Goal: Task Accomplishment & Management: Manage account settings

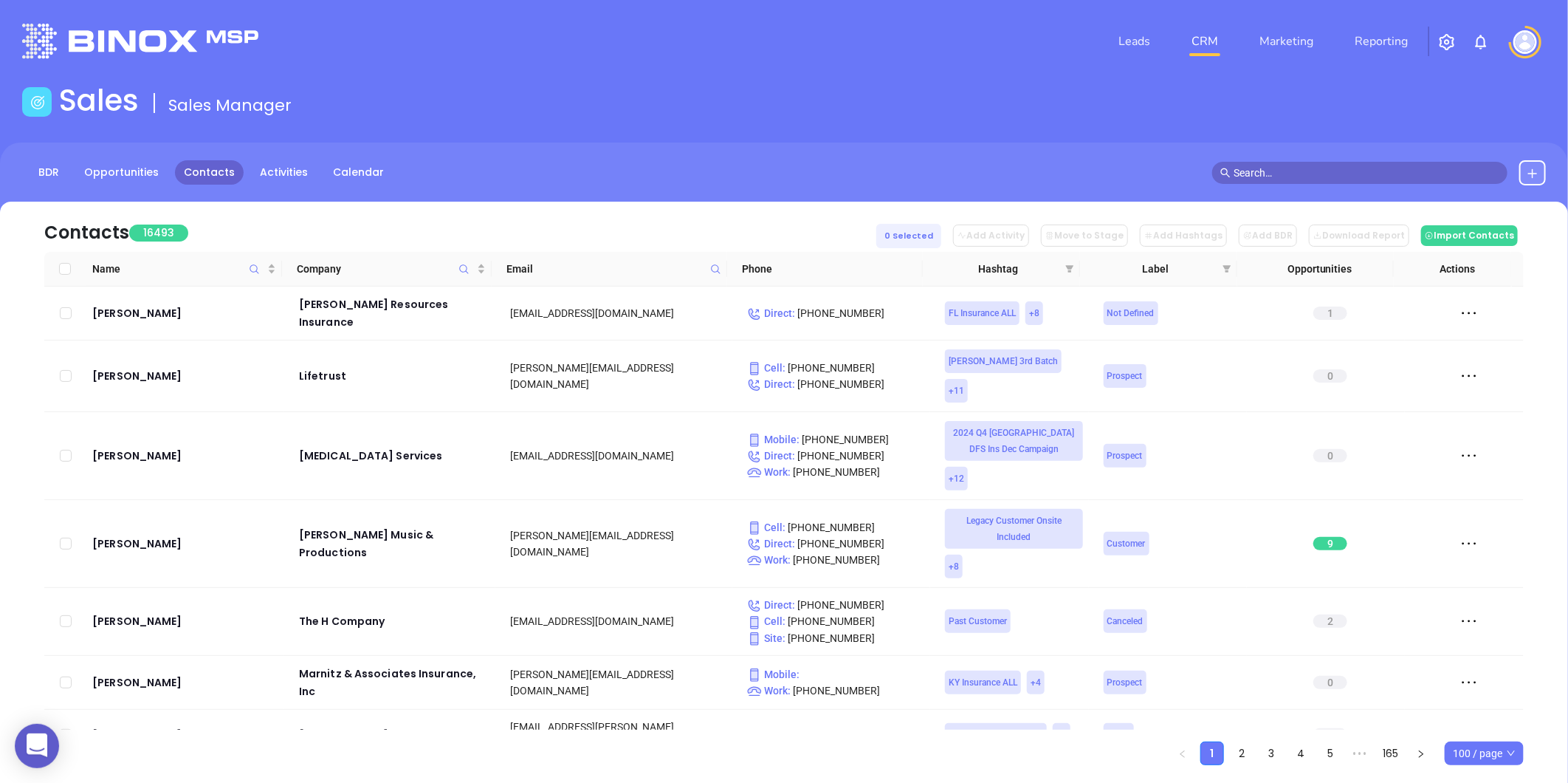
drag, startPoint x: 205, startPoint y: 157, endPoint x: 471, endPoint y: 138, distance: 266.7
click at [613, 83] on div "Sales Sales Manager" at bounding box center [784, 103] width 1541 height 42
click at [711, 268] on icon at bounding box center [715, 268] width 9 height 9
paste input "sgbai.com"
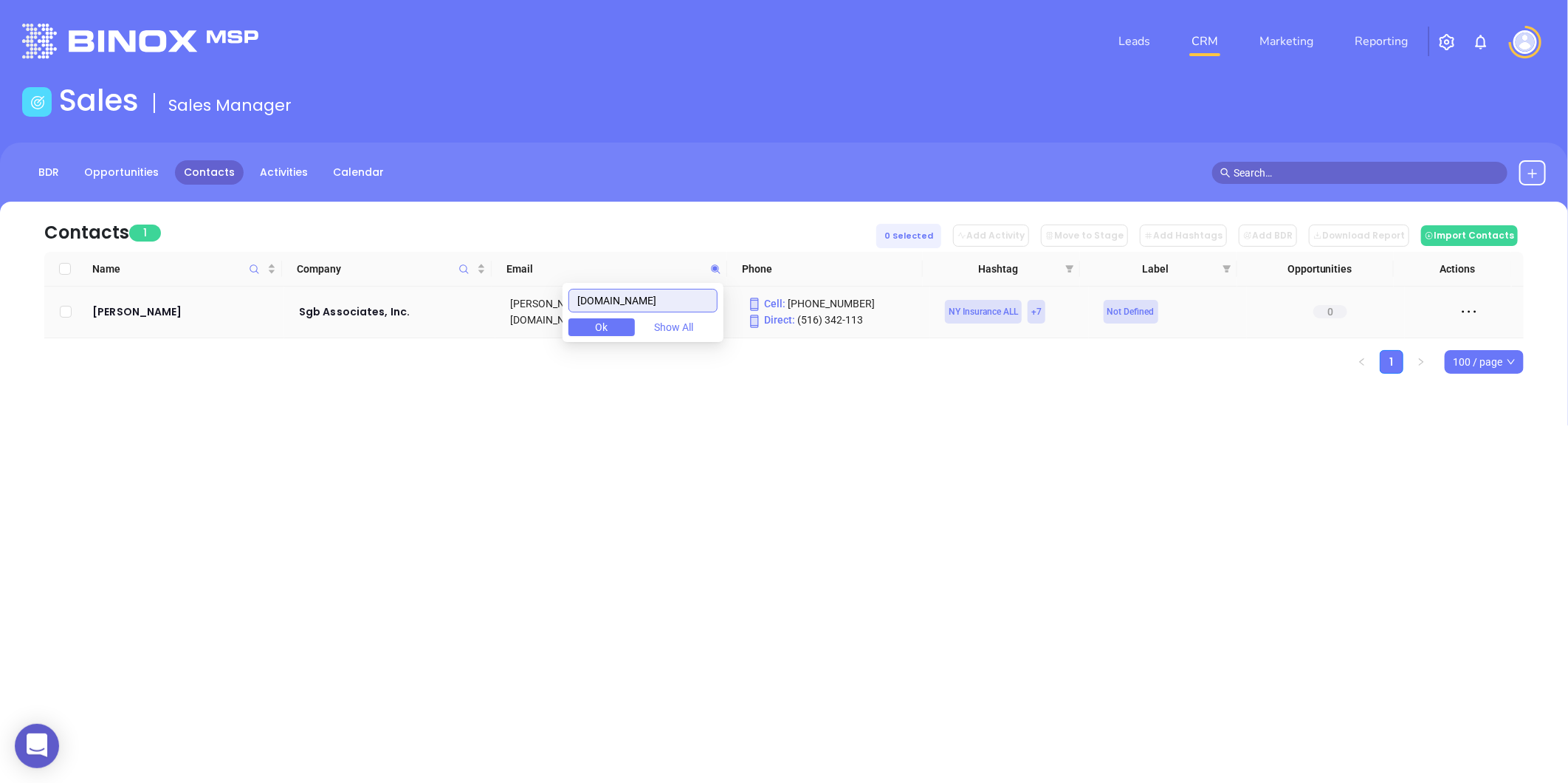
drag, startPoint x: 629, startPoint y: 301, endPoint x: 528, endPoint y: 322, distance: 103.2
click at [522, 319] on body "0 Leads CRM Marketing Reporting Financial Leads Leads Sales Sales Manager BDR O…" at bounding box center [784, 391] width 1568 height 783
paste input "onegroup"
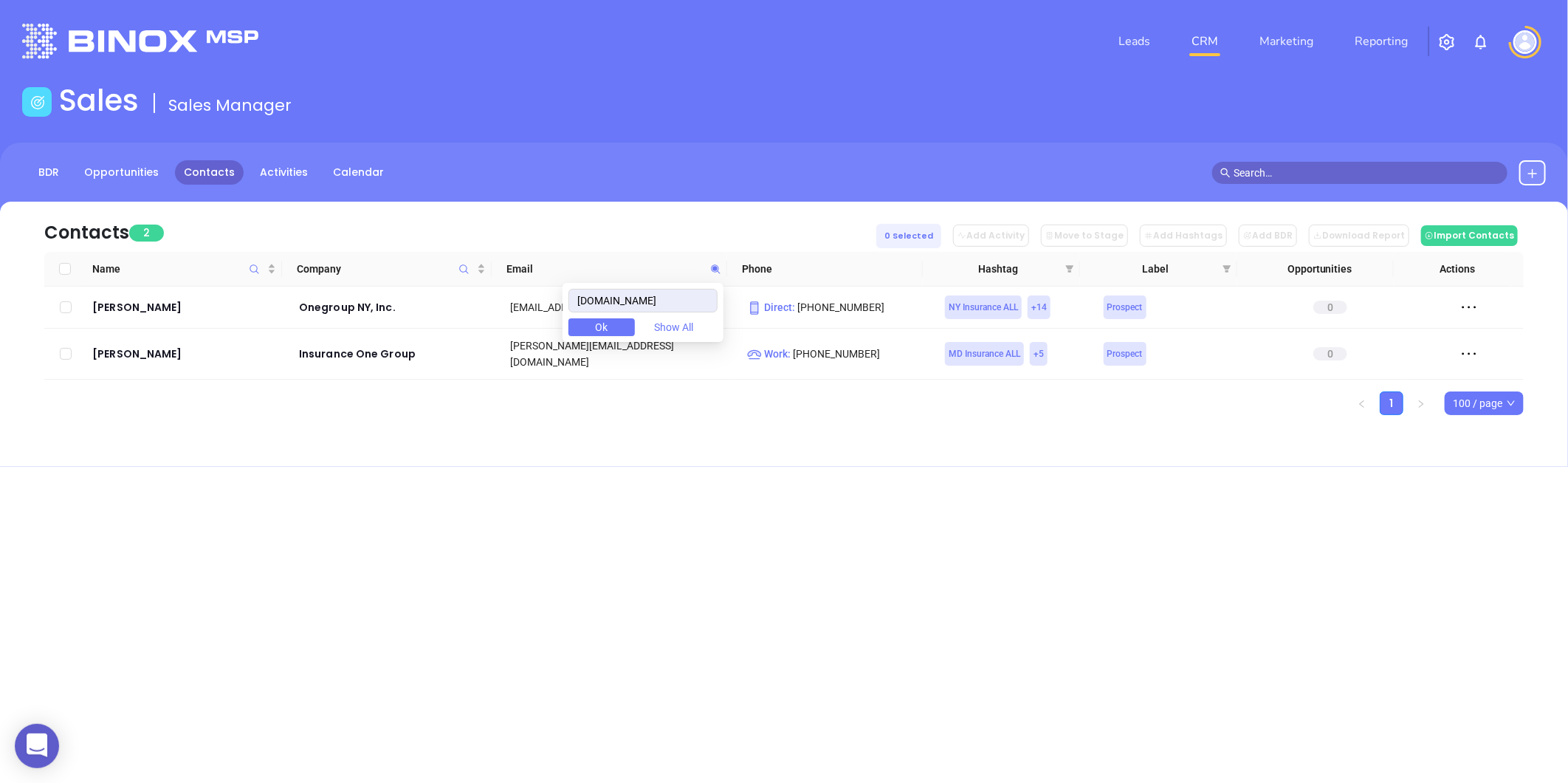
click at [608, 329] on span "Ok" at bounding box center [601, 326] width 13 height 16
click at [715, 264] on icon at bounding box center [715, 268] width 11 height 11
paste input "stanginsurance"
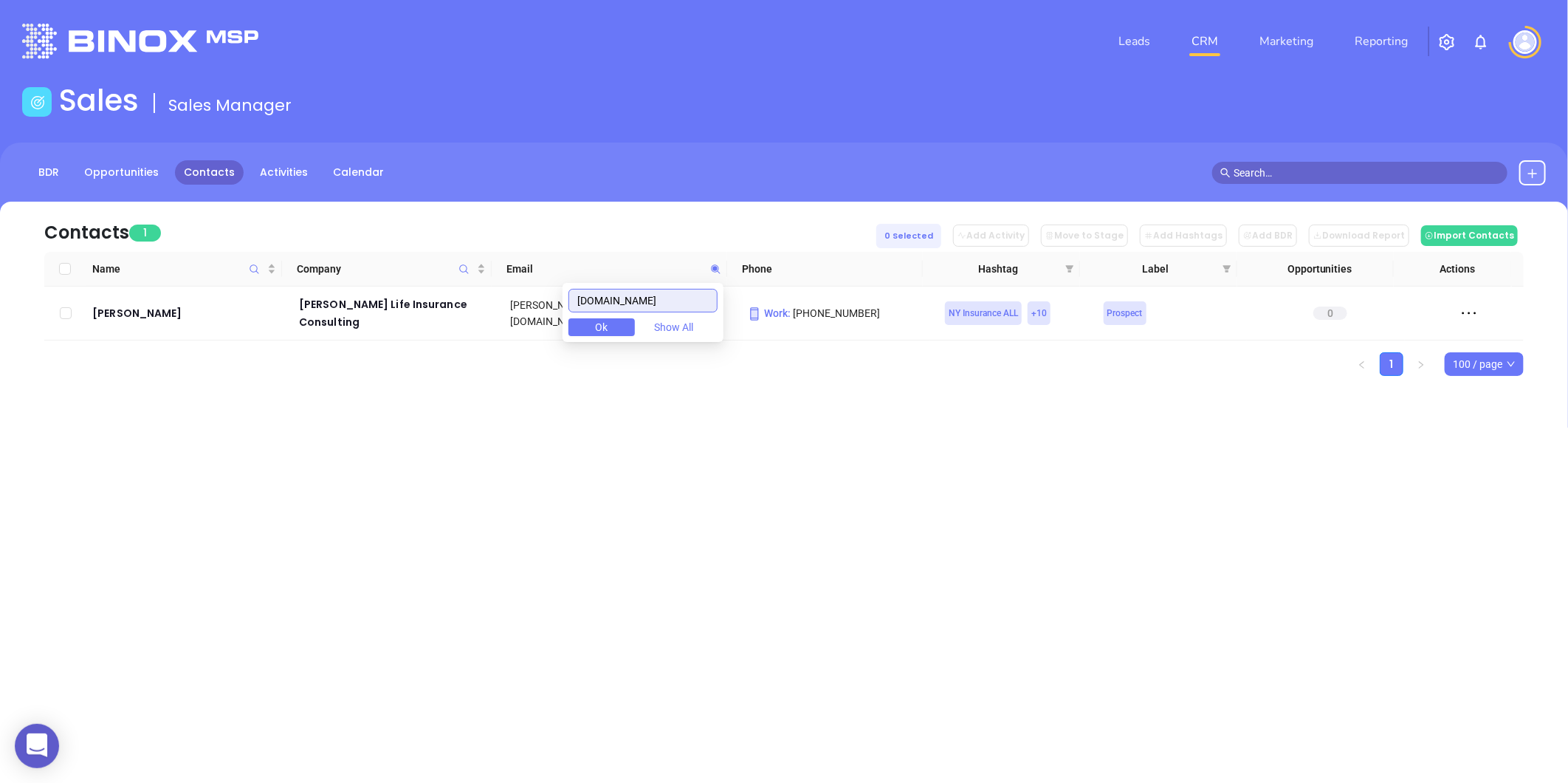
drag, startPoint x: 626, startPoint y: 306, endPoint x: 411, endPoint y: 343, distance: 218.2
click at [408, 342] on body "0 Leads CRM Marketing Reporting Financial Leads Leads Sales Sales Manager BDR O…" at bounding box center [784, 391] width 1568 height 783
paste input "pbrokerag"
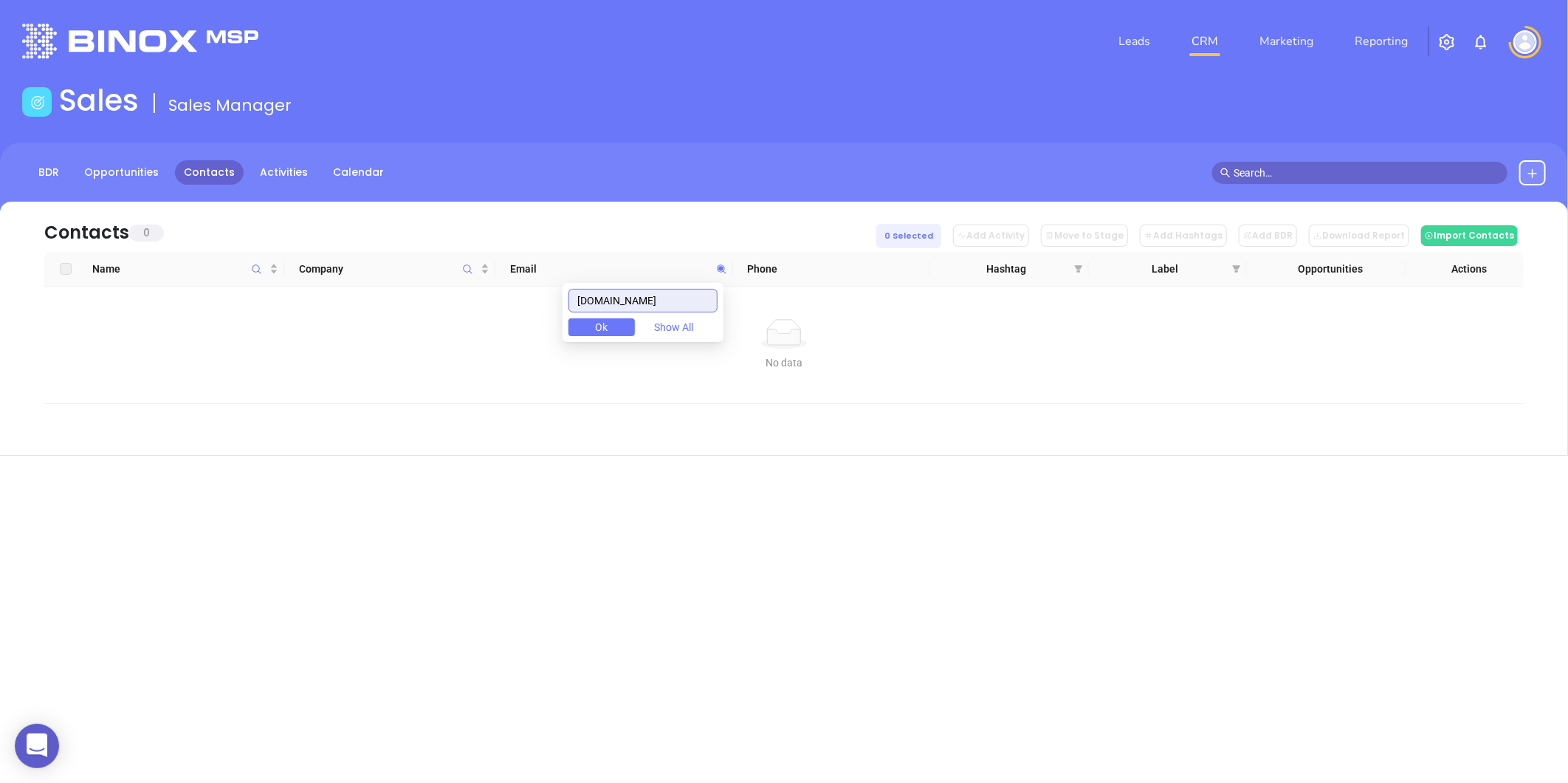
drag, startPoint x: 518, startPoint y: 318, endPoint x: 372, endPoint y: 337, distance: 147.2
click at [368, 336] on body "0 Leads CRM Marketing Reporting Financial Leads Leads Sales Sales Manager BDR O…" at bounding box center [784, 391] width 1568 height 783
paste input "ratfordagency"
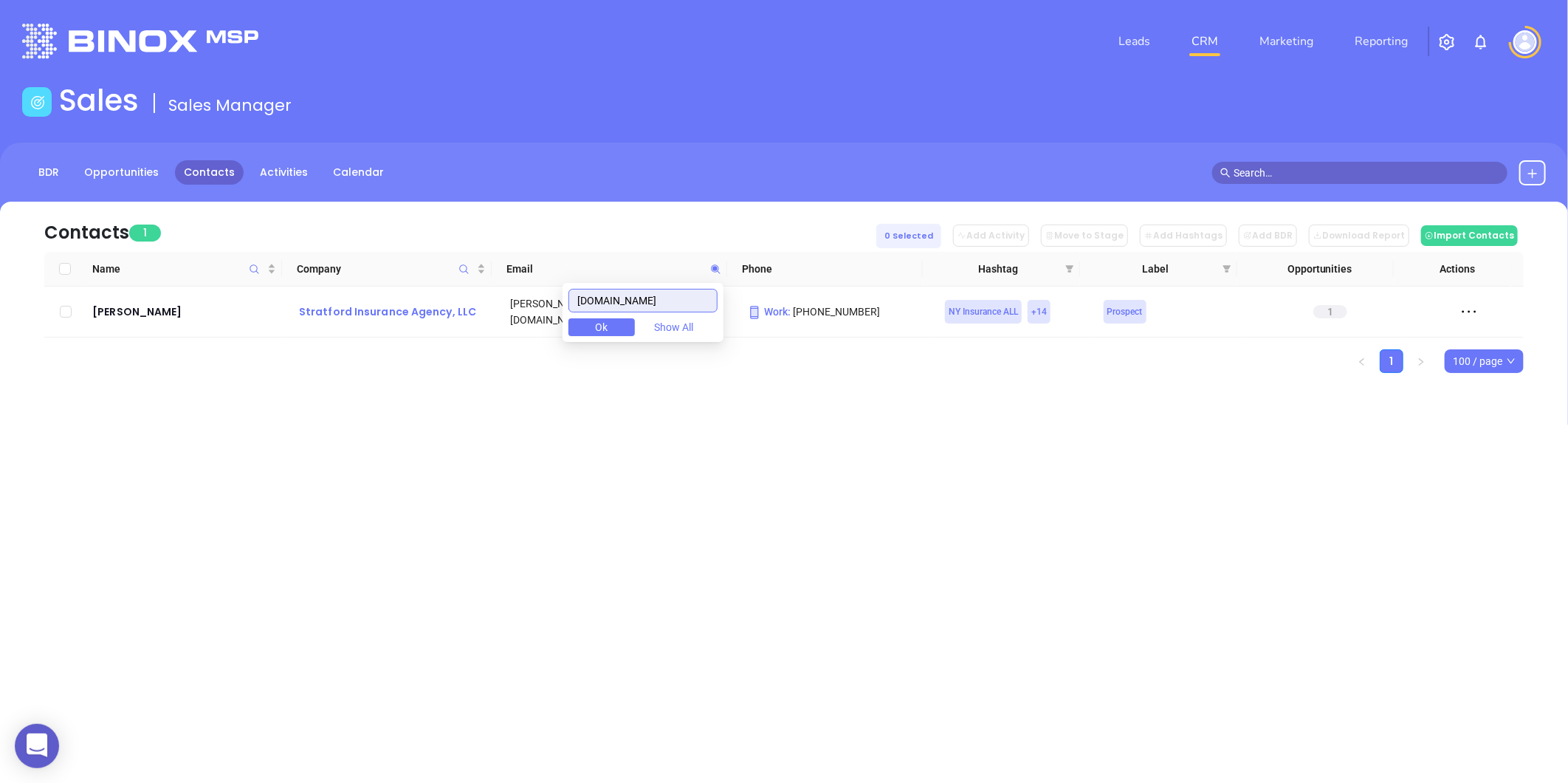
drag, startPoint x: 674, startPoint y: 298, endPoint x: 457, endPoint y: 297, distance: 217.0
click at [468, 296] on body "0 Leads CRM Marketing Reporting Financial Leads Leads Sales Sales Manager BDR O…" at bounding box center [784, 391] width 1568 height 783
paste input "uretrust"
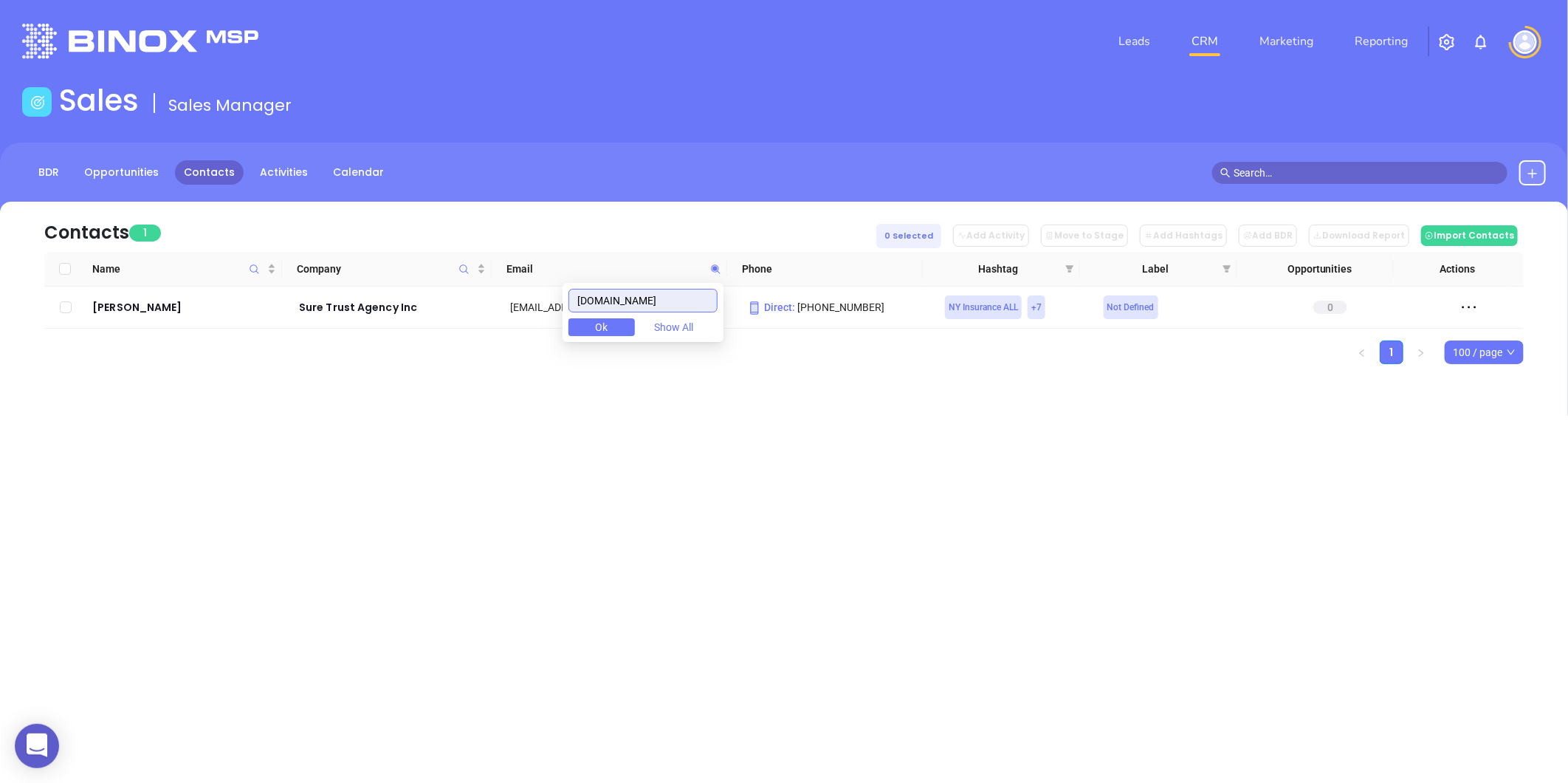
drag, startPoint x: 694, startPoint y: 303, endPoint x: 576, endPoint y: 323, distance: 119.7
click at [578, 320] on div "suretrustagency.com Ok Show All" at bounding box center [642, 312] width 161 height 59
paste input "theargirogroup"
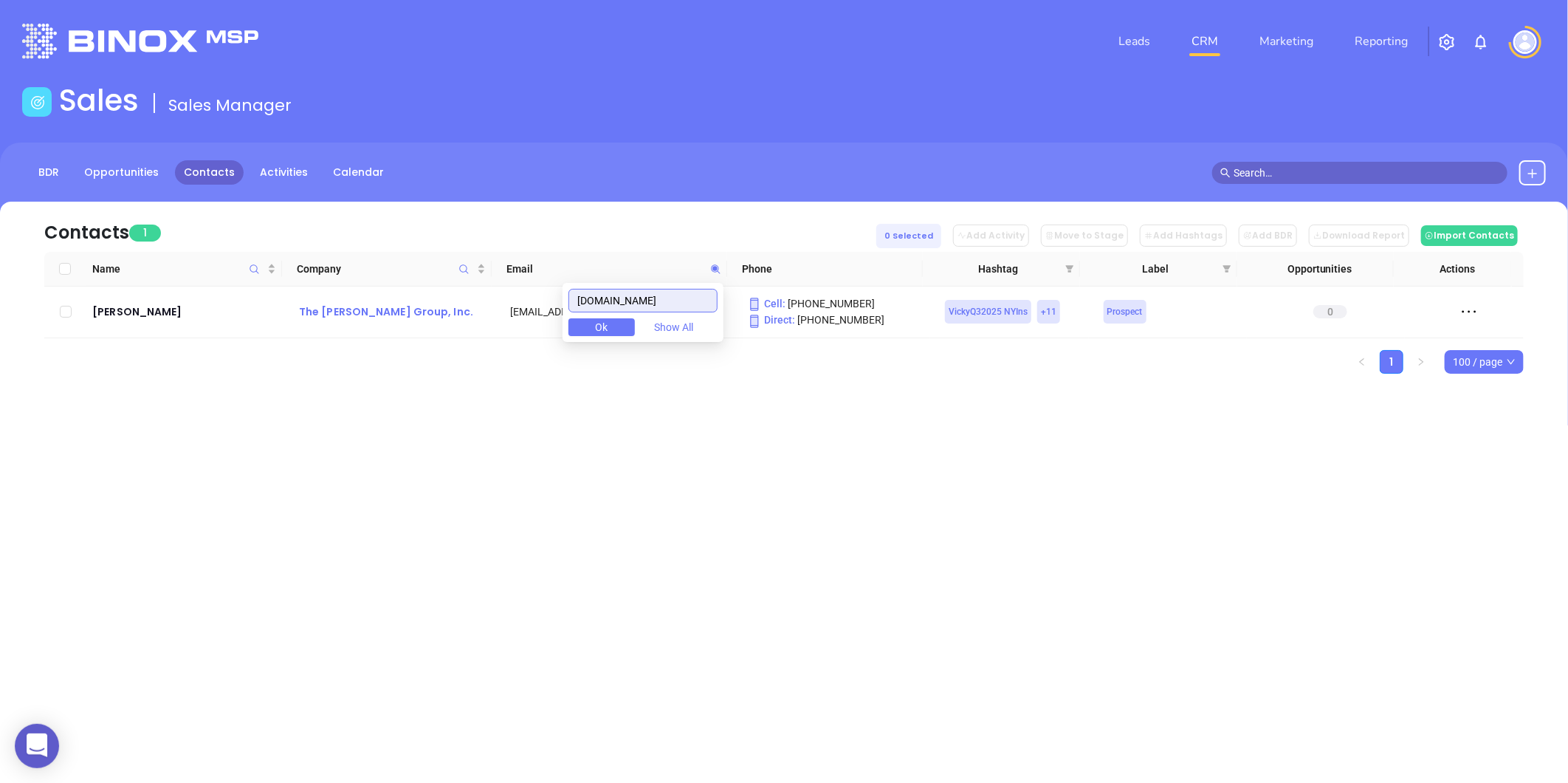
drag, startPoint x: 658, startPoint y: 306, endPoint x: 424, endPoint y: 313, distance: 234.1
click at [424, 313] on body "0 Leads CRM Marketing Reporting Financial Leads Leads Sales Sales Manager BDR O…" at bounding box center [784, 391] width 1568 height 783
paste input "deckeragency"
drag, startPoint x: 679, startPoint y: 300, endPoint x: 439, endPoint y: 333, distance: 242.3
click at [439, 333] on body "0 Leads CRM Marketing Reporting Financial Leads Leads Sales Sales Manager BDR O…" at bounding box center [784, 391] width 1568 height 783
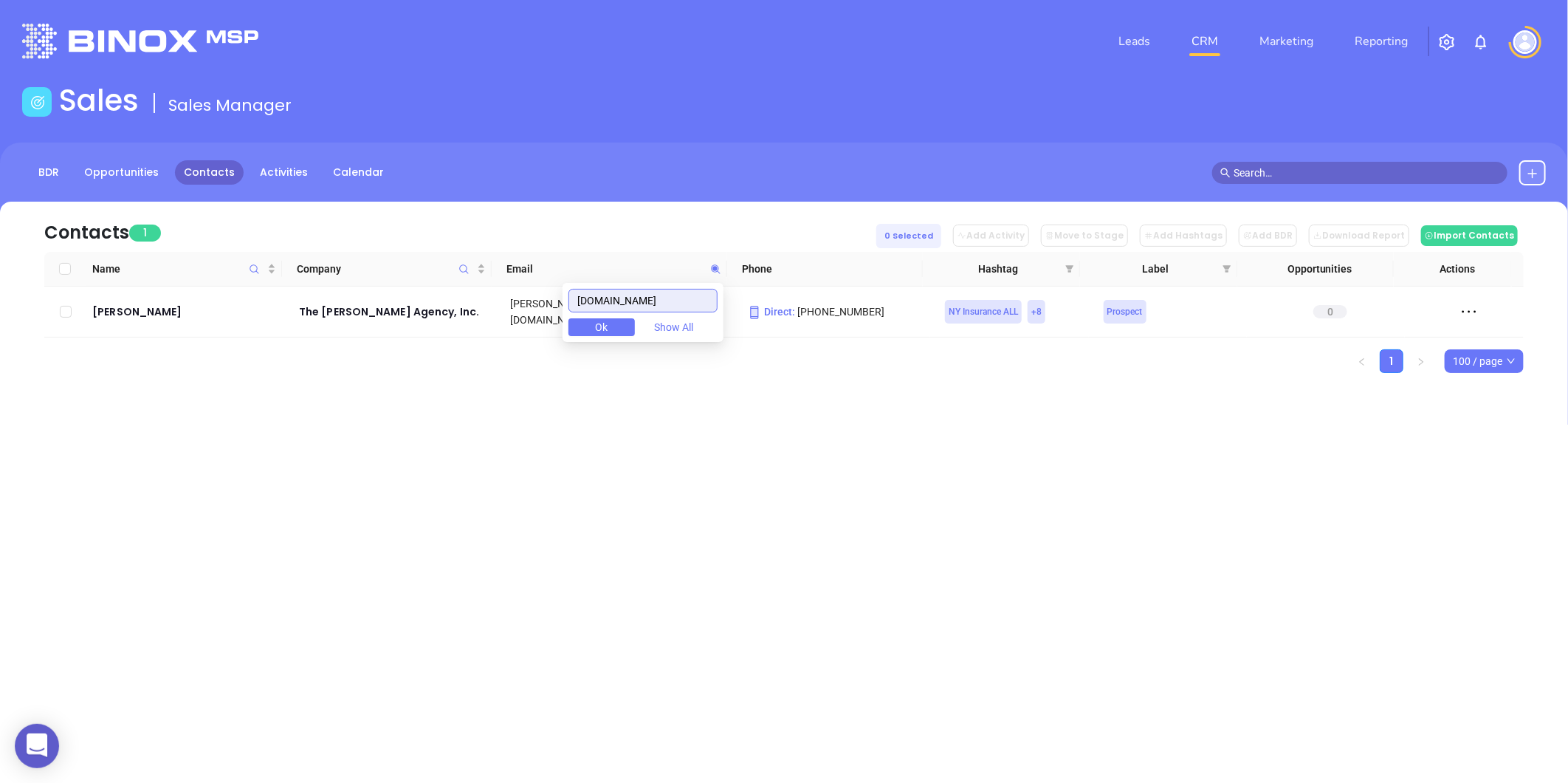
paste input "drickins"
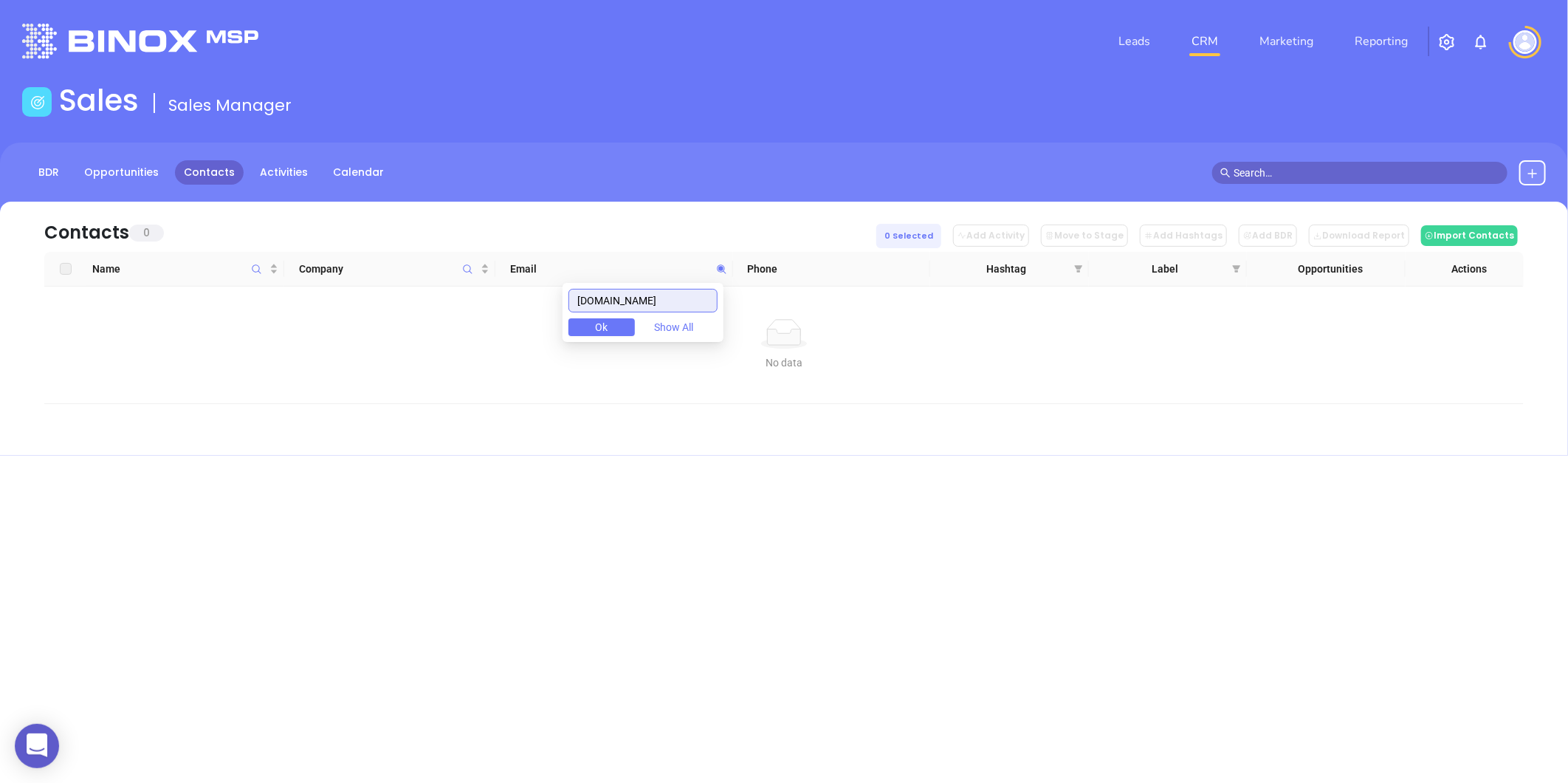
drag, startPoint x: 632, startPoint y: 308, endPoint x: 409, endPoint y: 333, distance: 224.4
click at [399, 332] on body "0 Leads CRM Marketing Reporting Financial Leads Leads Sales Sales Manager BDR O…" at bounding box center [784, 391] width 1568 height 783
paste input "thedrakeagency"
drag, startPoint x: 689, startPoint y: 300, endPoint x: 405, endPoint y: 319, distance: 284.6
click at [402, 320] on body "0 Leads CRM Marketing Reporting Financial Leads Leads Sales Sales Manager BDR O…" at bounding box center [784, 391] width 1568 height 783
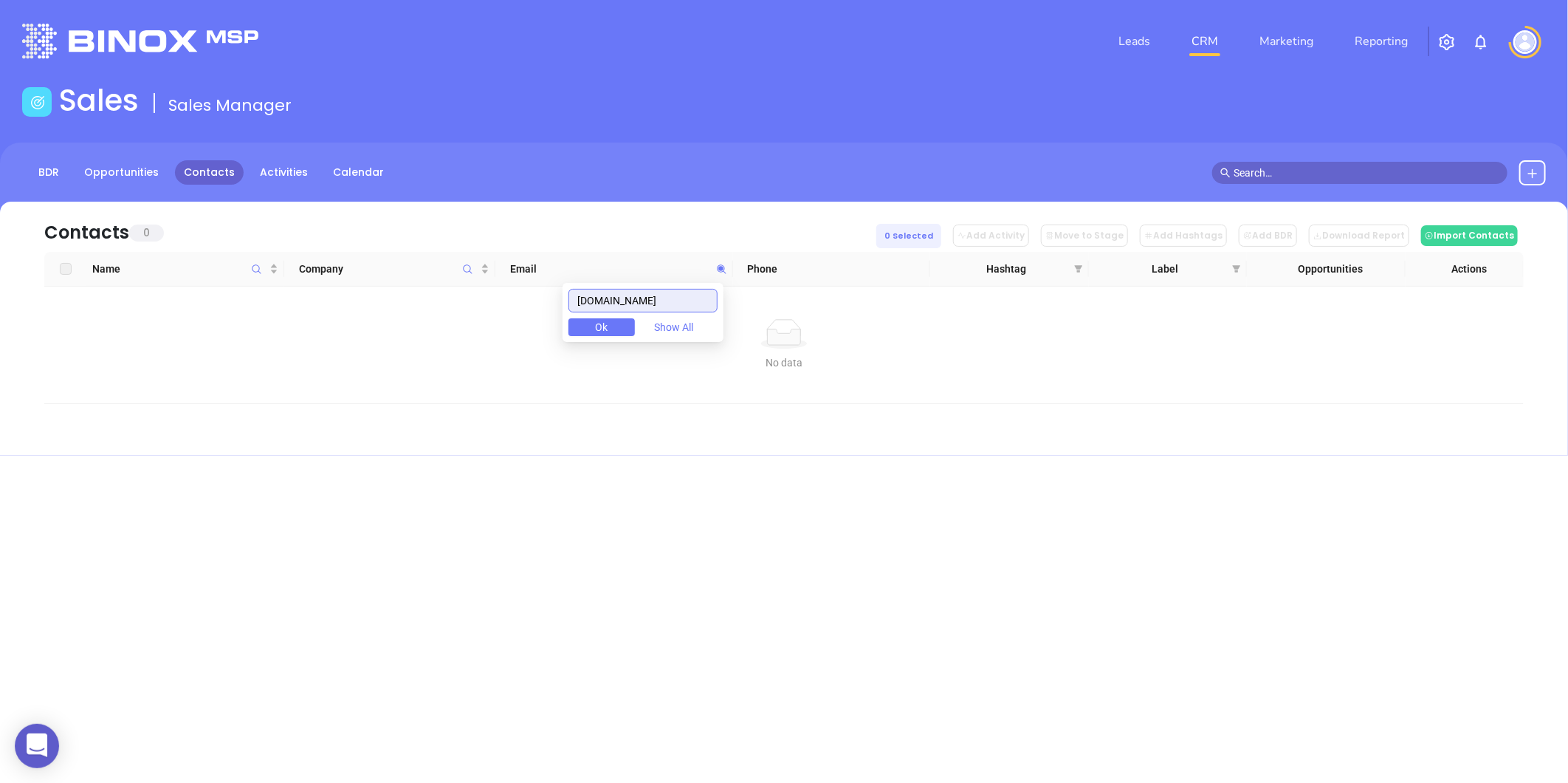
paste input "uticaromeinsurance"
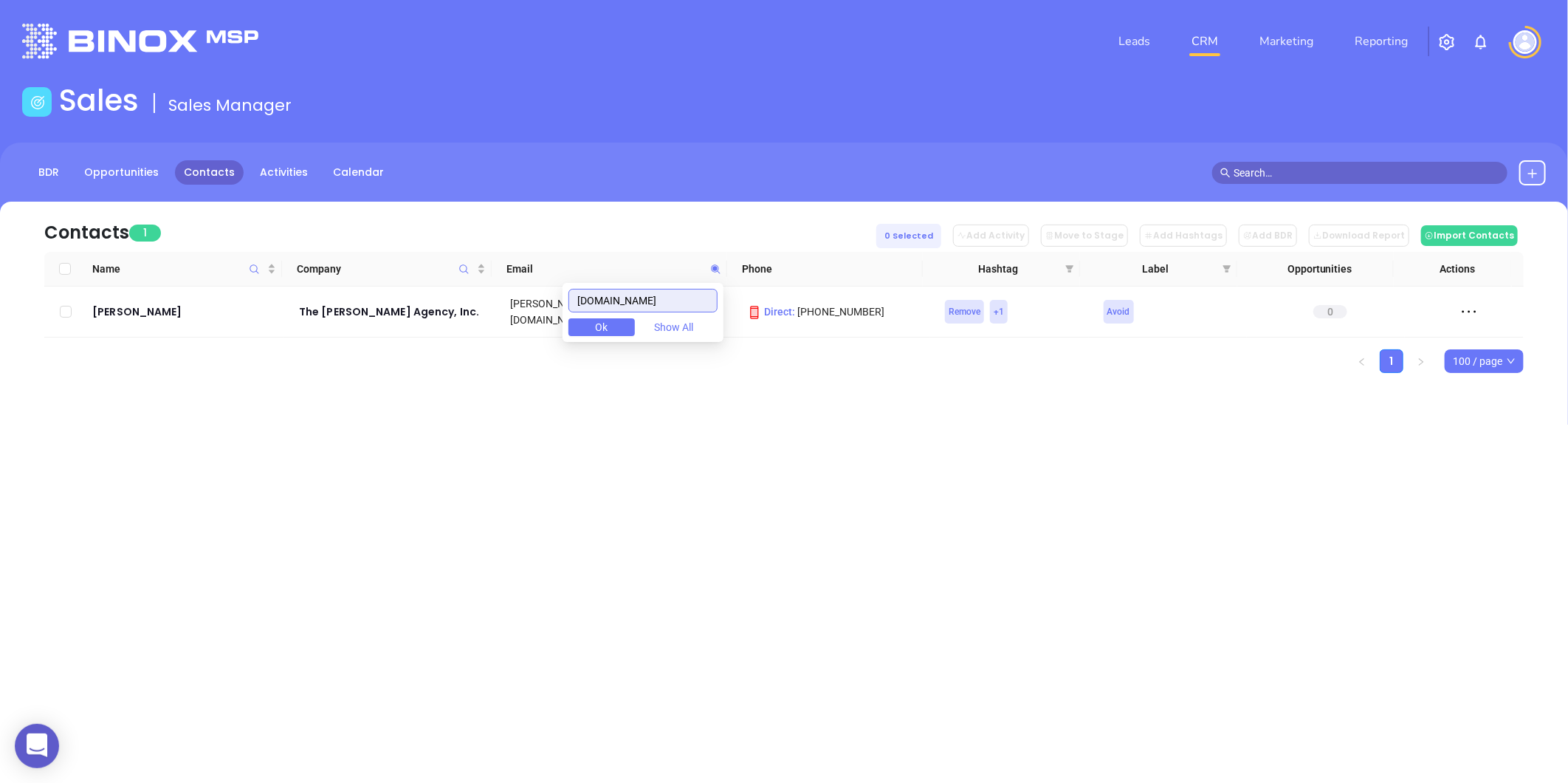
drag, startPoint x: 705, startPoint y: 302, endPoint x: 343, endPoint y: 344, distance: 364.4
click at [315, 346] on body "0 Leads CRM Marketing Reporting Financial Leads Leads Sales Sales Manager BDR O…" at bounding box center [784, 391] width 1568 height 783
paste input "thehabermangroup"
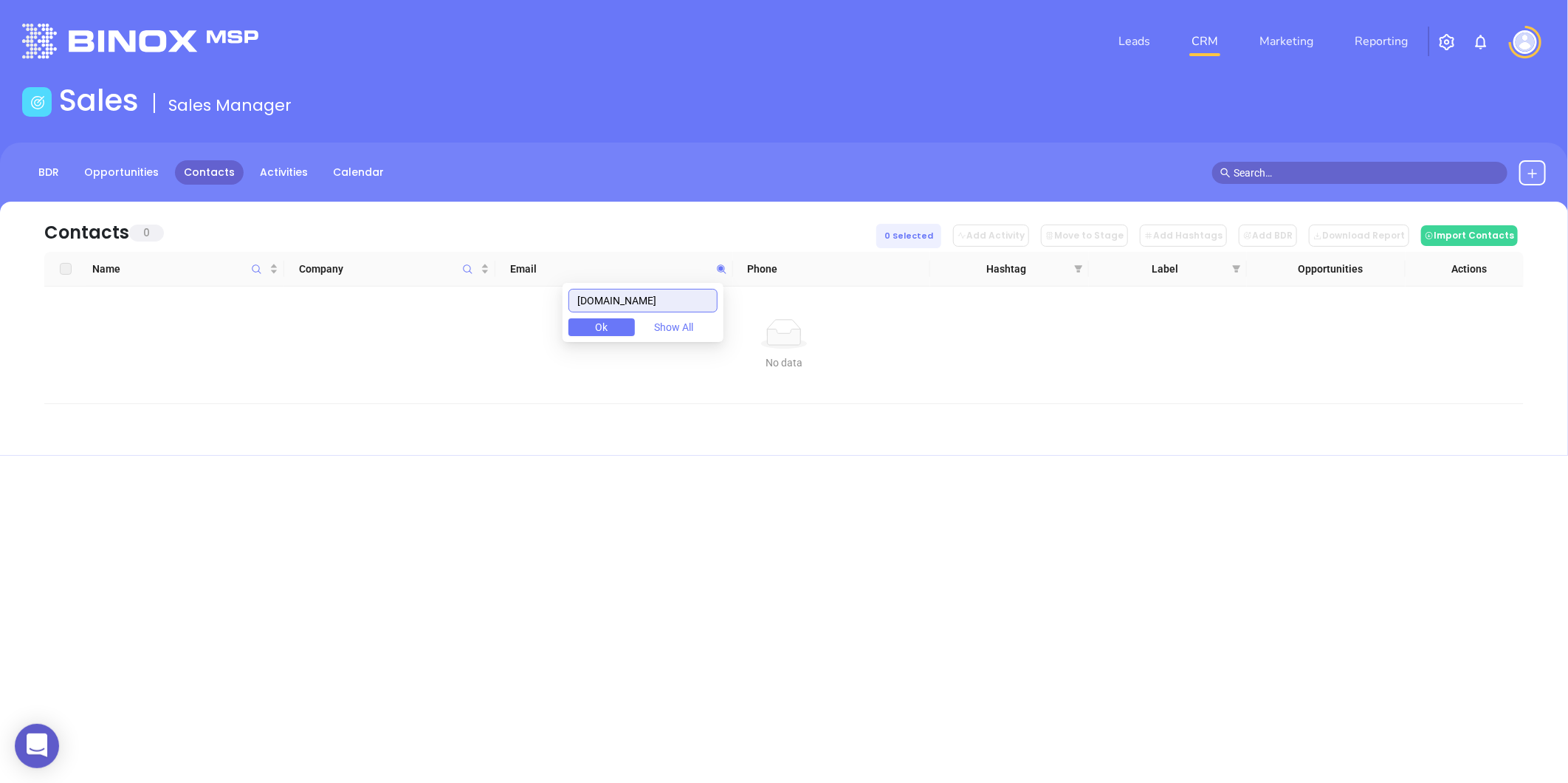
drag, startPoint x: 701, startPoint y: 302, endPoint x: 336, endPoint y: 347, distance: 367.8
click at [336, 347] on body "0 Leads CRM Marketing Reporting Financial Leads Leads Sales Sales Manager BDR O…" at bounding box center [784, 391] width 1568 height 783
paste input "marshallagency.net"
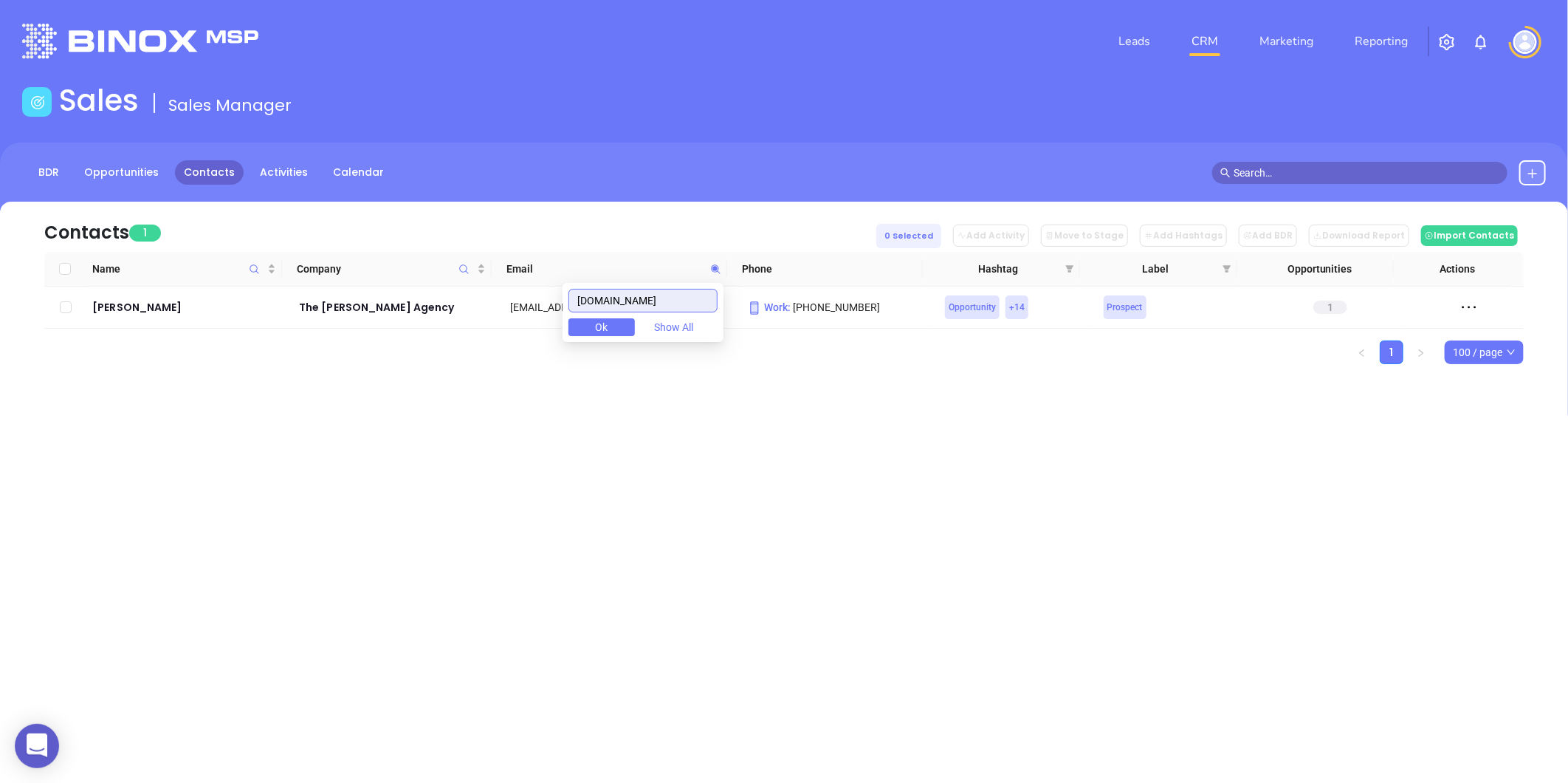
drag, startPoint x: 675, startPoint y: 302, endPoint x: 322, endPoint y: 349, distance: 356.1
click at [315, 348] on body "0 Leads CRM Marketing Reporting Financial Leads Leads Sales Sales Manager BDR O…" at bounding box center [784, 391] width 1568 height 783
paste input "riagroup.com"
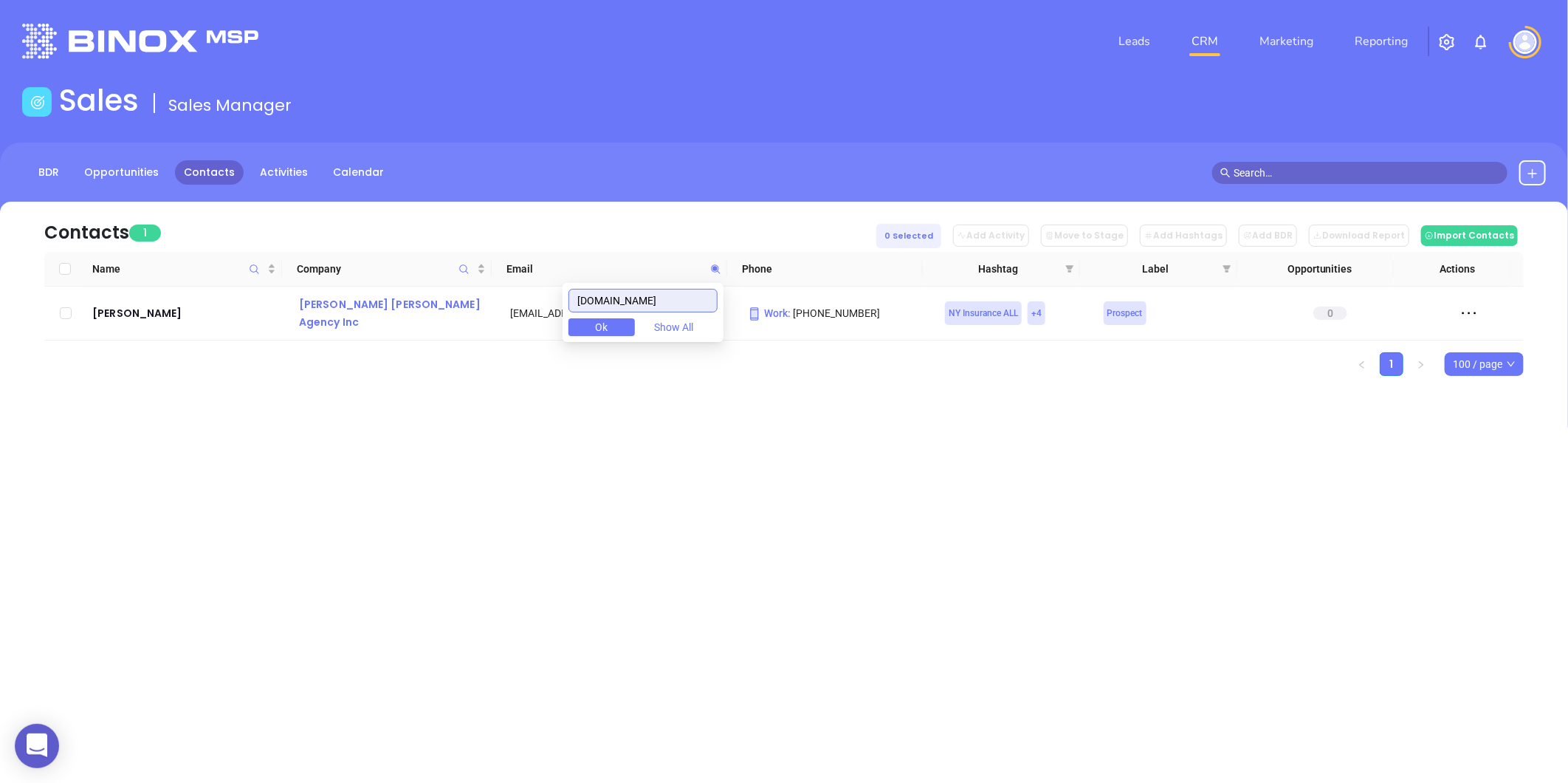
drag, startPoint x: 669, startPoint y: 302, endPoint x: 467, endPoint y: 328, distance: 203.7
click at [468, 328] on body "0 Leads CRM Marketing Reporting Financial Leads Leads Sales Sales Manager BDR O…" at bounding box center [784, 391] width 1568 height 783
paste input "thevossgroup.net"
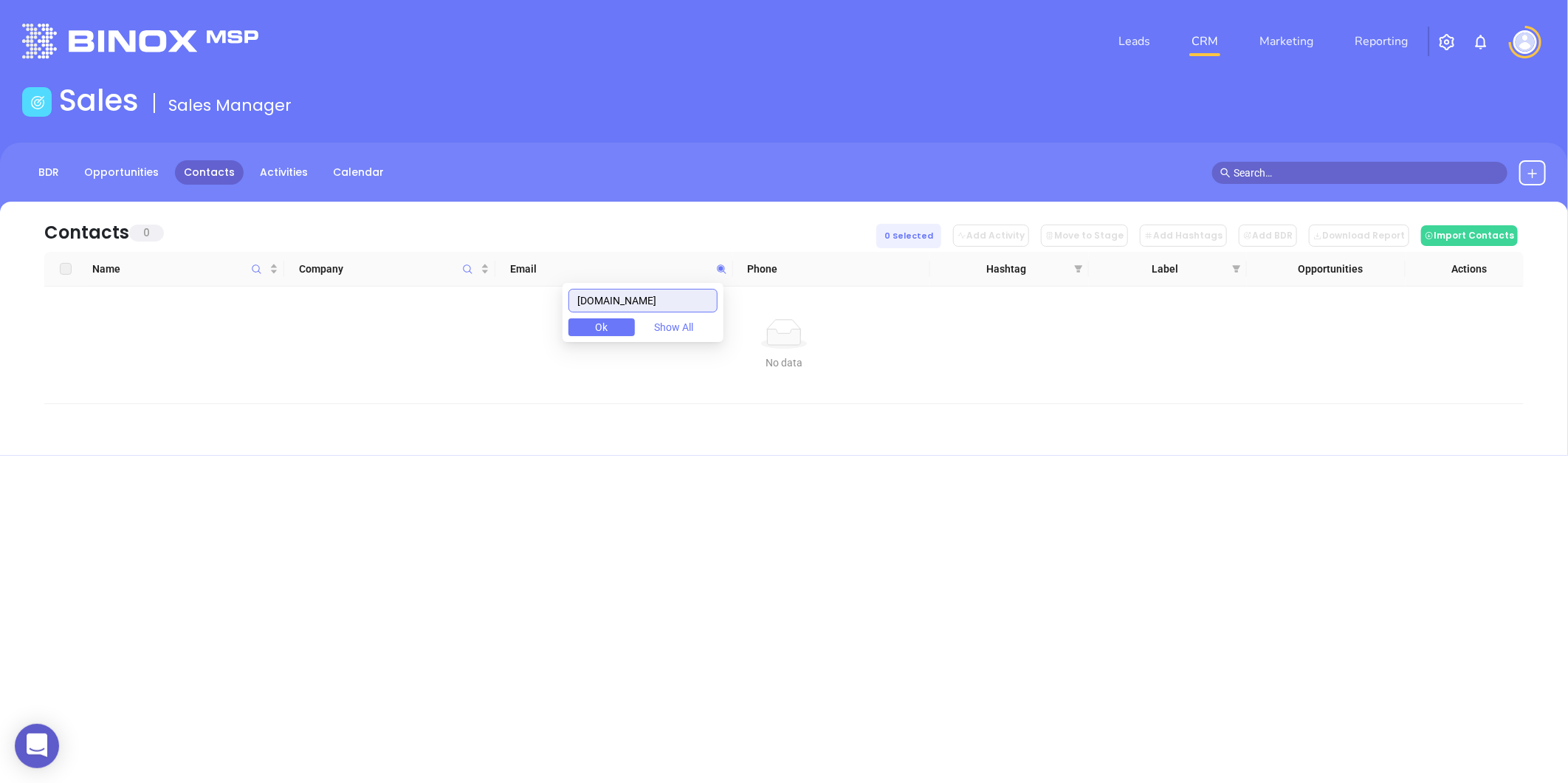
drag, startPoint x: 689, startPoint y: 293, endPoint x: 466, endPoint y: 320, distance: 224.6
click at [466, 320] on body "0 Leads CRM Marketing Reporting Financial Leads Leads Sales Sales Manager BDR O…" at bounding box center [784, 391] width 1568 height 783
paste input "iagency.com"
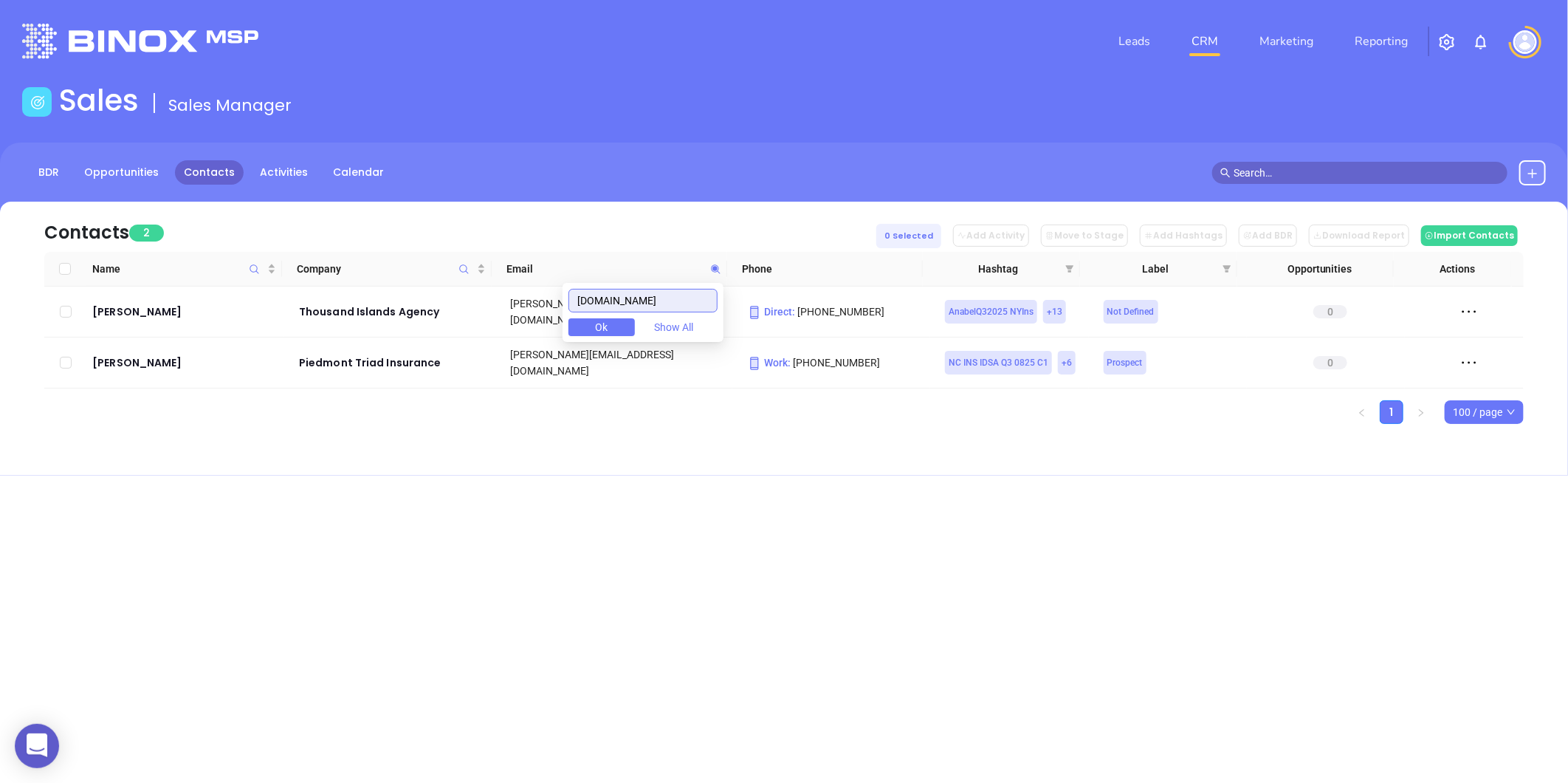
drag, startPoint x: 669, startPoint y: 297, endPoint x: 432, endPoint y: 337, distance: 240.4
click at [449, 335] on body "0 Leads CRM Marketing Reporting Financial Leads Leads Sales Sales Manager BDR O…" at bounding box center [784, 391] width 1568 height 783
paste input "vrpinsurance"
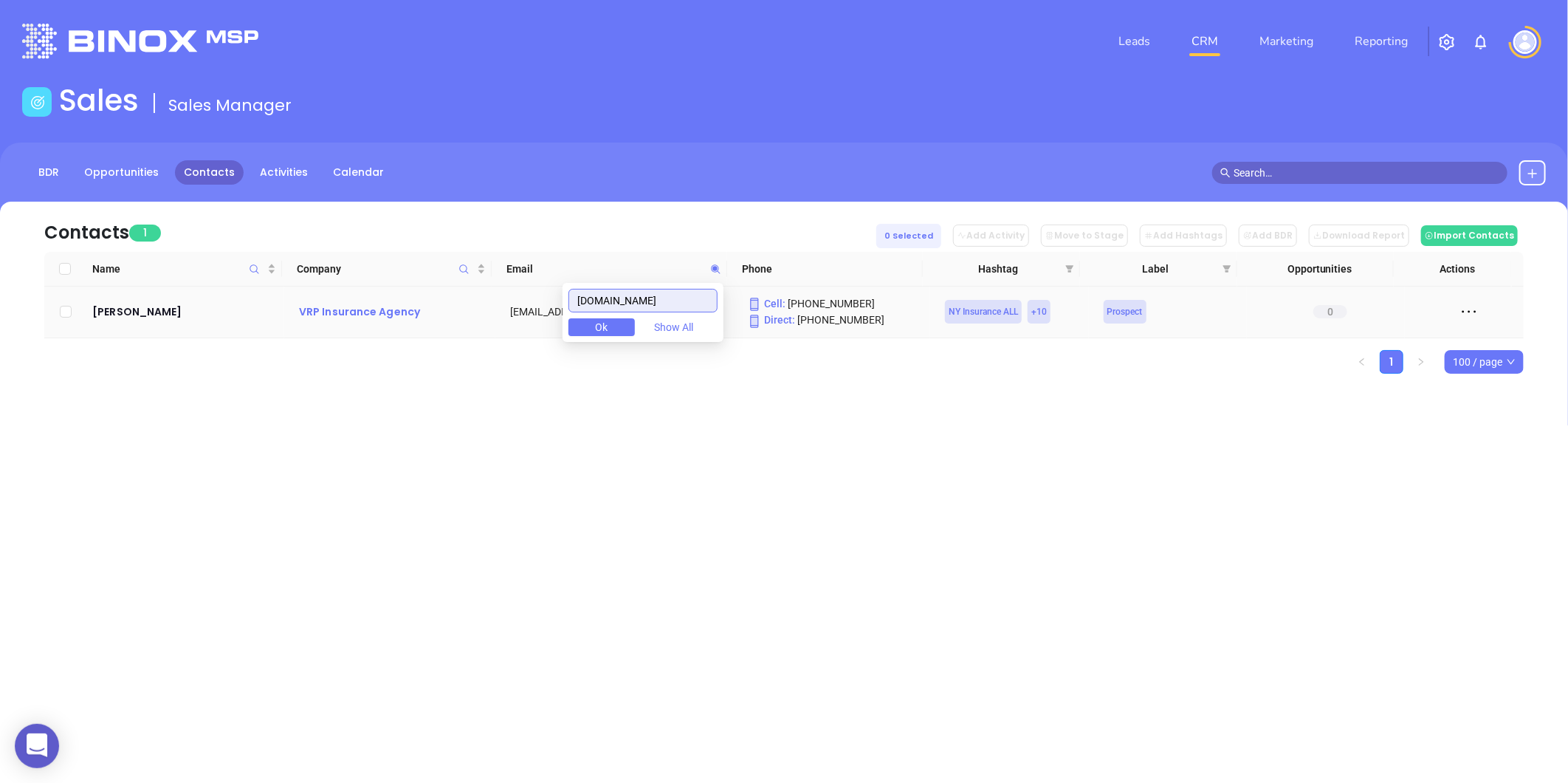
drag, startPoint x: 639, startPoint y: 304, endPoint x: 416, endPoint y: 319, distance: 223.5
click at [417, 318] on body "0 Leads CRM Marketing Reporting Financial Leads Leads Sales Sales Manager BDR O…" at bounding box center [784, 391] width 1568 height 783
paste input "wasierra"
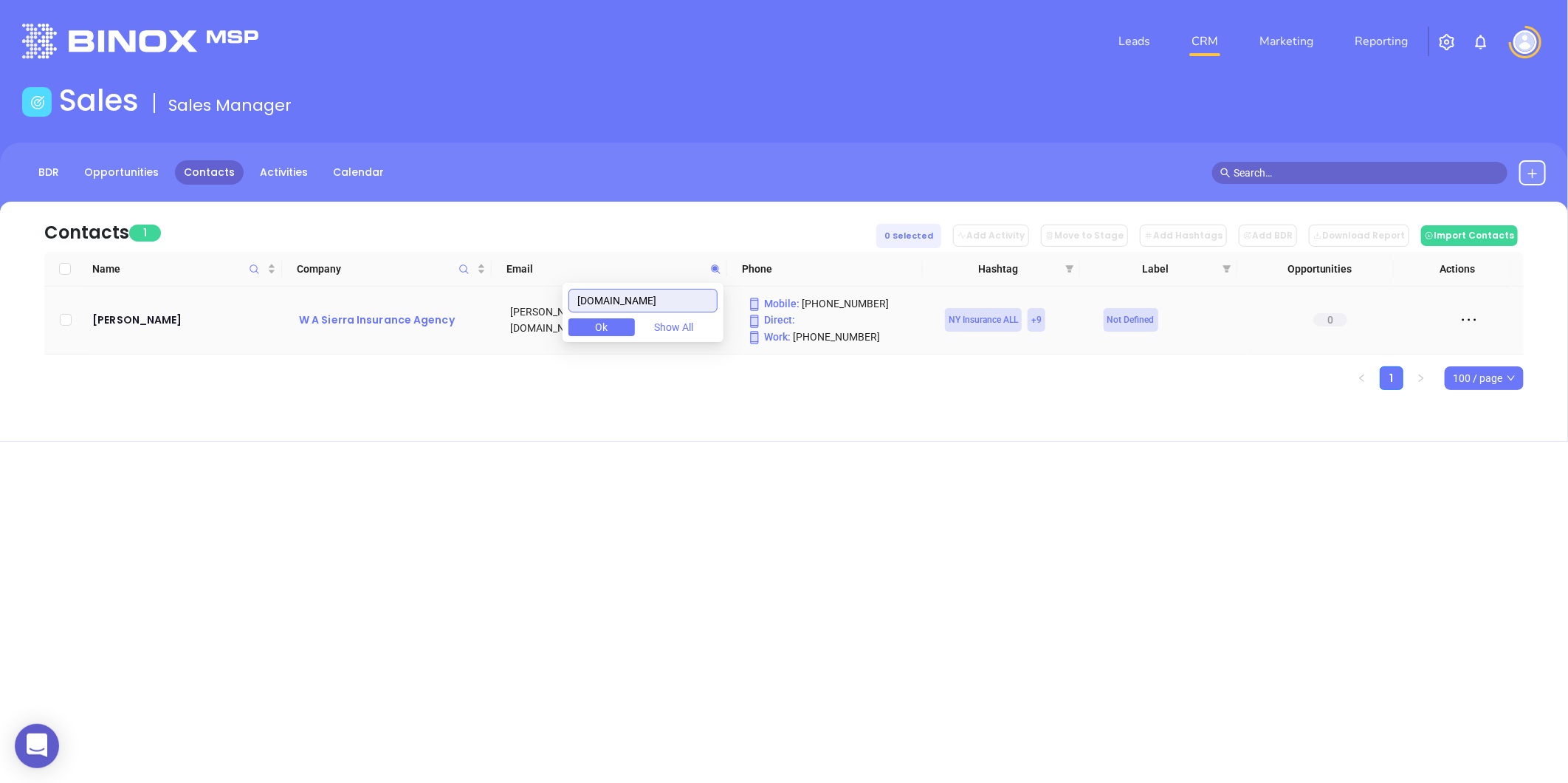
drag, startPoint x: 507, startPoint y: 304, endPoint x: 478, endPoint y: 312, distance: 30.1
click at [483, 310] on body "0 Leads CRM Marketing Reporting Financial Leads Leads Sales Sales Manager BDR O…" at bounding box center [784, 391] width 1568 height 783
paste input "llsfinancial"
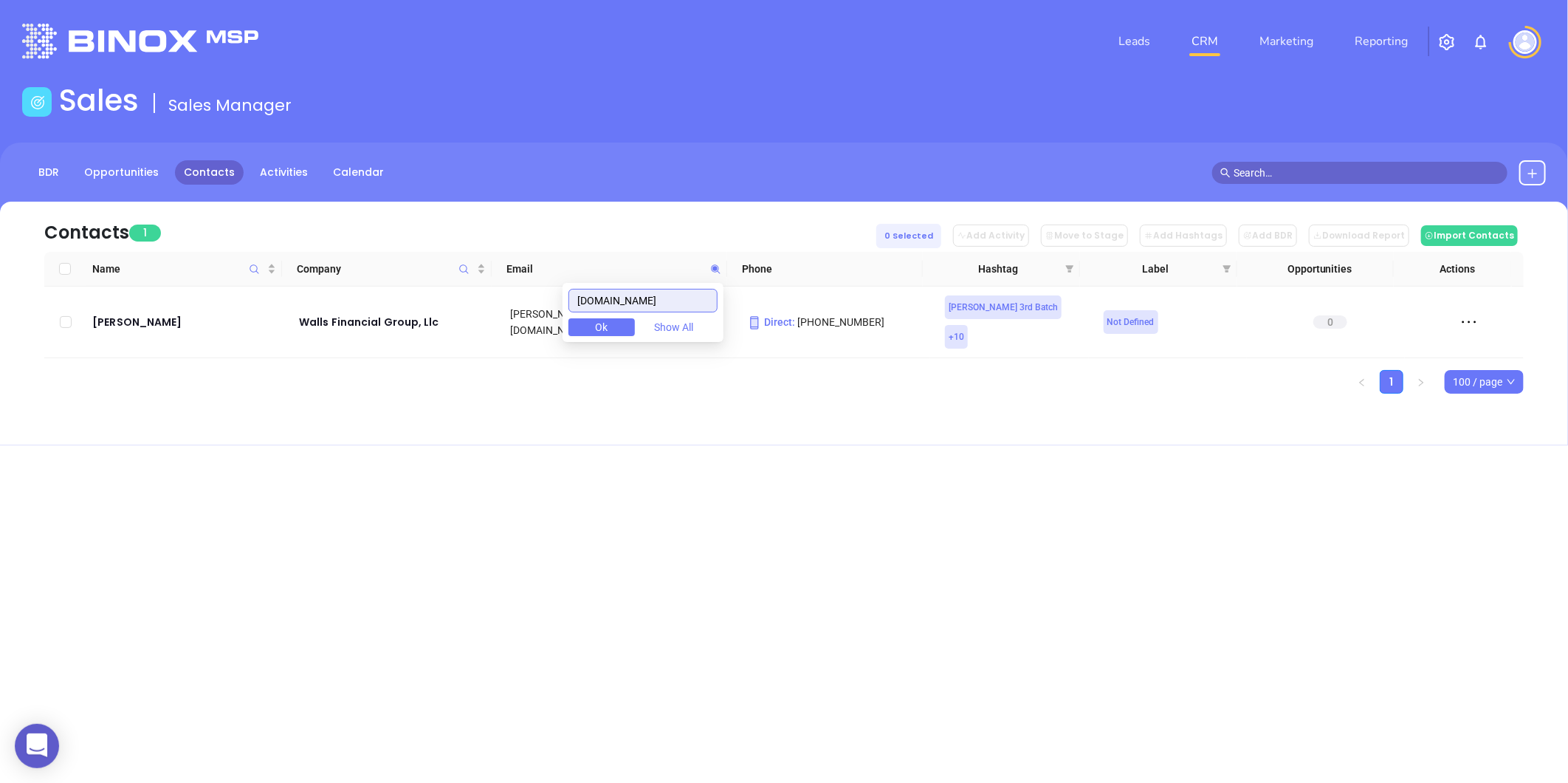
type input "wallsfinancial.com"
drag, startPoint x: 680, startPoint y: 300, endPoint x: 560, endPoint y: 318, distance: 121.3
click at [562, 318] on body "0 Leads CRM Marketing Reporting Financial Leads Leads Sales Sales Manager BDR O…" at bounding box center [784, 391] width 1568 height 783
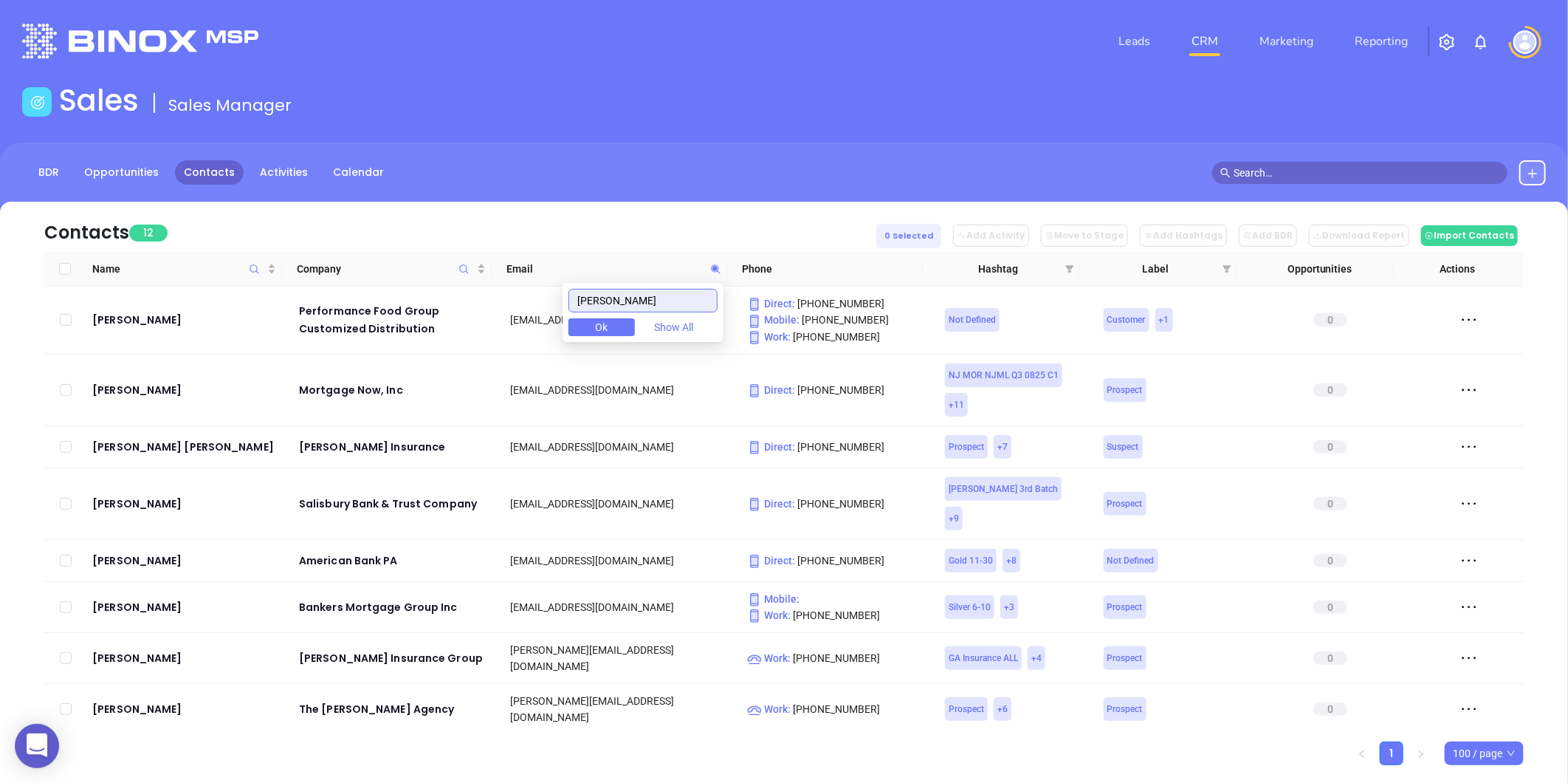
type input "turner"
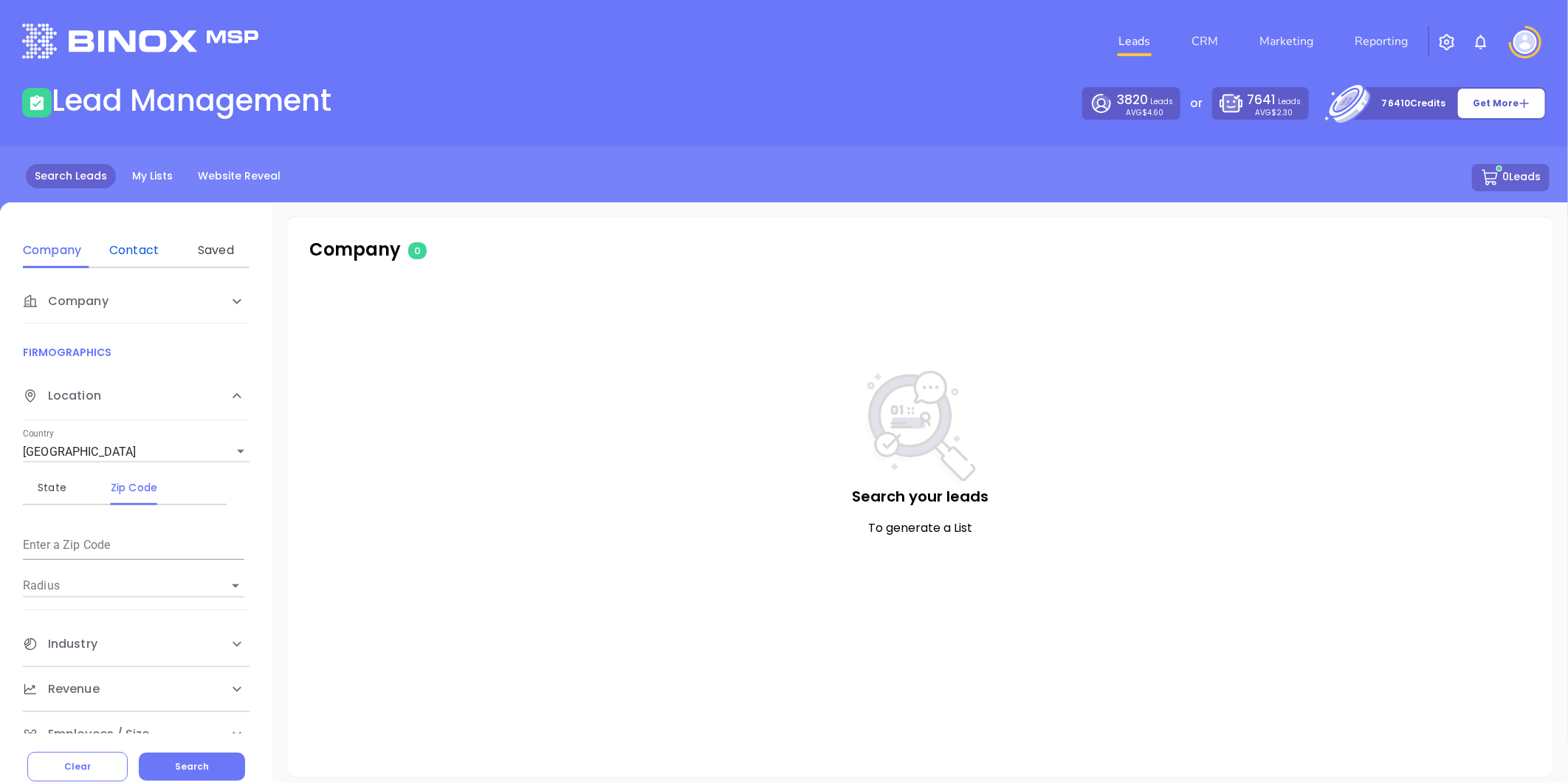
click at [141, 245] on div "Contact" at bounding box center [134, 250] width 58 height 18
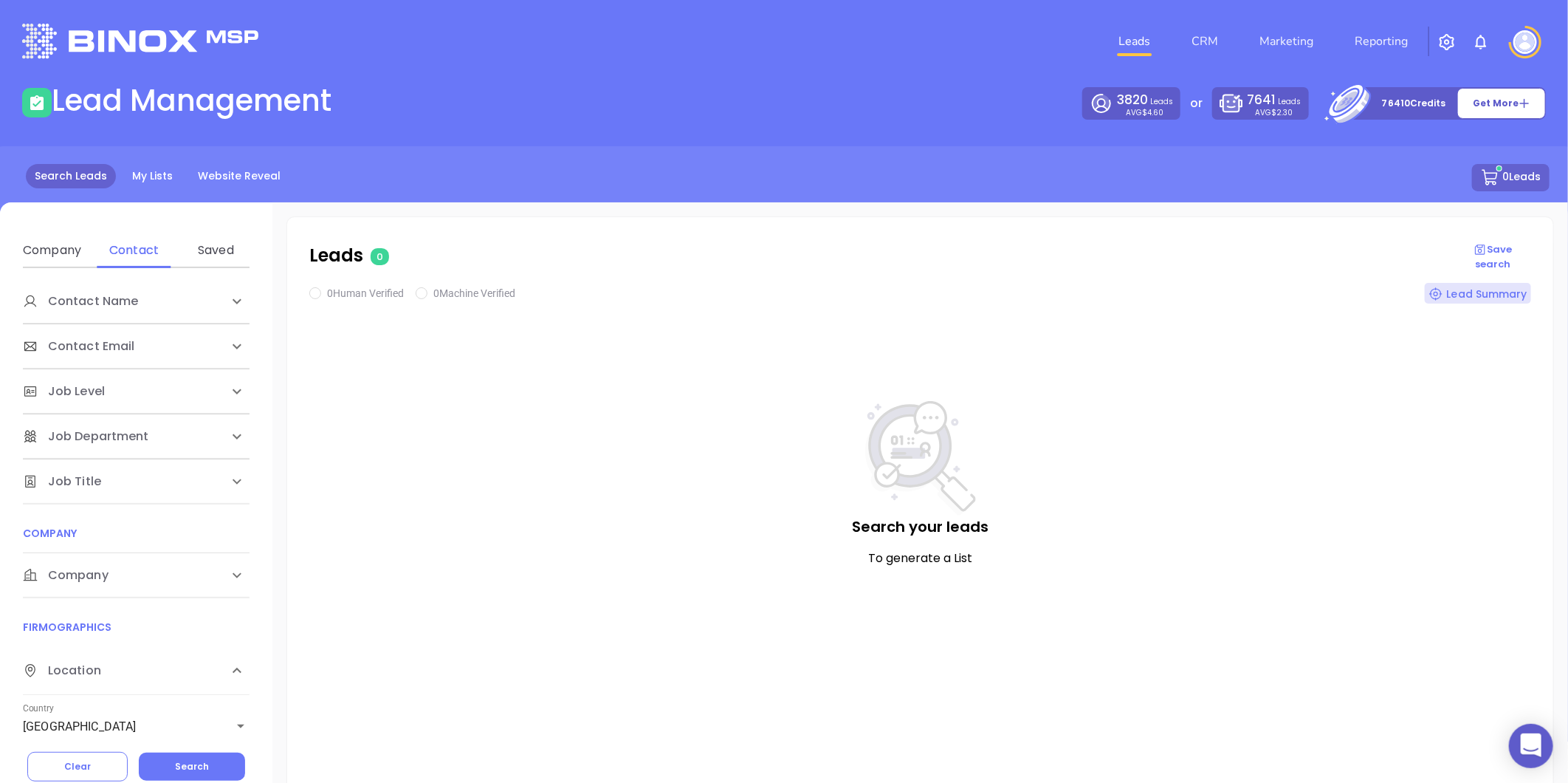
click at [79, 573] on span "Company" at bounding box center [66, 575] width 86 height 18
click at [130, 634] on div "Domain" at bounding box center [134, 631] width 58 height 18
click at [129, 682] on input "Enter a company name" at bounding box center [134, 687] width 221 height 24
paste input "stpbrokerage.com"
type input "stpbrokerage.com"
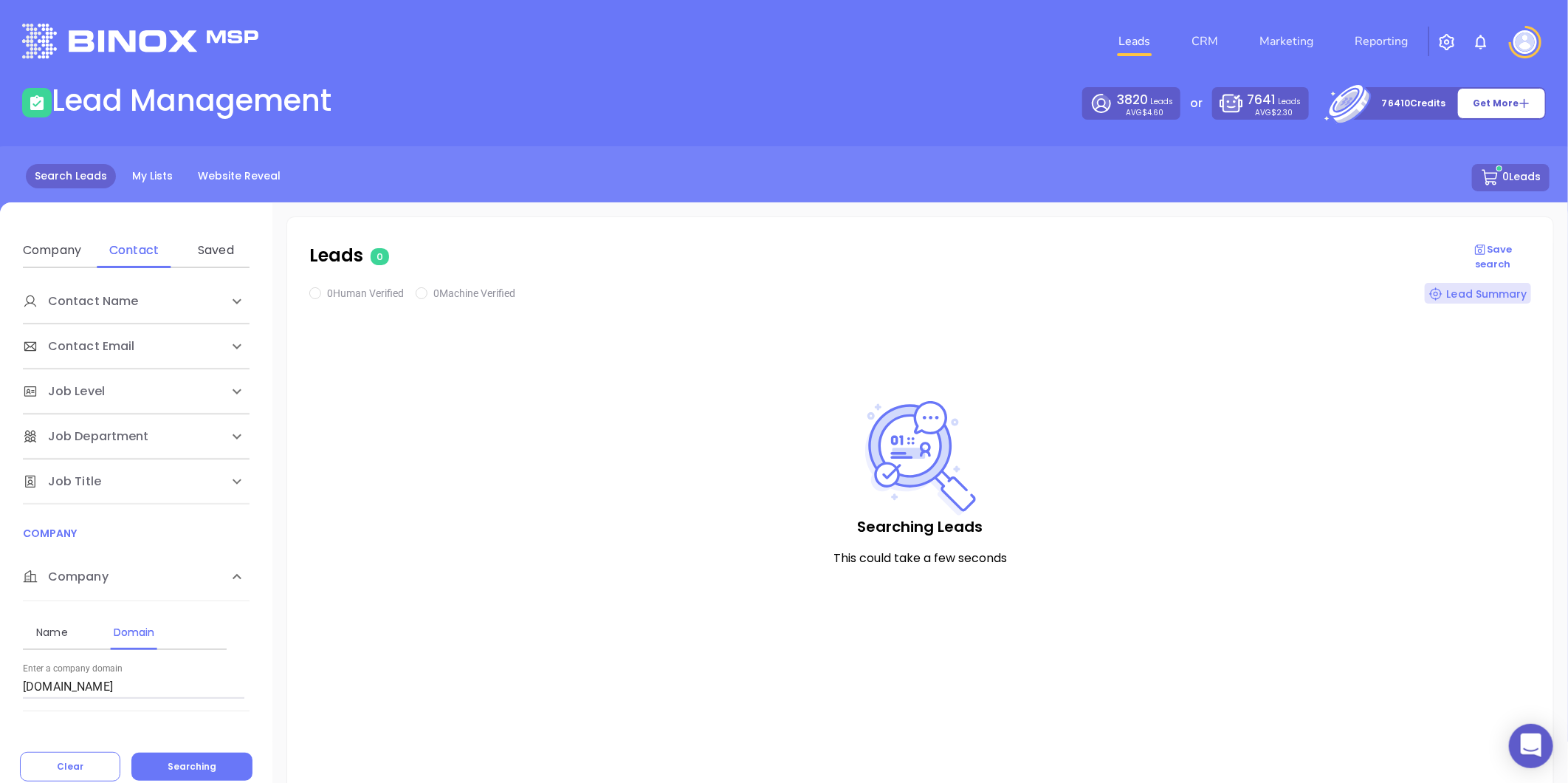
checkbox input "true"
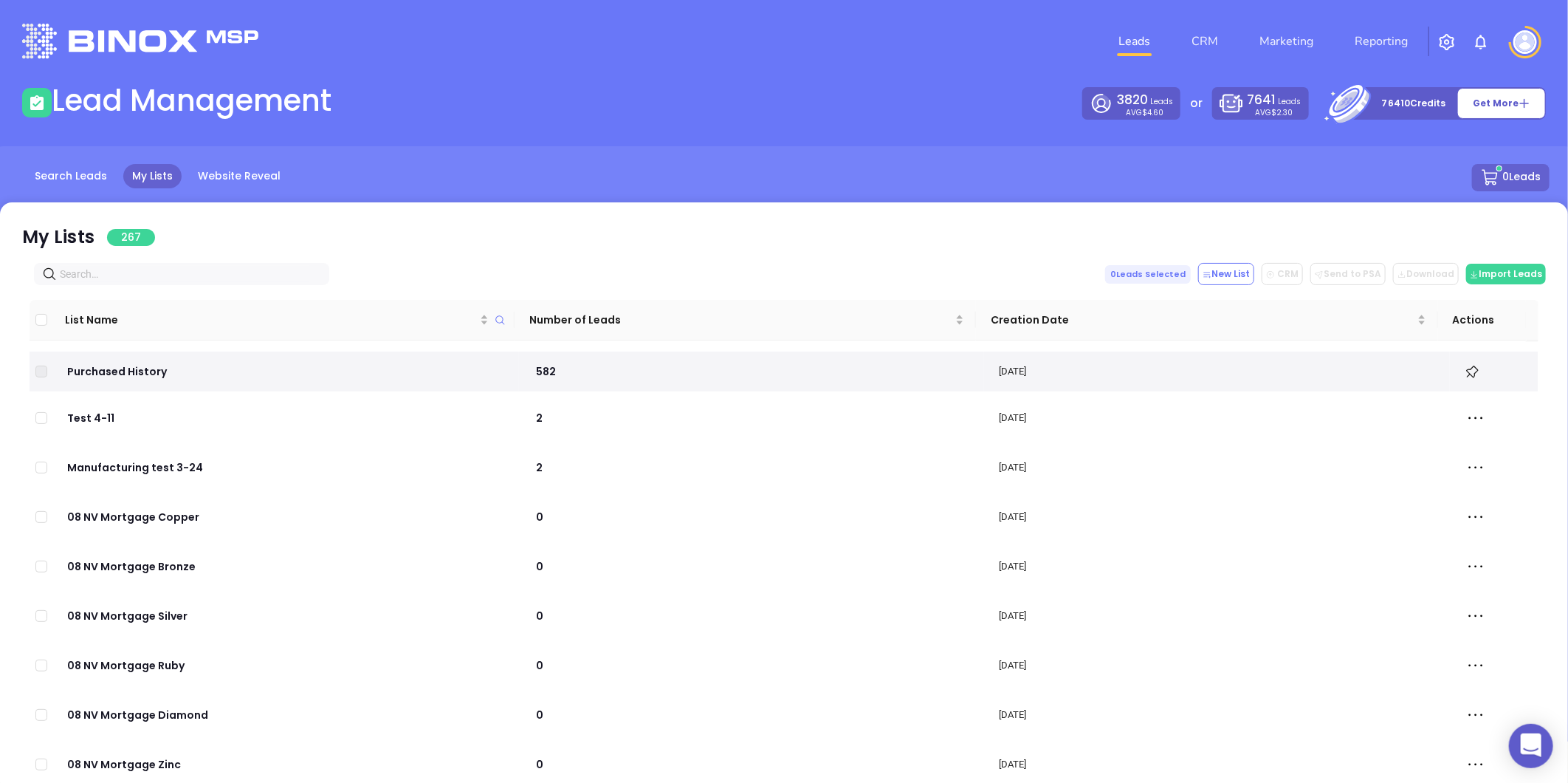
click at [129, 275] on input "text" at bounding box center [184, 273] width 250 height 16
paste input "stpbrokerage.com"
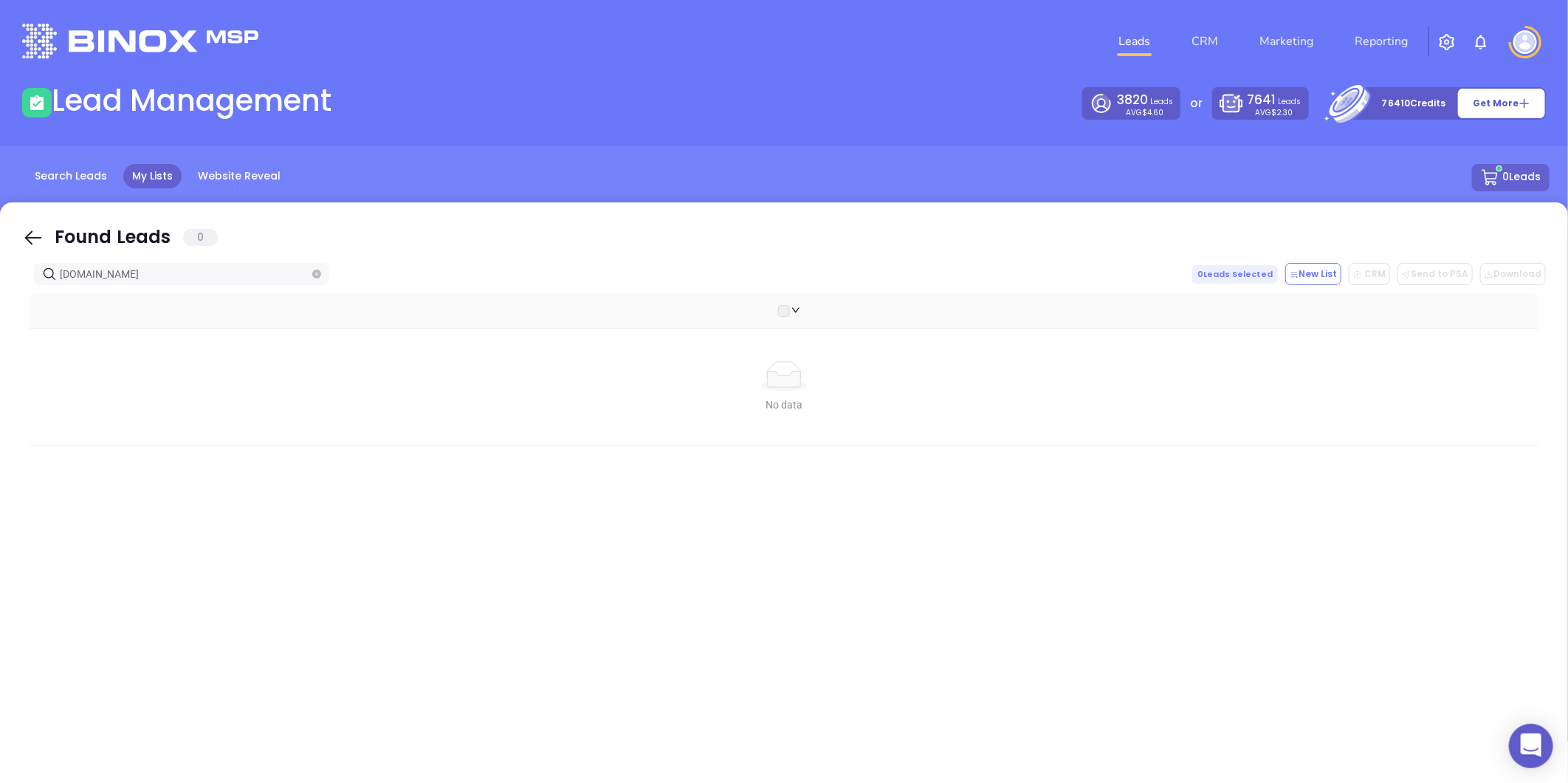
drag, startPoint x: 141, startPoint y: 280, endPoint x: -351, endPoint y: 349, distance: 496.8
click at [0, 349] on html "0 Leads CRM Marketing Reporting Financial Leads Leads Lead Management 3820 Lead…" at bounding box center [784, 391] width 1568 height 783
paste input "thedrakeagency"
type input "thedrakeagency.com"
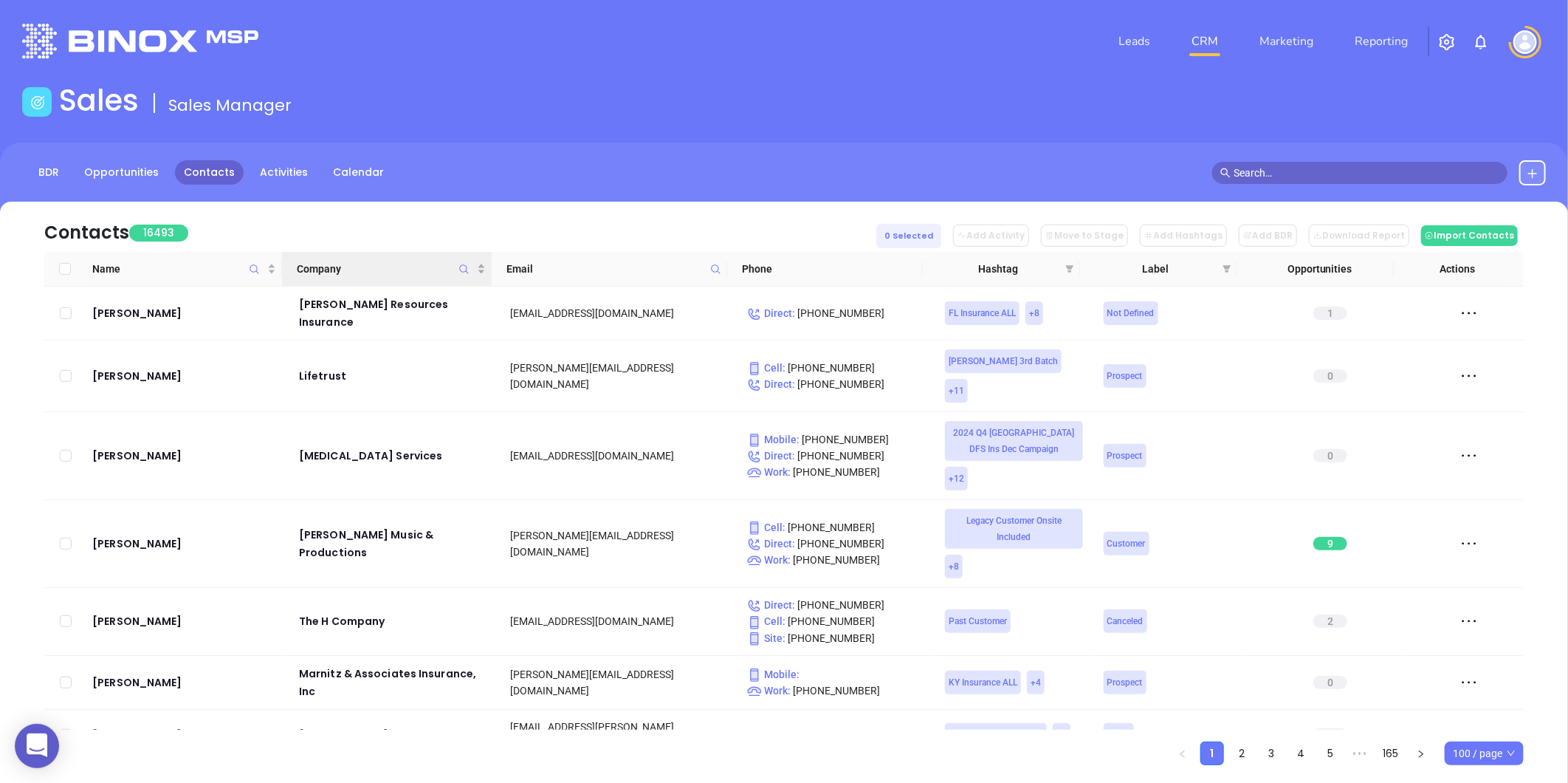
click at [459, 268] on icon "Company" at bounding box center [463, 268] width 11 height 11
click at [416, 308] on input "text" at bounding box center [391, 307] width 149 height 24
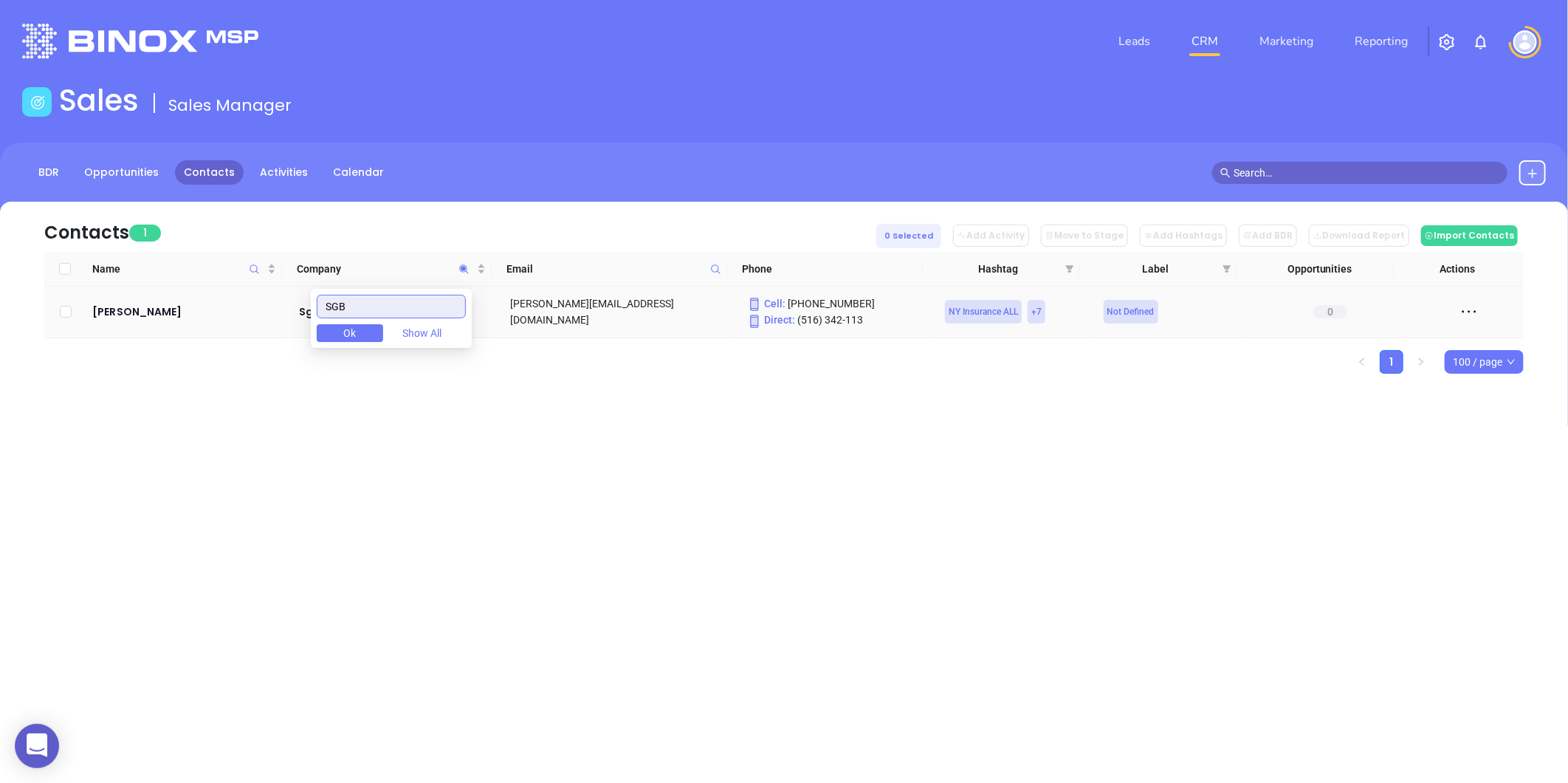
drag, startPoint x: 375, startPoint y: 305, endPoint x: 366, endPoint y: 305, distance: 9.0
click at [216, 325] on body "0 Leads CRM Marketing Reporting Financial Leads Leads Sales Sales Manager BDR O…" at bounding box center [784, 391] width 1568 height 783
paste input "Emery & Webb Insurance"
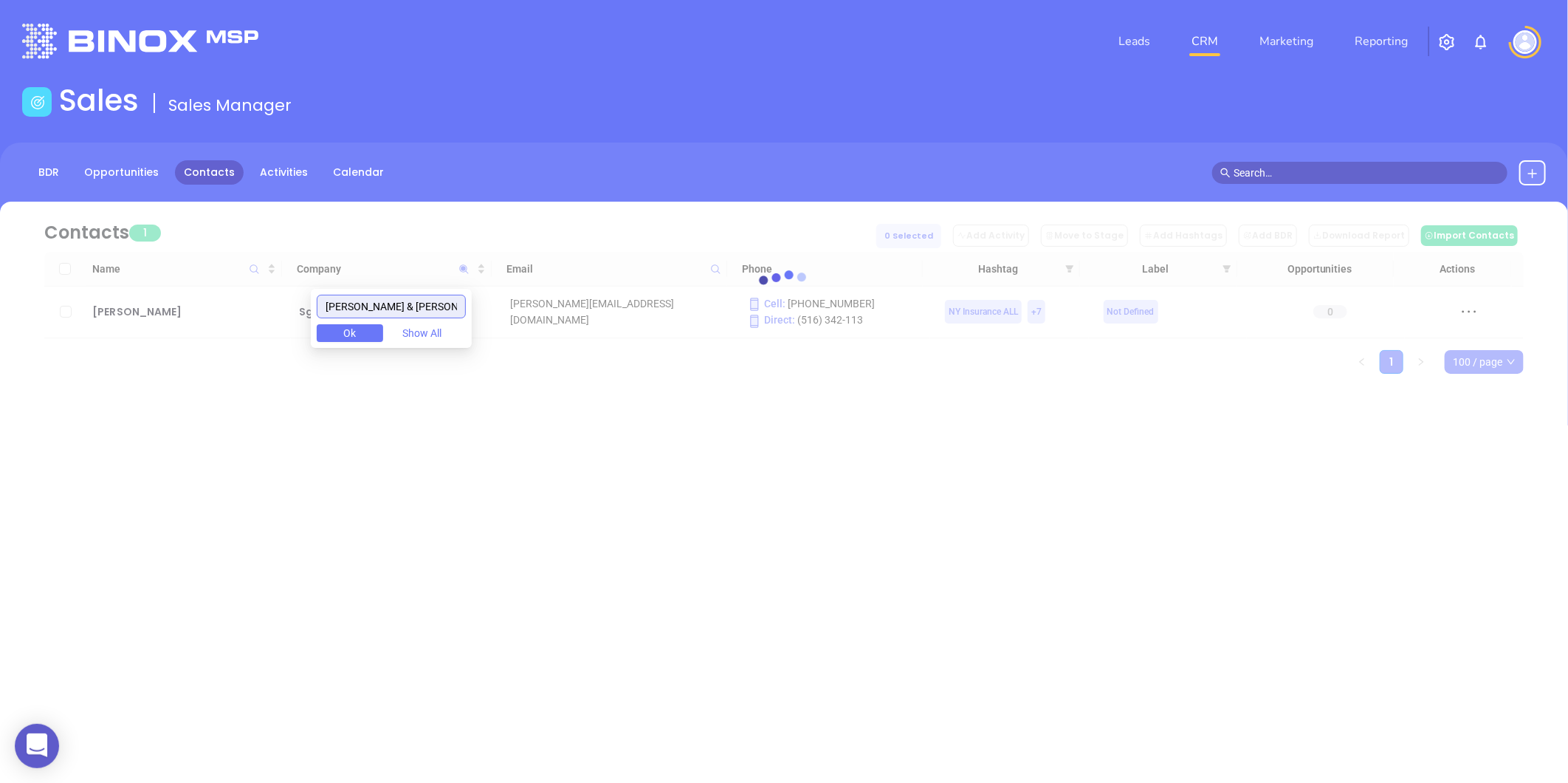
click at [336, 308] on input "Emery & Webb Insurance" at bounding box center [391, 307] width 149 height 24
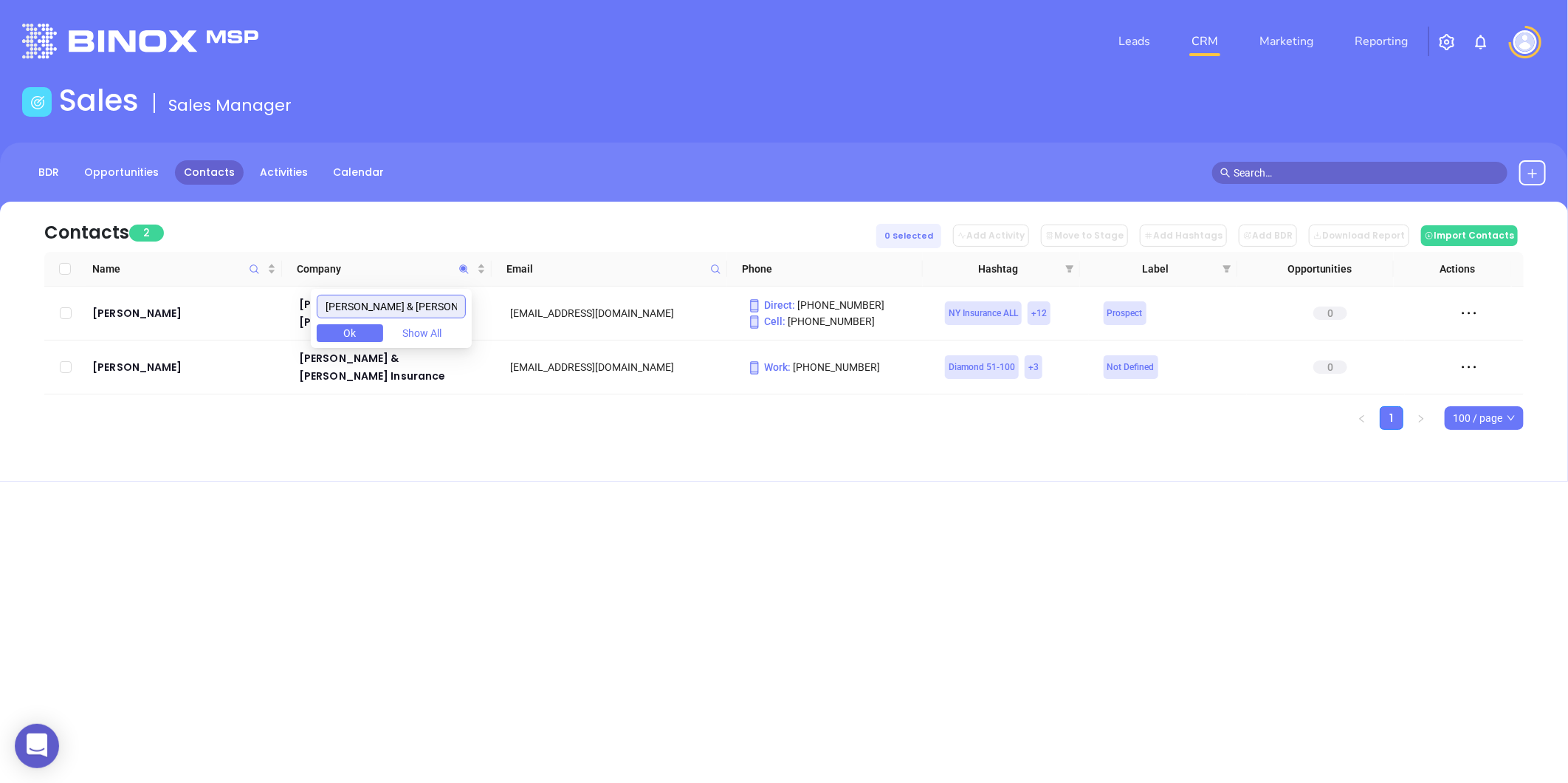
type input "Emery & Webb Insurance"
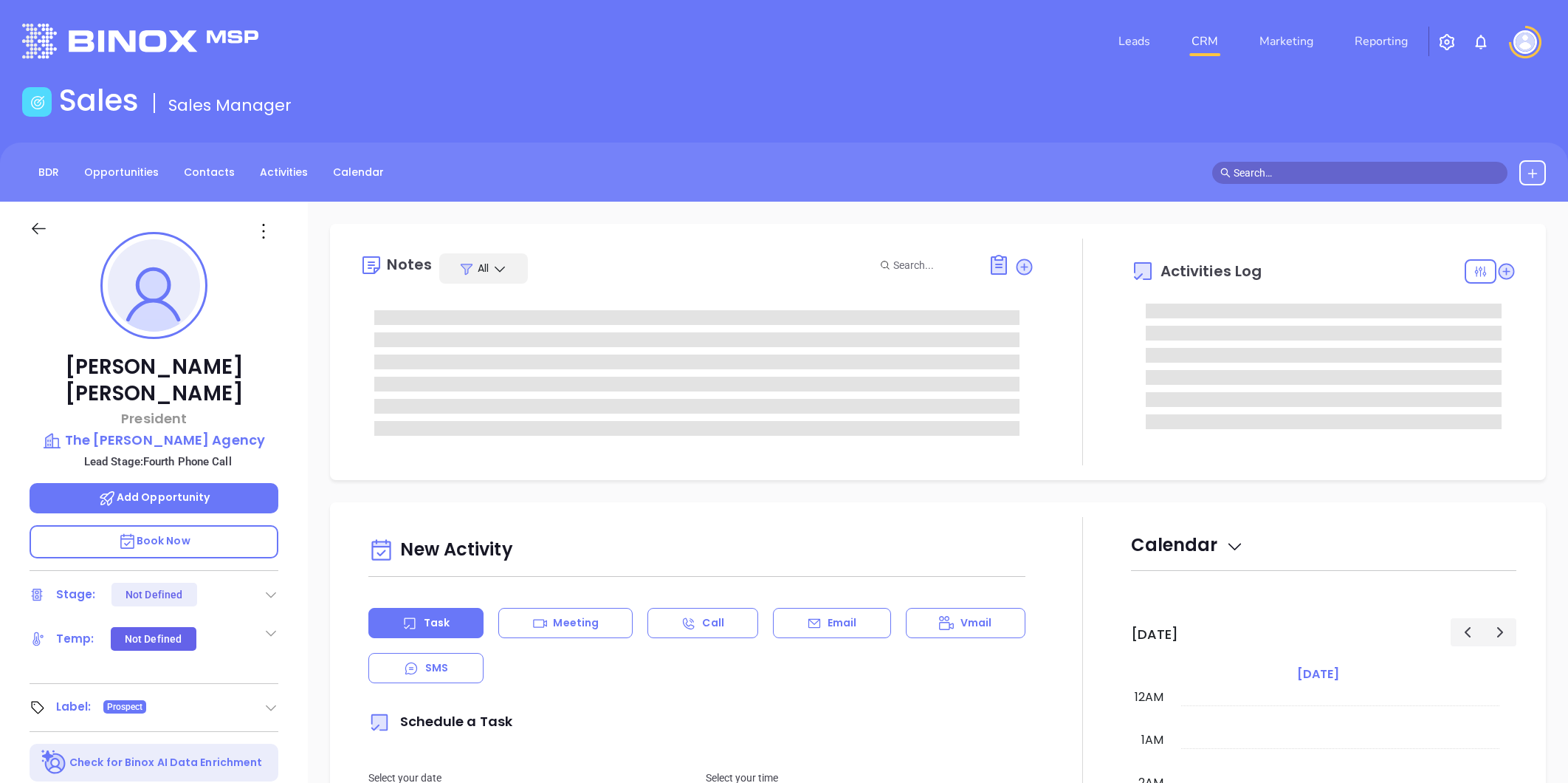
type input "[DATE]"
type input "[PERSON_NAME]"
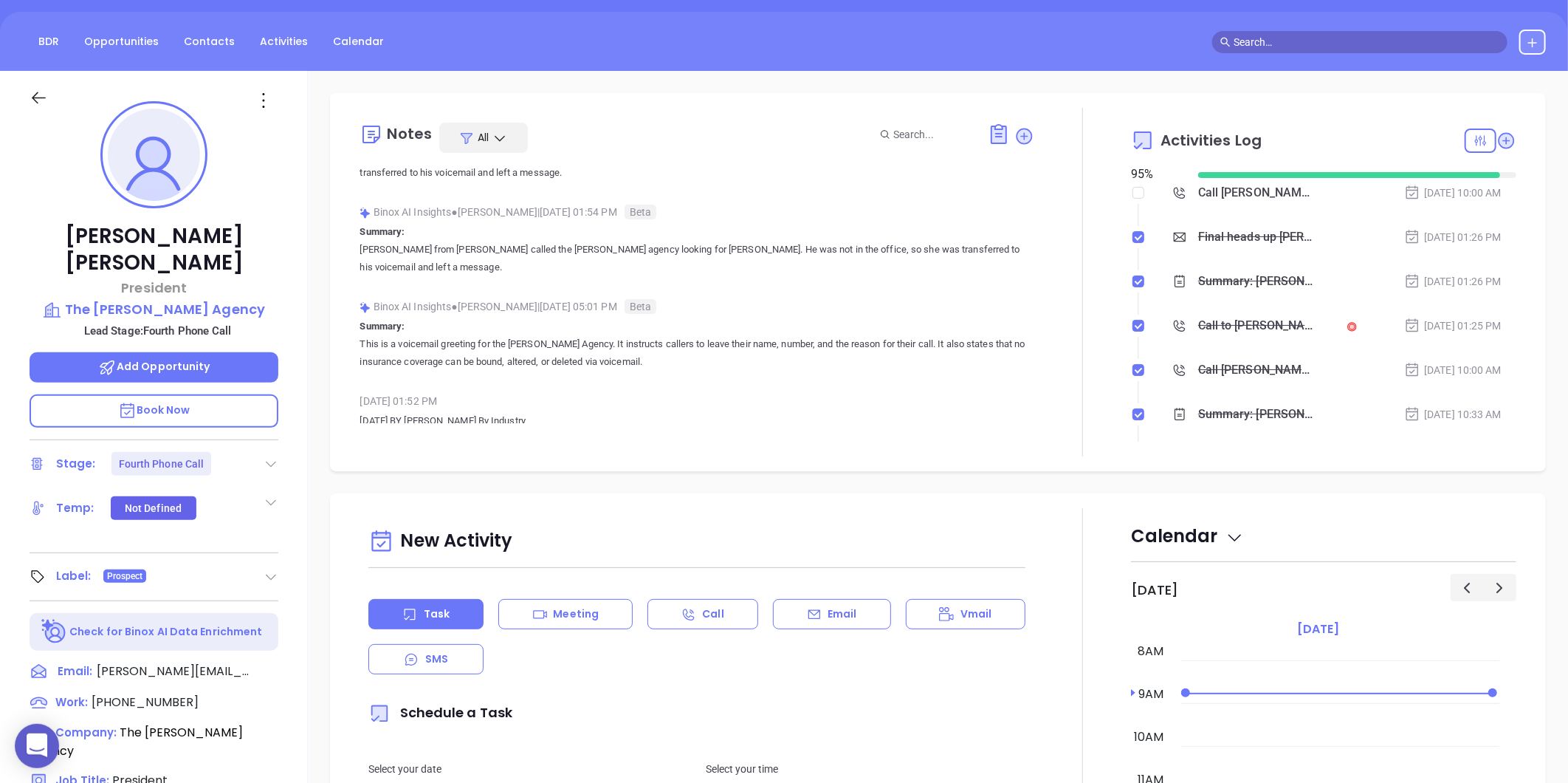
scroll to position [124, 0]
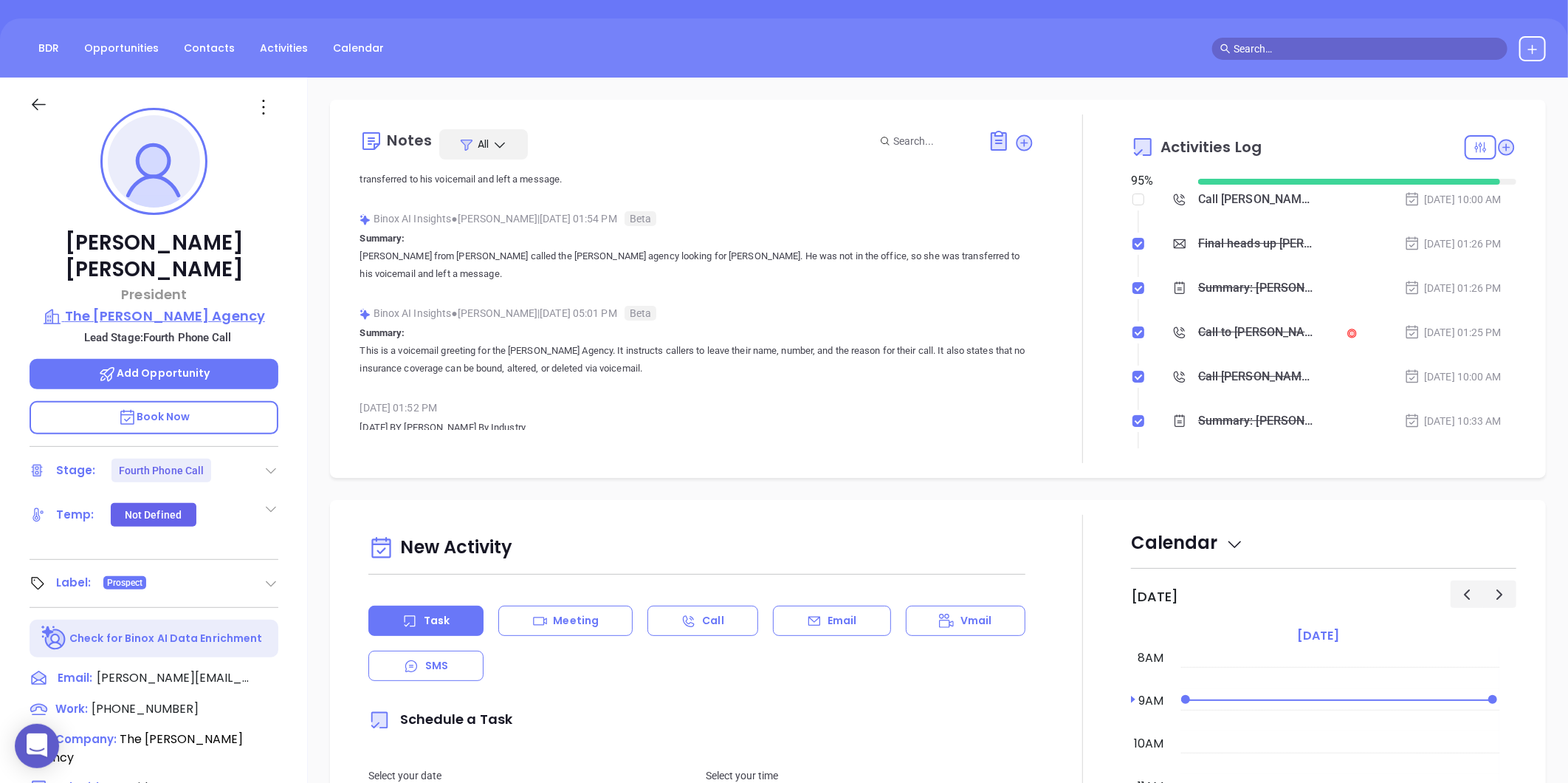
click at [205, 306] on p "The [PERSON_NAME] Agency" at bounding box center [154, 316] width 249 height 20
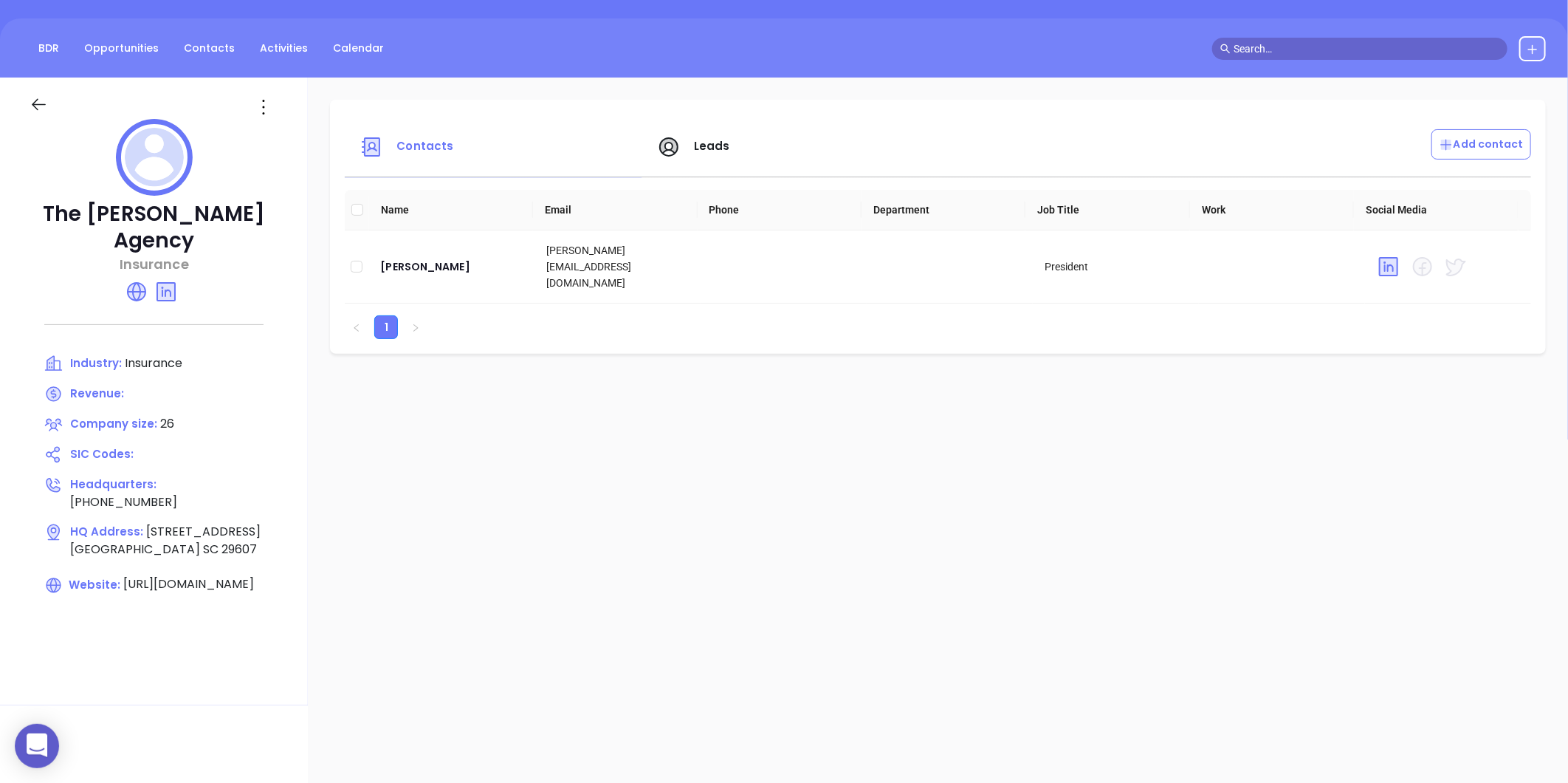
click at [793, 527] on div "Contacts Leads Add contact Name Email Phone Department Job Title Work Social Me…" at bounding box center [937, 594] width 1260 height 1033
drag, startPoint x: 527, startPoint y: 503, endPoint x: 502, endPoint y: 463, distance: 47.2
click at [527, 503] on div "Contacts Leads Add contact Name Email Phone Department Job Title Work Social Me…" at bounding box center [937, 594] width 1260 height 1033
click at [141, 283] on icon at bounding box center [136, 291] width 18 height 18
click at [422, 257] on div "[PERSON_NAME]" at bounding box center [451, 266] width 142 height 18
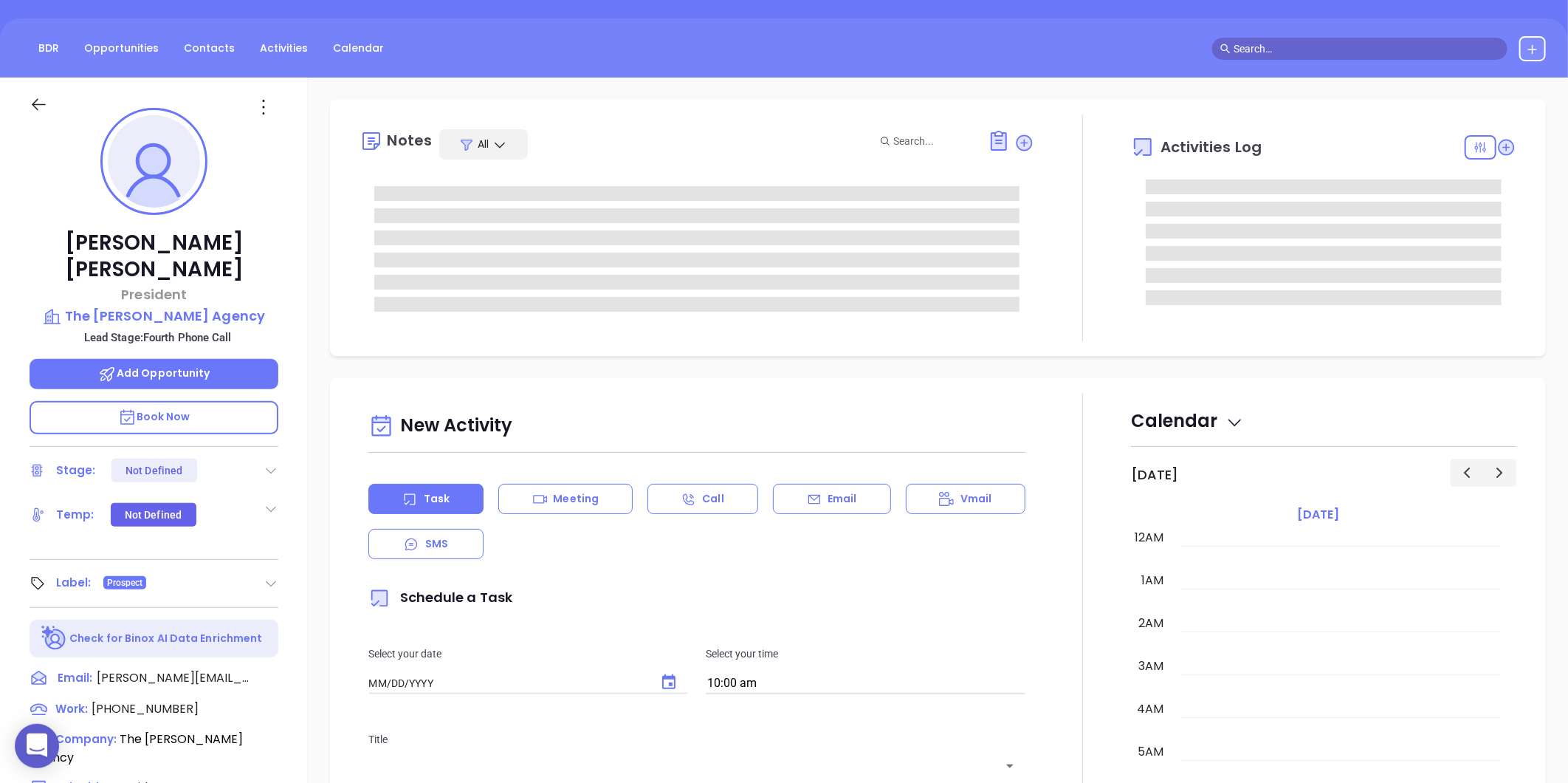
type input "[DATE]"
type input "[PERSON_NAME]"
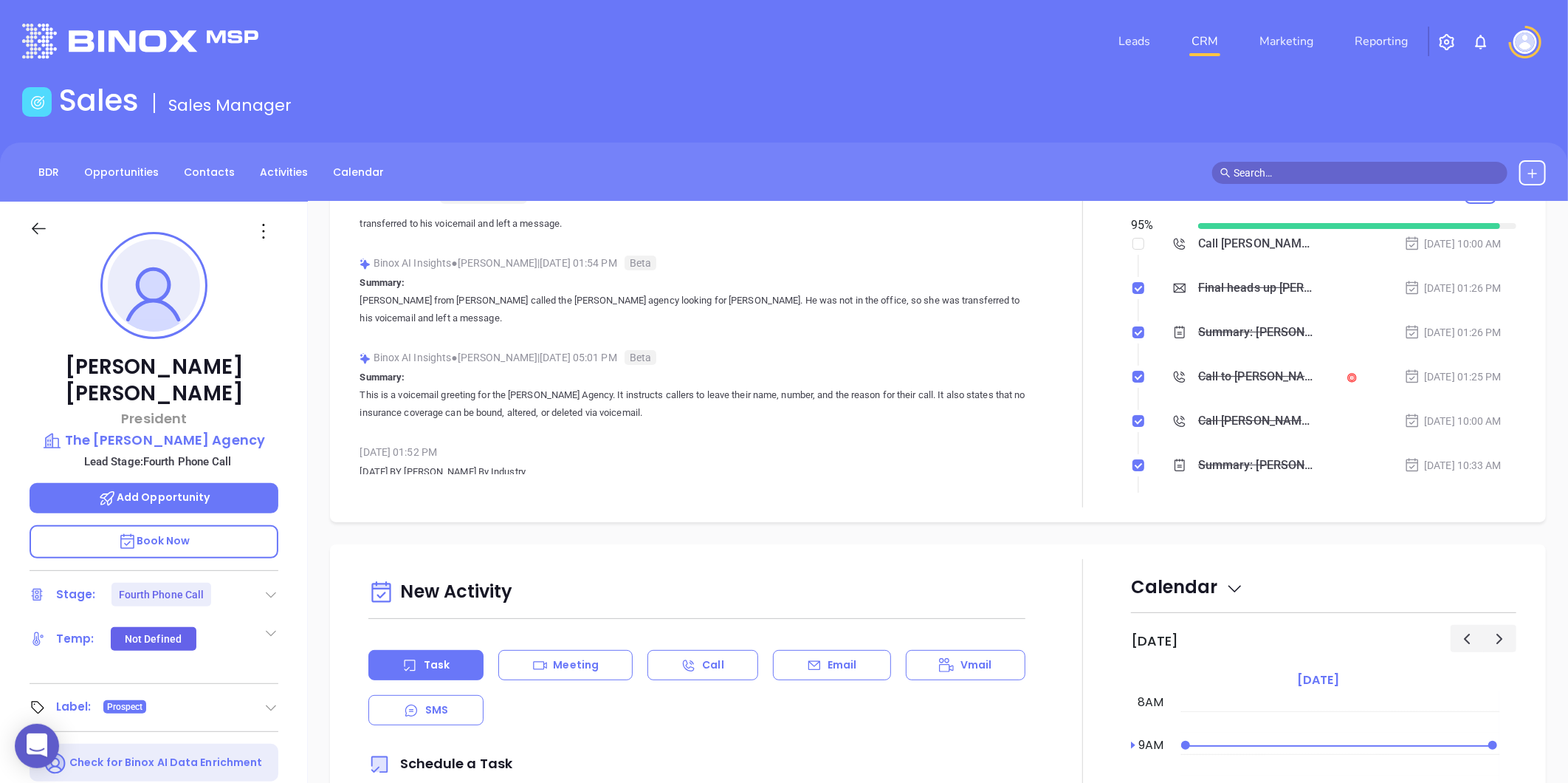
scroll to position [0, 0]
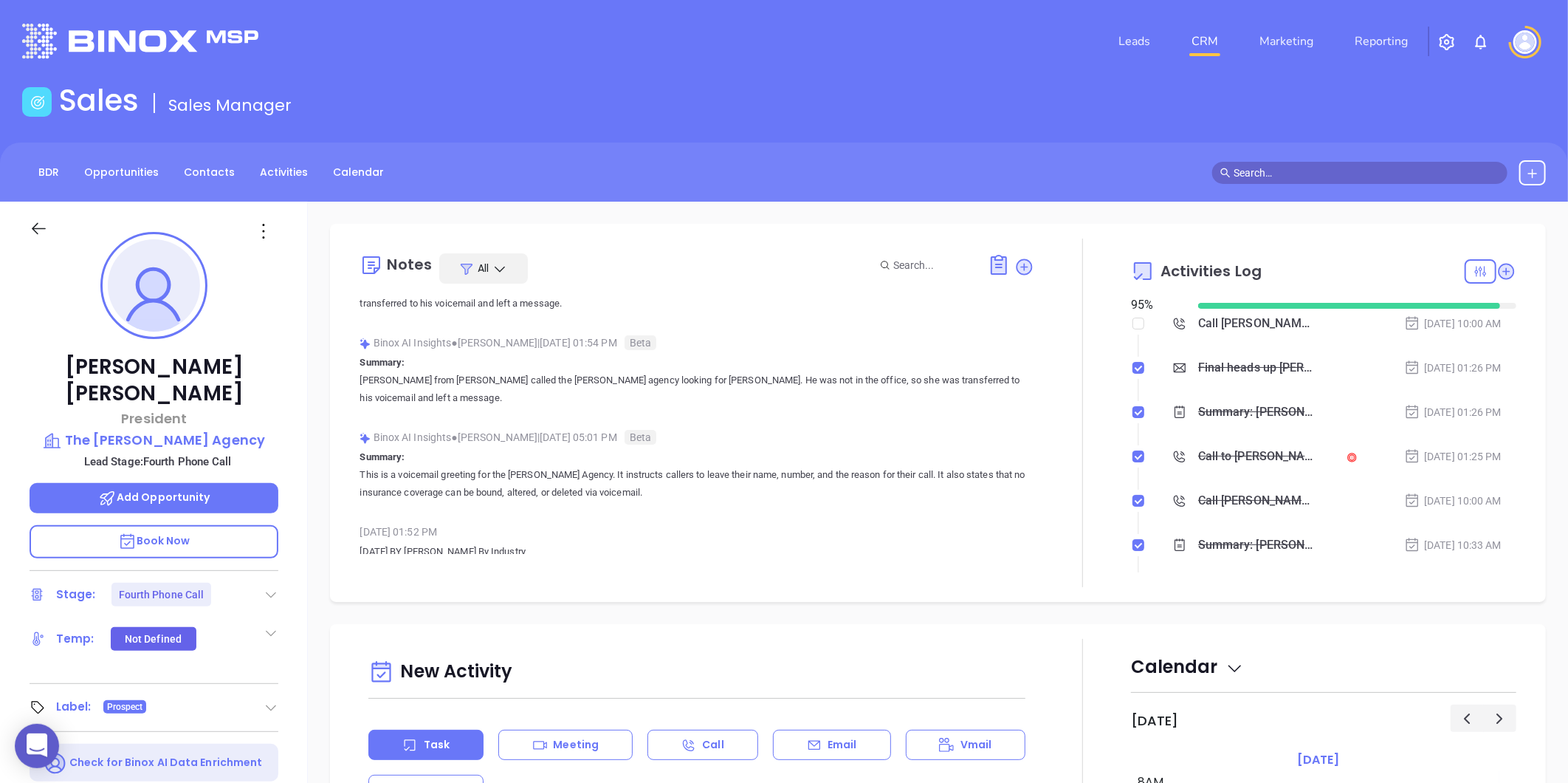
click at [537, 93] on div "Sales Sales Manager" at bounding box center [784, 103] width 1541 height 42
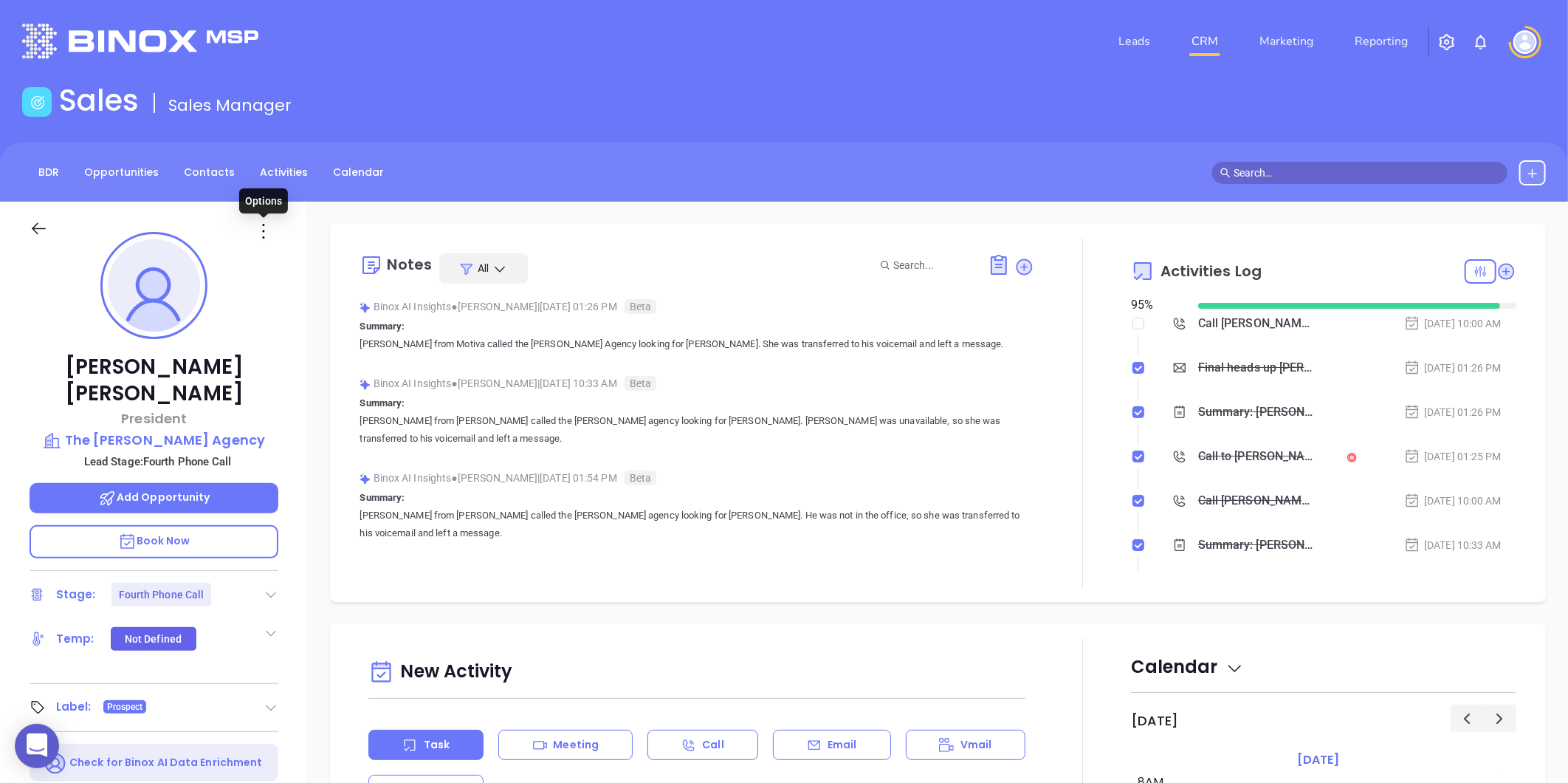
click at [262, 233] on icon at bounding box center [264, 231] width 24 height 24
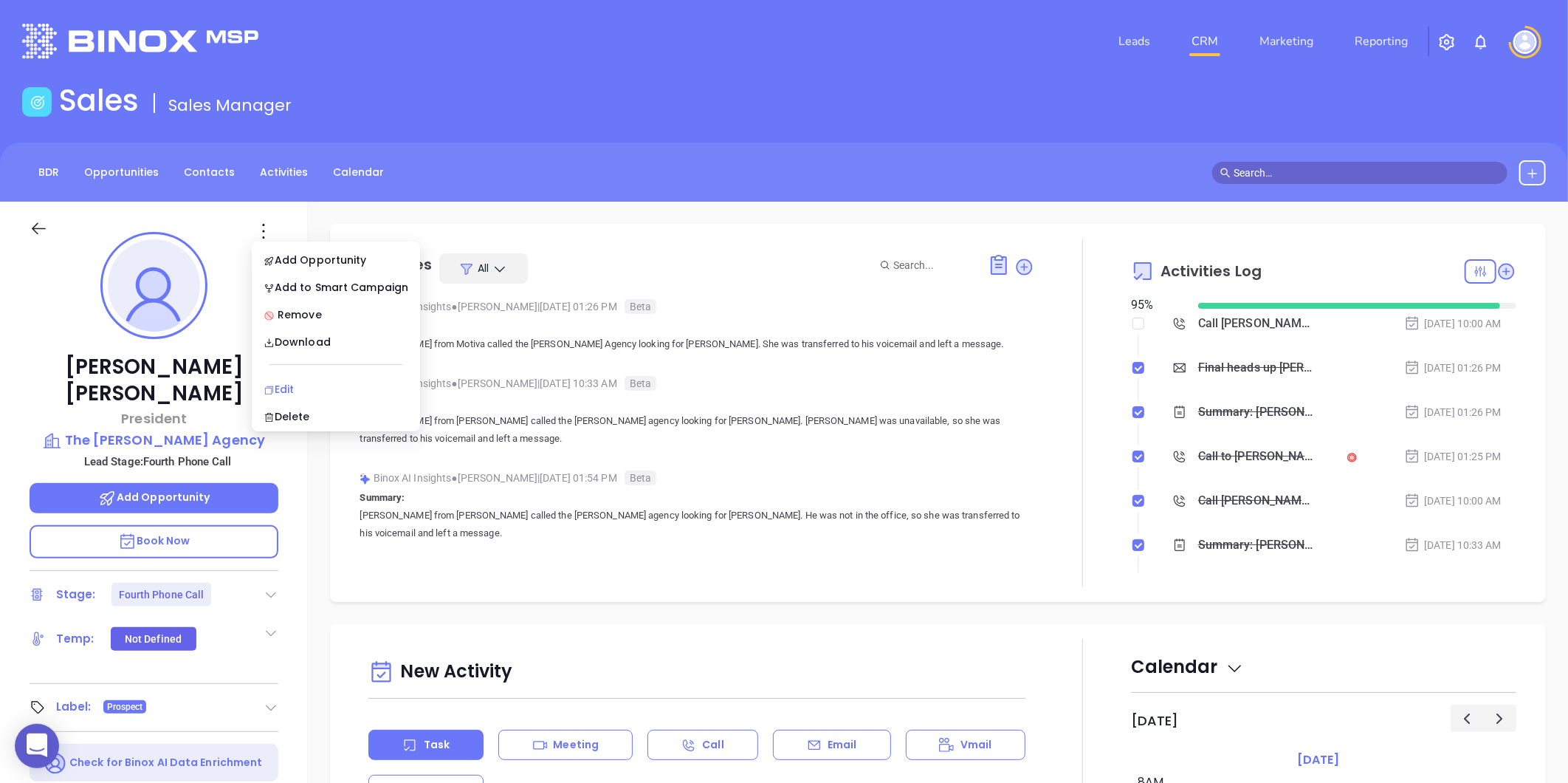
click at [286, 391] on div "Edit" at bounding box center [336, 389] width 145 height 16
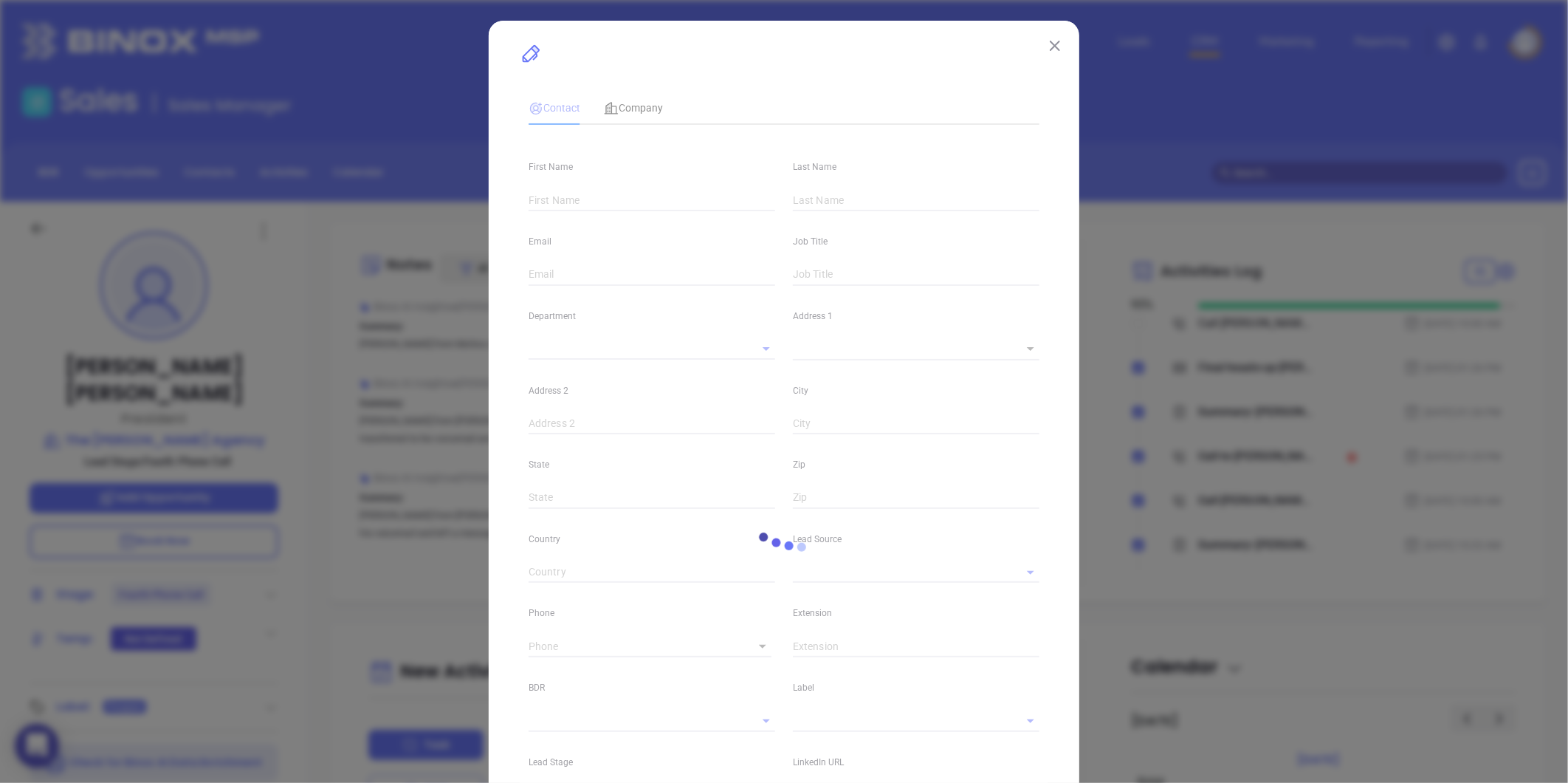
type input "Ross"
type input "Turner"
type input "ross@turneragencyinc.com"
type input "President"
type input "1"
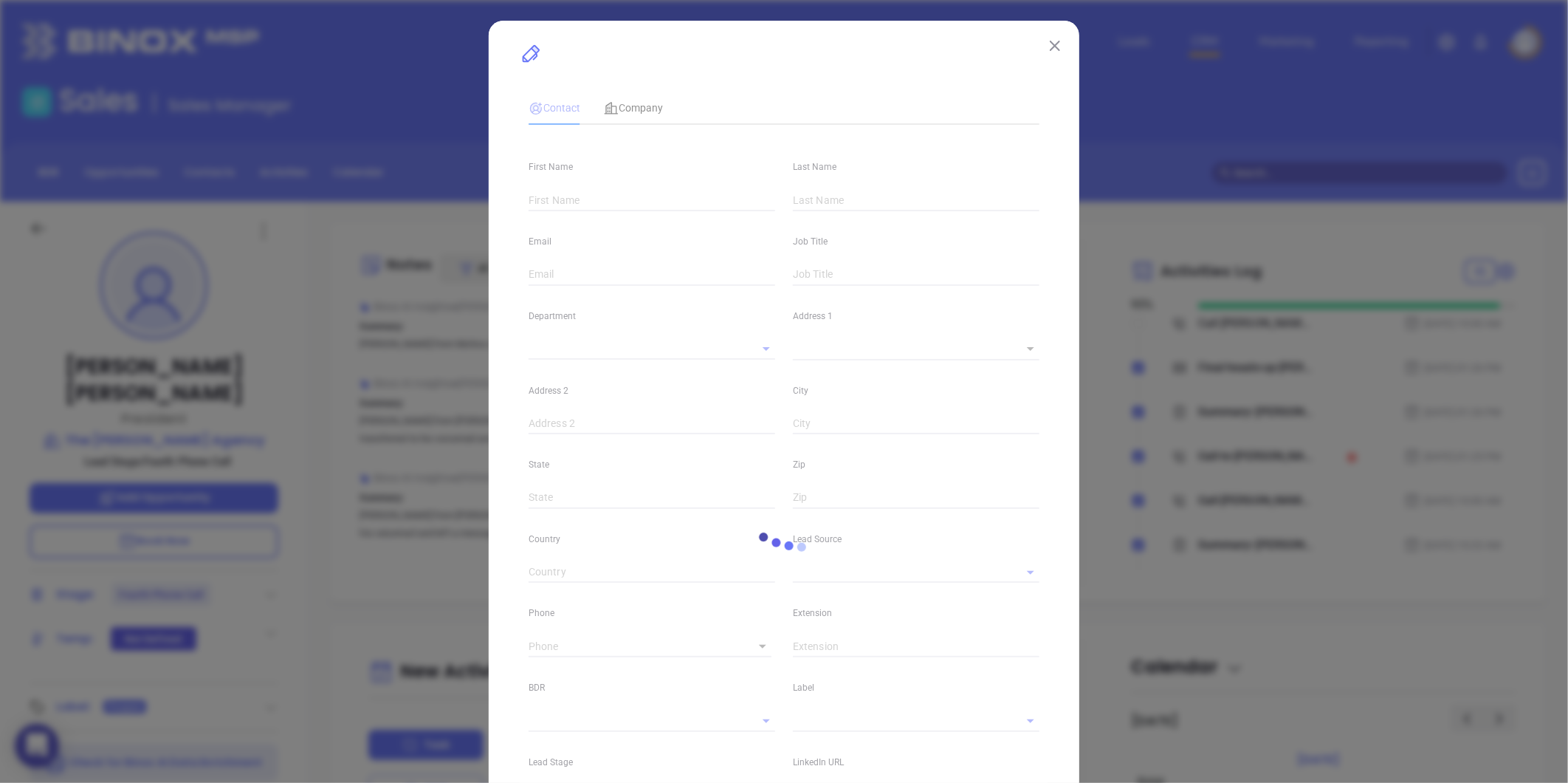
type input "www.linkedin.com/in/ross-turner-73407915"
type input "Marketing"
type input "Binox"
type input "Lucy Lechado"
type input "Fourth Phone Call"
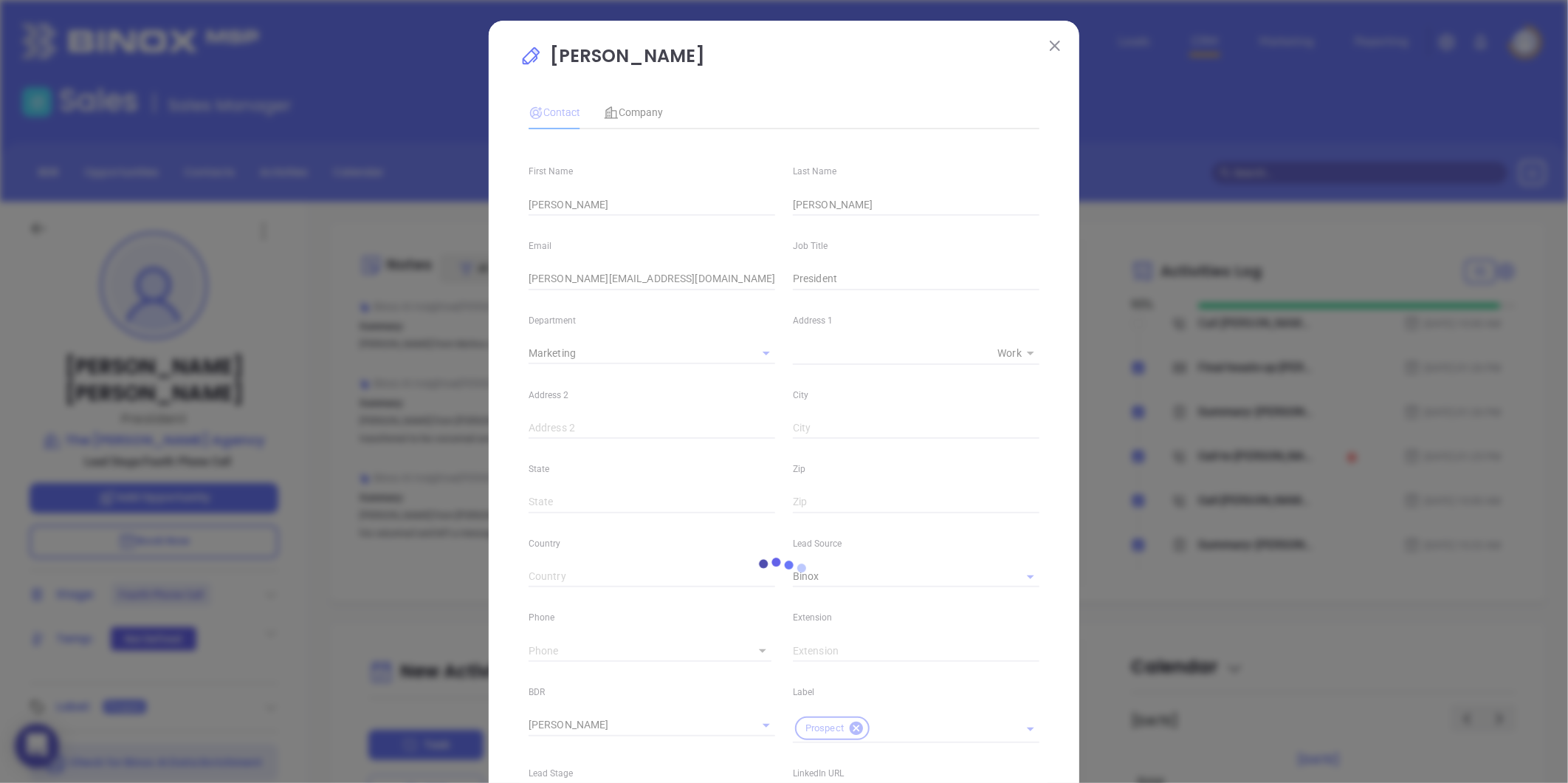
type input "(864) 288-9513"
type input "1"
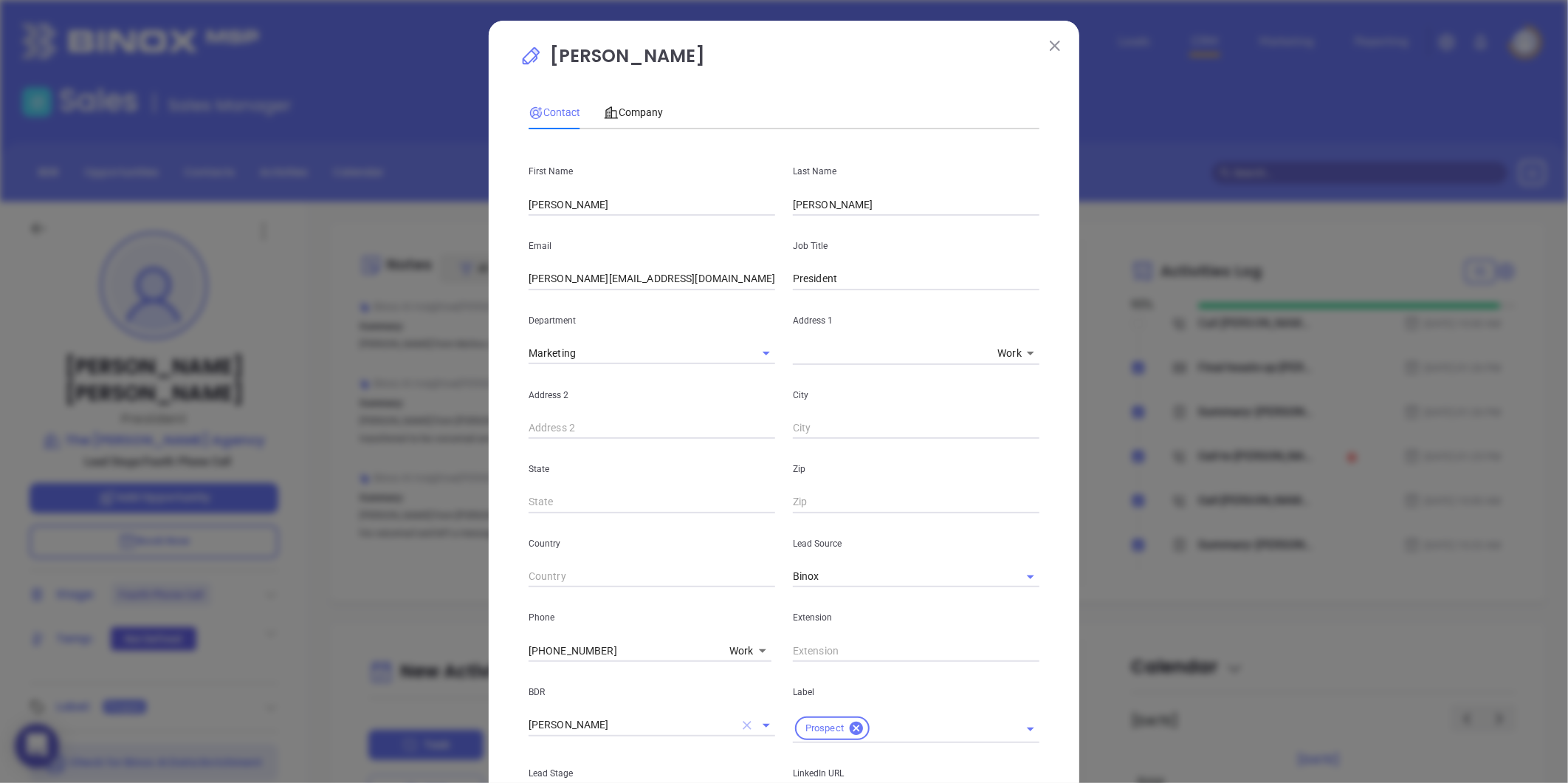
drag, startPoint x: 738, startPoint y: 722, endPoint x: 750, endPoint y: 699, distance: 25.9
click at [743, 722] on icon "Clear" at bounding box center [747, 725] width 9 height 9
click at [637, 107] on span "Company" at bounding box center [633, 112] width 59 height 12
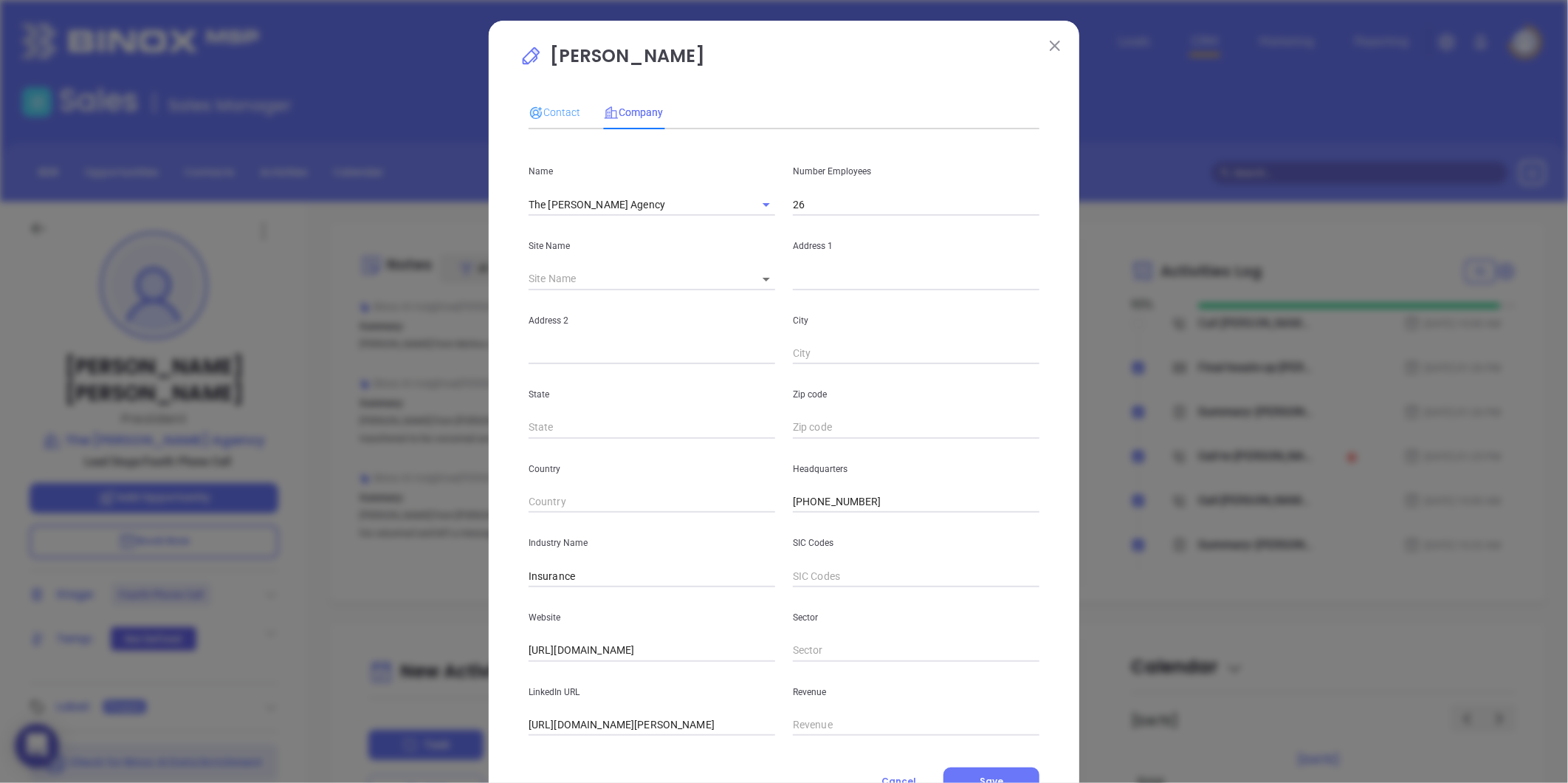
click at [537, 121] on div "Contact" at bounding box center [554, 112] width 52 height 34
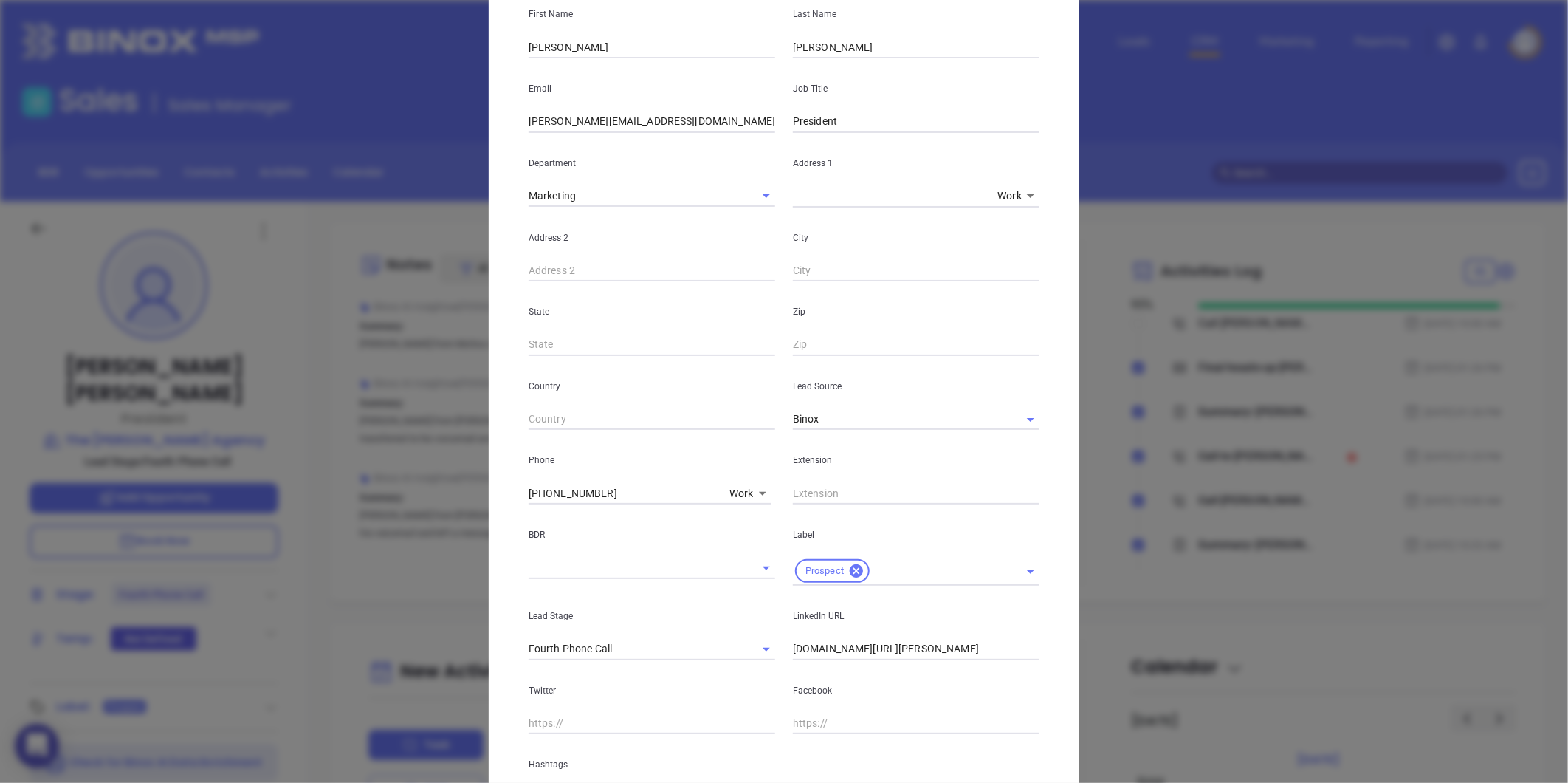
scroll to position [329, 0]
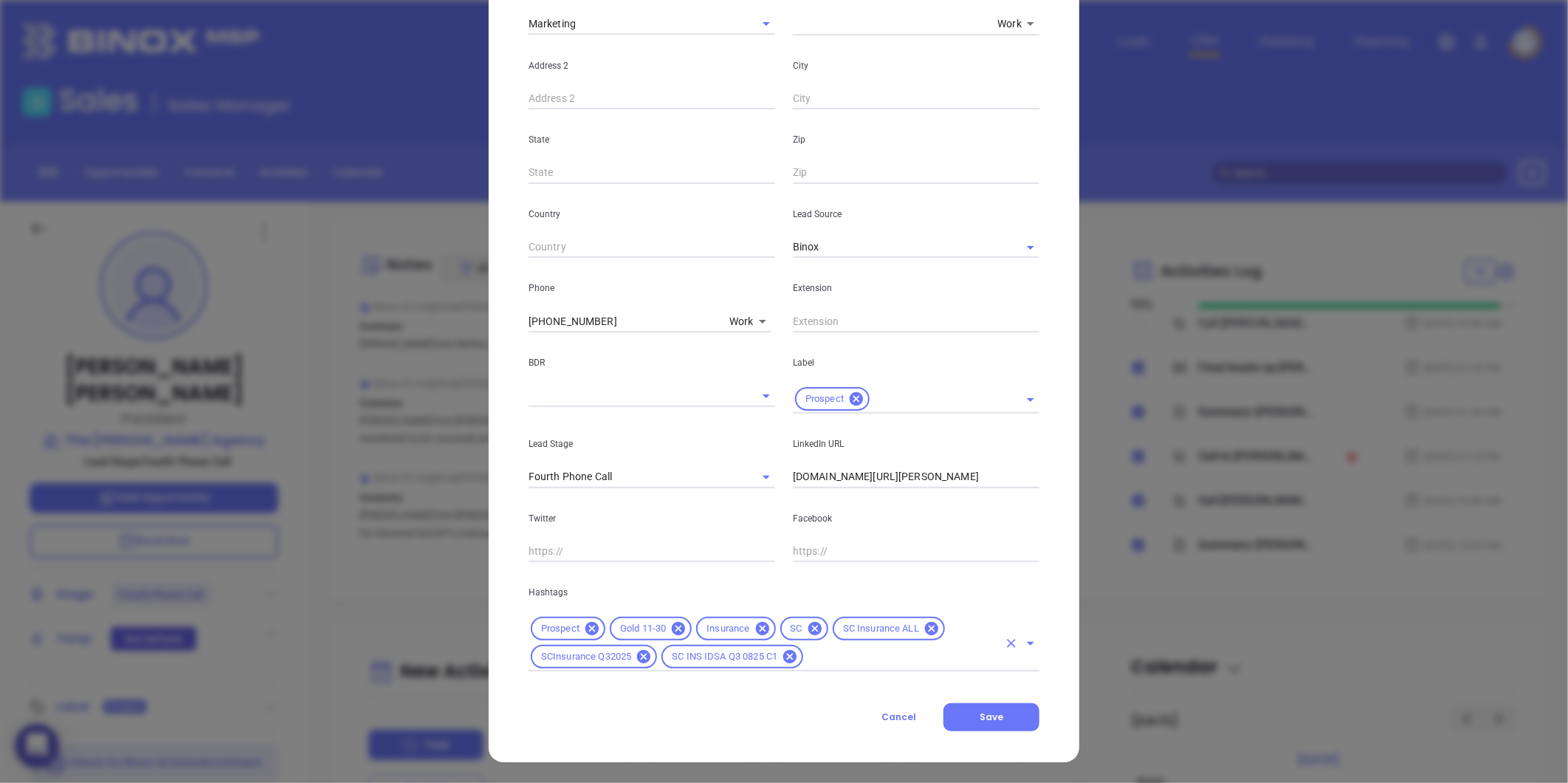
click at [821, 660] on input "text" at bounding box center [901, 657] width 192 height 19
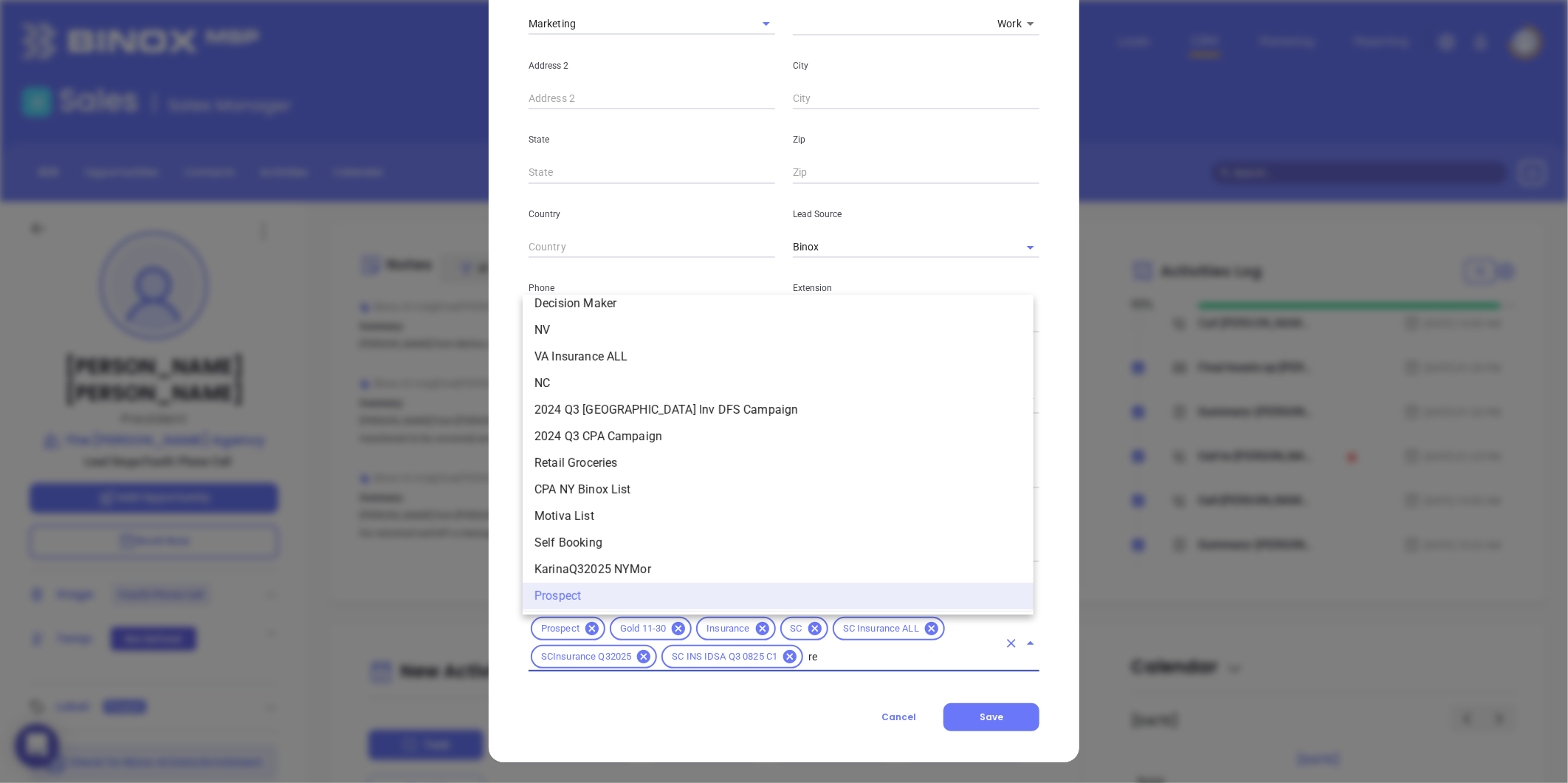
scroll to position [0, 0]
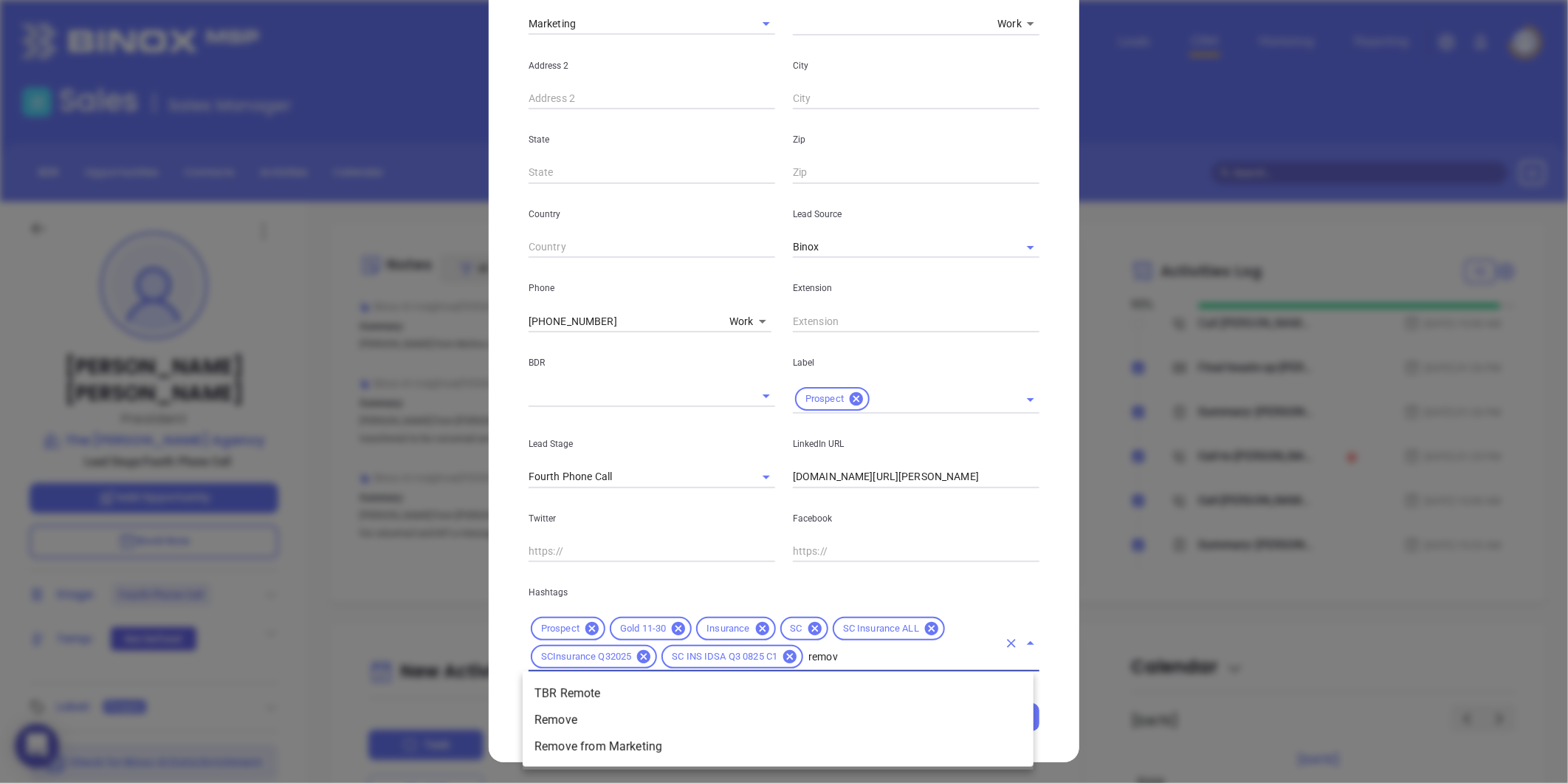
type input "remove"
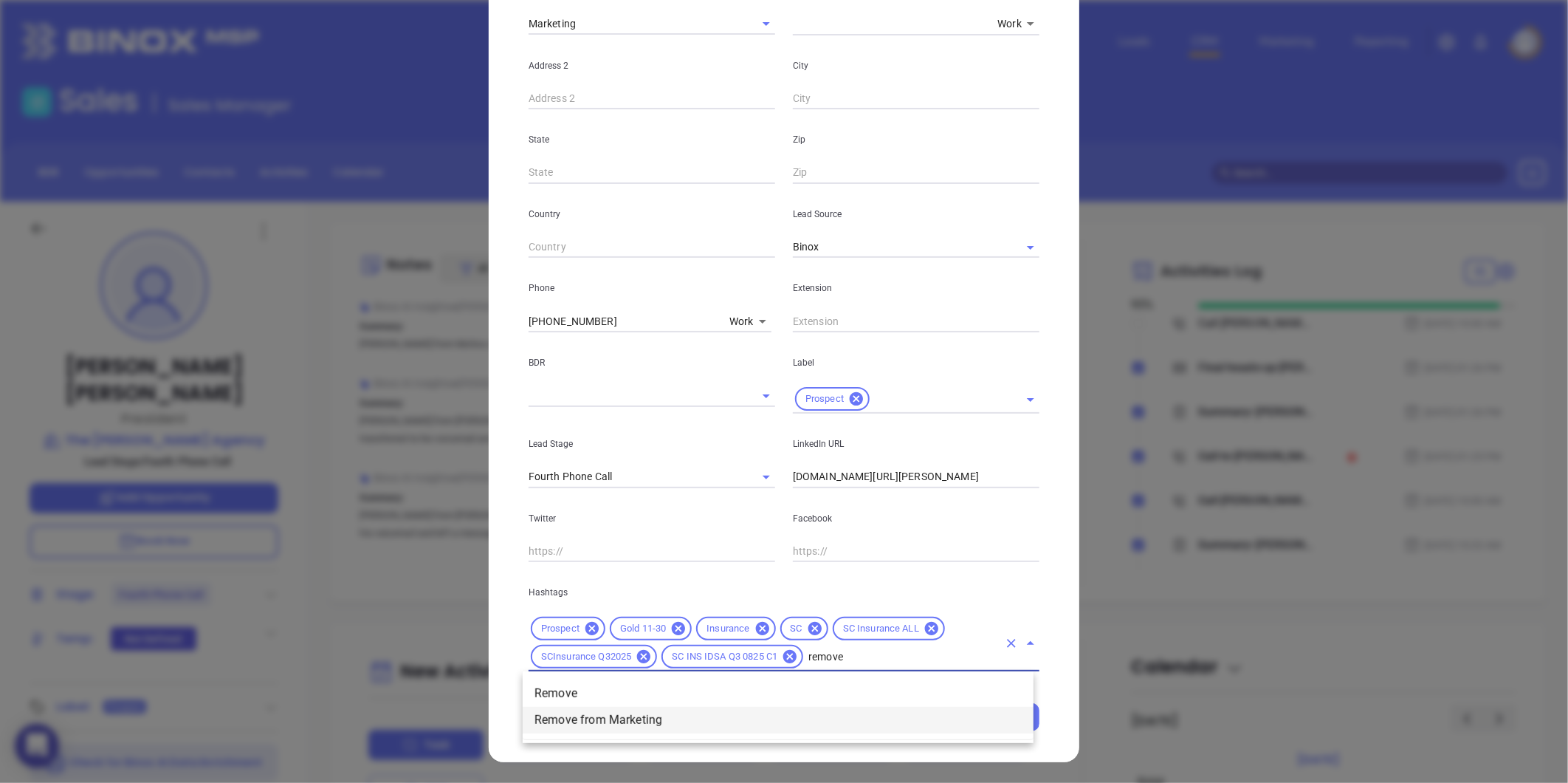
click at [669, 722] on li "Remove from Marketing" at bounding box center [778, 719] width 511 height 26
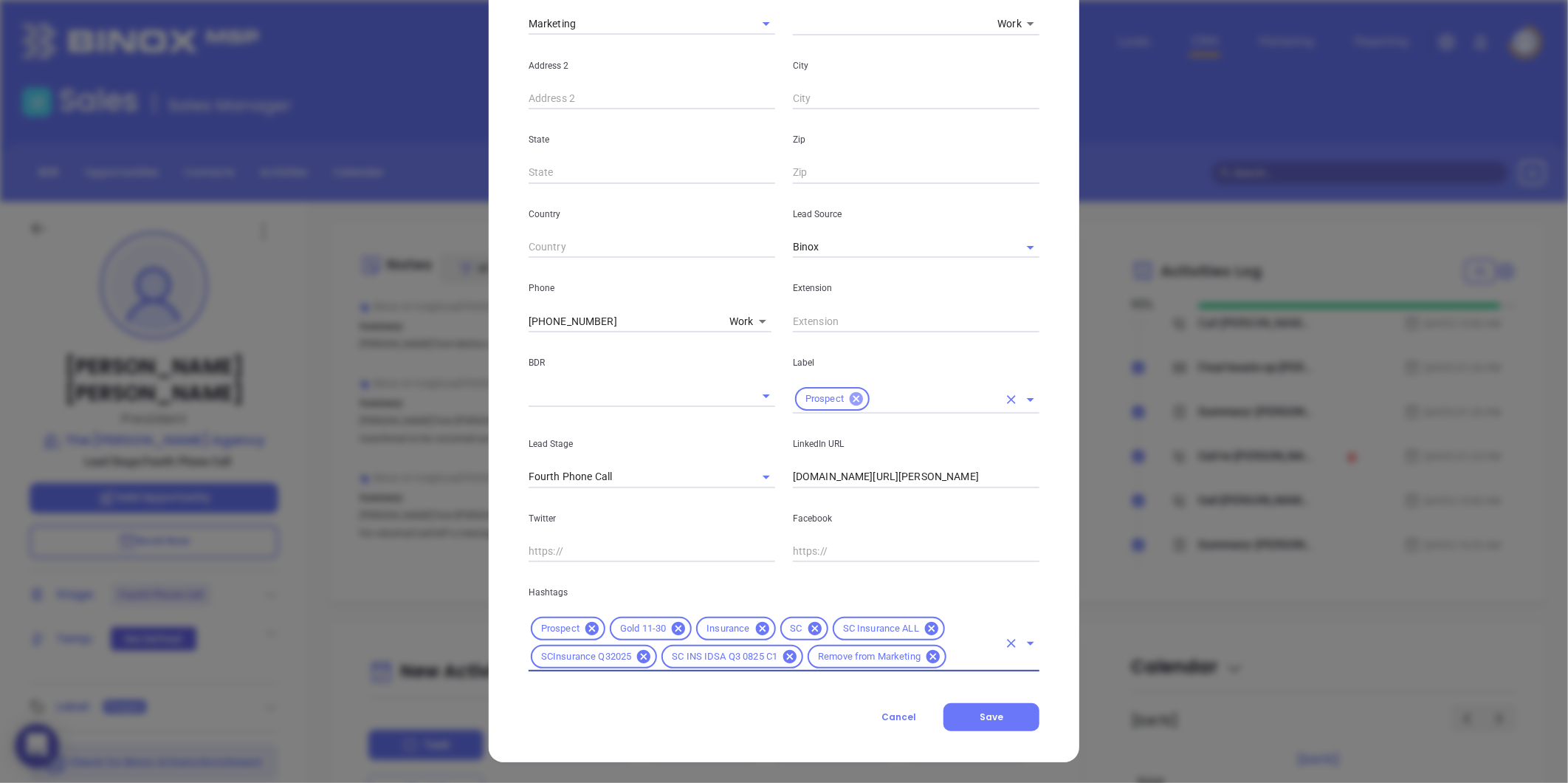
click at [851, 400] on icon at bounding box center [856, 398] width 16 height 16
click at [743, 475] on icon "Clear" at bounding box center [747, 477] width 9 height 9
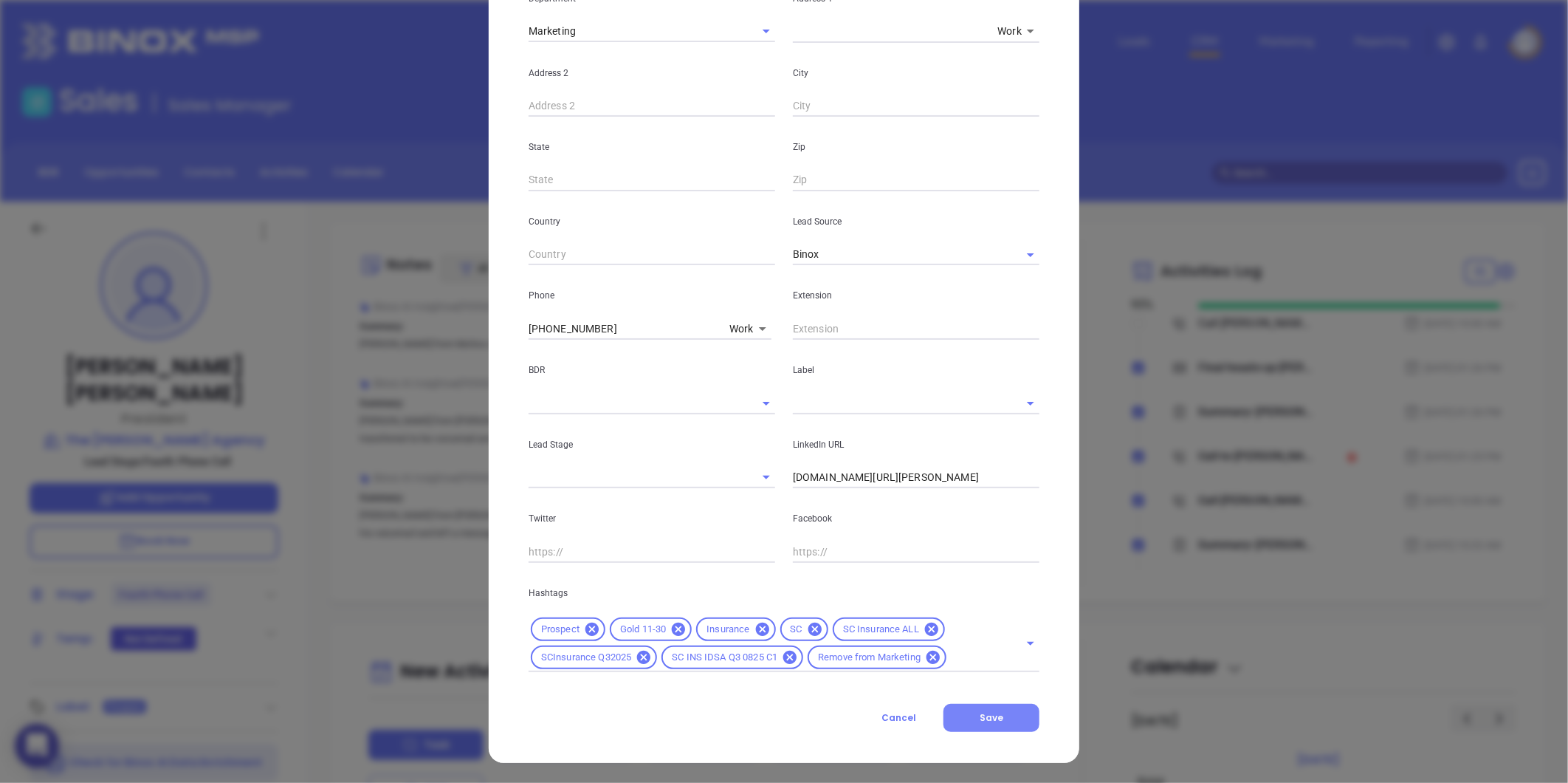
click at [985, 720] on span "Save" at bounding box center [991, 717] width 24 height 13
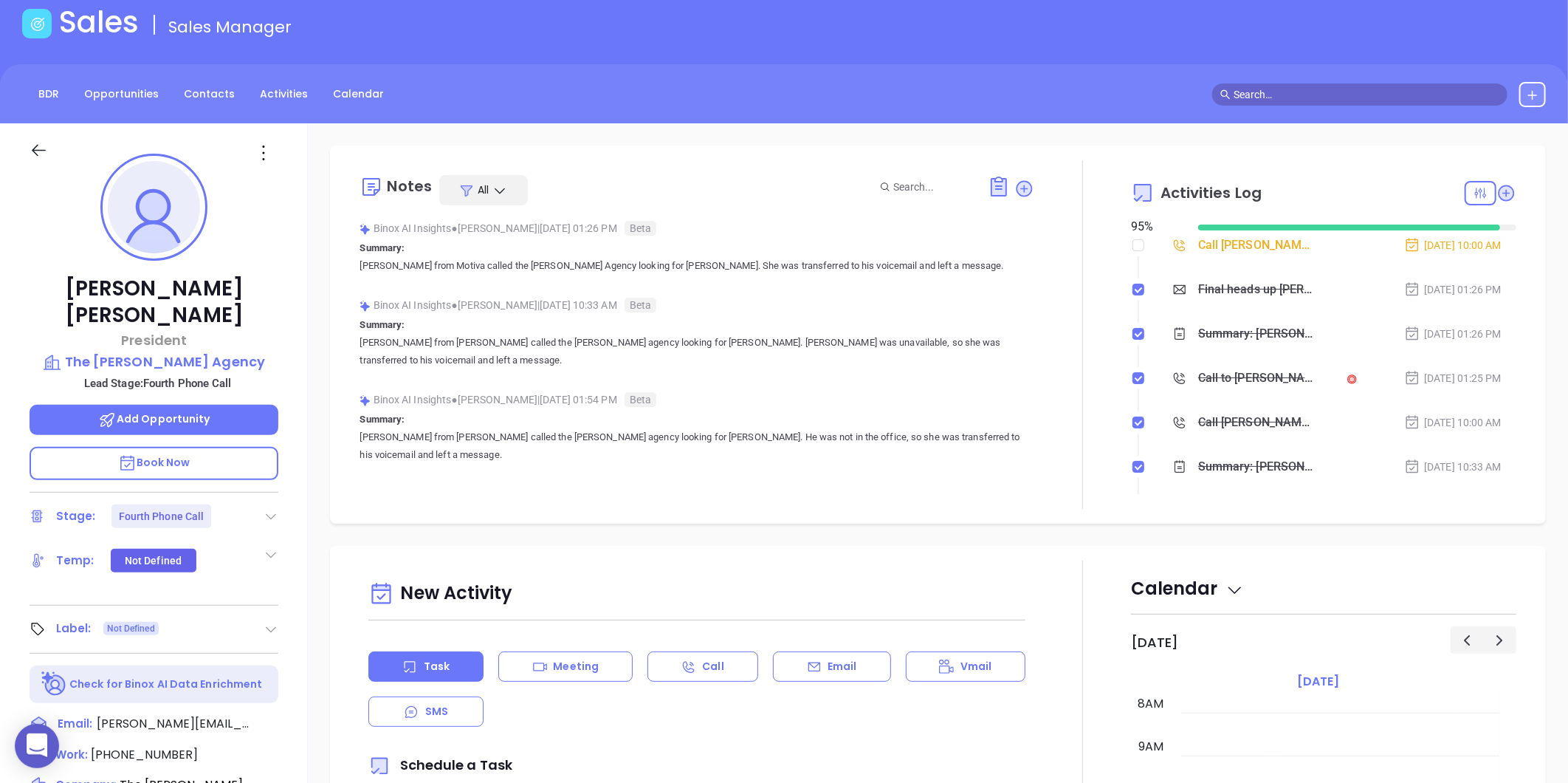
scroll to position [0, 0]
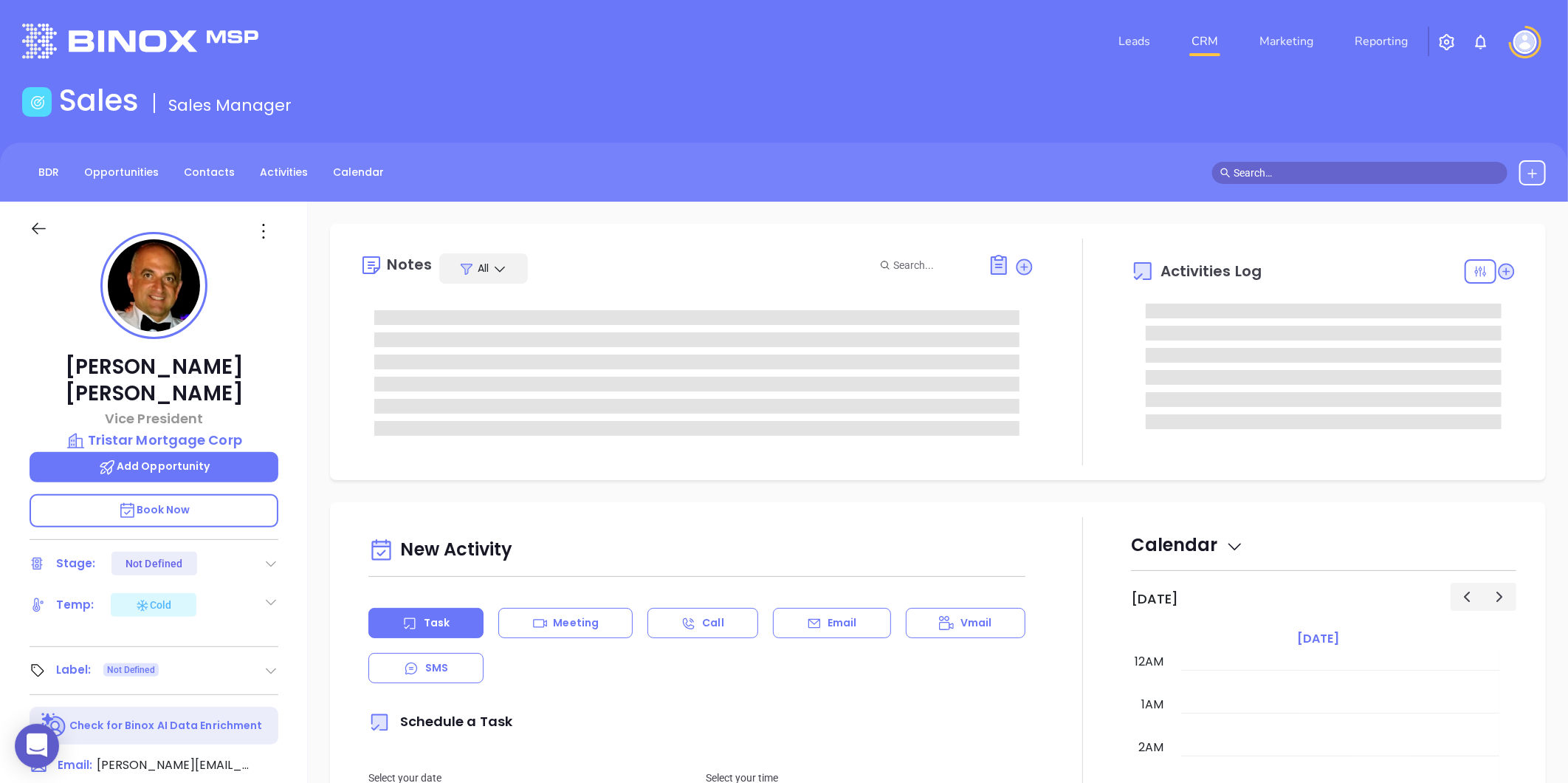
type input "[DATE]"
type input "[PERSON_NAME]"
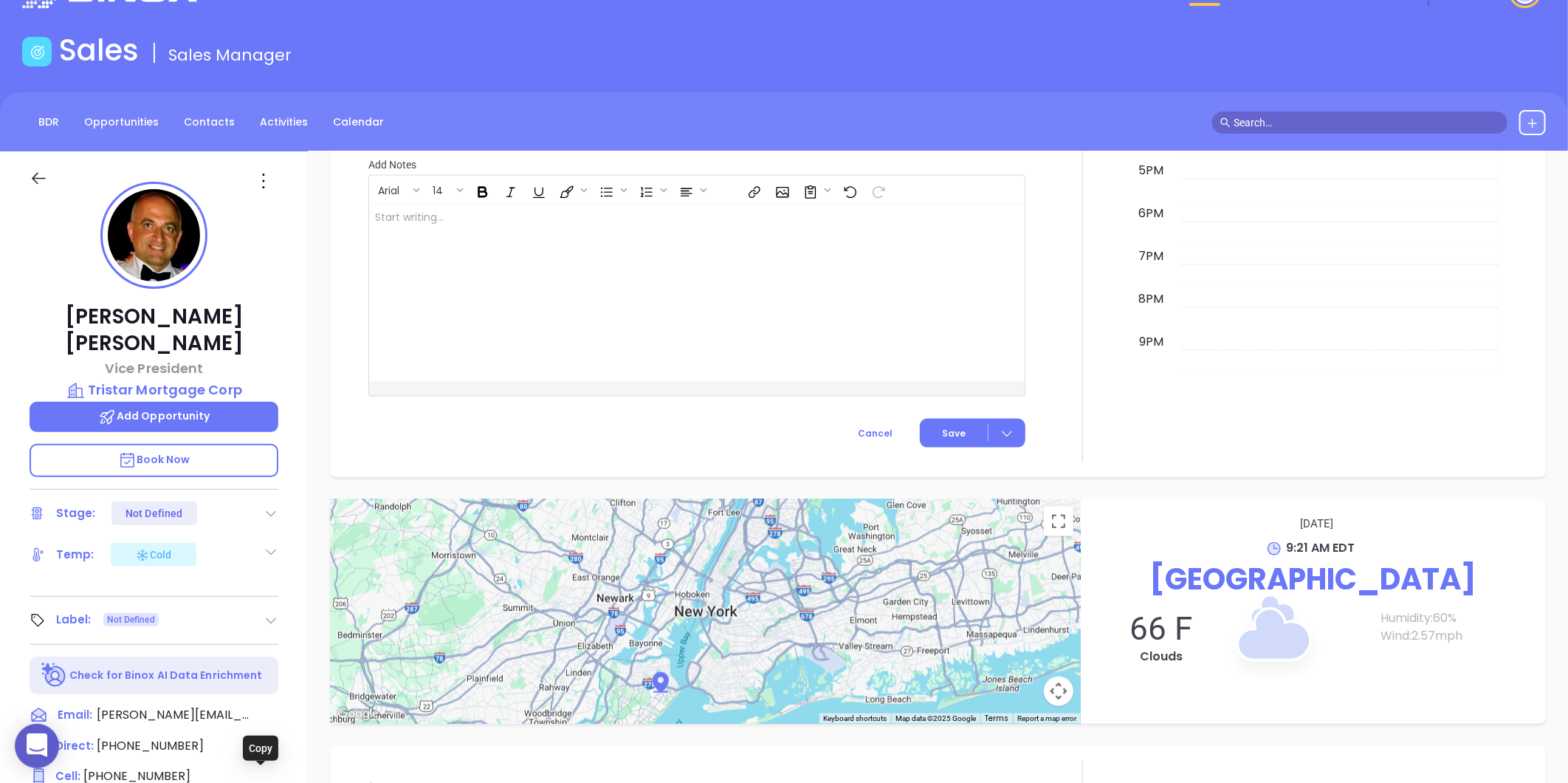
scroll to position [0, 0]
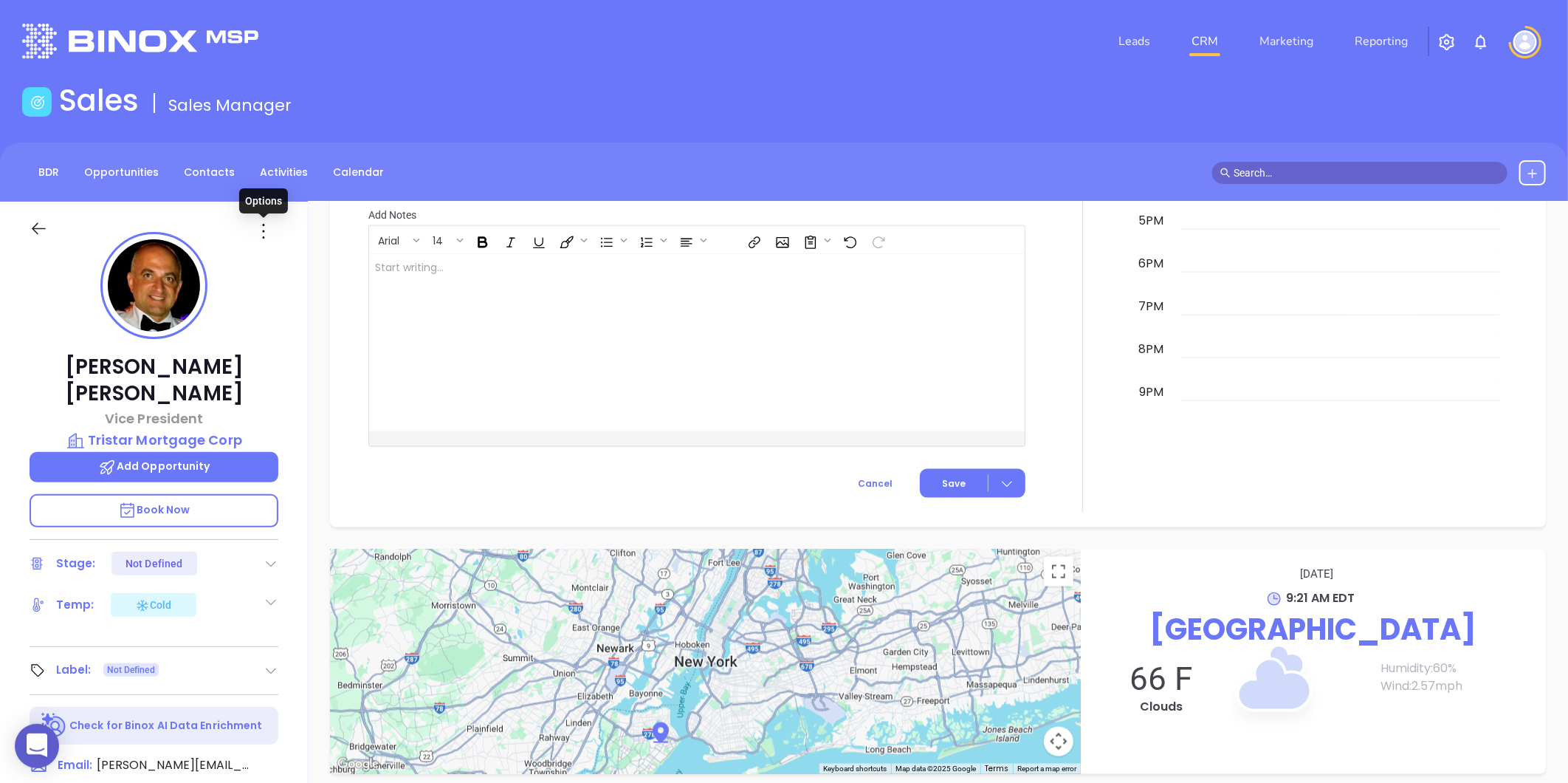
click at [261, 226] on icon at bounding box center [264, 231] width 24 height 24
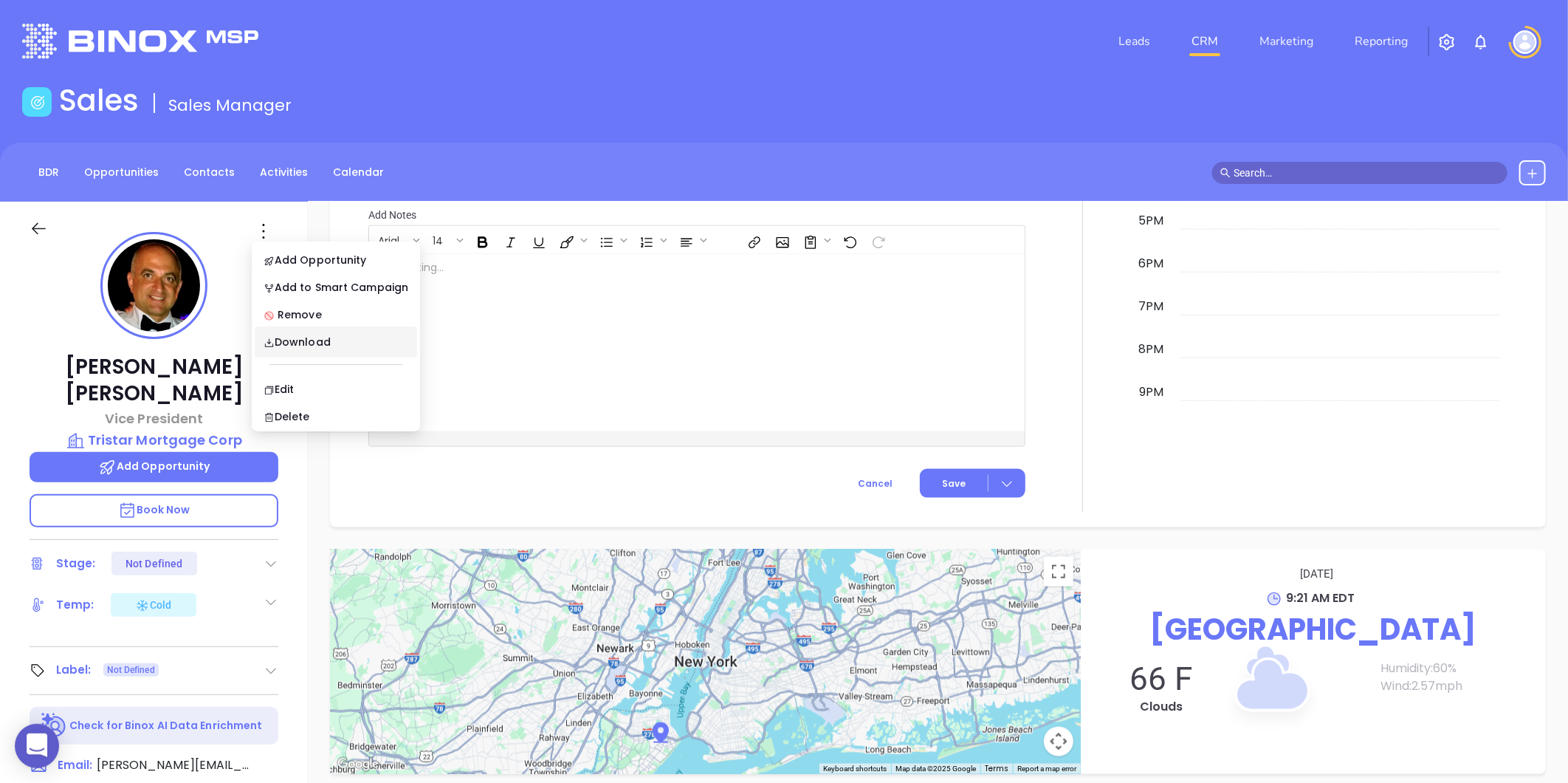
click at [430, 473] on div "New Activity Task Meeting Call Email Vmail SMS Schedule a Task Select your date…" at bounding box center [697, 102] width 675 height 821
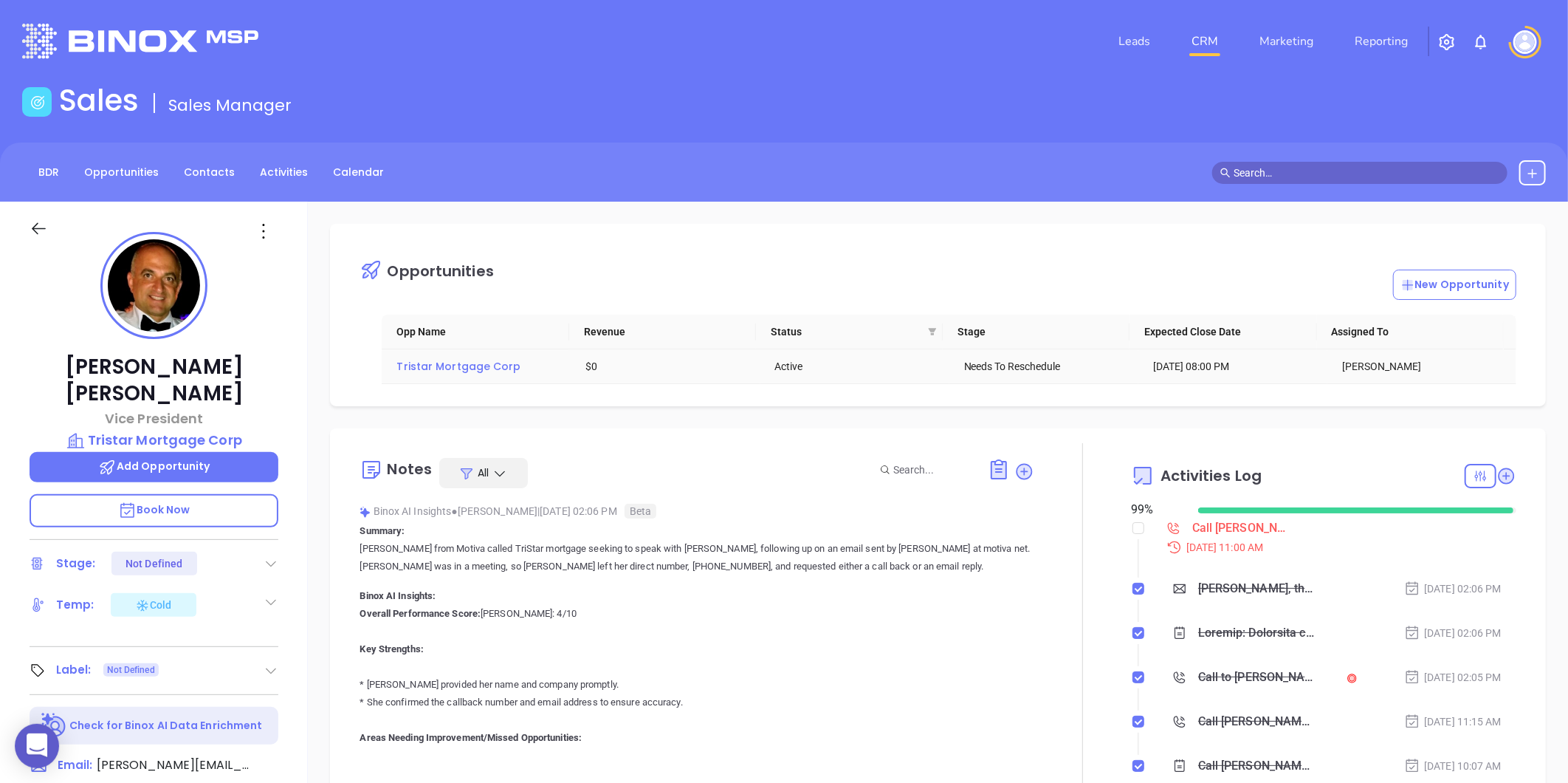
click at [434, 363] on span "Tristar Mortgage Corp" at bounding box center [458, 366] width 124 height 14
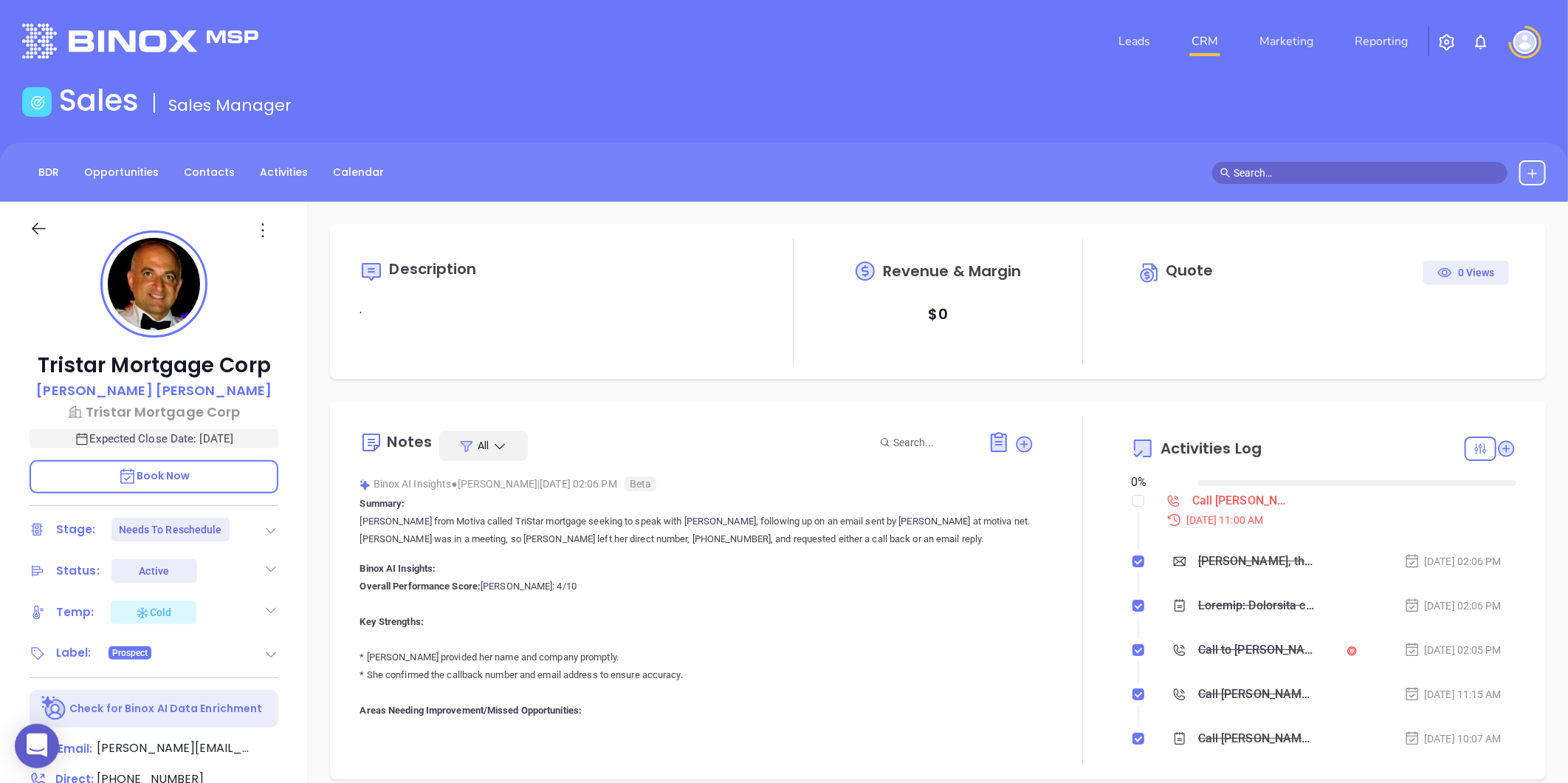
type input "08/29/2025"
type input "Liz Cruz"
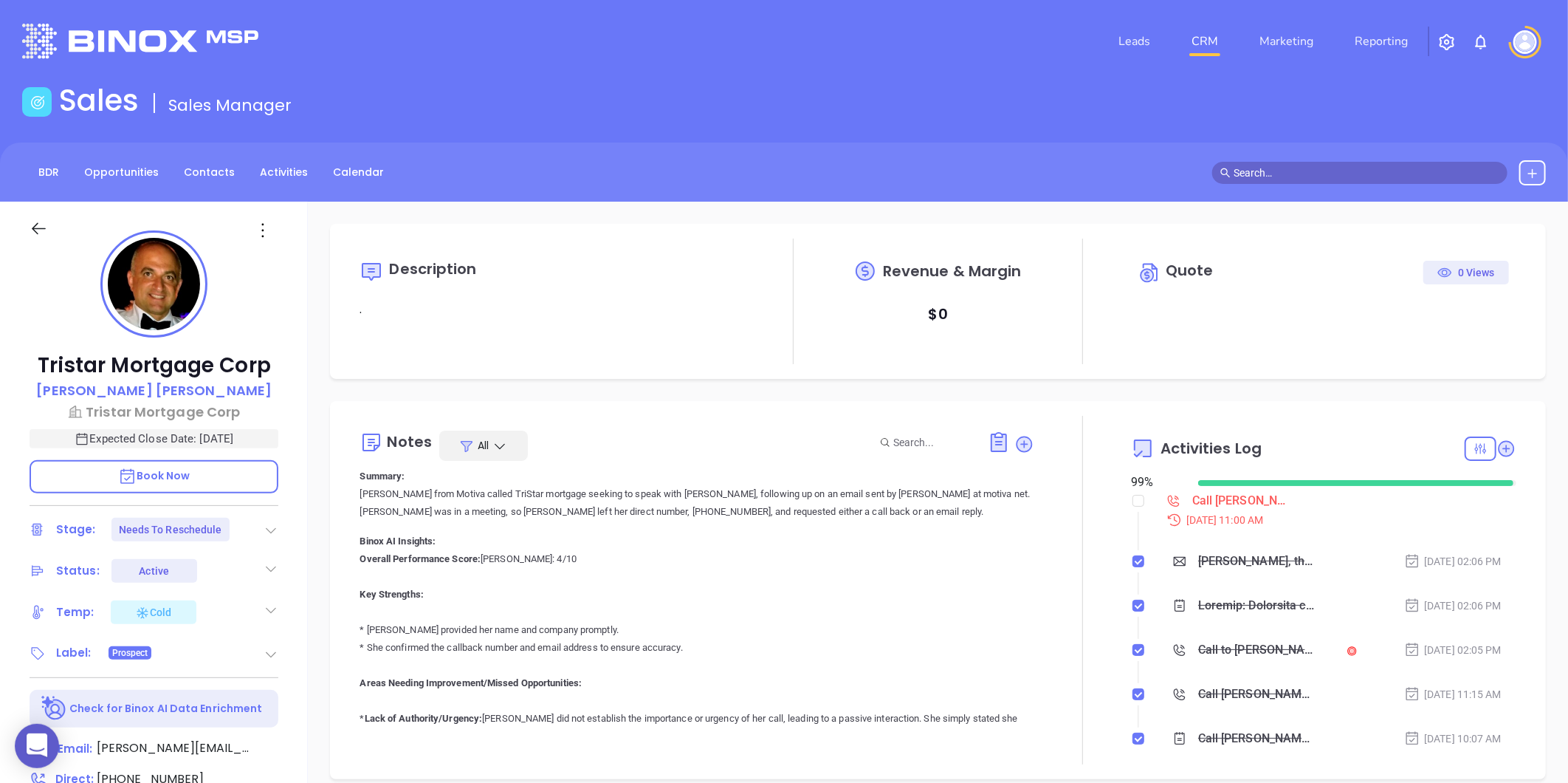
scroll to position [0, 0]
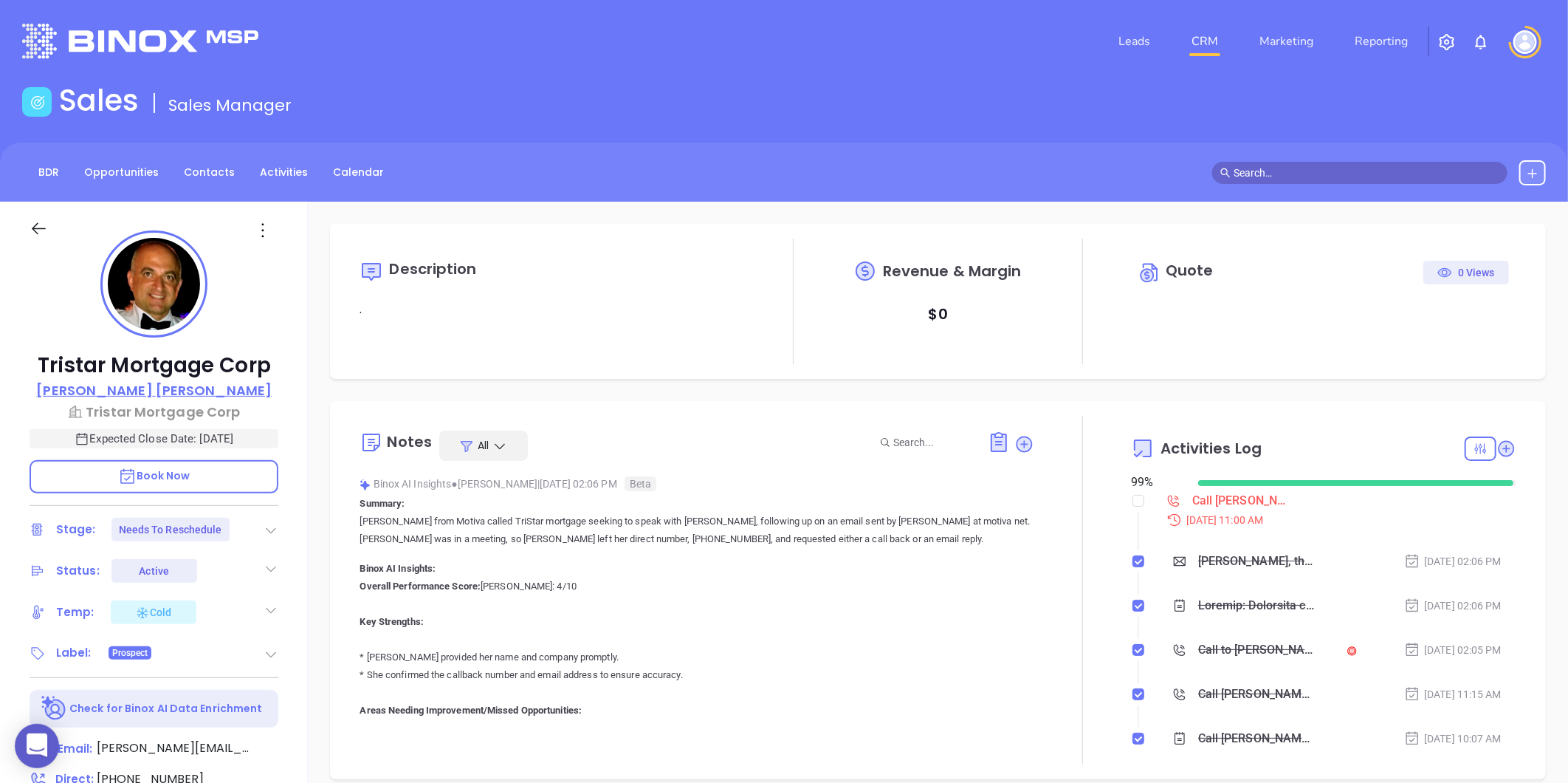
click at [167, 384] on p "Danny Saraf" at bounding box center [153, 389] width 235 height 20
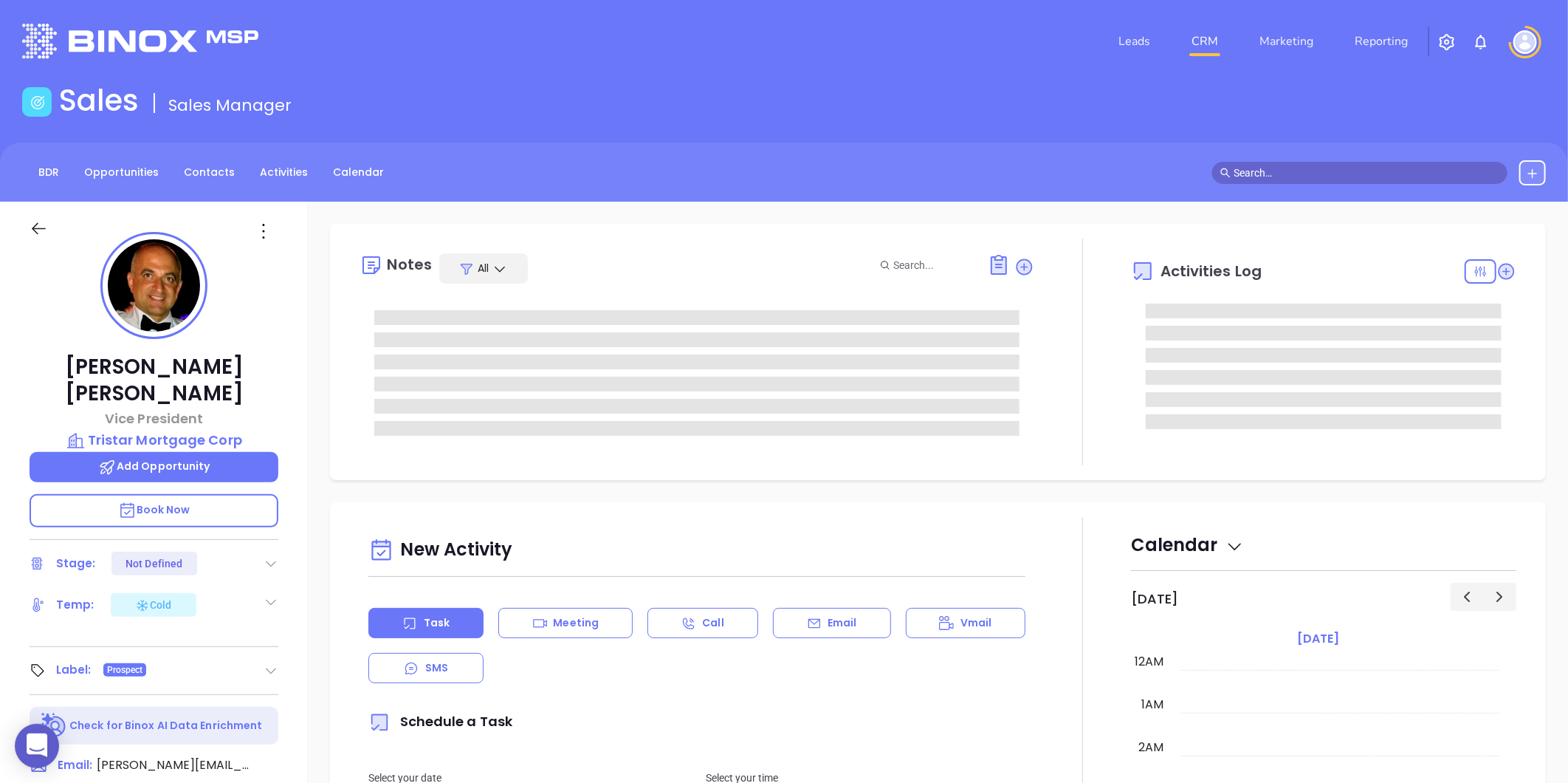
scroll to position [387, 0]
type input "[PERSON_NAME]"
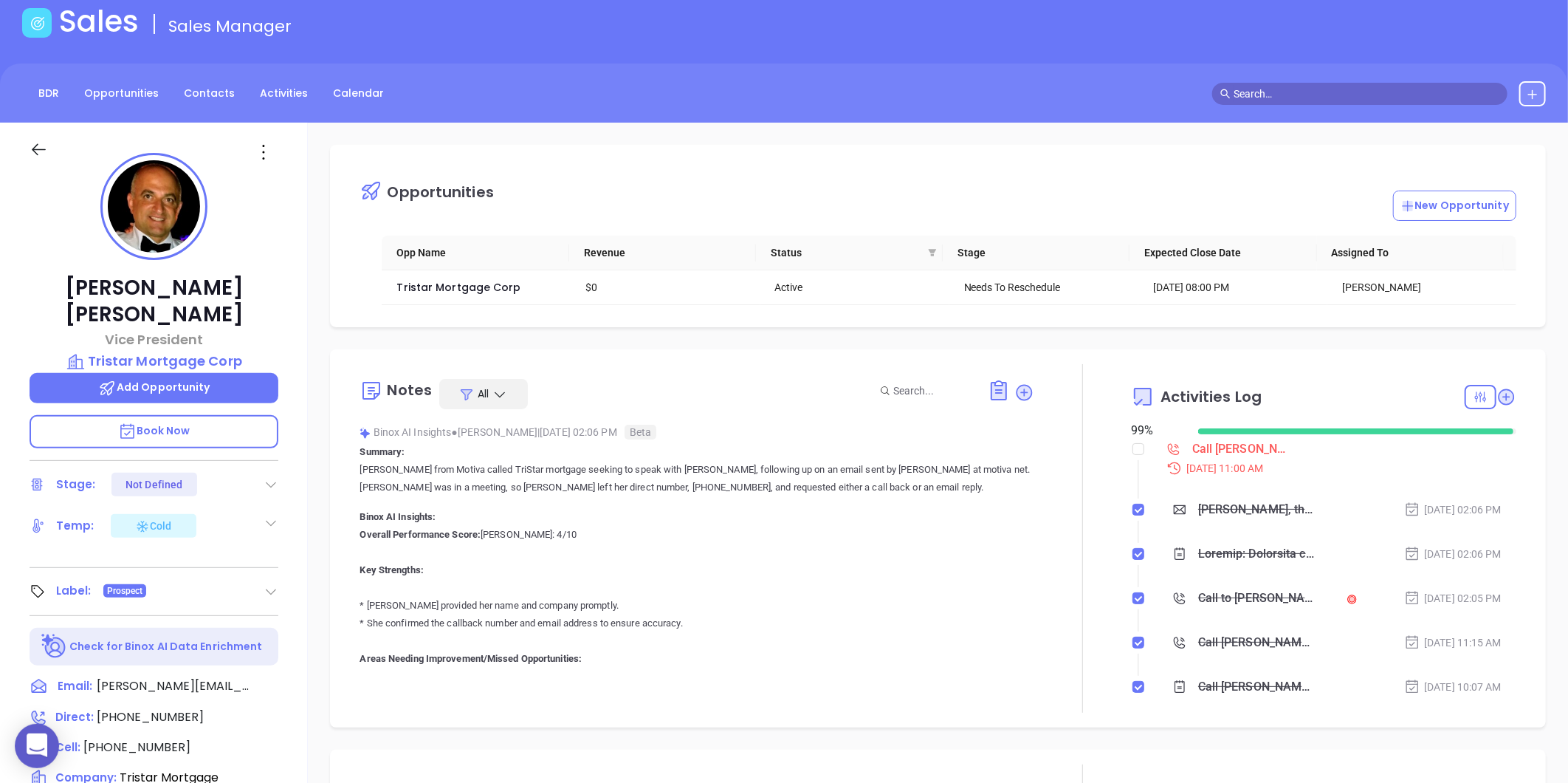
scroll to position [0, 0]
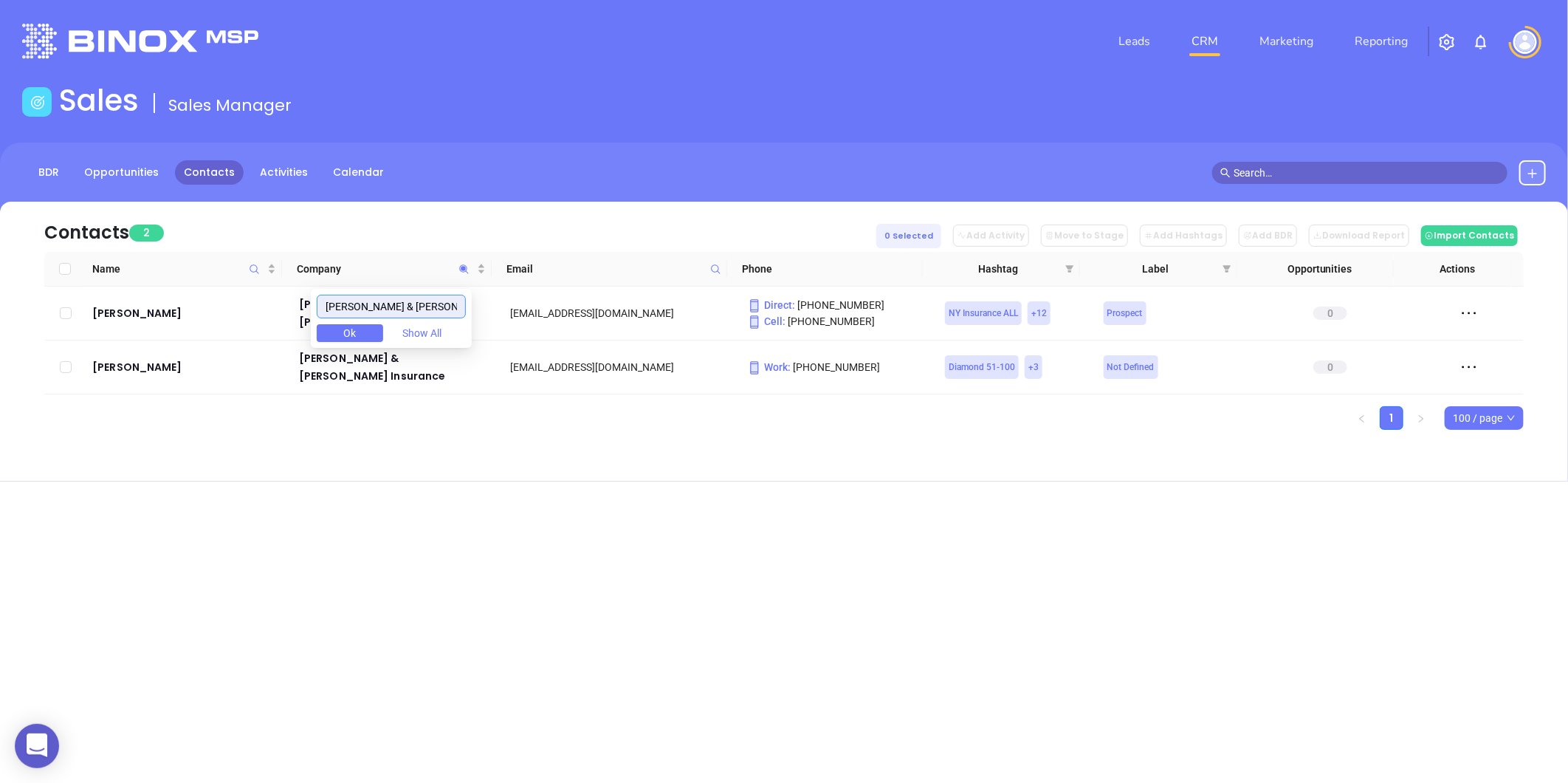
click at [434, 313] on input "[PERSON_NAME] & [PERSON_NAME] Insurance" at bounding box center [391, 307] width 149 height 24
click at [434, 310] on input "[PERSON_NAME] & [PERSON_NAME] Insurance" at bounding box center [391, 307] width 149 height 24
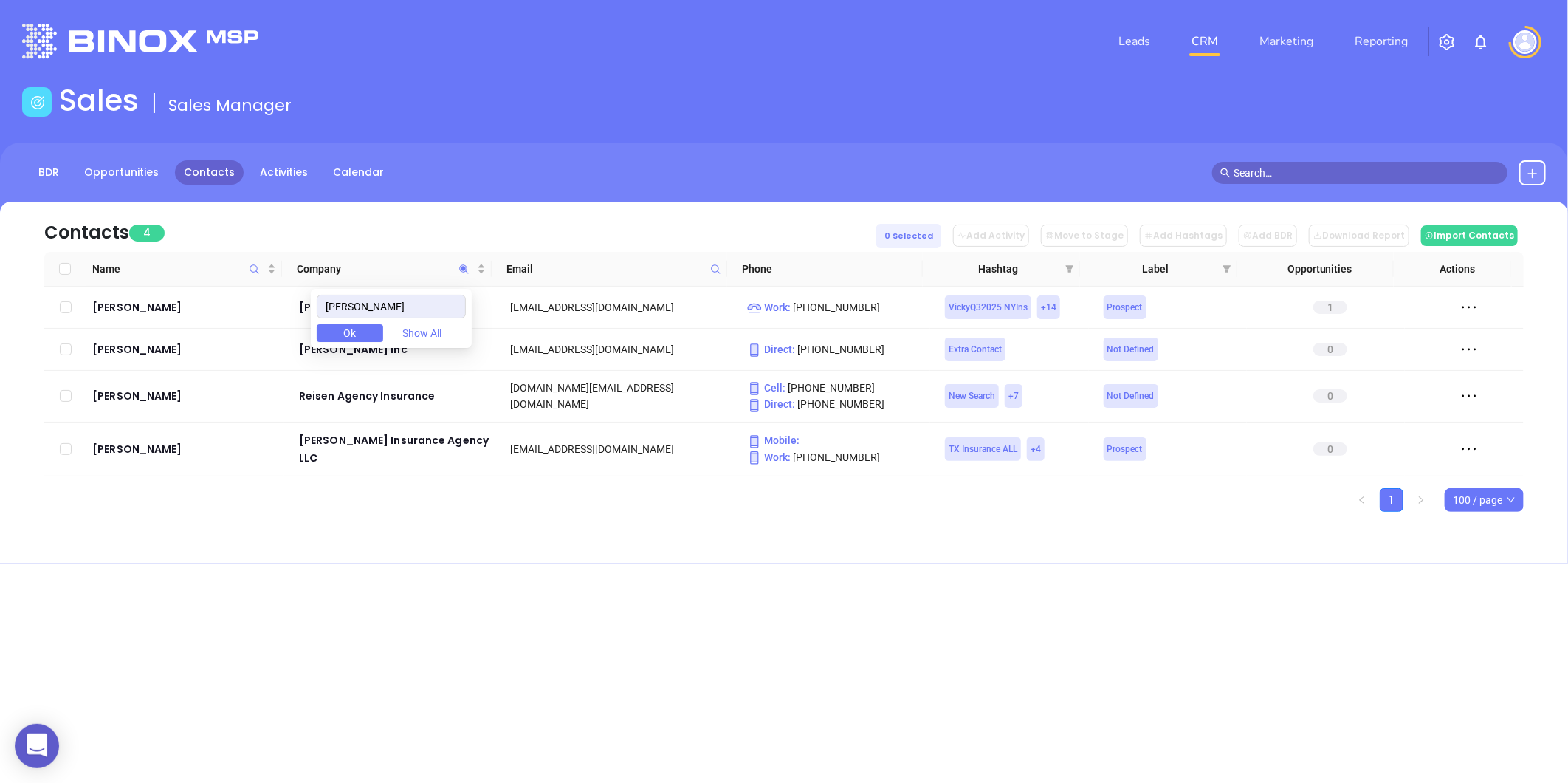
click at [351, 321] on div "[PERSON_NAME] Ok Show All" at bounding box center [391, 318] width 161 height 59
drag, startPoint x: 371, startPoint y: 299, endPoint x: 318, endPoint y: 302, distance: 53.1
click at [318, 302] on body "0 Leads CRM Marketing Reporting Financial Leads Leads Sales Sales Manager BDR O…" at bounding box center [784, 391] width 1568 height 783
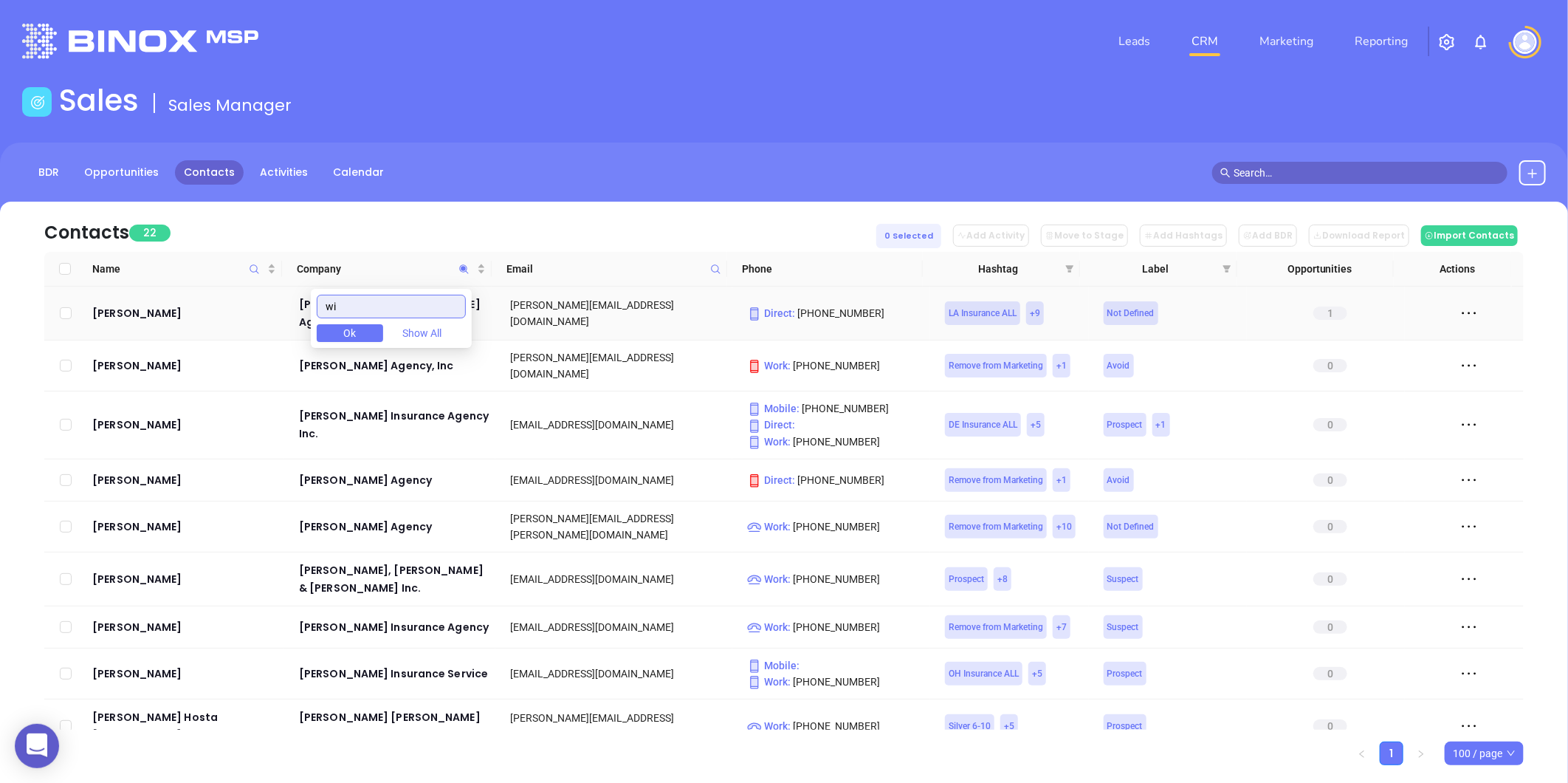
type input "w"
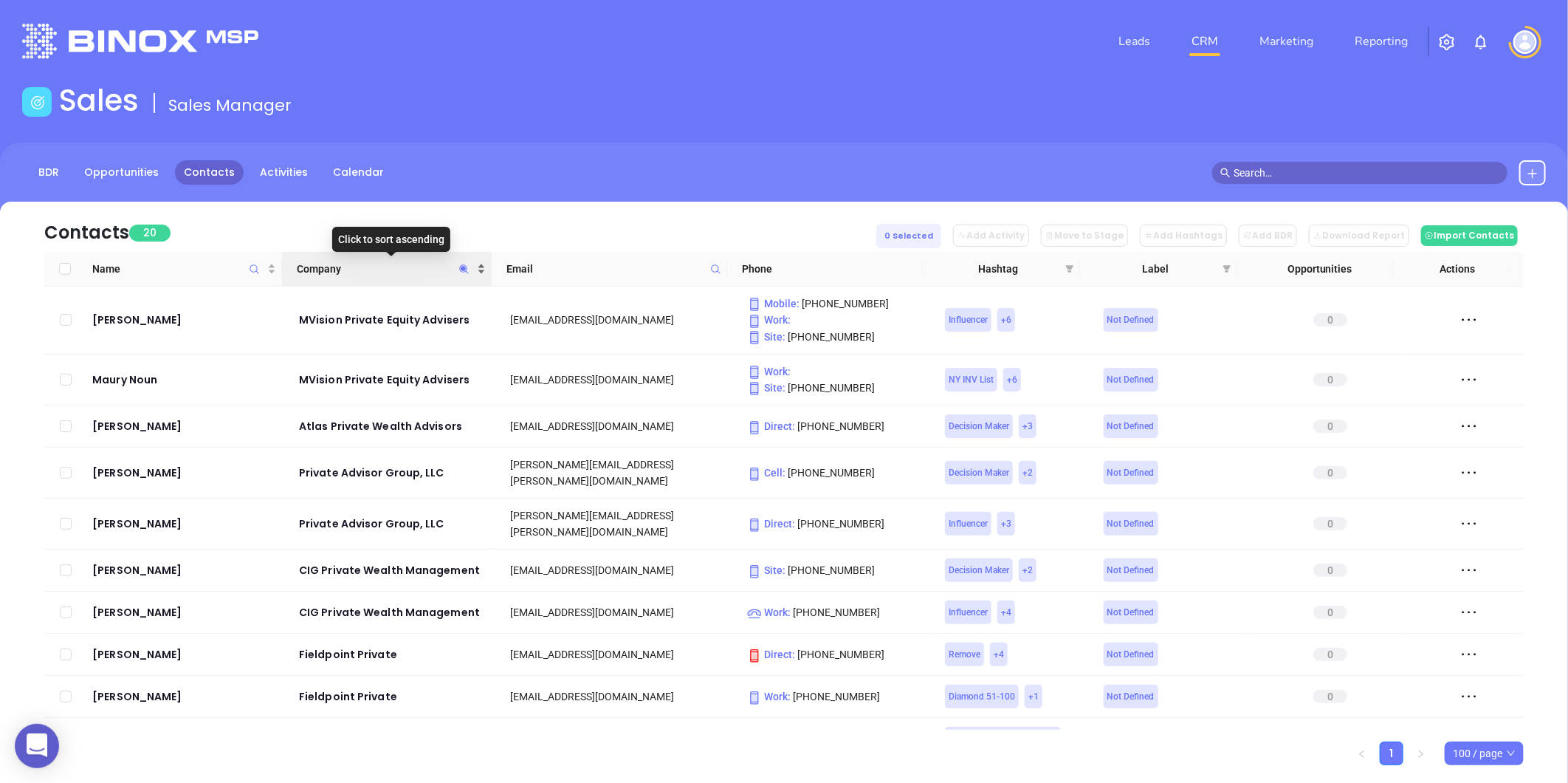
click at [484, 264] on div "Company" at bounding box center [390, 268] width 188 height 16
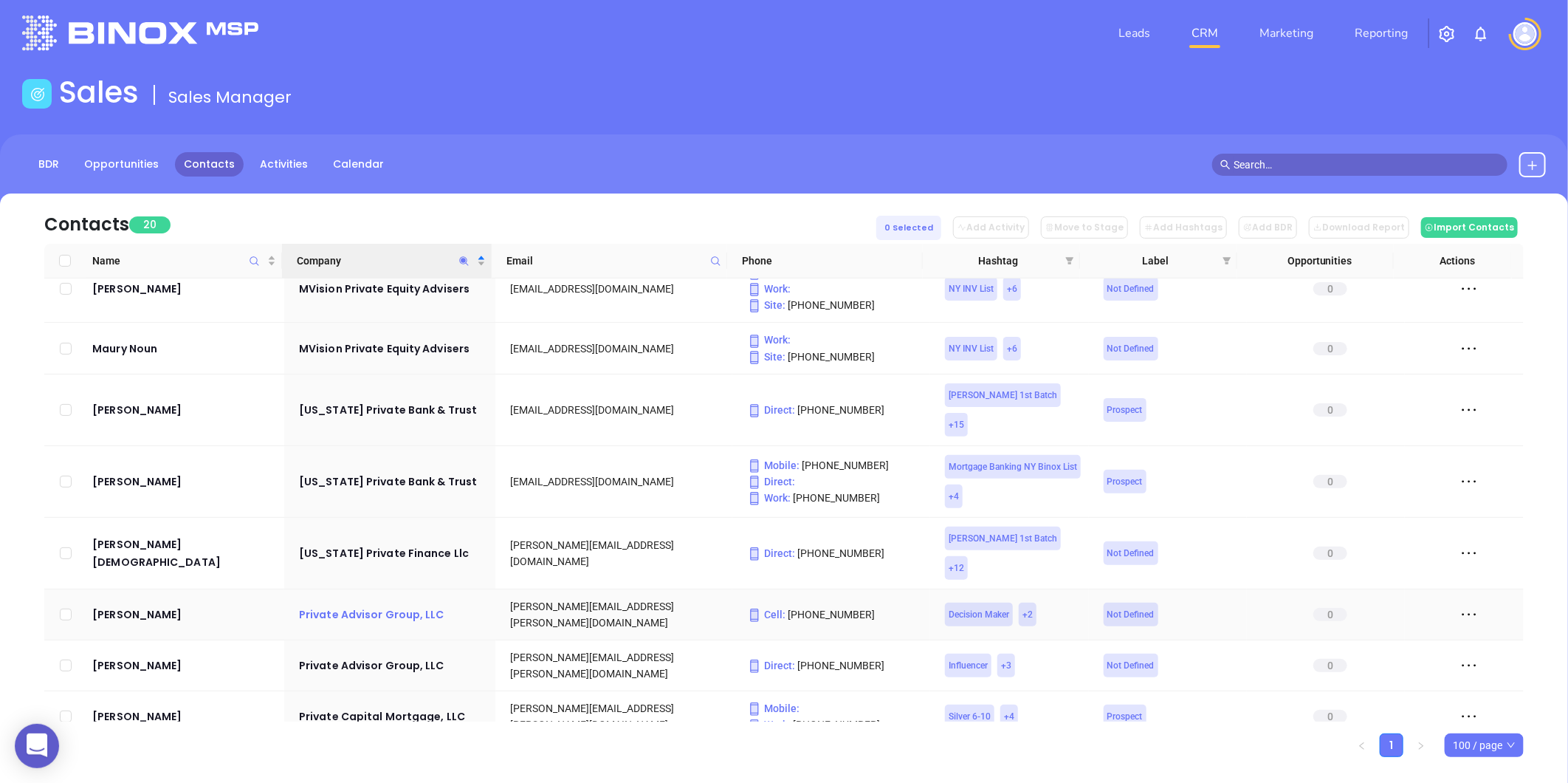
scroll to position [33, 0]
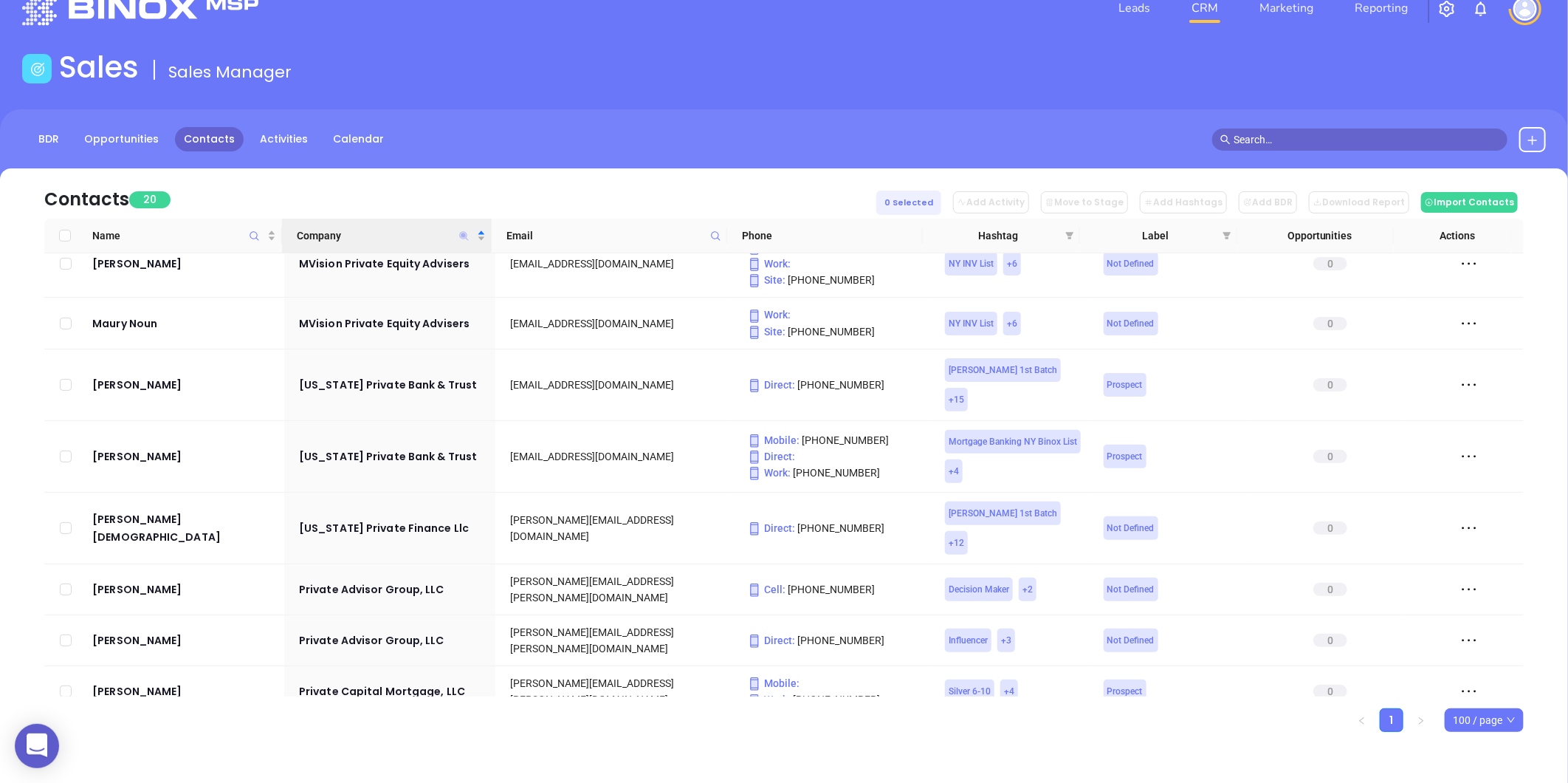
click at [462, 233] on icon "Company" at bounding box center [463, 235] width 9 height 9
paste input "Delmonico Insurance Agency"
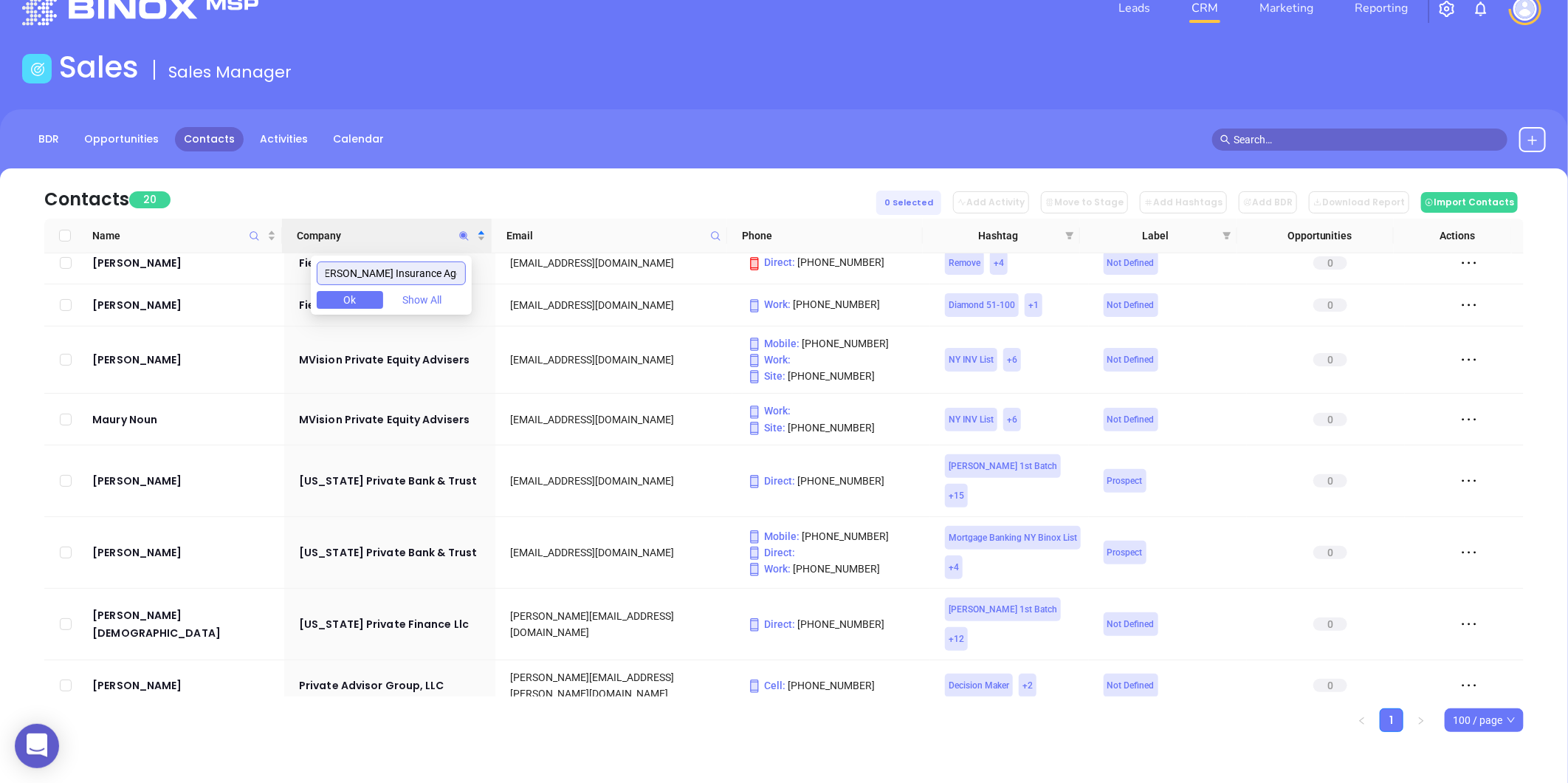
paste input "Delmonico Insurance Agency"
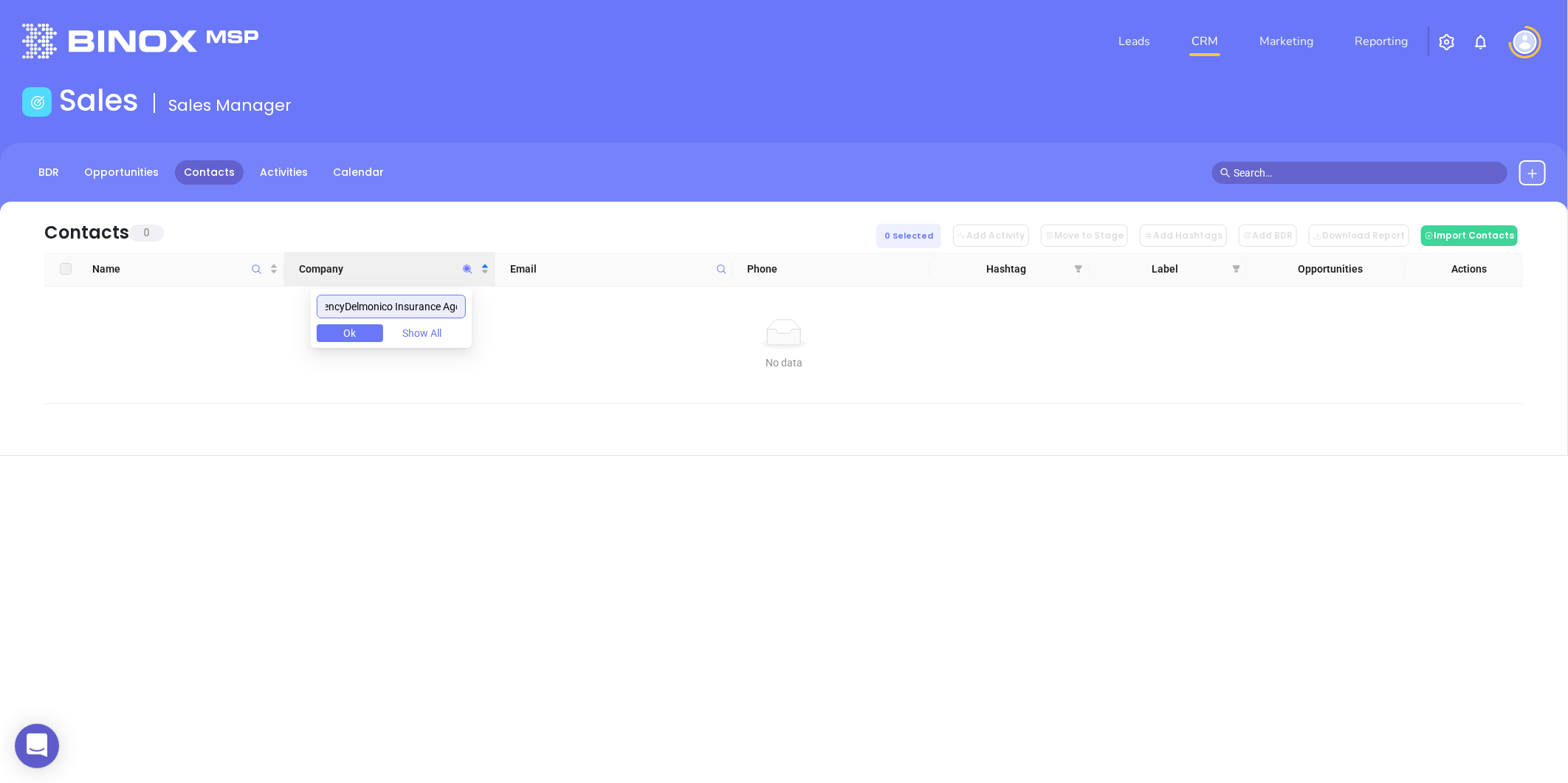
scroll to position [0, 0]
drag, startPoint x: 376, startPoint y: 308, endPoint x: 554, endPoint y: 296, distance: 178.4
click at [554, 296] on body "0 Leads CRM Marketing Reporting Financial Leads Leads Sales Sales Manager BDR O…" at bounding box center [784, 391] width 1568 height 783
drag, startPoint x: 404, startPoint y: 302, endPoint x: 687, endPoint y: 285, distance: 283.5
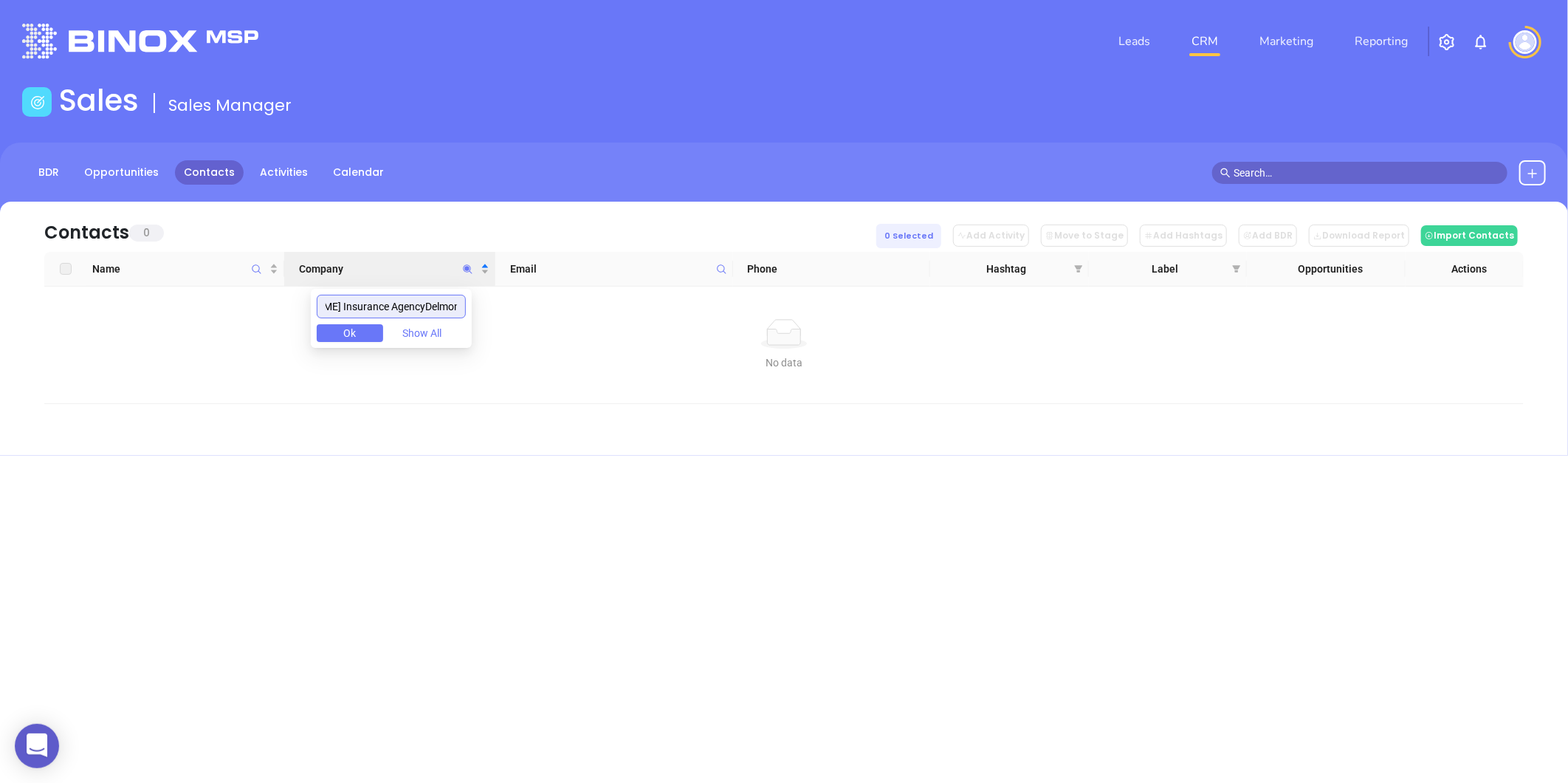
click at [687, 285] on body "0 Leads CRM Marketing Reporting Financial Leads Leads Sales Sales Manager BDR O…" at bounding box center [784, 391] width 1568 height 783
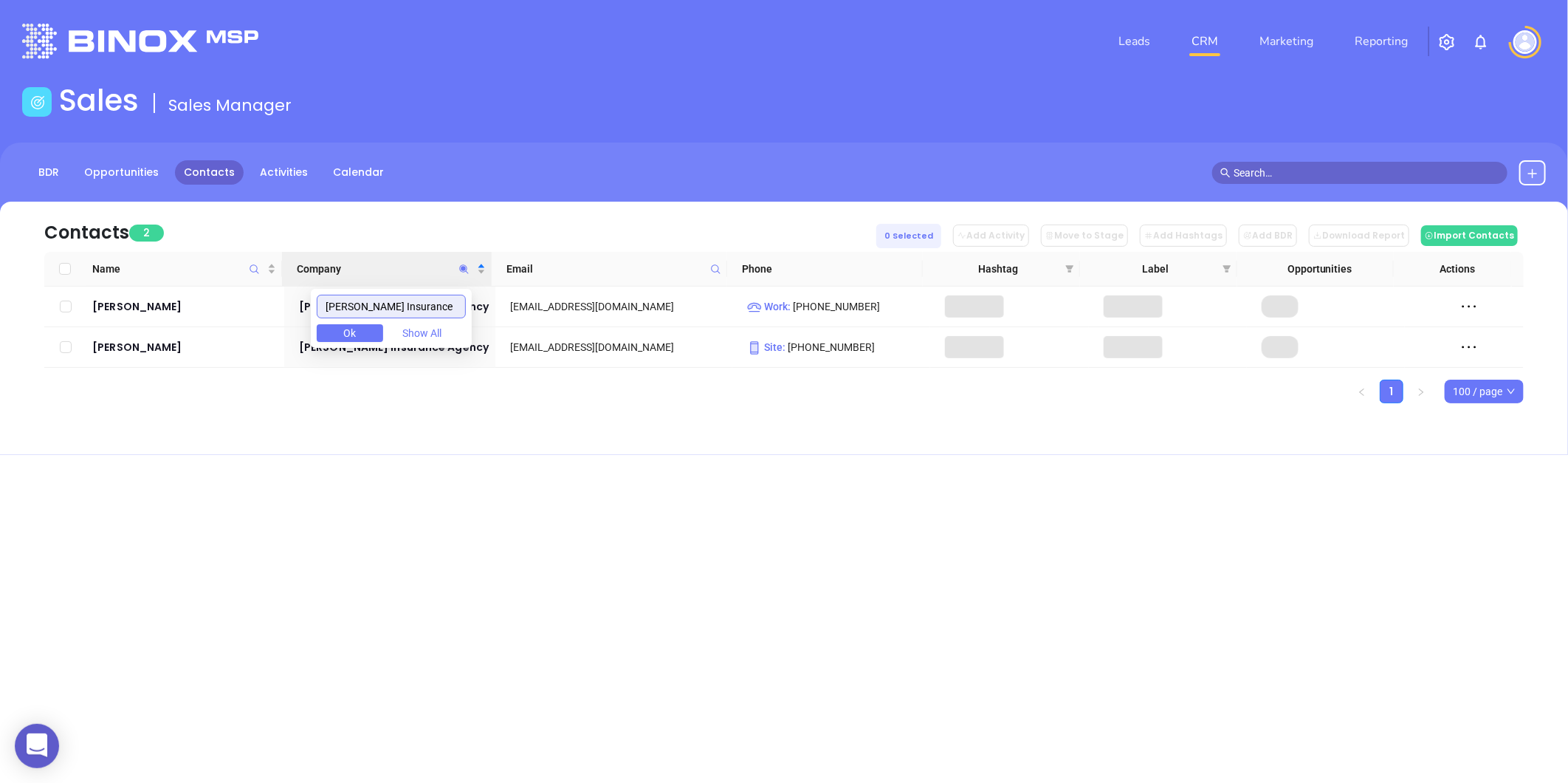
scroll to position [0, 0]
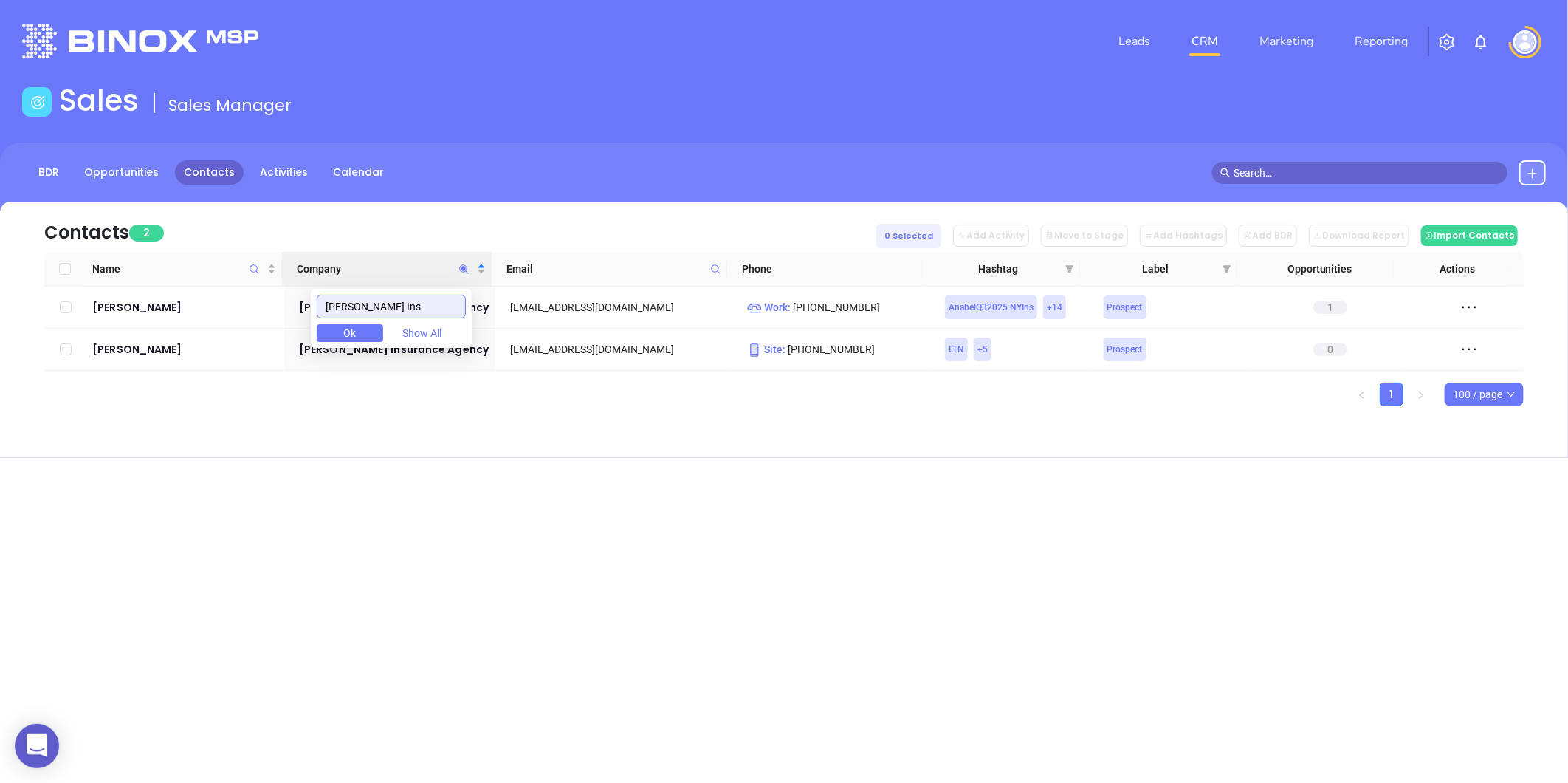
type input "Delmonico Ins"
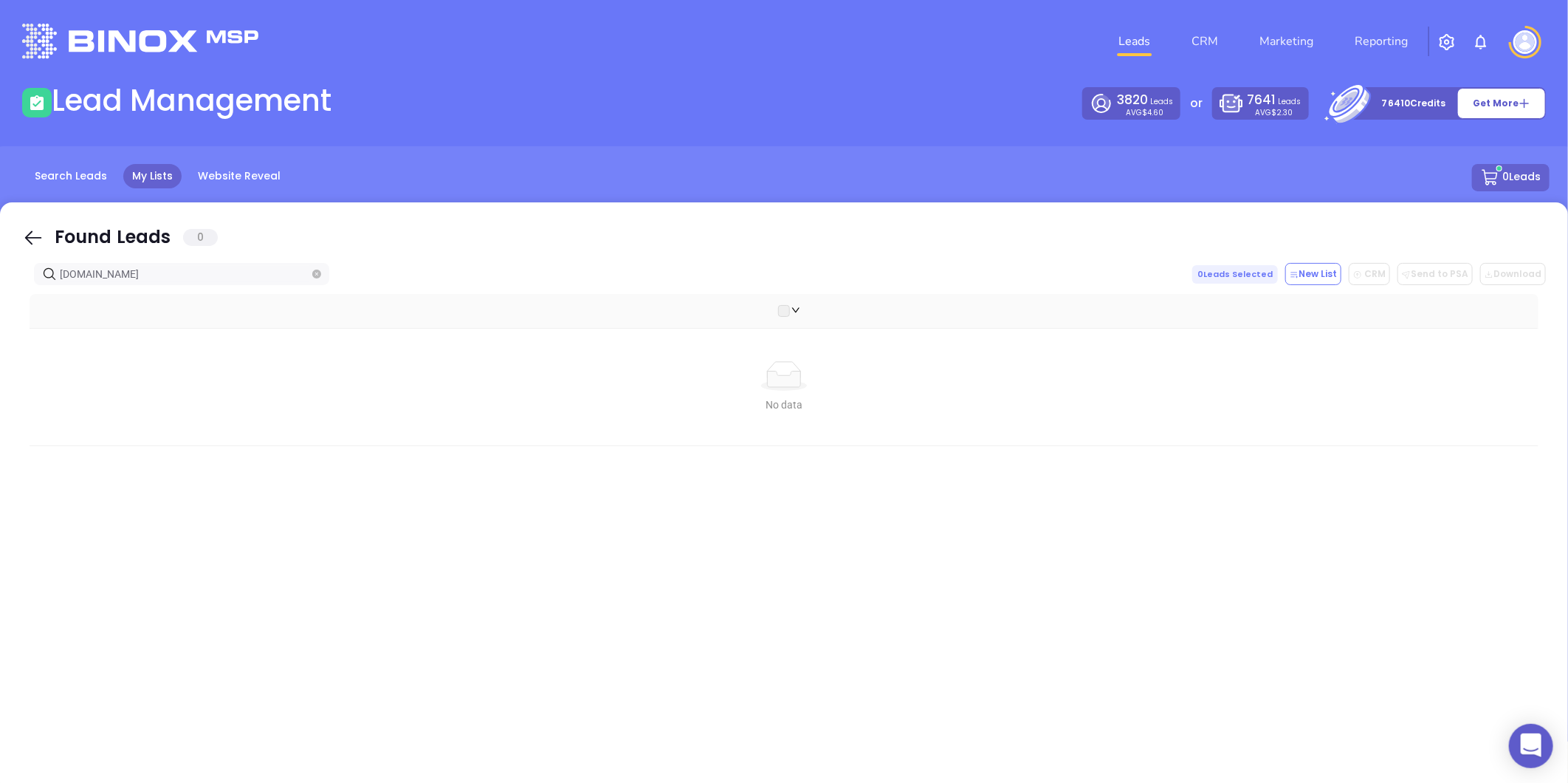
drag, startPoint x: 151, startPoint y: 274, endPoint x: -191, endPoint y: 252, distance: 342.7
click at [0, 252] on html "0 Leads CRM Marketing Reporting Financial Leads Leads Lead Management 3820 Lead…" at bounding box center [784, 391] width 1568 height 783
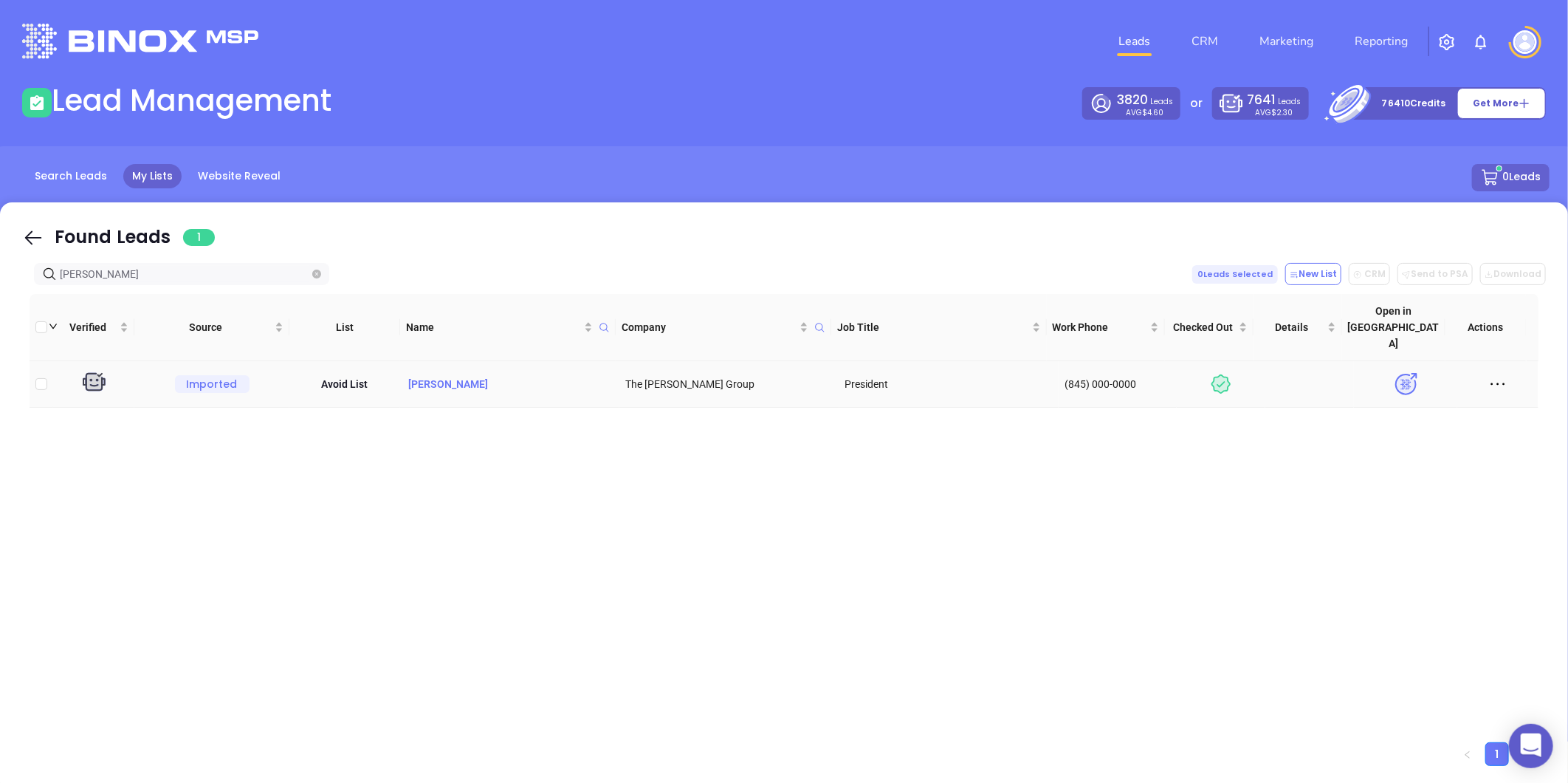
type input "[PERSON_NAME]"
click at [451, 376] on p "[PERSON_NAME]" at bounding box center [510, 383] width 208 height 16
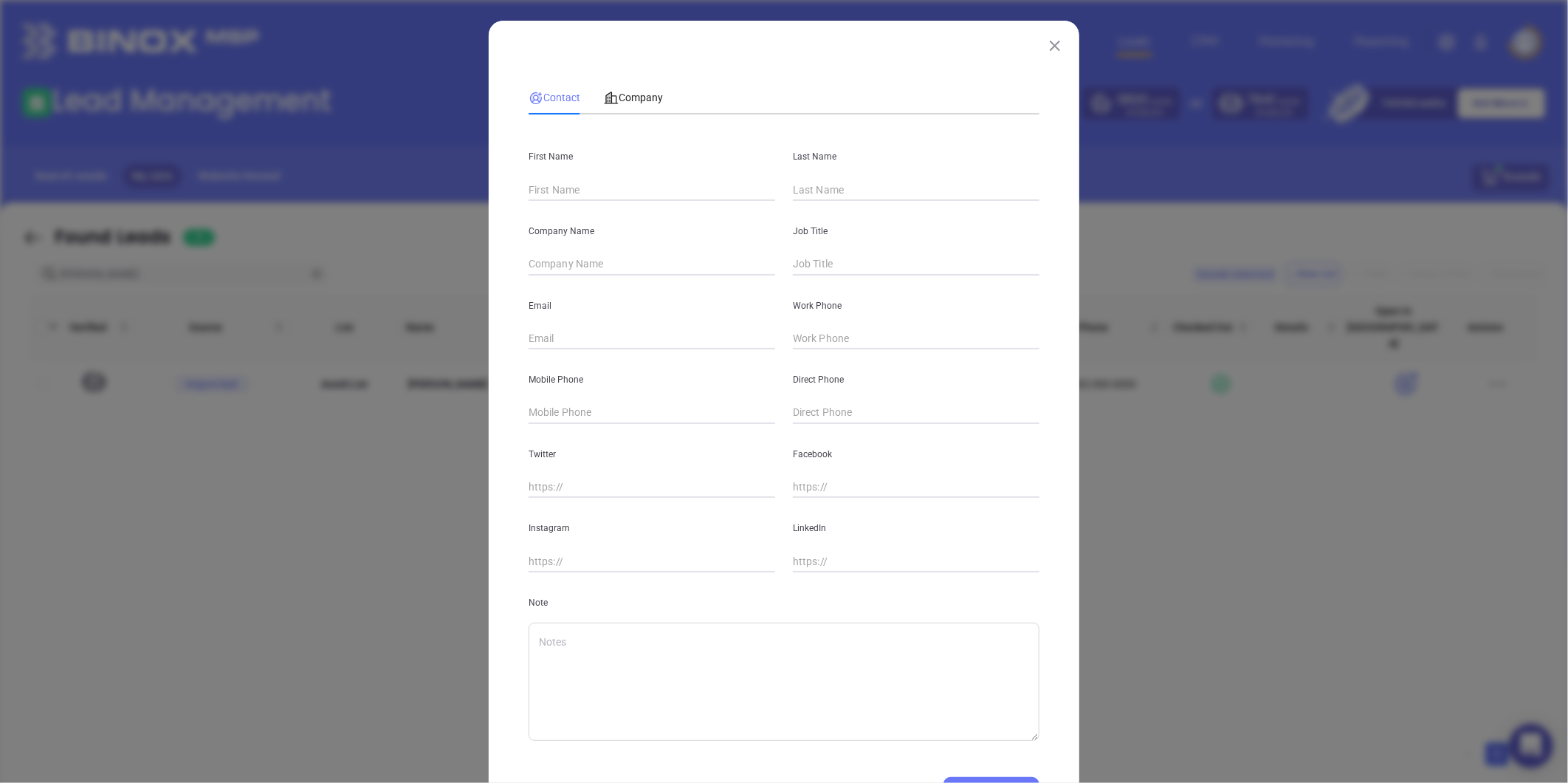
type input "[PERSON_NAME]"
type input "The [PERSON_NAME] Group"
type input "President"
type input "[EMAIL_ADDRESS][DOMAIN_NAME]"
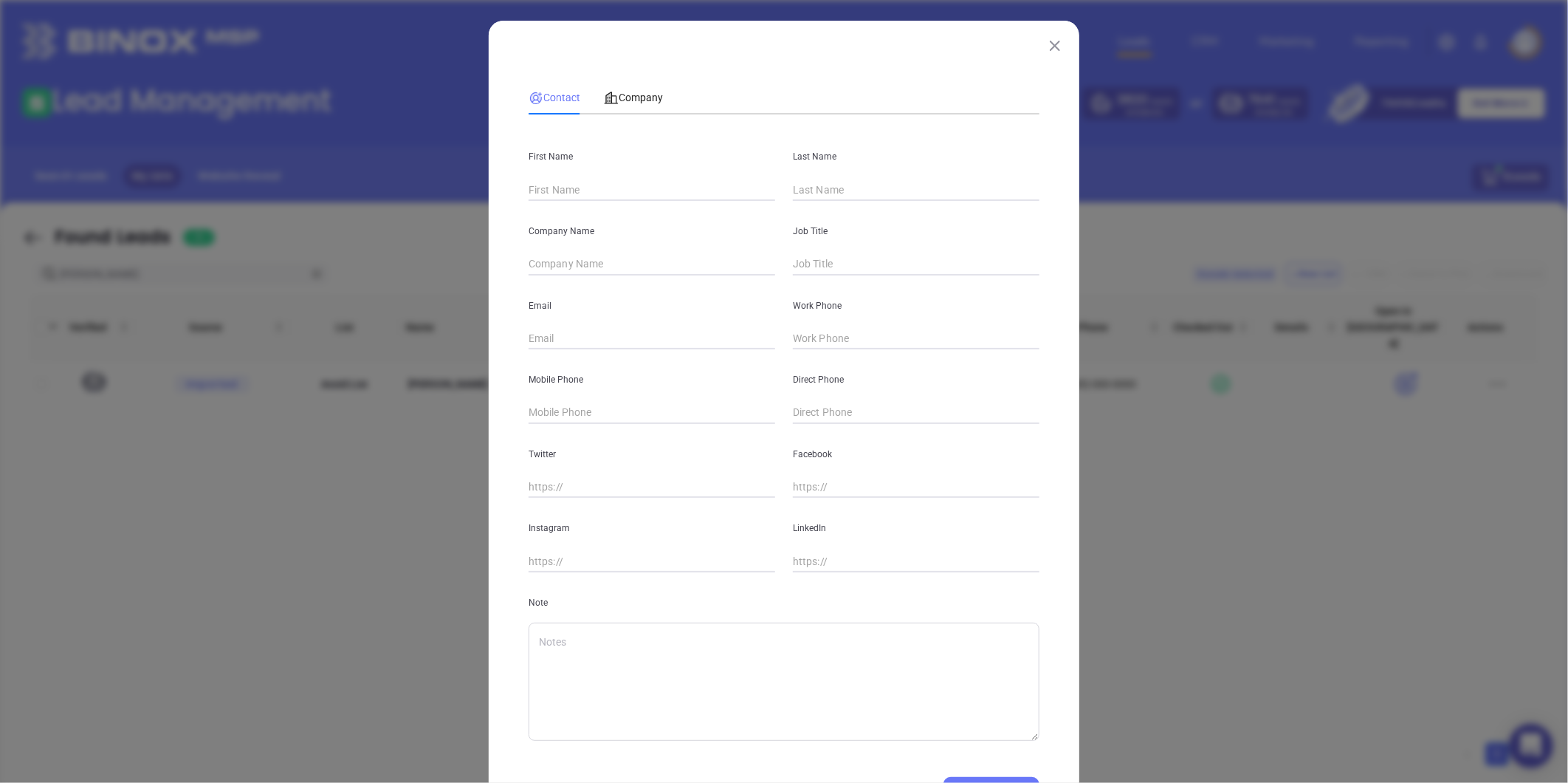
type input "(845) 000-0000"
type input "[DOMAIN_NAME][URL][PERSON_NAME]"
type textarea "[DATE] 11:30:54 -0500 BY [PERSON_NAME][EMAIL_ADDRESS][DOMAIN_NAME]:-Called unde…"
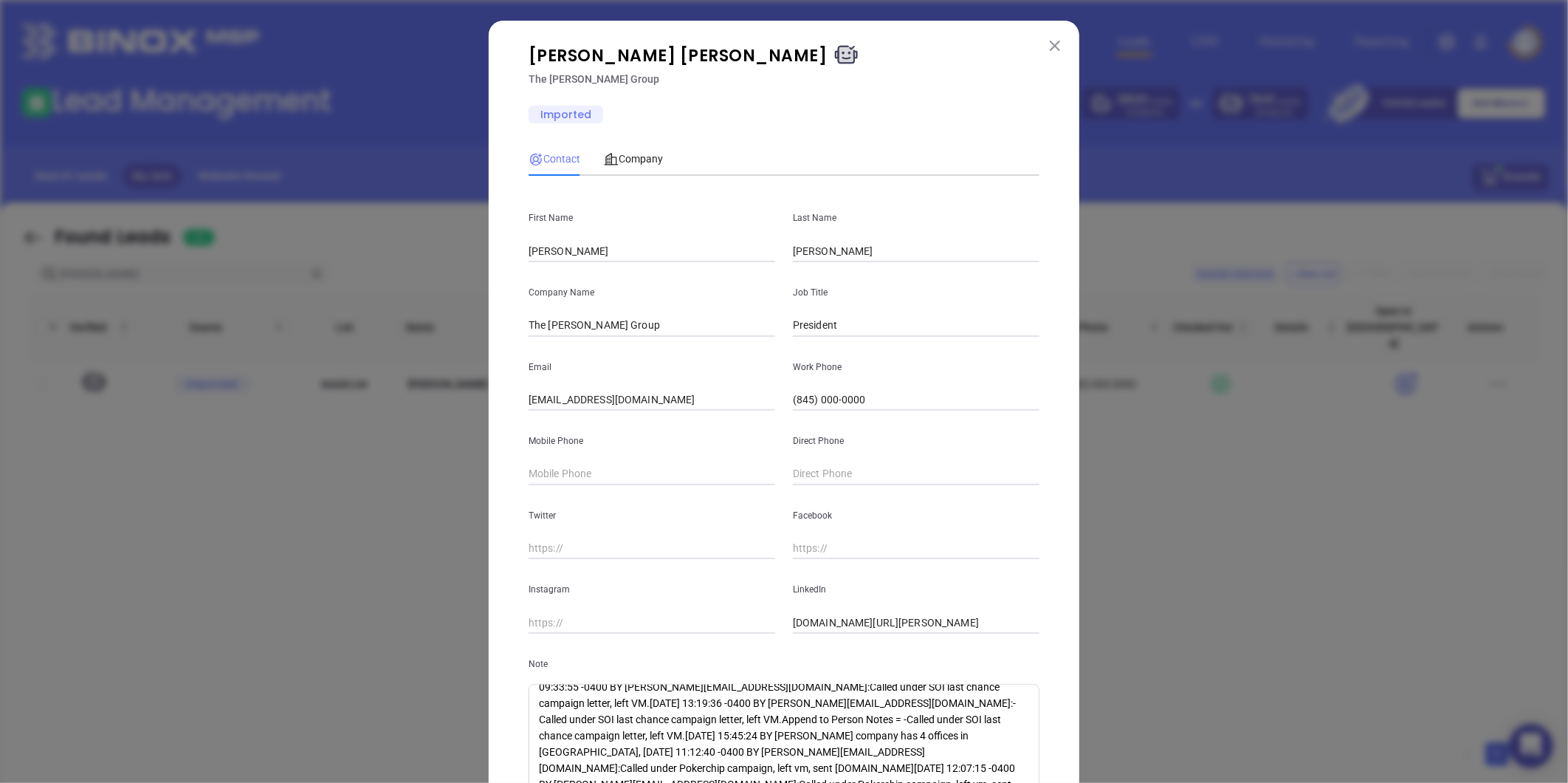
click at [1049, 47] on img at bounding box center [1054, 46] width 10 height 10
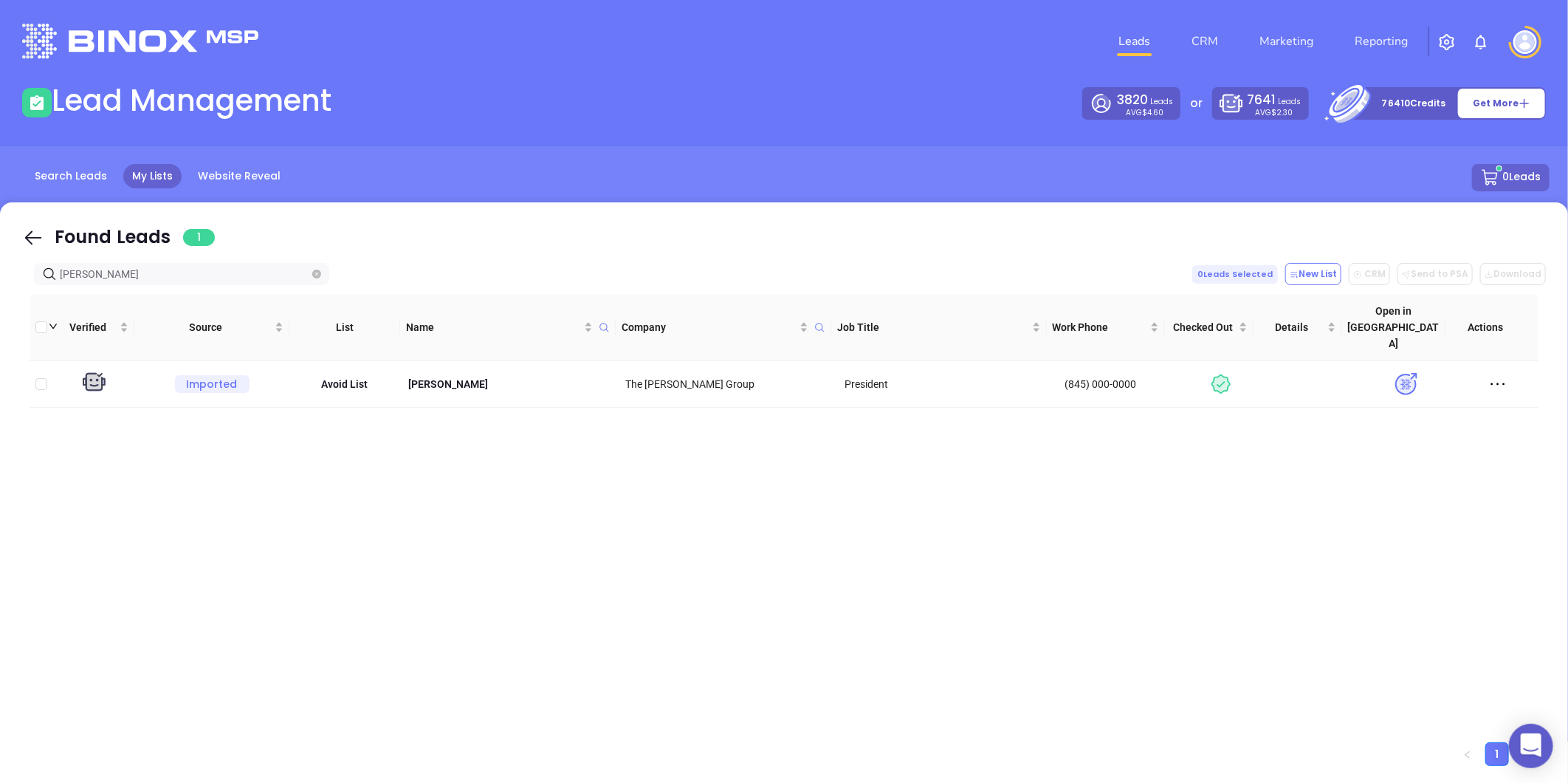
drag, startPoint x: 108, startPoint y: 277, endPoint x: -72, endPoint y: 299, distance: 181.3
click at [0, 299] on html "0 Leads CRM Marketing Reporting Financial Leads Leads Lead Management 3820 Lead…" at bounding box center [784, 391] width 1568 height 783
paste input "[DOMAIN_NAME]"
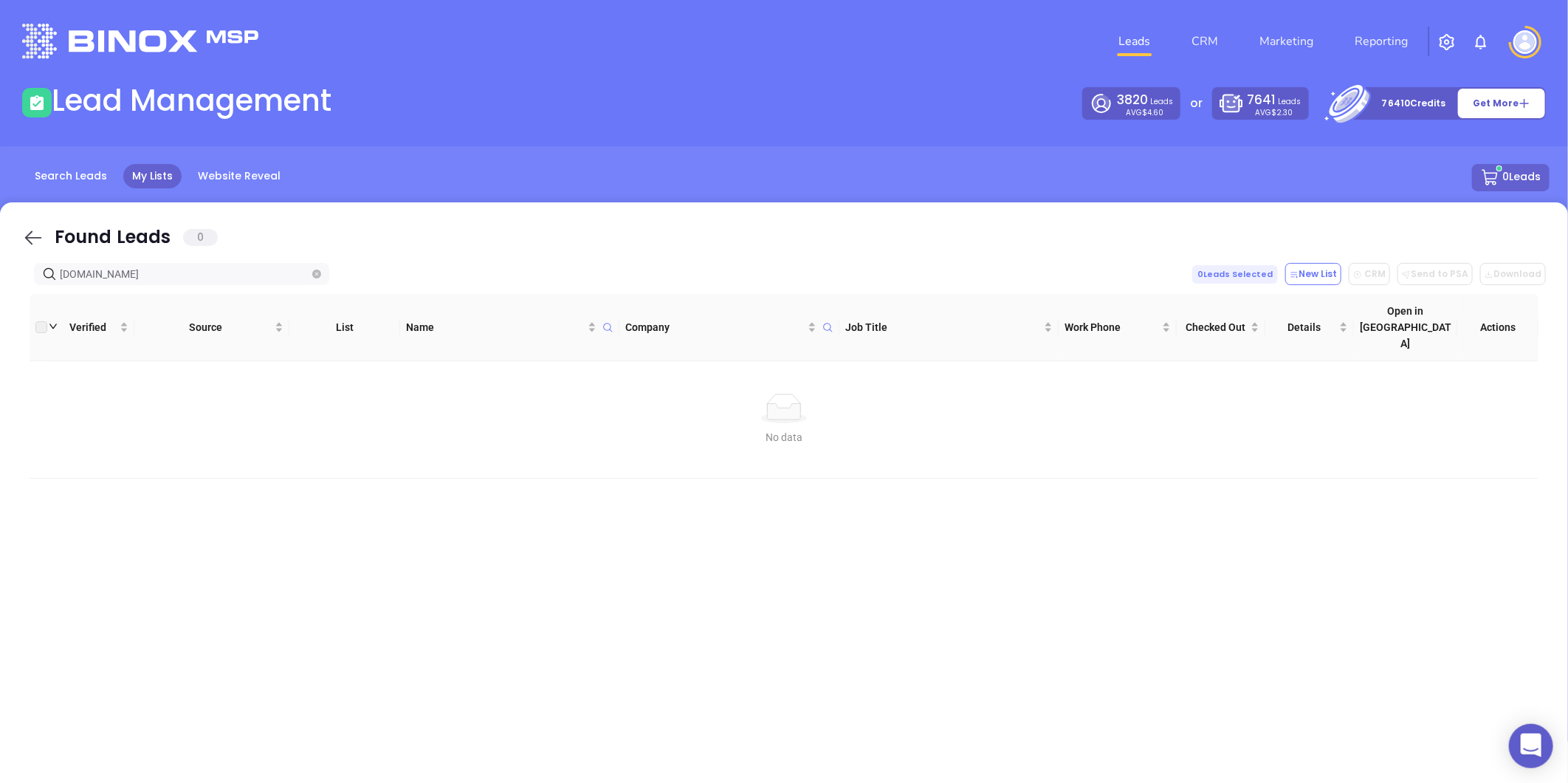
type input "[DOMAIN_NAME]"
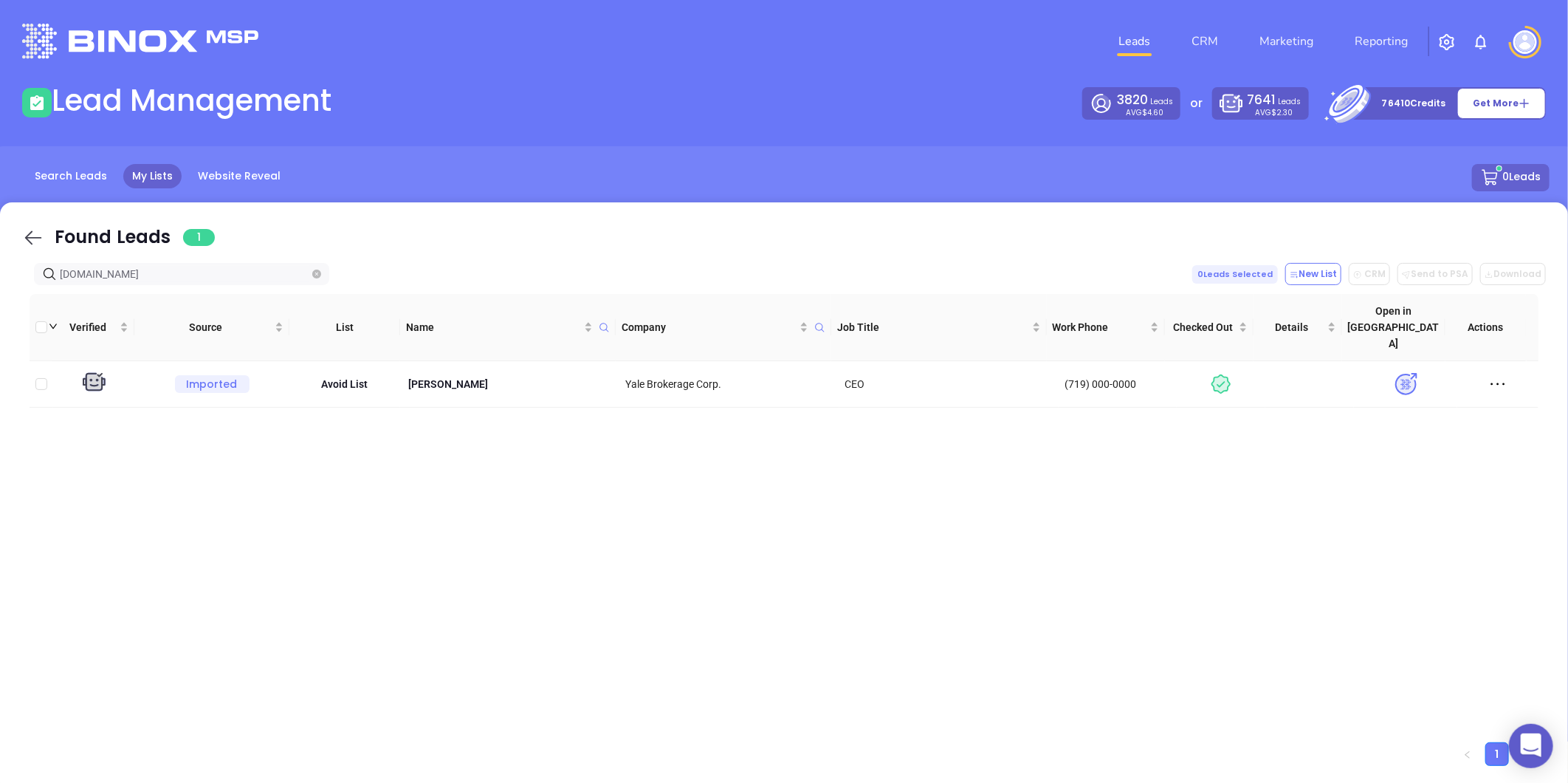
click at [33, 233] on icon at bounding box center [33, 238] width 22 height 22
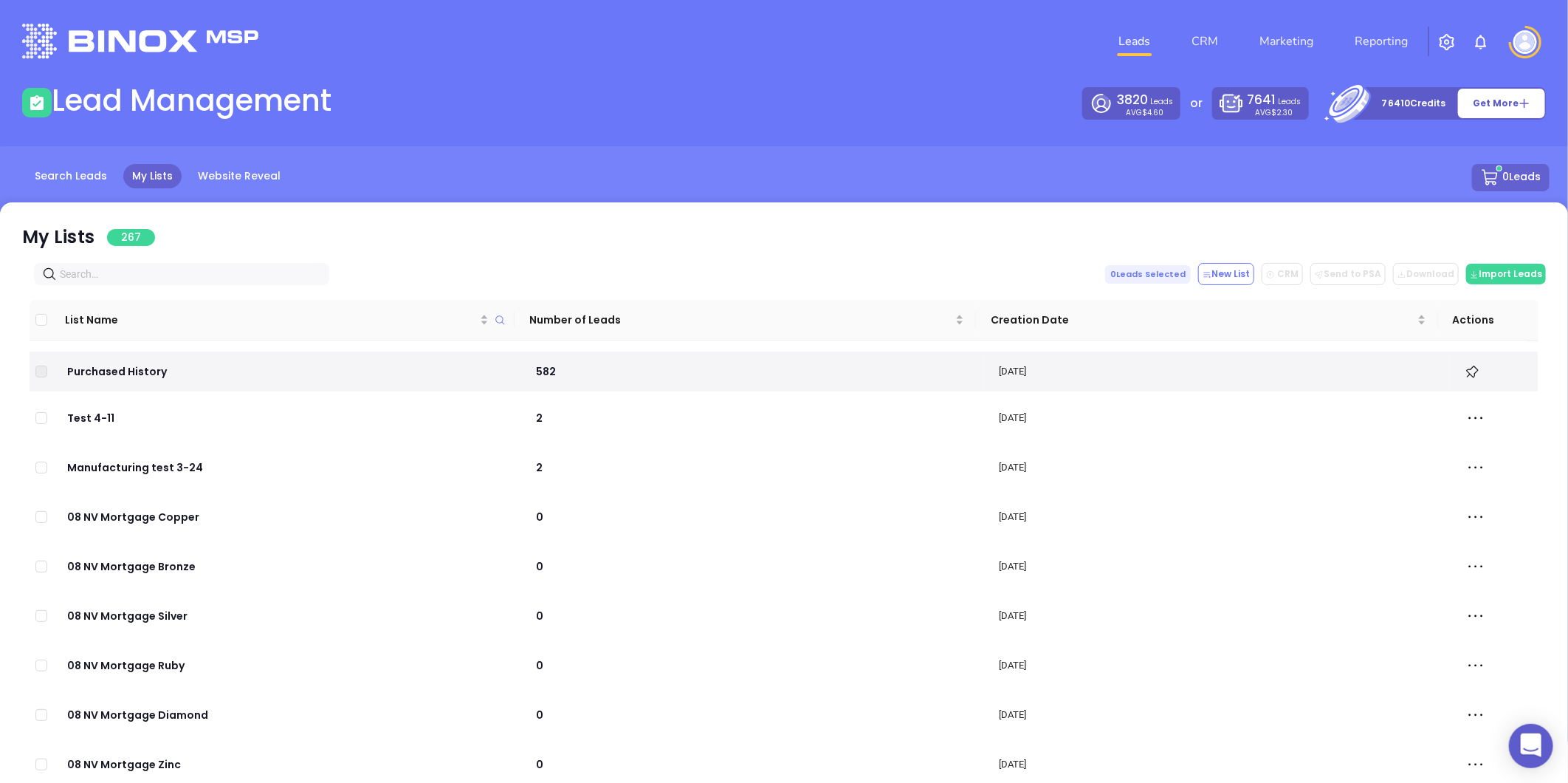
click at [158, 268] on input "text" at bounding box center [184, 273] width 250 height 16
type input "avo"
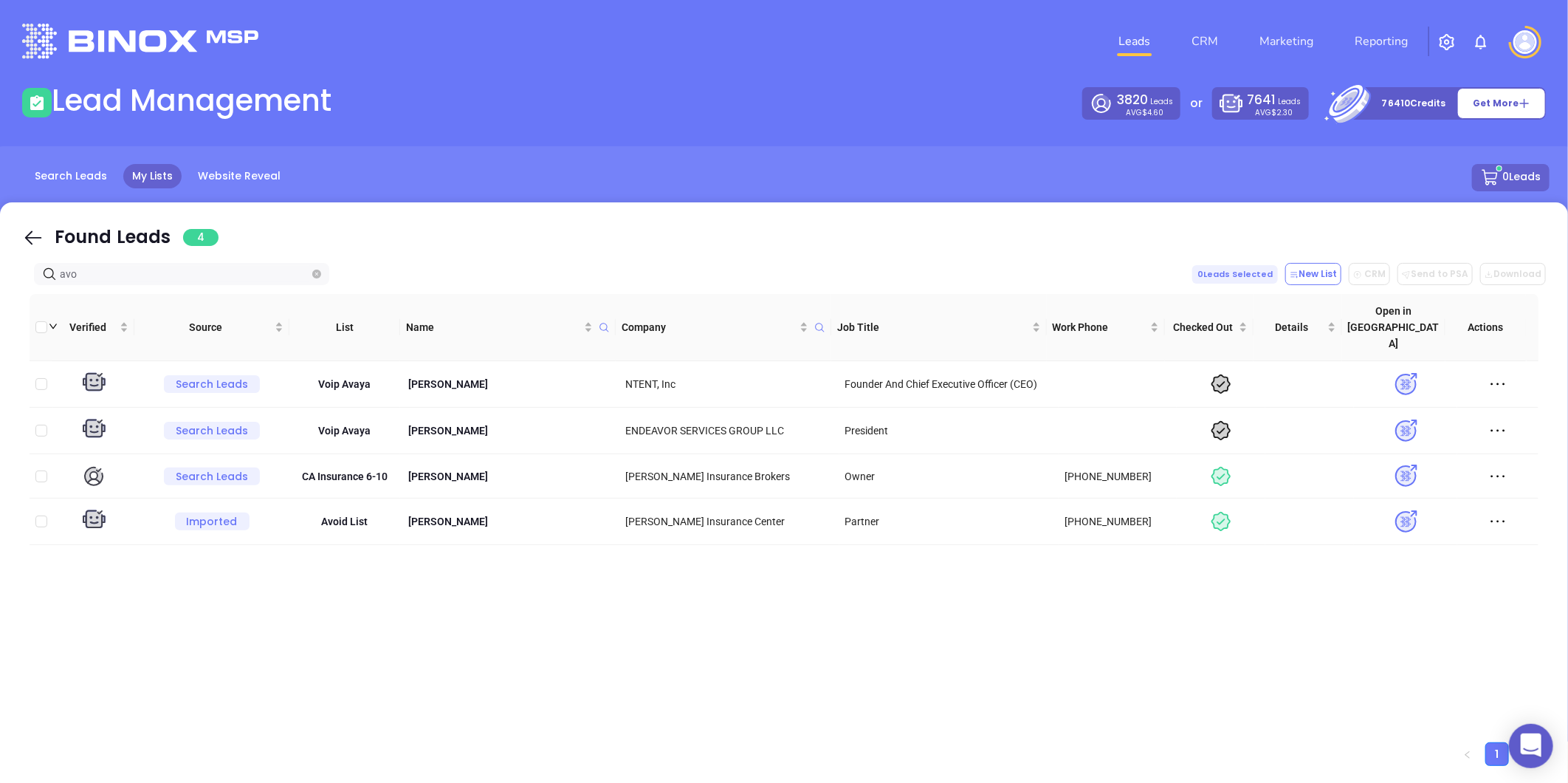
drag, startPoint x: 92, startPoint y: 274, endPoint x: -19, endPoint y: 262, distance: 111.6
click at [0, 262] on html "0 Leads CRM Marketing Reporting Financial Leads Leads Lead Management 3820 Lead…" at bounding box center [784, 391] width 1568 height 783
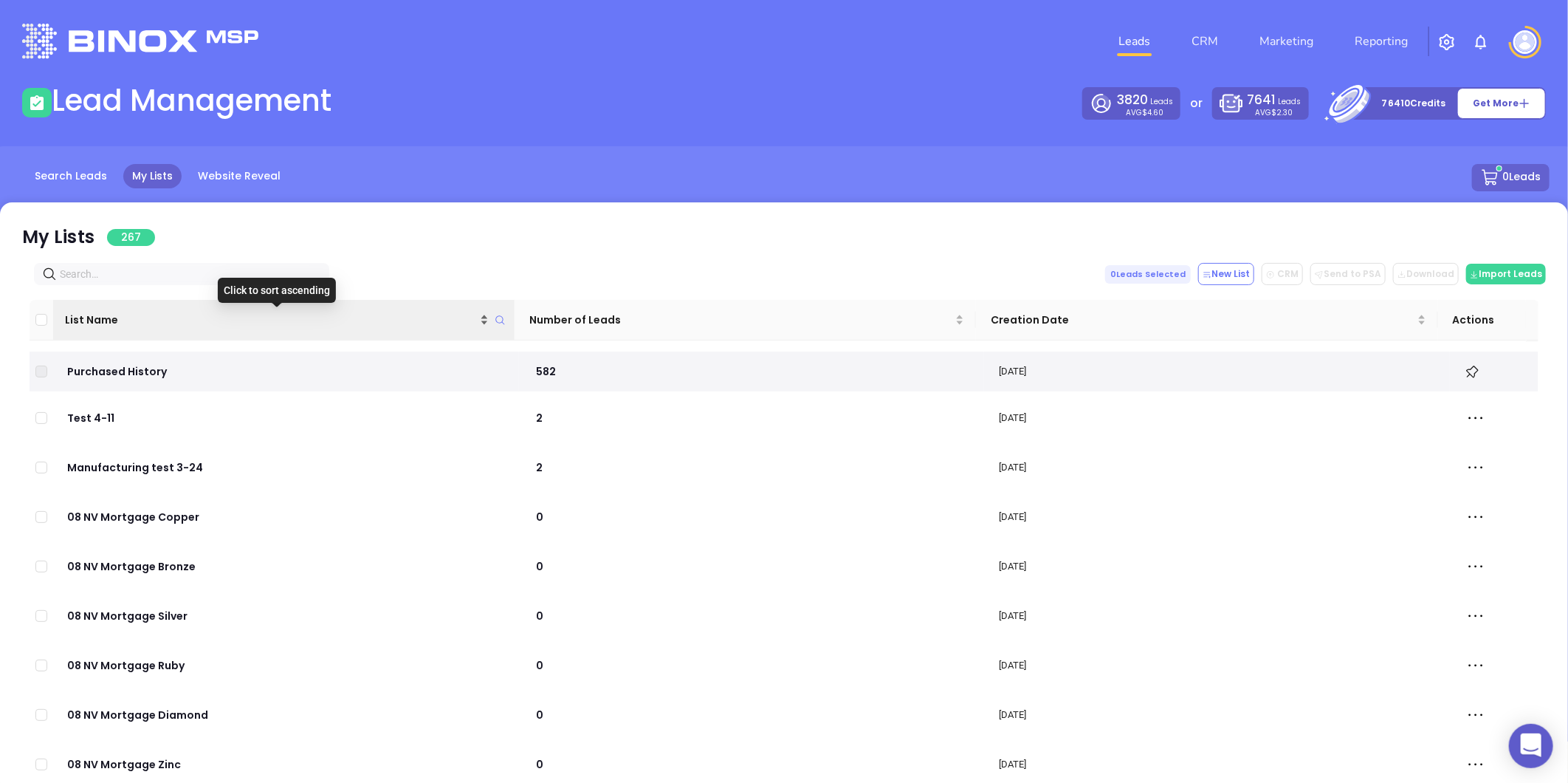
click at [483, 314] on div "List Name" at bounding box center [276, 320] width 423 height 16
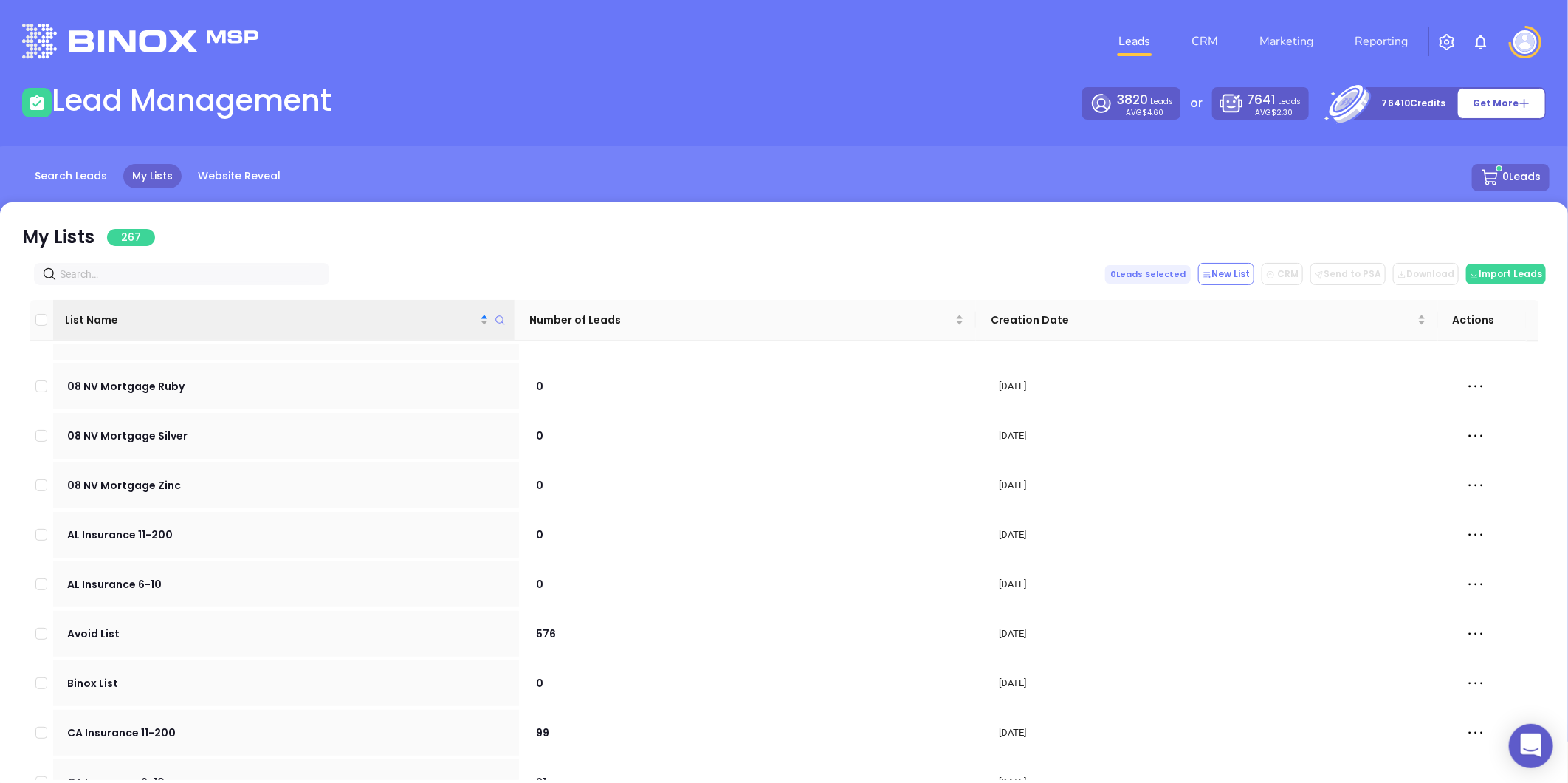
scroll to position [5660, 0]
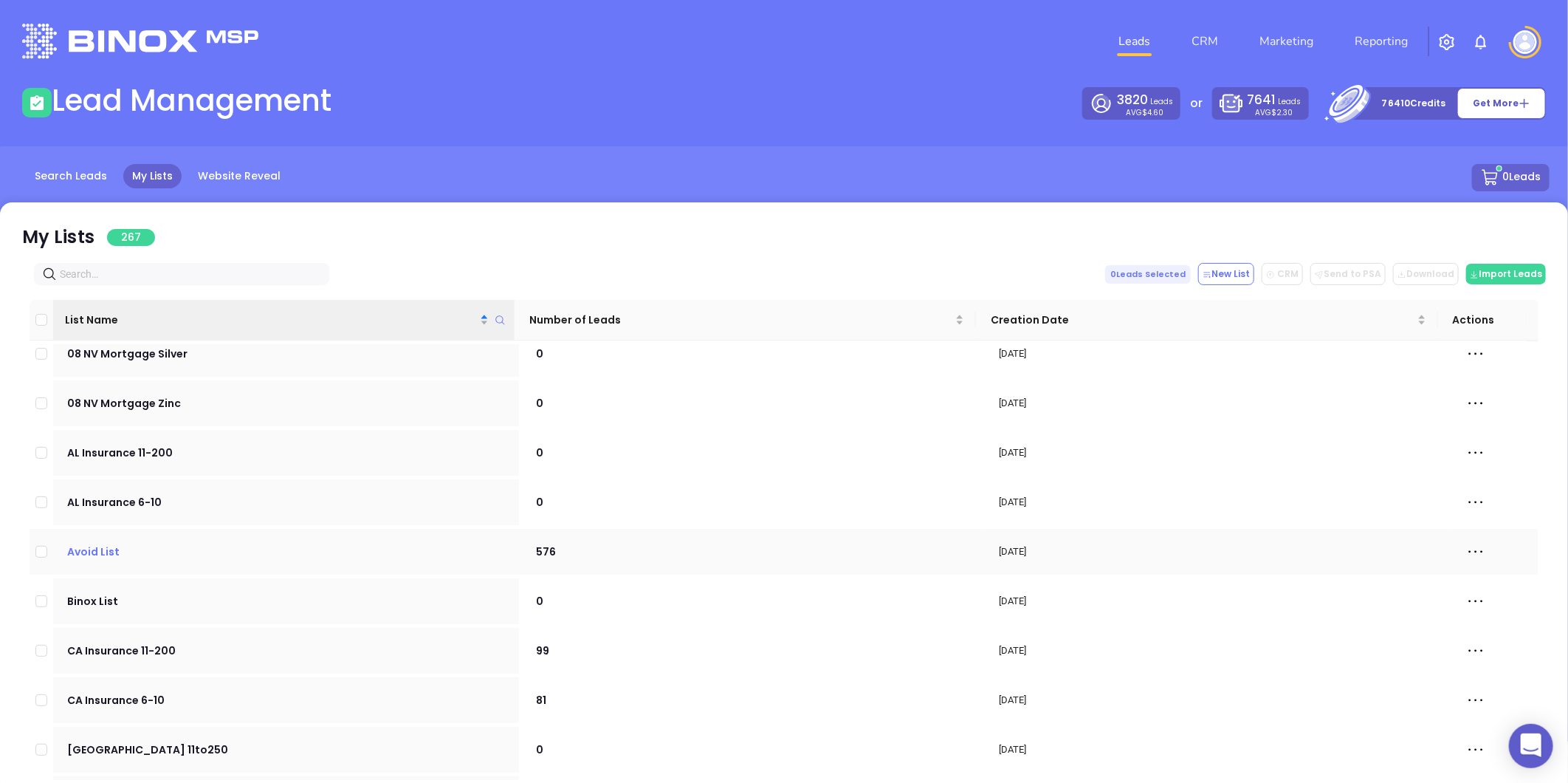
click at [94, 544] on p "Avoid List" at bounding box center [285, 551] width 442 height 16
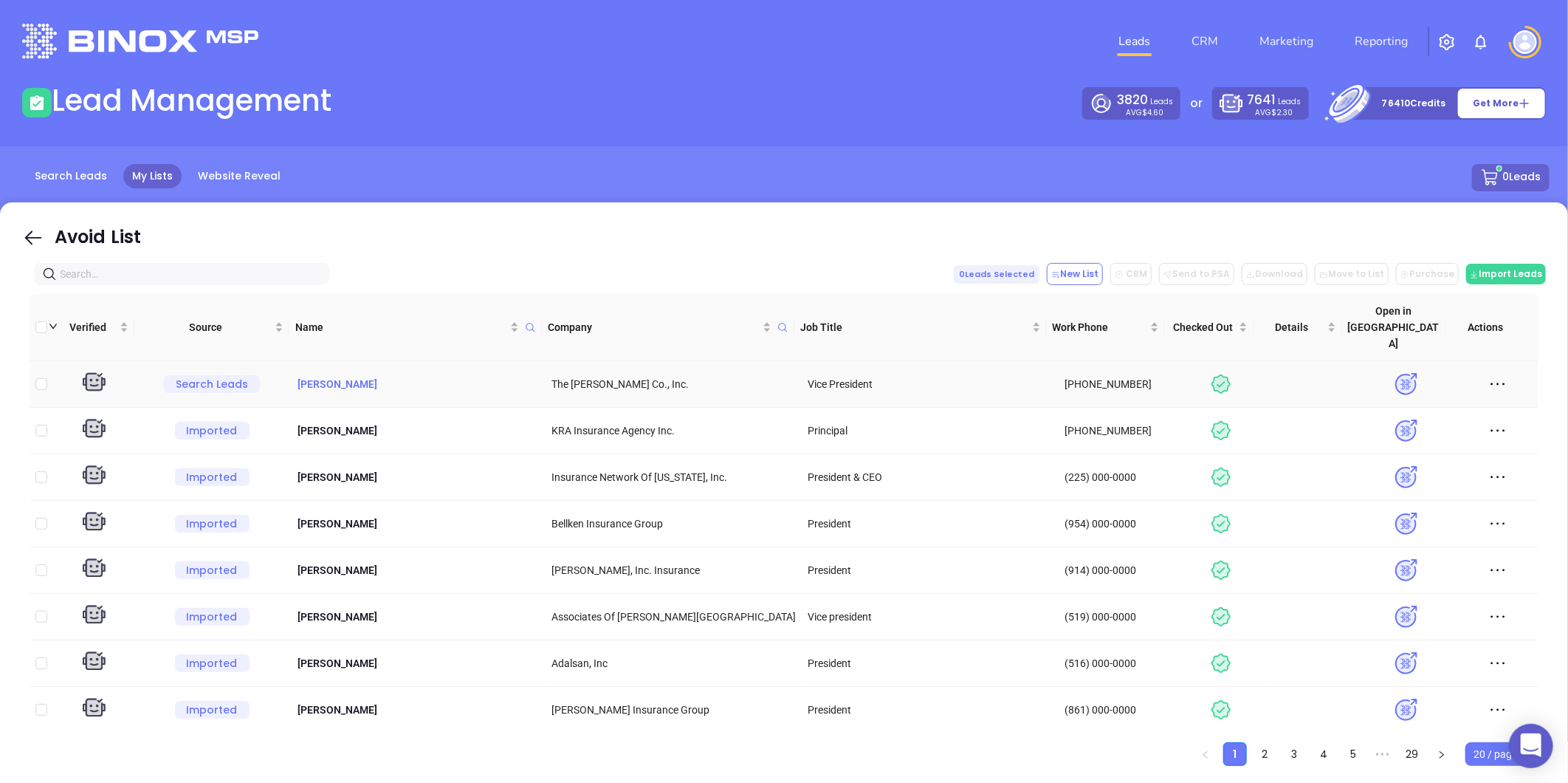
click at [335, 376] on p "Adam Jacobs" at bounding box center [417, 383] width 244 height 16
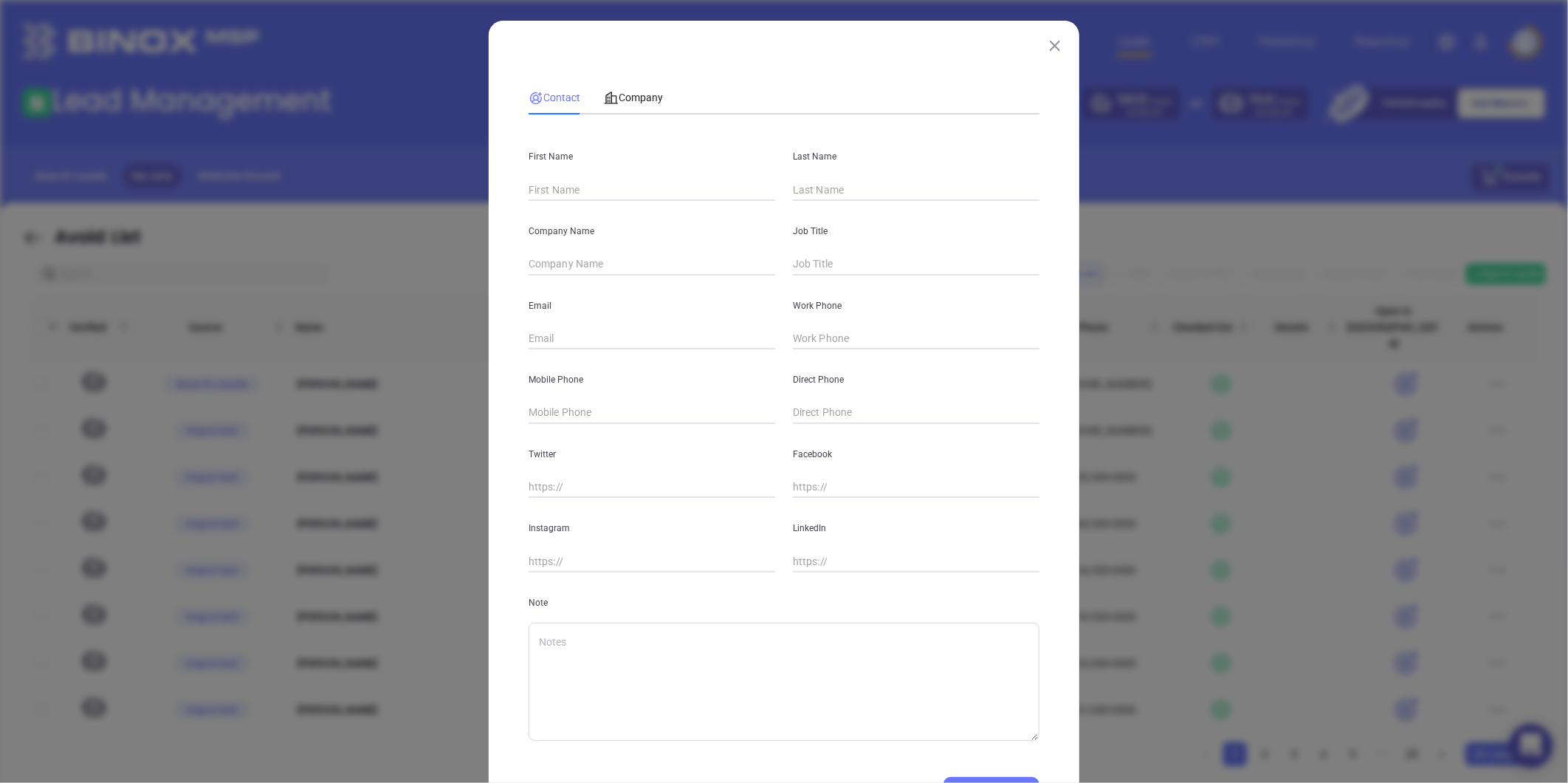
type input "Adam"
type input "Jacobs"
type input "The David J. Jacobs Co., Inc."
type input "Vice President"
type input "adam@thedavidjacobsagency.com"
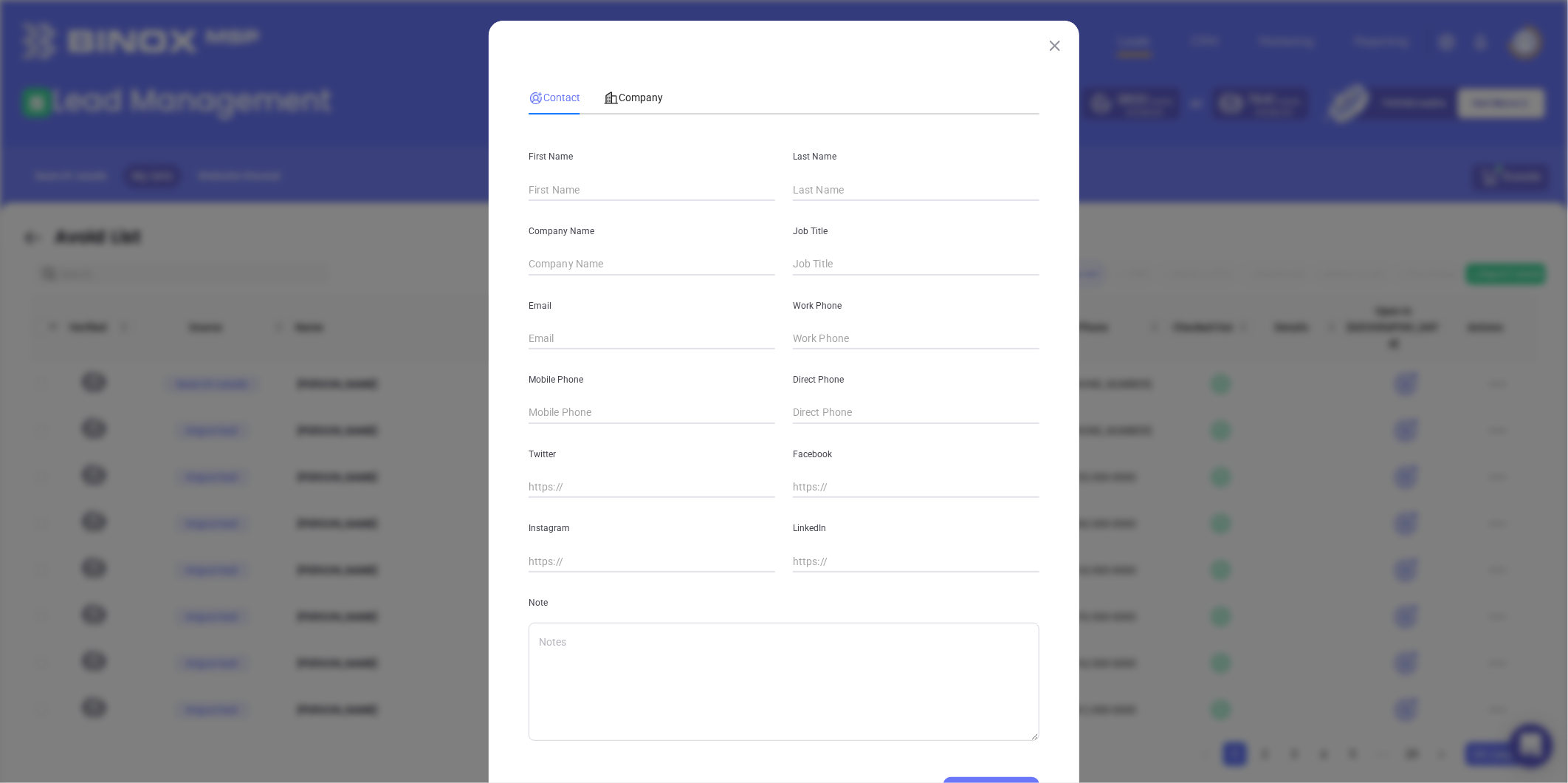
type input "(516) 295-3600"
type input "(516) 457-7242"
type input "www.linkedin.com/in/adam-jacobs-b0baa137"
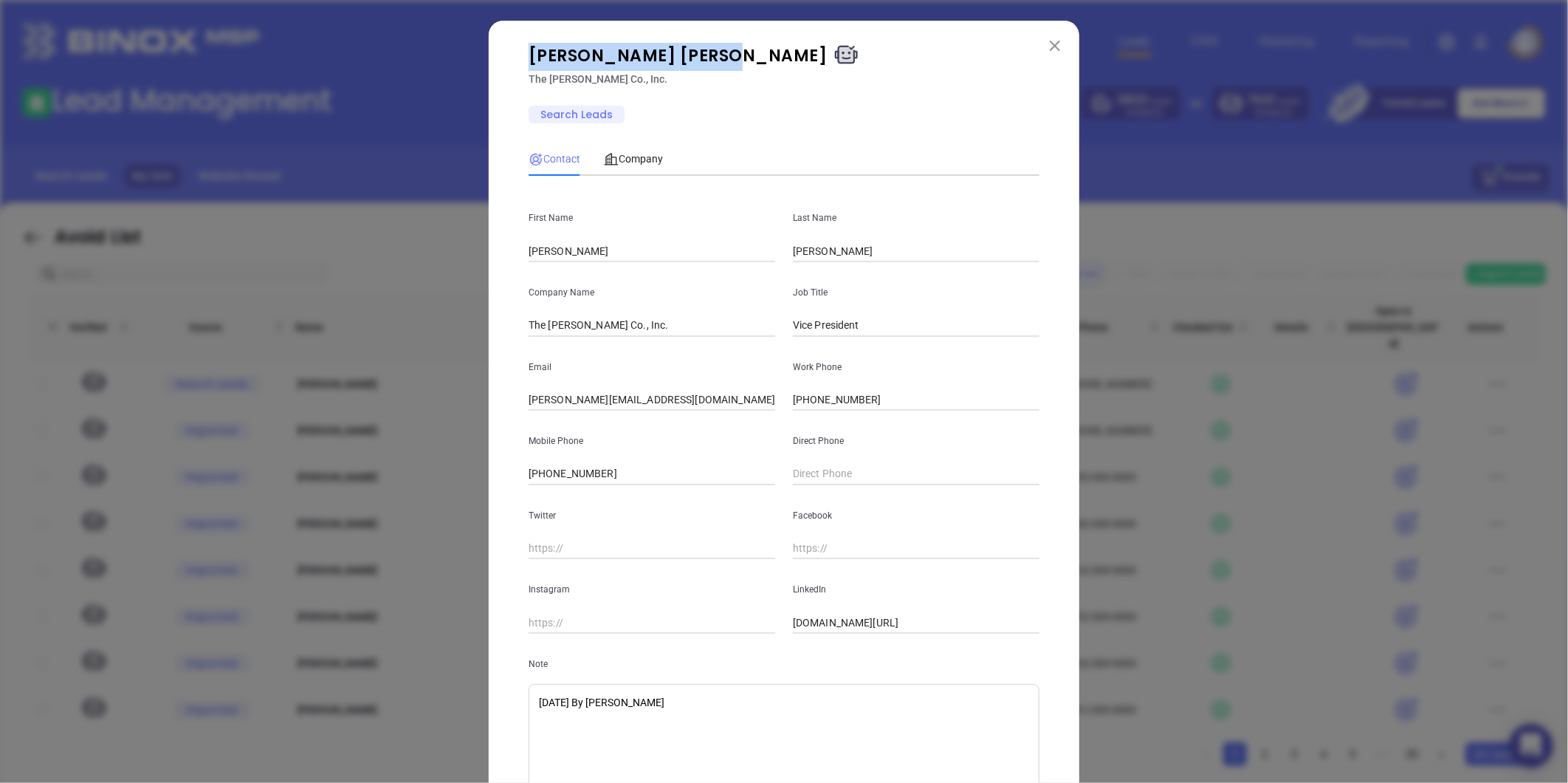
drag, startPoint x: 514, startPoint y: 53, endPoint x: 639, endPoint y: 61, distance: 125.3
click at [639, 61] on p "Adam Jacobs" at bounding box center [784, 56] width 528 height 28
copy p "Adam Jacobs"
click at [716, 694] on textarea "April 19th, 2023 By Joanna Gomez" at bounding box center [784, 742] width 511 height 118
paste textarea "Adam Jacobs from The David J. Jacobs Co., Inc. asked to be removed Joanna Gomez…"
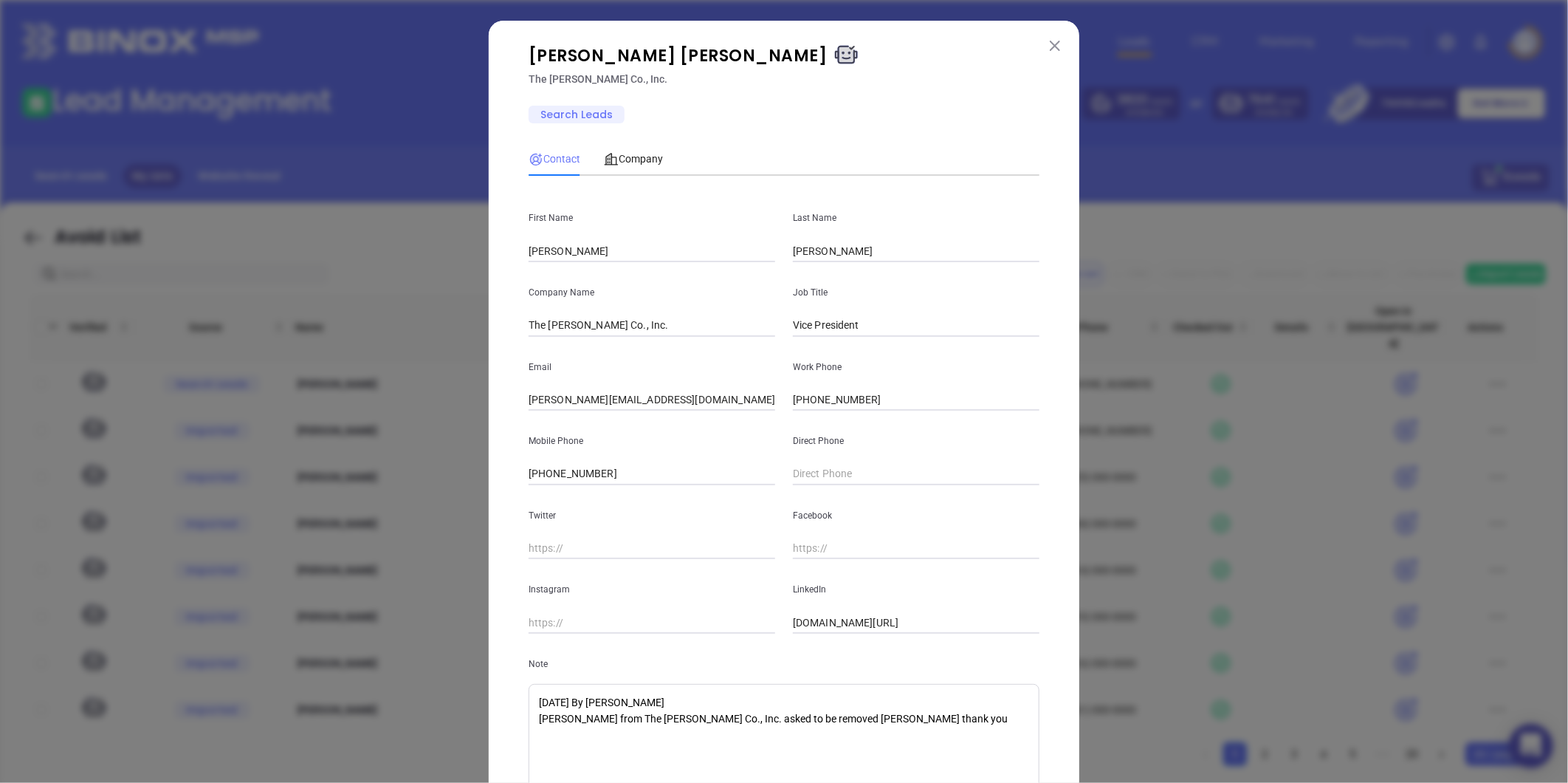
click at [534, 723] on textarea "April 19th, 2023 By Joanna Gomez Adam Jacobs from The David J. Jacobs Co., Inc.…" at bounding box center [784, 742] width 511 height 118
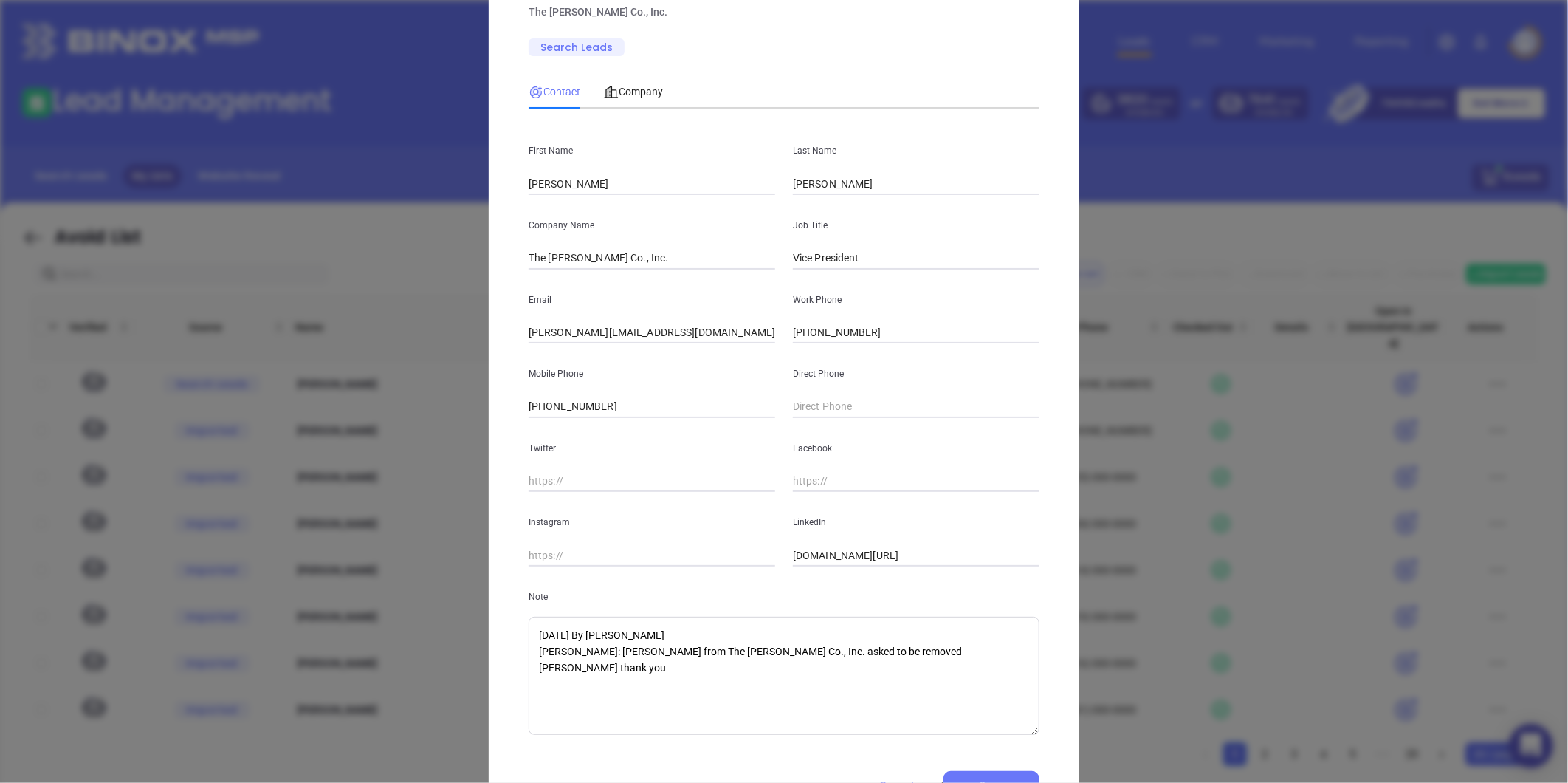
scroll to position [135, 0]
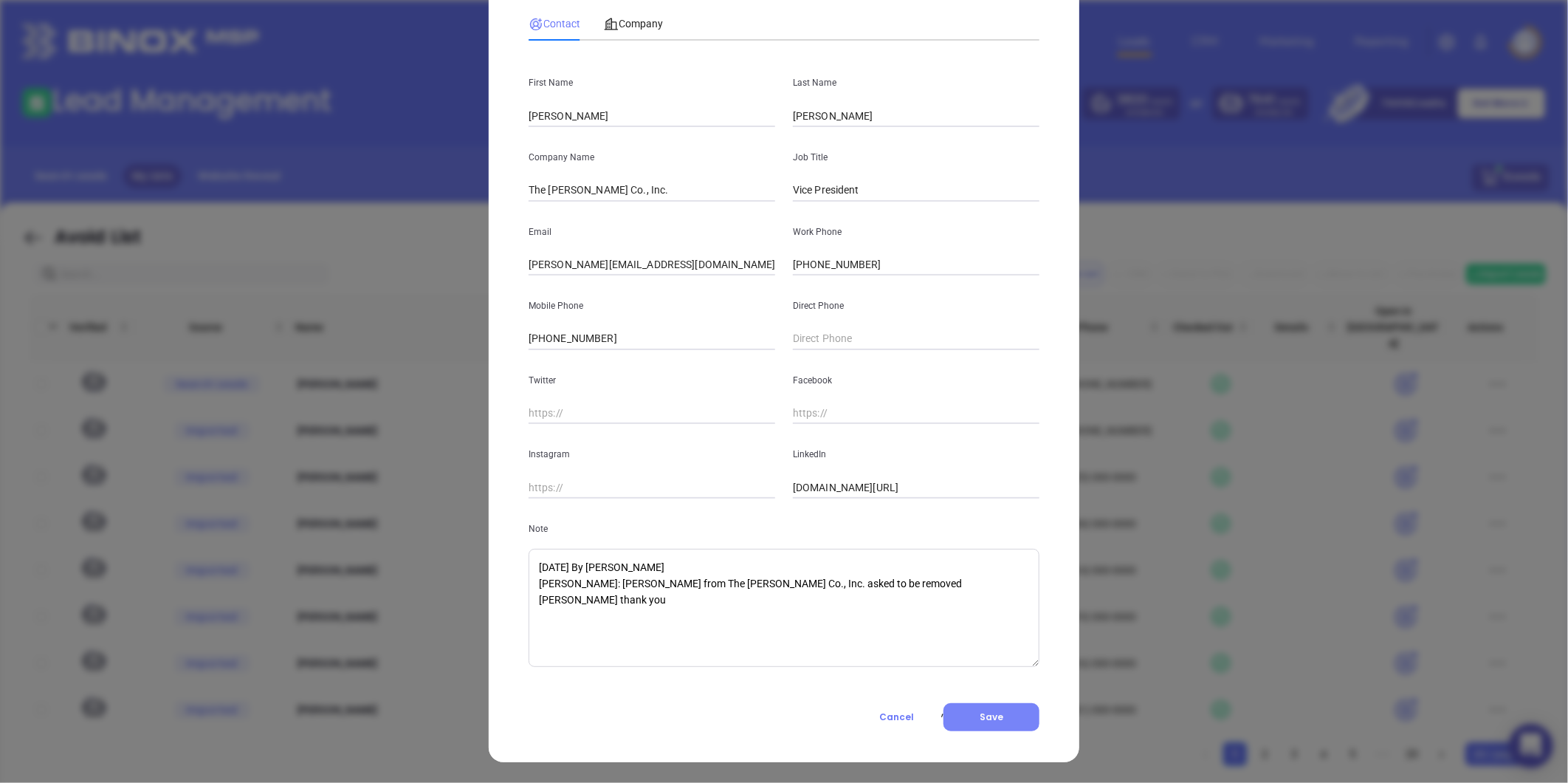
type textarea "April 19th, 2023 By Joanna Gomez Abigail: Adam Jacobs from The David J. Jacobs …"
click at [1001, 719] on button "Save" at bounding box center [991, 717] width 96 height 28
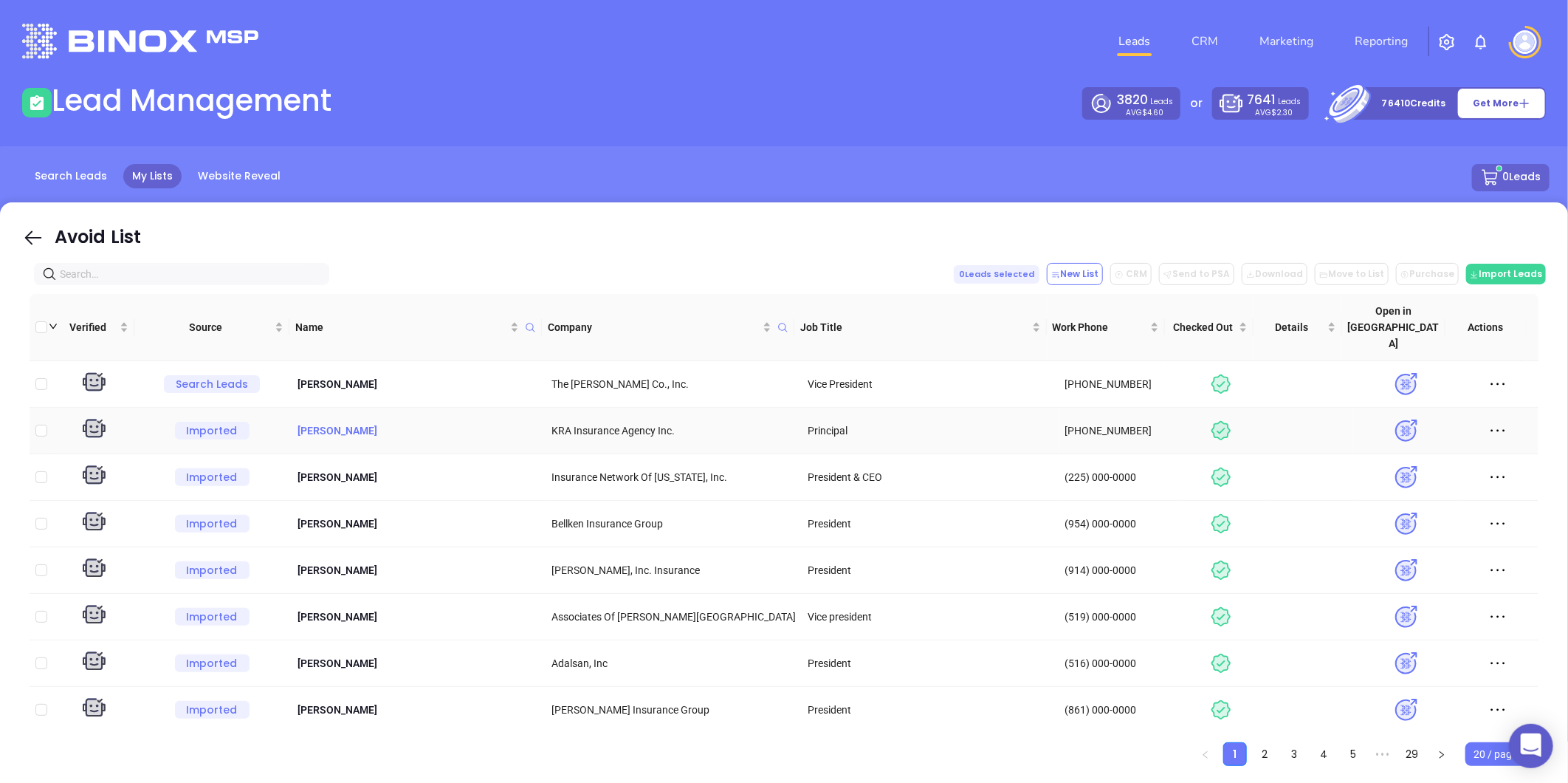
click at [328, 423] on p "Adam Wax" at bounding box center [417, 430] width 244 height 16
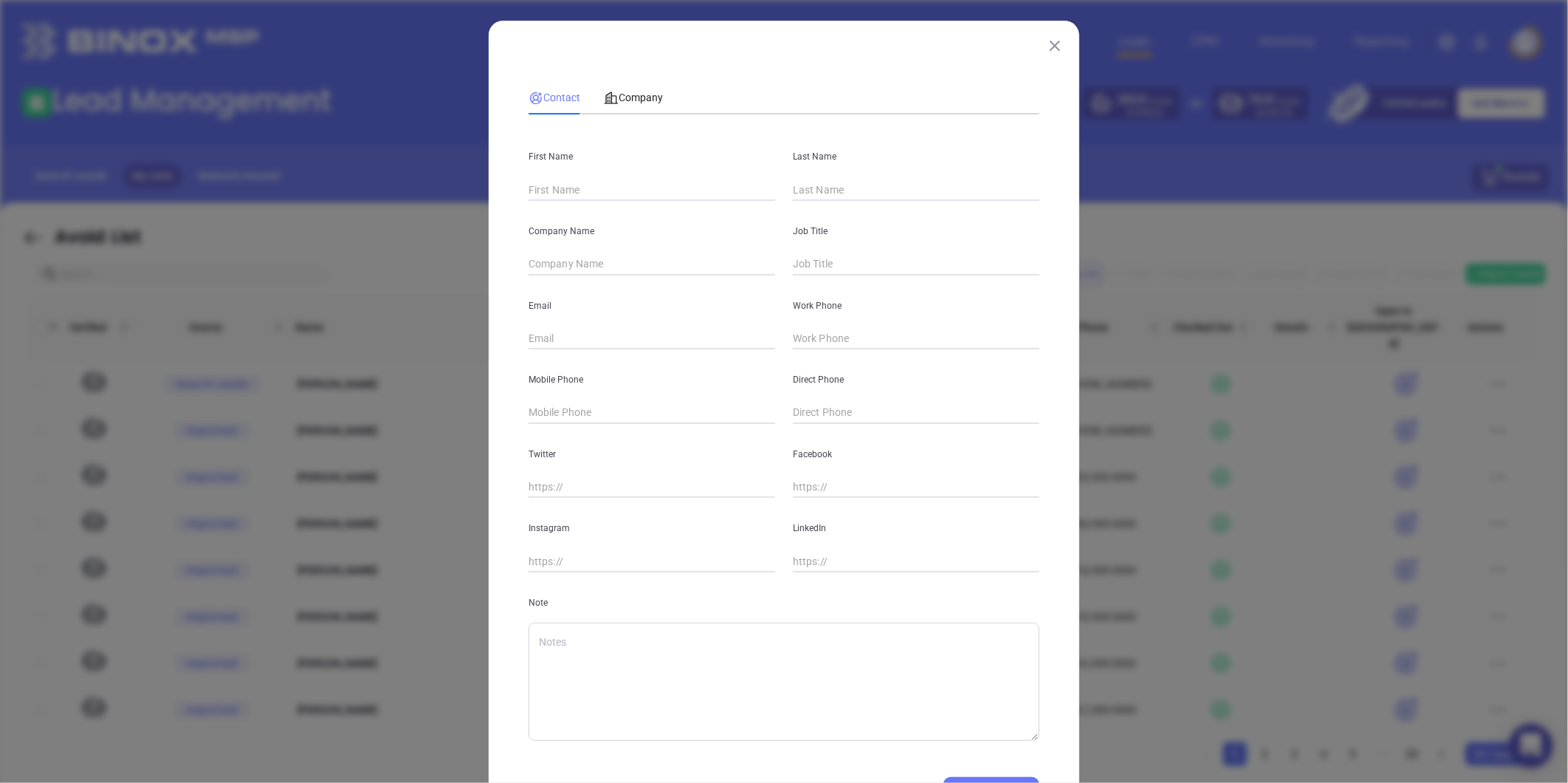
type input "Adam"
type input "Wax"
type input "KRA Insurance Agency Inc."
type input "Principal"
type input "adamw@krainsurance.com"
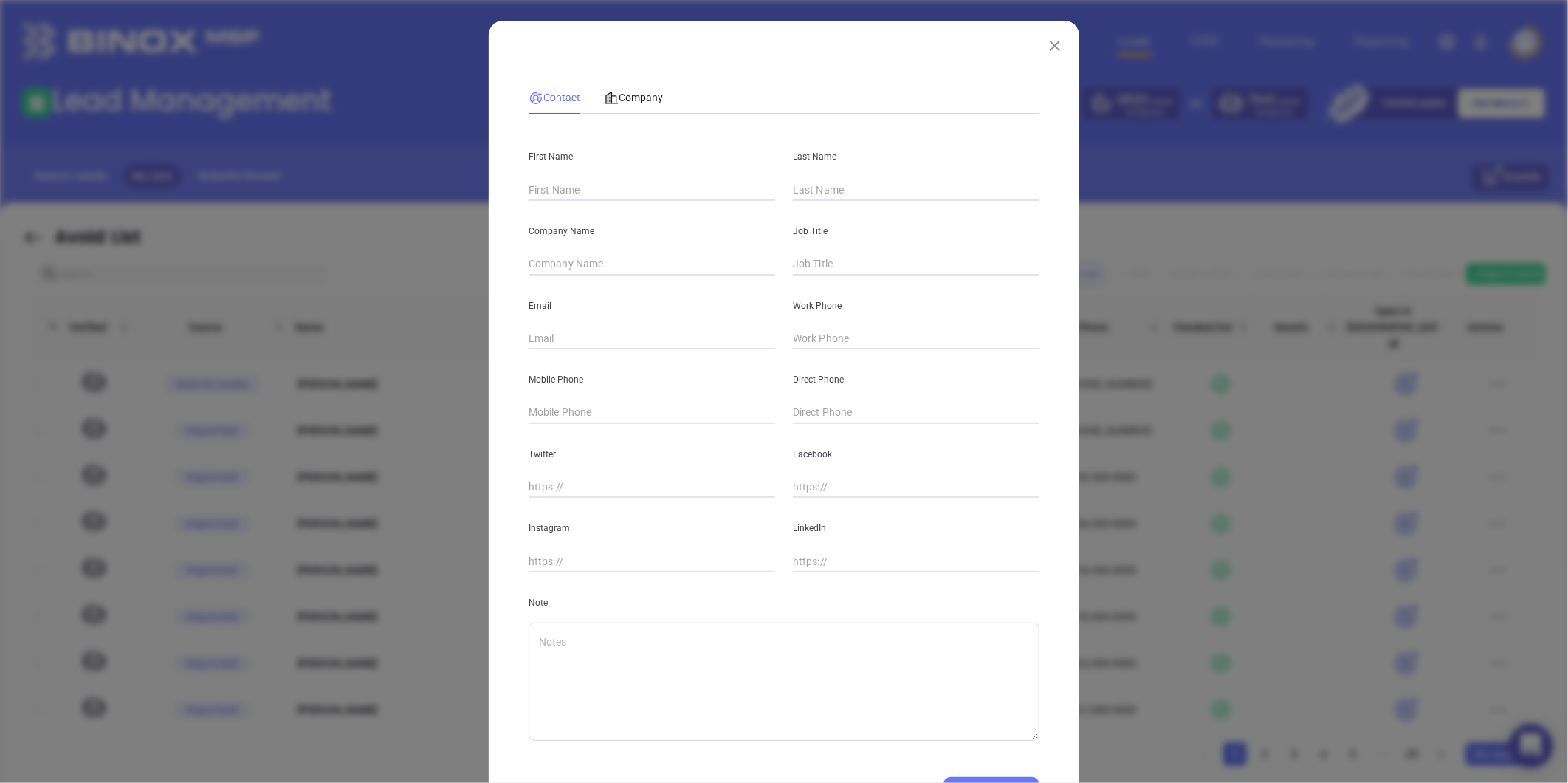
type input "(973) 671-0054"
type input "www.linkedin.com/in/adam-wax-b244246"
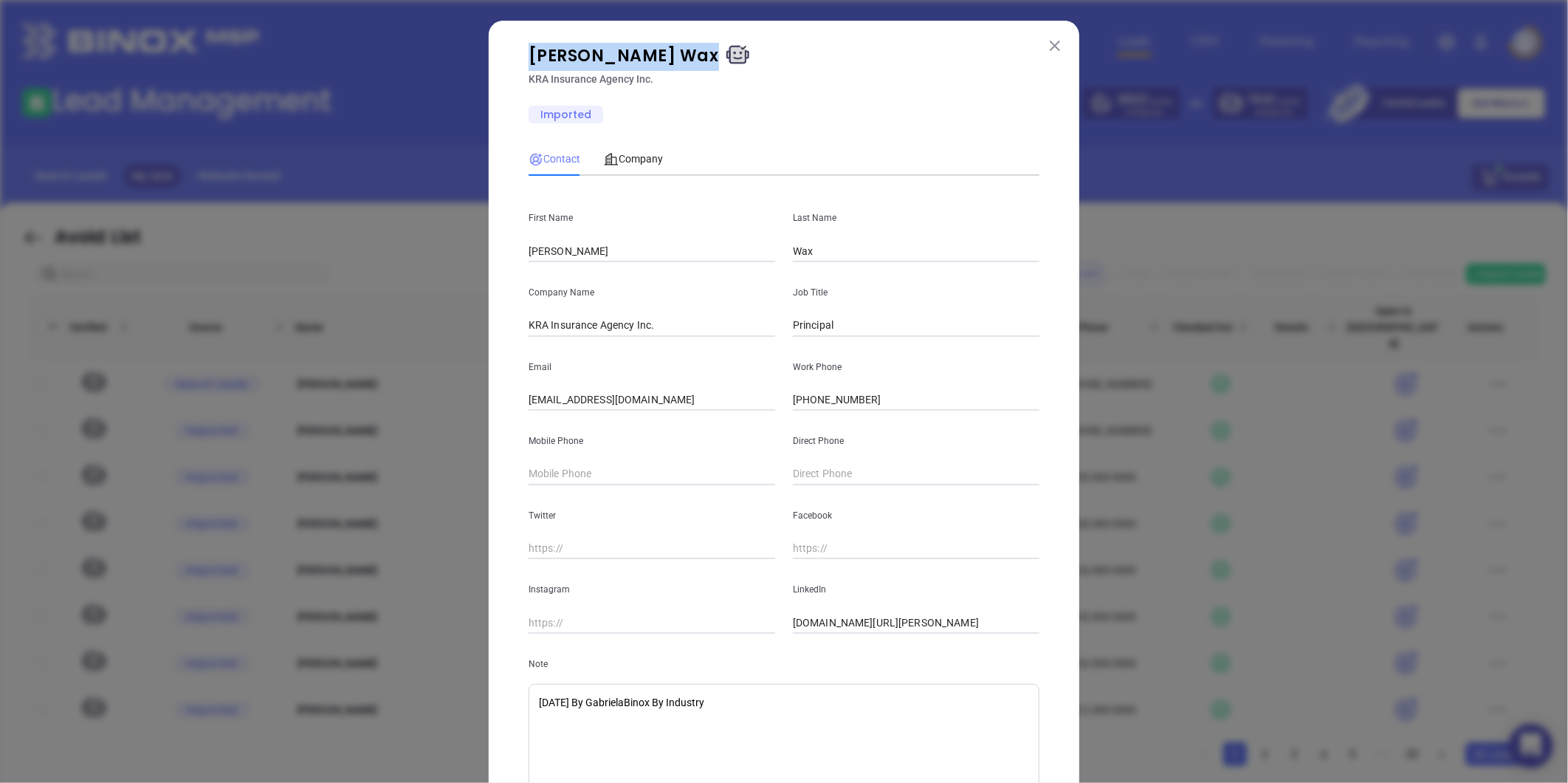
drag, startPoint x: 523, startPoint y: 49, endPoint x: 629, endPoint y: 58, distance: 106.4
click at [629, 58] on p "Adam Wax" at bounding box center [784, 56] width 528 height 28
copy p "Adam Wax"
click at [535, 720] on textarea "Mon 27 June 2022 By GabrielaBinox By Industry" at bounding box center [784, 742] width 511 height 118
click at [801, 705] on textarea "Mon 27 June 2022 By GabrielaBinox By Industry" at bounding box center [784, 742] width 511 height 118
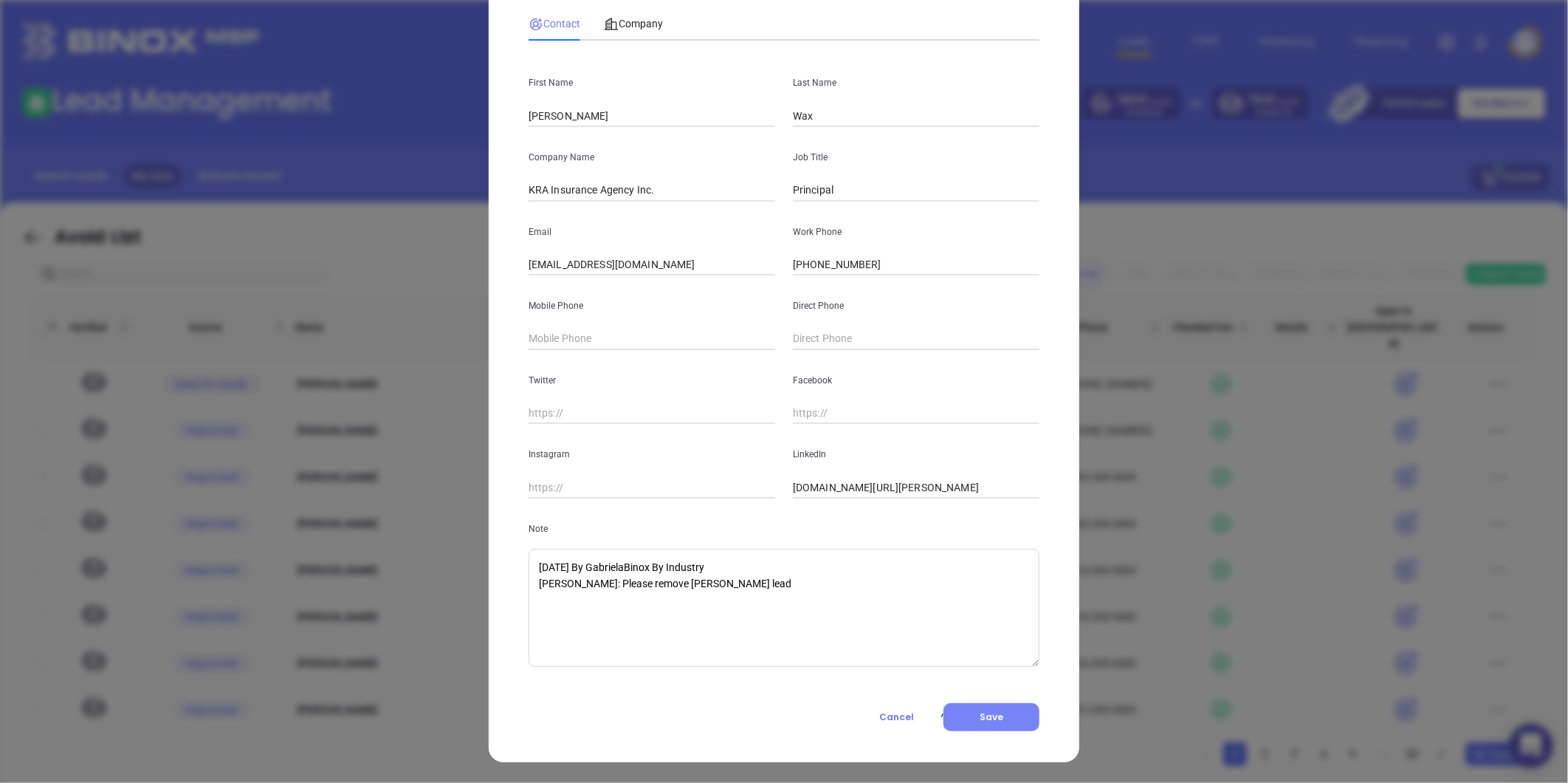
type textarea "Mon 27 June 2022 By GabrielaBinox By Industry Carla Humber: Please remove Motiv…"
click at [992, 717] on span "Save" at bounding box center [991, 717] width 24 height 13
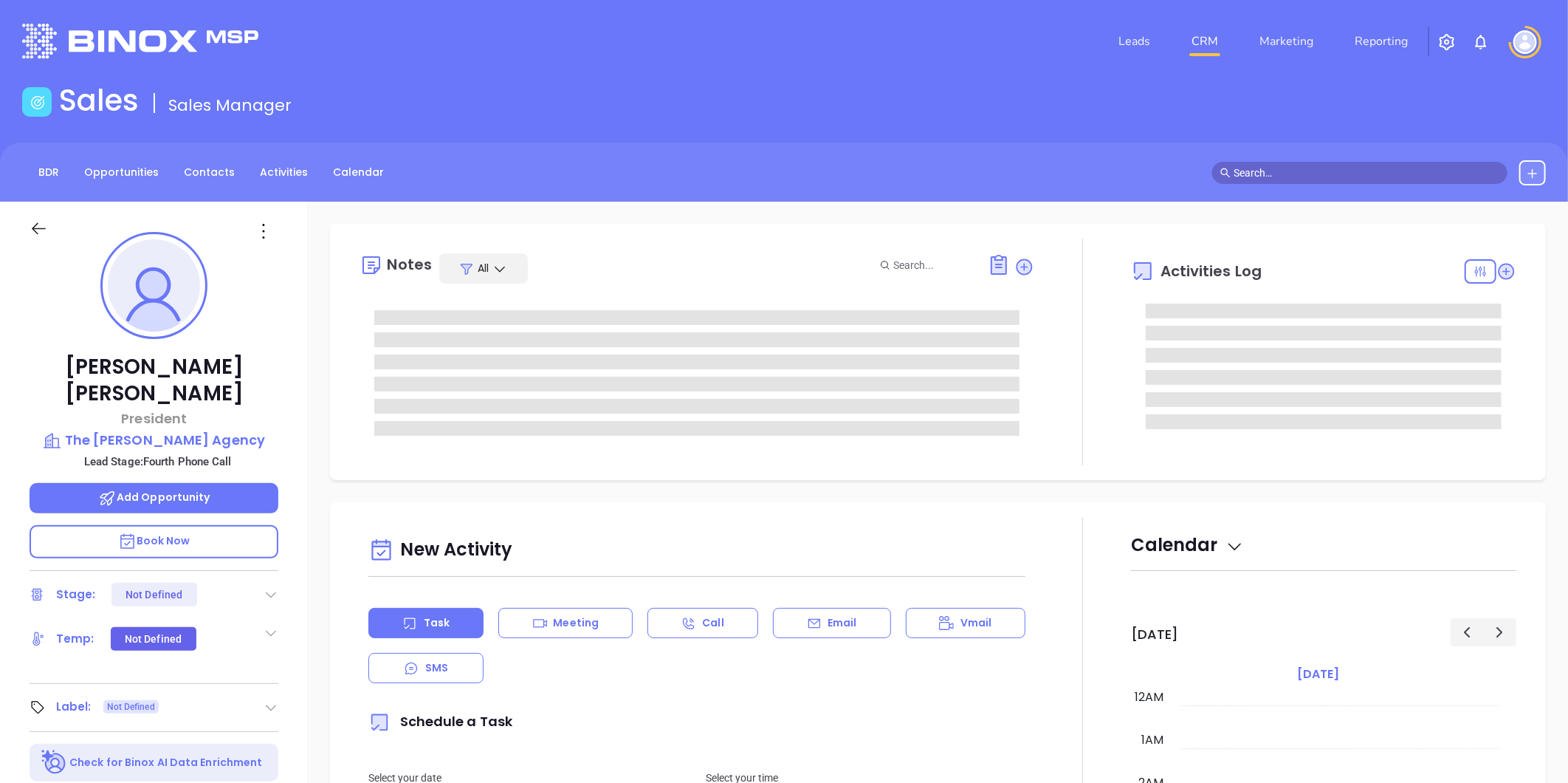
type input "[DATE]"
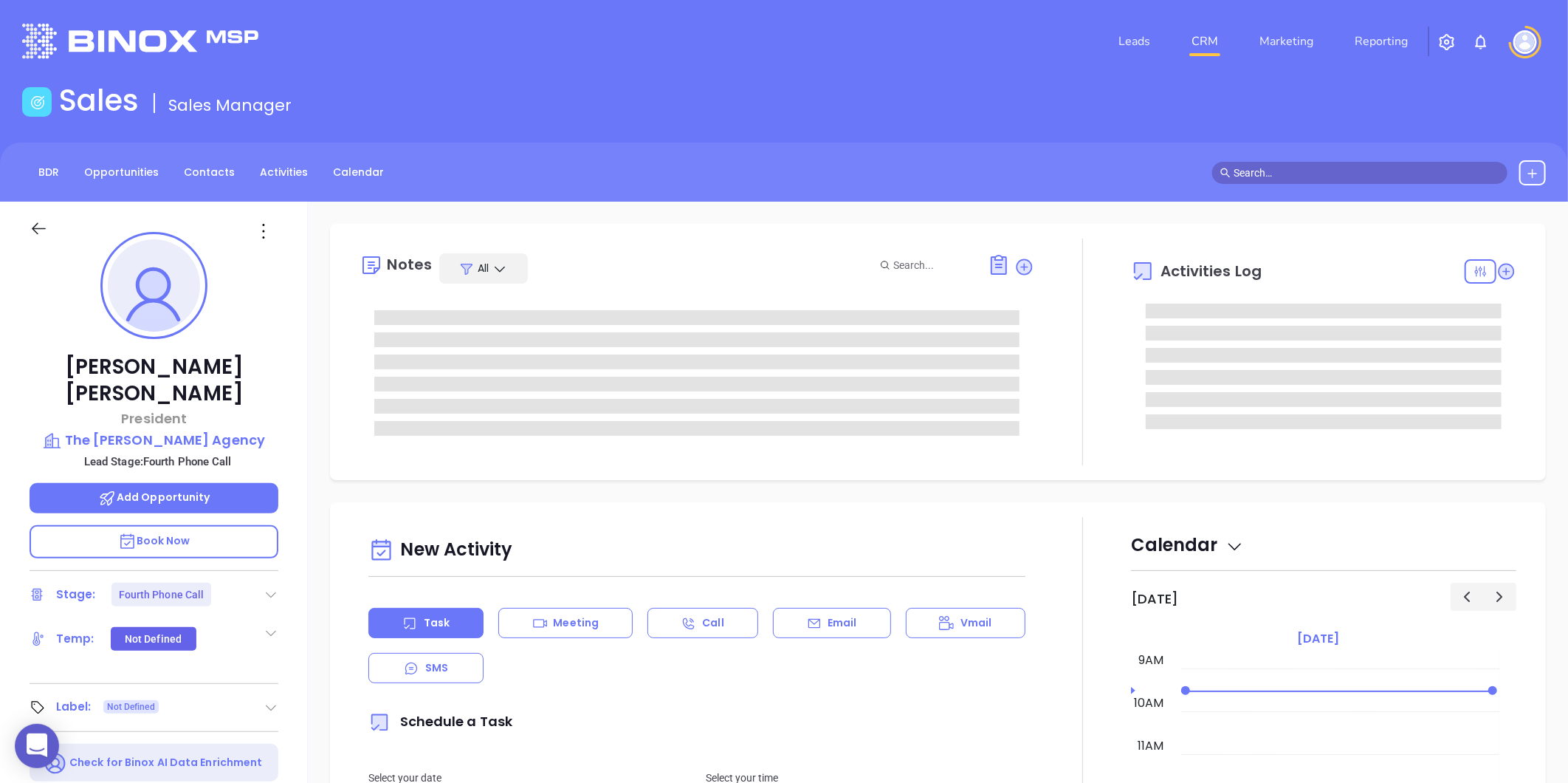
type input "[PERSON_NAME]"
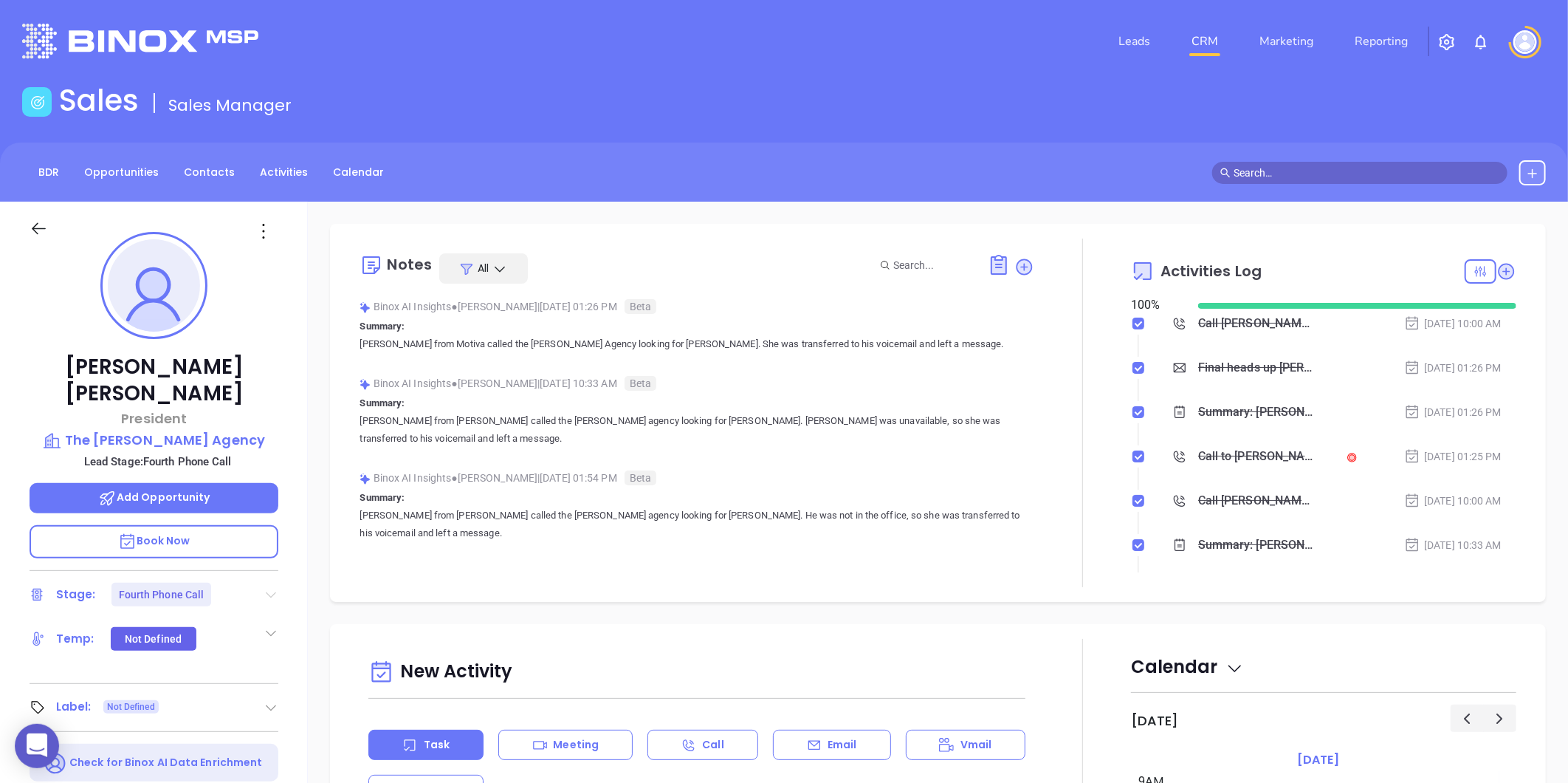
click at [267, 592] on icon at bounding box center [272, 595] width 10 height 6
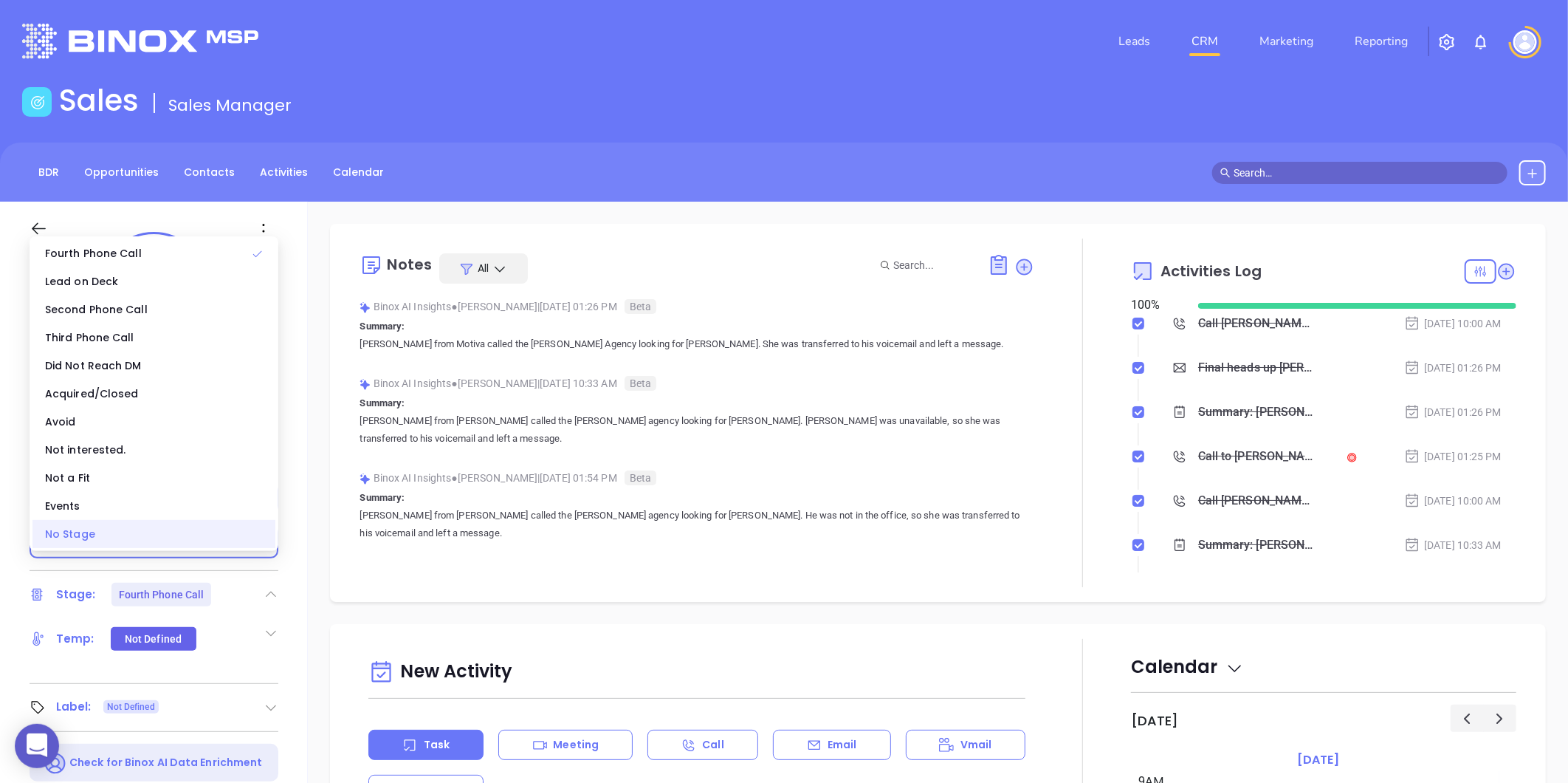
click at [193, 527] on div "No Stage" at bounding box center [153, 533] width 243 height 28
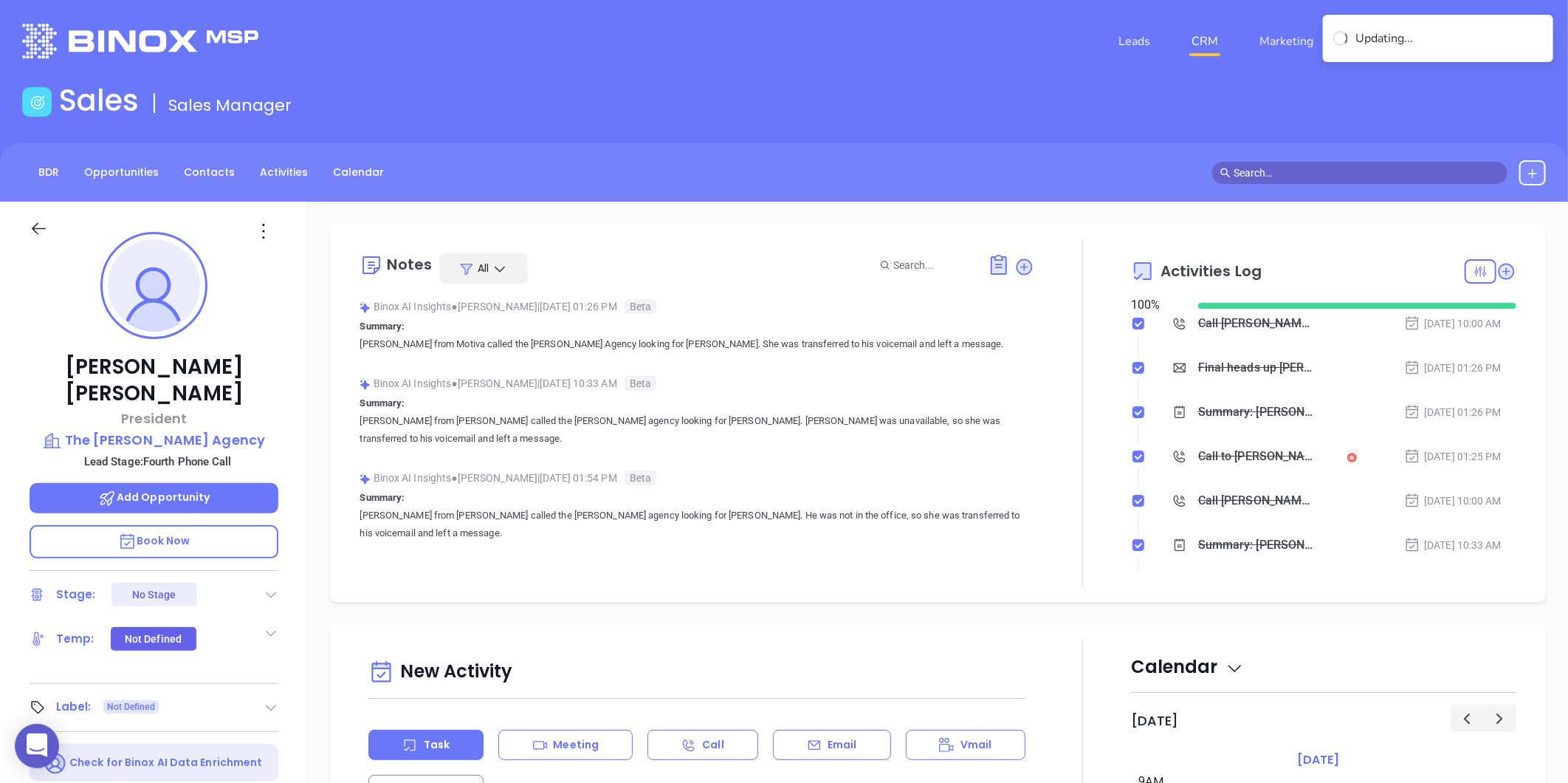
click at [300, 297] on div "Ross Turner President The Turner Agency Lead Stage: Fourth Phone Call Add Oppor…" at bounding box center [153, 691] width 307 height 978
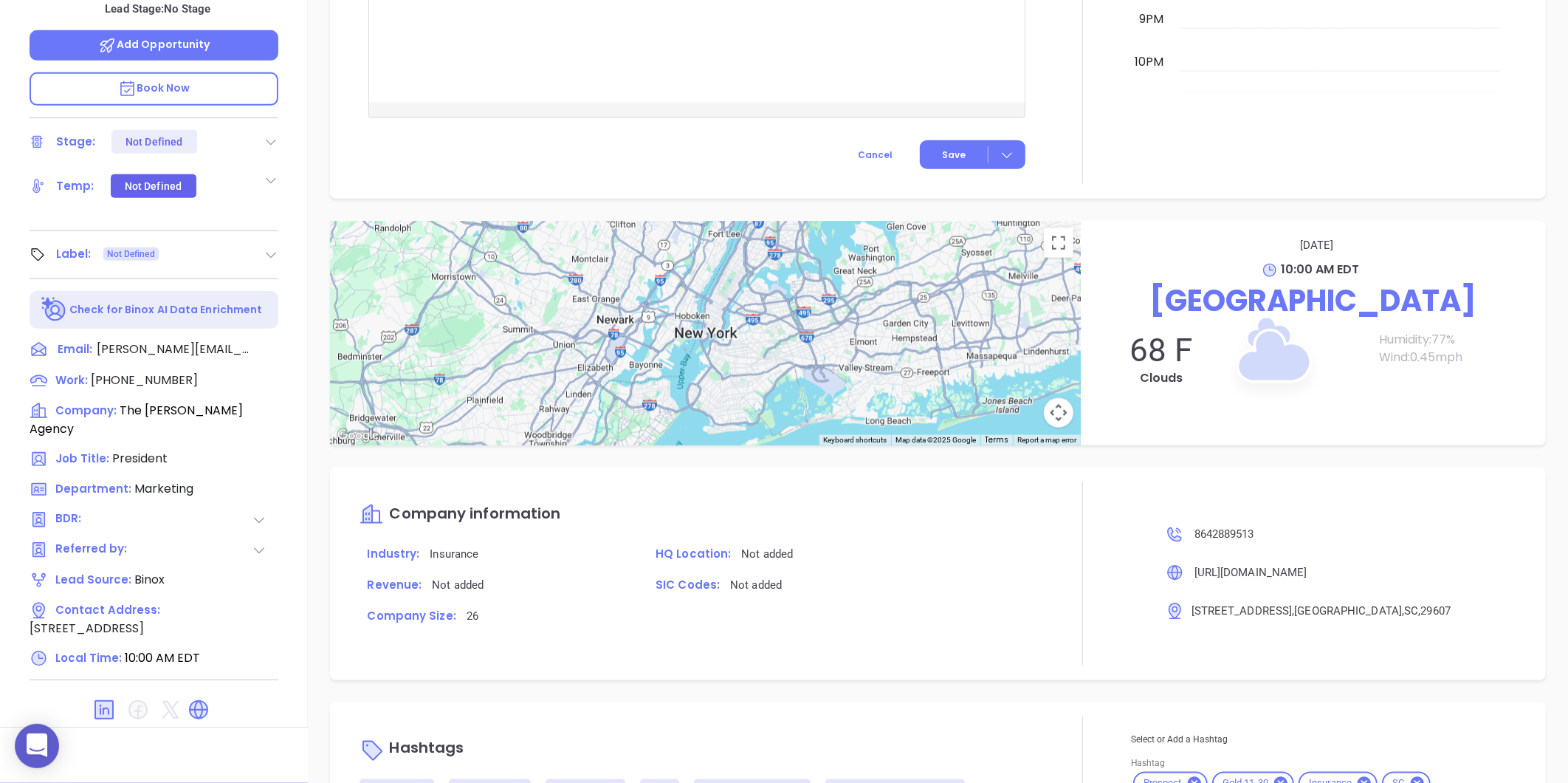
scroll to position [946, 0]
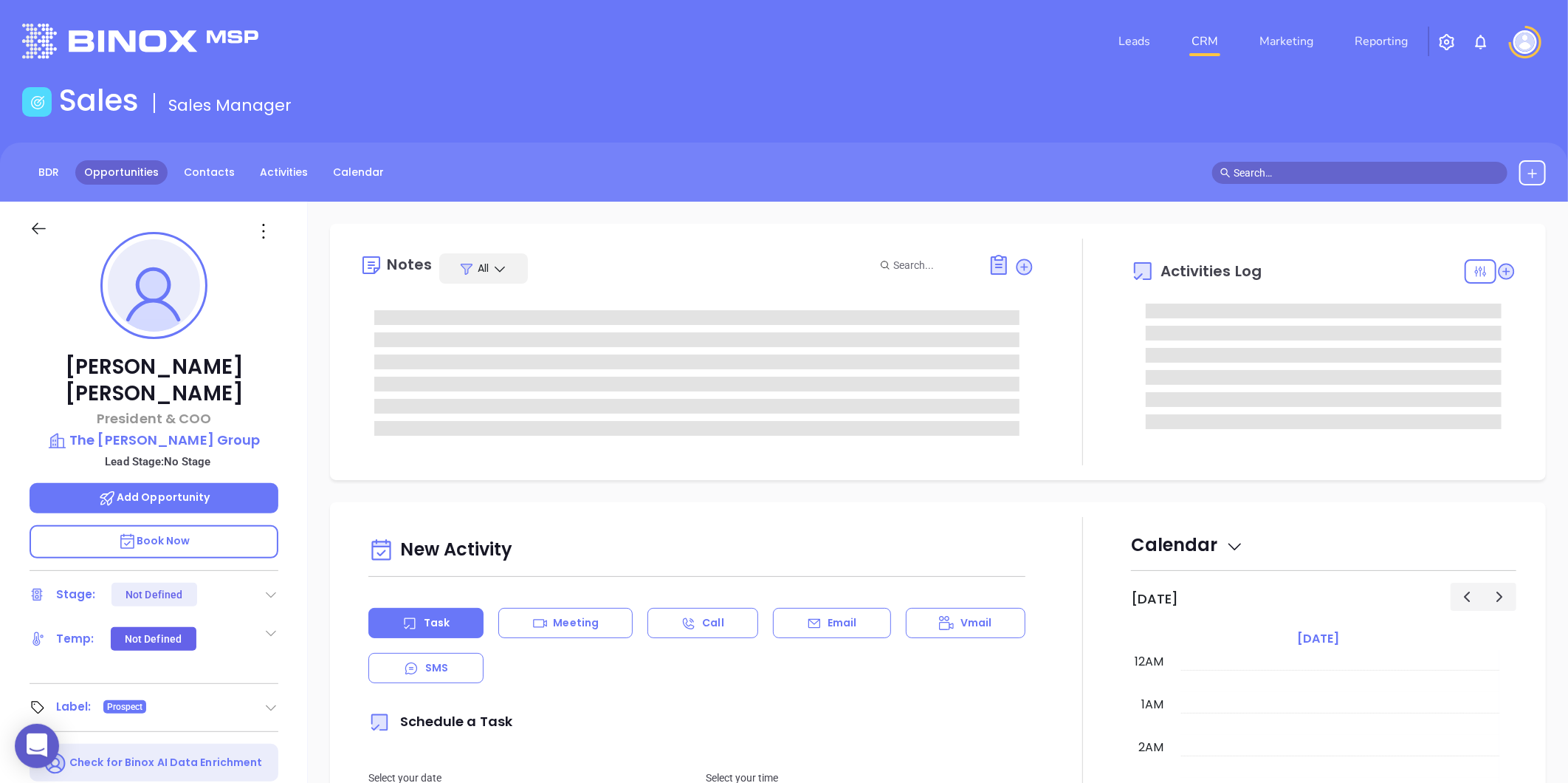
type input "10:00 am"
type input "[DATE]"
type input "[PERSON_NAME]"
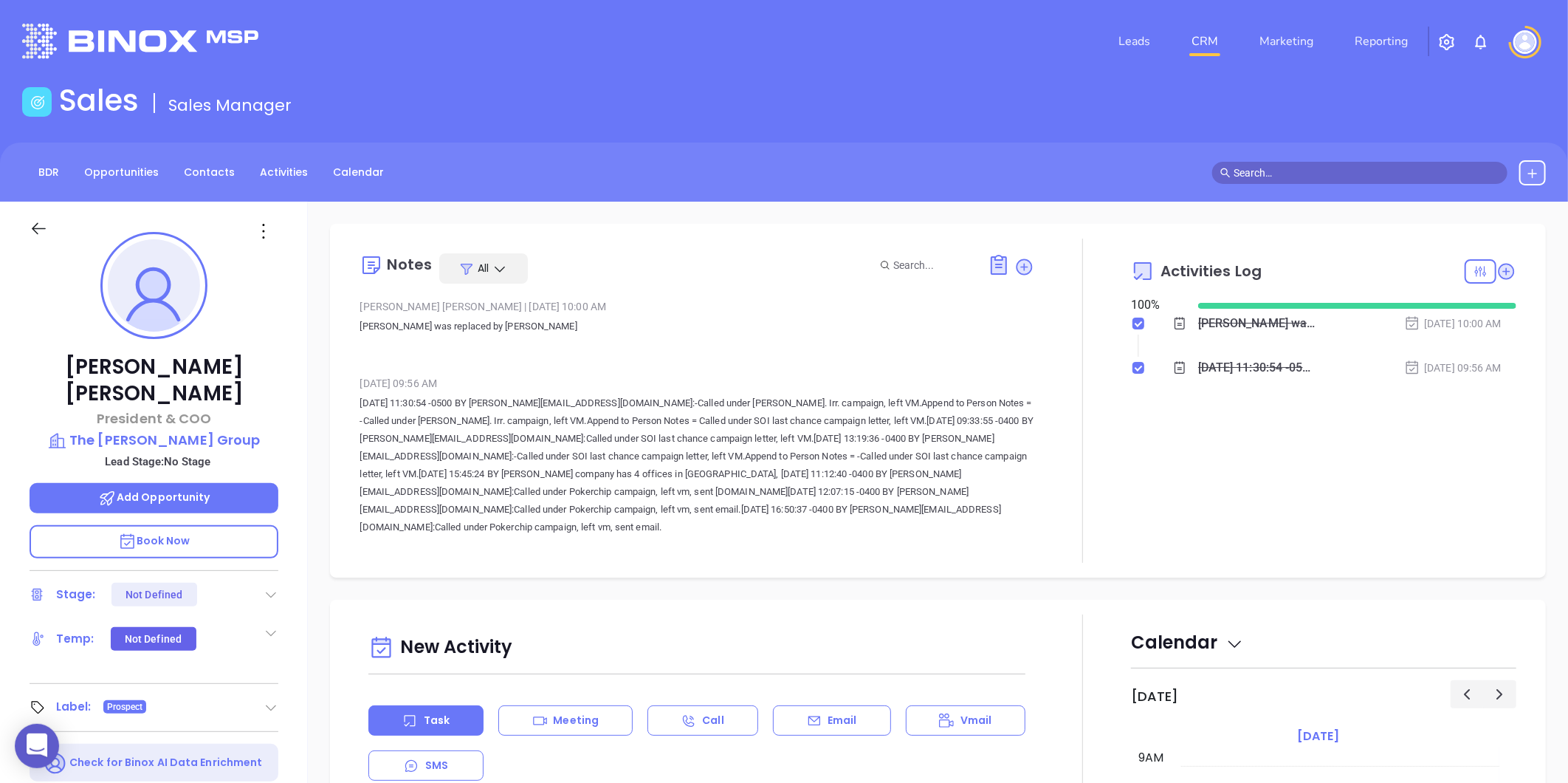
scroll to position [246, 0]
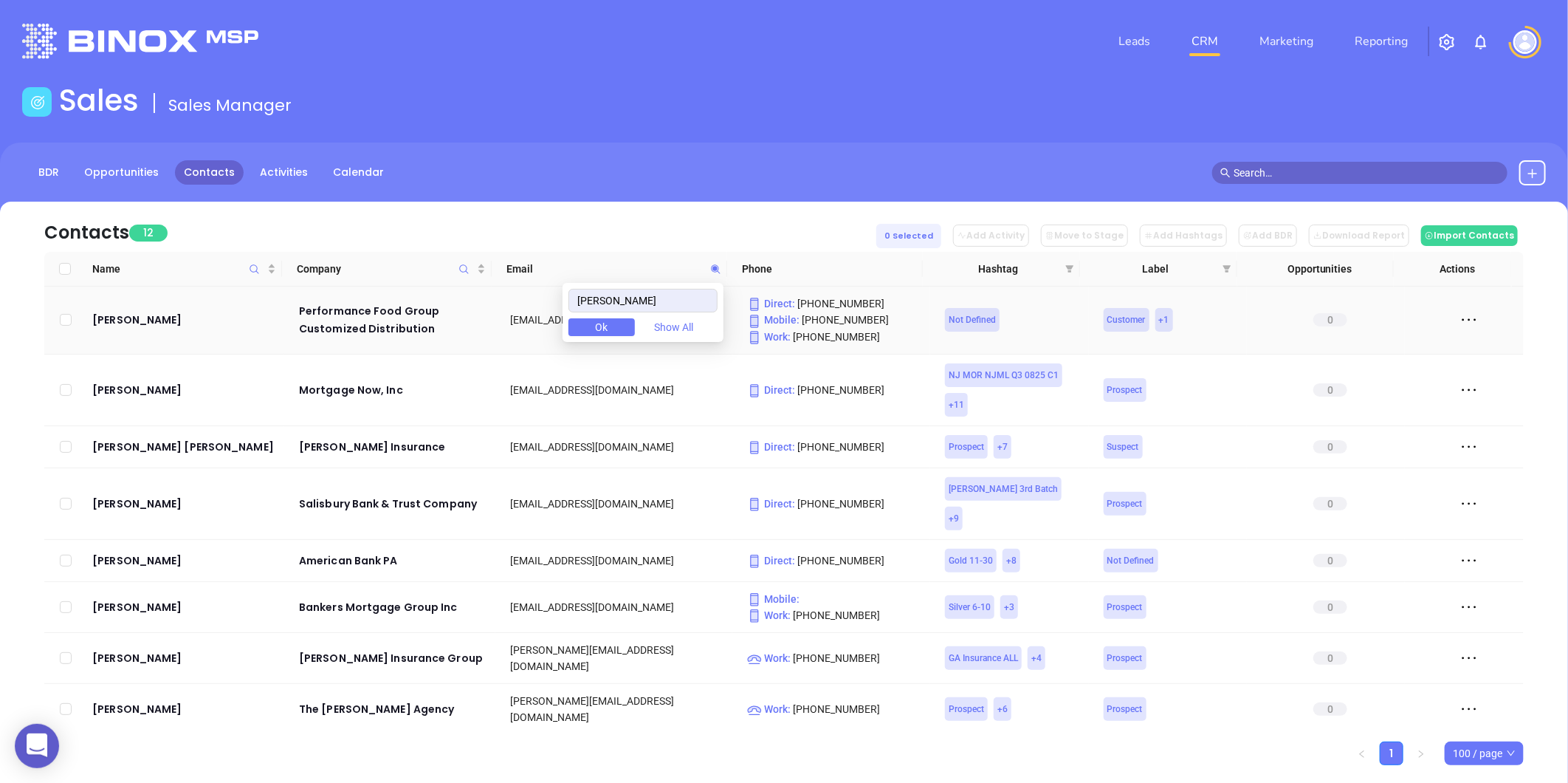
drag, startPoint x: 0, startPoint y: 0, endPoint x: 534, endPoint y: 316, distance: 620.5
click at [534, 316] on body "0 Leads CRM Marketing Reporting Financial Leads Leads Sales Sales Manager BDR O…" at bounding box center [784, 391] width 1568 height 783
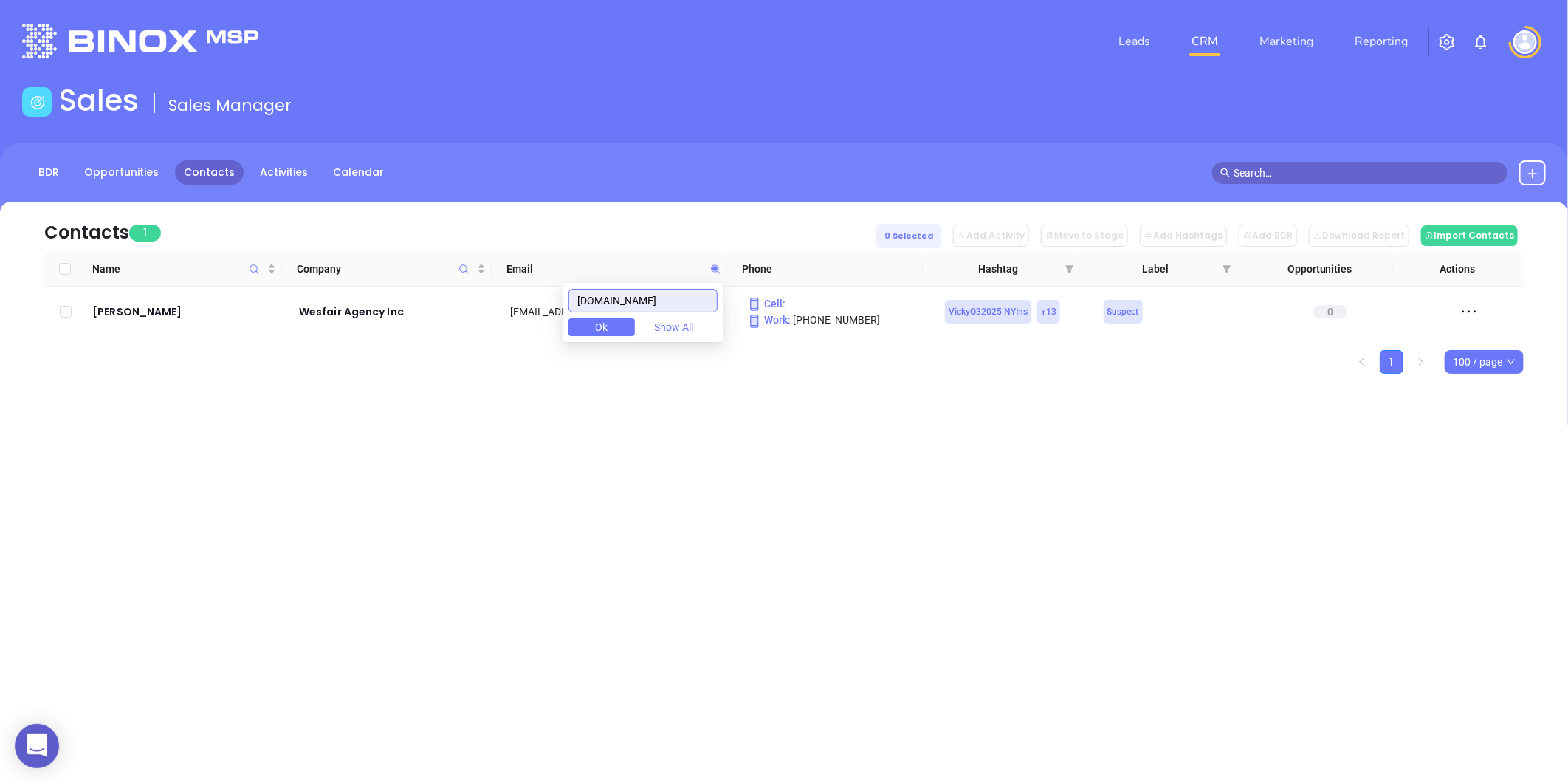
drag, startPoint x: 670, startPoint y: 299, endPoint x: 462, endPoint y: 300, distance: 208.0
click at [462, 300] on body "0 Leads CRM Marketing Reporting Financial Leads Leads Sales Sales Manager BDR O…" at bounding box center [784, 391] width 1568 height 783
paste input "[PERSON_NAME]"
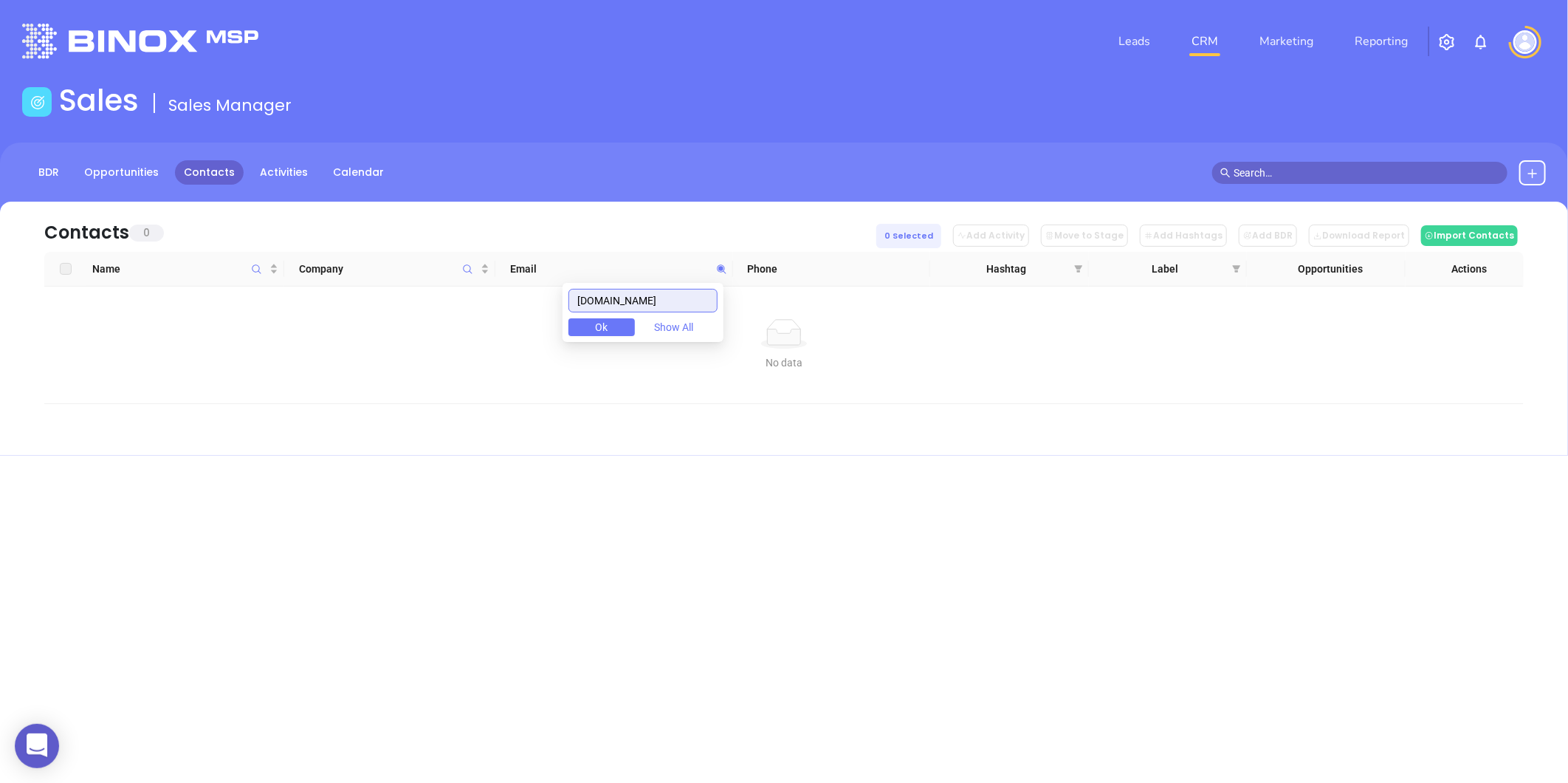
drag, startPoint x: 689, startPoint y: 301, endPoint x: 513, endPoint y: 304, distance: 176.0
click at [512, 303] on body "0 Leads CRM Marketing Reporting Financial Leads Leads Sales Sales Manager BDR O…" at bounding box center [784, 391] width 1568 height 783
paste input "ps"
drag, startPoint x: 673, startPoint y: 301, endPoint x: 468, endPoint y: 297, distance: 205.0
click at [467, 297] on body "0 Leads CRM Marketing Reporting Financial Leads Leads Sales Sales Manager BDR O…" at bounding box center [784, 391] width 1568 height 783
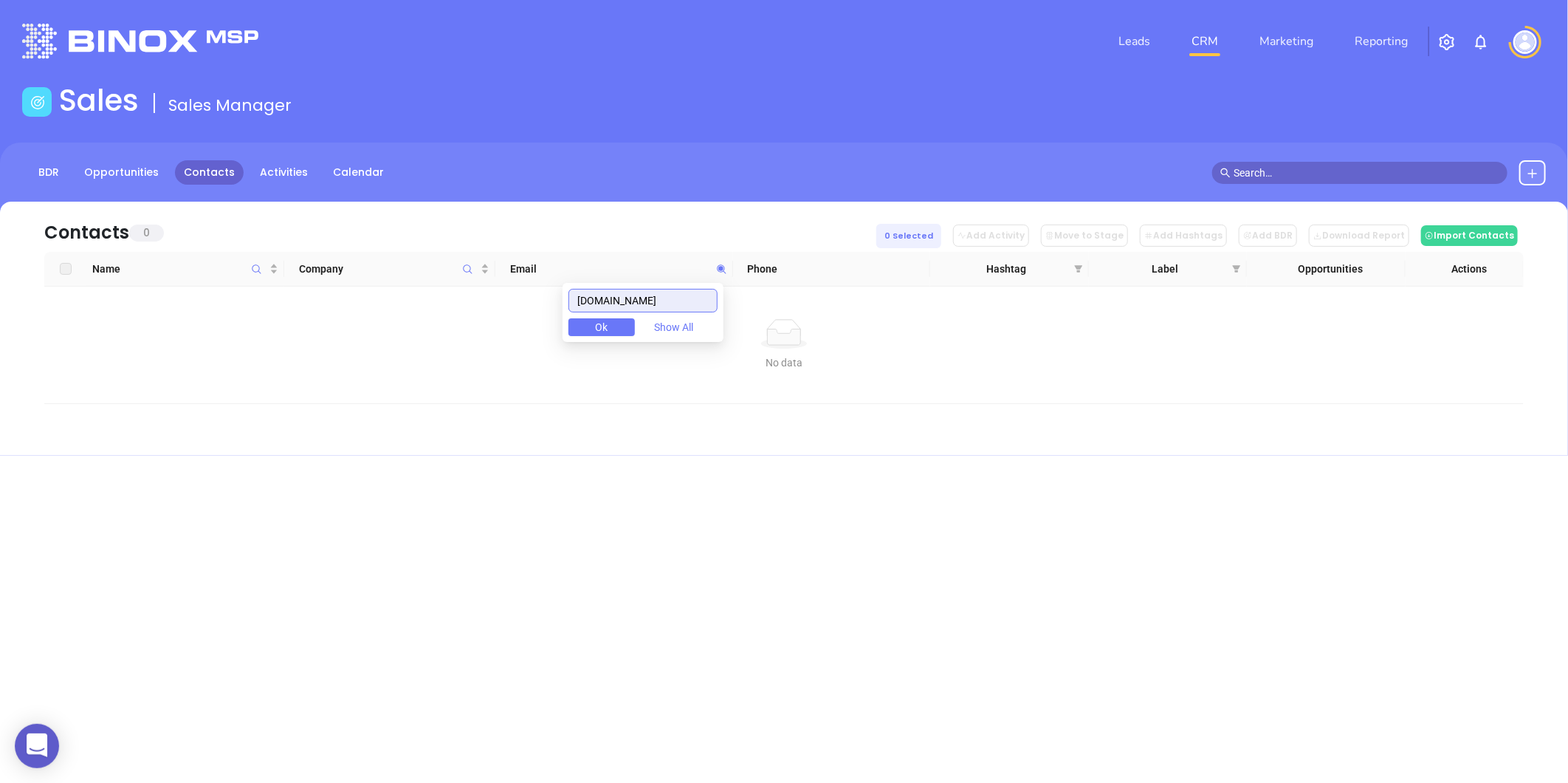
paste input "morrell-insurance"
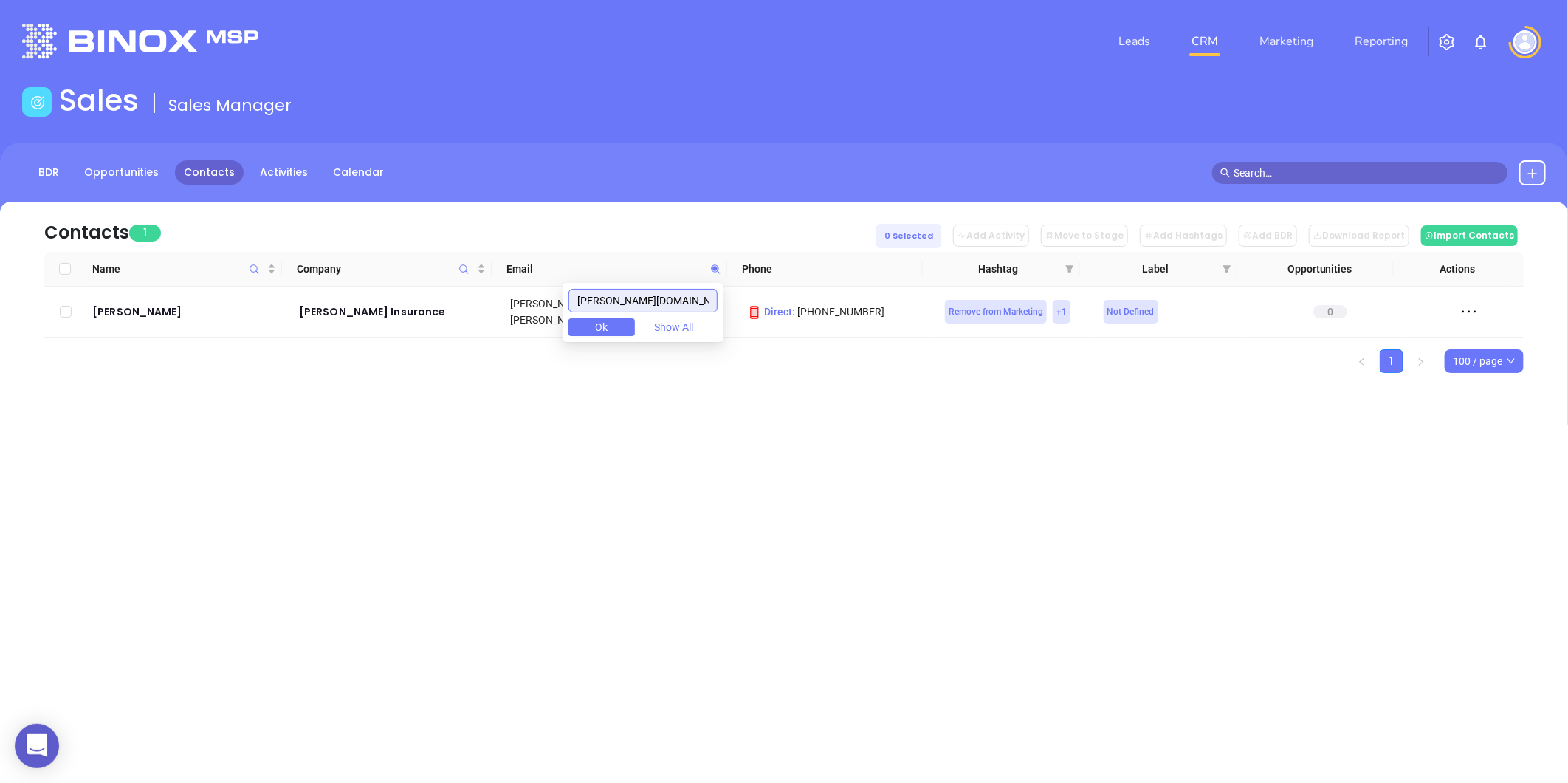
drag, startPoint x: 706, startPoint y: 302, endPoint x: 253, endPoint y: 335, distance: 454.2
click at [253, 335] on body "0 Leads CRM Marketing Reporting Financial Leads Leads Sales Sales Manager BDR O…" at bounding box center [784, 391] width 1568 height 783
paste input "yalebrokerag"
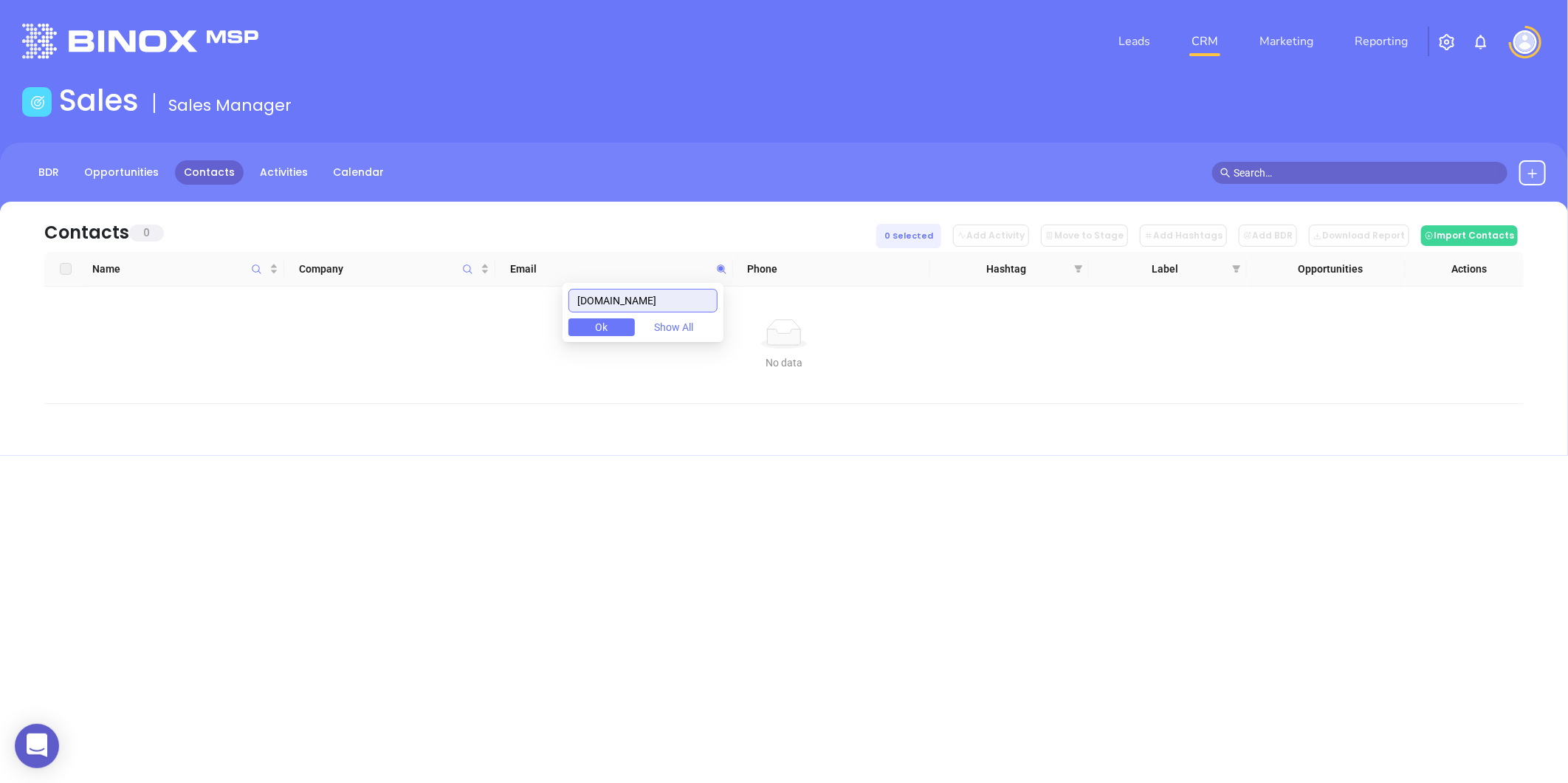
drag, startPoint x: 659, startPoint y: 302, endPoint x: 401, endPoint y: 314, distance: 258.3
click at [397, 314] on body "0 Leads CRM Marketing Reporting Financial Leads Leads Sales Sales Manager BDR O…" at bounding box center [784, 391] width 1568 height 783
paste input "ouheinvest"
type input "youheinvest.com"
drag, startPoint x: 682, startPoint y: 299, endPoint x: 468, endPoint y: 318, distance: 214.8
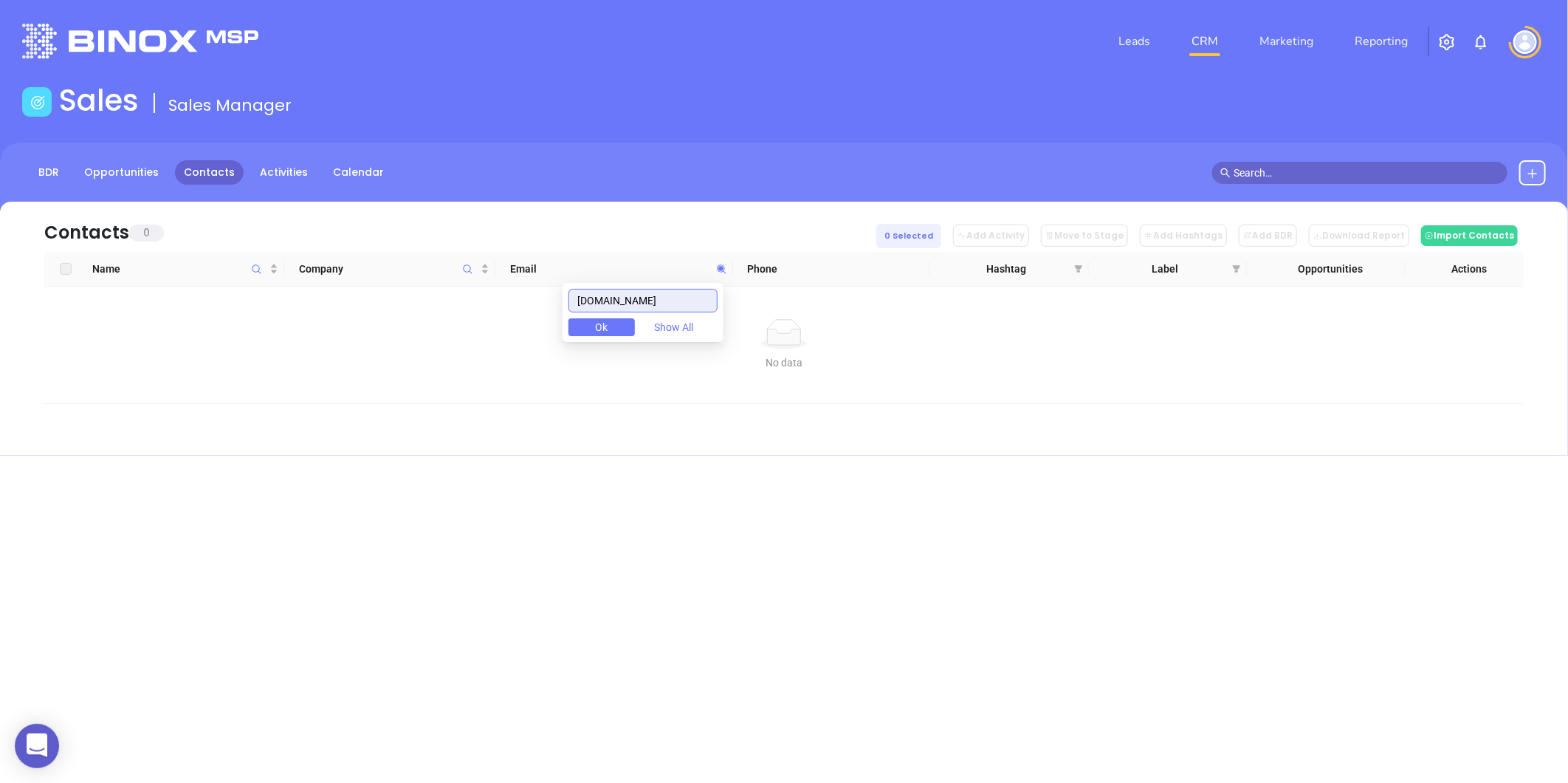
click at [468, 318] on body "0 Leads CRM Marketing Reporting Financial Leads Leads Sales Sales Manager BDR O…" at bounding box center [784, 391] width 1568 height 783
paste input "omparioninsurance.com"
drag, startPoint x: 706, startPoint y: 306, endPoint x: 529, endPoint y: 314, distance: 177.2
click at [529, 314] on body "0 Leads CRM Marketing Reporting Financial Leads Leads Sales Sales Manager BDR O…" at bounding box center [784, 391] width 1568 height 783
paste input "hinsurance.cc"
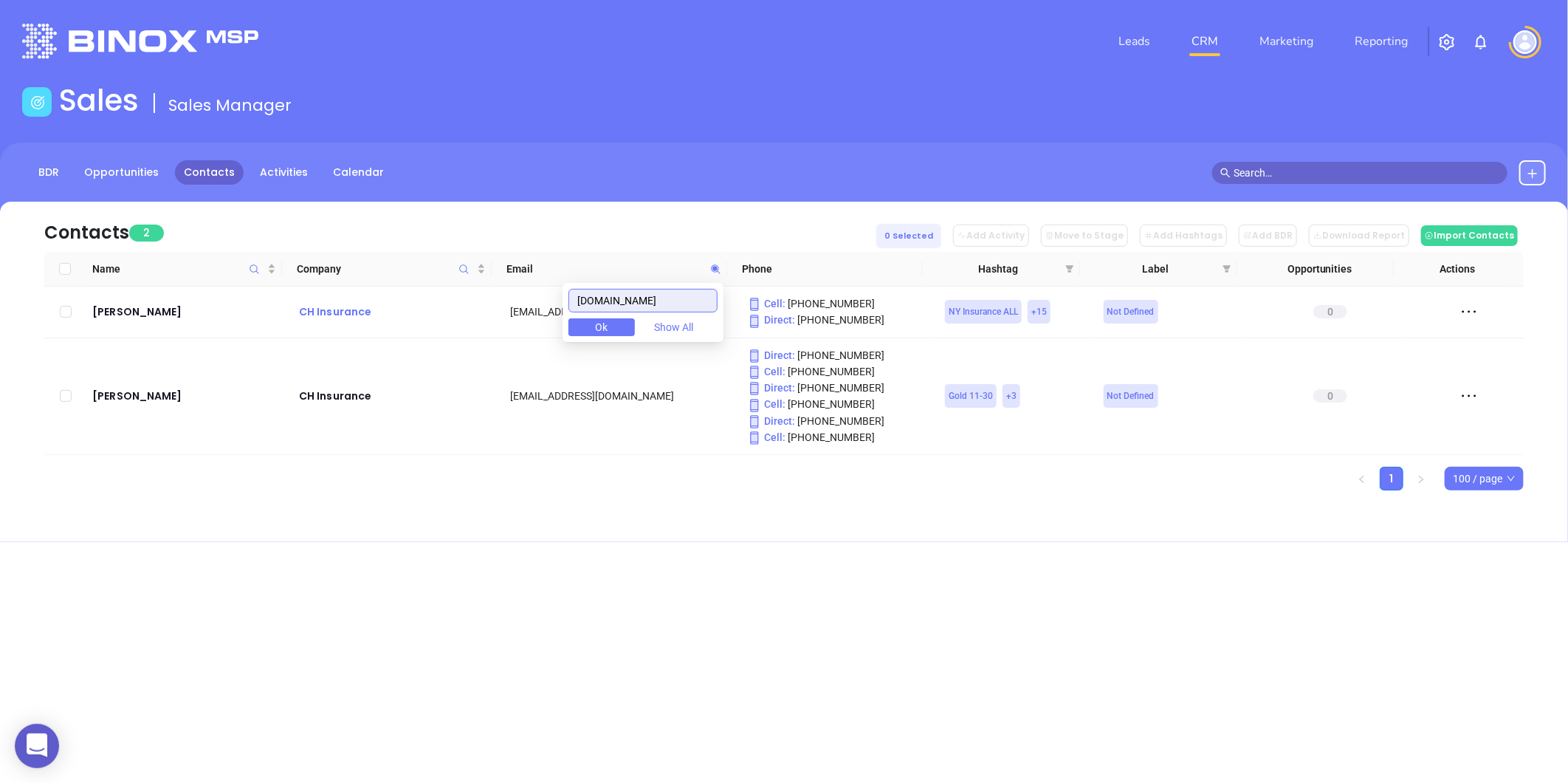
drag, startPoint x: 672, startPoint y: 307, endPoint x: 443, endPoint y: 318, distance: 229.3
click at [443, 318] on body "0 Leads CRM Marketing Reporting Financial Leads Leads Sales Sales Manager BDR O…" at bounding box center [784, 391] width 1568 height 783
paste input "myagencyofcny.com"
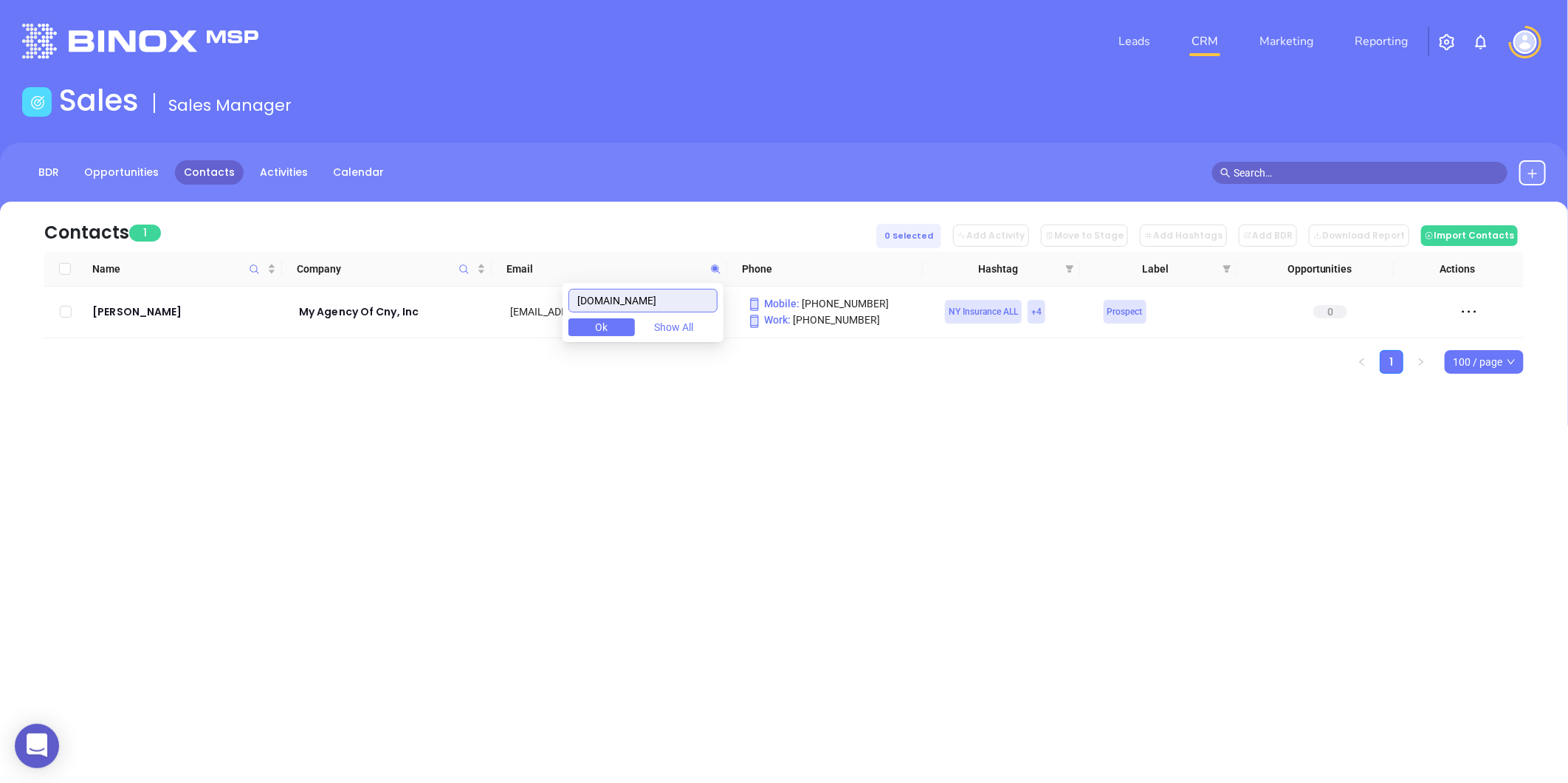
type input "myagencyofcny.com"
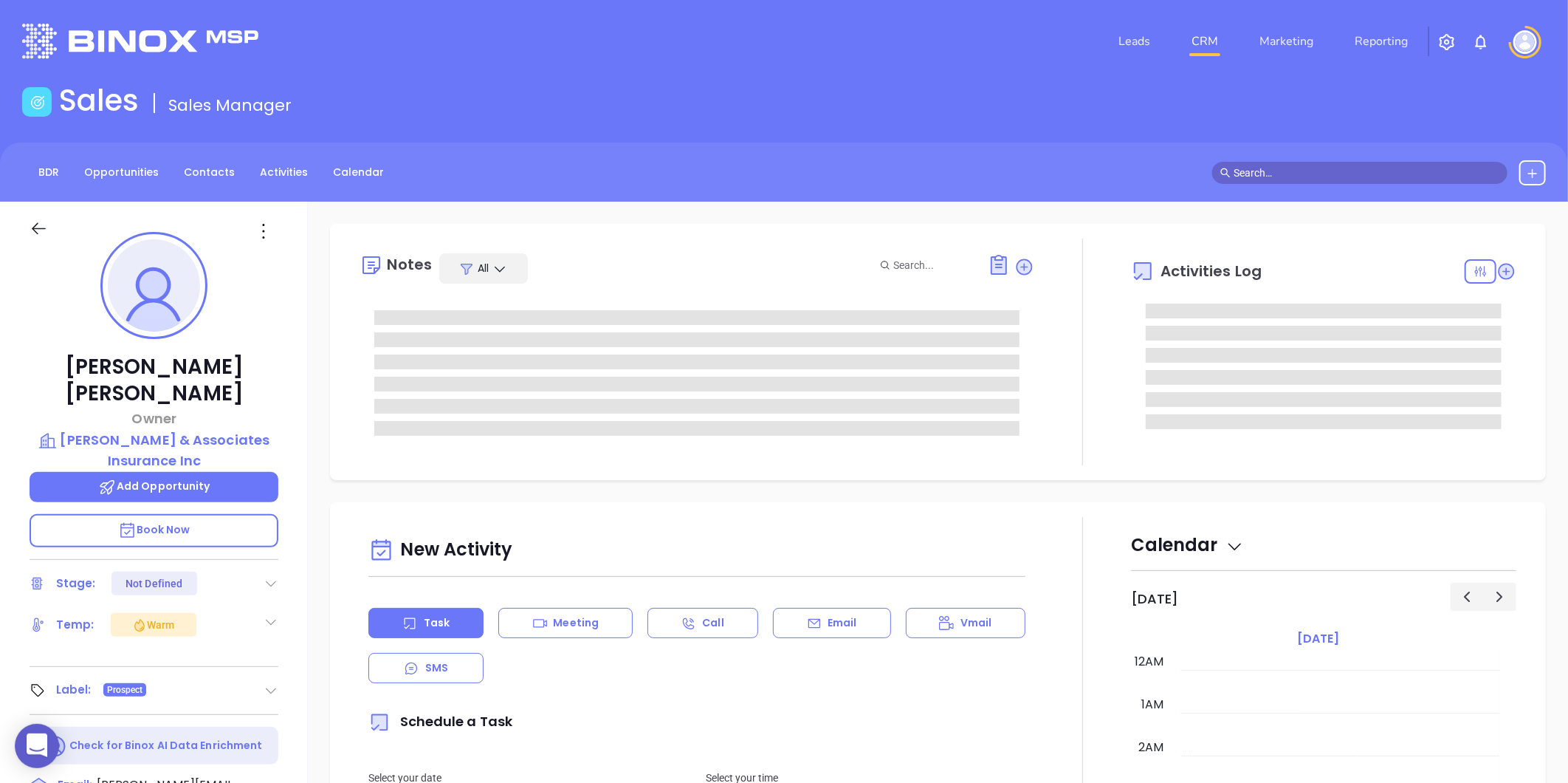
type input "[DATE]"
type input "[PERSON_NAME]"
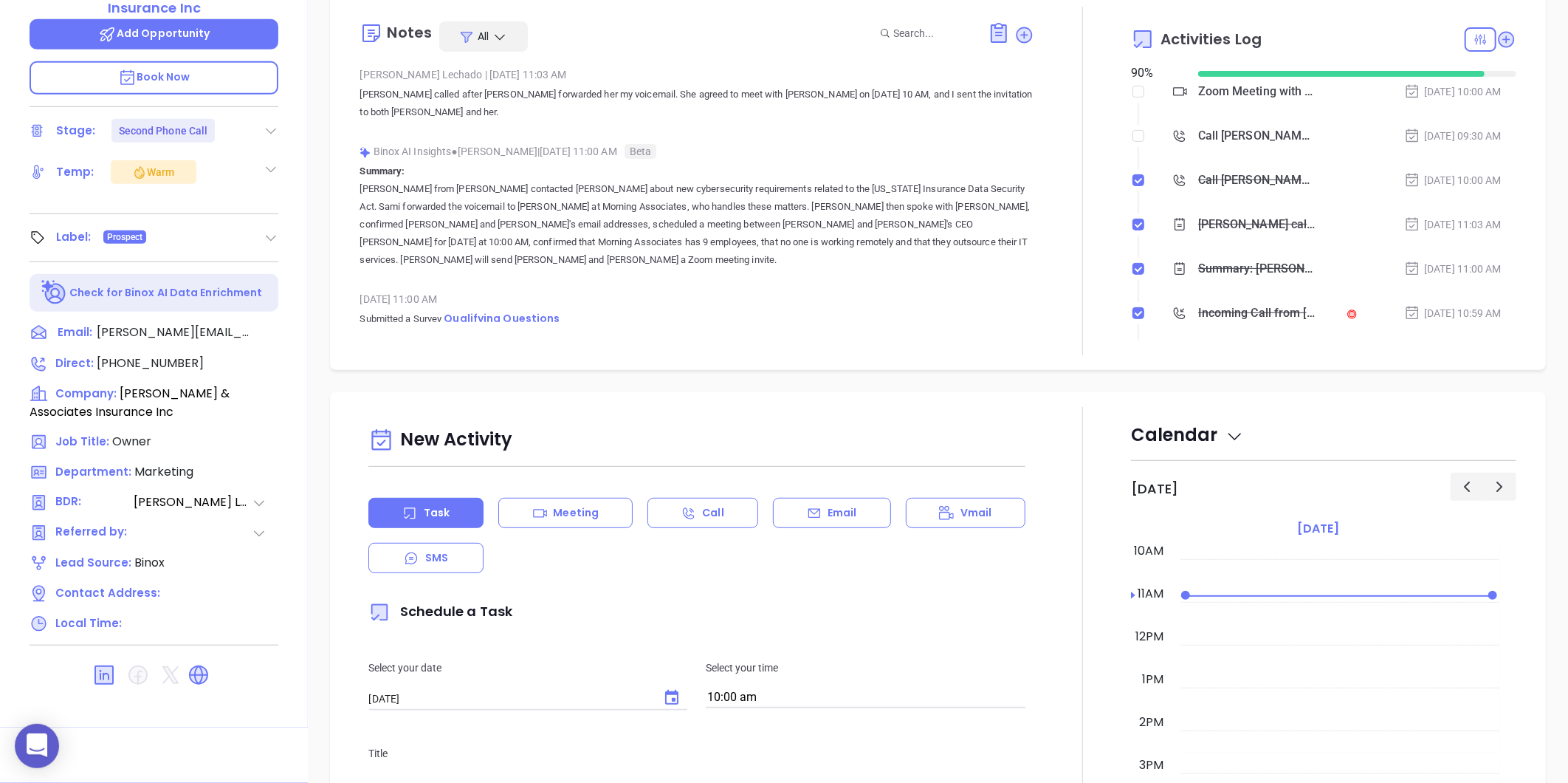
scroll to position [0, 0]
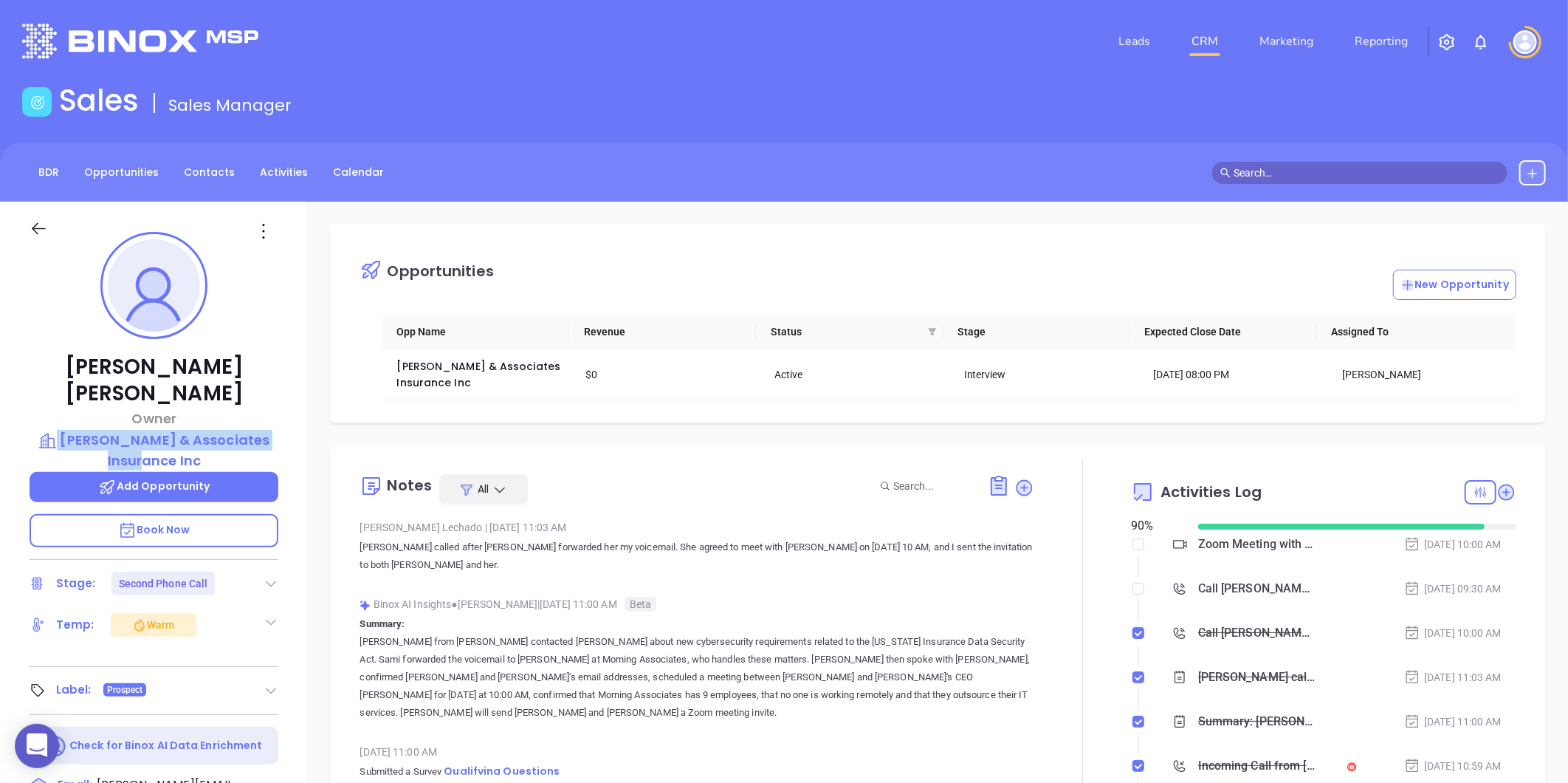
drag, startPoint x: 279, startPoint y: 400, endPoint x: 283, endPoint y: 429, distance: 29.3
click at [283, 429] on div "[PERSON_NAME] Owner [PERSON_NAME] & Associates Insurance Inc Add Opportunity Bo…" at bounding box center [153, 691] width 307 height 978
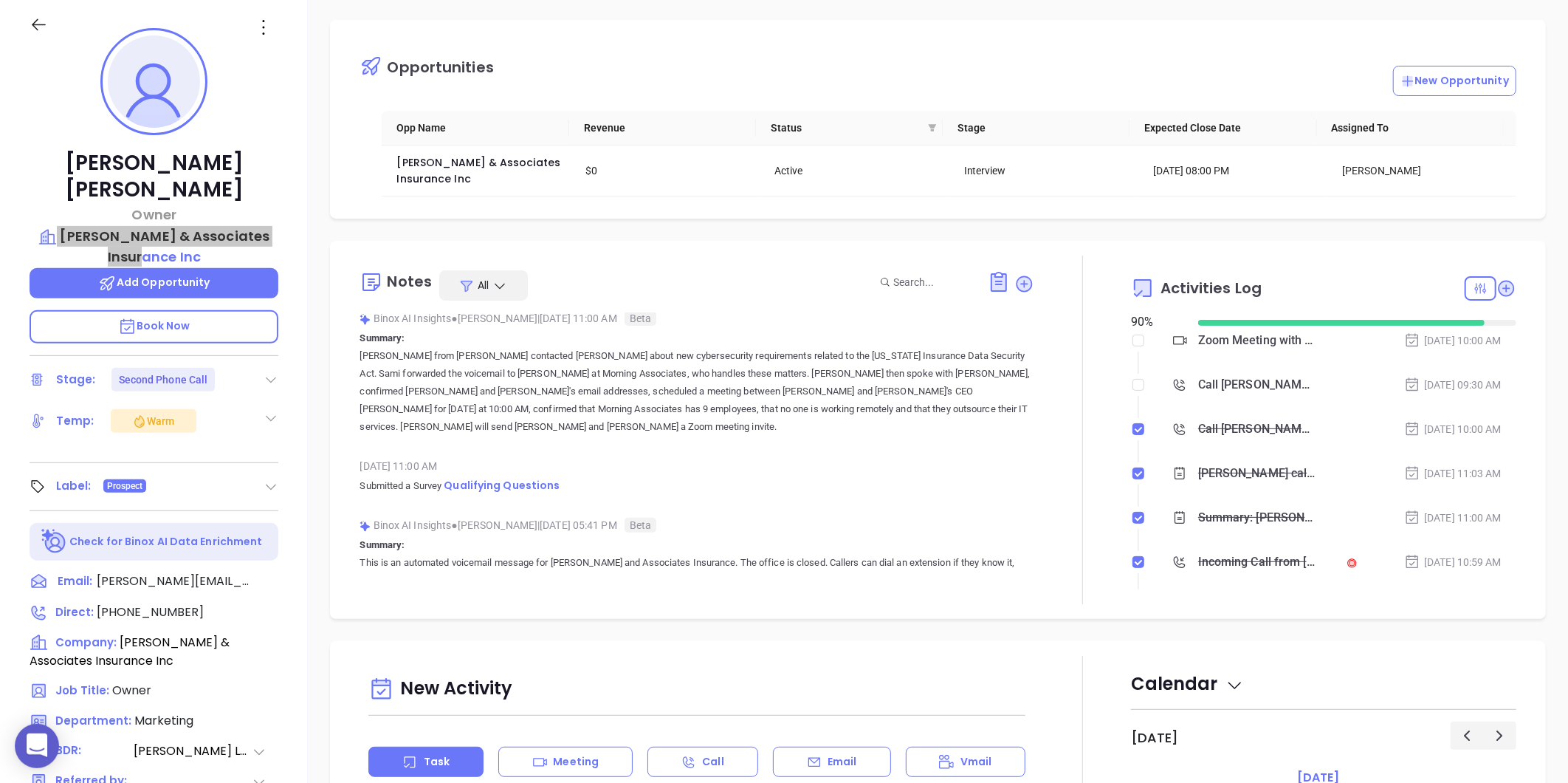
scroll to position [82, 0]
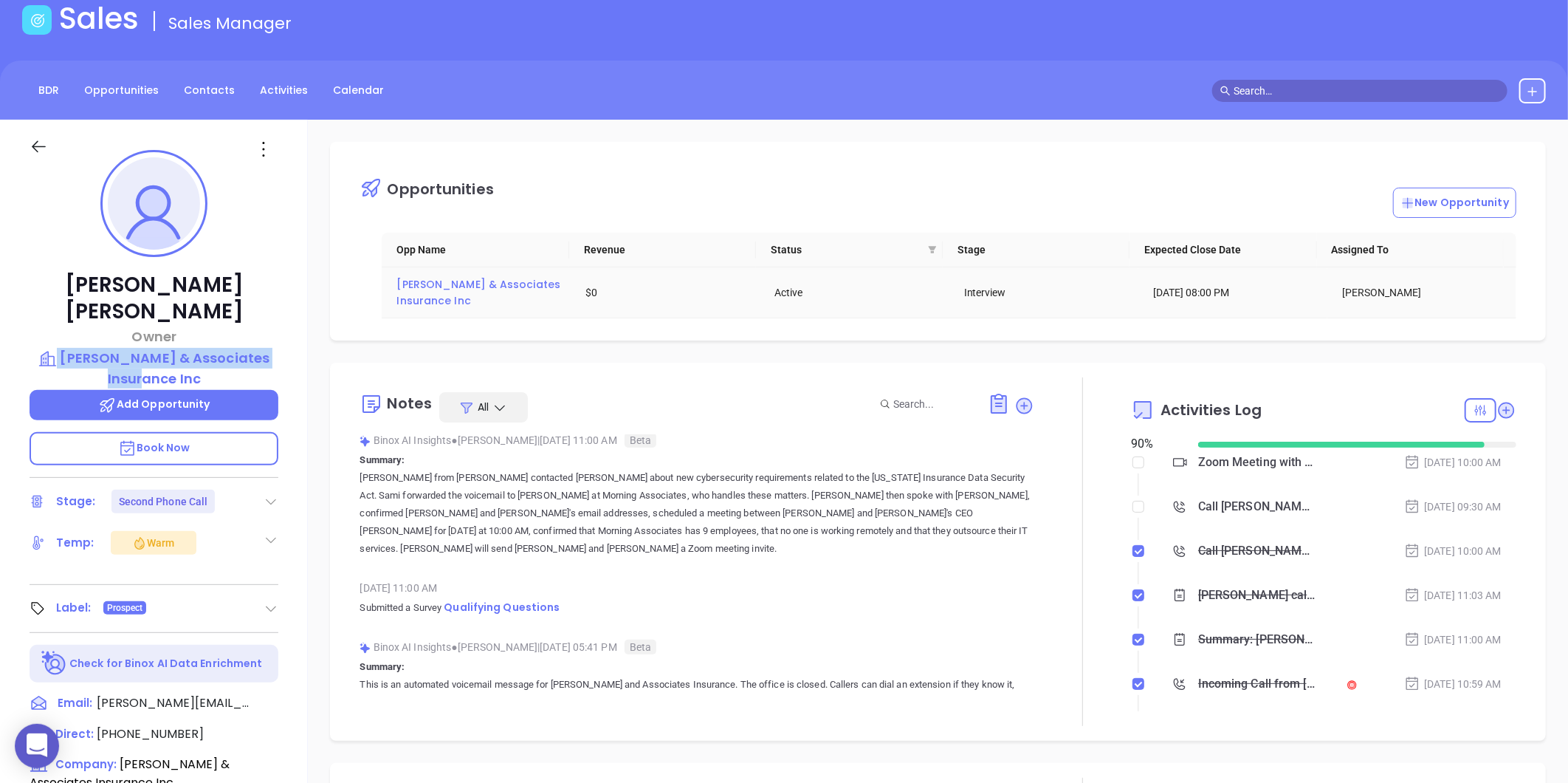
click at [446, 290] on span "[PERSON_NAME] & Associates Insurance Inc" at bounding box center [480, 292] width 167 height 31
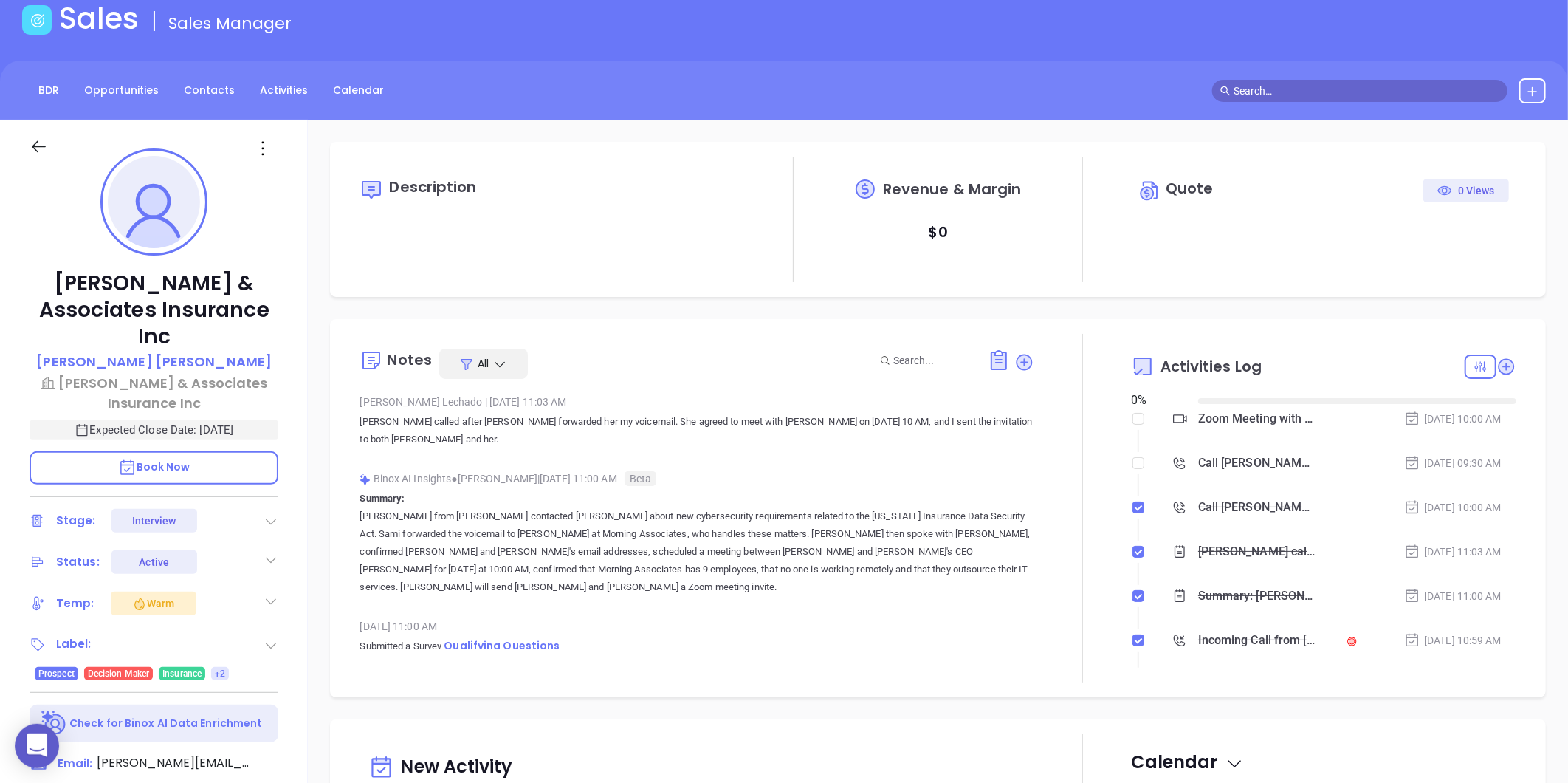
type input "[DATE]"
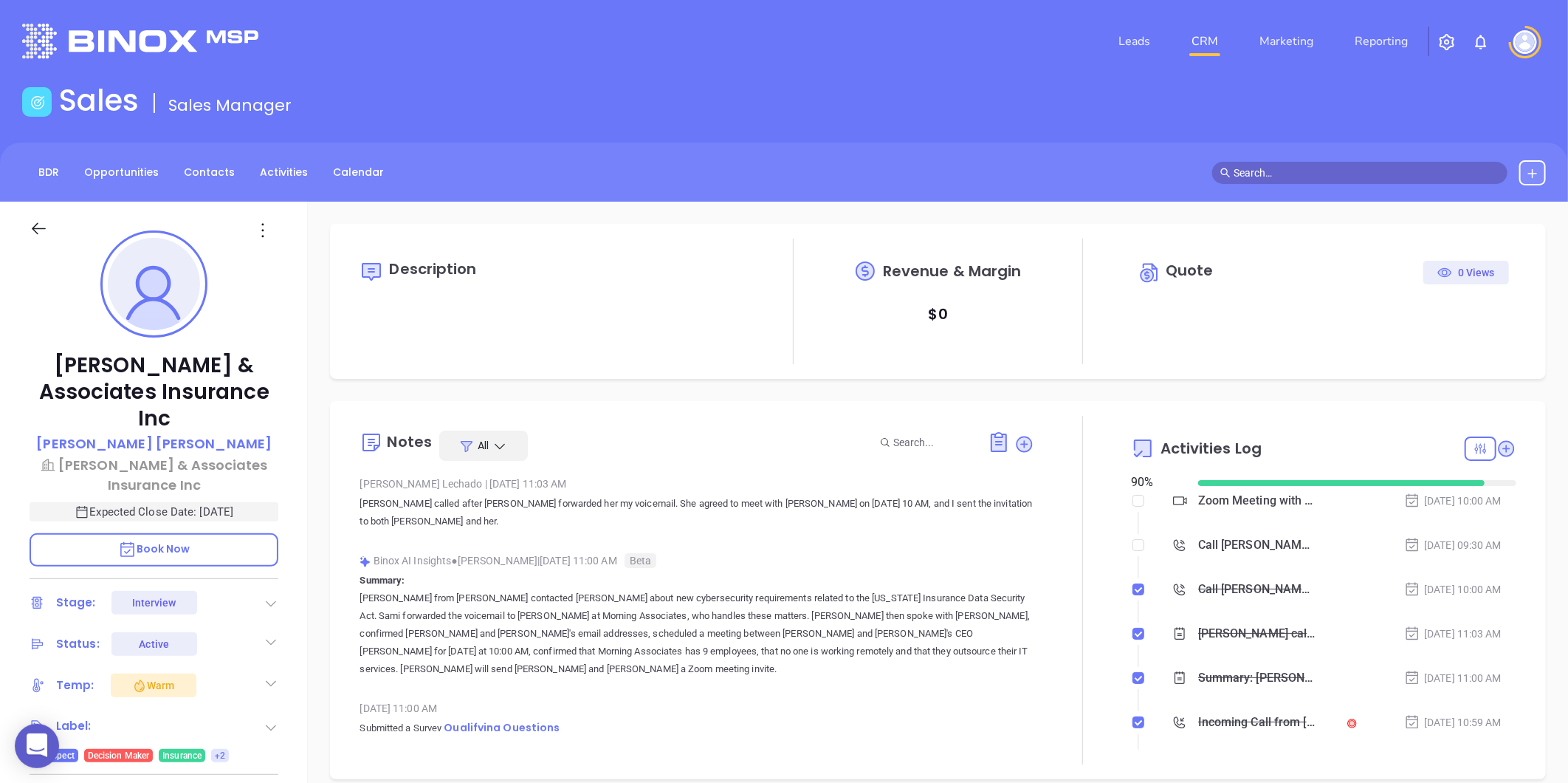
scroll to position [429, 0]
type input "[PERSON_NAME]"
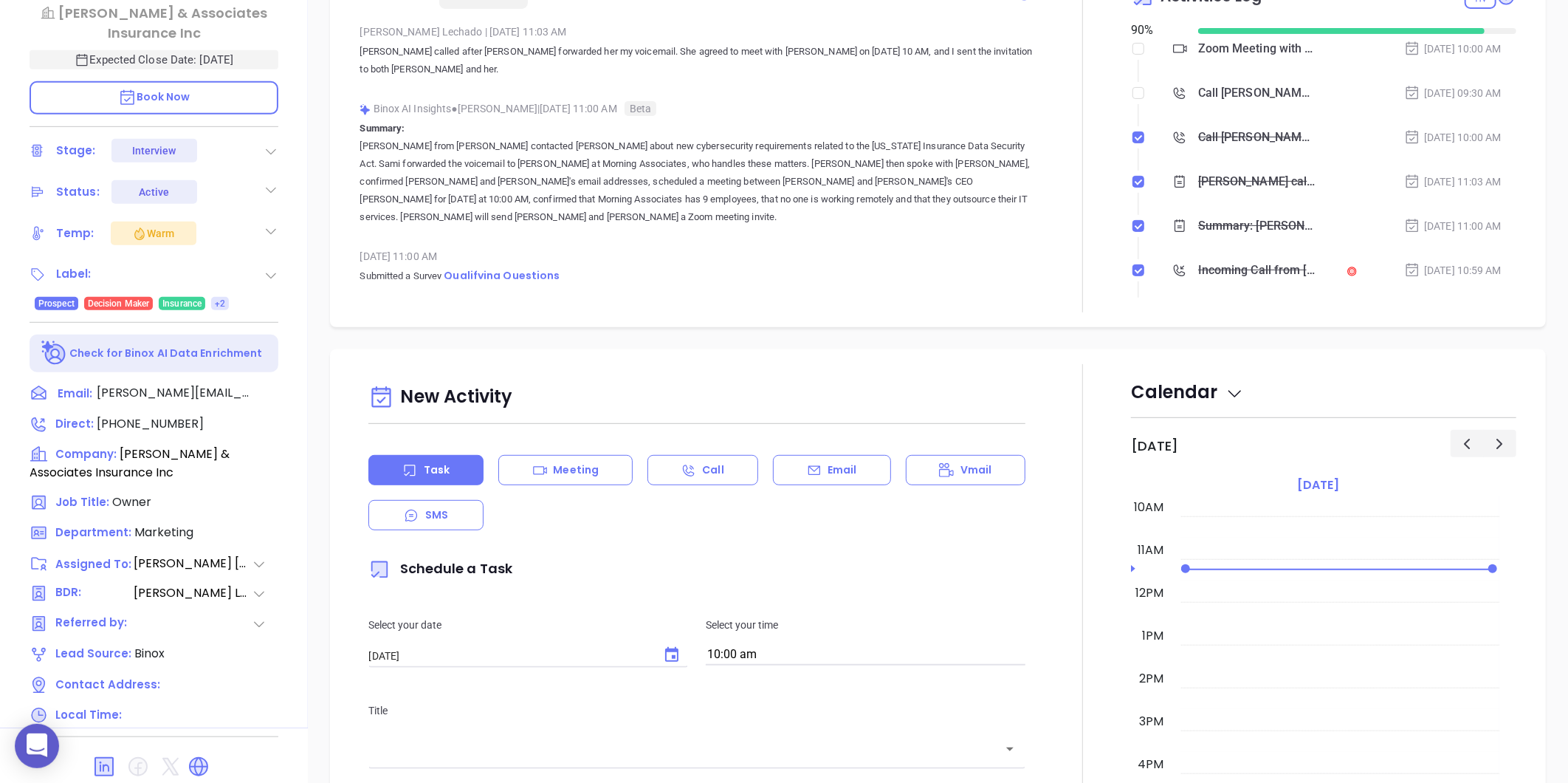
scroll to position [452, 0]
click at [202, 756] on icon at bounding box center [198, 765] width 20 height 20
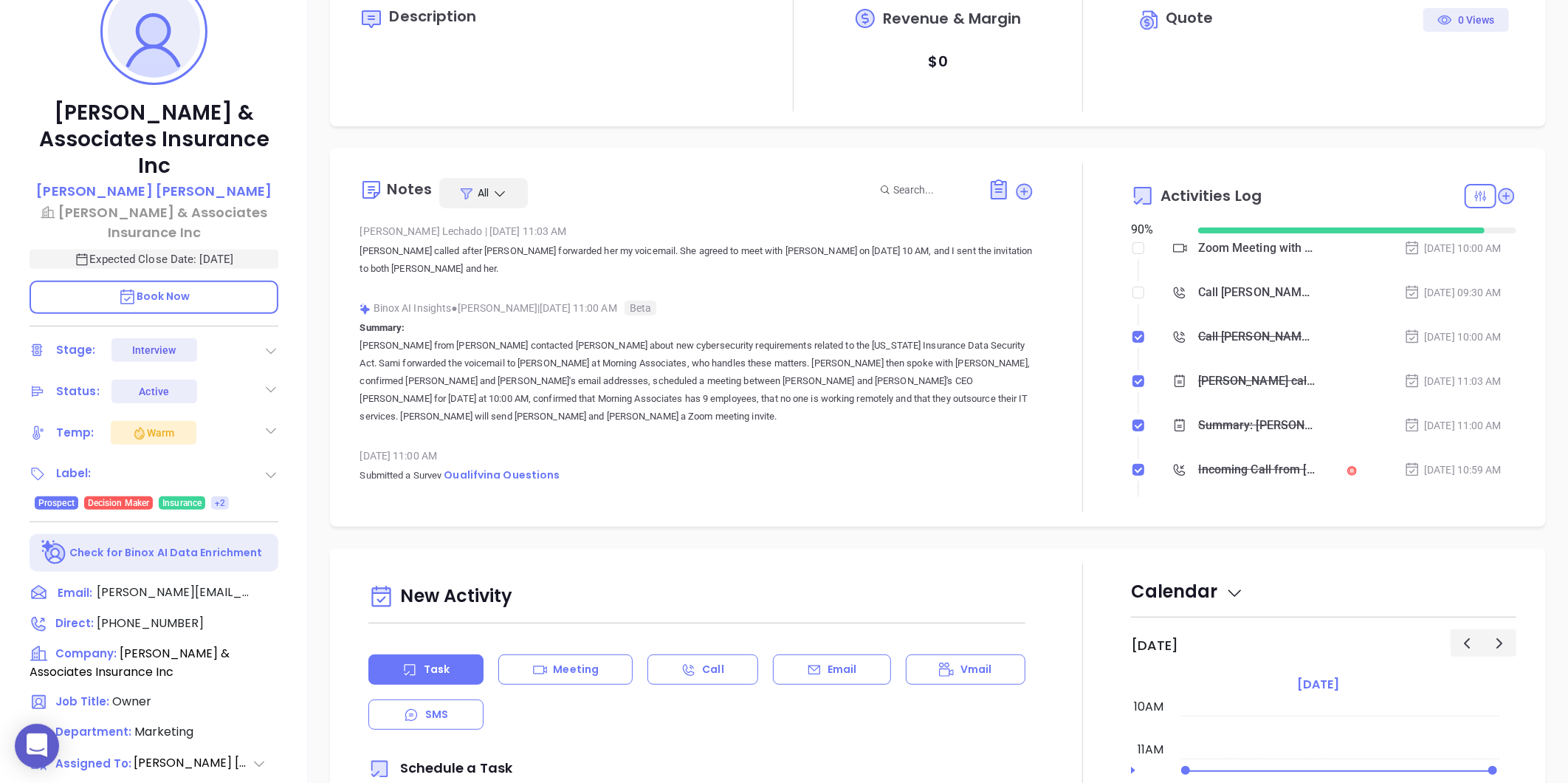
scroll to position [42, 0]
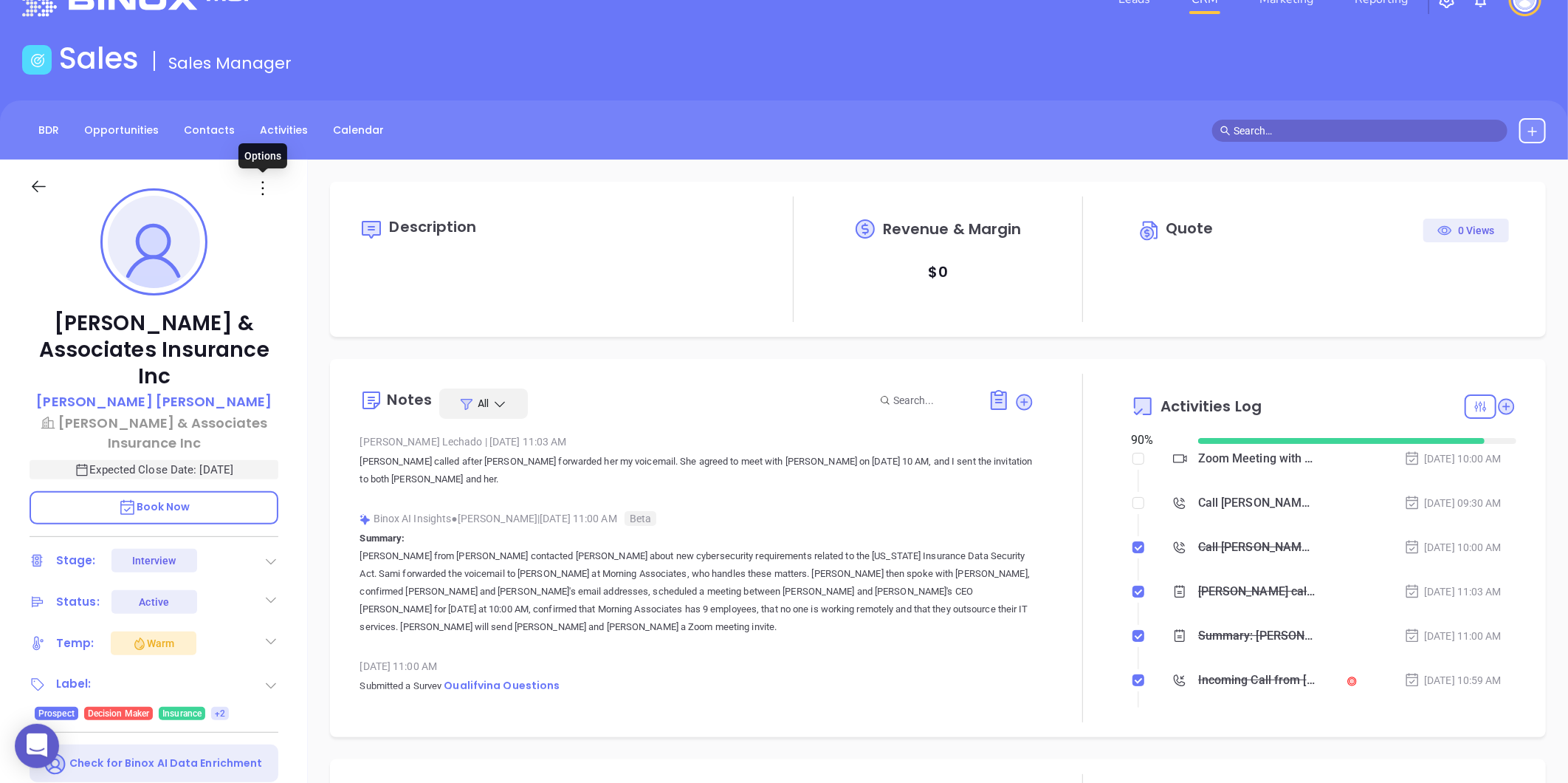
click at [263, 182] on icon at bounding box center [263, 188] width 22 height 22
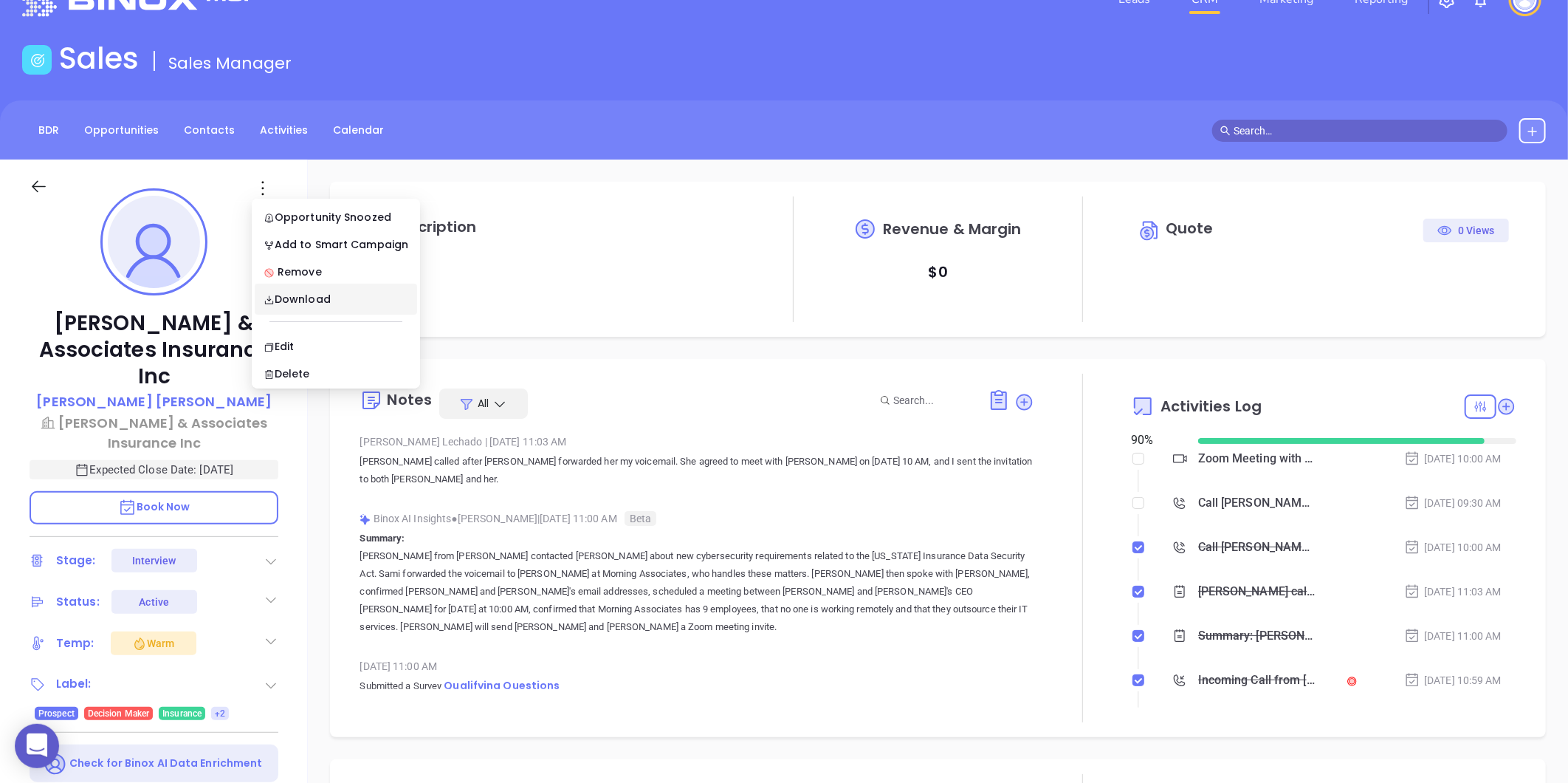
click at [576, 268] on div "Description" at bounding box center [552, 259] width 385 height 125
click at [192, 391] on p "Sammy Truett" at bounding box center [153, 400] width 235 height 20
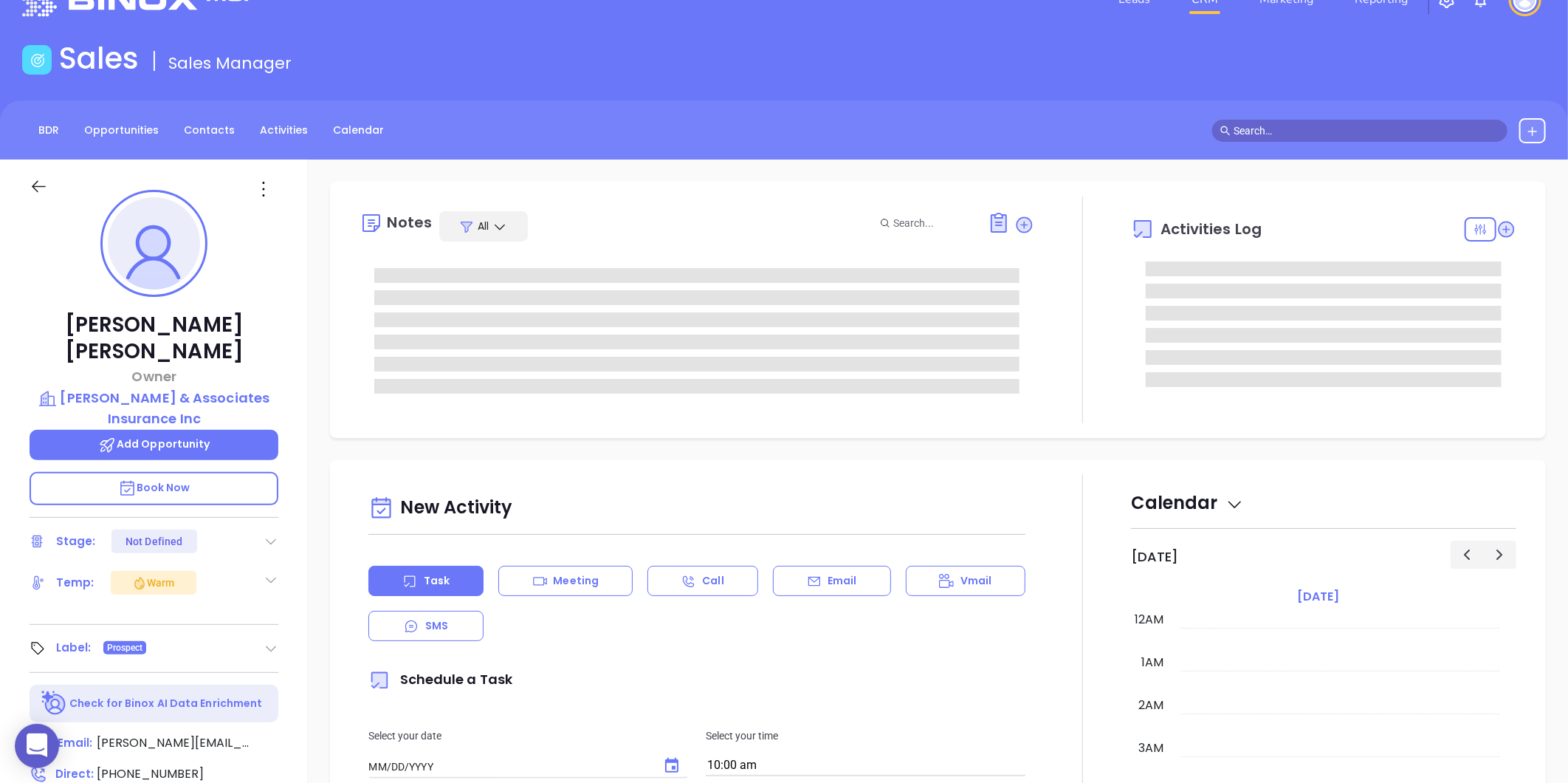
type input "[DATE]"
click at [267, 190] on icon at bounding box center [264, 189] width 24 height 24
type input "[PERSON_NAME]"
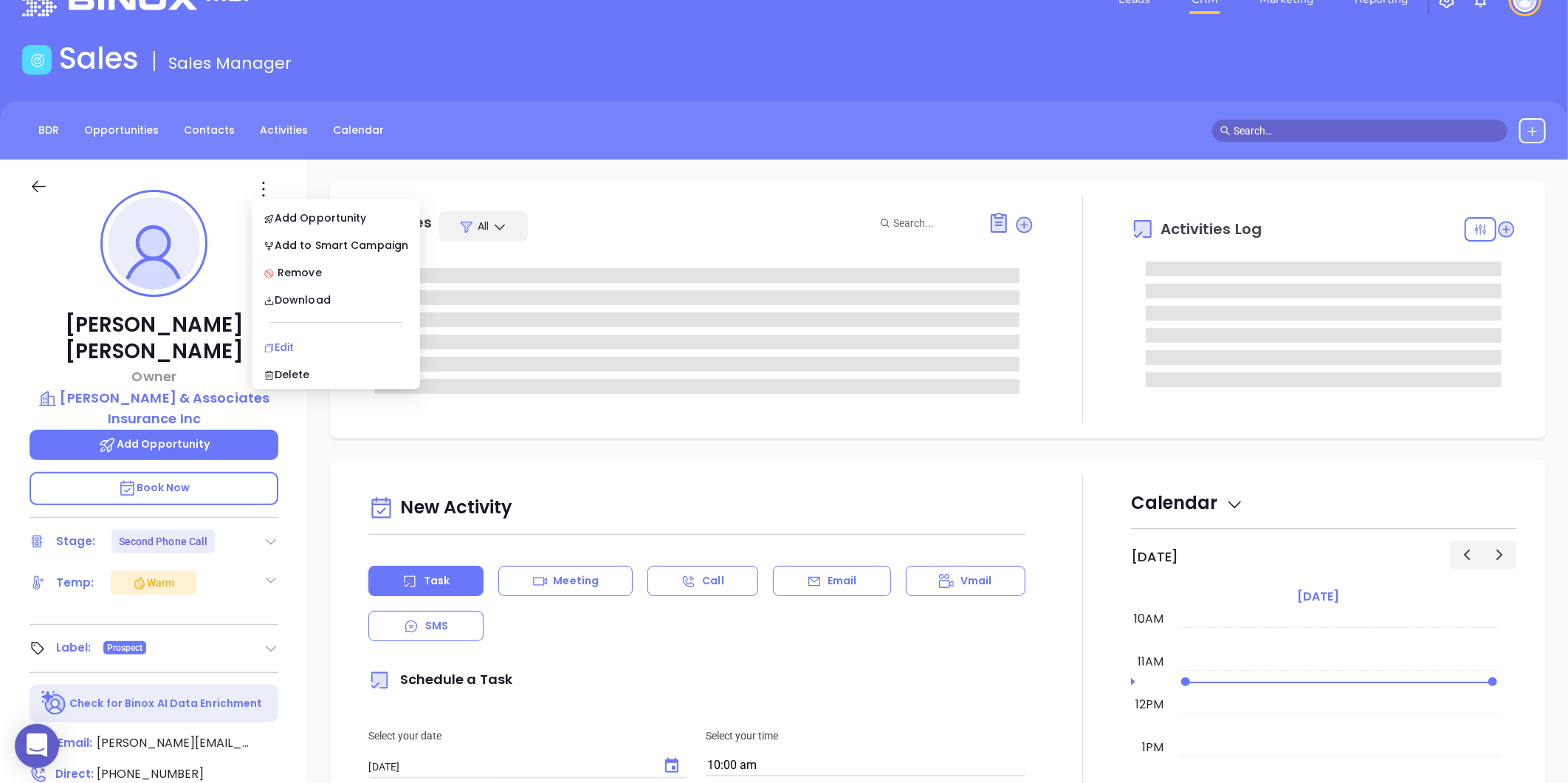
click at [296, 345] on div "Edit" at bounding box center [336, 347] width 145 height 16
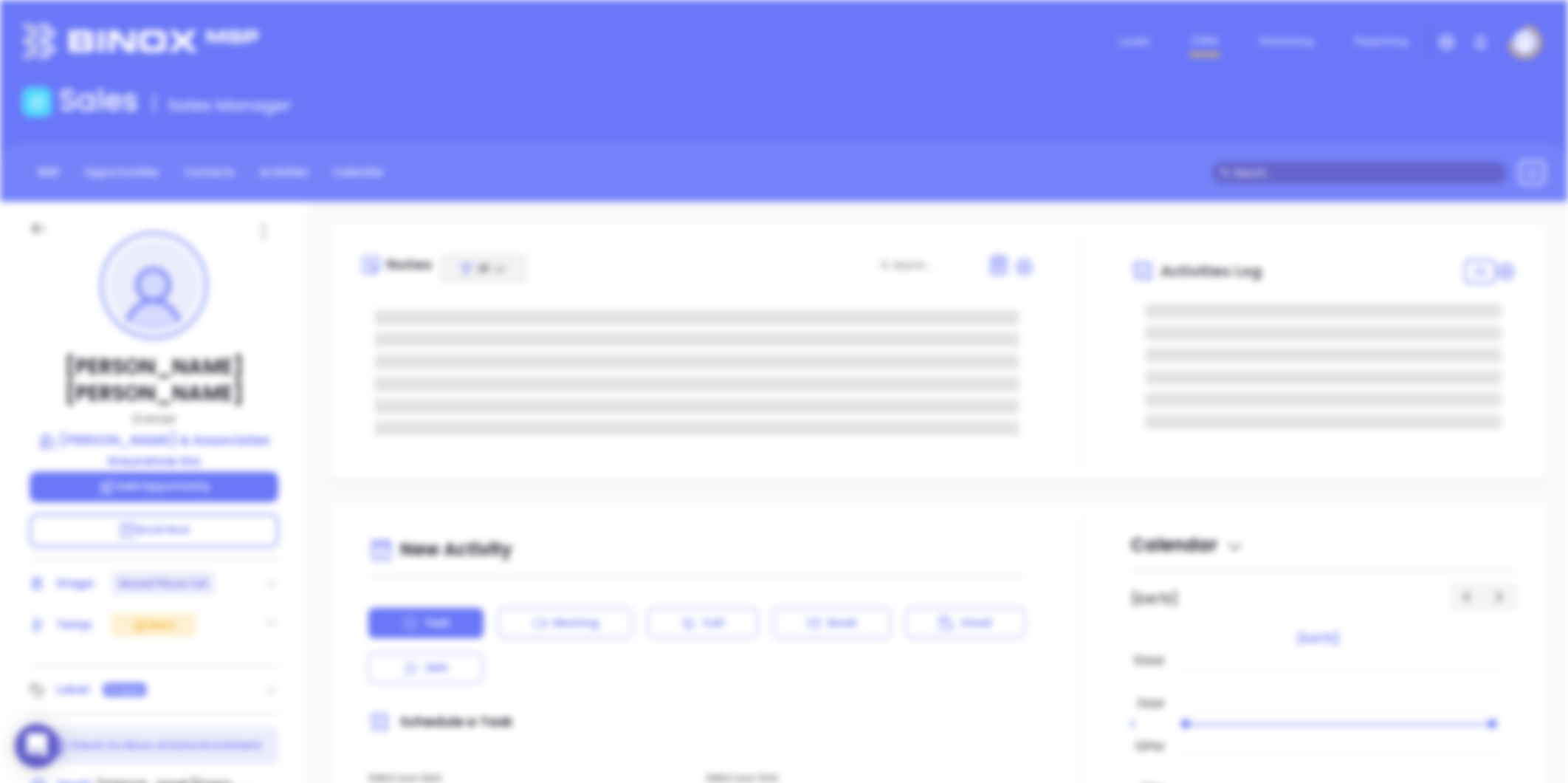
scroll to position [0, 0]
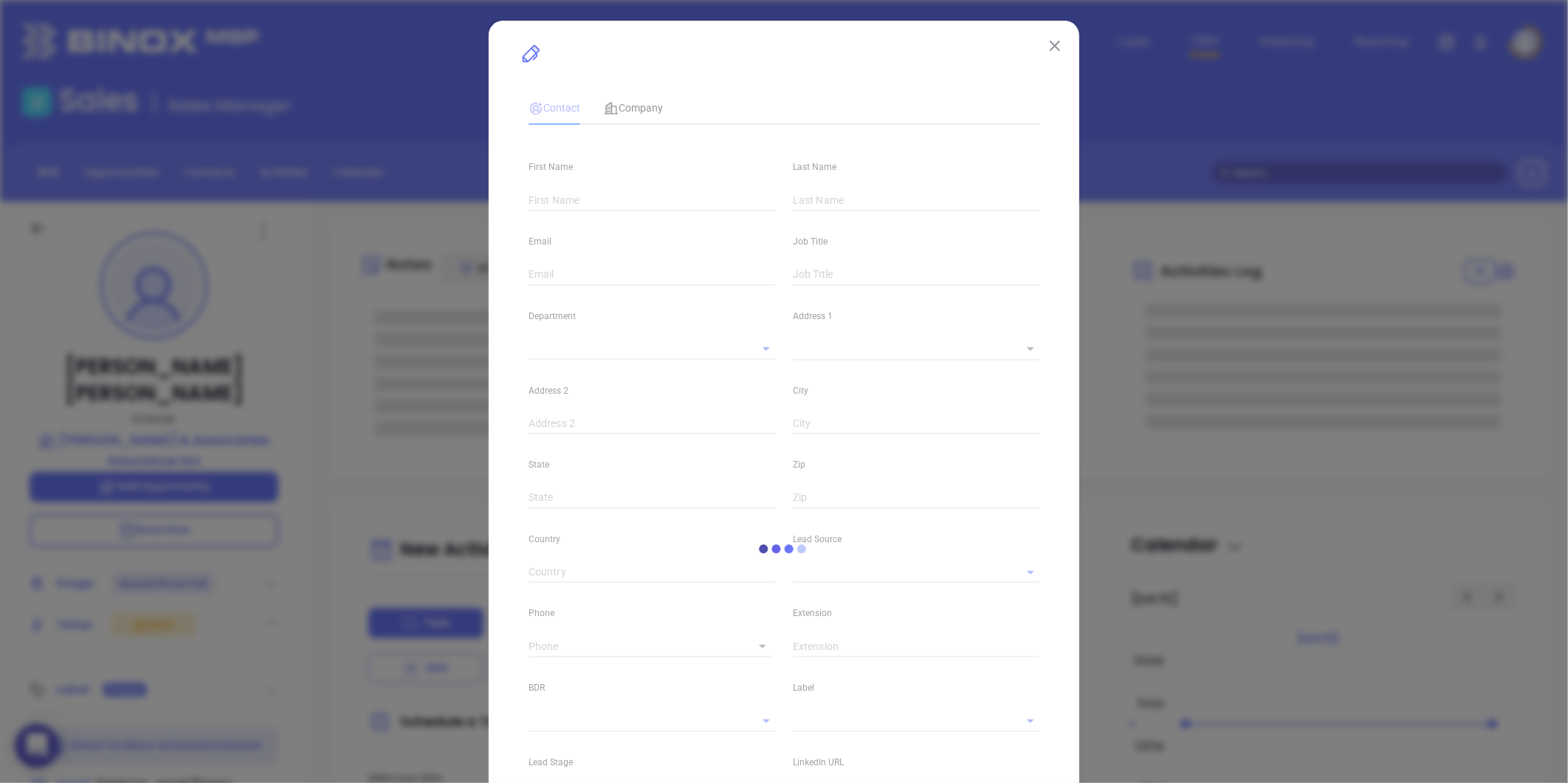
type input "[PERSON_NAME]"
type input "[PERSON_NAME][EMAIL_ADDRESS][DOMAIN_NAME]"
type input "Owner"
type input "1"
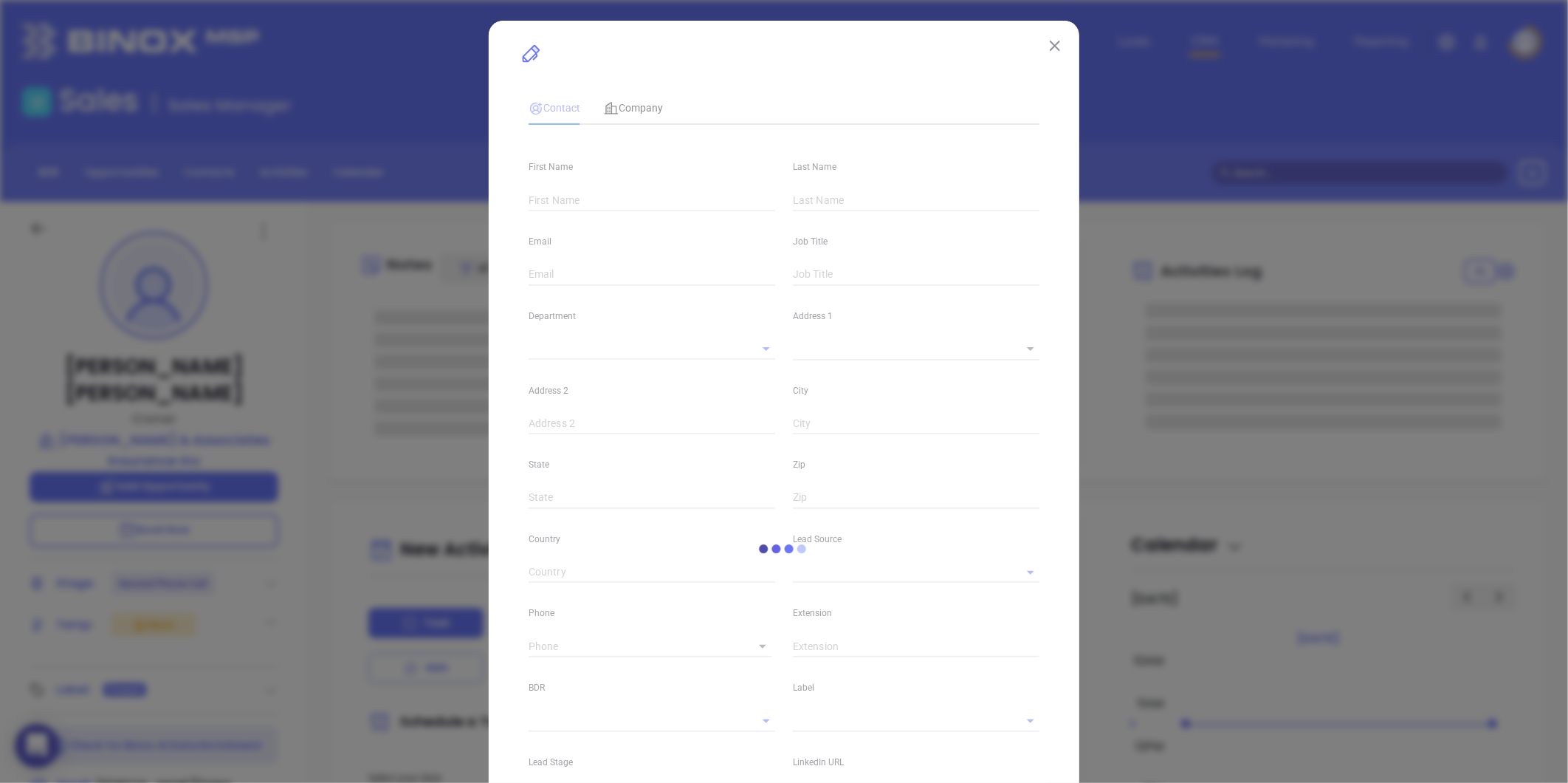
type input "United States"
type input "www.linkedin.com/in/sammy-truett-aa88b0b3/"
type input "Marketing"
type input "Binox"
type input "Lucy Lechado"
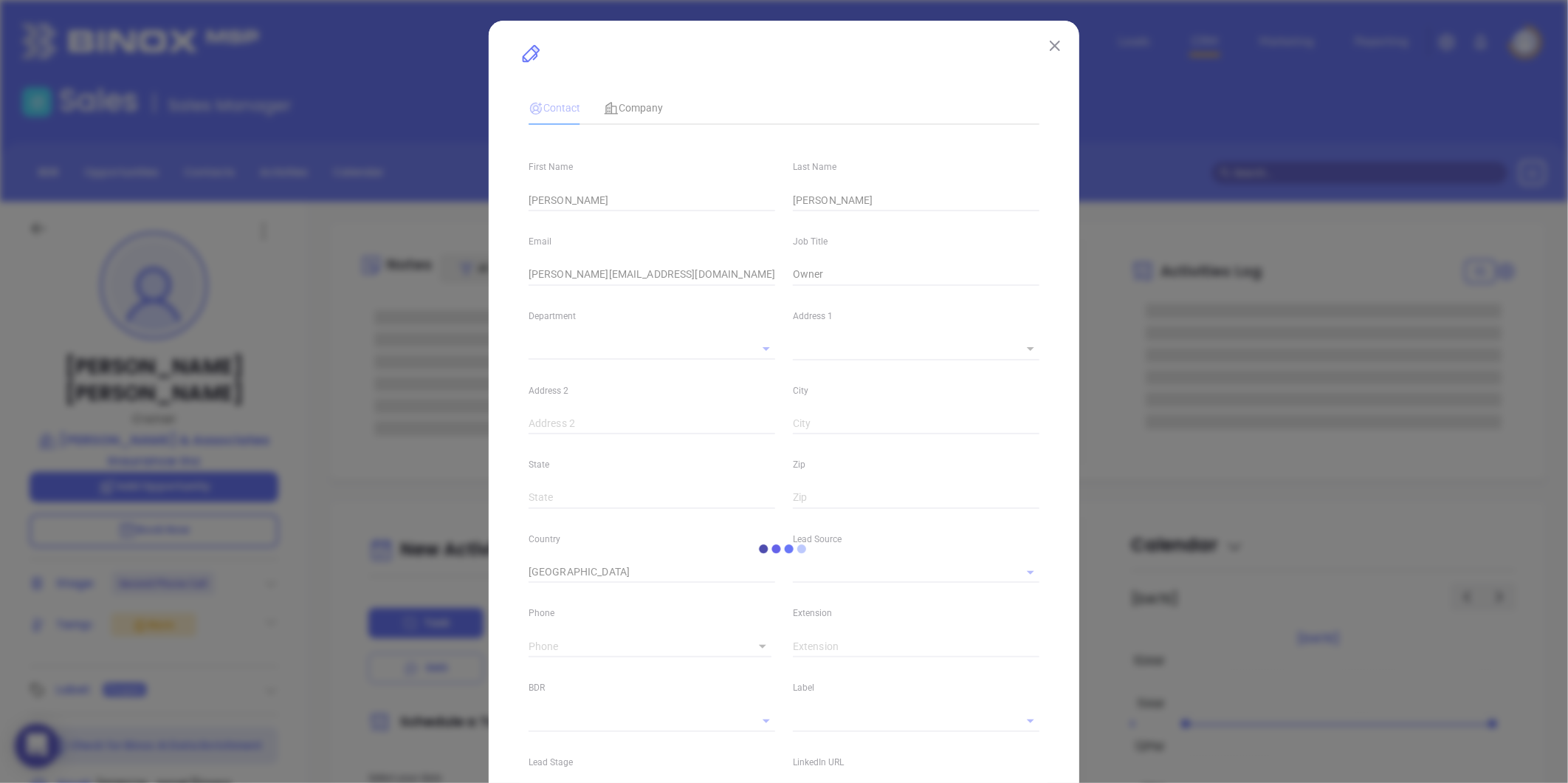
type input "Second Phone Call"
type input "1"
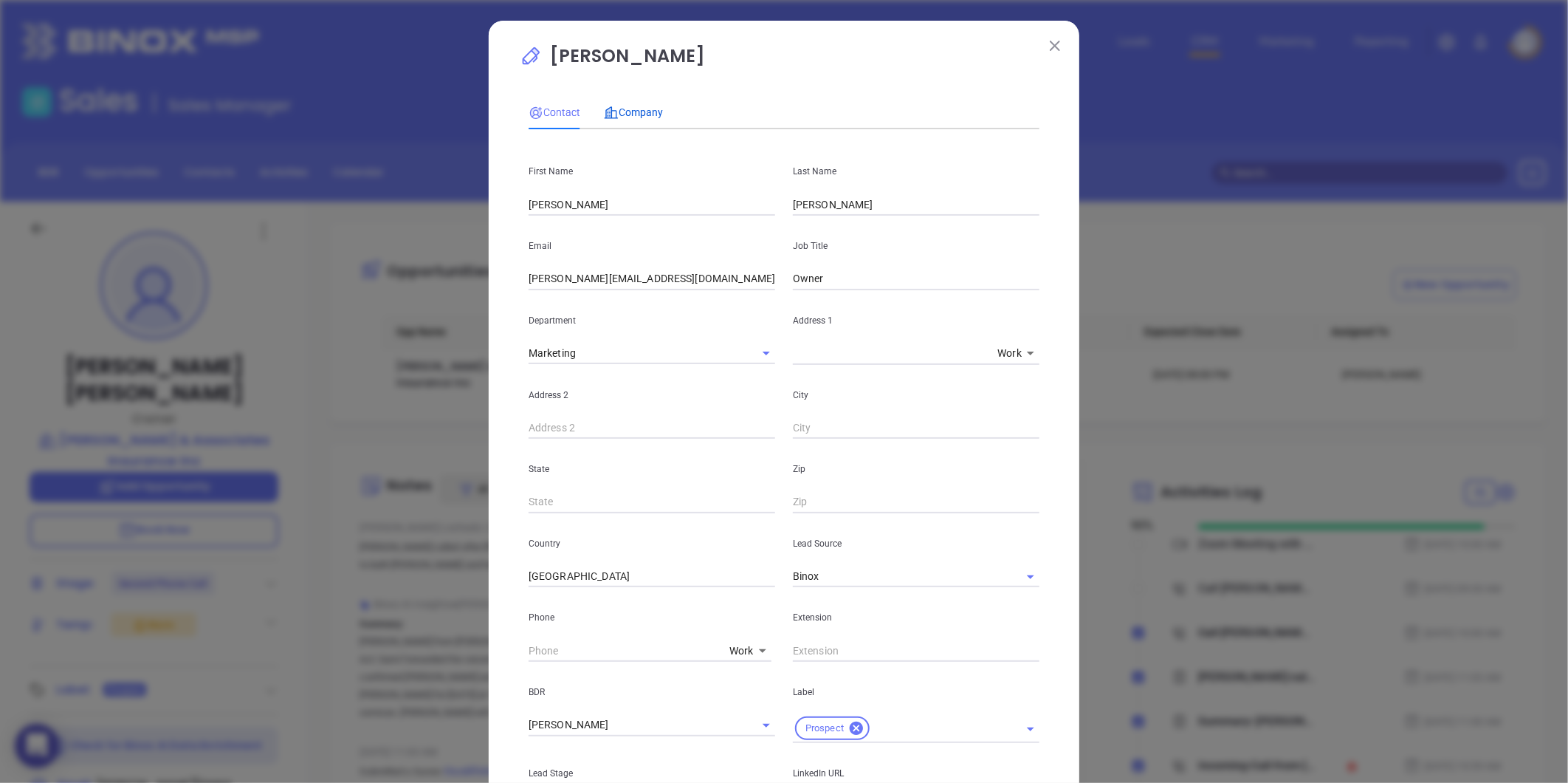
drag, startPoint x: 629, startPoint y: 119, endPoint x: 645, endPoint y: 130, distance: 19.4
click at [629, 119] on div "Company" at bounding box center [633, 112] width 59 height 16
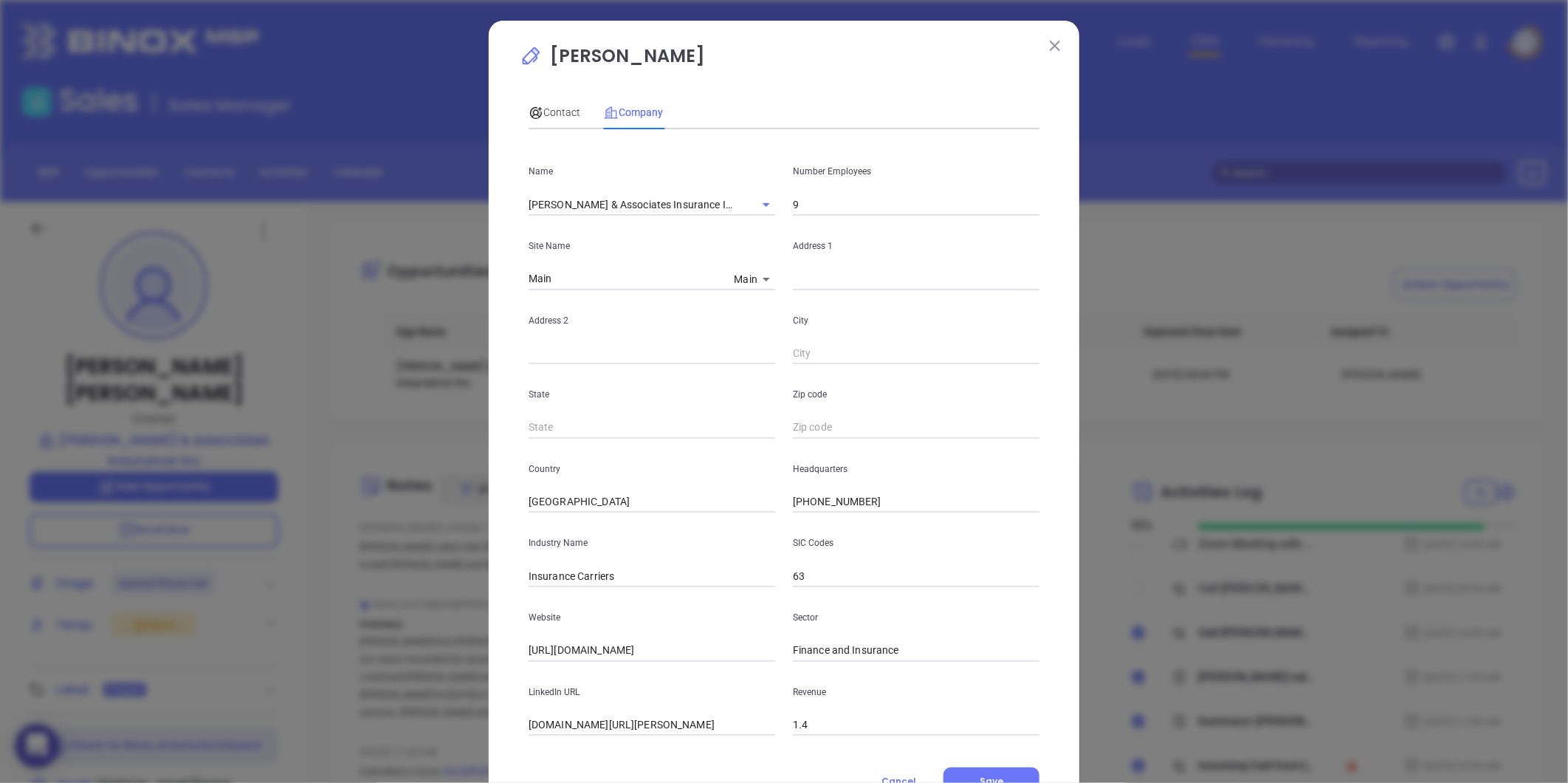
click at [813, 283] on input "text" at bounding box center [916, 279] width 246 height 22
click at [756, 274] on body "0 Leads CRM Marketing Reporting Financial Leads Leads Sales Sales Manager BDR O…" at bounding box center [784, 391] width 1568 height 783
click at [748, 303] on li "Main" at bounding box center [753, 306] width 51 height 26
click at [736, 269] on body "0 Leads CRM Marketing Reporting Financial Leads Leads Sales Sales Manager BDR O…" at bounding box center [784, 391] width 1568 height 783
click at [742, 252] on li "Main" at bounding box center [753, 253] width 51 height 26
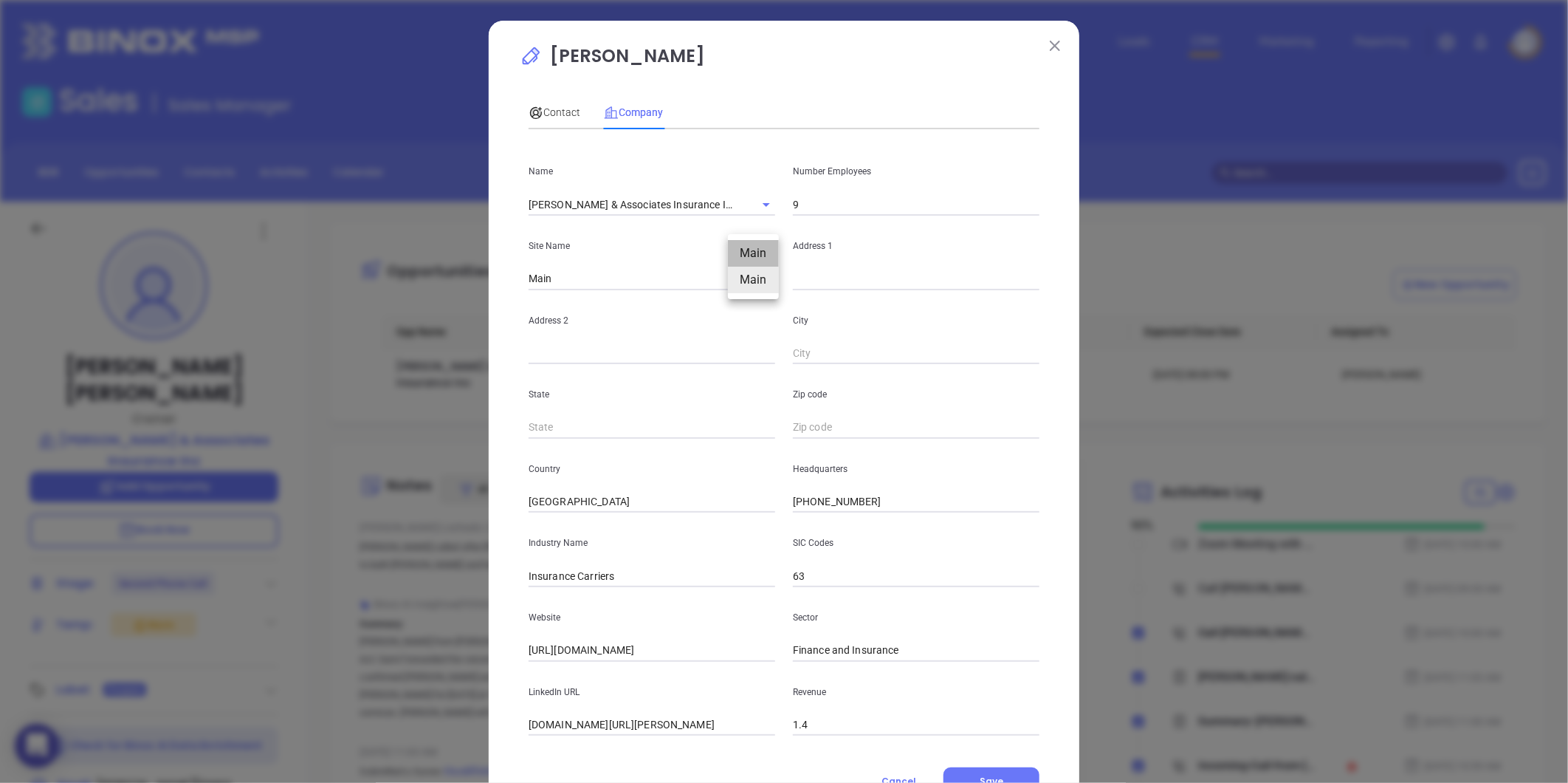
type input "125597"
click at [813, 279] on input "text" at bounding box center [916, 279] width 246 height 22
paste input "508A Highway 17 S Surfside Beach SC 29575"
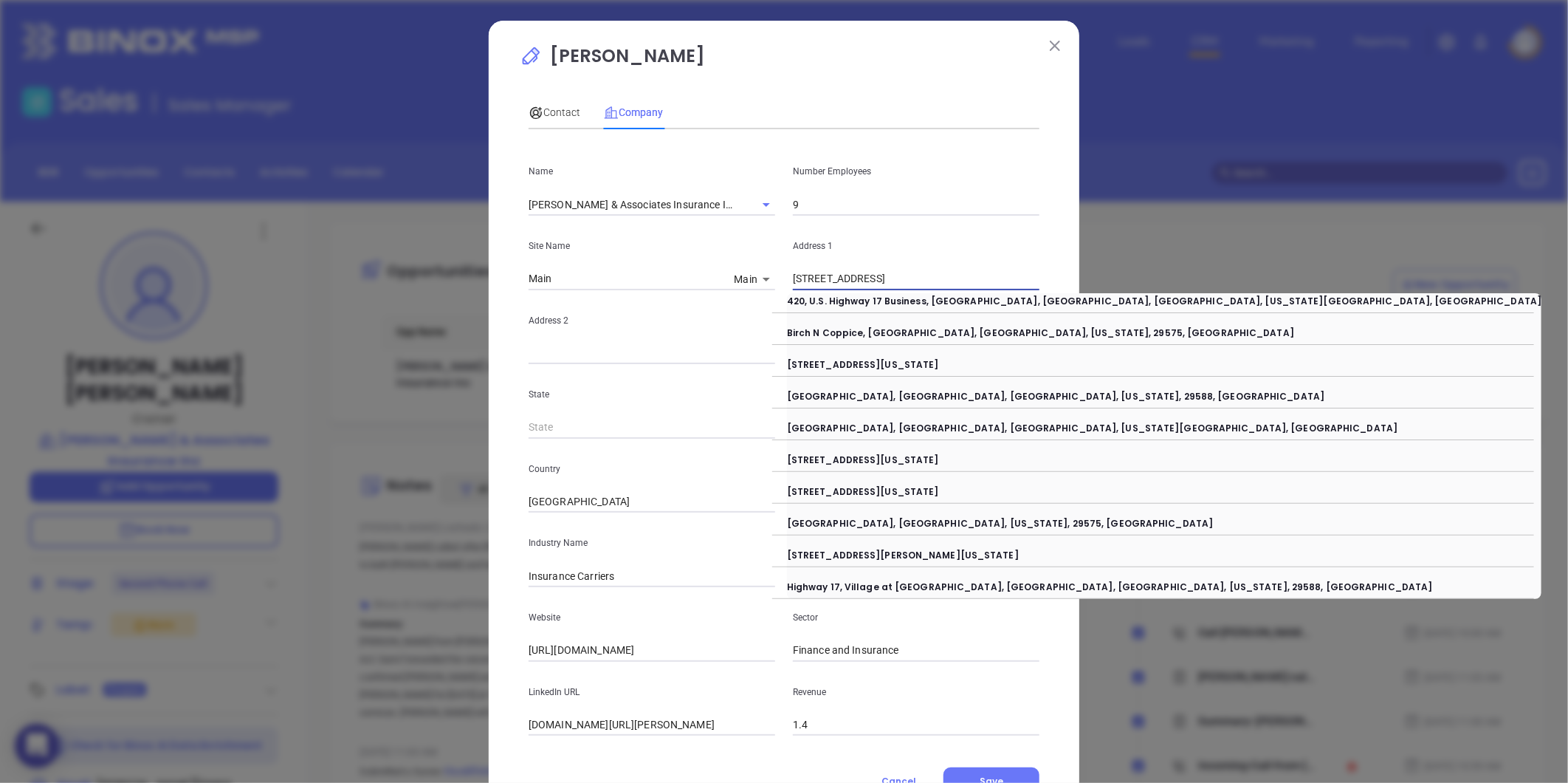
drag, startPoint x: 943, startPoint y: 279, endPoint x: 1301, endPoint y: 275, distance: 358.0
click at [1301, 275] on div "Sammy Truett Contact Company First Name Sammy Last Name Truett Email sammy@moor…" at bounding box center [784, 391] width 1568 height 783
drag, startPoint x: 879, startPoint y: 278, endPoint x: 1119, endPoint y: 292, distance: 240.4
click at [1119, 292] on body "0 Leads CRM Marketing Reporting Financial Leads Leads Sales Sales Manager BDR O…" at bounding box center [784, 391] width 1568 height 783
type input "508A Highway 17 S"
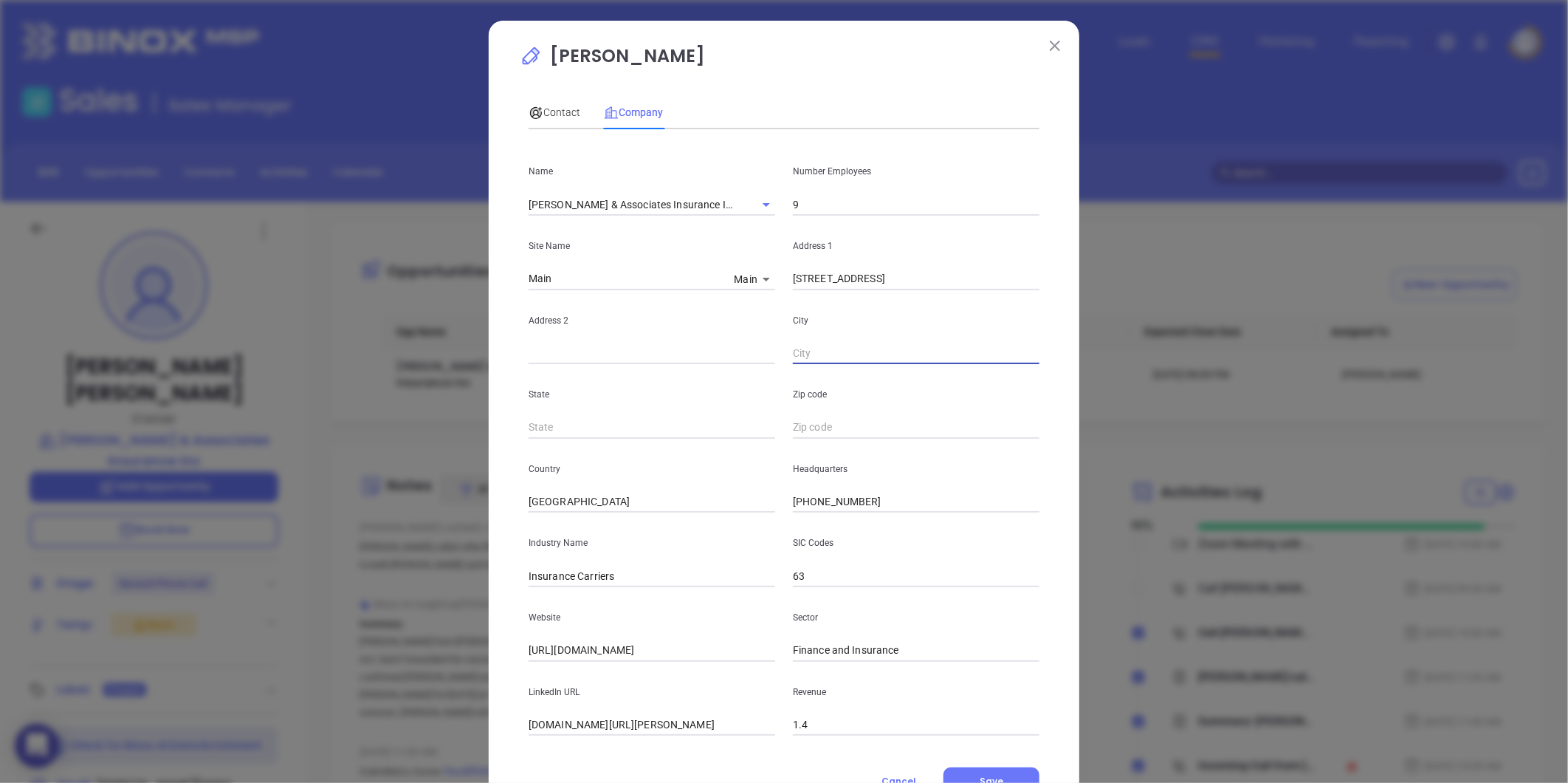
paste input "Surfside Beach SC 29575"
drag, startPoint x: 859, startPoint y: 353, endPoint x: 1016, endPoint y: 365, distance: 157.5
click at [1016, 365] on div "Name Moore & Associates Insurance Inc Number Employees 9 Site Name Main Main 12…" at bounding box center [784, 439] width 511 height 595
type input "Surfside Beach"
type input "SC"
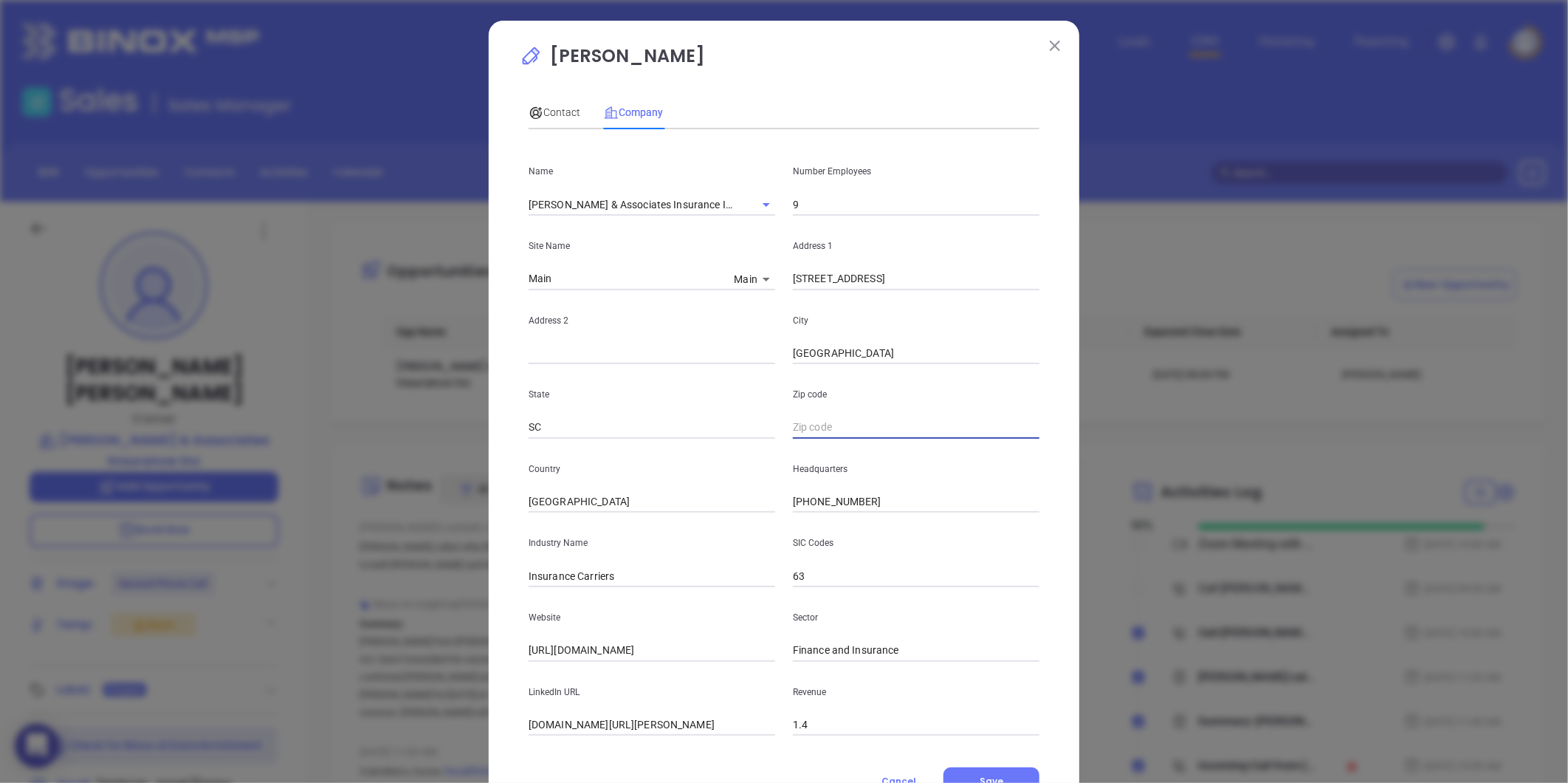
paste input "SC 29575"
type input "29575"
click at [970, 772] on button "Save" at bounding box center [991, 780] width 96 height 28
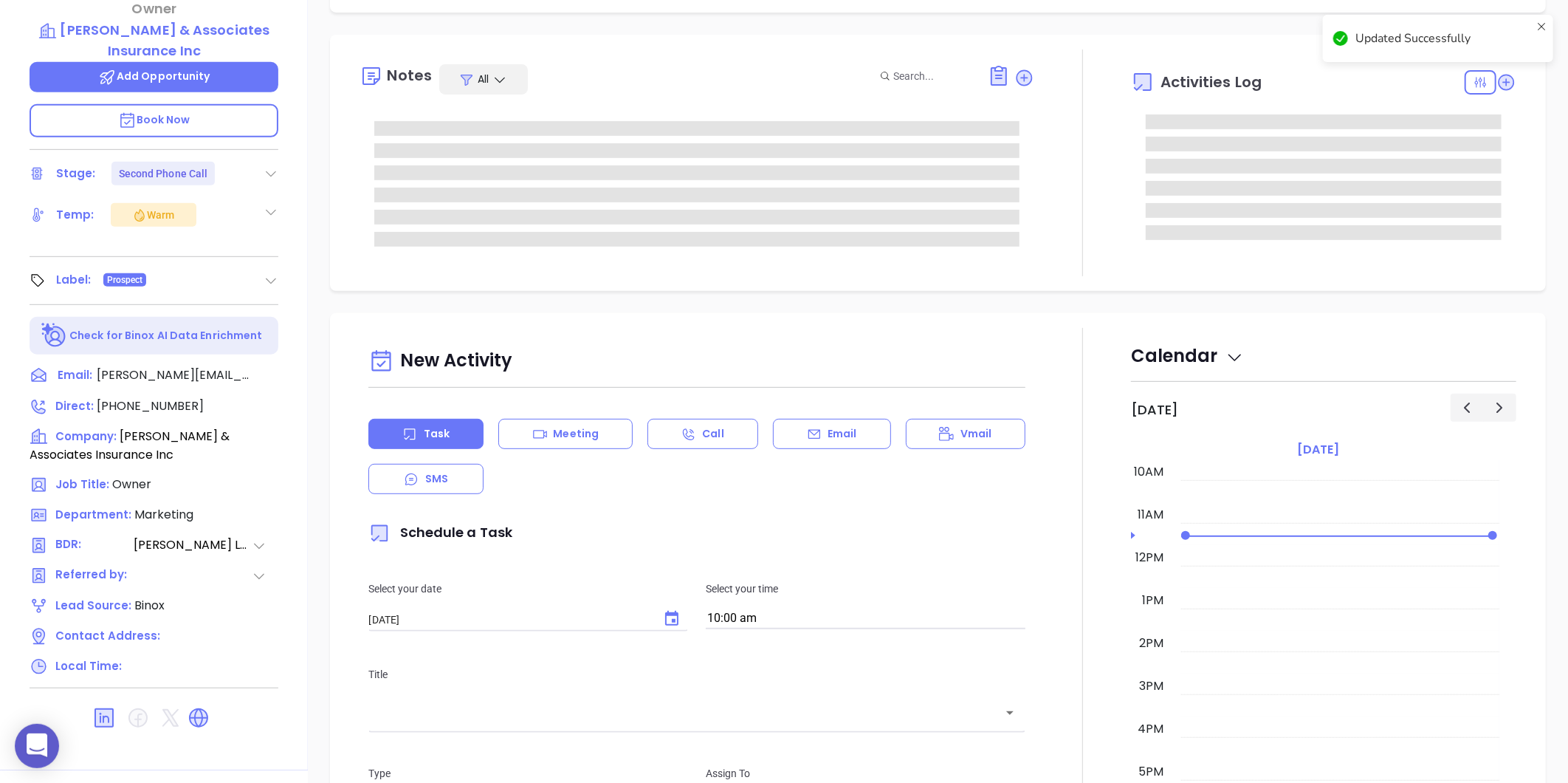
scroll to position [452, 0]
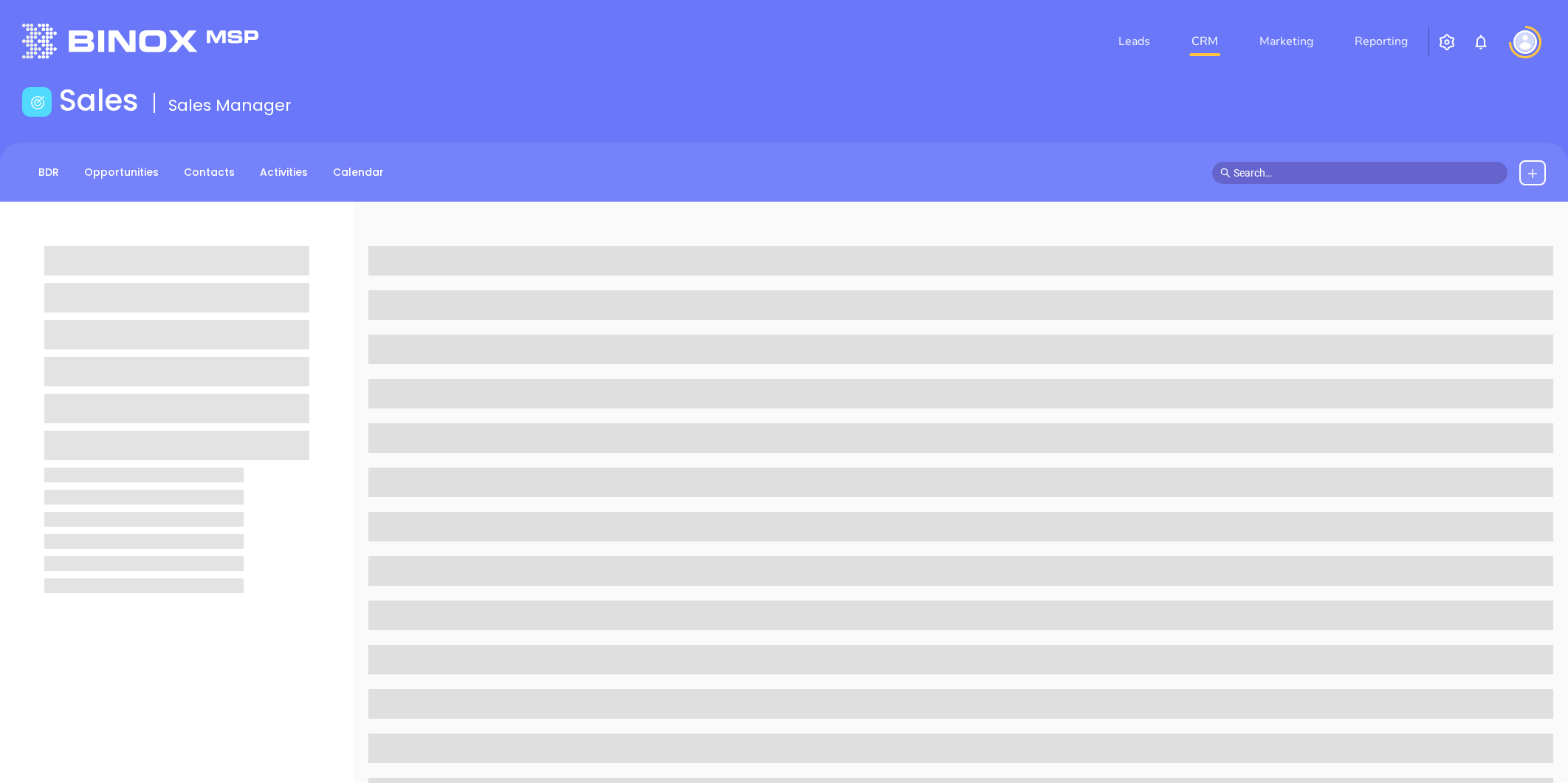
scroll to position [452, 0]
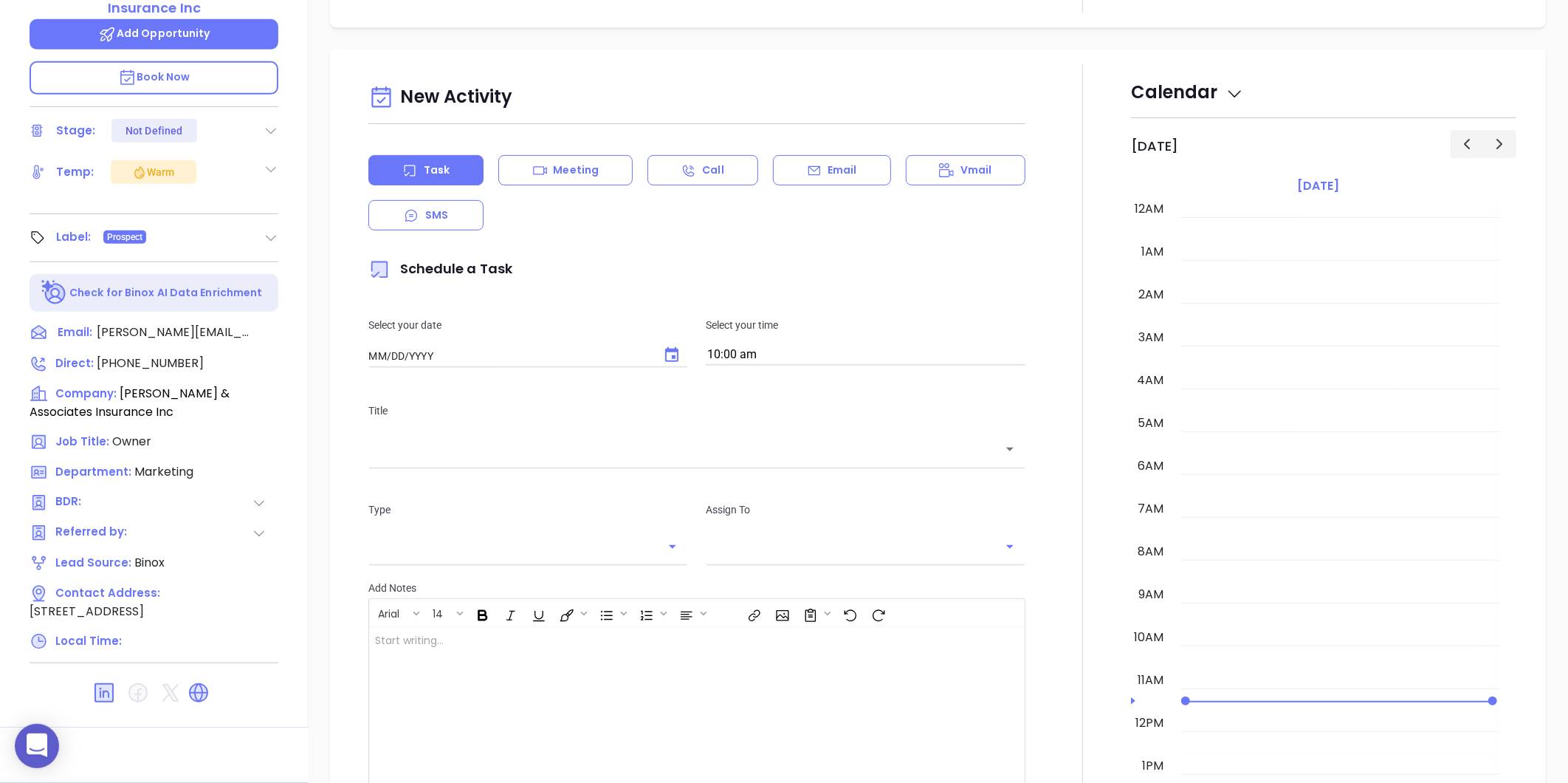
type input "[DATE]"
type input "[PERSON_NAME]"
click at [268, 584] on icon at bounding box center [259, 593] width 18 height 18
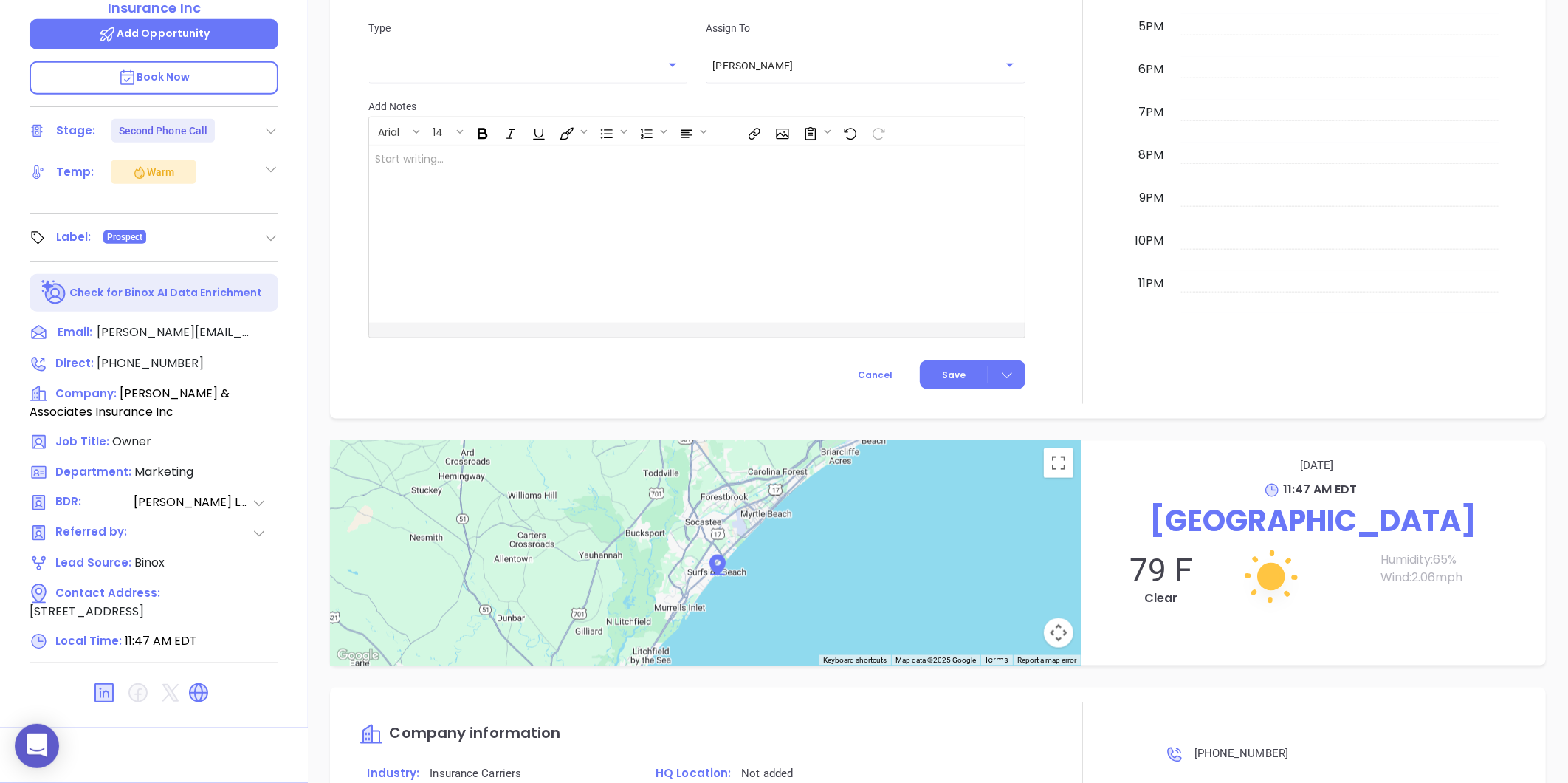
scroll to position [1169, 0]
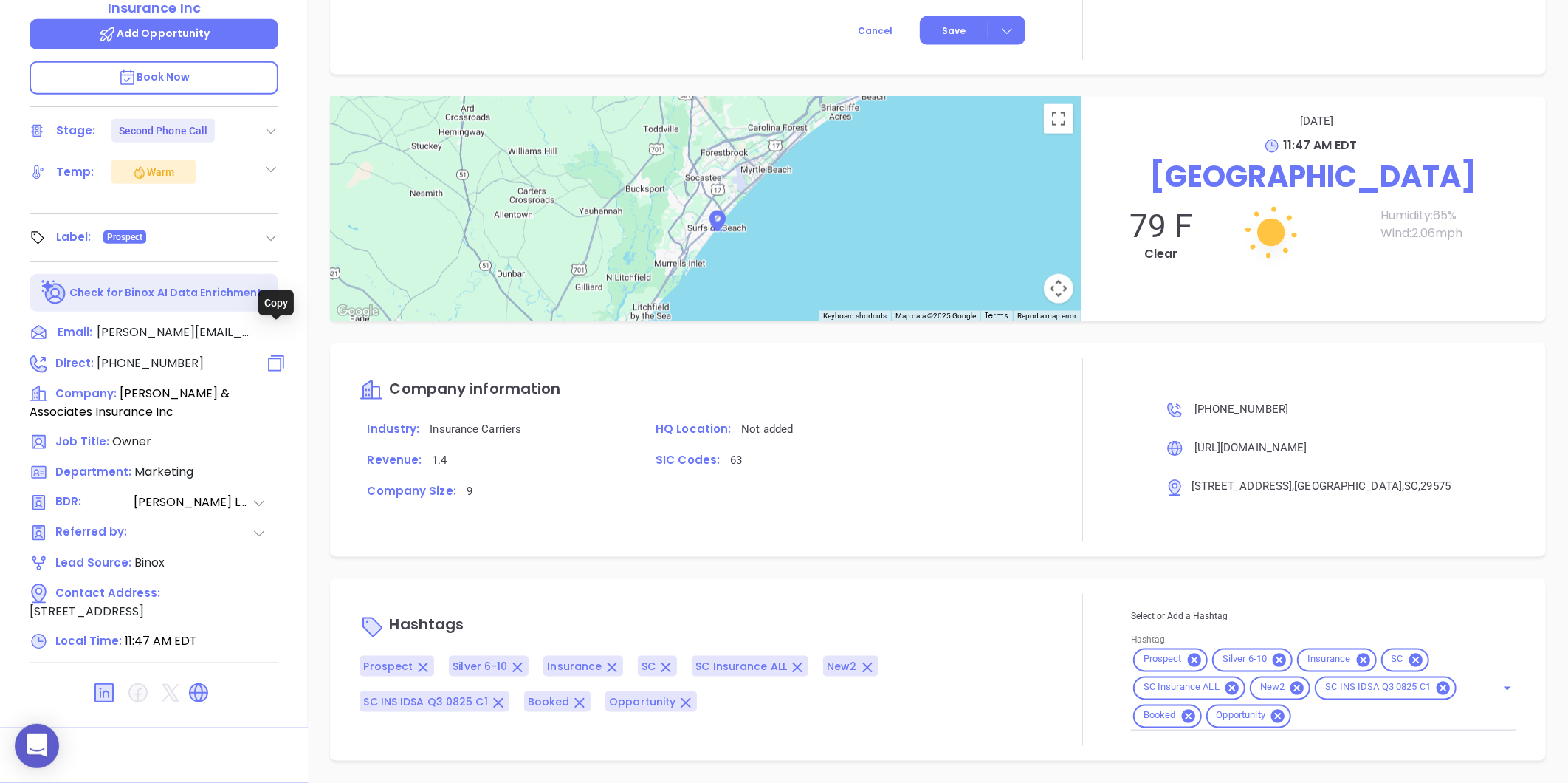
click at [277, 353] on icon at bounding box center [276, 363] width 21 height 21
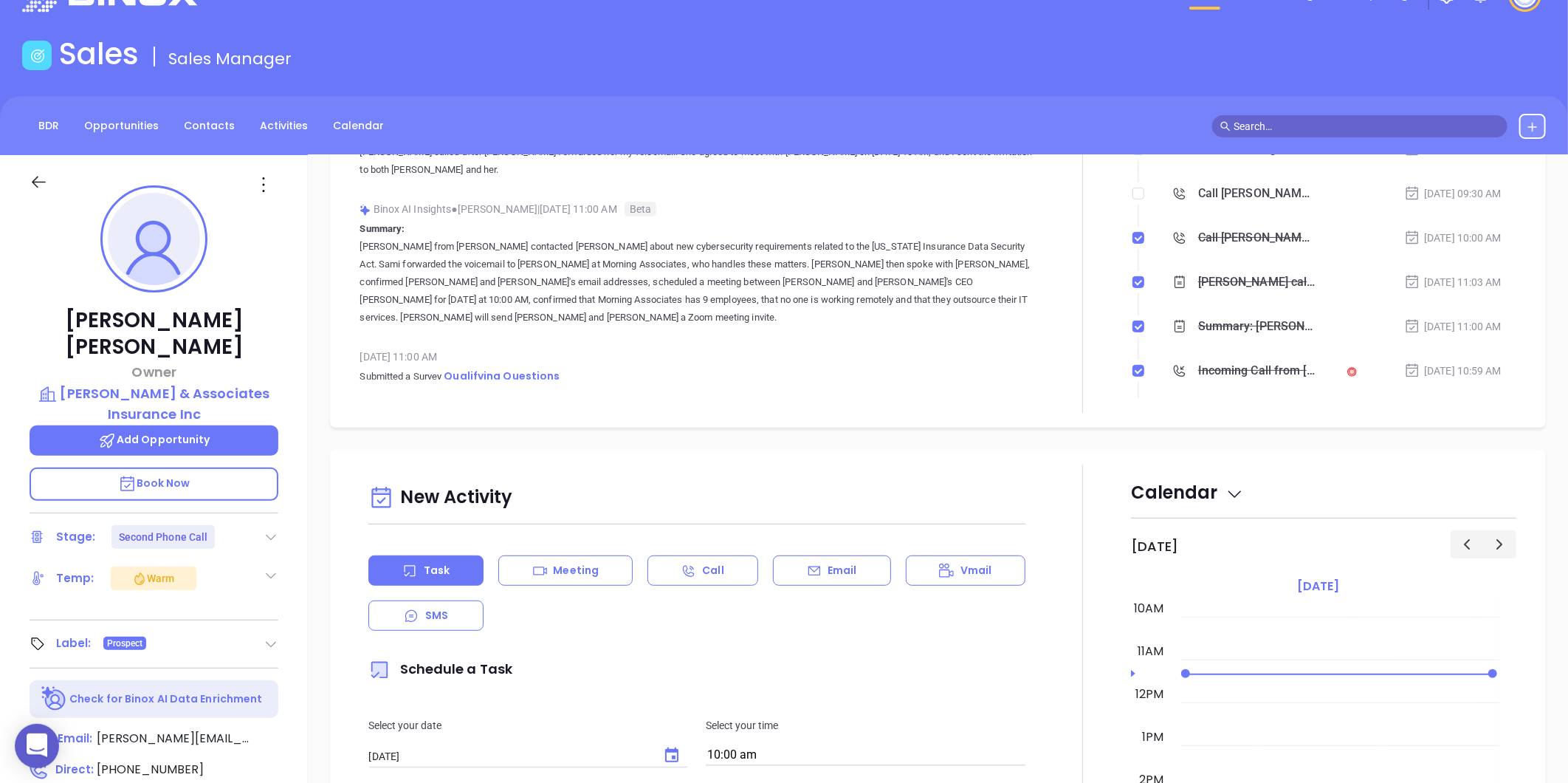
scroll to position [42, 0]
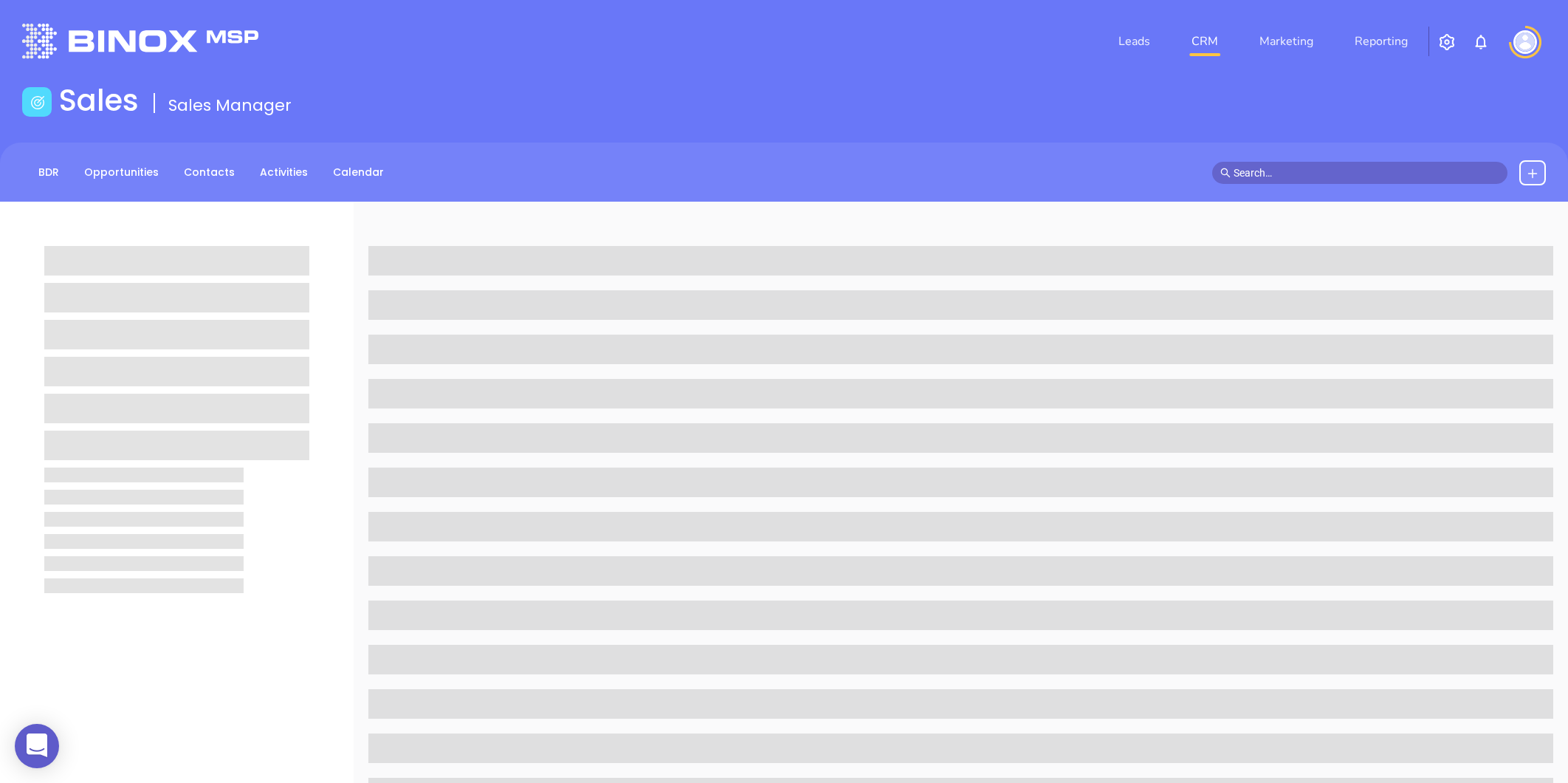
scroll to position [42, 0]
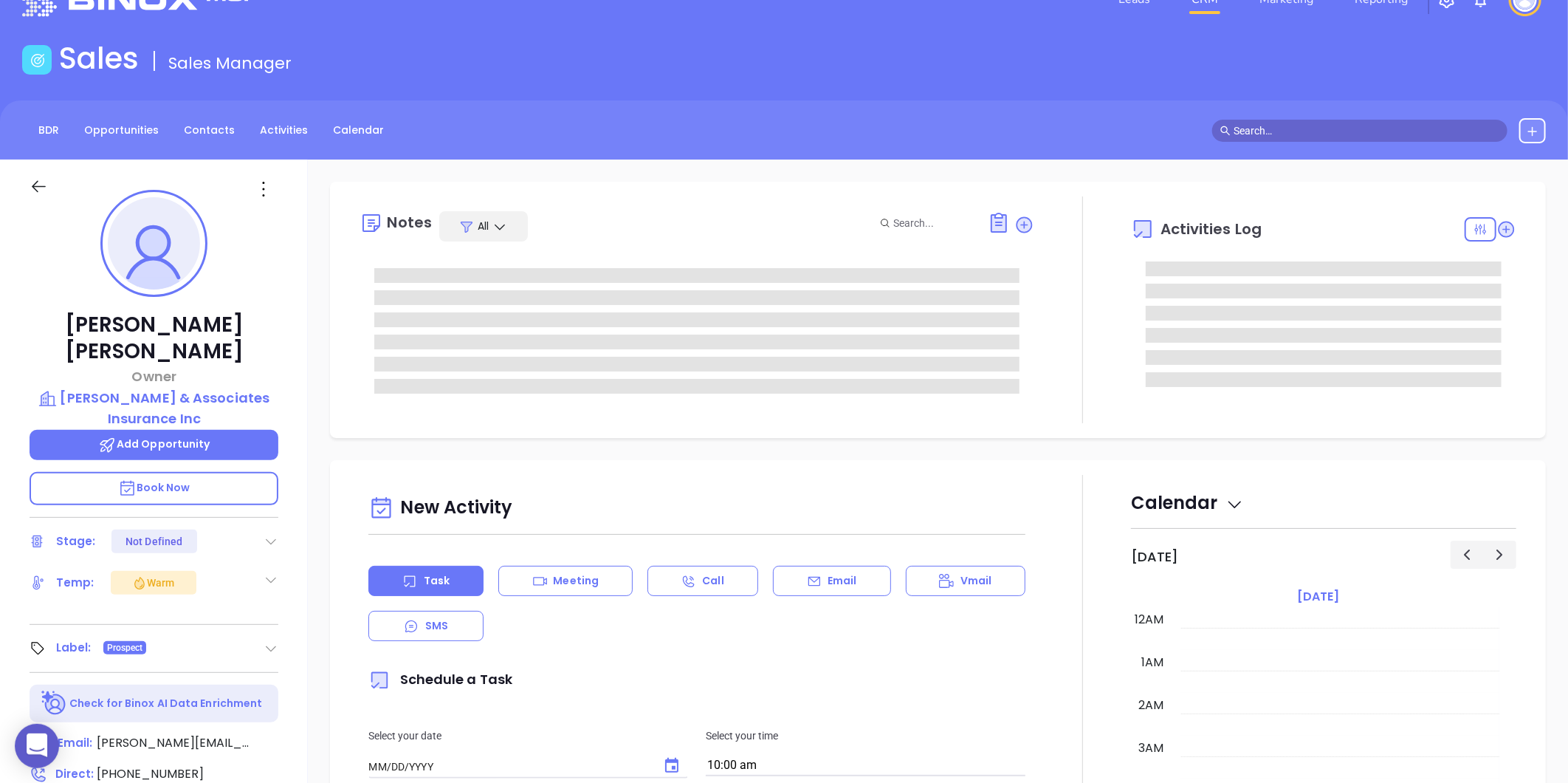
type input "[DATE]"
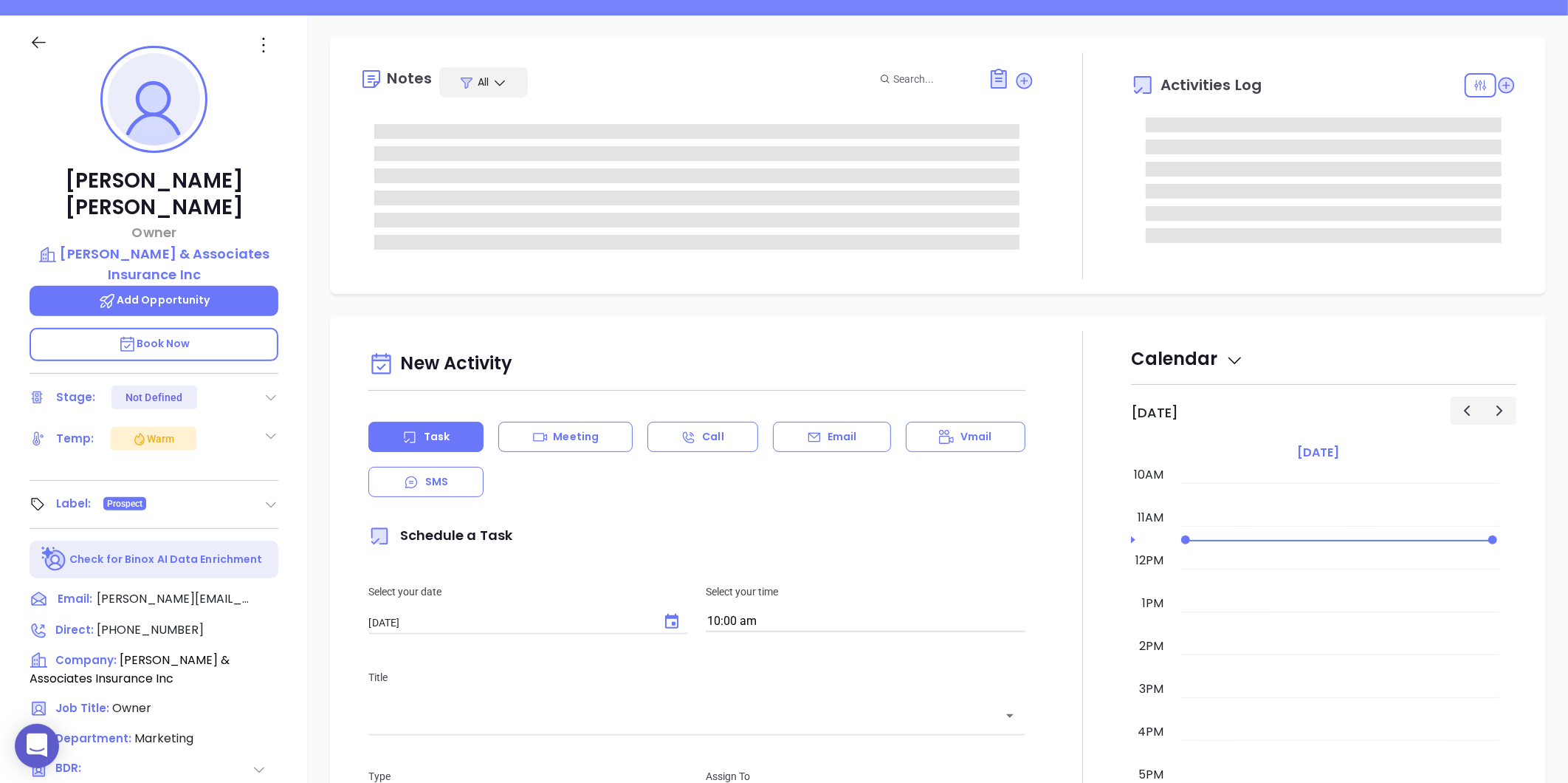
scroll to position [207, 0]
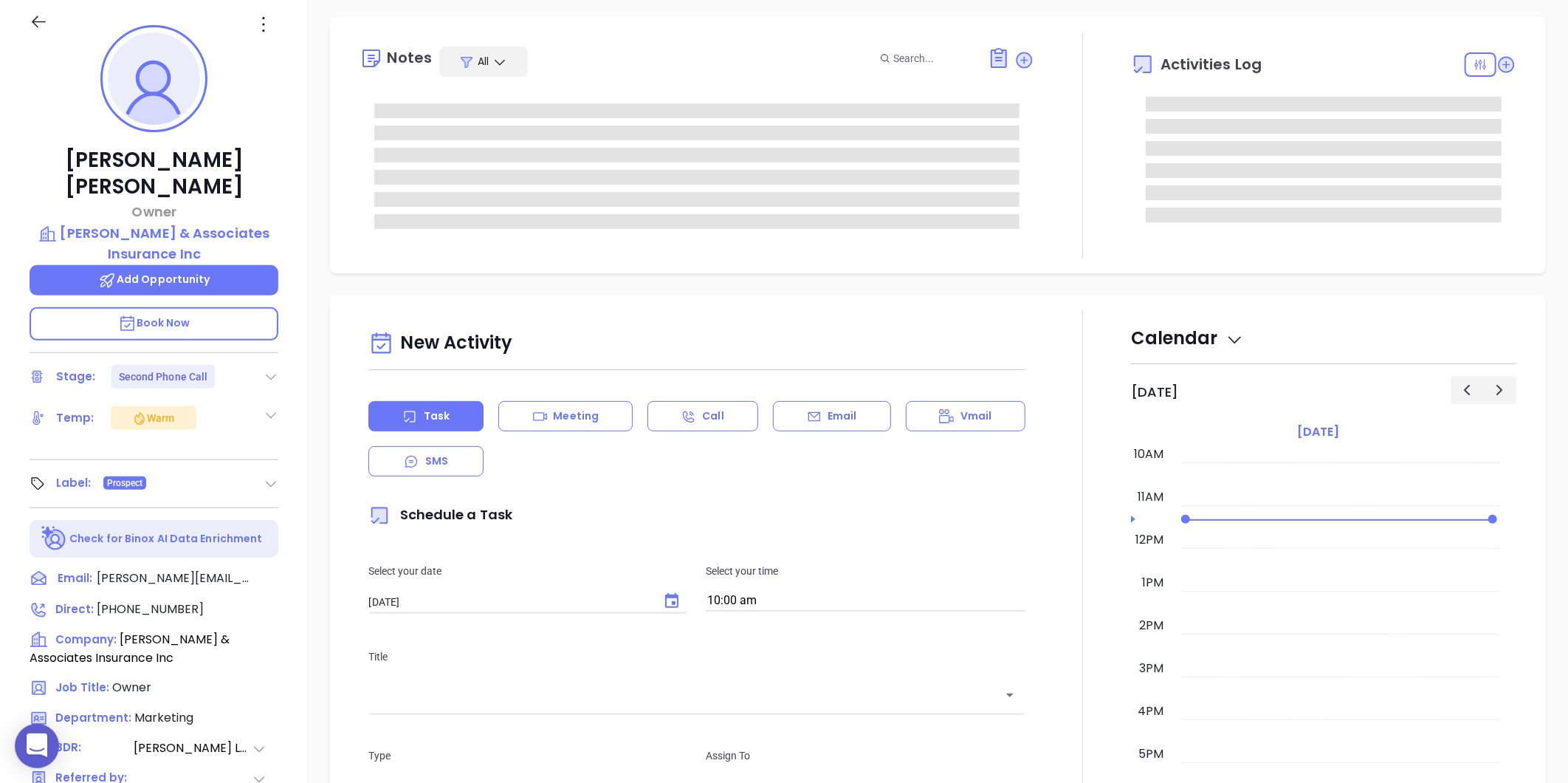
type input "[PERSON_NAME]"
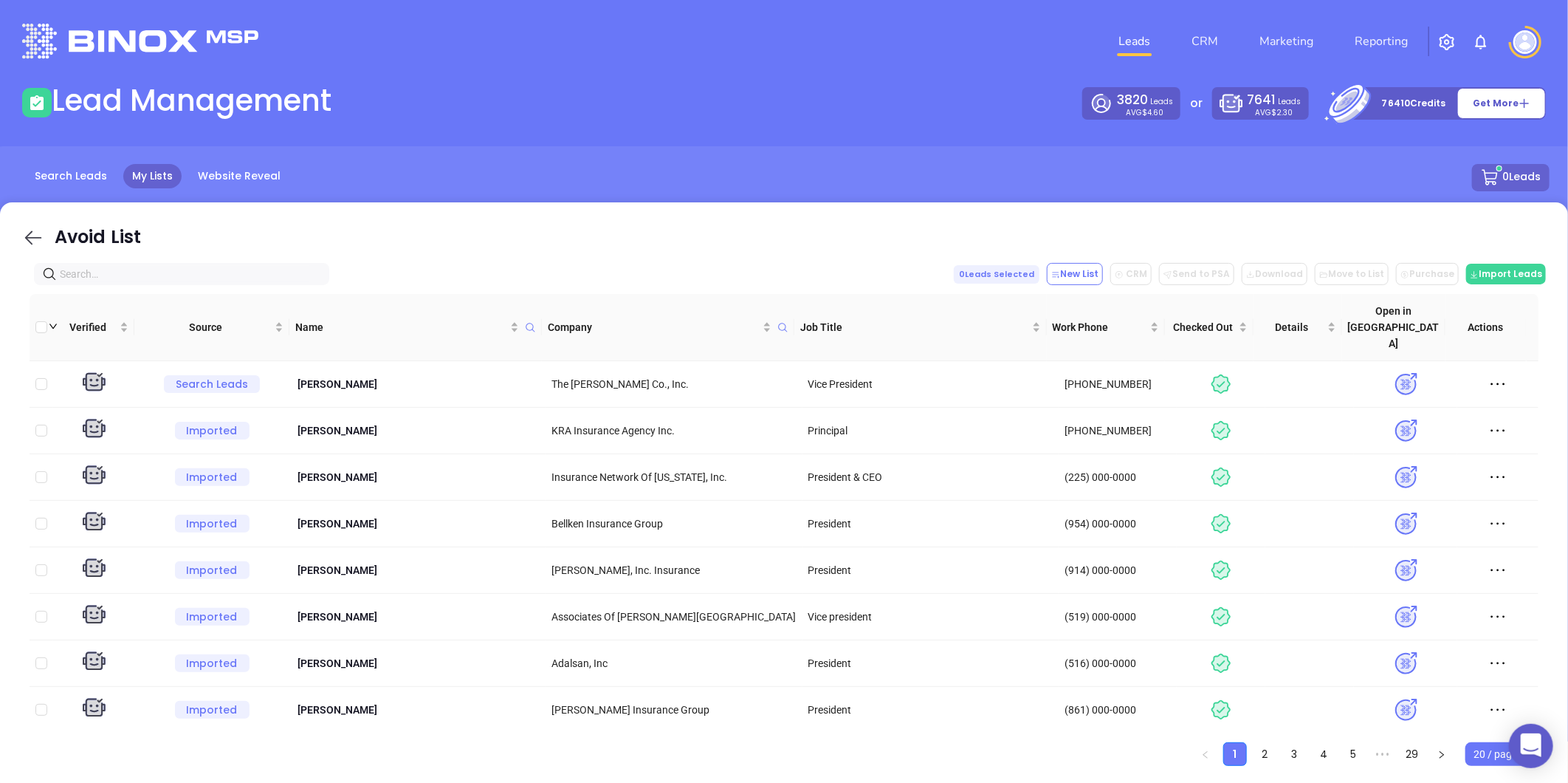
click at [31, 230] on icon at bounding box center [33, 238] width 22 height 22
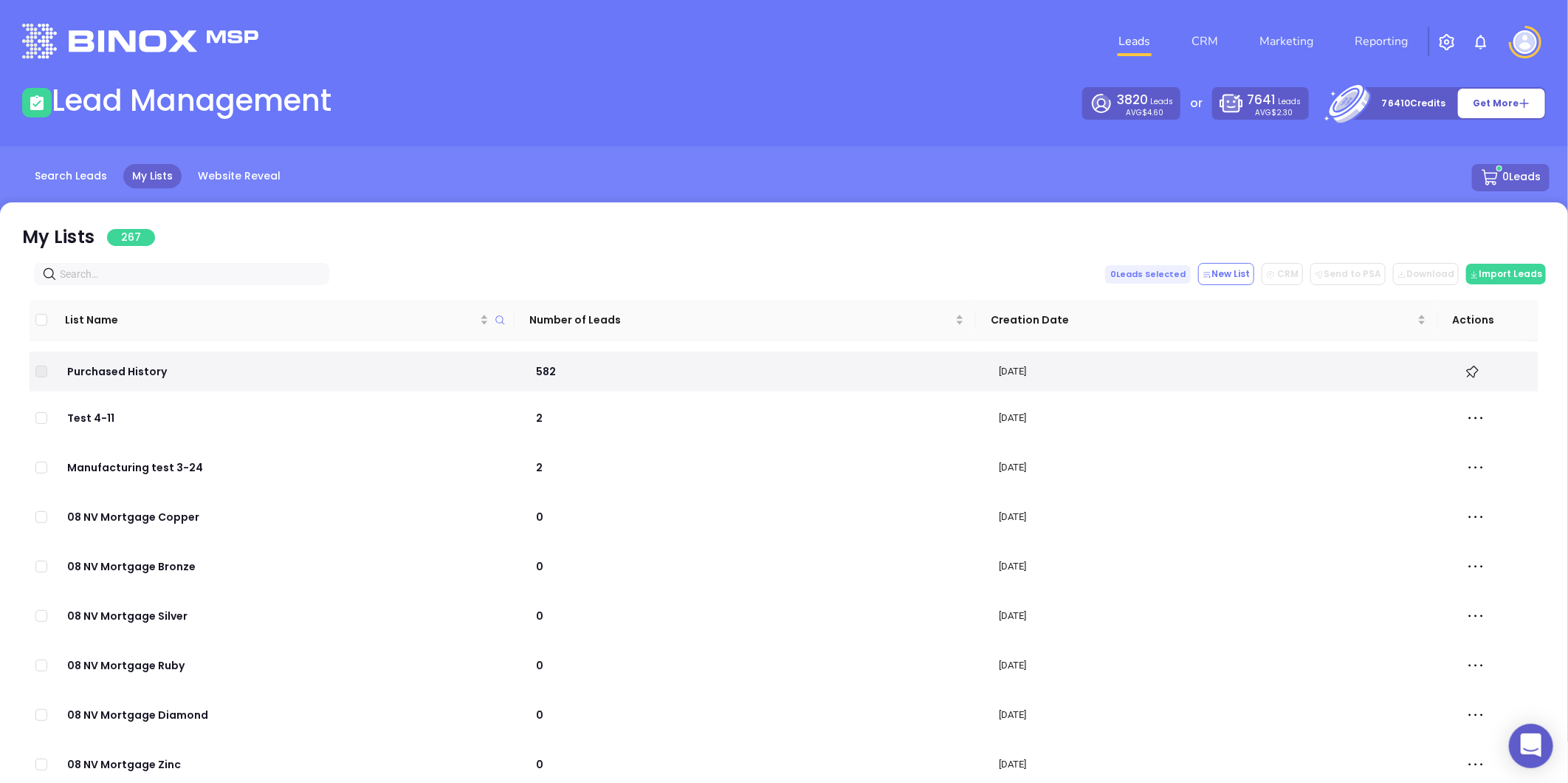
click at [113, 268] on input "text" at bounding box center [184, 273] width 250 height 16
paste input "rockbridgeinvest.com"
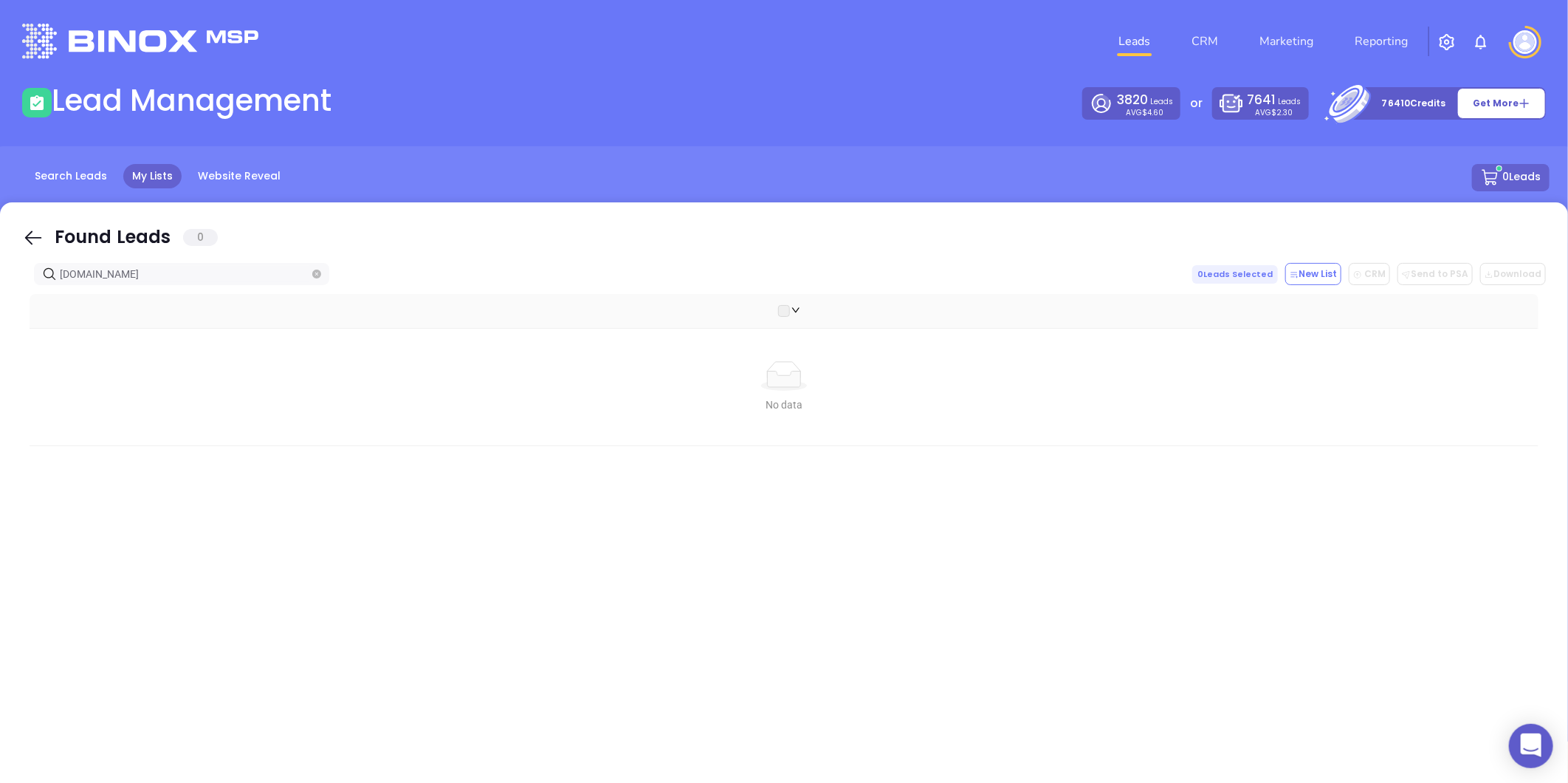
drag, startPoint x: 177, startPoint y: 267, endPoint x: -343, endPoint y: 359, distance: 528.1
click at [0, 359] on html "0 Leads CRM Marketing Reporting Financial Leads Leads Lead Management 3820 Lead…" at bounding box center [784, 391] width 1568 height 783
paste input "senioradvisoryinsurance"
type input "senioradvisoryinsurance.com"
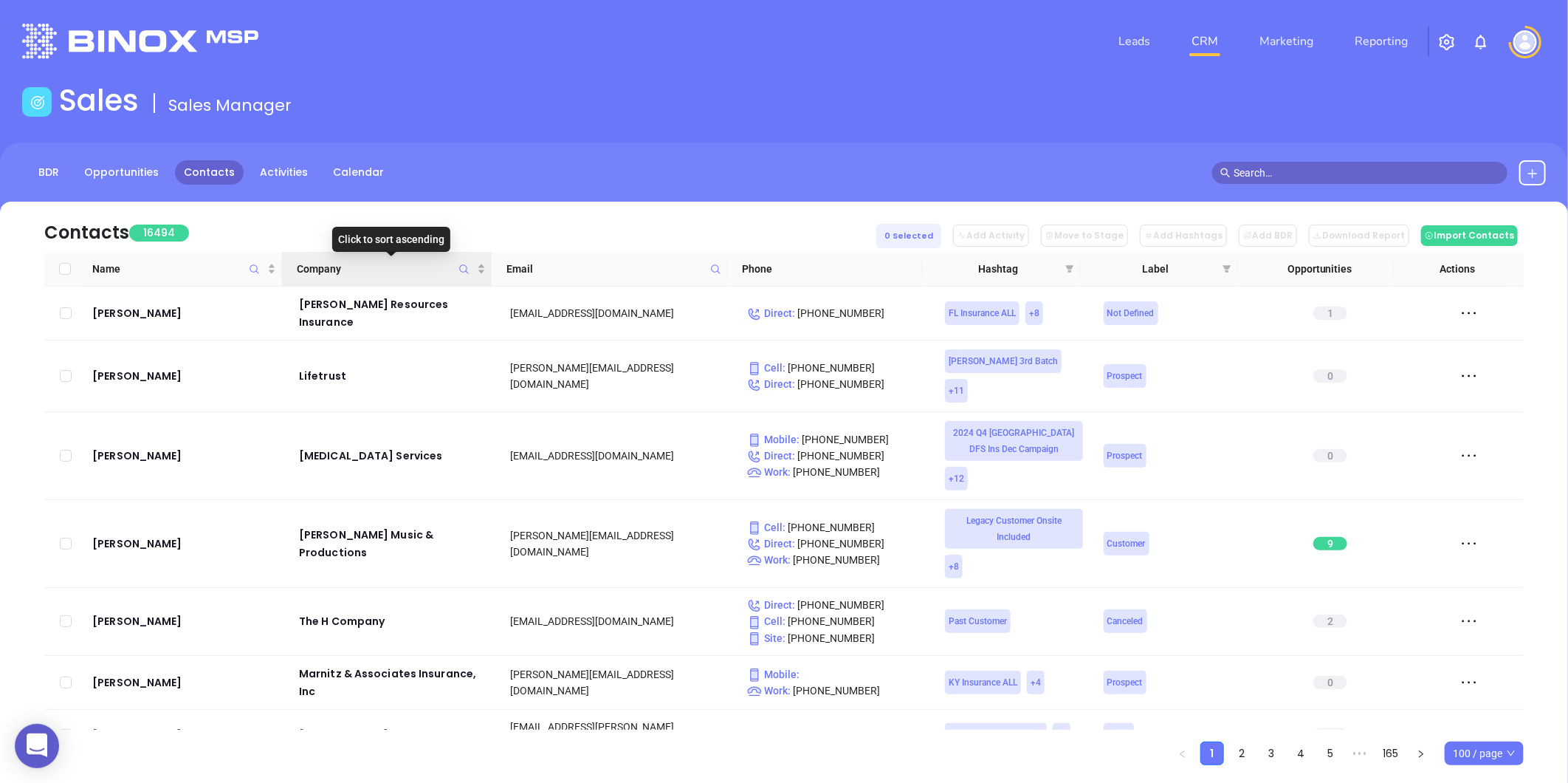
click at [466, 266] on icon "Company" at bounding box center [463, 268] width 9 height 9
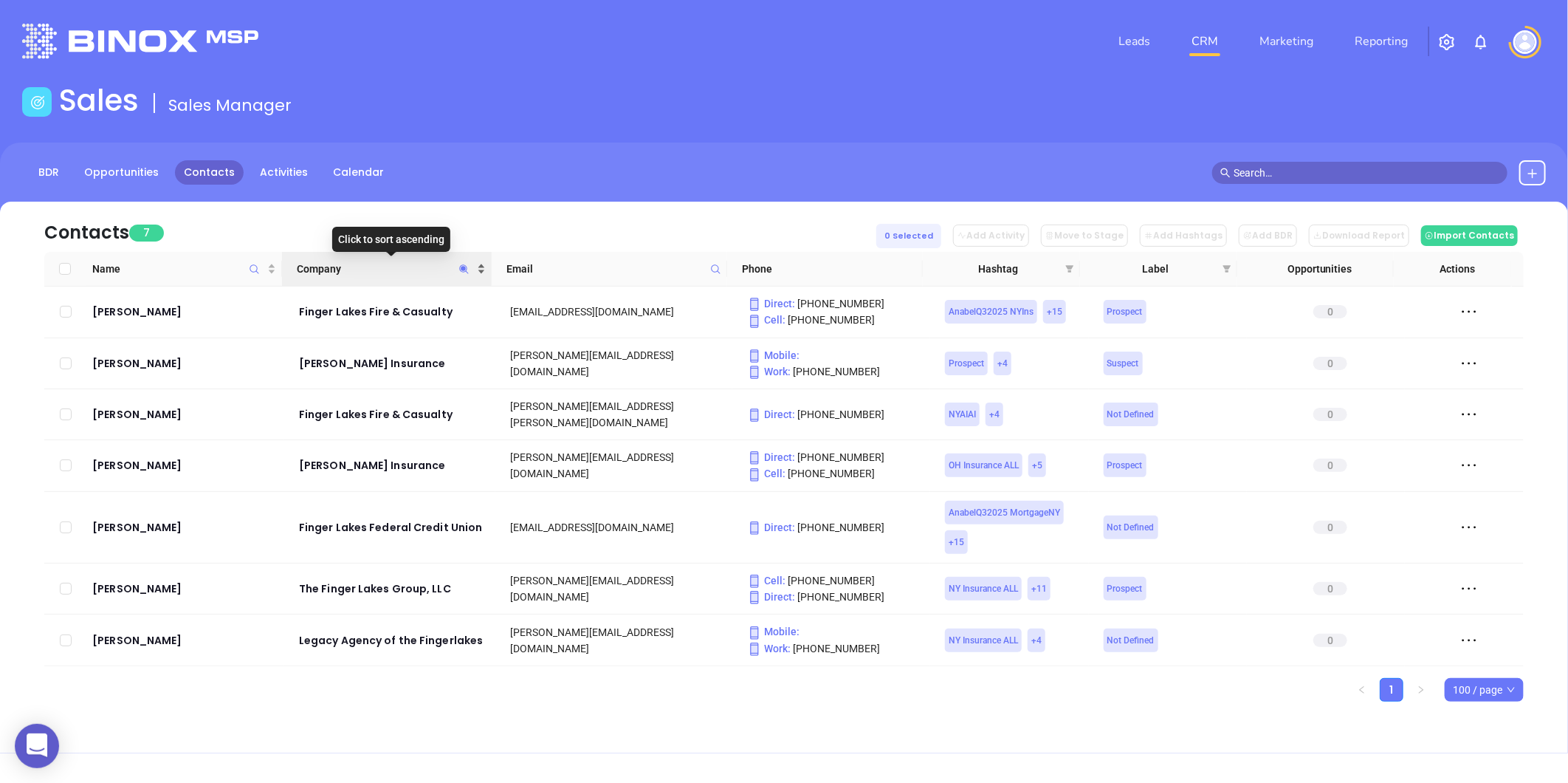
click at [483, 261] on div "Company" at bounding box center [390, 268] width 188 height 16
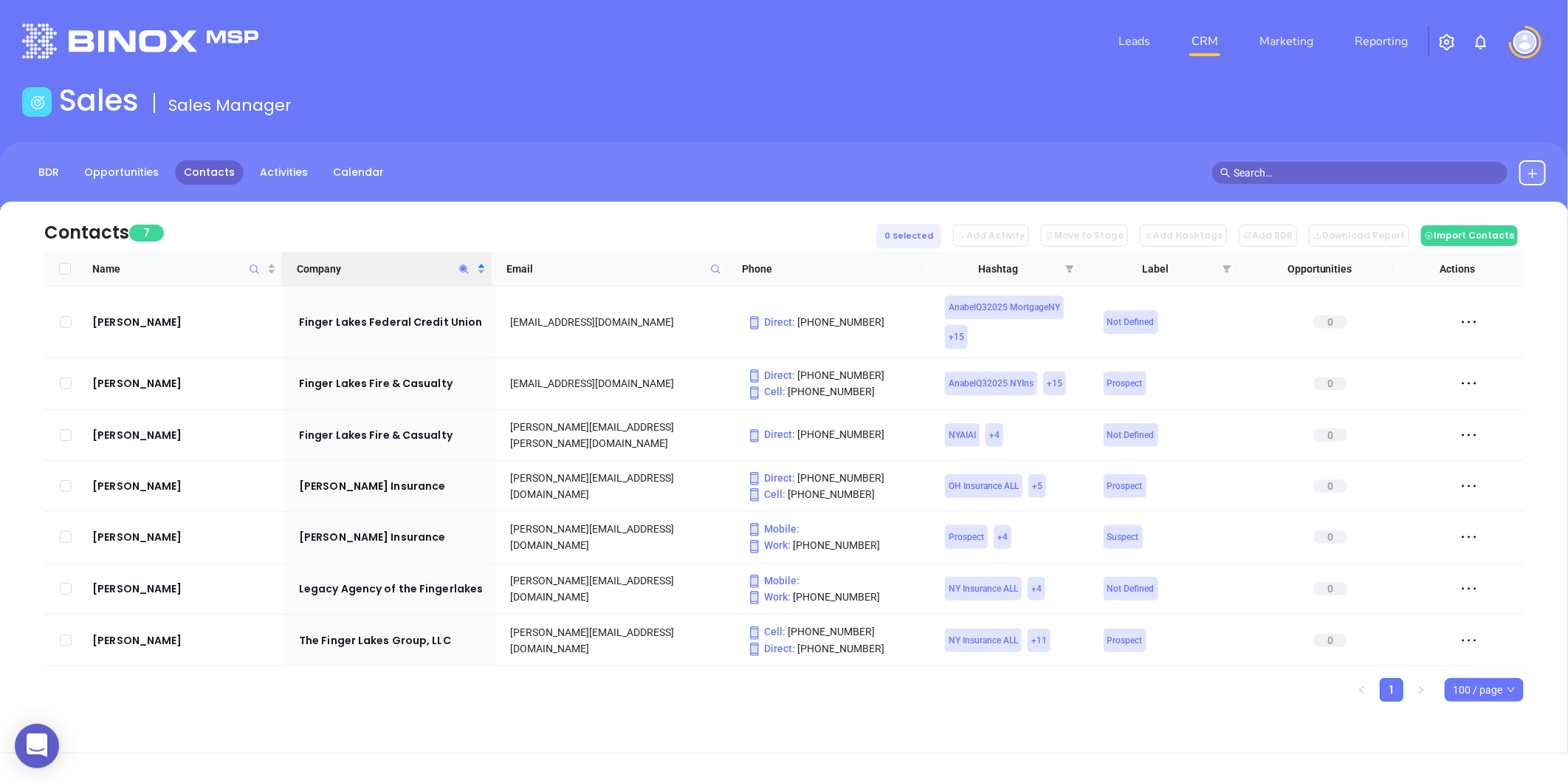
click at [460, 268] on icon "Company" at bounding box center [463, 268] width 11 height 11
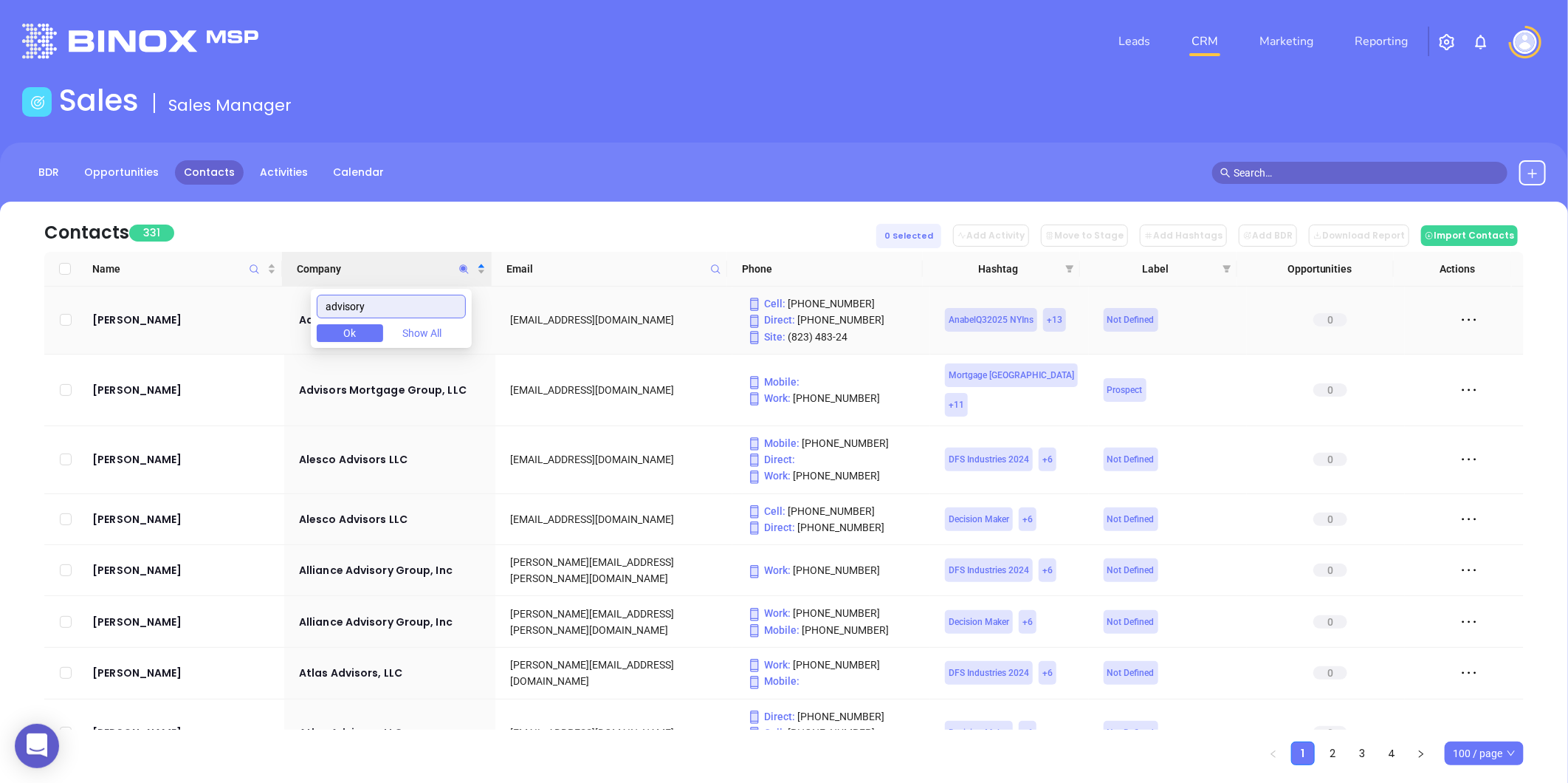
drag, startPoint x: 307, startPoint y: 331, endPoint x: 210, endPoint y: 346, distance: 98.2
click at [131, 369] on body "0 Leads CRM Marketing Reporting Financial Leads Leads Sales Sales Manager BDR O…" at bounding box center [784, 391] width 1568 height 783
paste input "Senior Advisory Insurance"
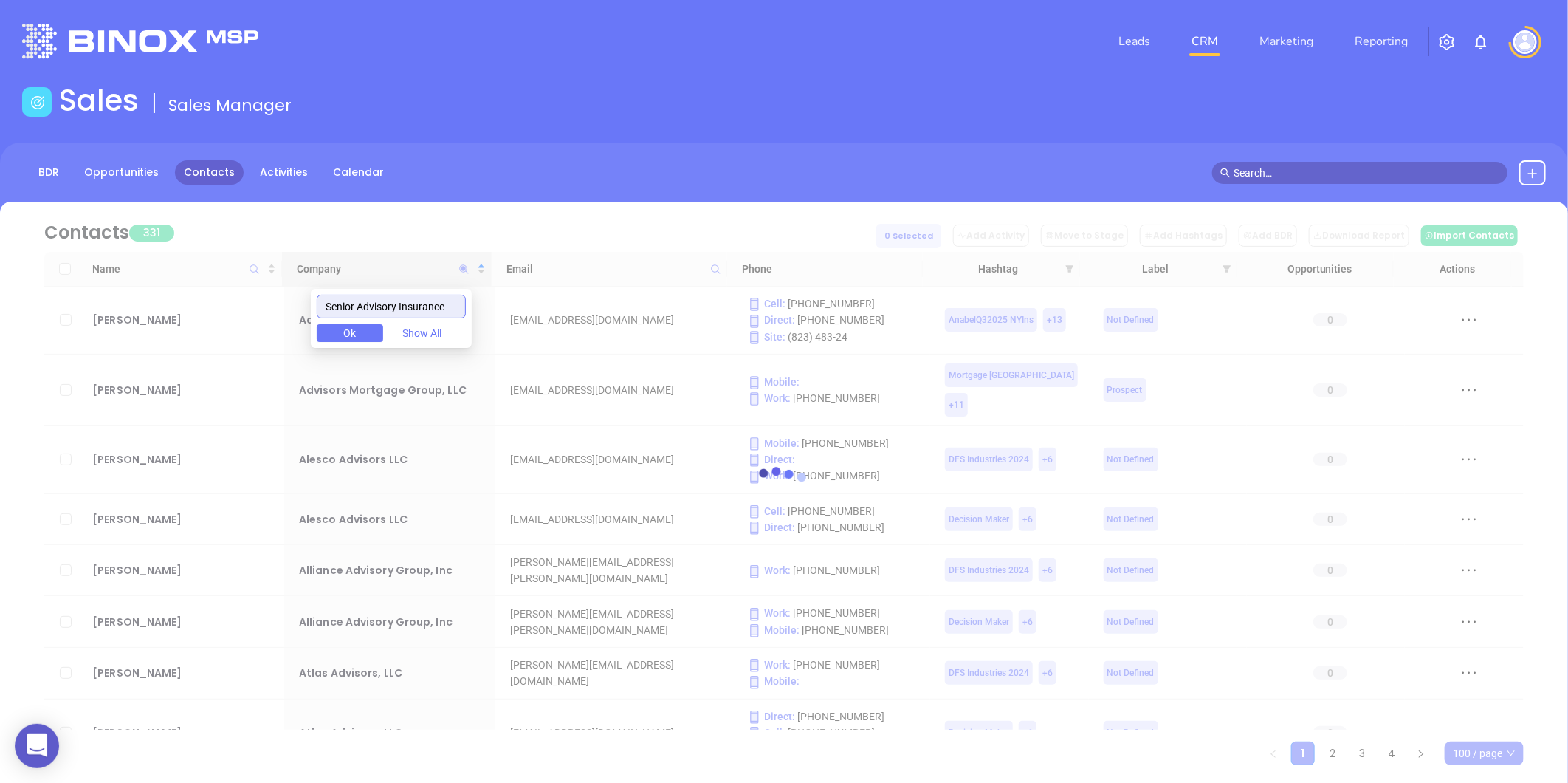
click at [334, 313] on input "Senior Advisory Insurance" at bounding box center [391, 307] width 149 height 24
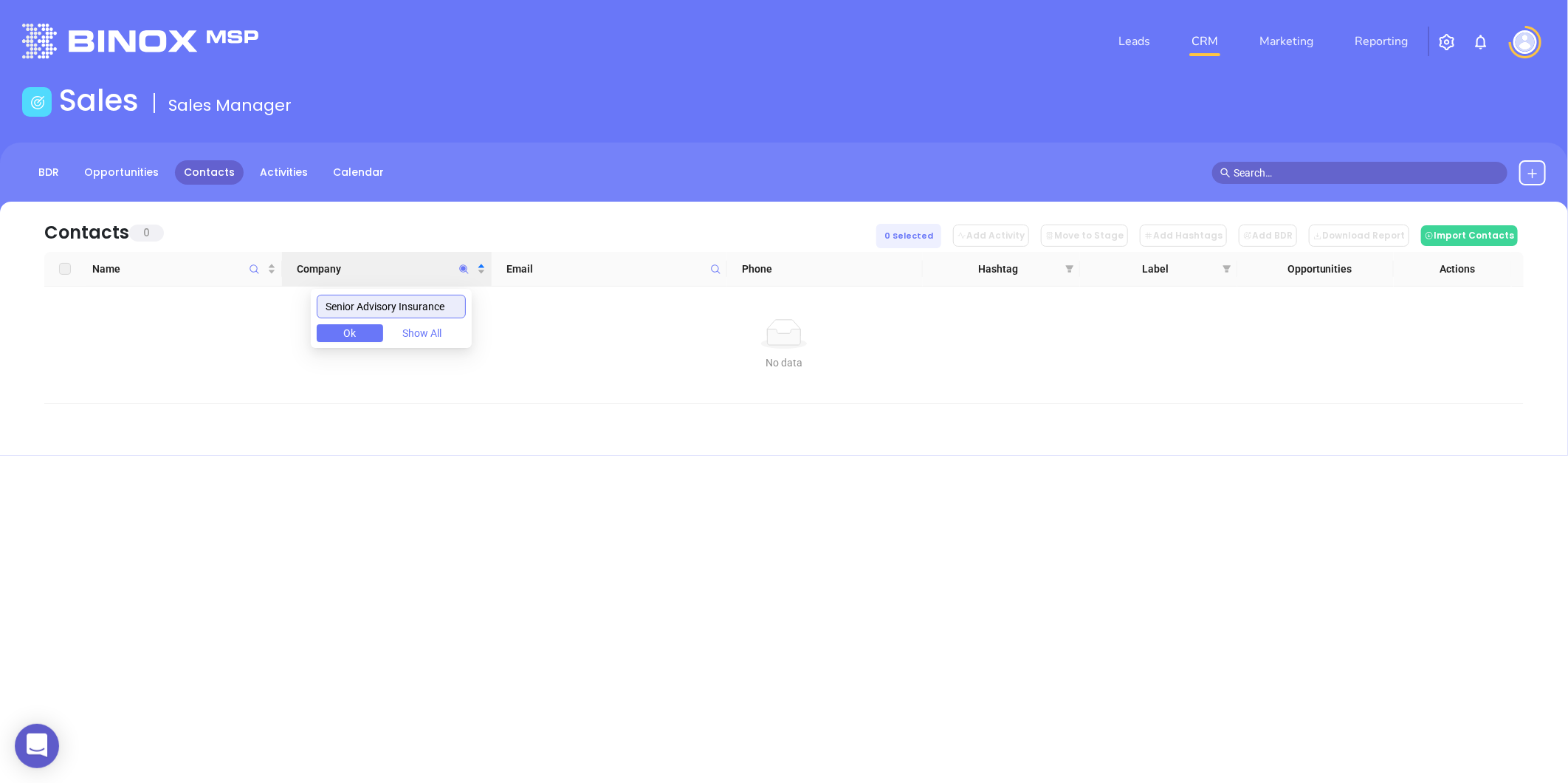
scroll to position [0, 0]
click at [409, 313] on input "Senior Advisory Insurance" at bounding box center [391, 307] width 149 height 24
paste input "Cargian Agency Inc"
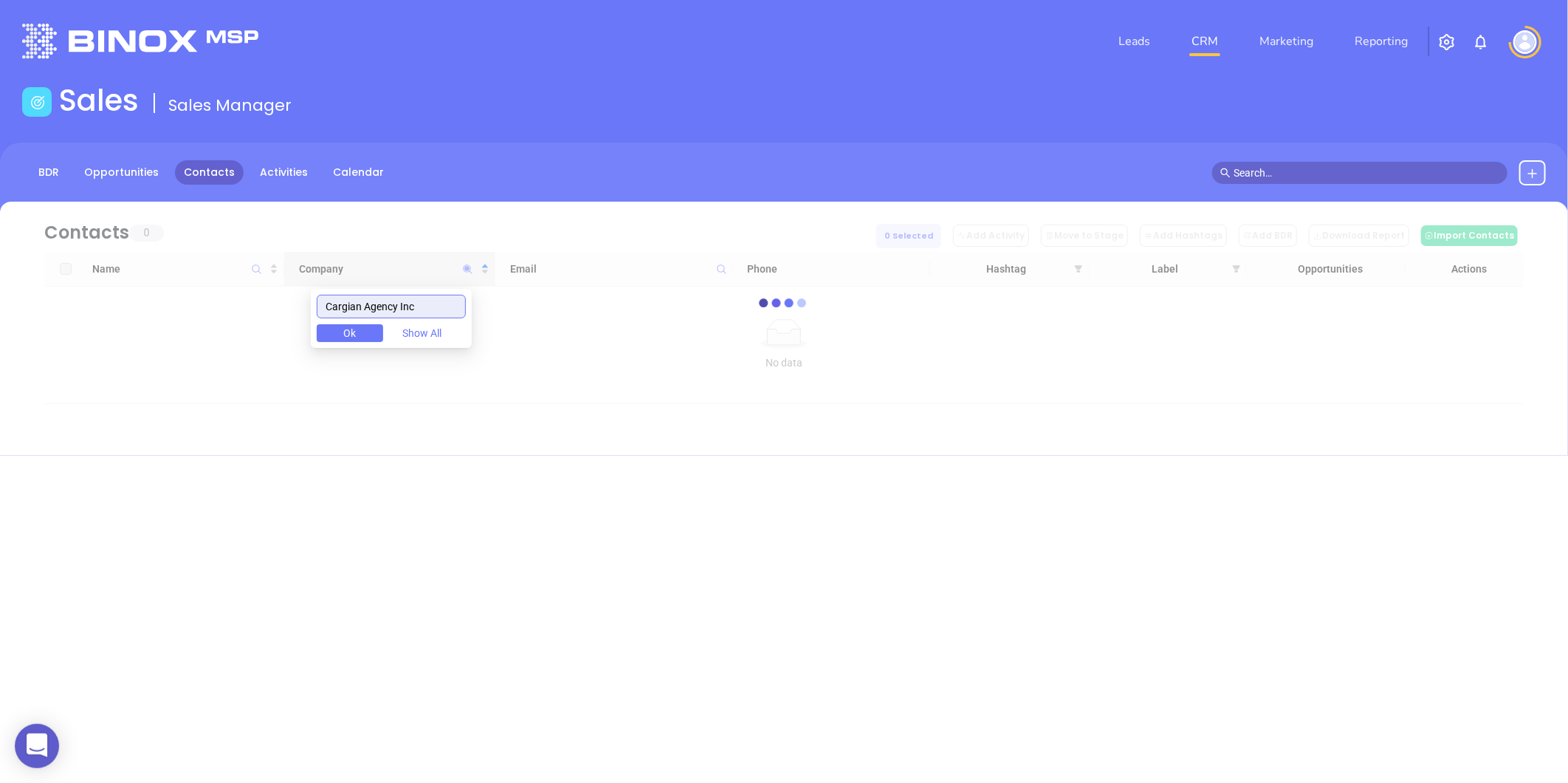
drag, startPoint x: 372, startPoint y: 307, endPoint x: 576, endPoint y: 249, distance: 212.1
click at [576, 249] on body "0 Leads CRM Marketing Reporting Financial Leads Leads Sales Sales Manager BDR O…" at bounding box center [784, 391] width 1568 height 783
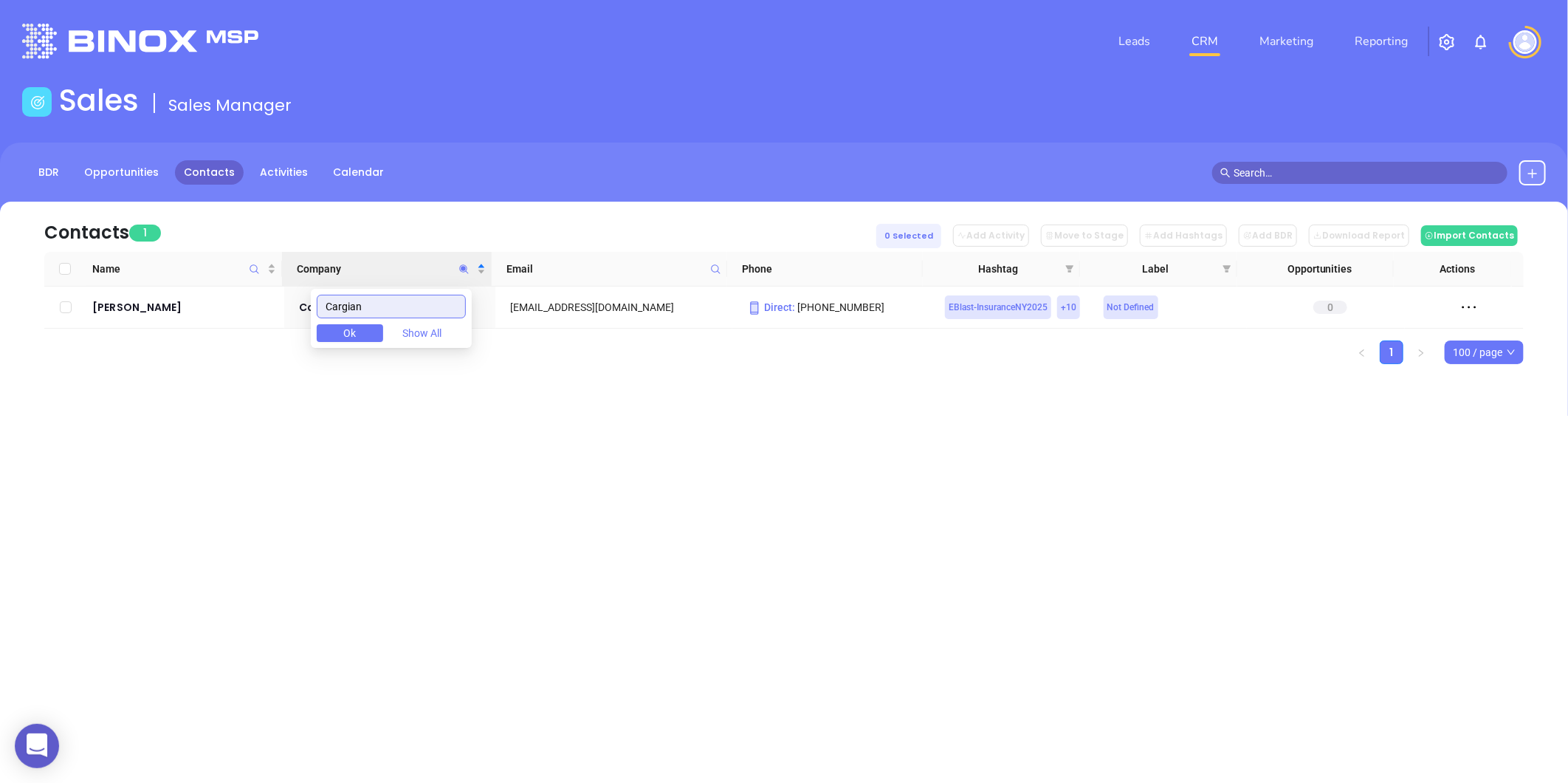
type input "Cargian"
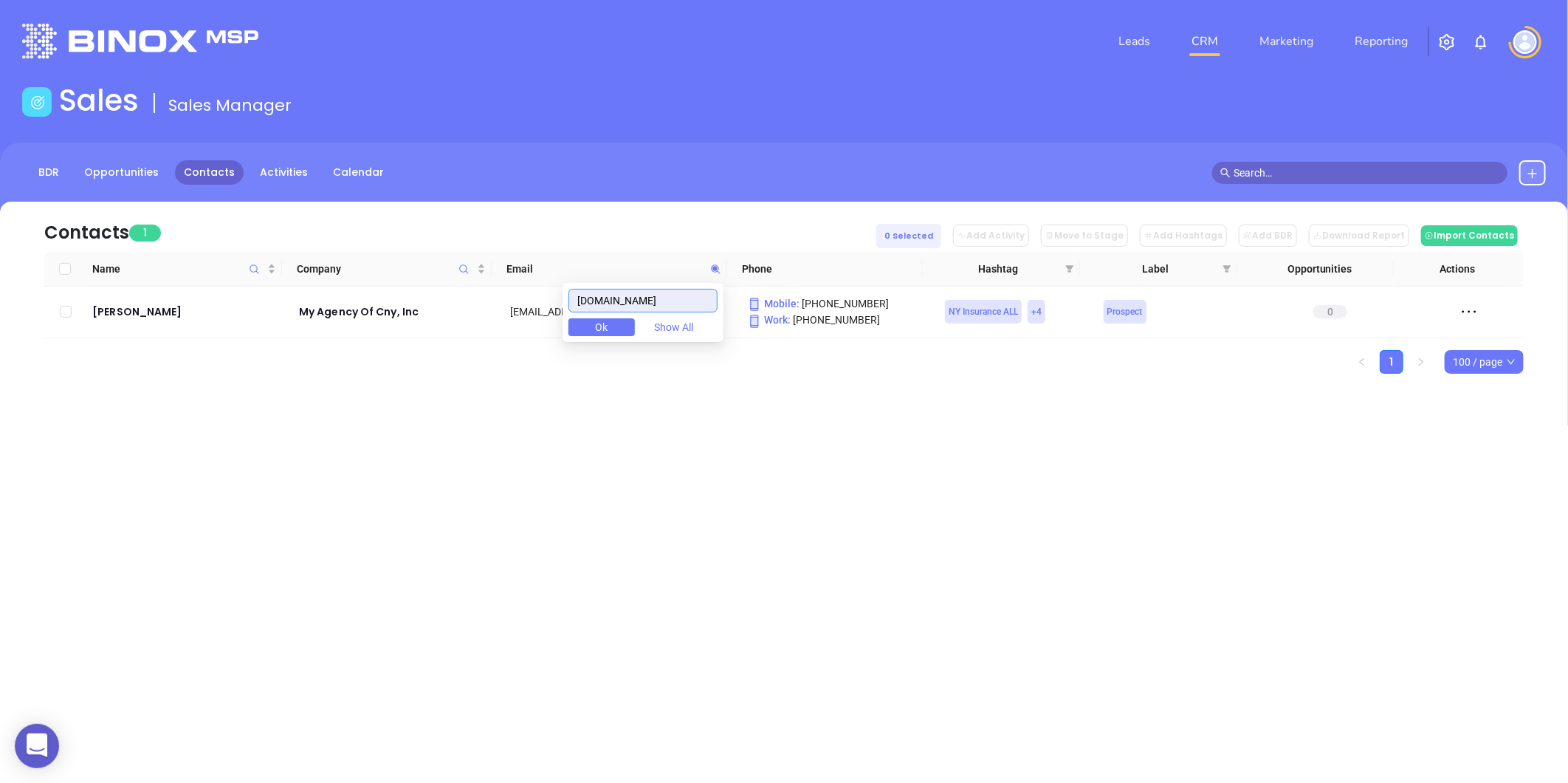
drag, startPoint x: 696, startPoint y: 293, endPoint x: 635, endPoint y: 308, distance: 62.8
click at [540, 305] on body "0 Leads CRM Marketing Reporting Financial Leads Leads Sales Sales Manager BDR O…" at bounding box center [784, 391] width 1568 height 783
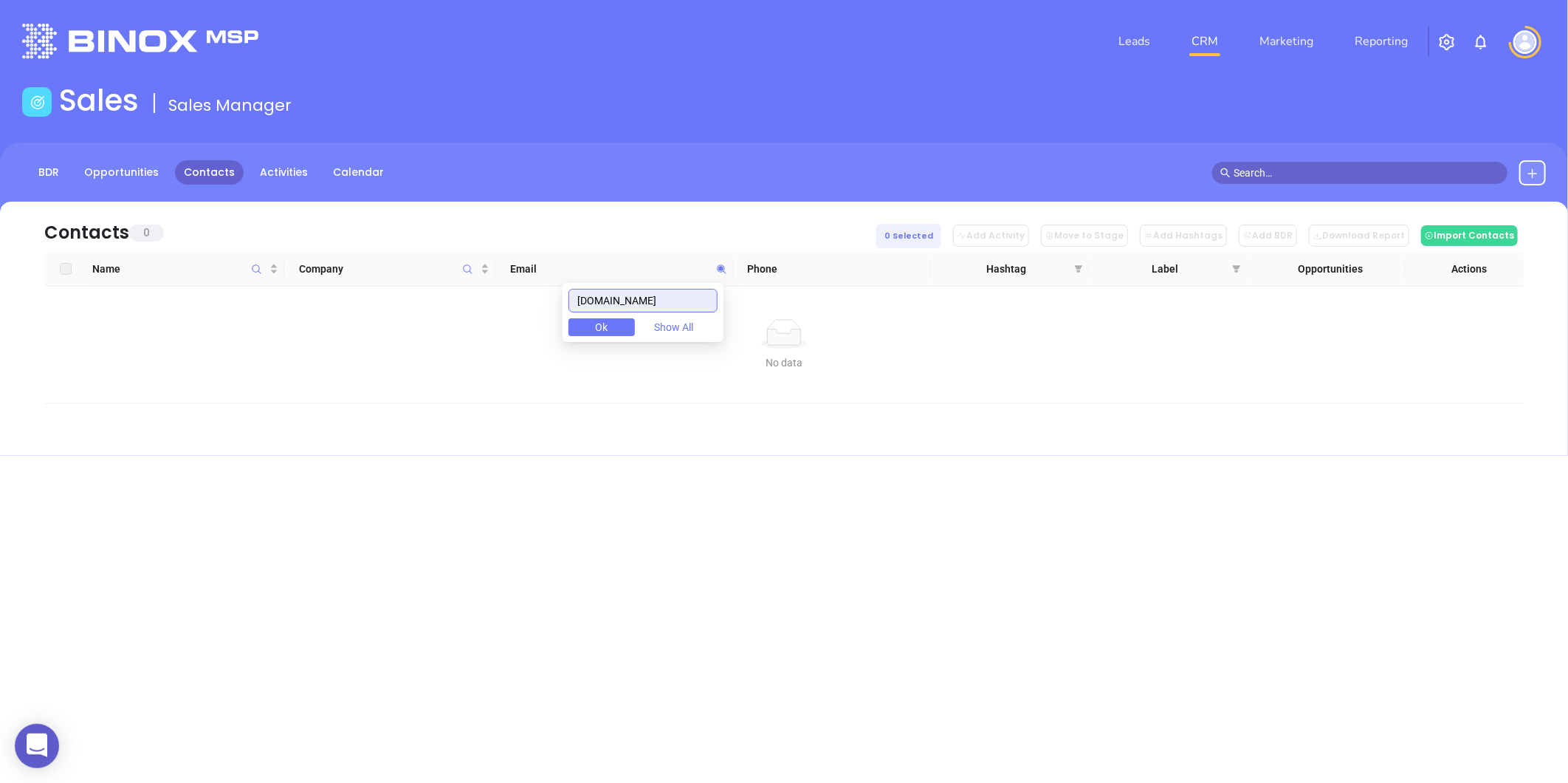
drag, startPoint x: 669, startPoint y: 303, endPoint x: 515, endPoint y: 326, distance: 155.7
click at [507, 329] on body "0 Leads CRM Marketing Reporting Financial Leads Leads Sales Sales Manager BDR O…" at bounding box center [784, 391] width 1568 height 783
paste input "milleradagency"
drag, startPoint x: 683, startPoint y: 301, endPoint x: 480, endPoint y: 335, distance: 205.8
click at [479, 335] on body "0 Leads CRM Marketing Reporting Financial Leads Leads Sales Sales Manager BDR O…" at bounding box center [784, 391] width 1568 height 783
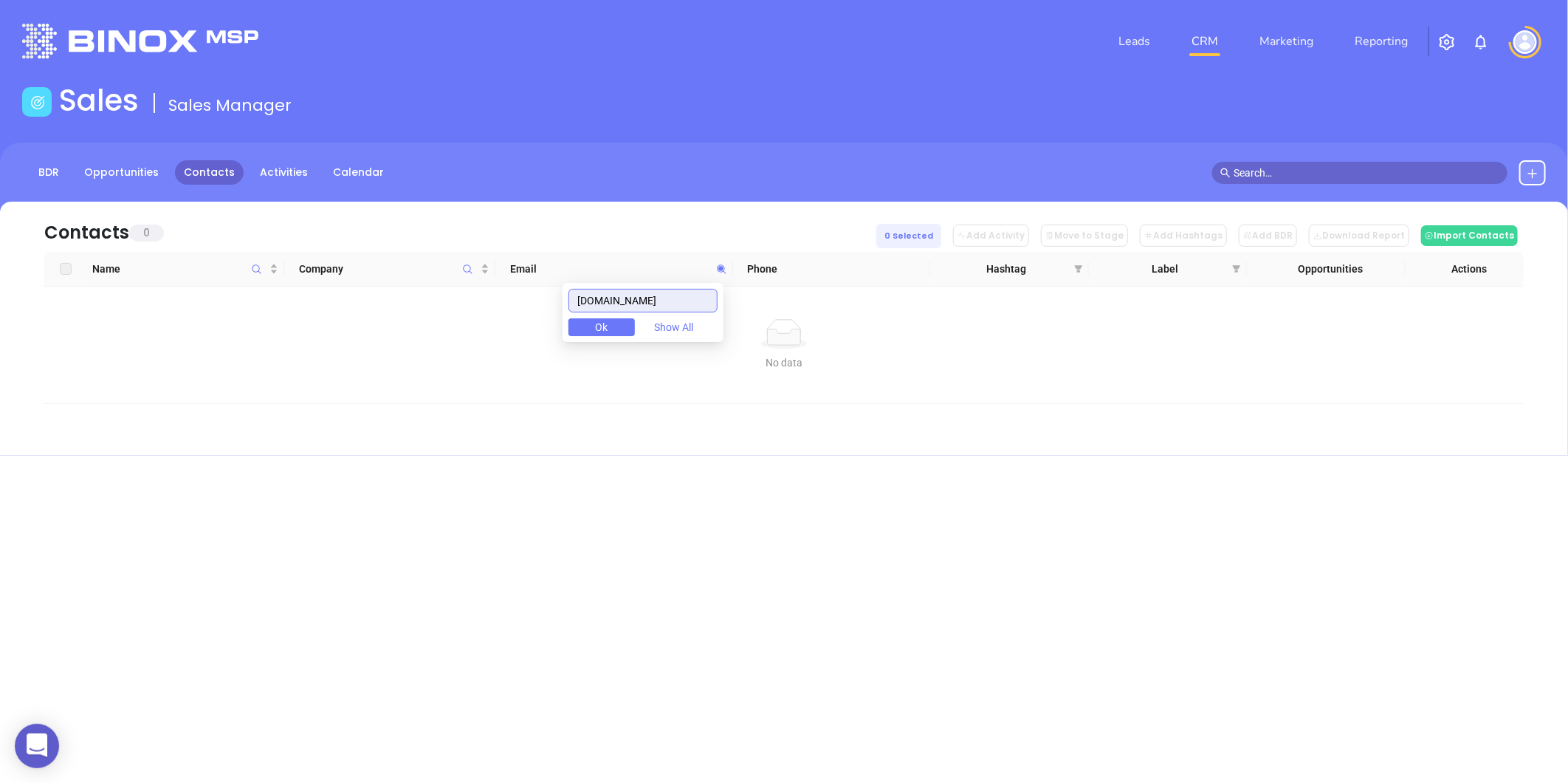
paste input "nilife"
drag, startPoint x: 662, startPoint y: 300, endPoint x: 395, endPoint y: 366, distance: 275.0
click at [395, 366] on body "0 Leads CRM Marketing Reporting Financial Leads Leads Sales Sales Manager BDR O…" at bounding box center [784, 391] width 1568 height 783
paste input "shepardinsgrp"
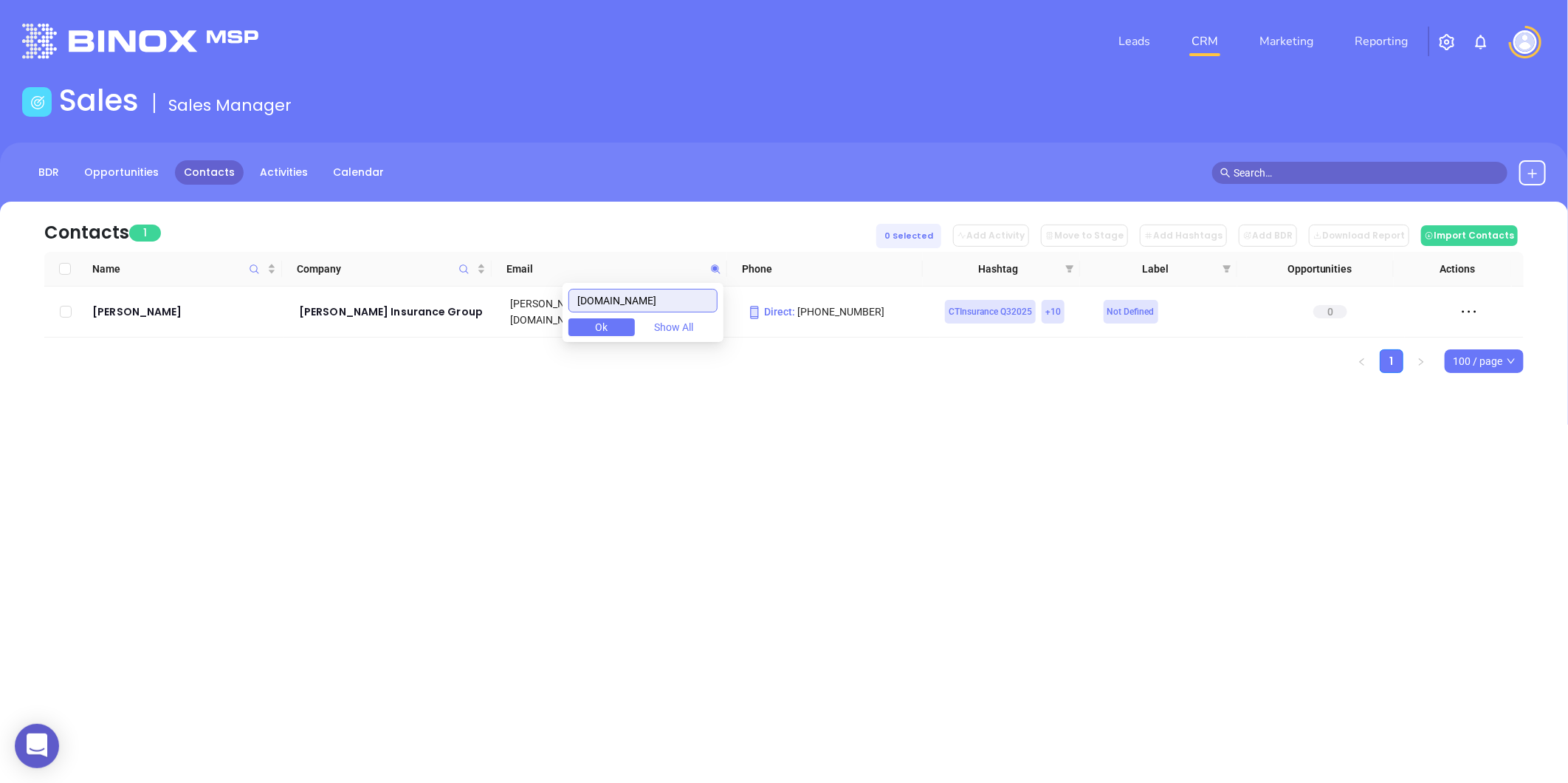
drag, startPoint x: 696, startPoint y: 298, endPoint x: 522, endPoint y: 330, distance: 176.9
click at [522, 330] on body "0 Leads CRM Marketing Reporting Financial Leads Leads Sales Sales Manager BDR O…" at bounding box center [784, 391] width 1568 height 783
paste input "thatinsurancegirl"
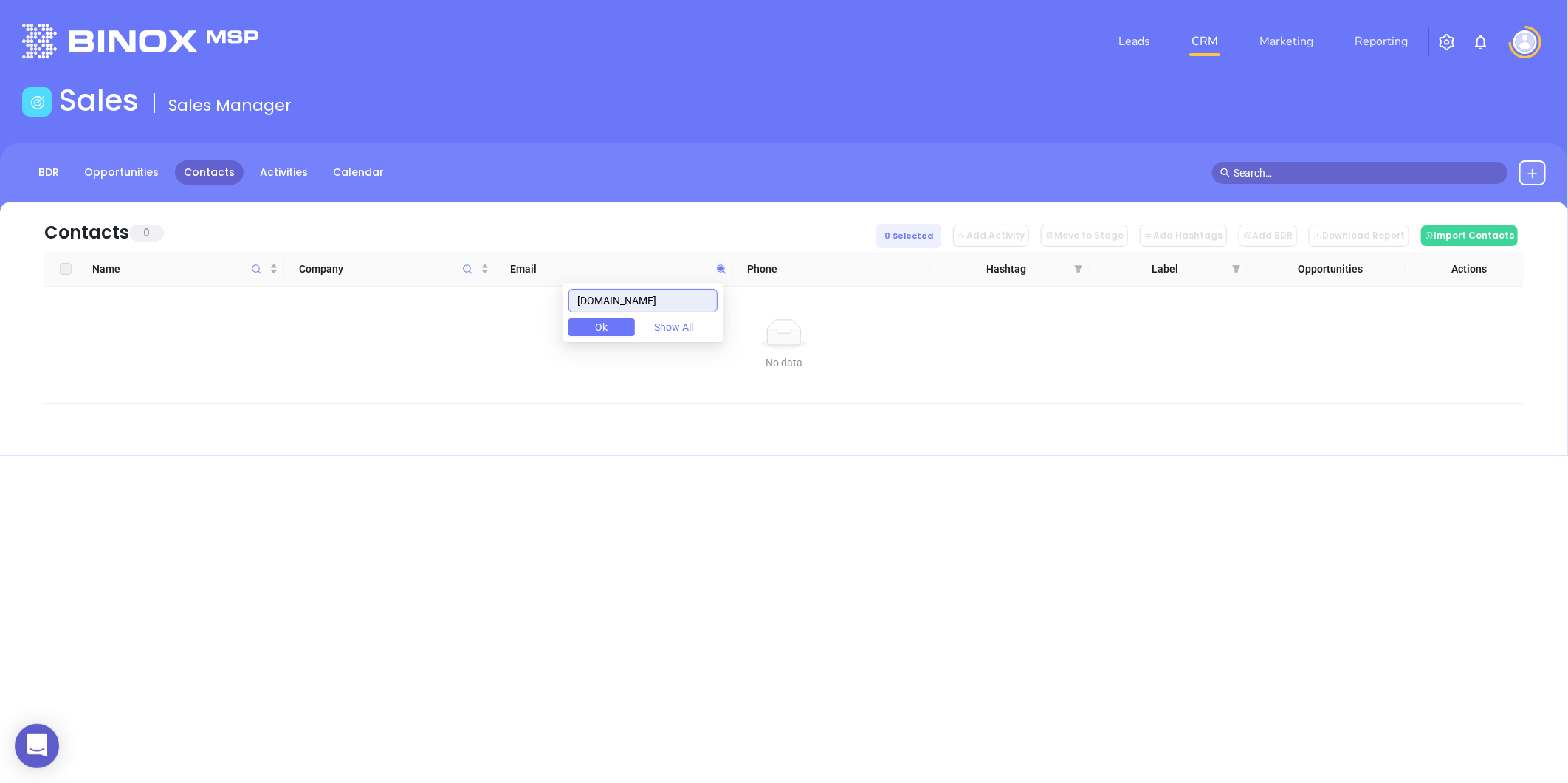
drag, startPoint x: 703, startPoint y: 302, endPoint x: 422, endPoint y: 355, distance: 286.0
click at [422, 355] on body "0 Leads CRM Marketing Reporting Financial Leads Leads Sales Sales Manager BDR O…" at bounding box center [784, 391] width 1568 height 783
paste input "senioradvisoryinsurance"
click at [667, 300] on input "[DOMAIN_NAME]" at bounding box center [642, 301] width 149 height 24
click at [668, 300] on input "[DOMAIN_NAME]" at bounding box center [642, 301] width 149 height 24
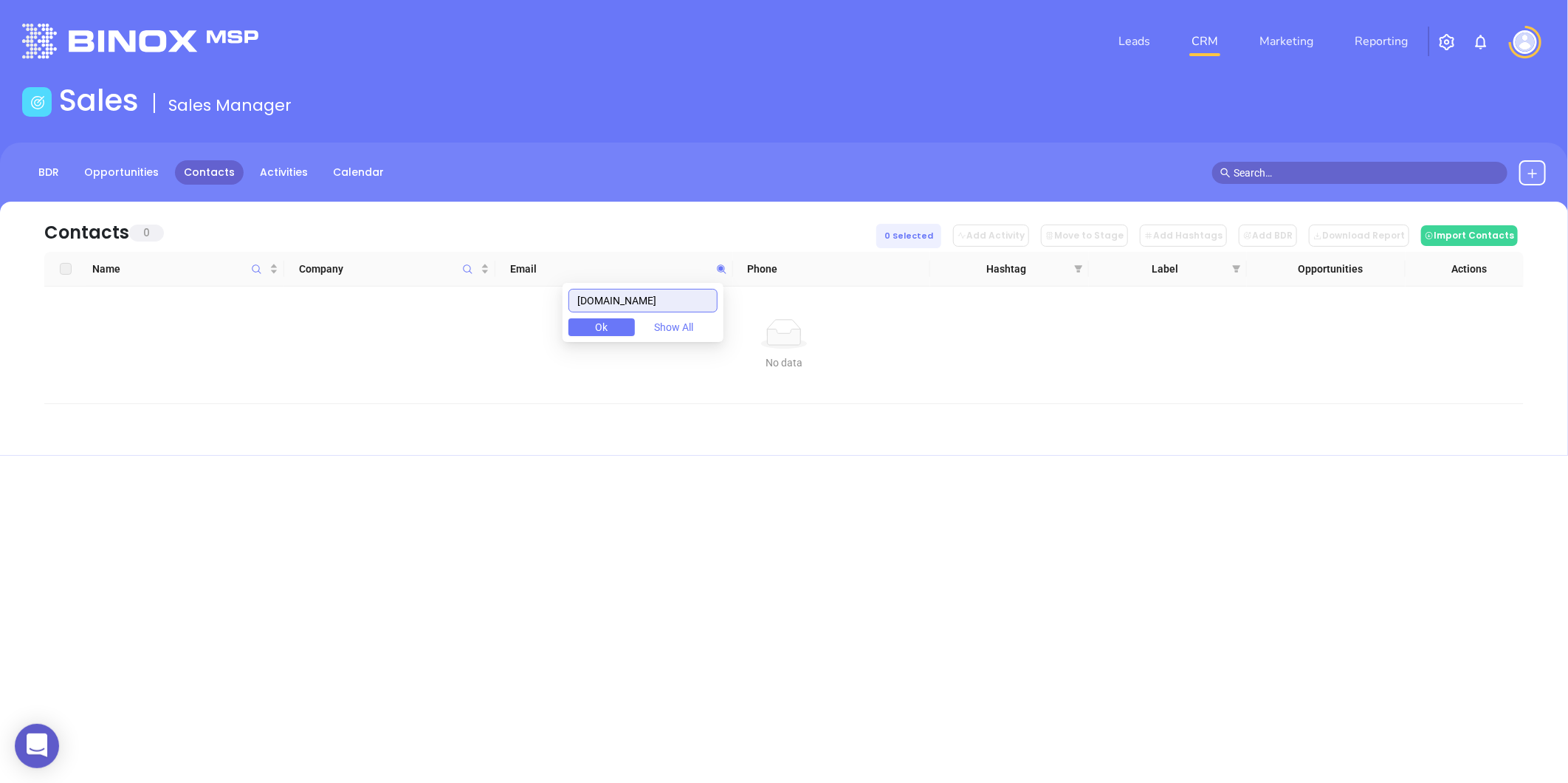
click at [668, 300] on input "[DOMAIN_NAME]" at bounding box center [642, 301] width 149 height 24
paste input "proactivebro"
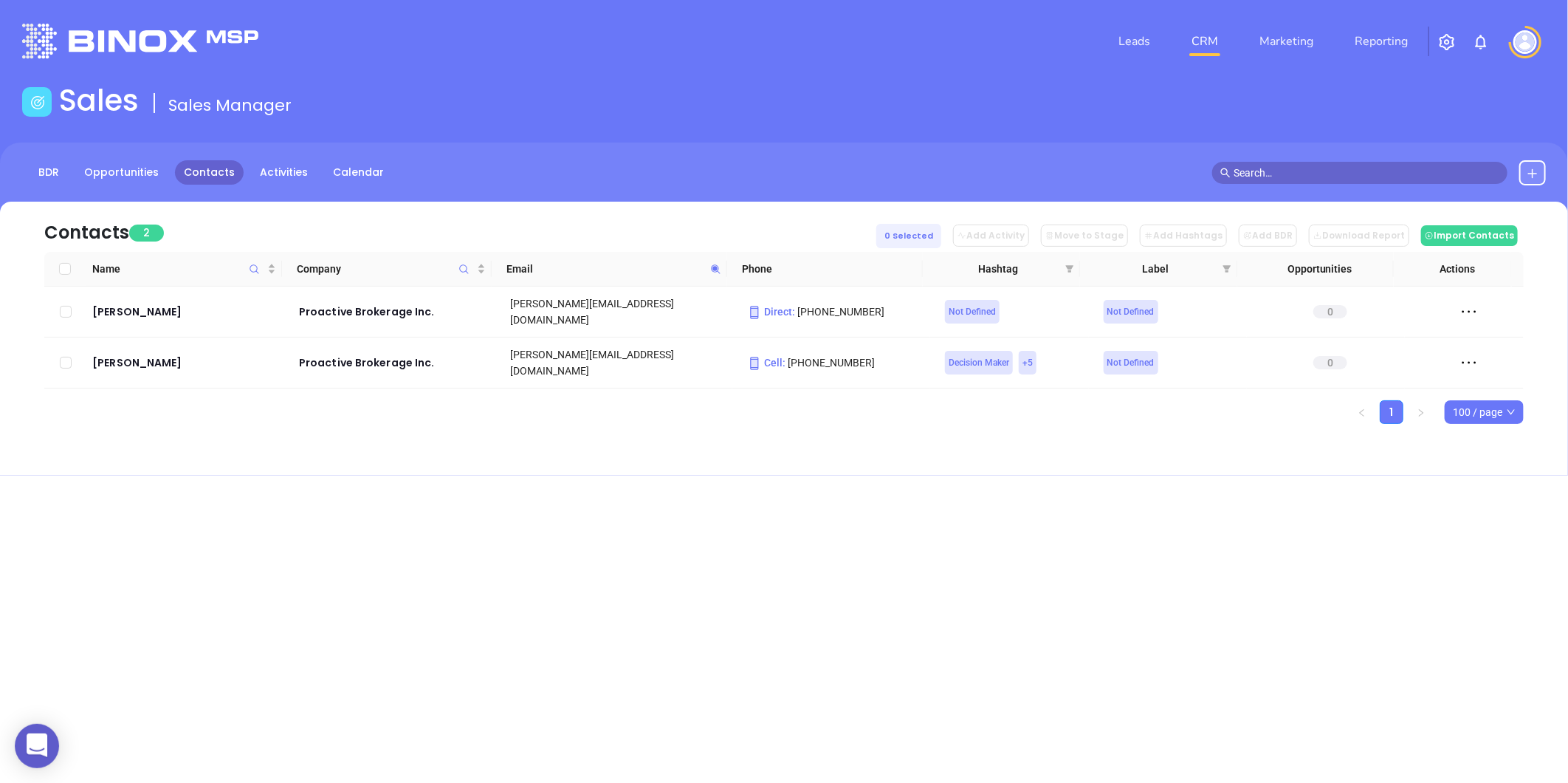
click at [712, 263] on icon at bounding box center [715, 268] width 11 height 11
paste input "levantiagency"
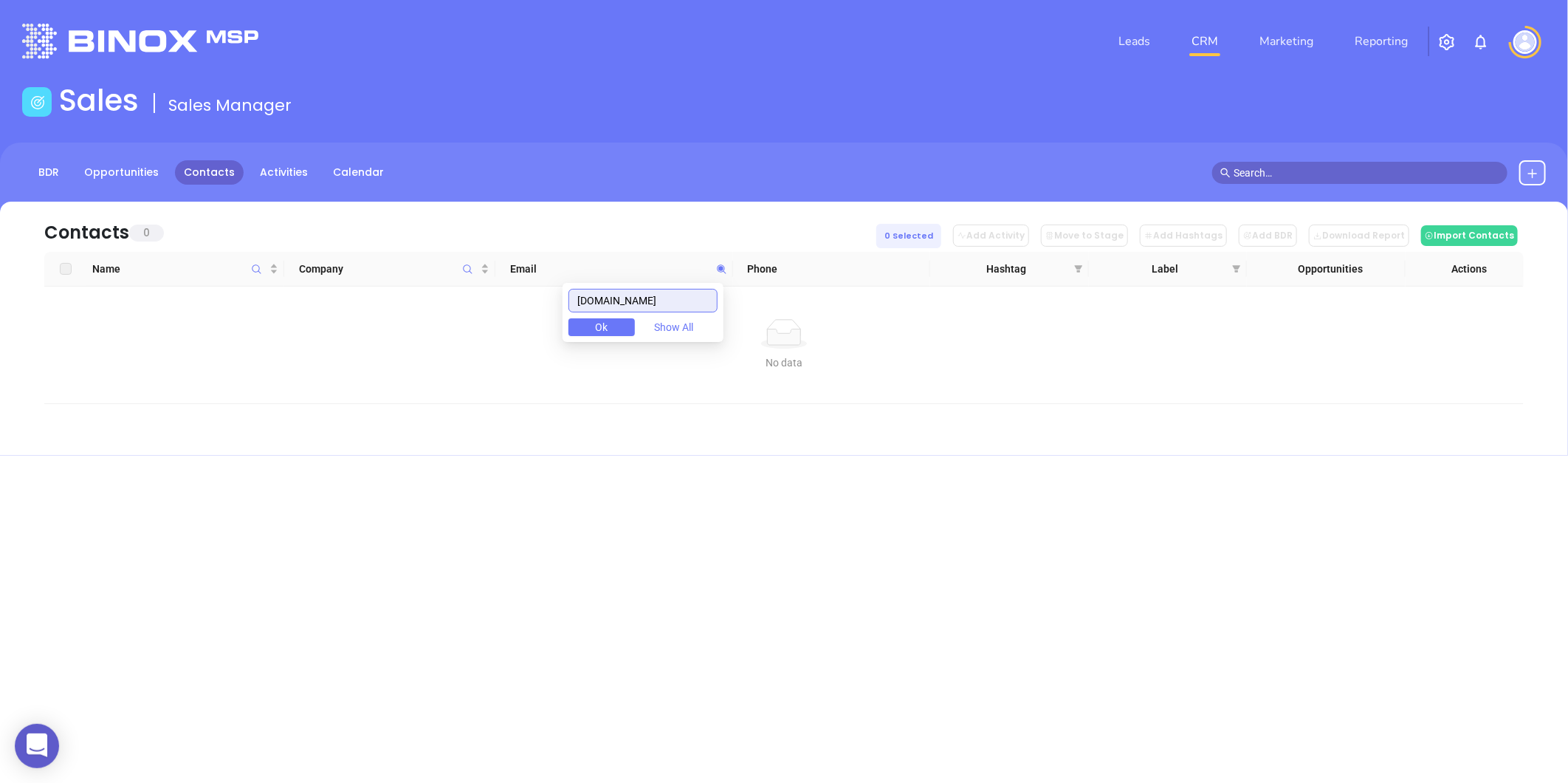
drag, startPoint x: 673, startPoint y: 303, endPoint x: 437, endPoint y: 373, distance: 246.2
click at [437, 373] on body "0 Leads CRM Marketing Reporting Financial Leads Leads Sales Sales Manager BDR O…" at bounding box center [784, 391] width 1568 height 783
paste input "phdinsurance"
click at [667, 307] on input "phdinsuranceagency.com" at bounding box center [642, 301] width 149 height 24
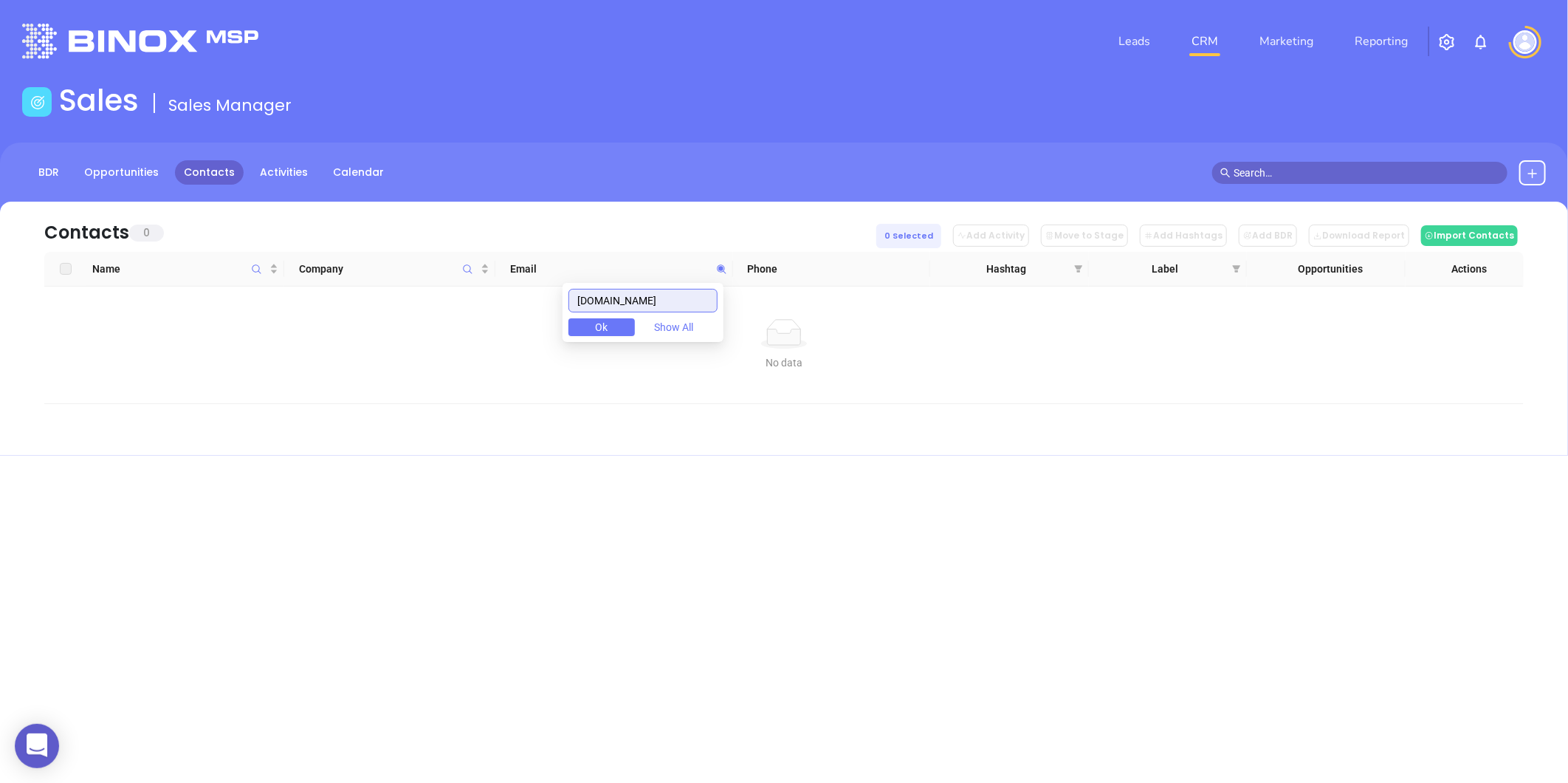
click at [667, 307] on input "phdinsuranceagency.com" at bounding box center [642, 301] width 149 height 24
paste input "twcny.rr"
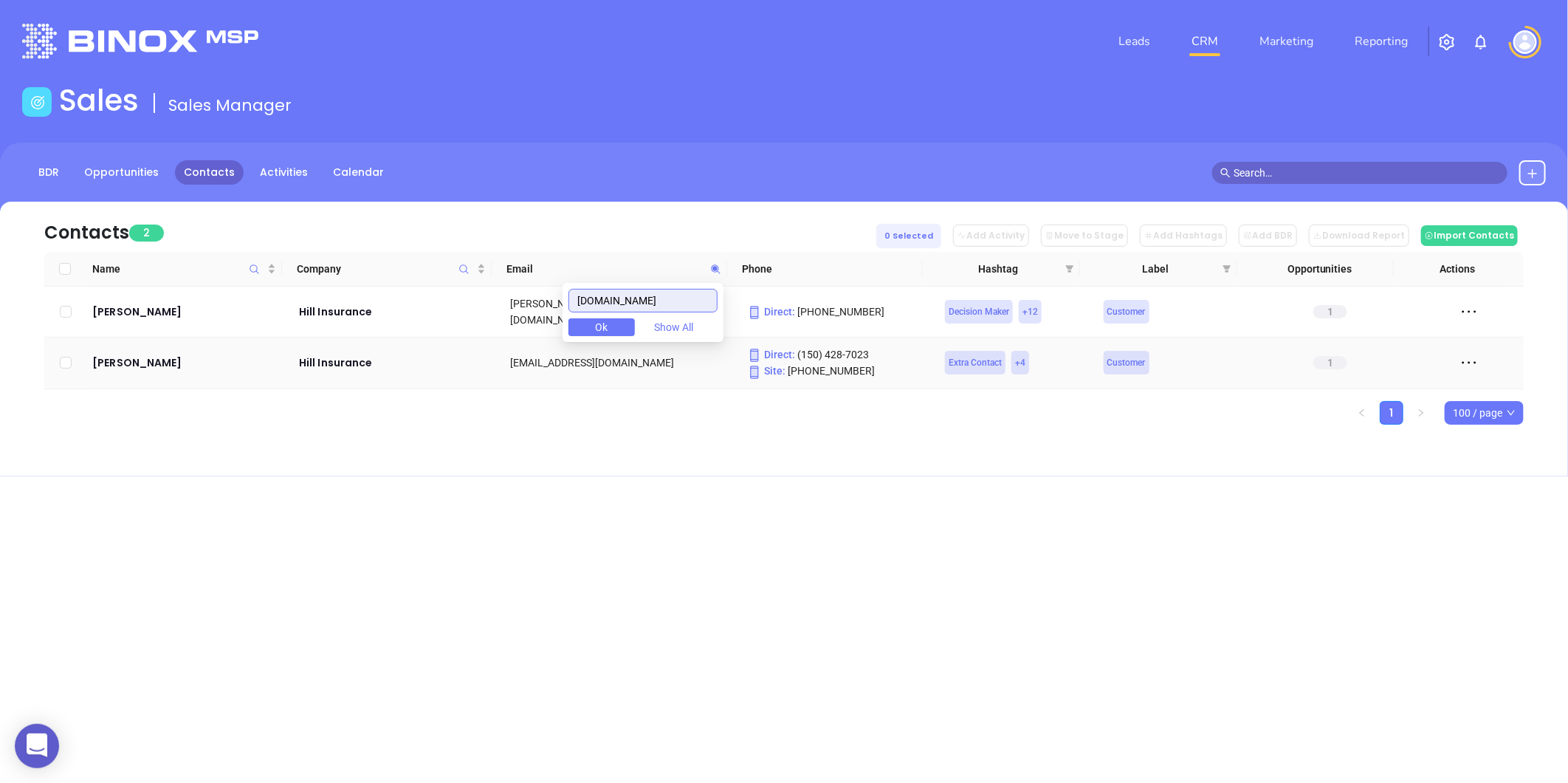
drag, startPoint x: 661, startPoint y: 296, endPoint x: 413, endPoint y: 342, distance: 252.2
click at [414, 341] on body "0 Leads CRM Marketing Reporting Financial Leads Leads Sales Sales Manager BDR O…" at bounding box center [784, 391] width 1568 height 783
paste input "dadeyinsurance"
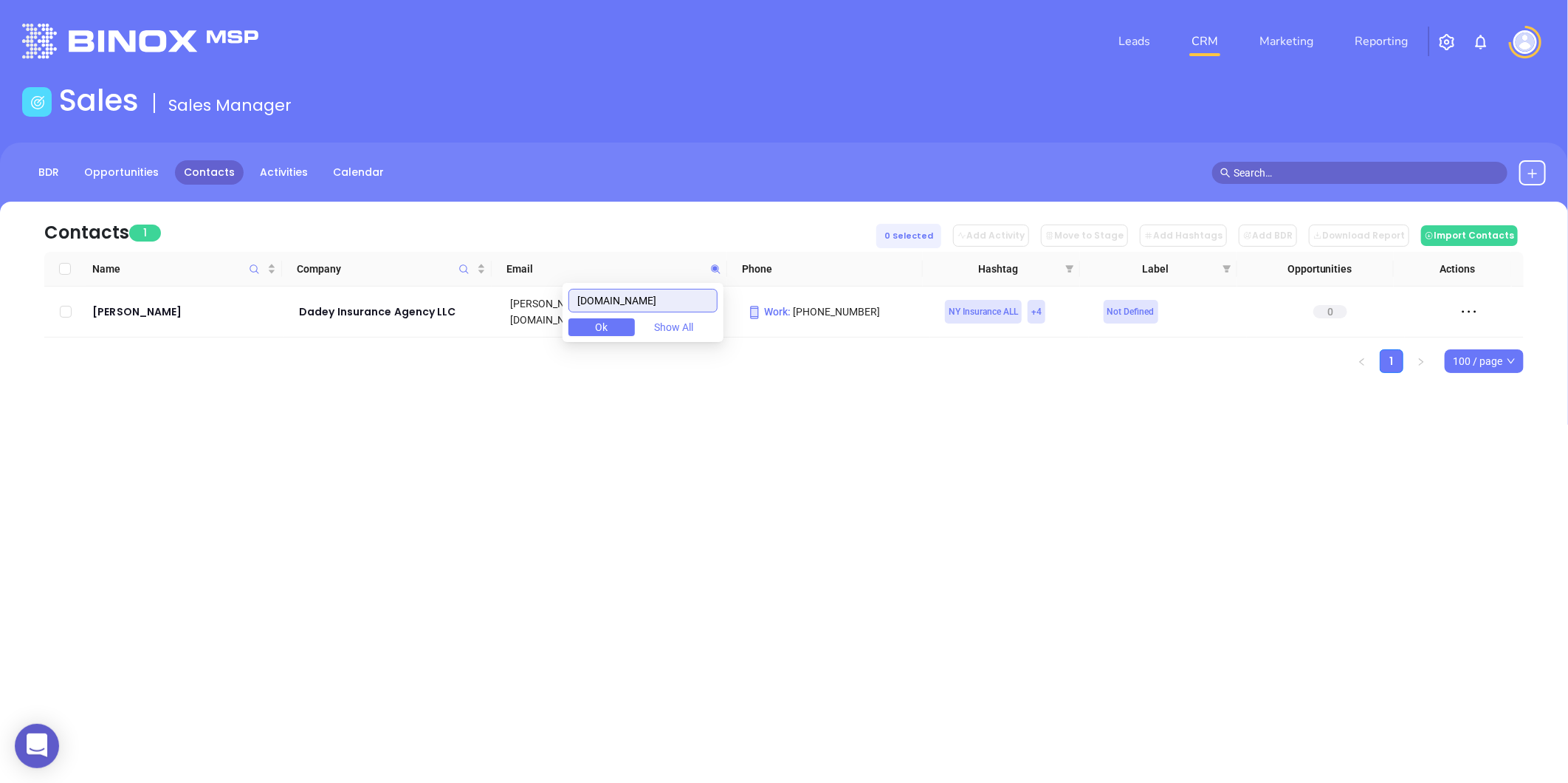
drag, startPoint x: 697, startPoint y: 297, endPoint x: 525, endPoint y: 354, distance: 181.2
click at [525, 353] on body "0 Leads CRM Marketing Reporting Financial Leads Leads Sales Sales Manager BDR O…" at bounding box center [784, 391] width 1568 height 783
paste input "peoplestrust"
click at [682, 303] on input "peoplestrustinsurance.com" at bounding box center [642, 301] width 149 height 24
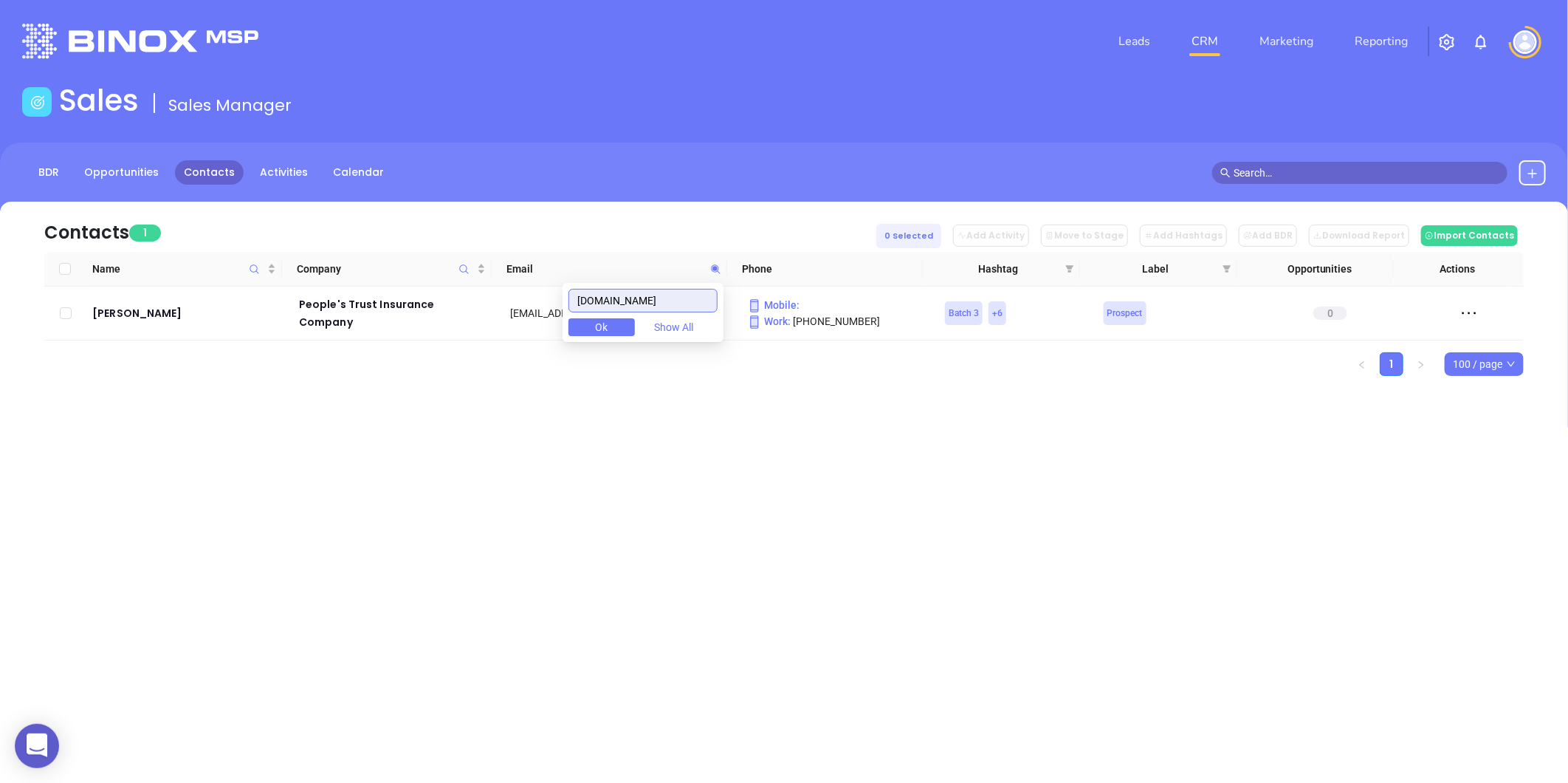
click at [682, 303] on input "peoplestrustinsurance.com" at bounding box center [642, 301] width 149 height 24
paste input ".sterlingcas"
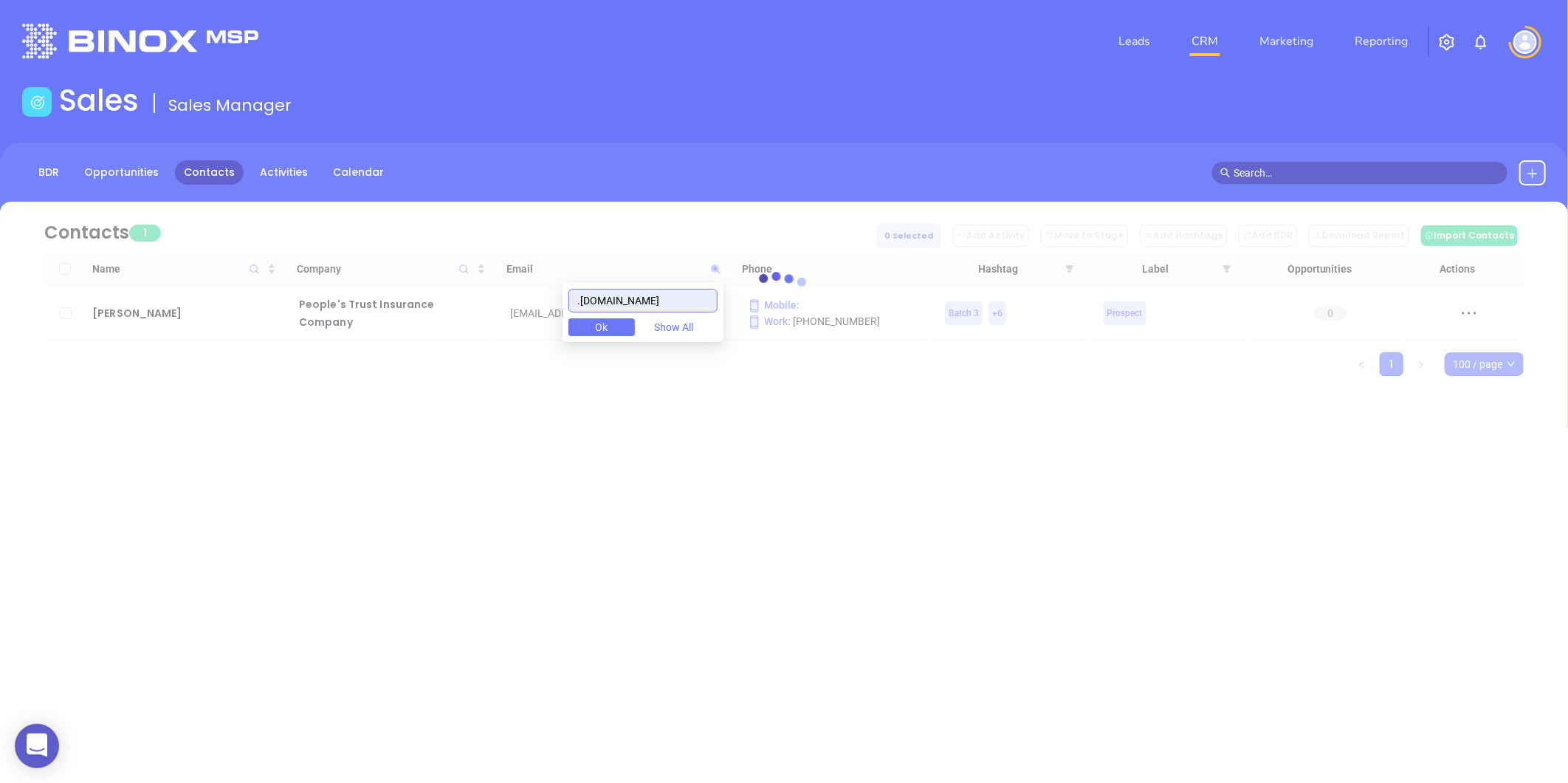
drag, startPoint x: 588, startPoint y: 301, endPoint x: 594, endPoint y: 297, distance: 7.2
click at [590, 299] on input ".sterlingcas.com" at bounding box center [642, 301] width 149 height 24
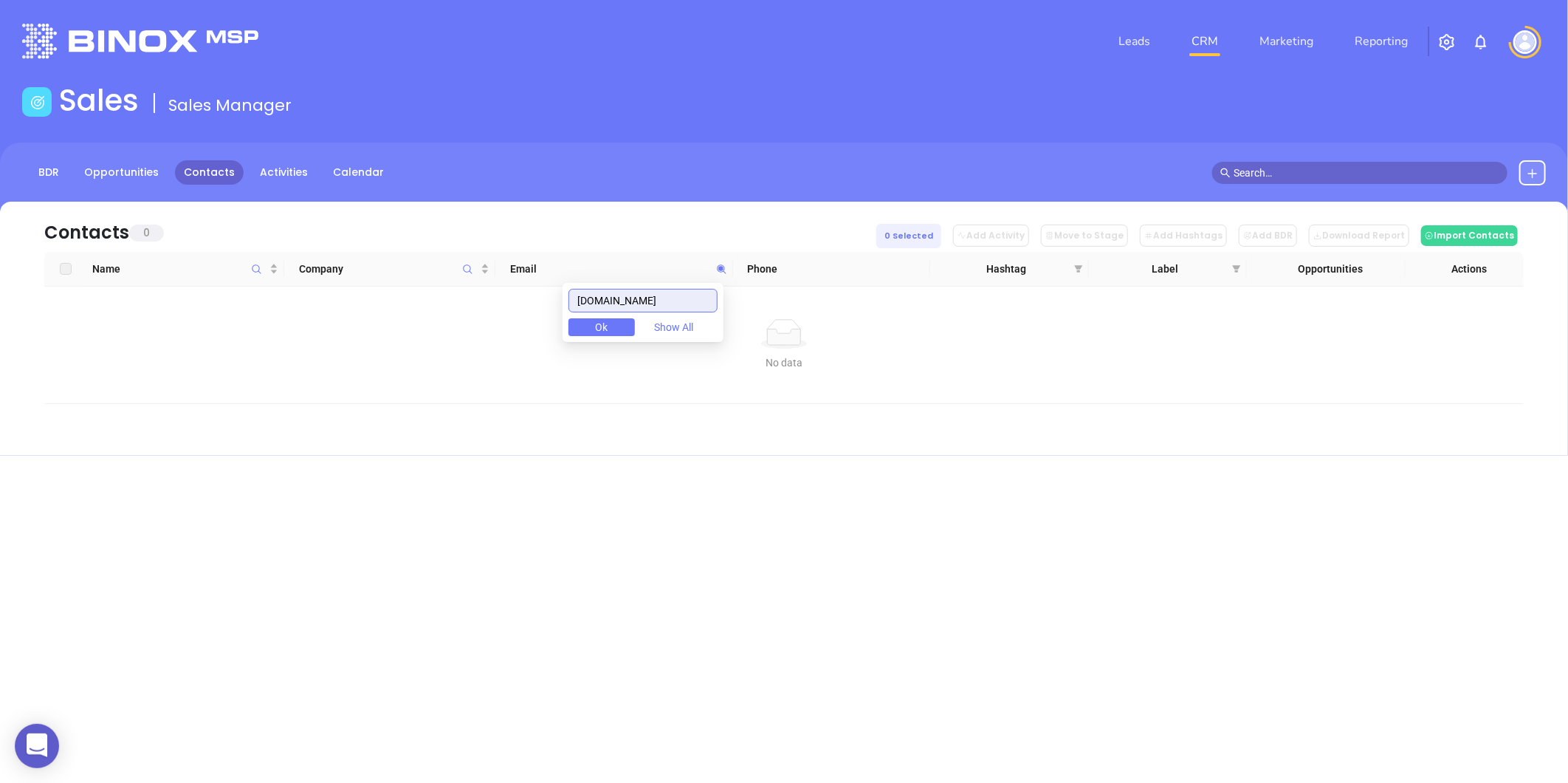
click at [681, 300] on input "sterlingcas.com" at bounding box center [642, 301] width 149 height 24
drag, startPoint x: 675, startPoint y: 291, endPoint x: 467, endPoint y: 348, distance: 215.7
click at [467, 347] on body "0 Leads CRM Marketing Reporting Financial Leads Leads Sales Sales Manager BDR O…" at bounding box center [784, 391] width 1568 height 783
paste input "jb-insurance"
type input "jb-insurance.com"
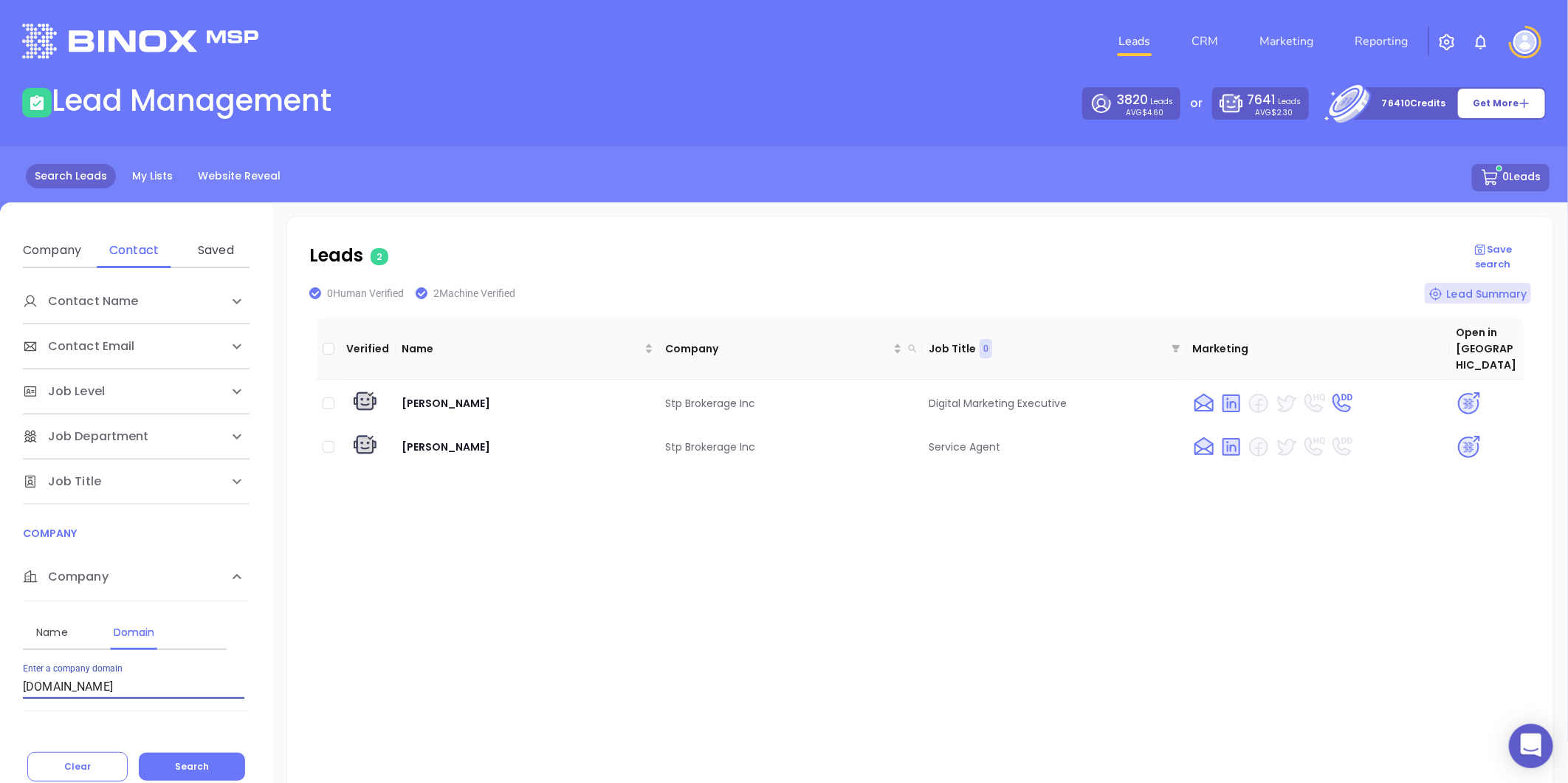
drag, startPoint x: 129, startPoint y: 689, endPoint x: -103, endPoint y: 691, distance: 232.0
click at [0, 691] on html "0 Leads CRM Marketing Reporting Financial Leads Leads Lead Management 3820 Lead…" at bounding box center [784, 391] width 1568 height 783
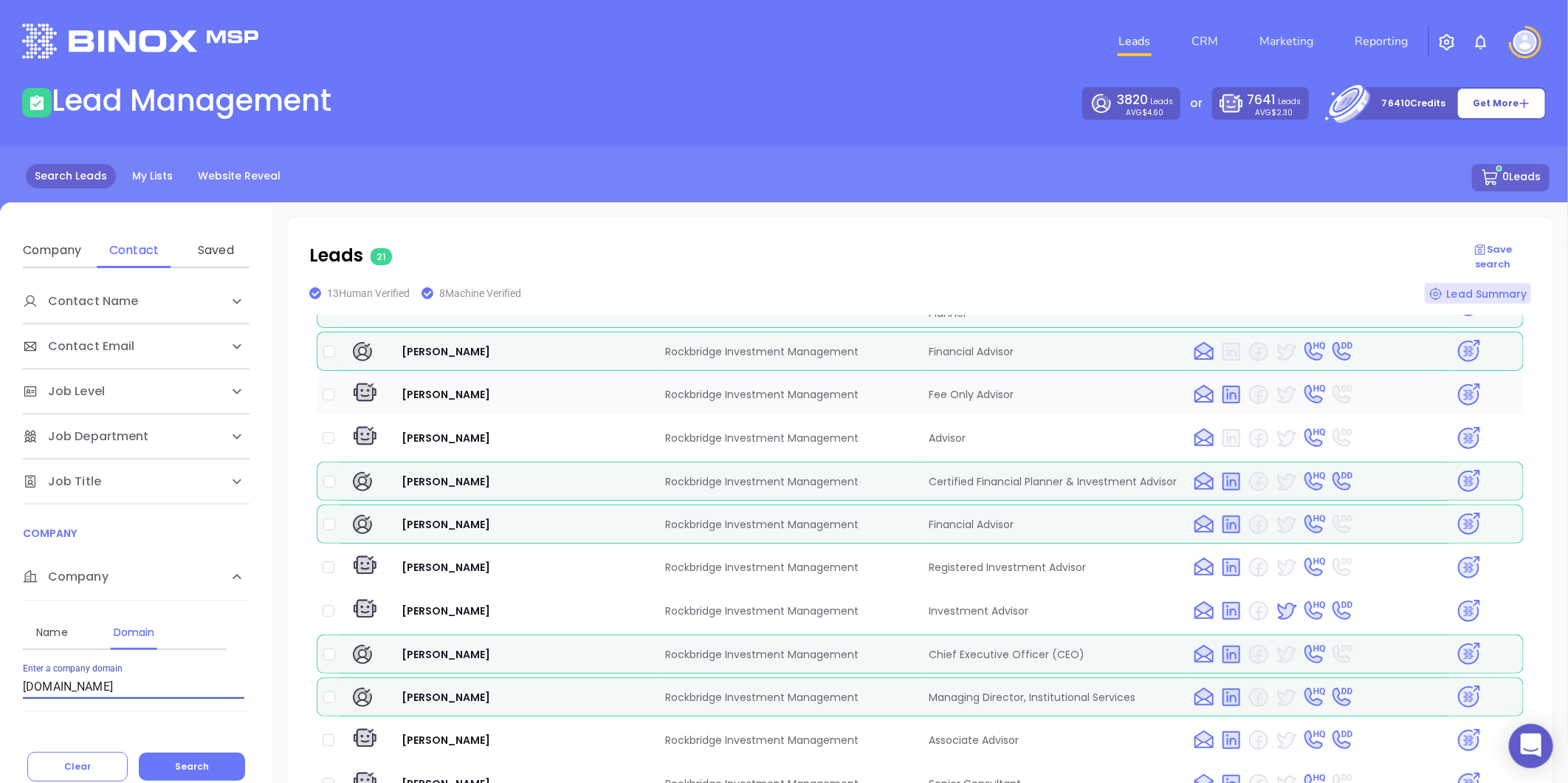
scroll to position [246, 0]
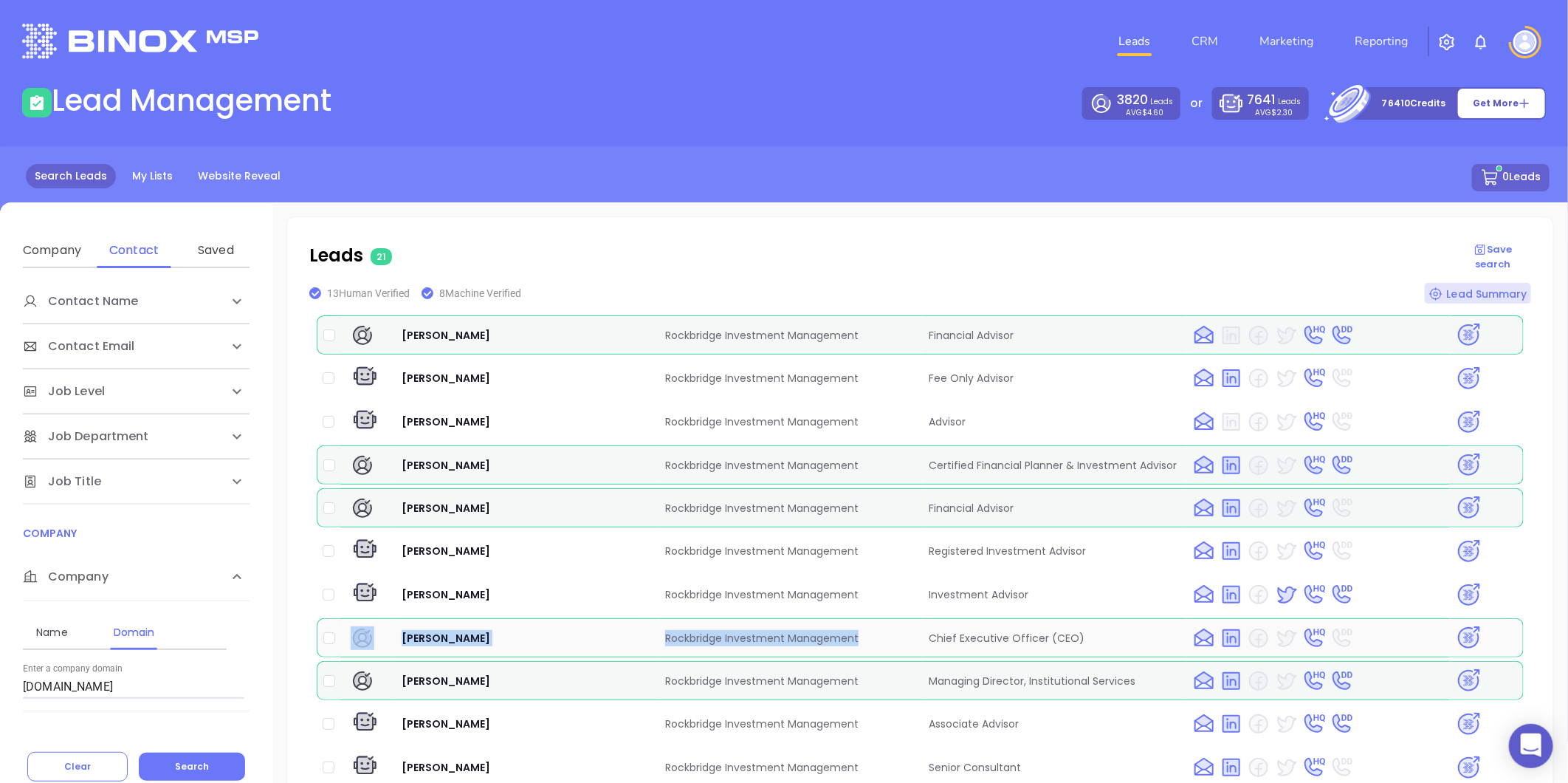
drag, startPoint x: 393, startPoint y: 613, endPoint x: 876, endPoint y: 606, distance: 483.1
click at [876, 618] on tr "Patrick Rohe Rockbridge Investment Management Chief Executive Officer (CEO)" at bounding box center [920, 637] width 1207 height 39
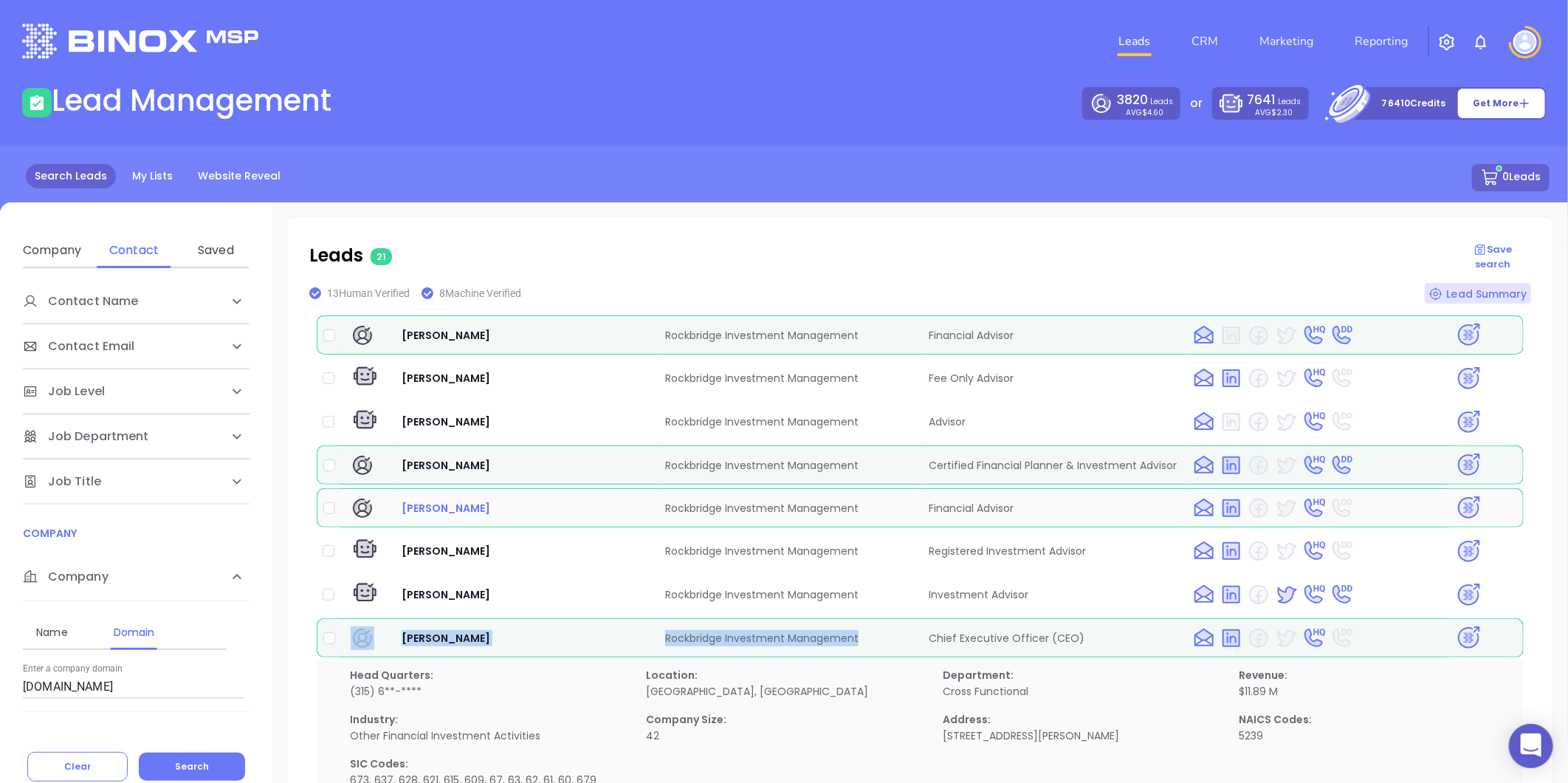
copy tr "Patrick Rohe Rockbridge Investment Management"
drag, startPoint x: -221, startPoint y: 751, endPoint x: -254, endPoint y: 762, distance: 34.8
click at [0, 762] on html "0 Leads CRM Marketing Reporting Financial Leads Leads Lead Management 3820 Lead…" at bounding box center [784, 391] width 1568 height 783
paste input "senioradvisoryinsurance"
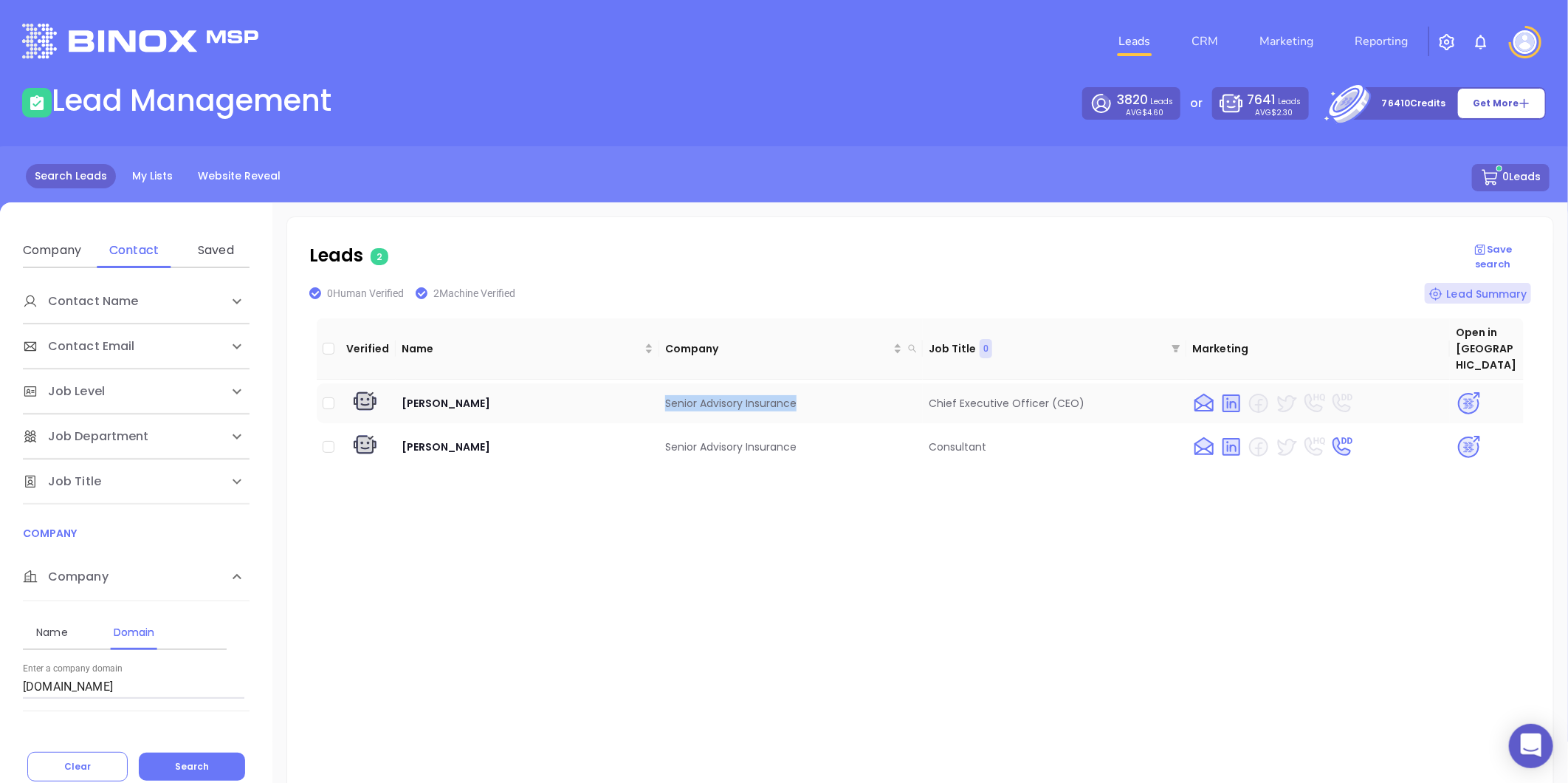
drag, startPoint x: 658, startPoint y: 383, endPoint x: 887, endPoint y: 384, distance: 229.0
click at [879, 383] on td "Senior Advisory Insurance" at bounding box center [790, 403] width 263 height 40
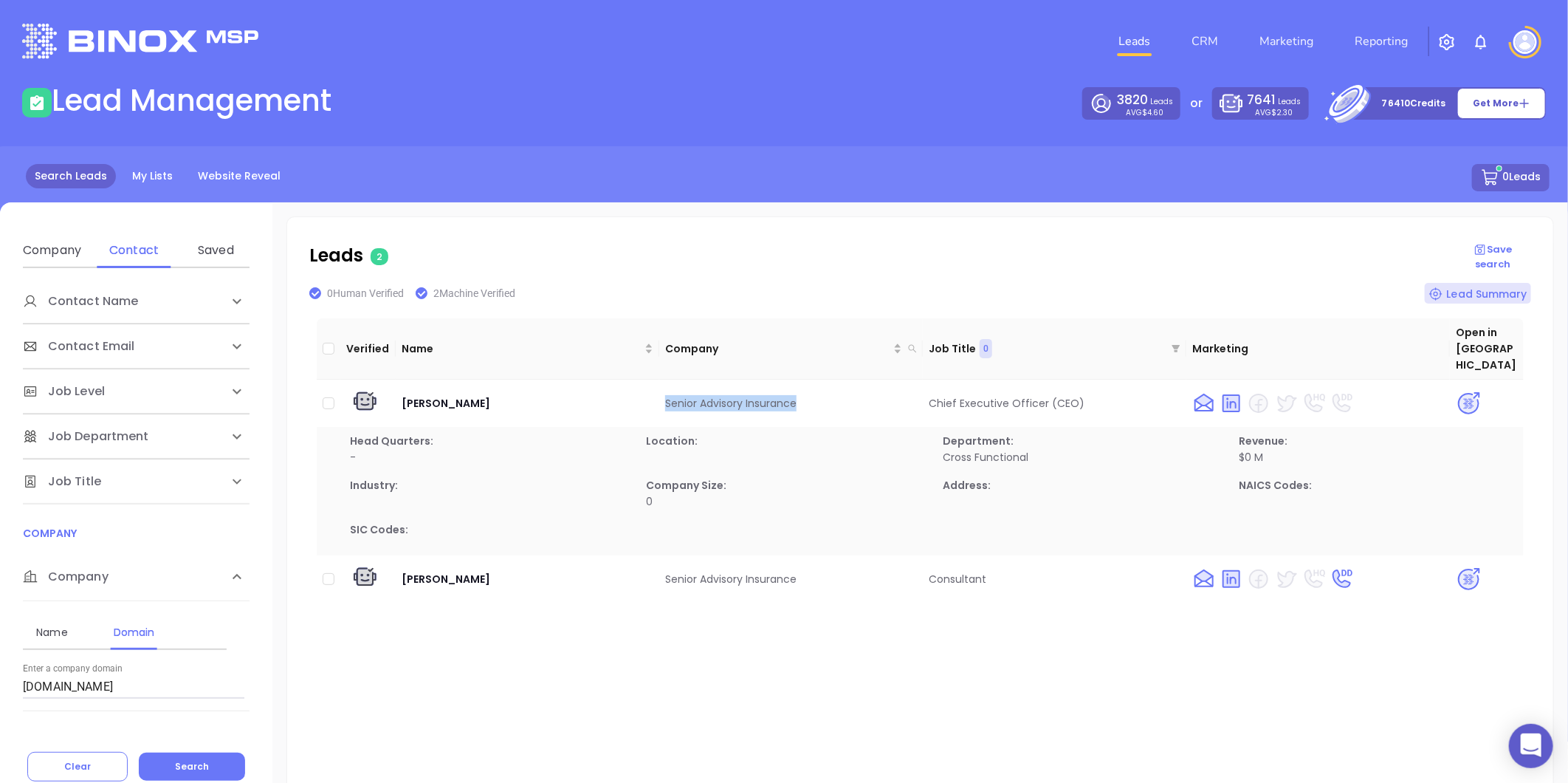
drag, startPoint x: 887, startPoint y: 384, endPoint x: 872, endPoint y: 510, distance: 126.9
click at [927, 504] on div "Head Quarters: - Location: Department: Cross Functional Revenue: $0 M Industry:…" at bounding box center [933, 491] width 1186 height 117
drag, startPoint x: 647, startPoint y: 378, endPoint x: 800, endPoint y: 372, distance: 153.1
click at [800, 383] on tr "John Kulakowski Senior Advisory Insurance Chief Executive Officer (CEO)" at bounding box center [920, 403] width 1207 height 40
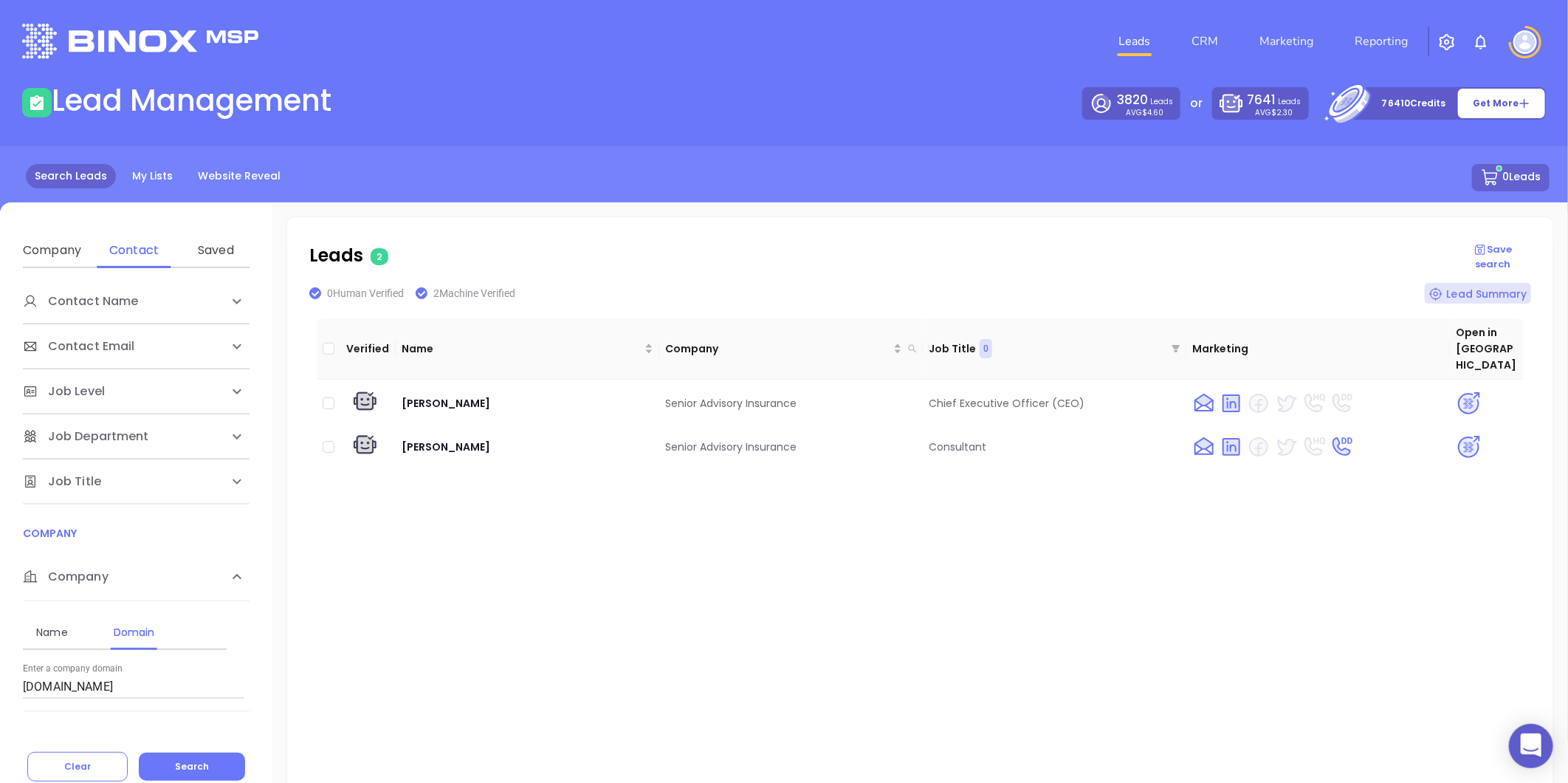
copy tr "Senior Advisory Insurance"
click at [1456, 390] on img at bounding box center [1468, 403] width 26 height 26
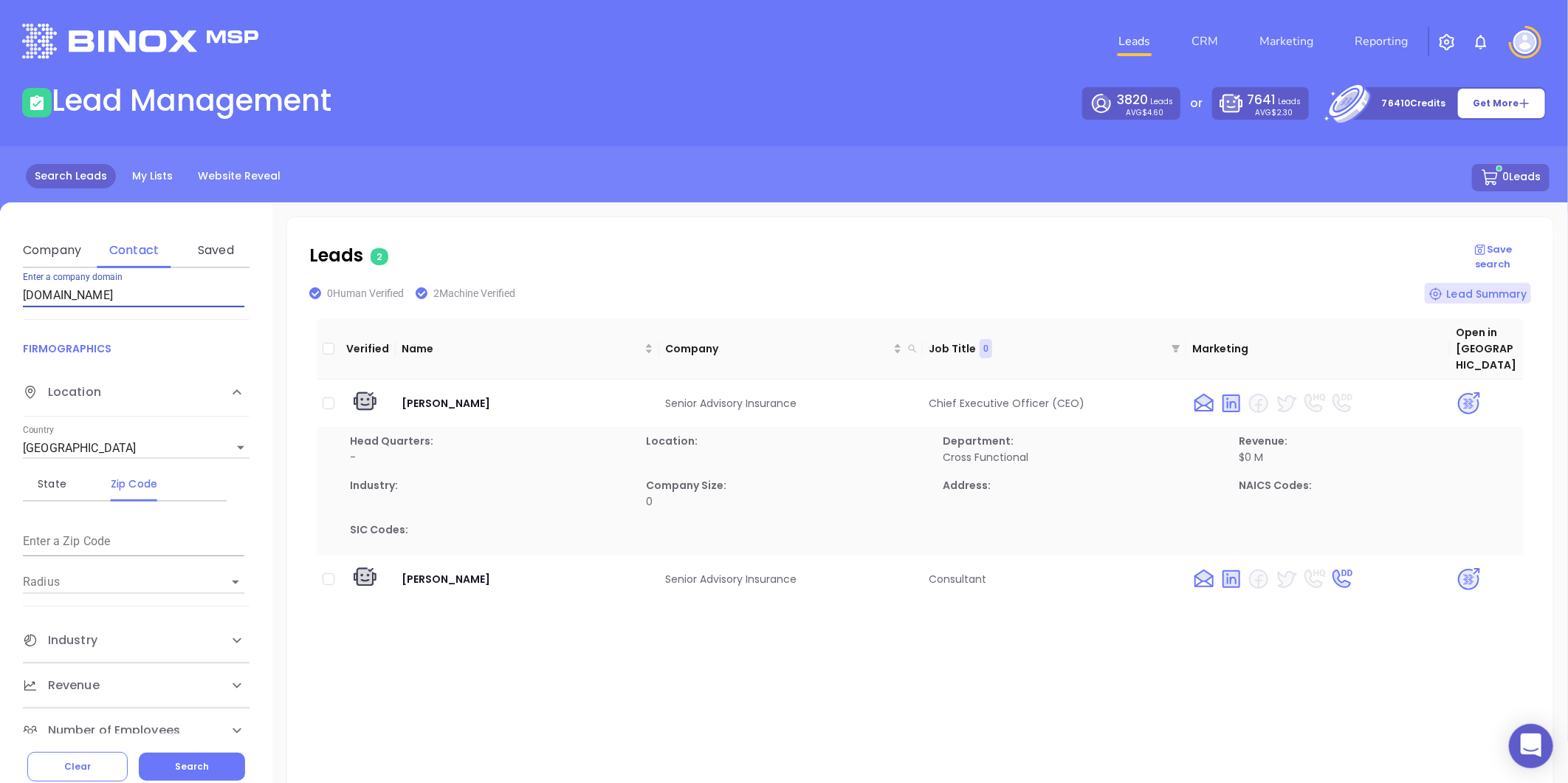
drag, startPoint x: 186, startPoint y: 690, endPoint x: -190, endPoint y: 780, distance: 386.6
click at [0, 780] on html "0 Leads CRM Marketing Reporting Financial Leads Leads Lead Management 3820 Lead…" at bounding box center [784, 391] width 1568 height 783
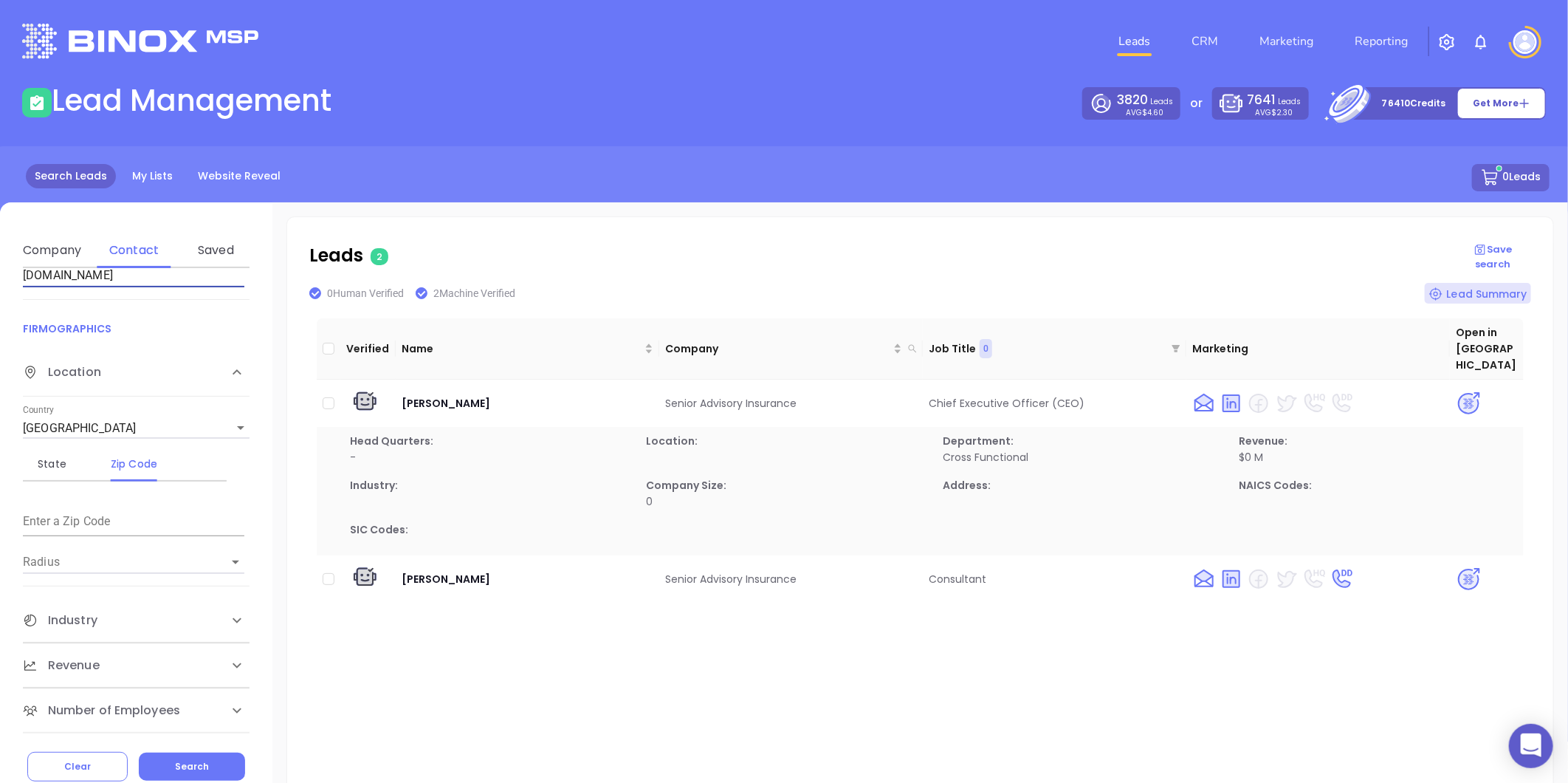
paste input "levantiagency"
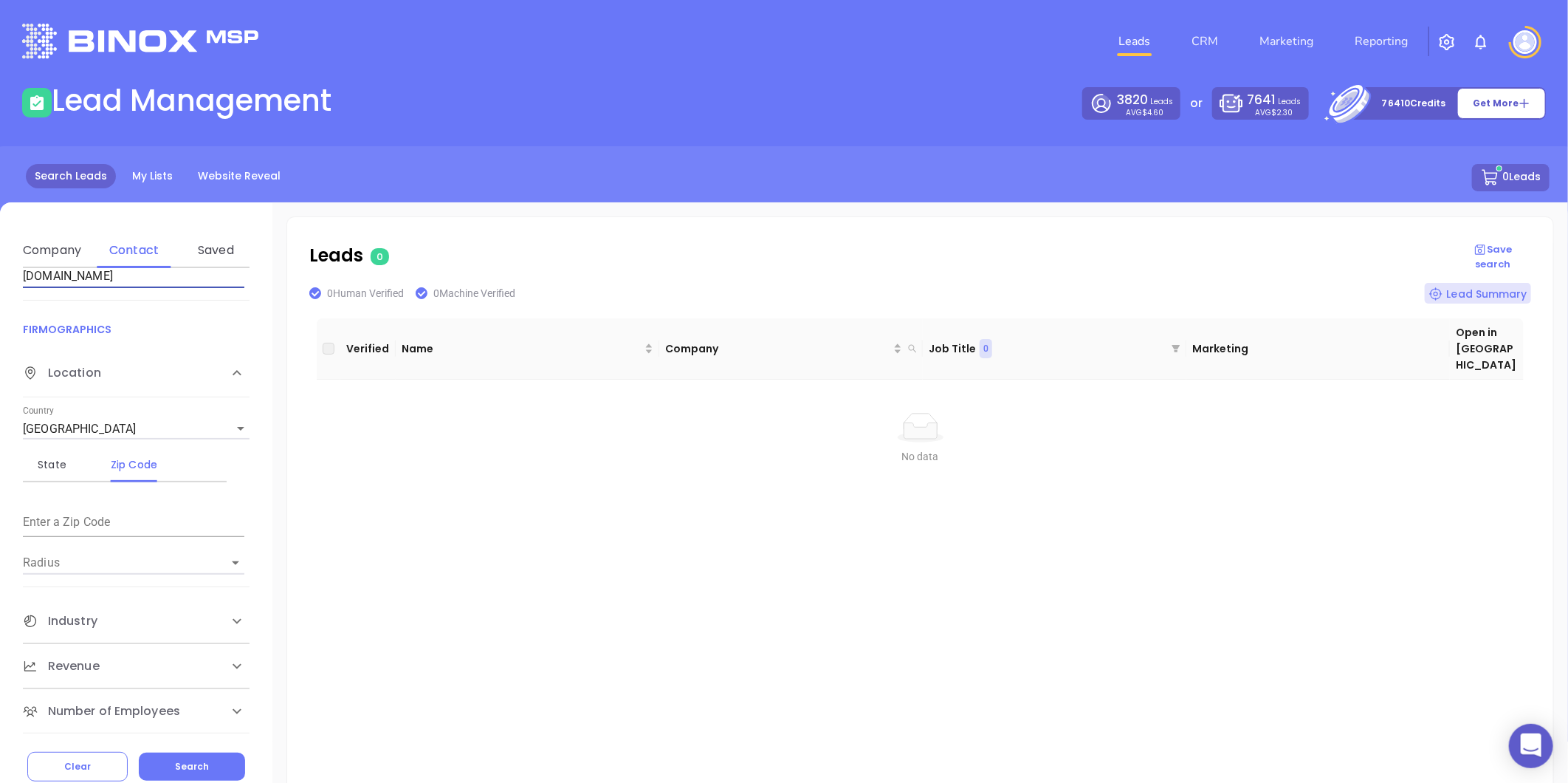
scroll to position [409, 0]
drag, startPoint x: 135, startPoint y: 272, endPoint x: -141, endPoint y: 366, distance: 291.6
click at [0, 366] on html "0 Leads CRM Marketing Reporting Financial Leads Leads Lead Management 3820 Lead…" at bounding box center [784, 391] width 1568 height 783
paste input "phdinsurance"
type input "phdinsuranceagency.com"
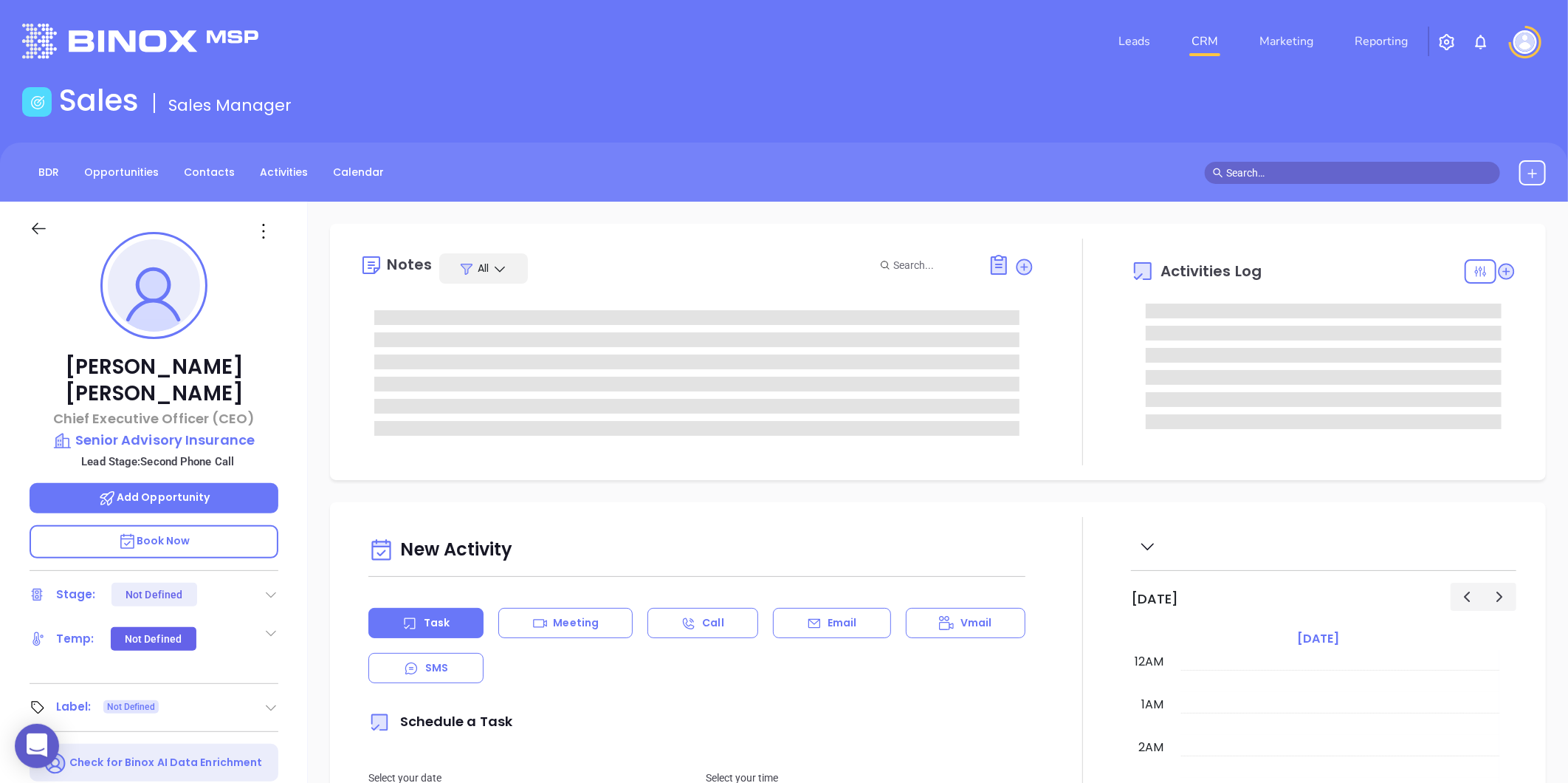
type input "[DATE]"
type input "[PERSON_NAME]"
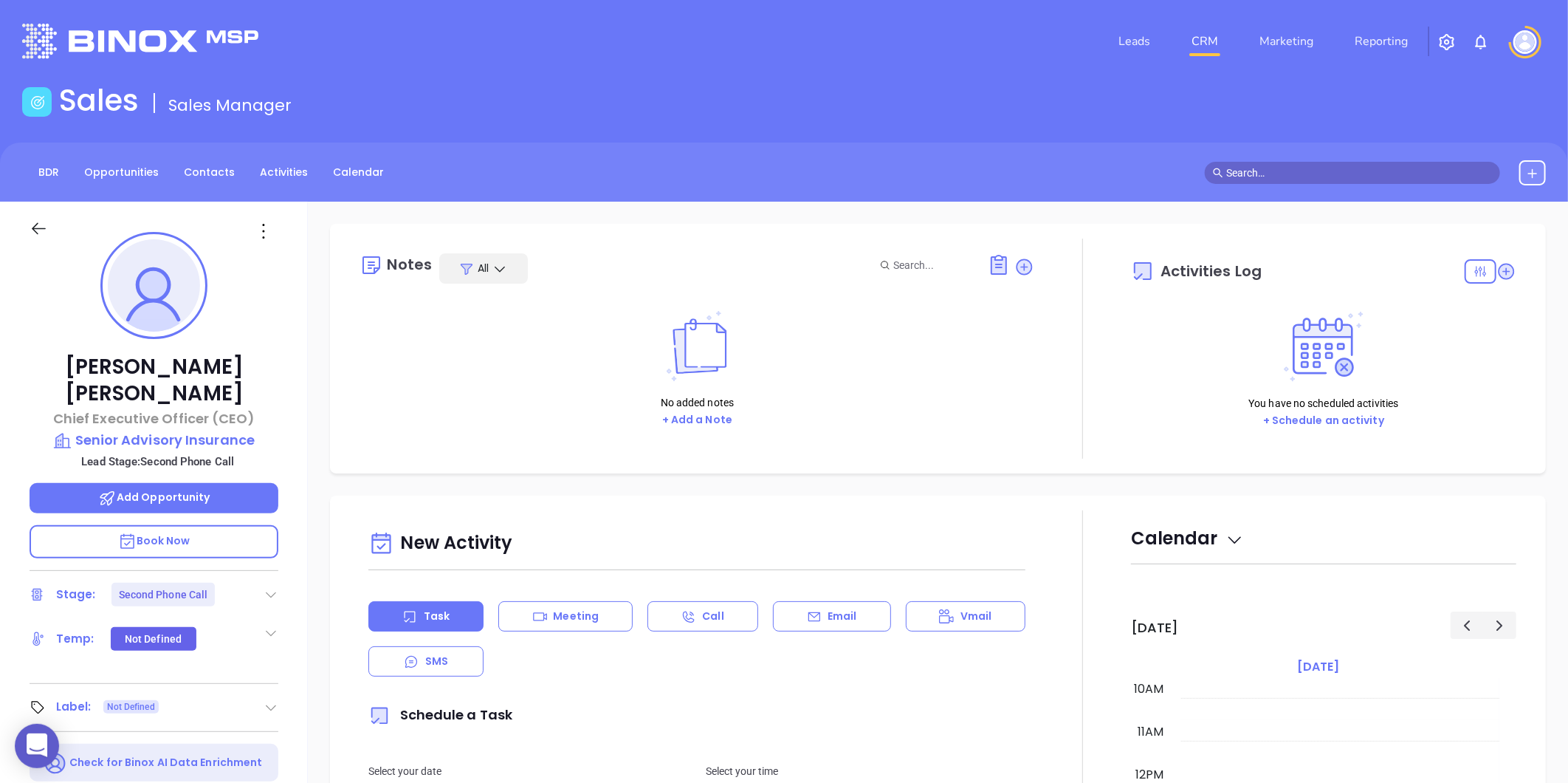
click at [278, 587] on icon at bounding box center [270, 594] width 14 height 14
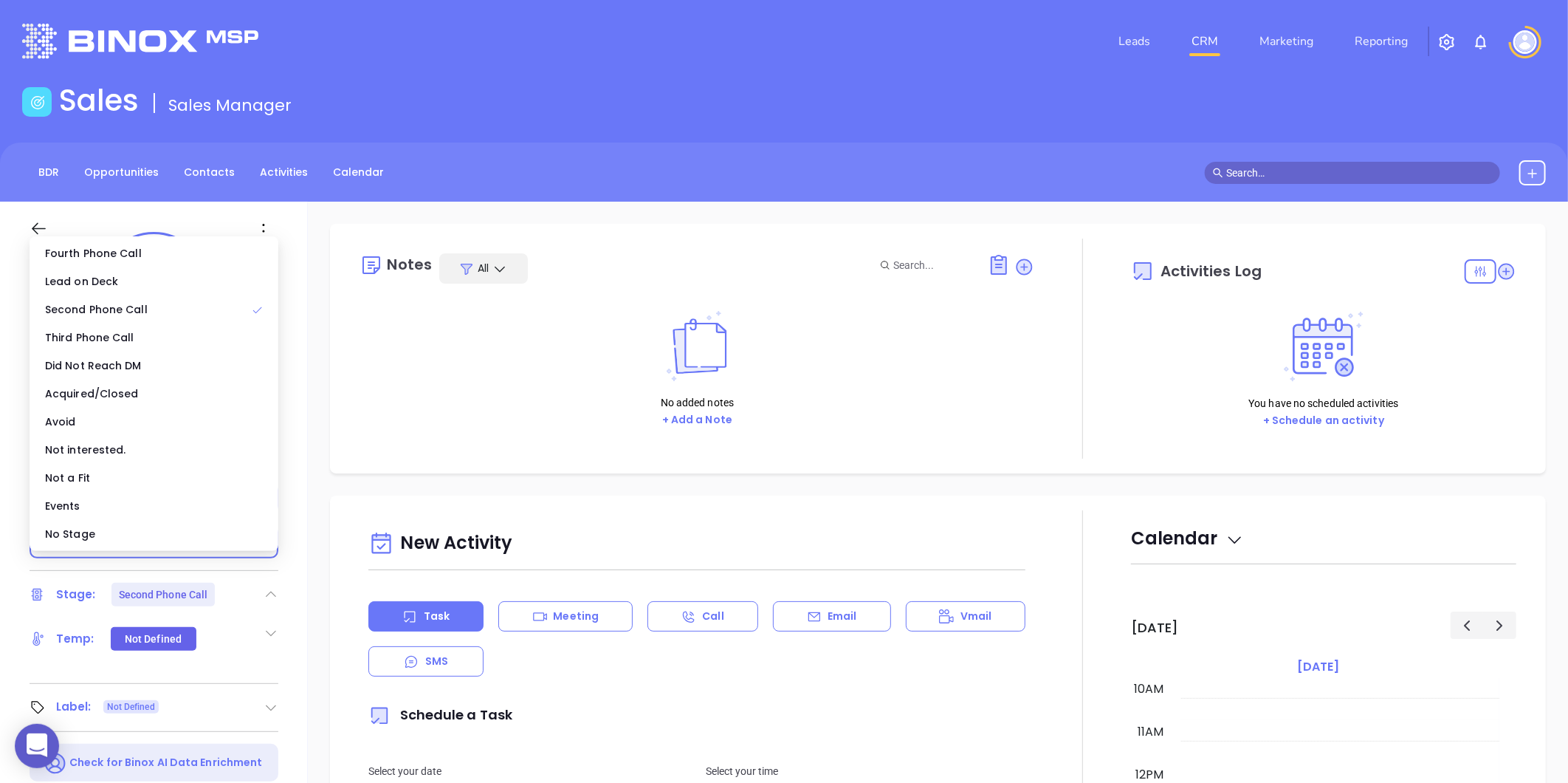
click at [186, 537] on div "No Stage" at bounding box center [153, 533] width 243 height 28
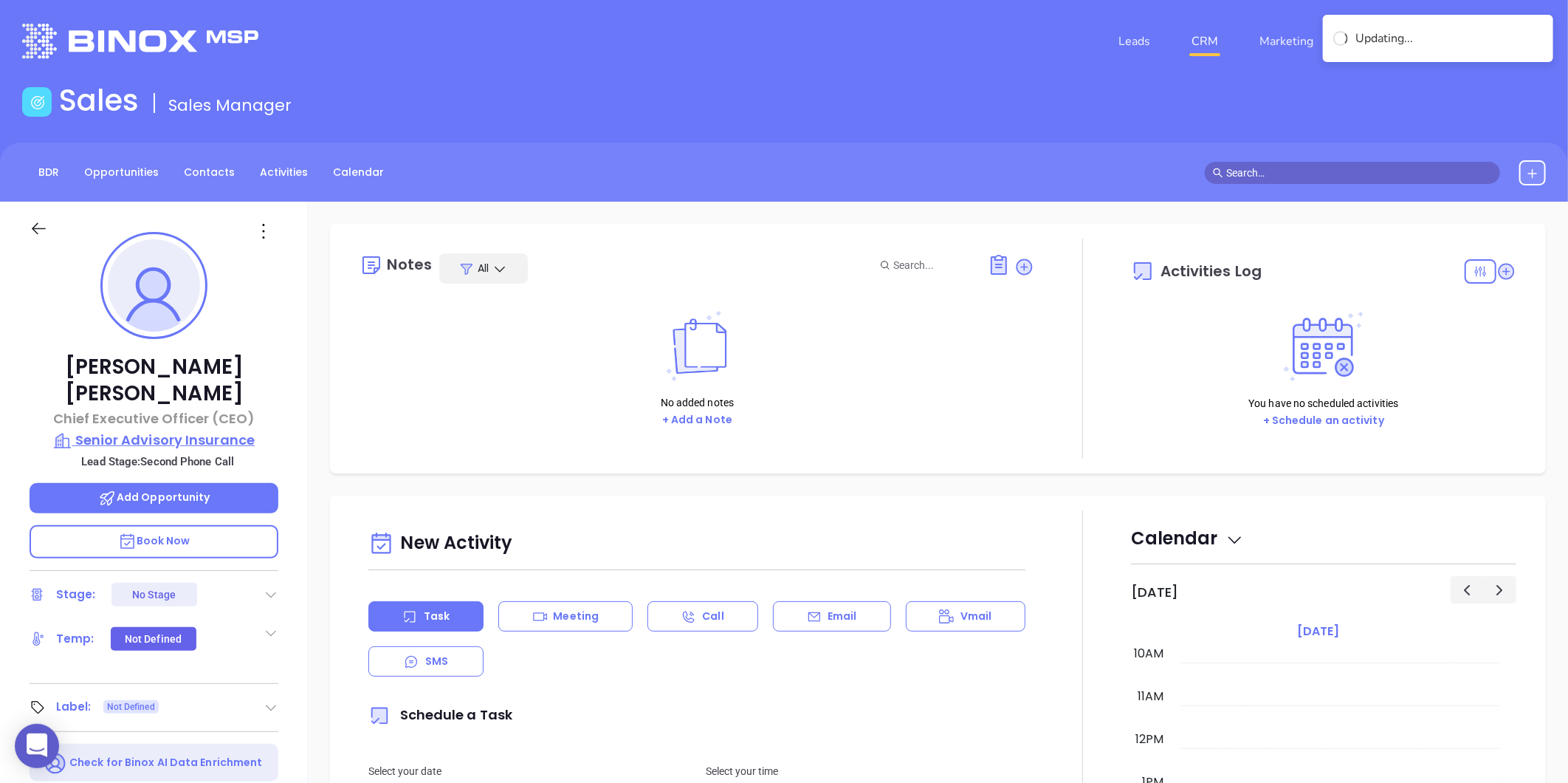
click at [220, 429] on p "Senior Advisory Insurance" at bounding box center [154, 440] width 249 height 20
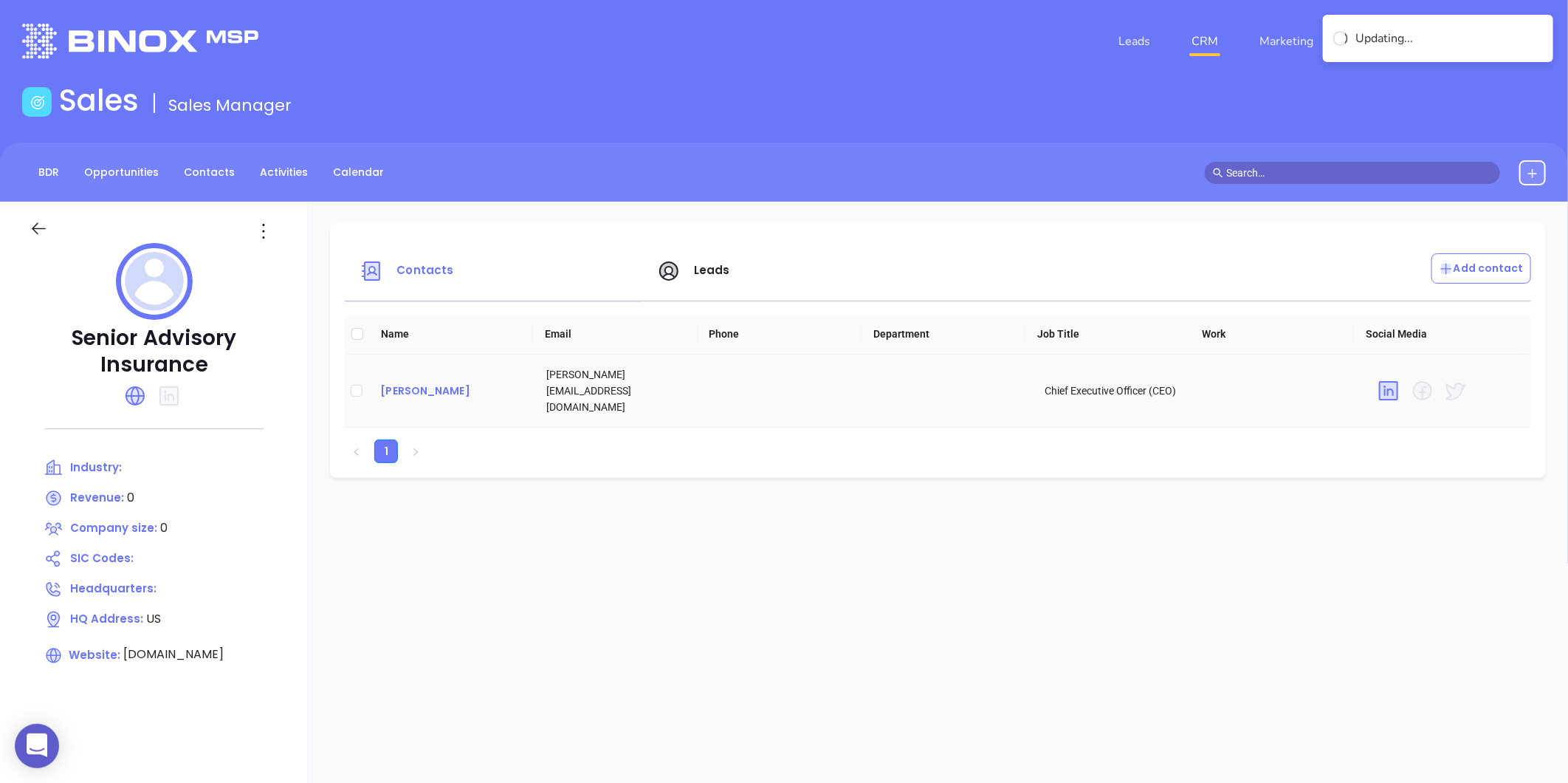
click at [448, 383] on div "[PERSON_NAME]" at bounding box center [451, 390] width 142 height 18
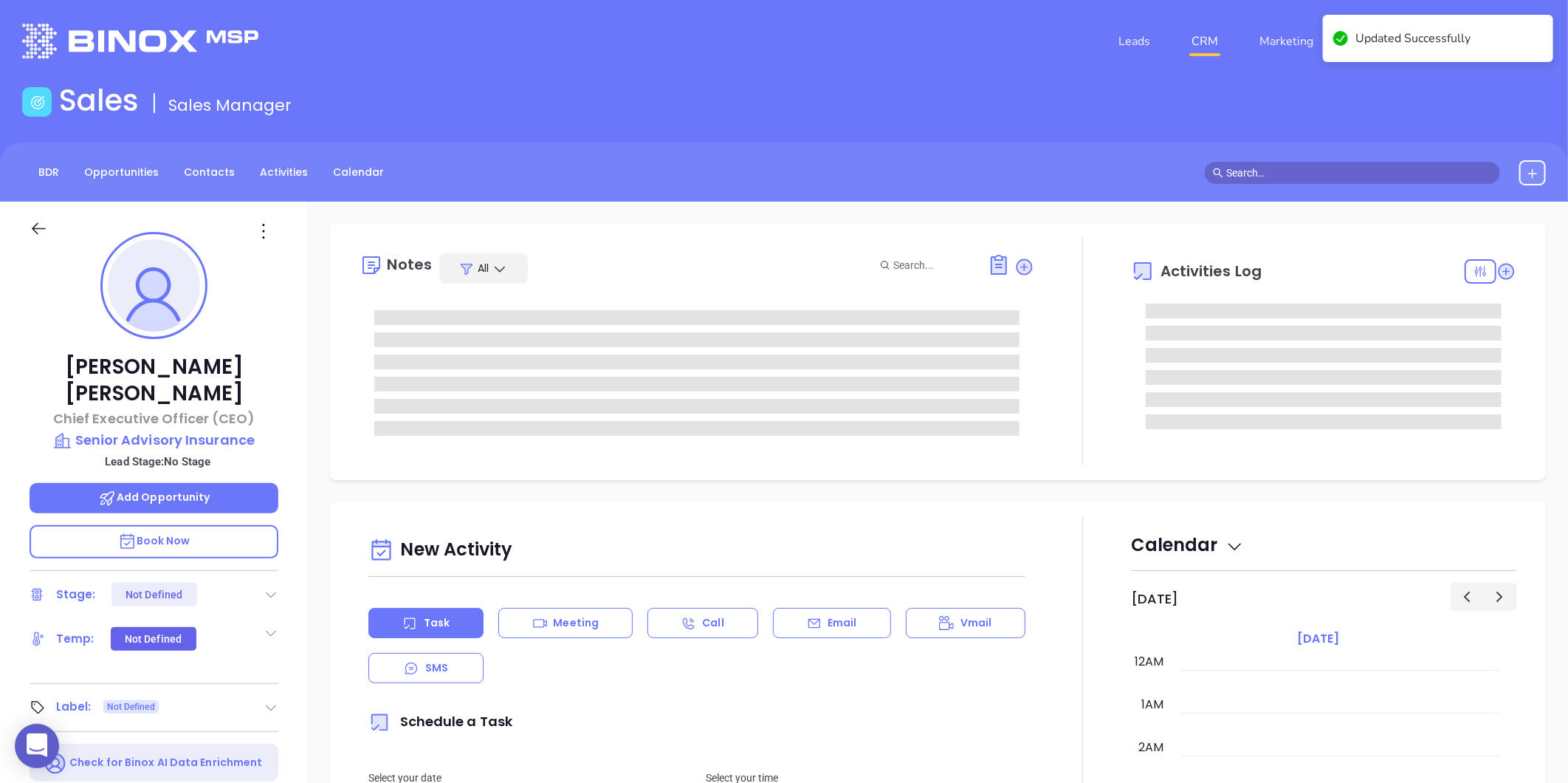
type input "[DATE]"
click at [263, 231] on icon at bounding box center [264, 231] width 3 height 14
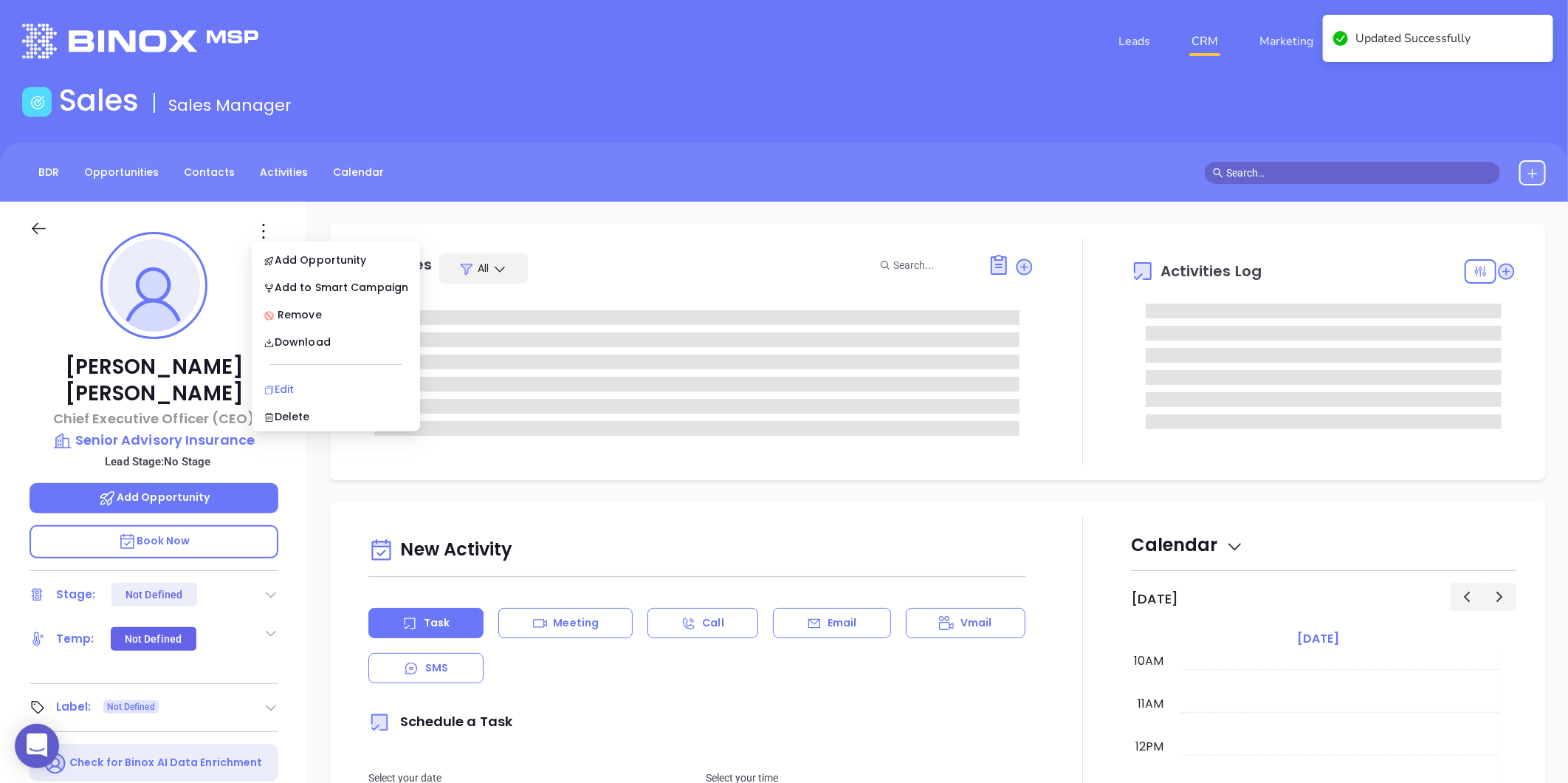
click at [288, 384] on div "Edit" at bounding box center [336, 389] width 145 height 16
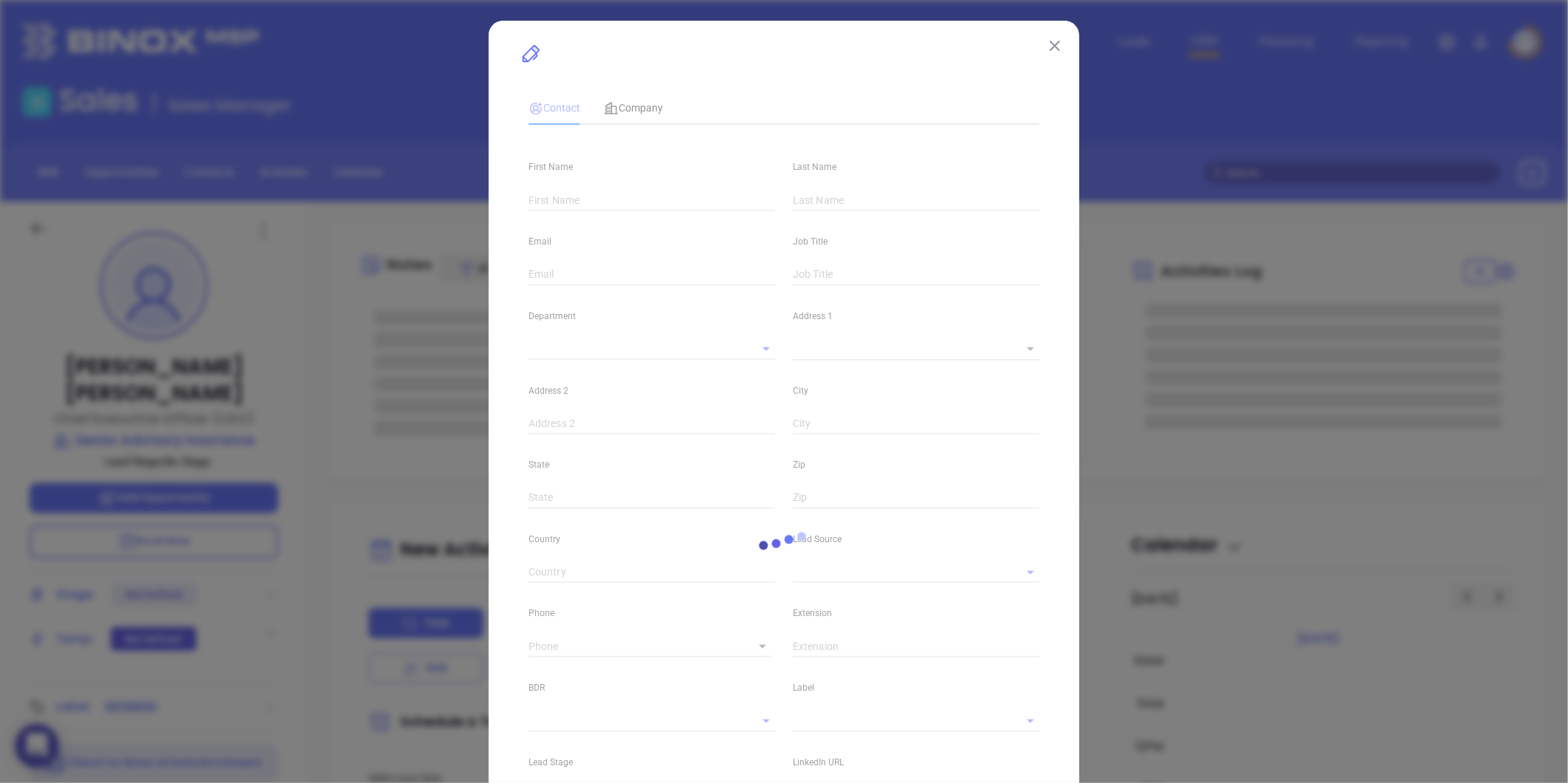
type input "[PERSON_NAME]"
type input "[PERSON_NAME][EMAIL_ADDRESS][DOMAIN_NAME]"
type input "Chief Executive Officer (CEO)"
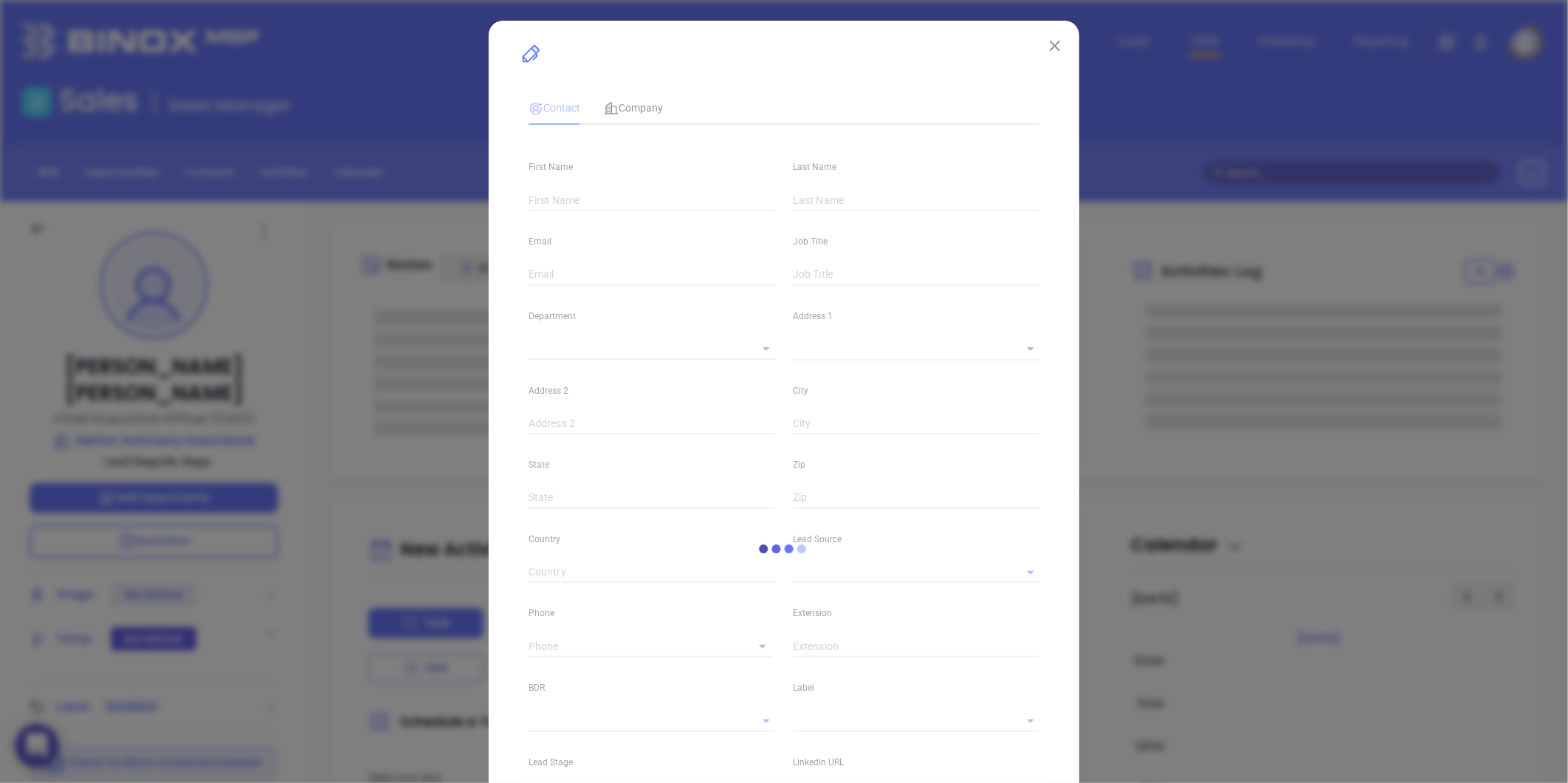
type input "1"
type input "[DOMAIN_NAME][URL][PERSON_NAME]"
type input "Marketing"
type input "Website Reveal"
type input "undefined undefined"
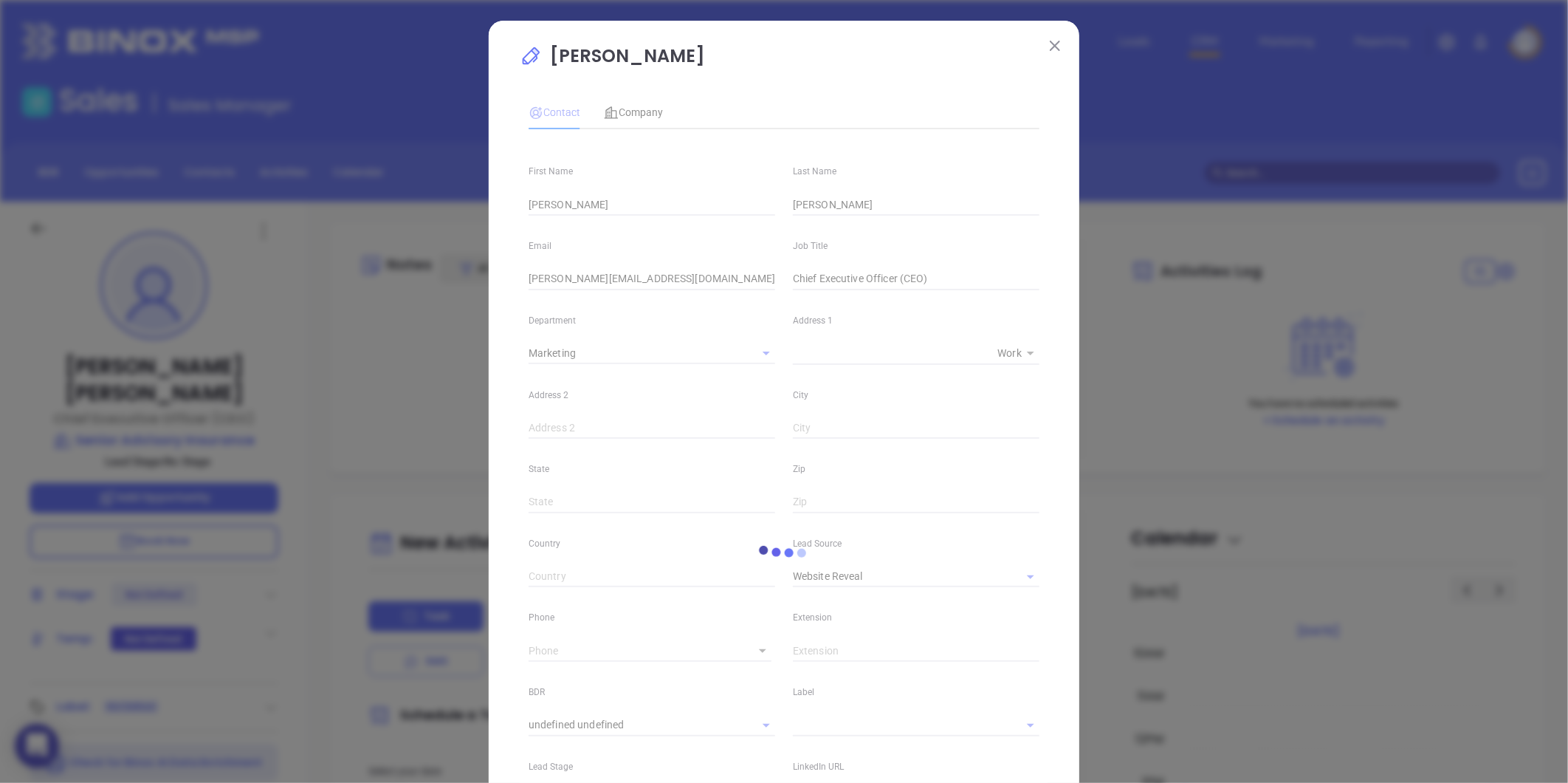
type input "1"
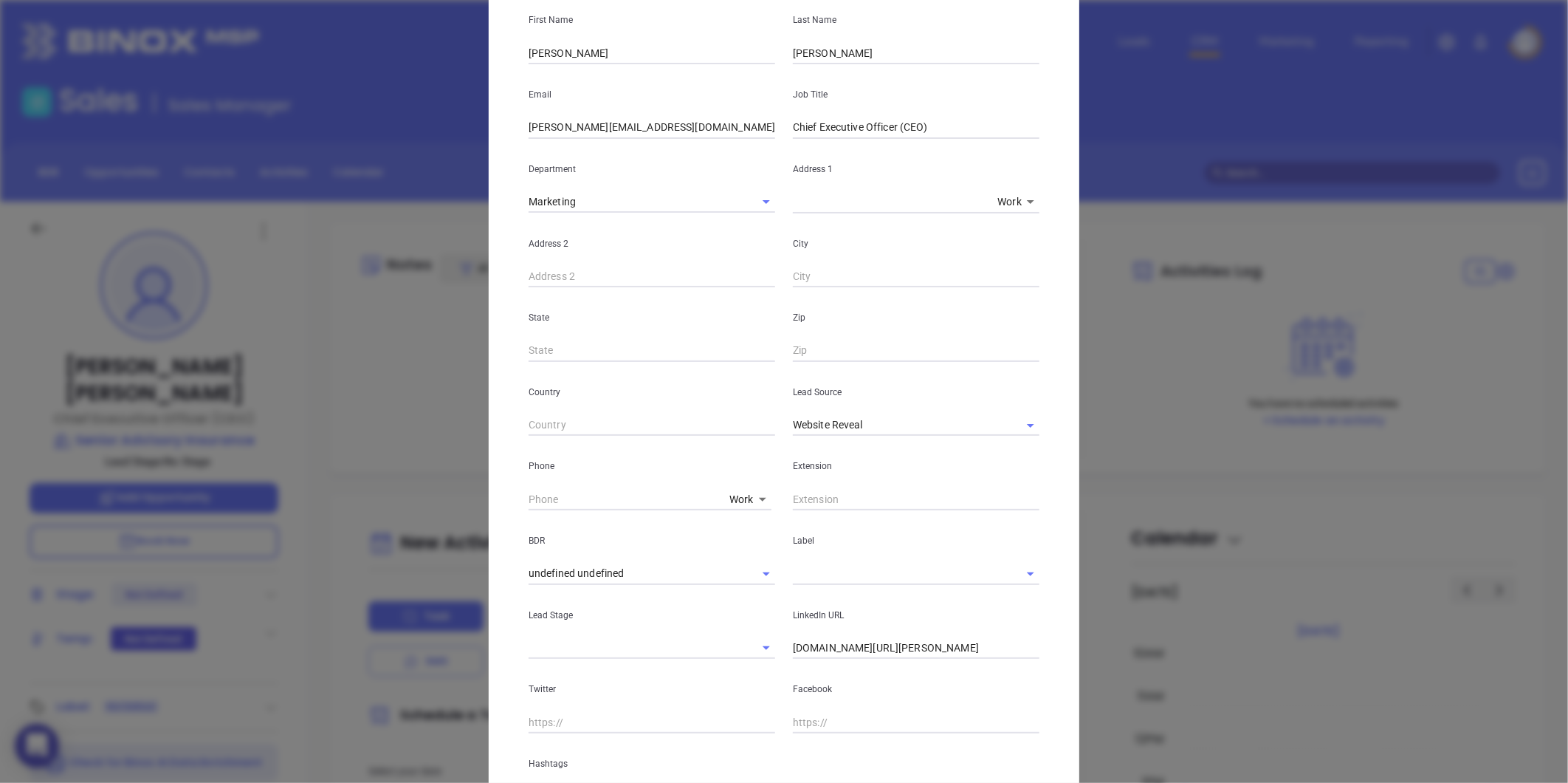
scroll to position [288, 0]
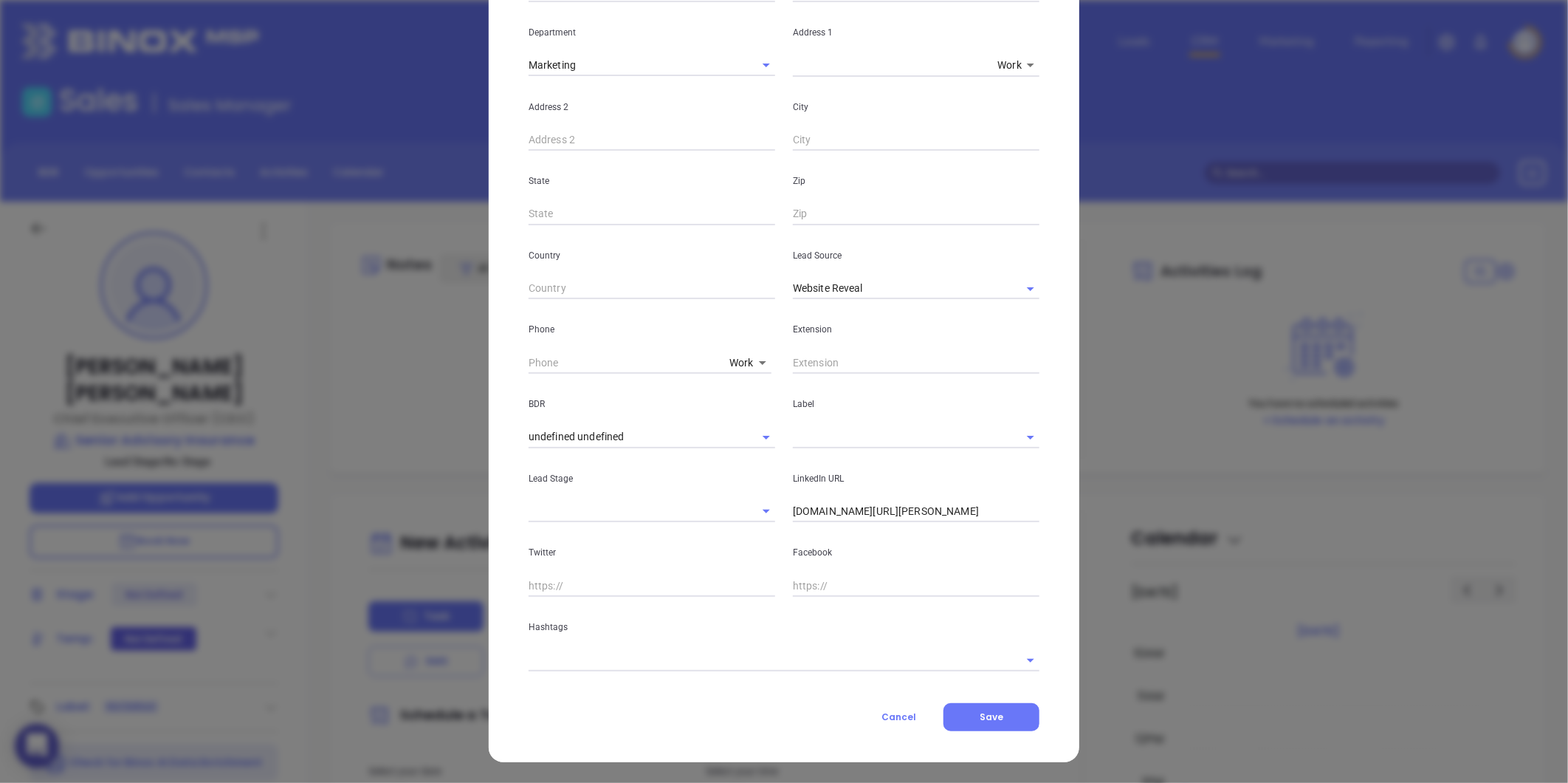
click at [577, 668] on input "text" at bounding box center [762, 659] width 469 height 21
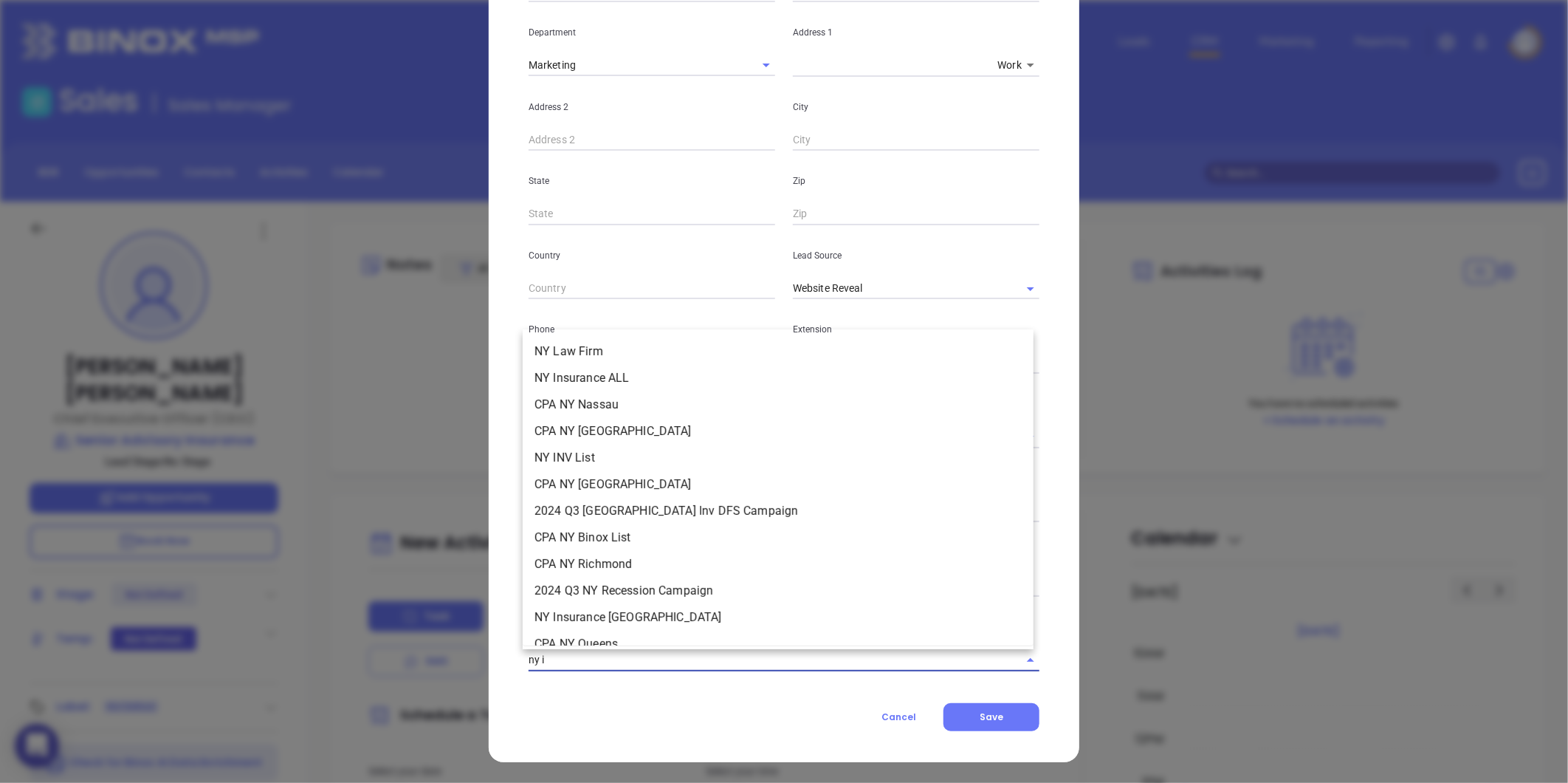
type input "ny in"
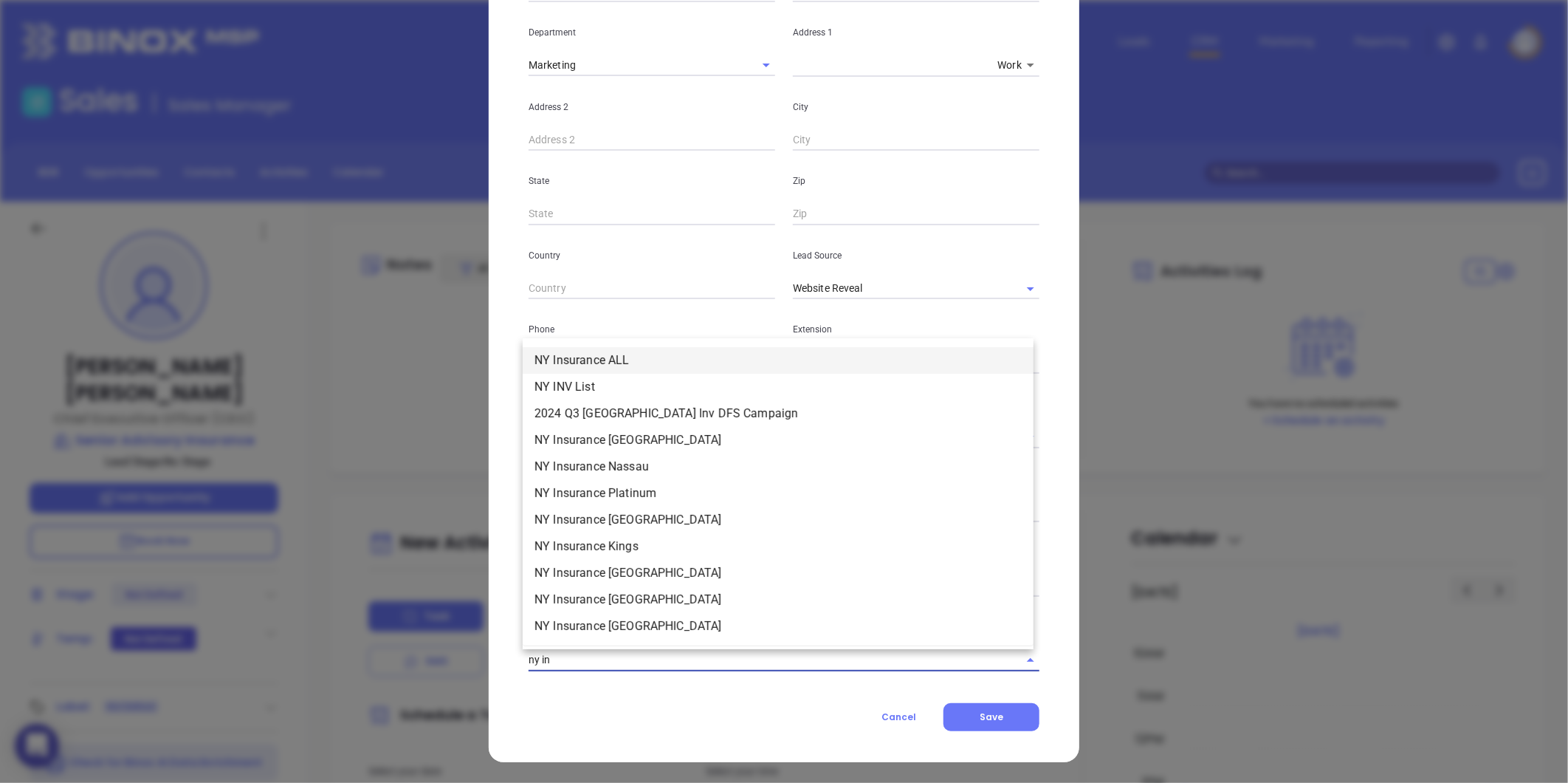
click at [617, 358] on li "NY Insurance ALL" at bounding box center [778, 360] width 511 height 26
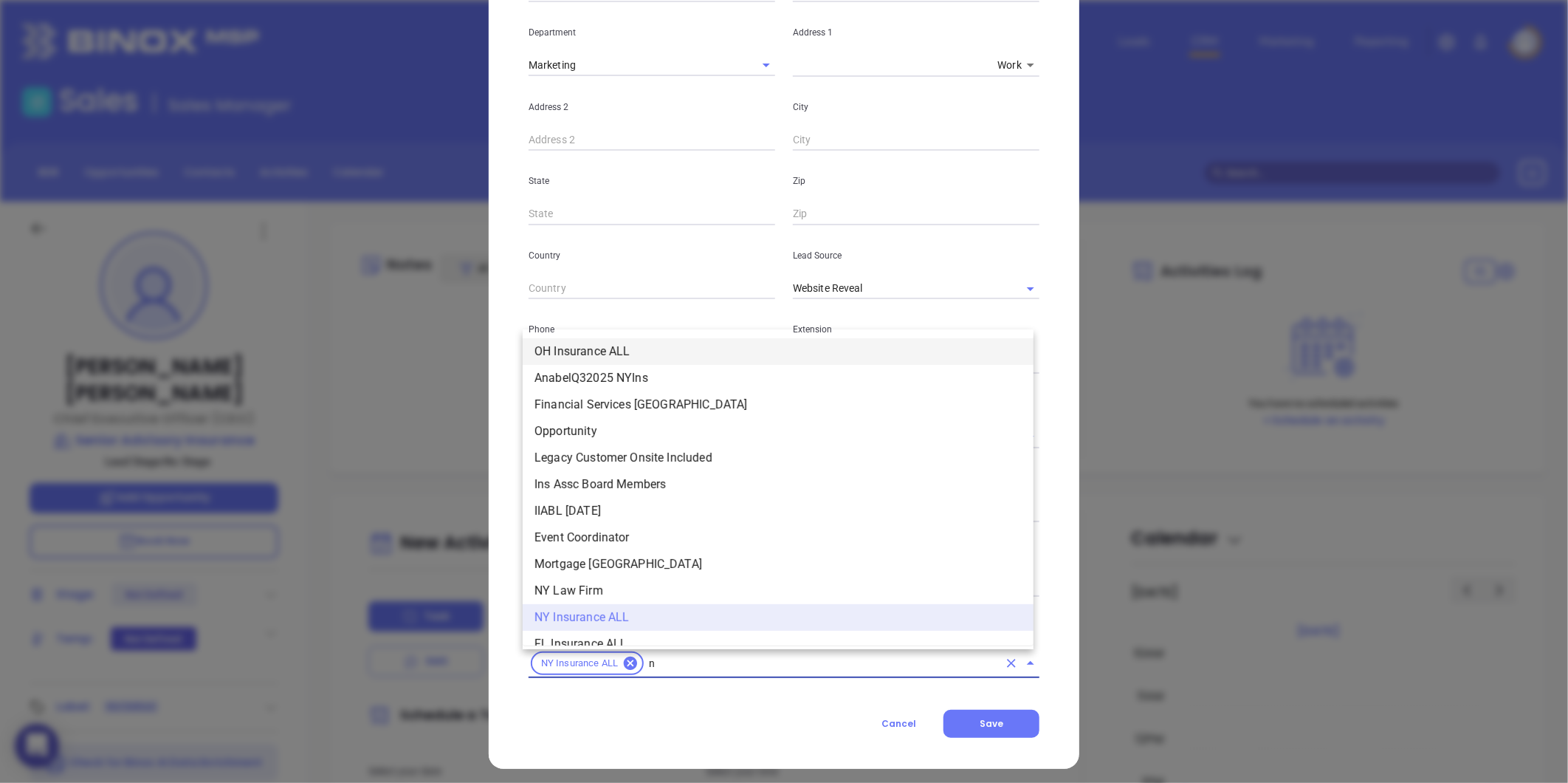
type input "ny"
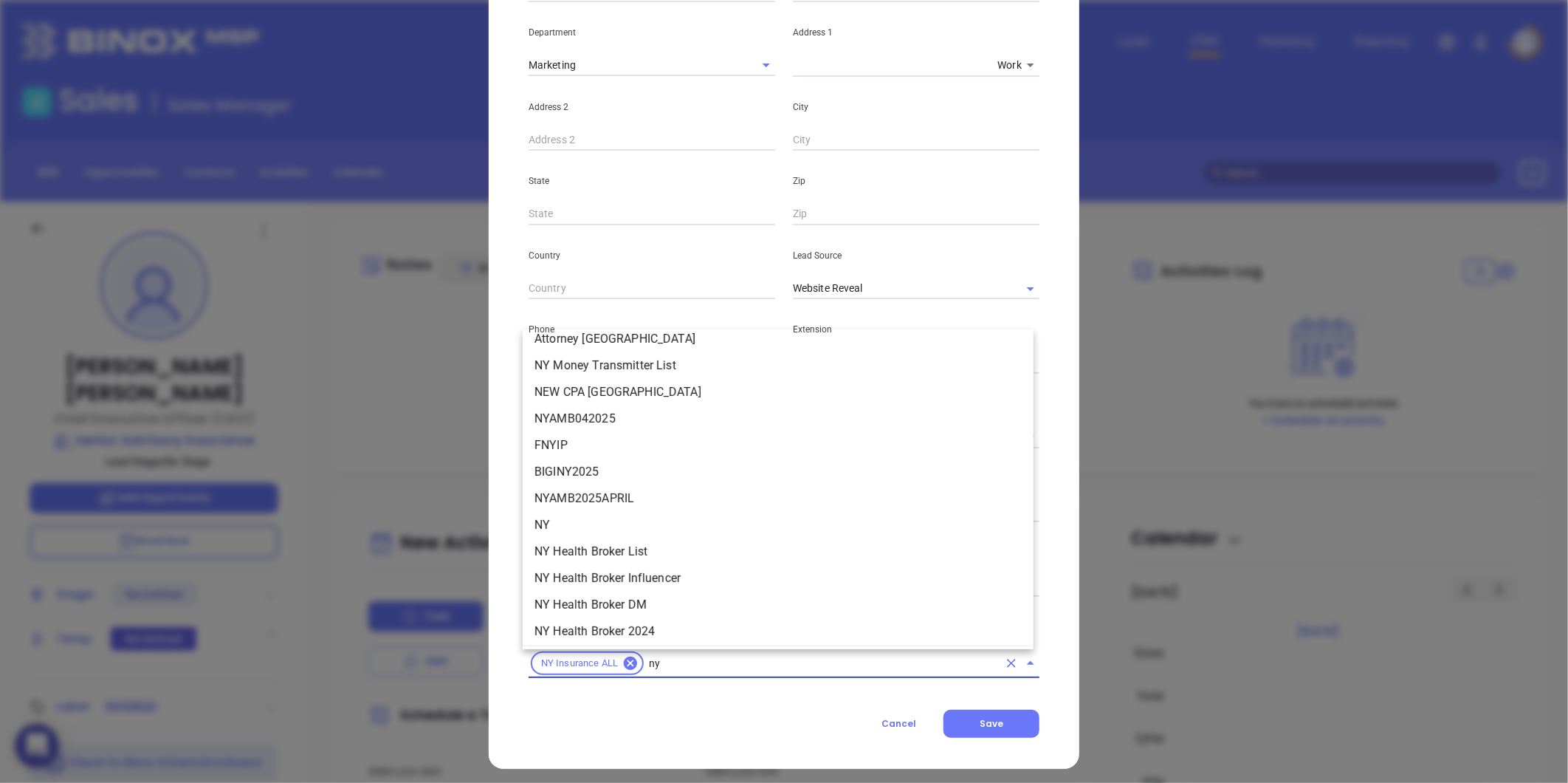
scroll to position [1477, 0]
click at [574, 532] on li "NY" at bounding box center [778, 522] width 511 height 26
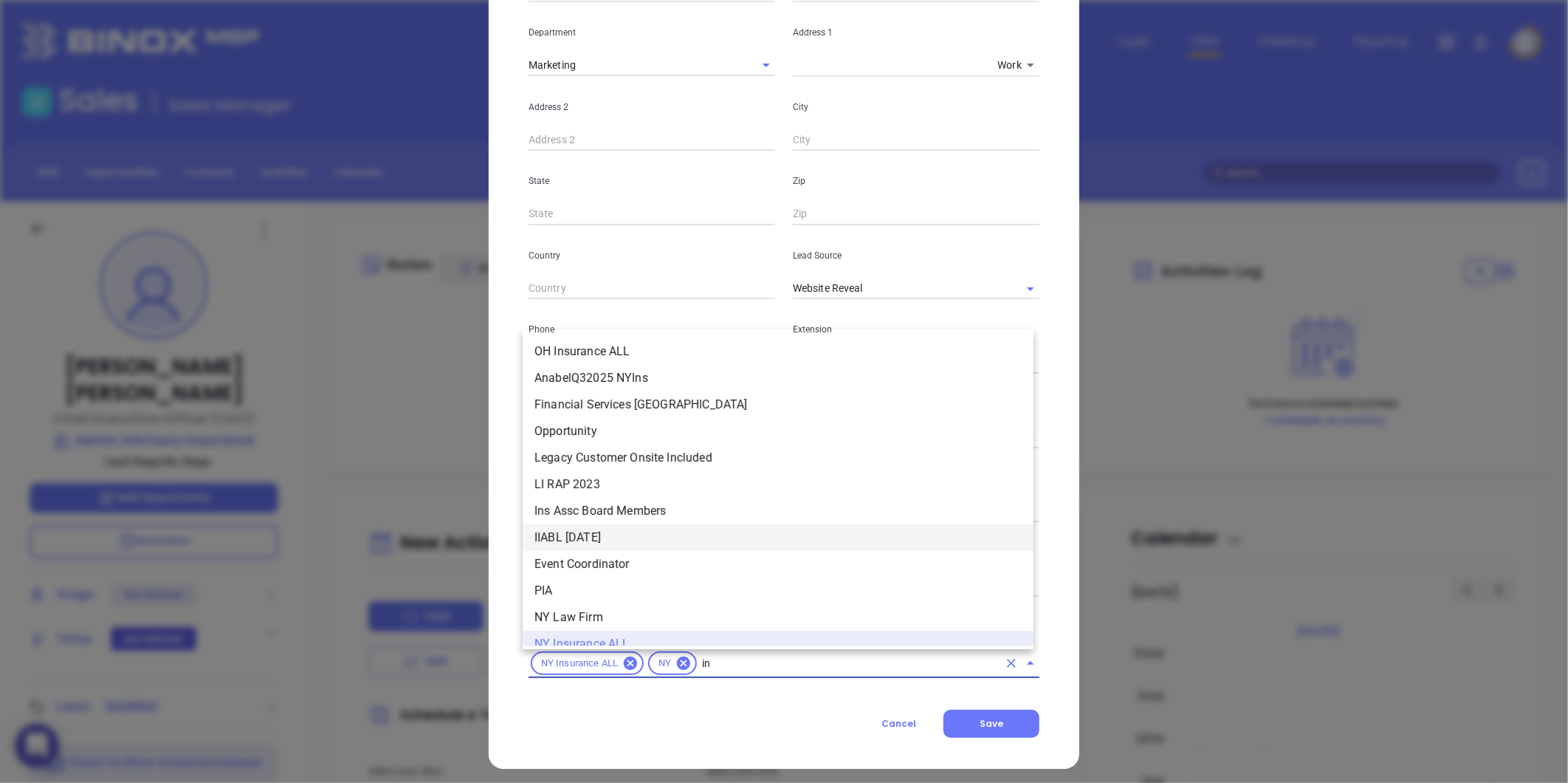
scroll to position [14, 0]
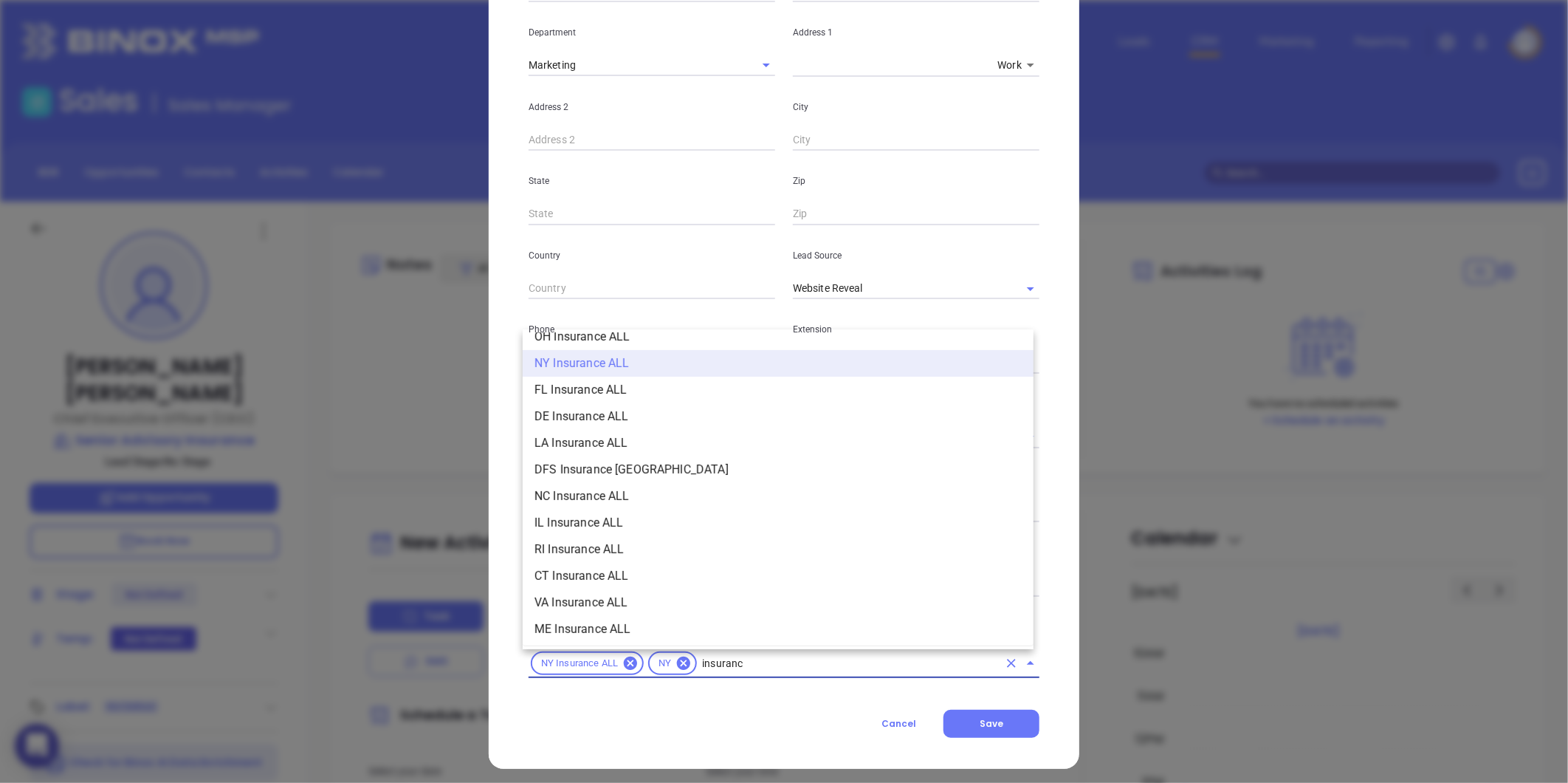
type input "insurance"
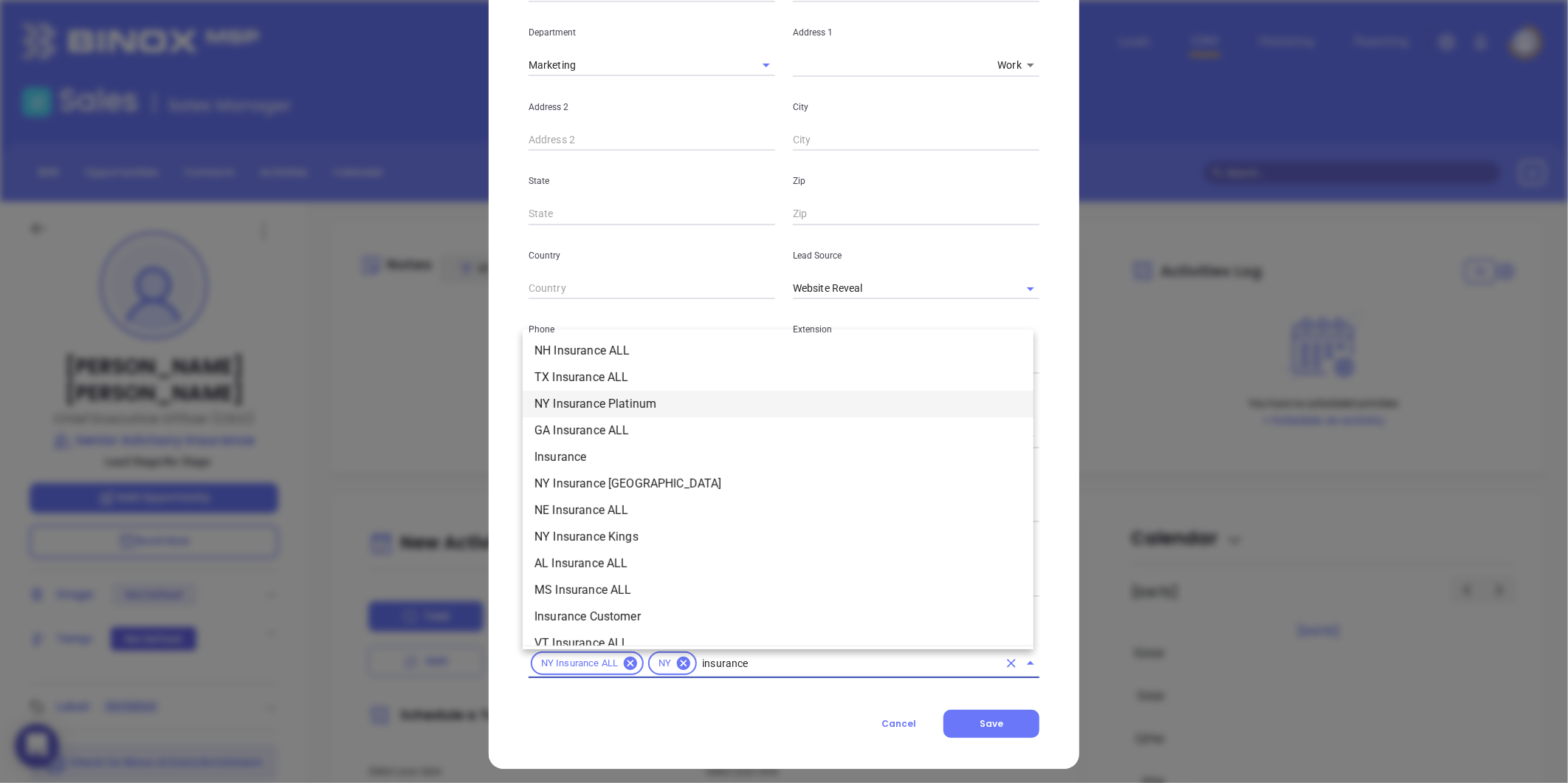
scroll to position [506, 0]
click at [586, 459] on li "Insurance" at bounding box center [778, 456] width 511 height 26
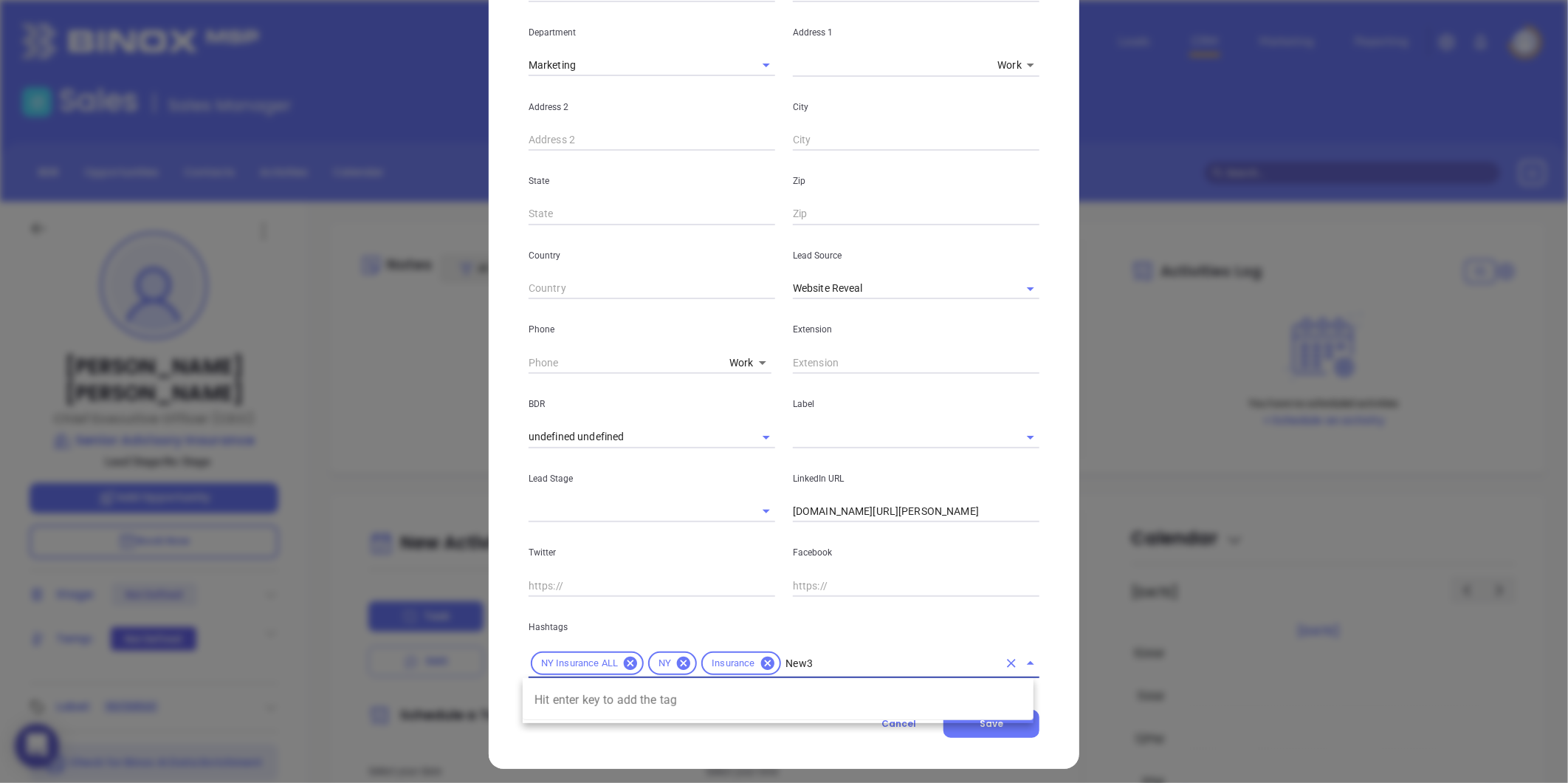
type input "New3"
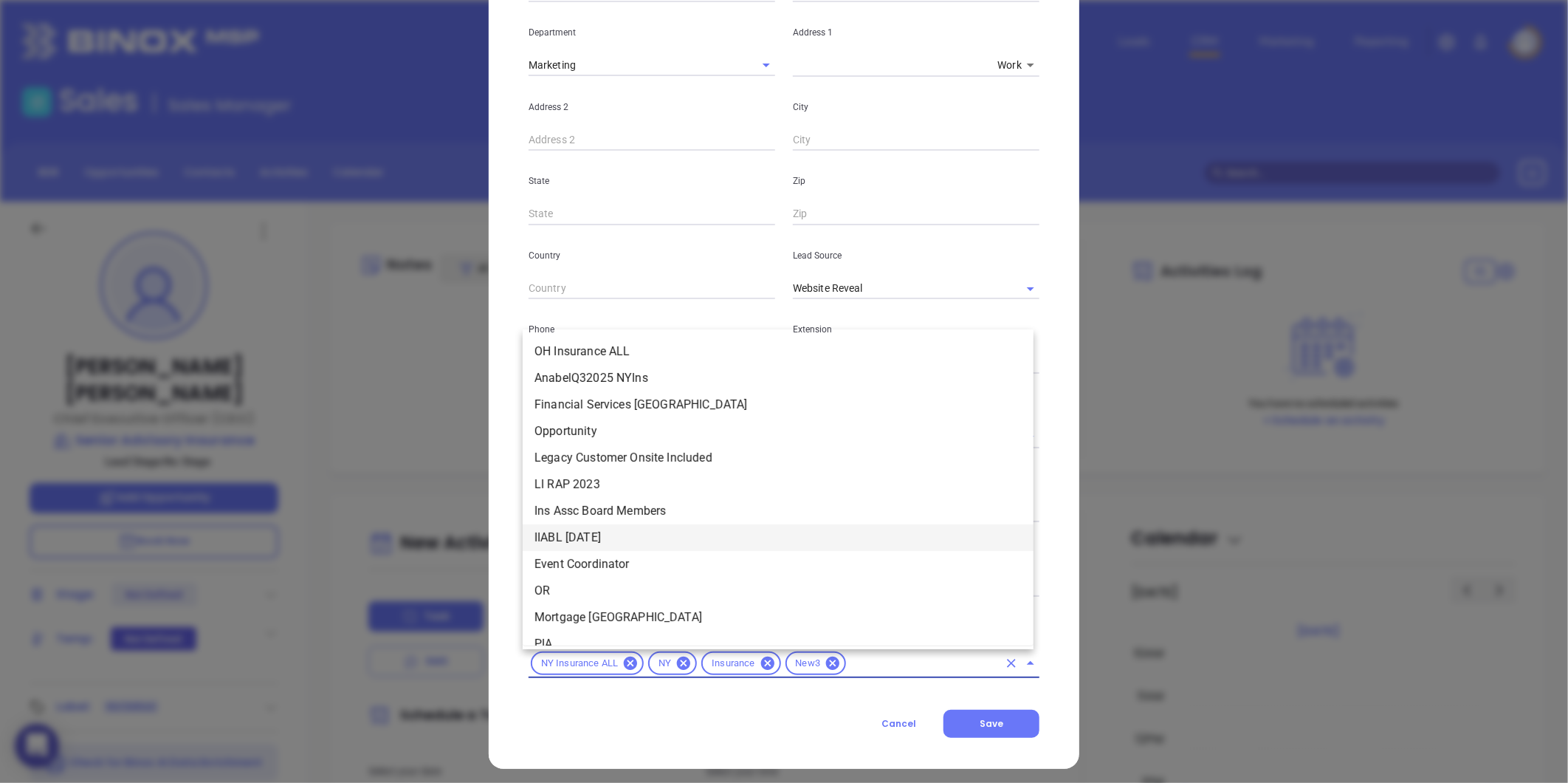
scroll to position [68, 0]
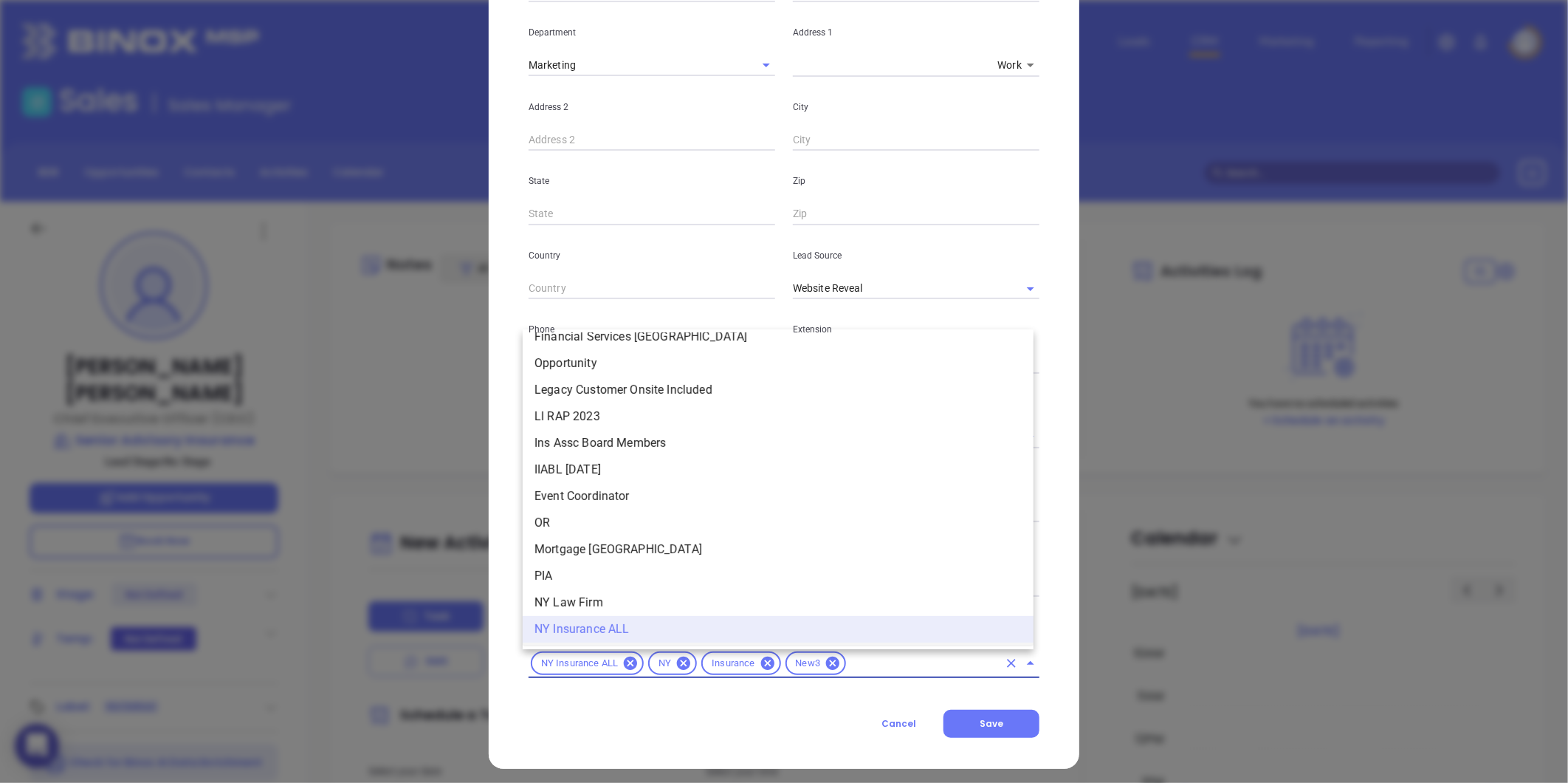
click at [879, 672] on div "NY Insurance ALL NY Insurance New3" at bounding box center [784, 664] width 511 height 29
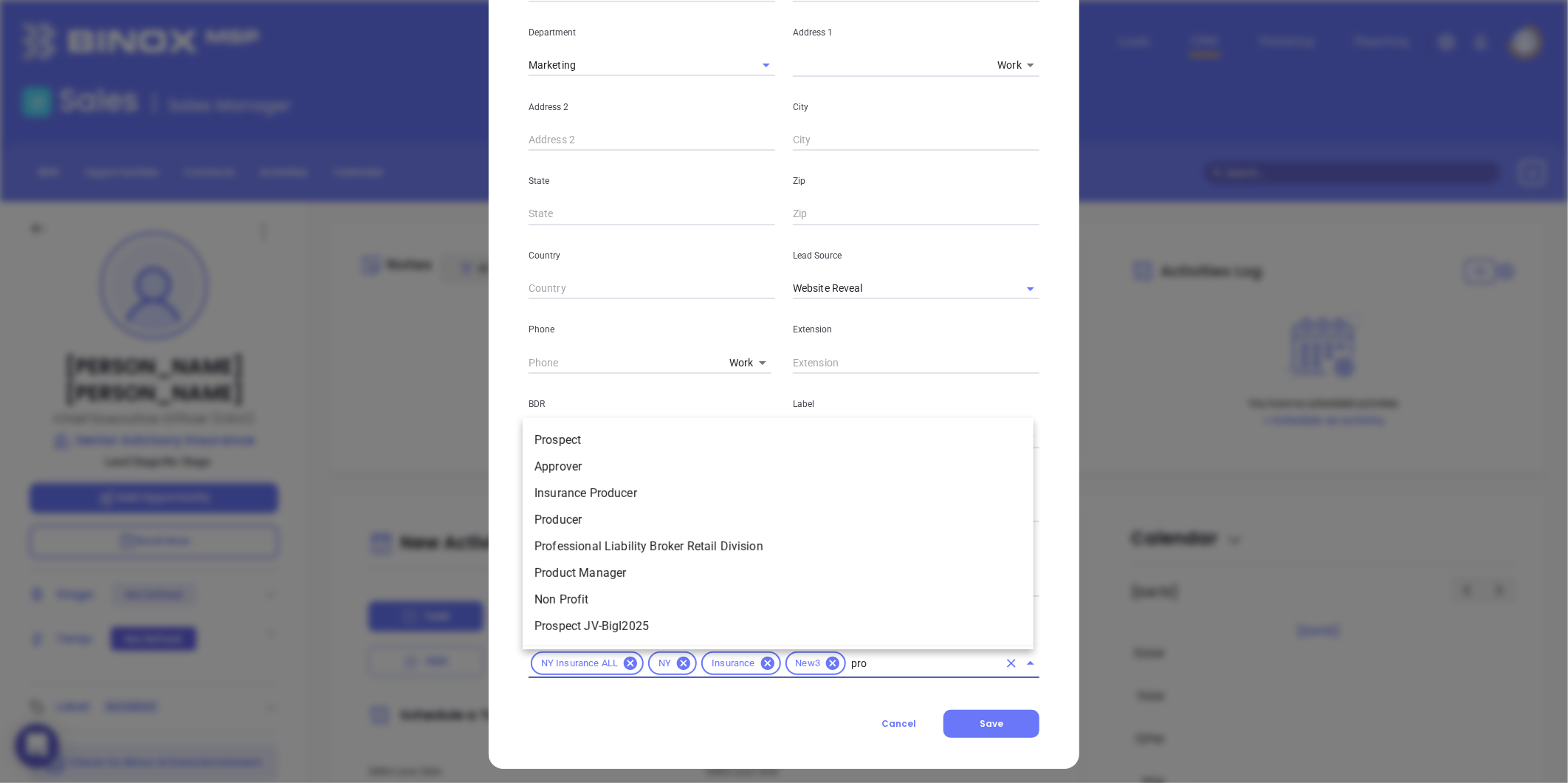
type input "pros"
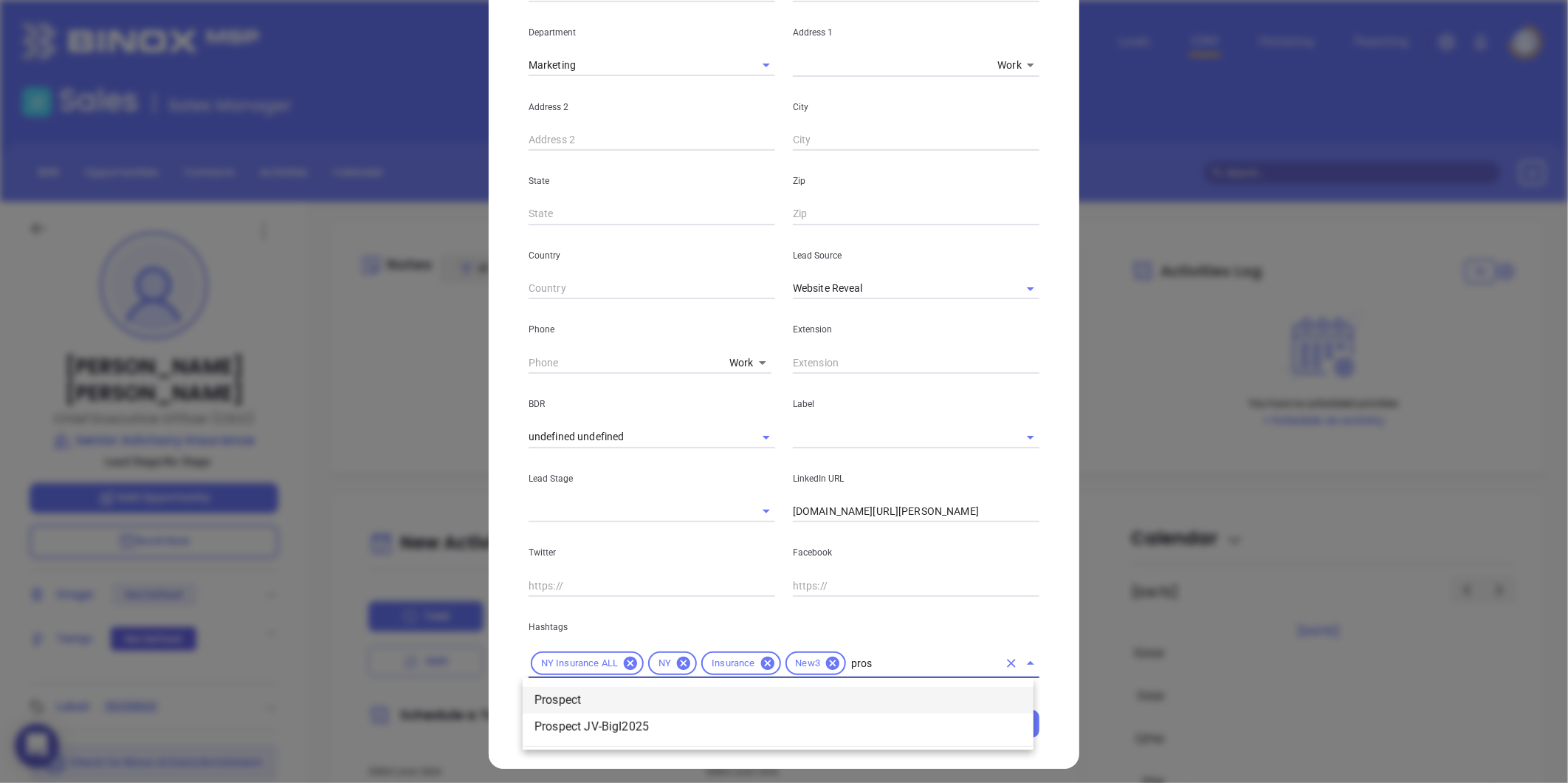
click at [681, 689] on li "Prospect" at bounding box center [778, 700] width 511 height 26
type input "gold"
click at [617, 699] on li "Gold 11-30" at bounding box center [778, 700] width 511 height 26
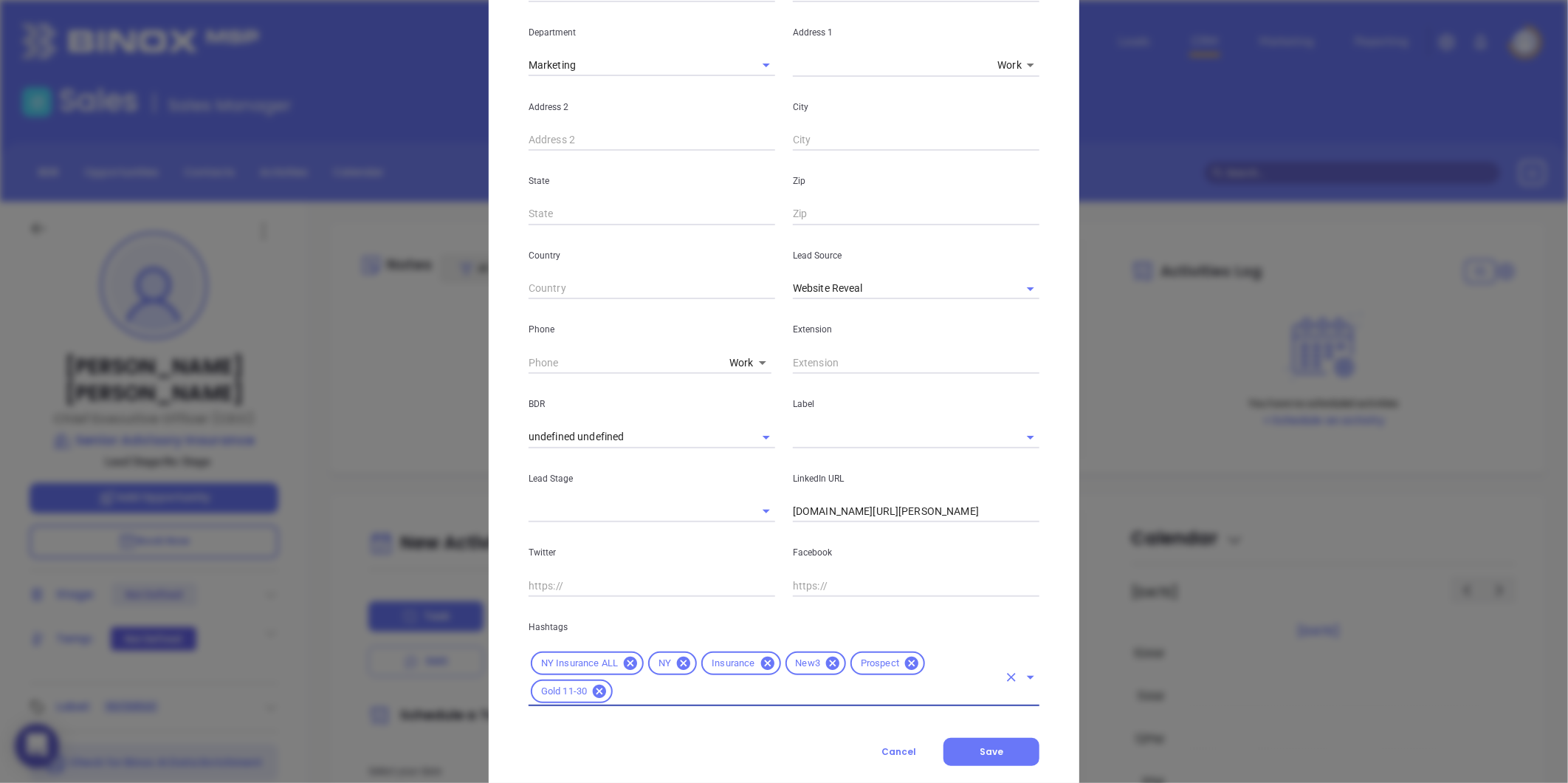
click at [910, 513] on input "[DOMAIN_NAME][URL][PERSON_NAME]" at bounding box center [916, 512] width 246 height 22
click at [927, 504] on input "[DOMAIN_NAME][URL][PERSON_NAME]" at bounding box center [916, 512] width 246 height 22
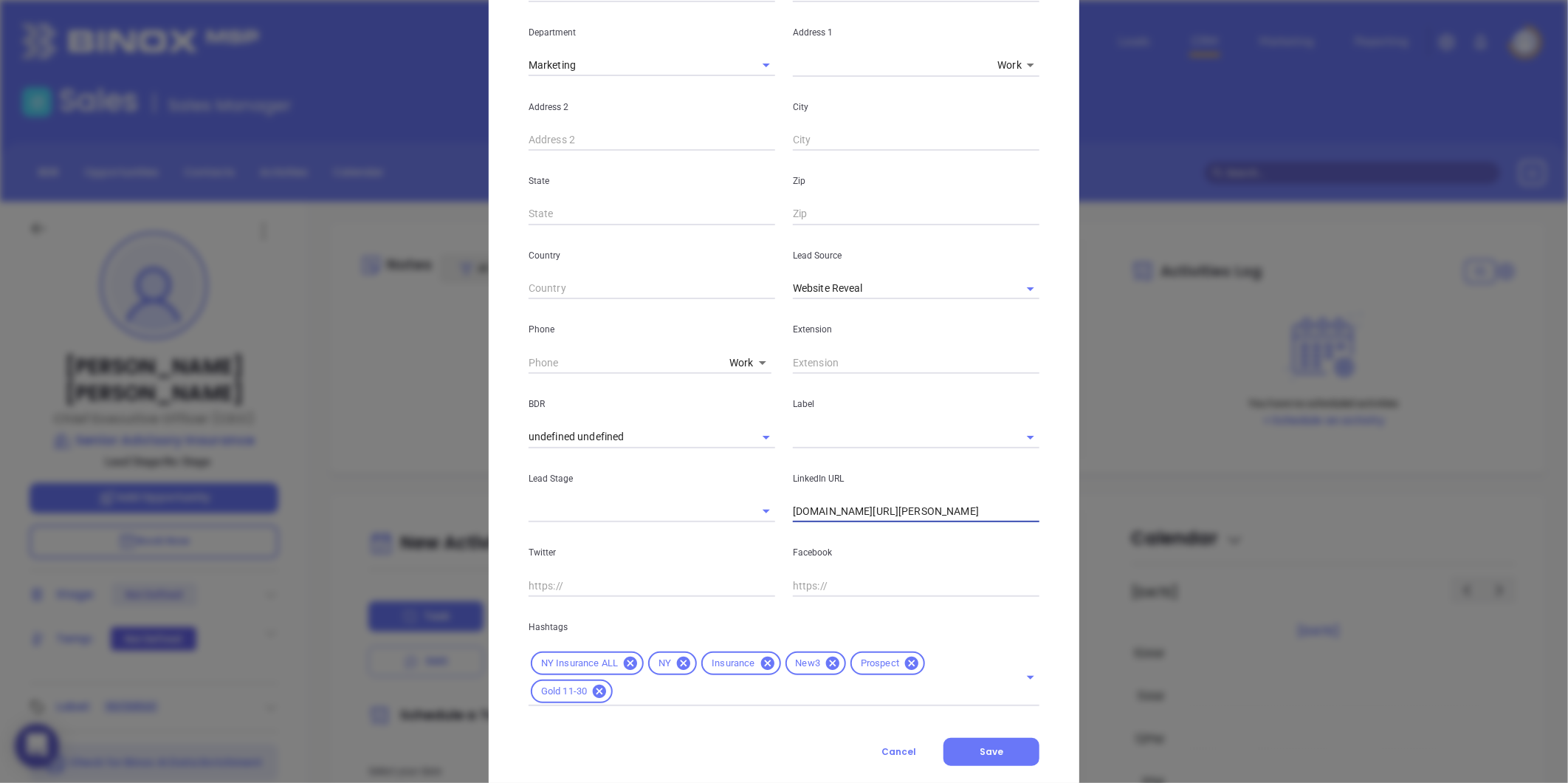
click at [927, 504] on input "[DOMAIN_NAME][URL][PERSON_NAME]" at bounding box center [916, 512] width 246 height 22
drag, startPoint x: 920, startPoint y: 482, endPoint x: 680, endPoint y: 528, distance: 244.4
click at [680, 528] on div "First Name John Last Name Kulakowski Email john@senioradvisoryinsurance.com Job…" at bounding box center [784, 279] width 511 height 853
click at [850, 520] on input "www." at bounding box center [916, 512] width 246 height 22
click at [838, 508] on input "www." at bounding box center [916, 512] width 246 height 22
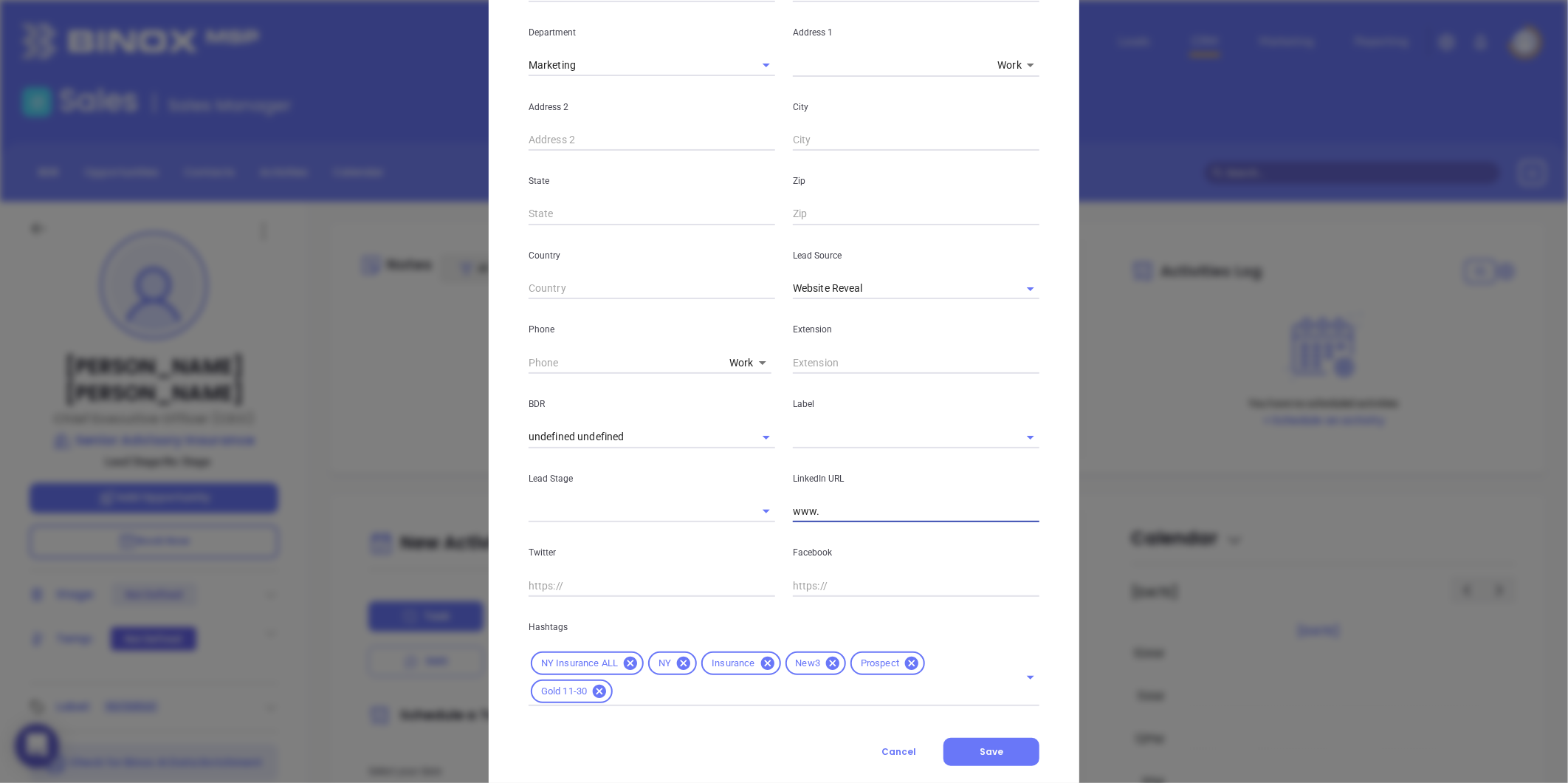
paste input "linkedin.com/in/john-kulakowski-b77221b4"
drag, startPoint x: 1002, startPoint y: 286, endPoint x: 992, endPoint y: 290, distance: 10.8
click at [1007, 286] on icon "Clear" at bounding box center [1011, 289] width 9 height 9
type input "www.linkedin.com/in/john-kulakowski-b77221b4"
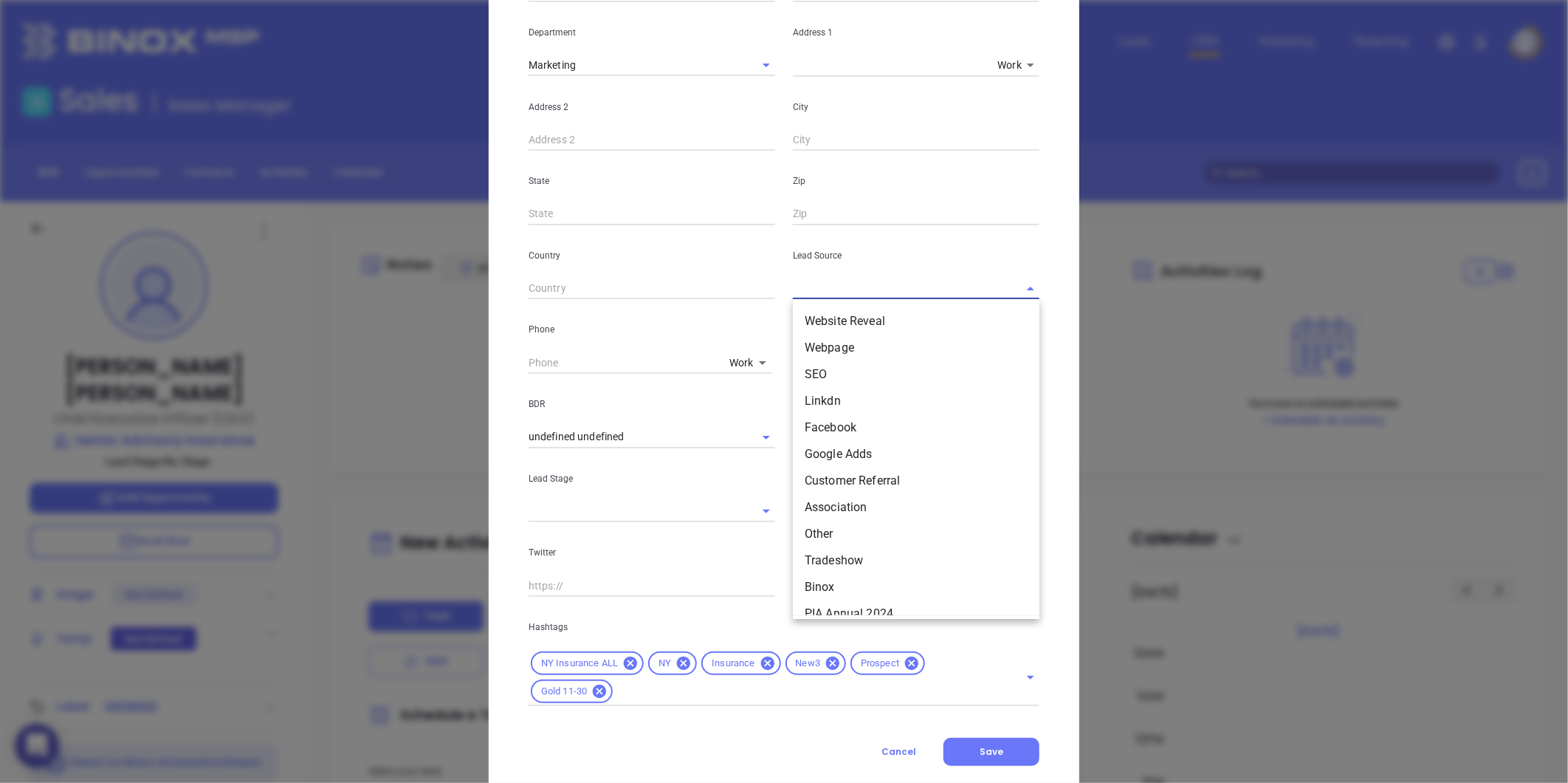
click at [954, 296] on input "text" at bounding box center [895, 288] width 205 height 21
click at [820, 591] on li "Binox" at bounding box center [916, 586] width 246 height 26
type input "Binox"
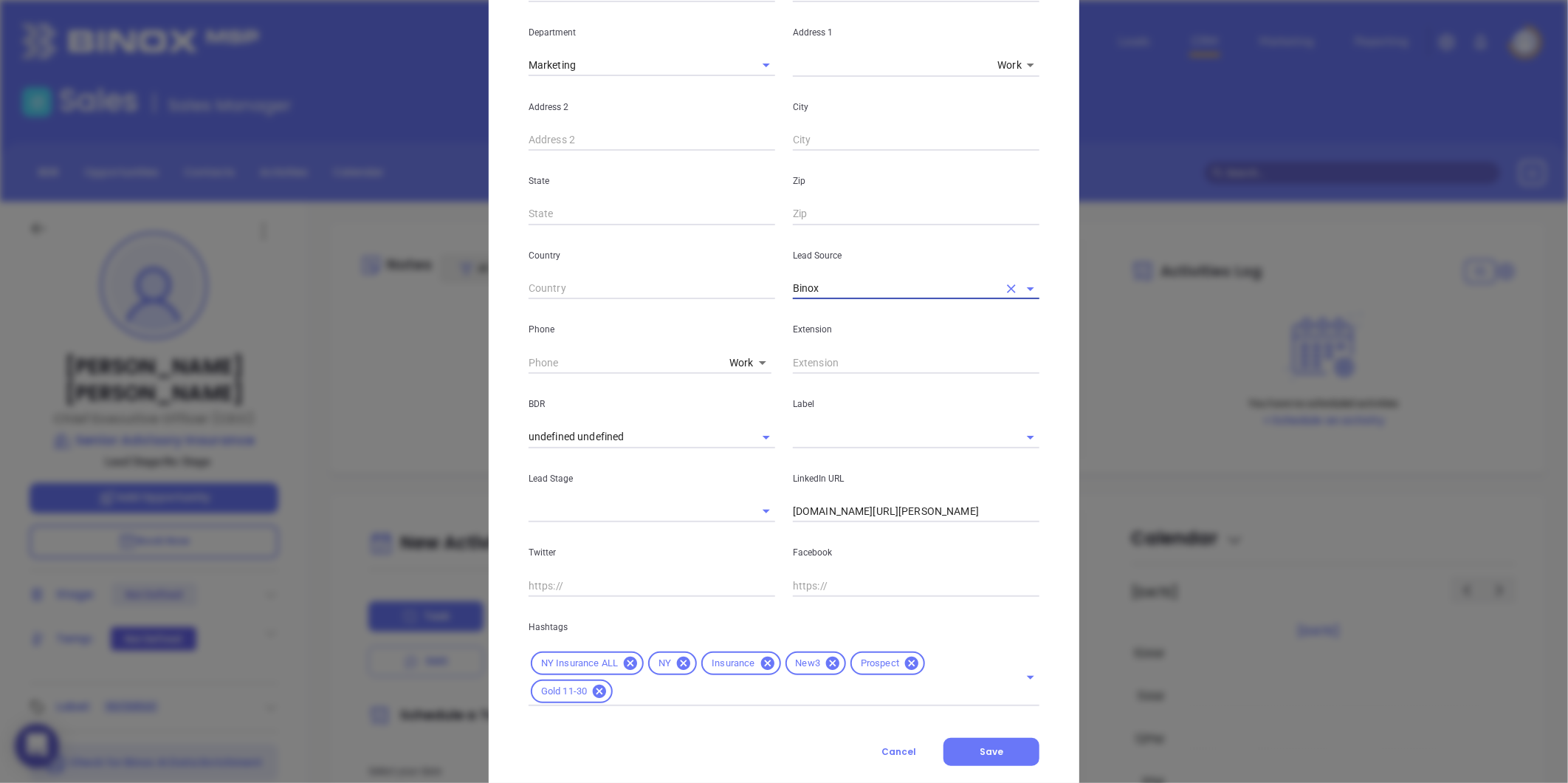
click at [841, 440] on input "text" at bounding box center [895, 436] width 205 height 21
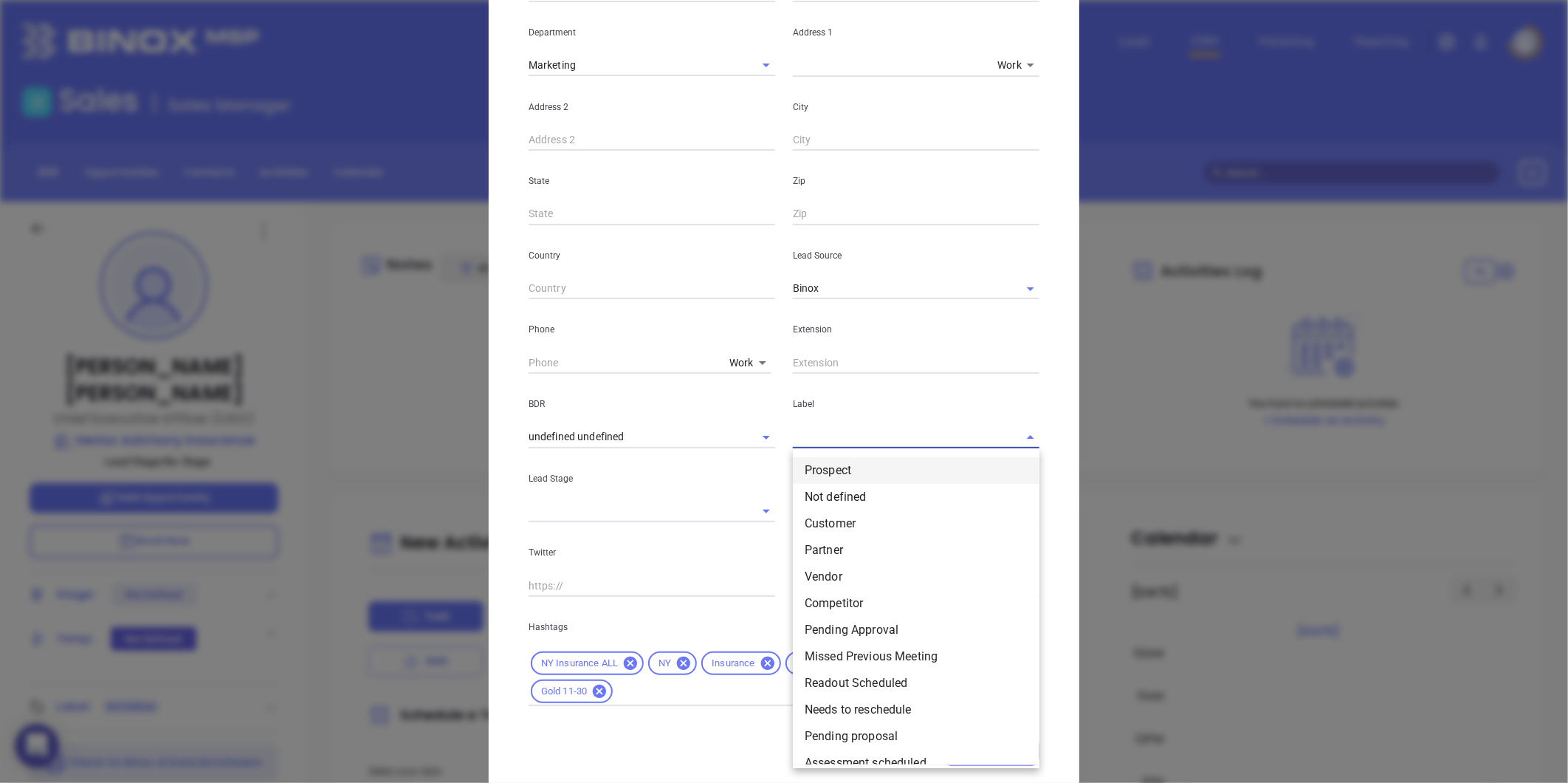
click at [827, 466] on li "Prospect" at bounding box center [916, 469] width 246 height 26
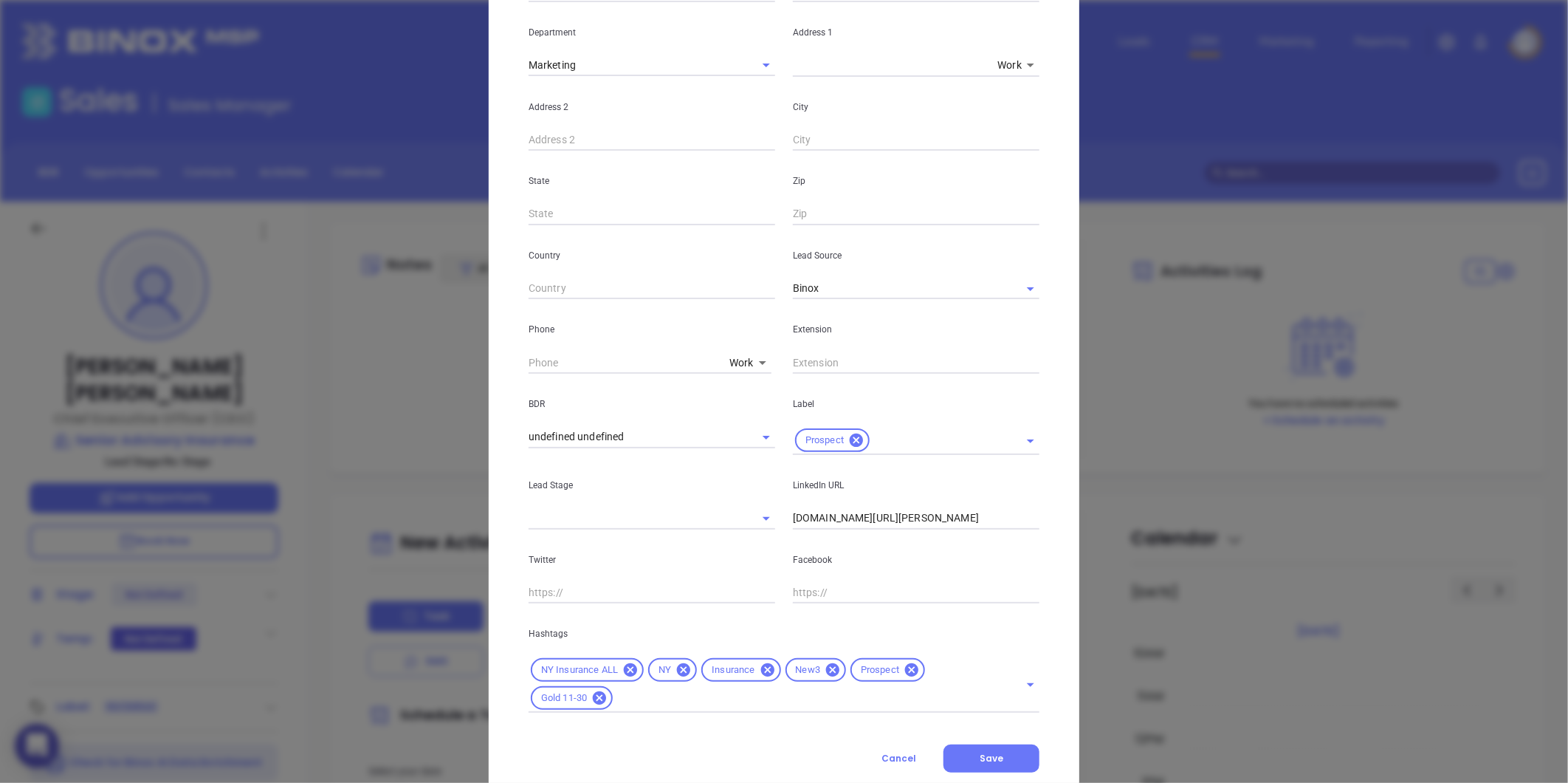
type input "( ) -"
click at [567, 360] on input "( ) -" at bounding box center [625, 362] width 195 height 22
click at [729, 363] on body "0 Leads CRM Marketing Reporting Financial Leads Leads Sales Sales Manager BDR O…" at bounding box center [784, 391] width 1568 height 783
click at [743, 555] on li "Site" at bounding box center [773, 550] width 100 height 26
type input "11"
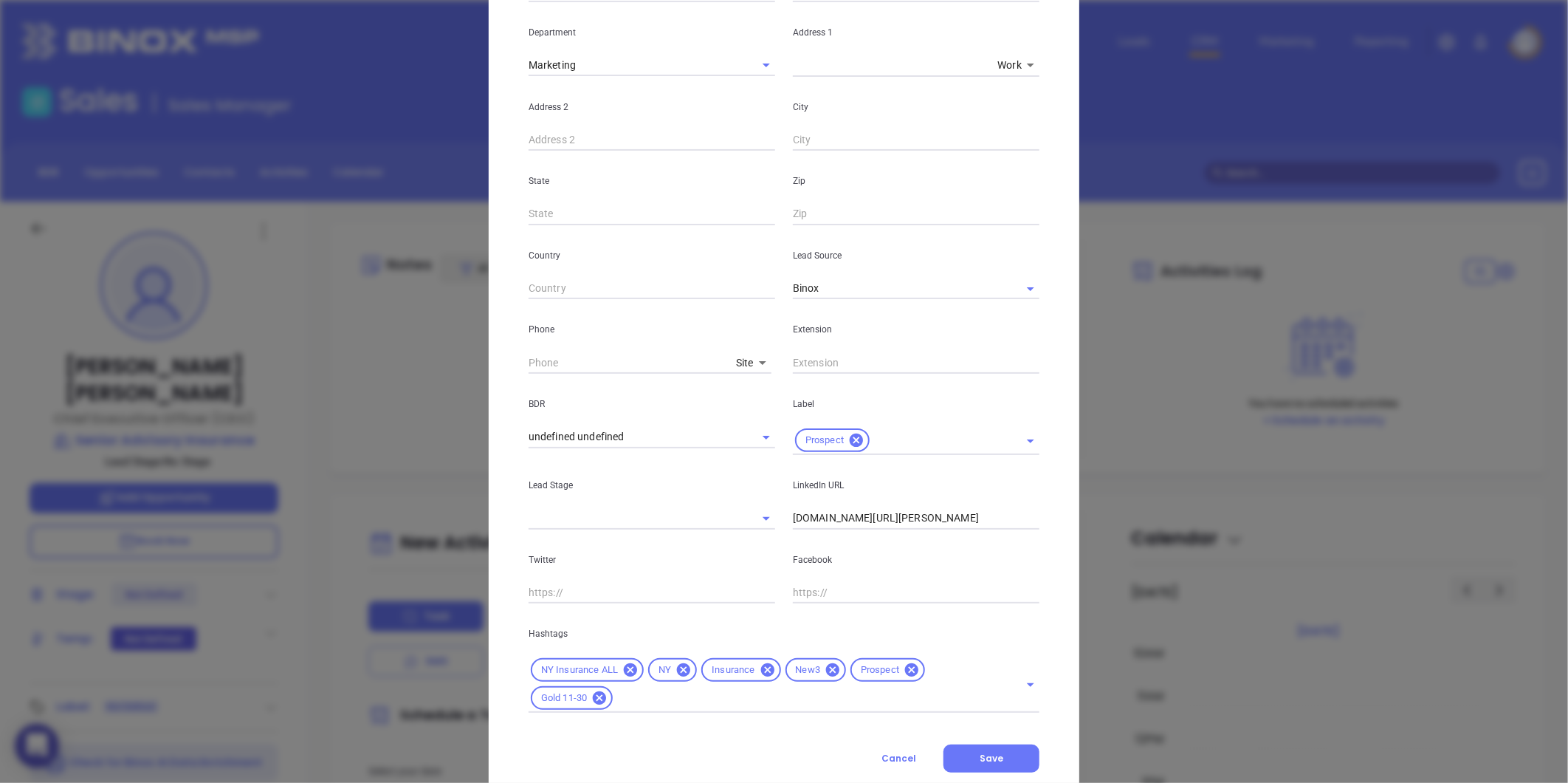
click at [587, 374] on div "BDR undefined undefined" at bounding box center [652, 413] width 264 height 81
click at [577, 358] on input "( ) -" at bounding box center [629, 362] width 202 height 22
paste input "315) 668-5222"
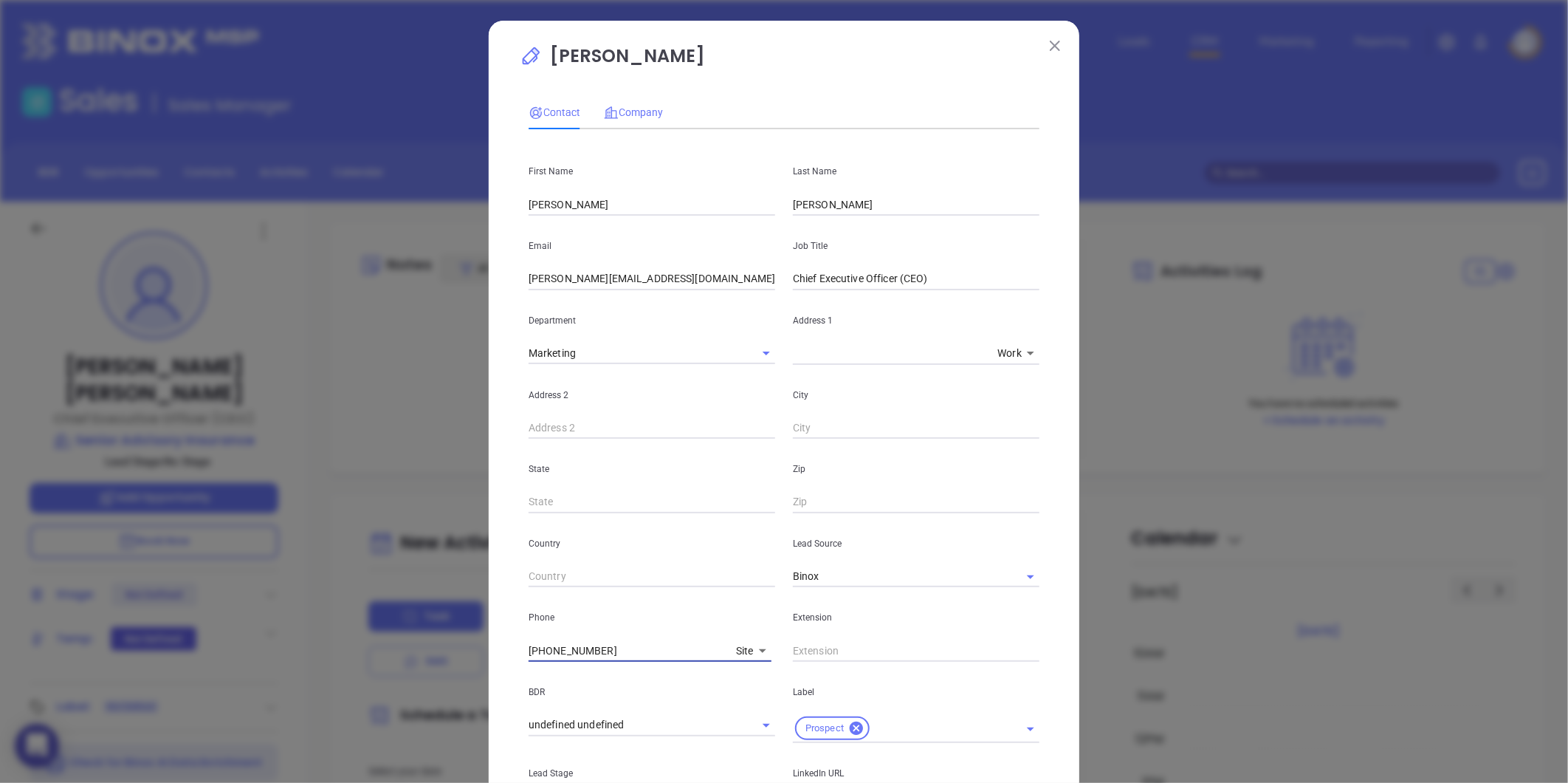
type input "(315) 668-5222"
click at [634, 112] on span "Company" at bounding box center [633, 112] width 59 height 12
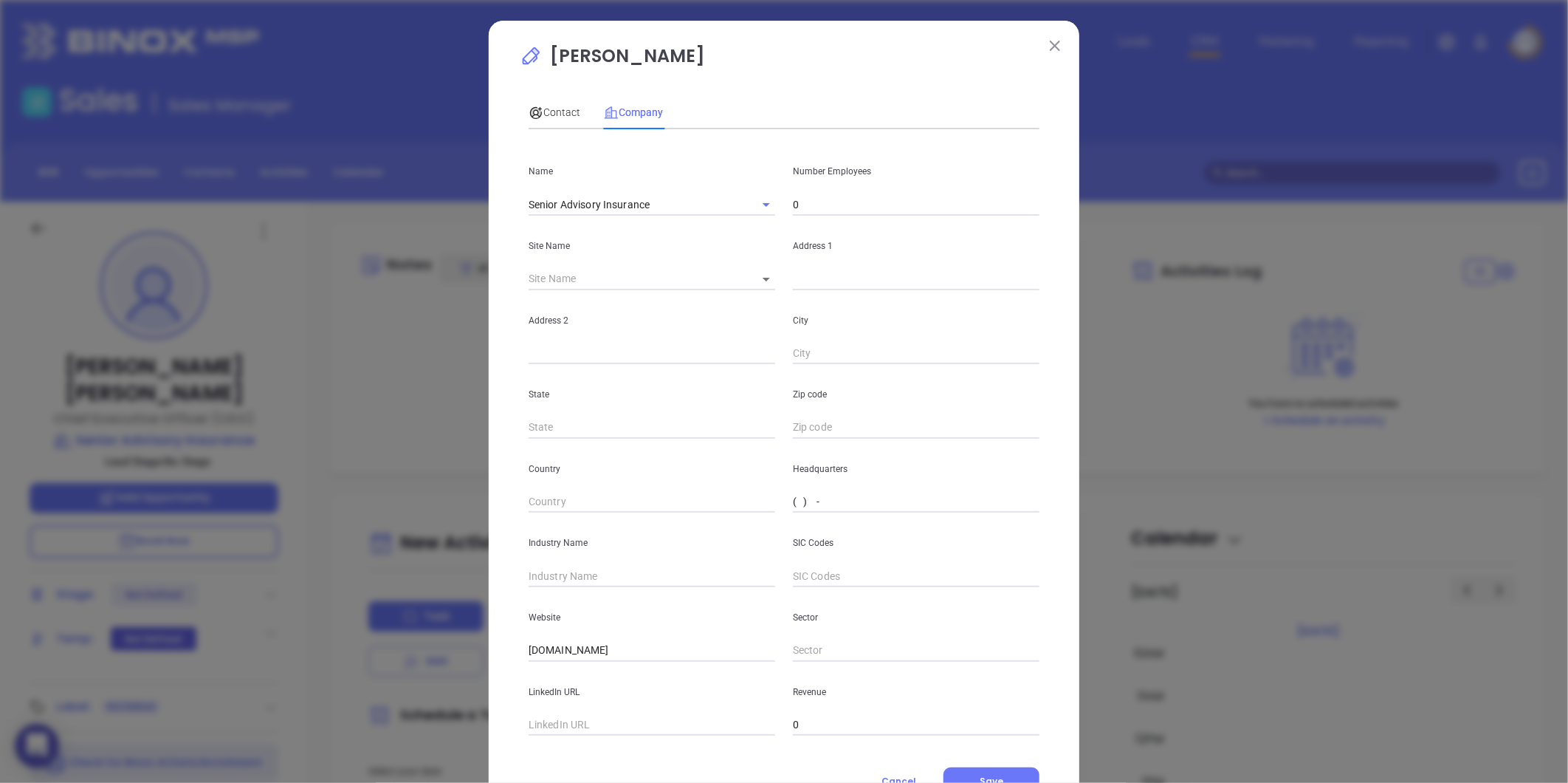
click at [811, 504] on input "( ) -" at bounding box center [916, 502] width 246 height 22
paste input "315) 668-5222"
type input "(315) 668-5222"
drag, startPoint x: 818, startPoint y: 202, endPoint x: 811, endPoint y: 204, distance: 7.3
click at [816, 202] on input "0" at bounding box center [916, 204] width 246 height 22
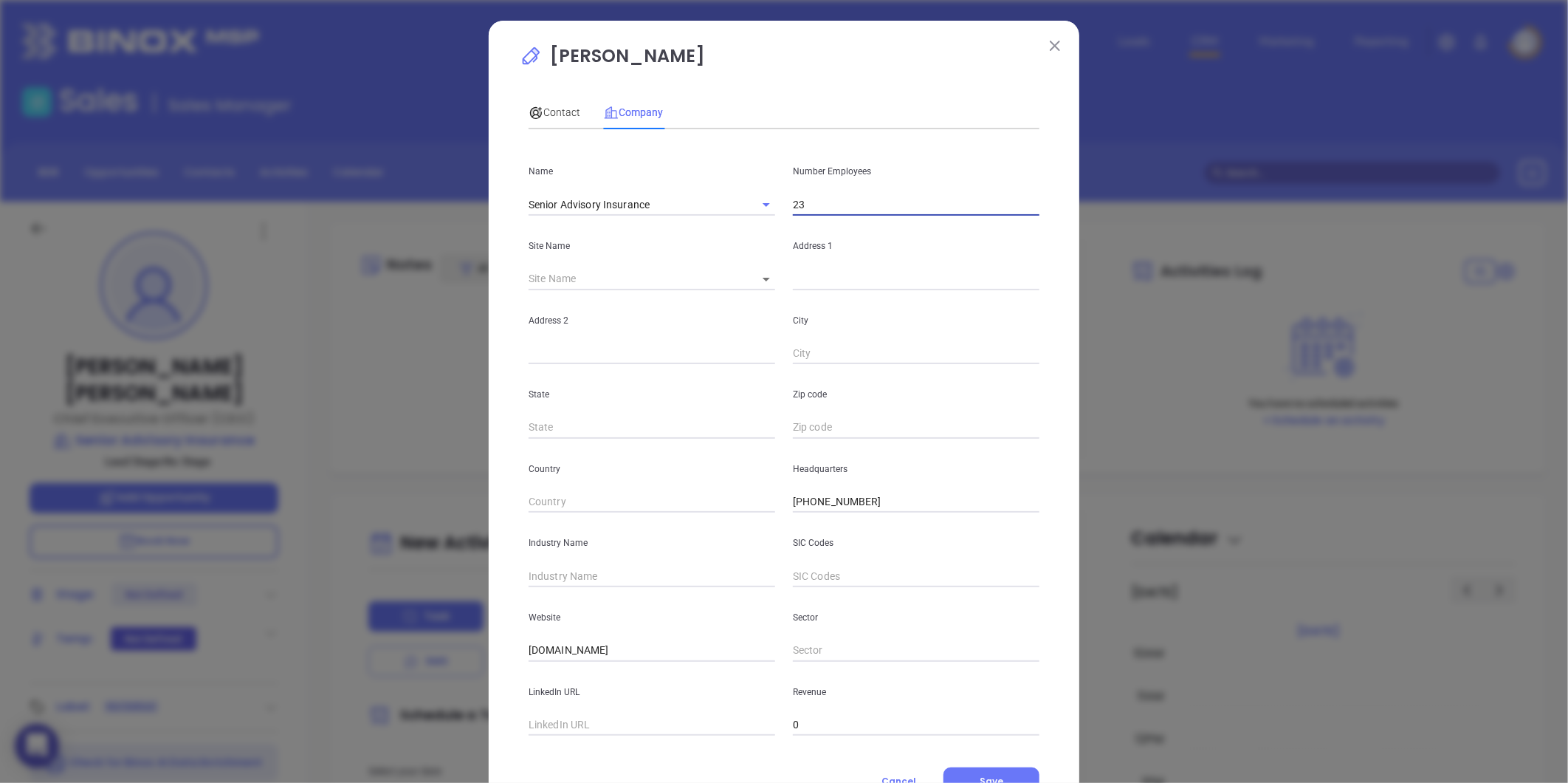
type input "23"
click at [631, 334] on div "Address 2" at bounding box center [652, 328] width 264 height 75
click at [812, 282] on input "text" at bounding box center [916, 279] width 246 height 22
paste input "5700 S Bay Rd Cicero, NY 13039"
click at [861, 278] on input "5700 S Bay Rd Cicero, NY 13039" at bounding box center [916, 279] width 246 height 22
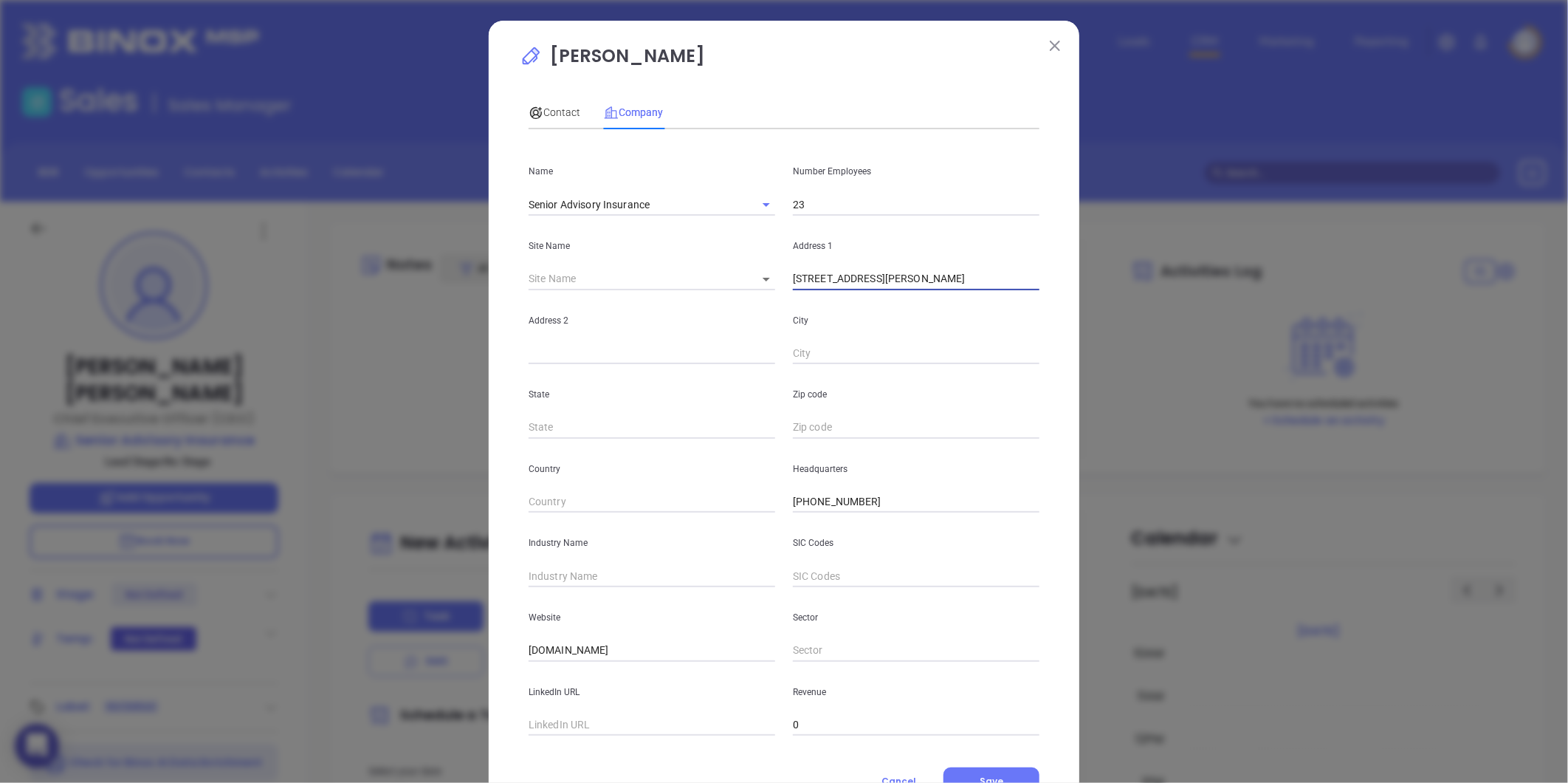
drag, startPoint x: 861, startPoint y: 279, endPoint x: 1017, endPoint y: 235, distance: 162.1
click at [1019, 235] on div "Address 1 5700 S Bay Rd Cicero, NY 13039" at bounding box center [916, 253] width 264 height 75
type input "5700 S Bay Rd"
paste input "Cicero, NY 13039"
drag, startPoint x: 823, startPoint y: 354, endPoint x: 1238, endPoint y: 203, distance: 441.6
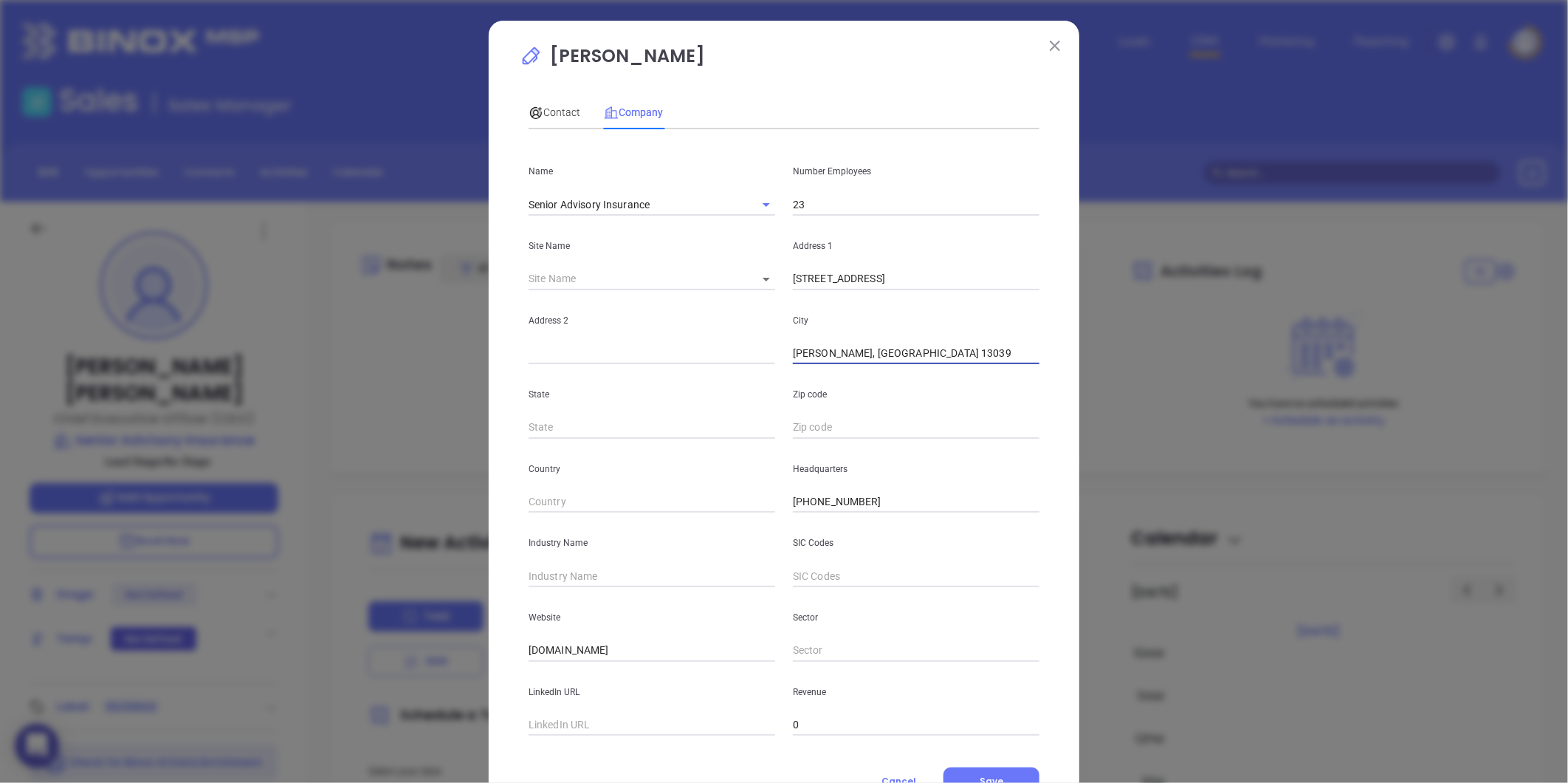
click at [1241, 204] on div "John Kulakowski Contact Company First Name John Last Name Kulakowski Email john…" at bounding box center [784, 391] width 1568 height 783
type input "Cicero"
type input "NY"
paste input "NY 13039"
type input "13039"
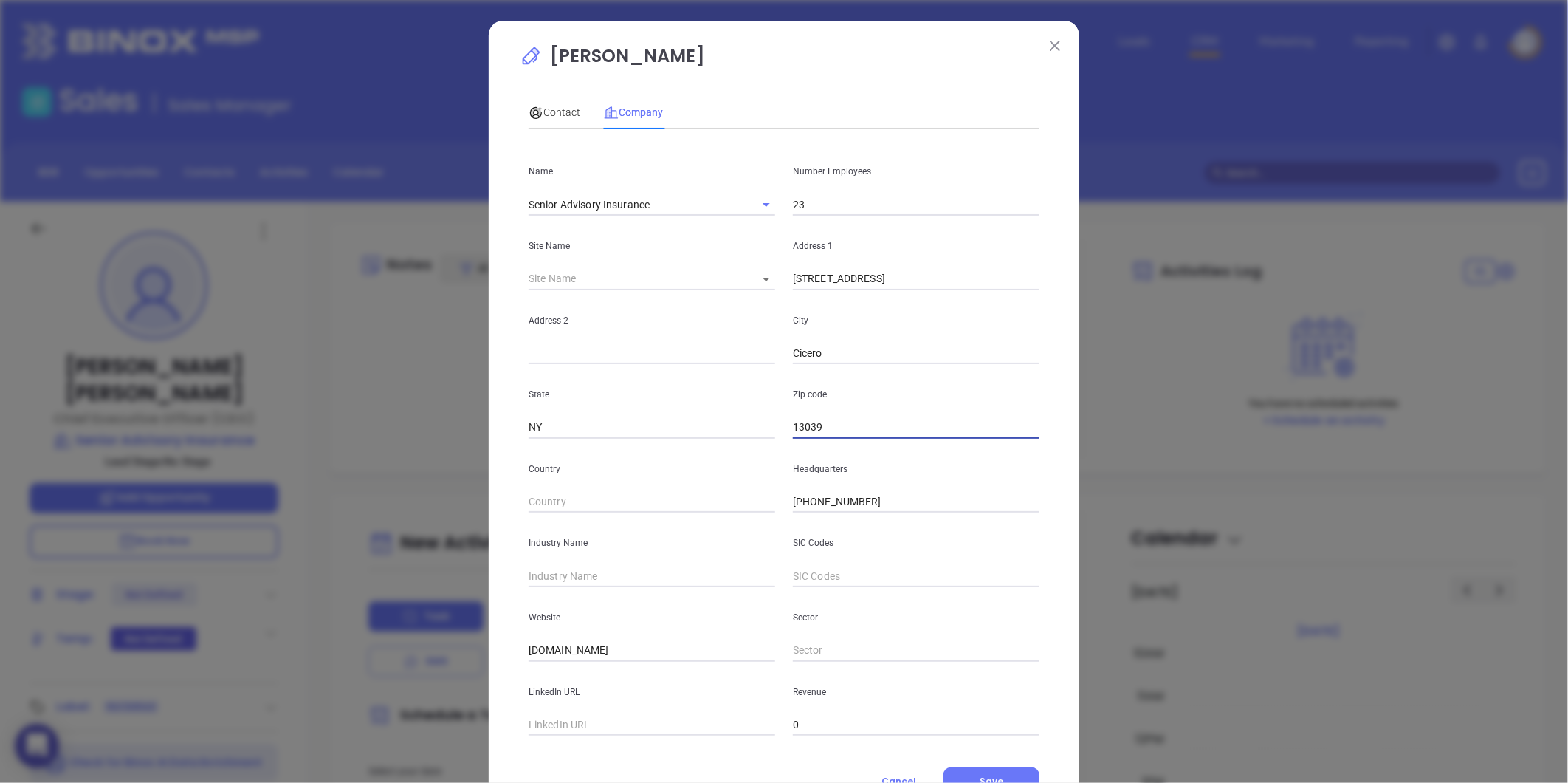
click at [588, 573] on input "text" at bounding box center [651, 576] width 246 height 22
type input "Insurance"
drag, startPoint x: 668, startPoint y: 647, endPoint x: 246, endPoint y: 702, distance: 425.6
click at [246, 702] on div "John Kulakowski Contact Company First Name John Last Name Kulakowski Email john…" at bounding box center [784, 391] width 1568 height 783
paste input "https://senioradvisoryinsurance.com/"
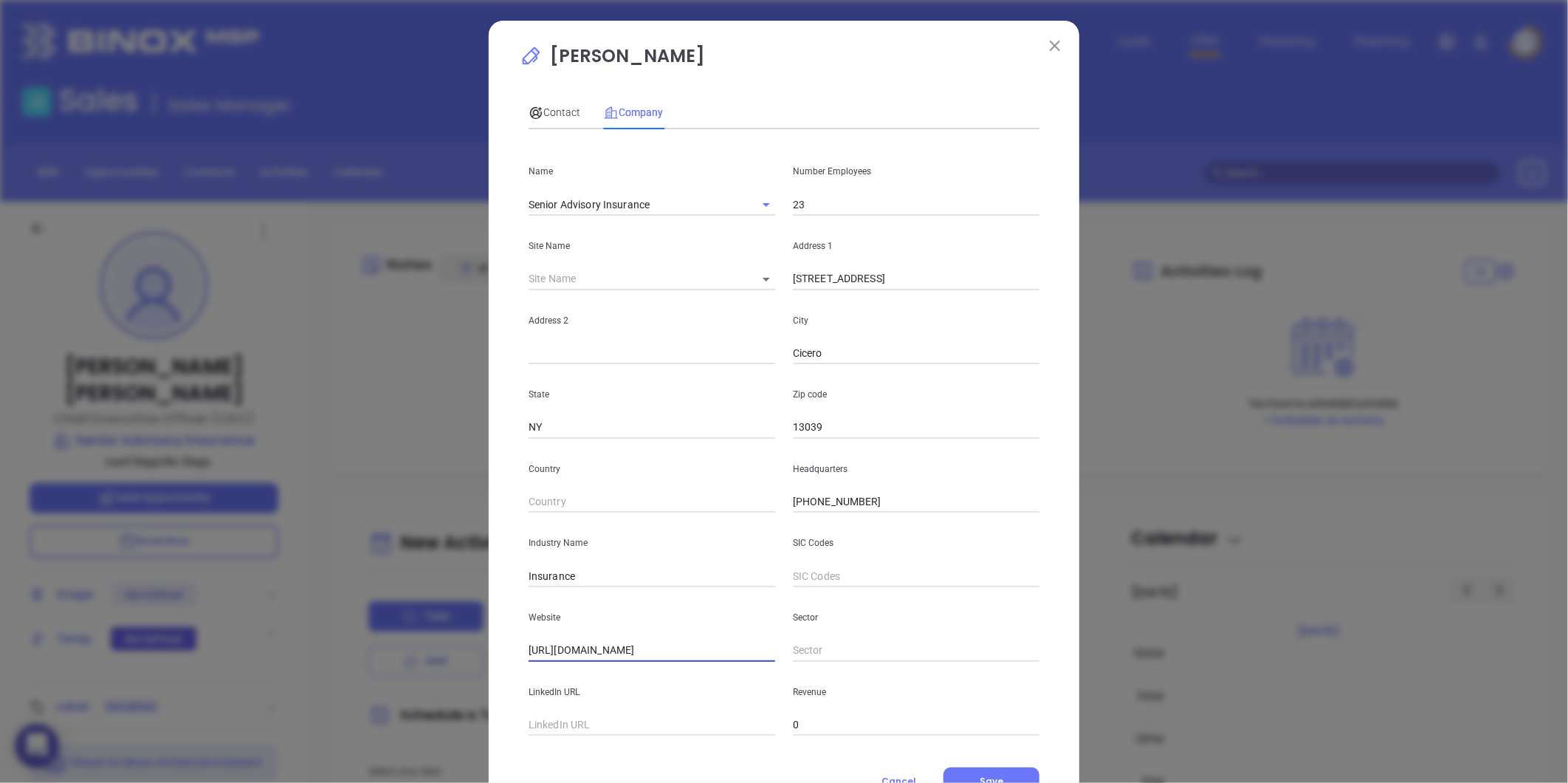
type input "https://senioradvisoryinsurance.com/"
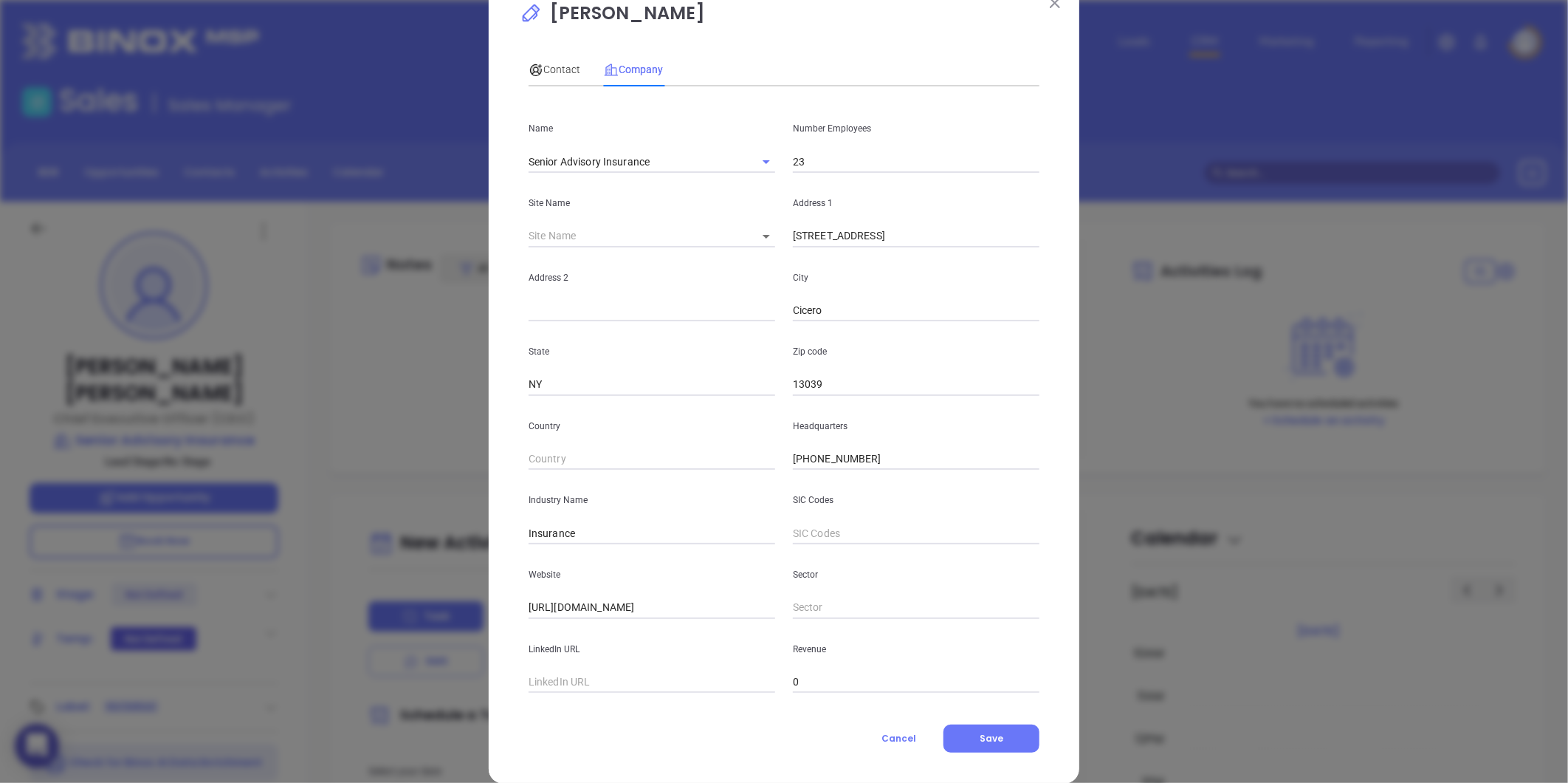
scroll to position [64, 0]
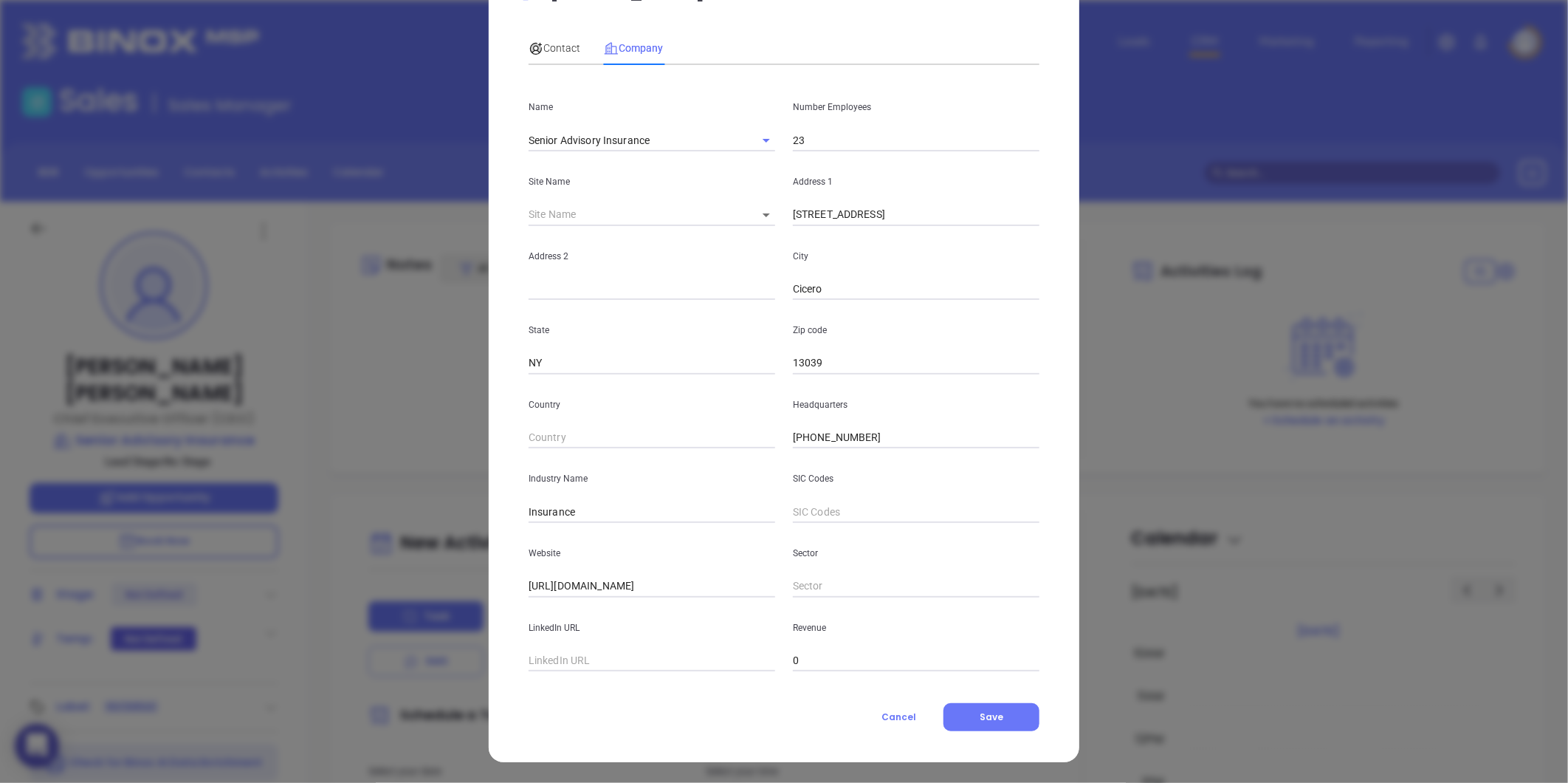
click at [592, 662] on input "text" at bounding box center [651, 661] width 246 height 22
paste input "https://www.linkedin.com/company/senioradvisoryinsuranceservices/"
type input "https://www.linkedin.com/company/senioradvisoryinsuranceservices/"
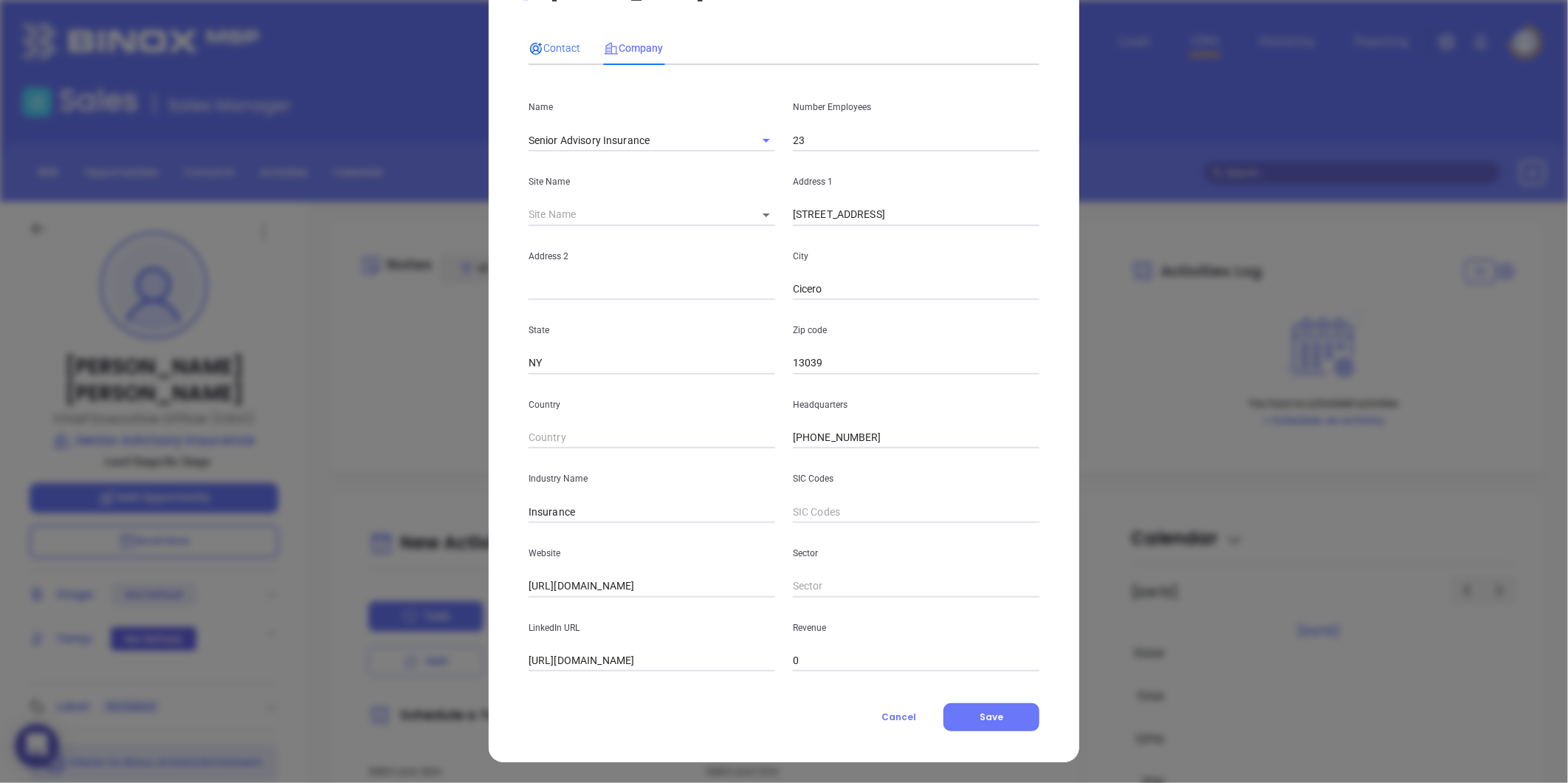
click at [547, 42] on span "Contact" at bounding box center [554, 48] width 52 height 12
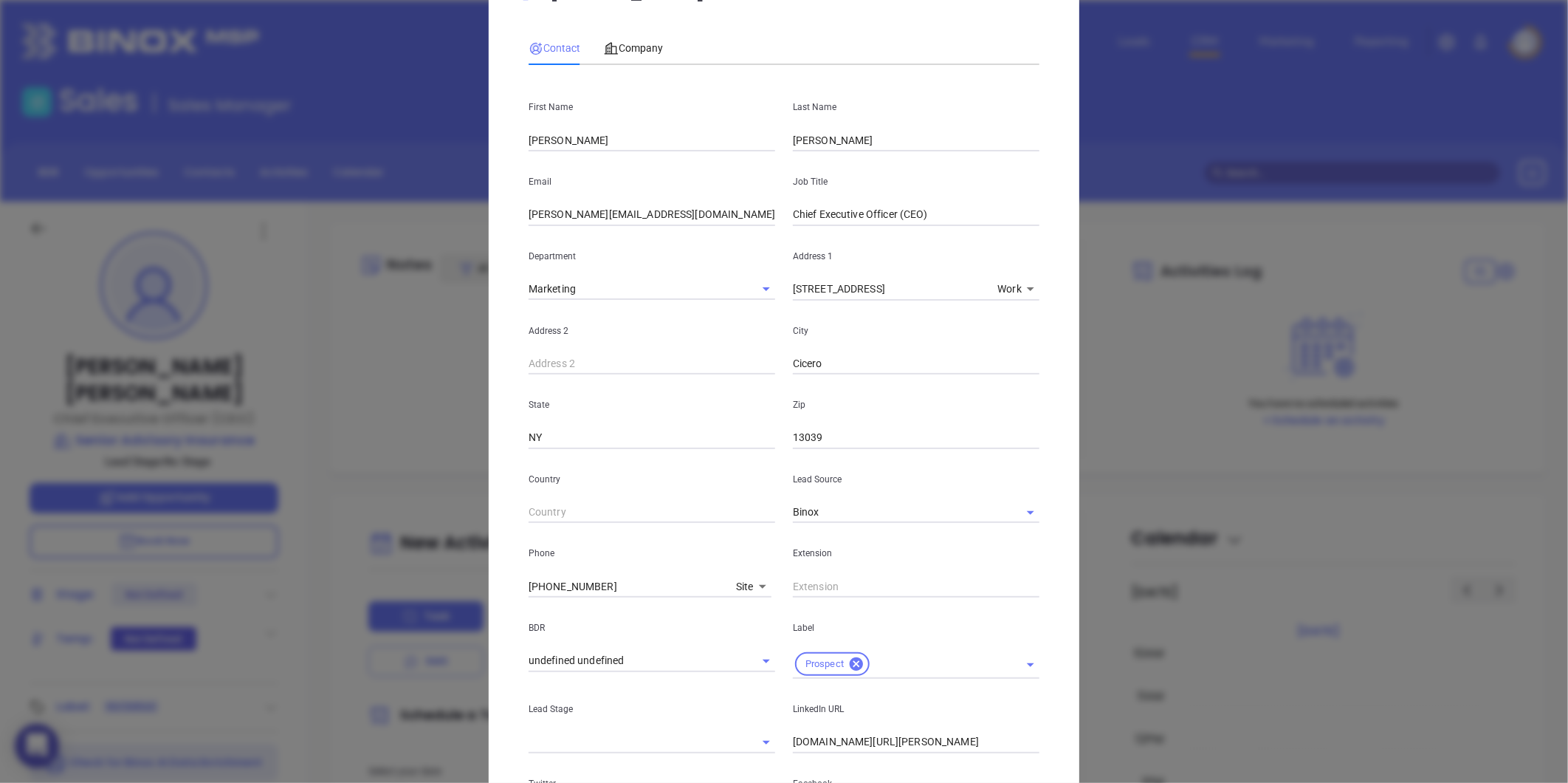
click at [860, 226] on div "Address 1 5700 S Bay Rd x Work 1" at bounding box center [916, 263] width 264 height 75
click at [864, 220] on input "Chief Executive Officer (CEO)" at bounding box center [916, 215] width 246 height 22
click at [864, 219] on input "Chief Executive Officer (CEO)" at bounding box center [916, 215] width 246 height 22
type input "CEO"
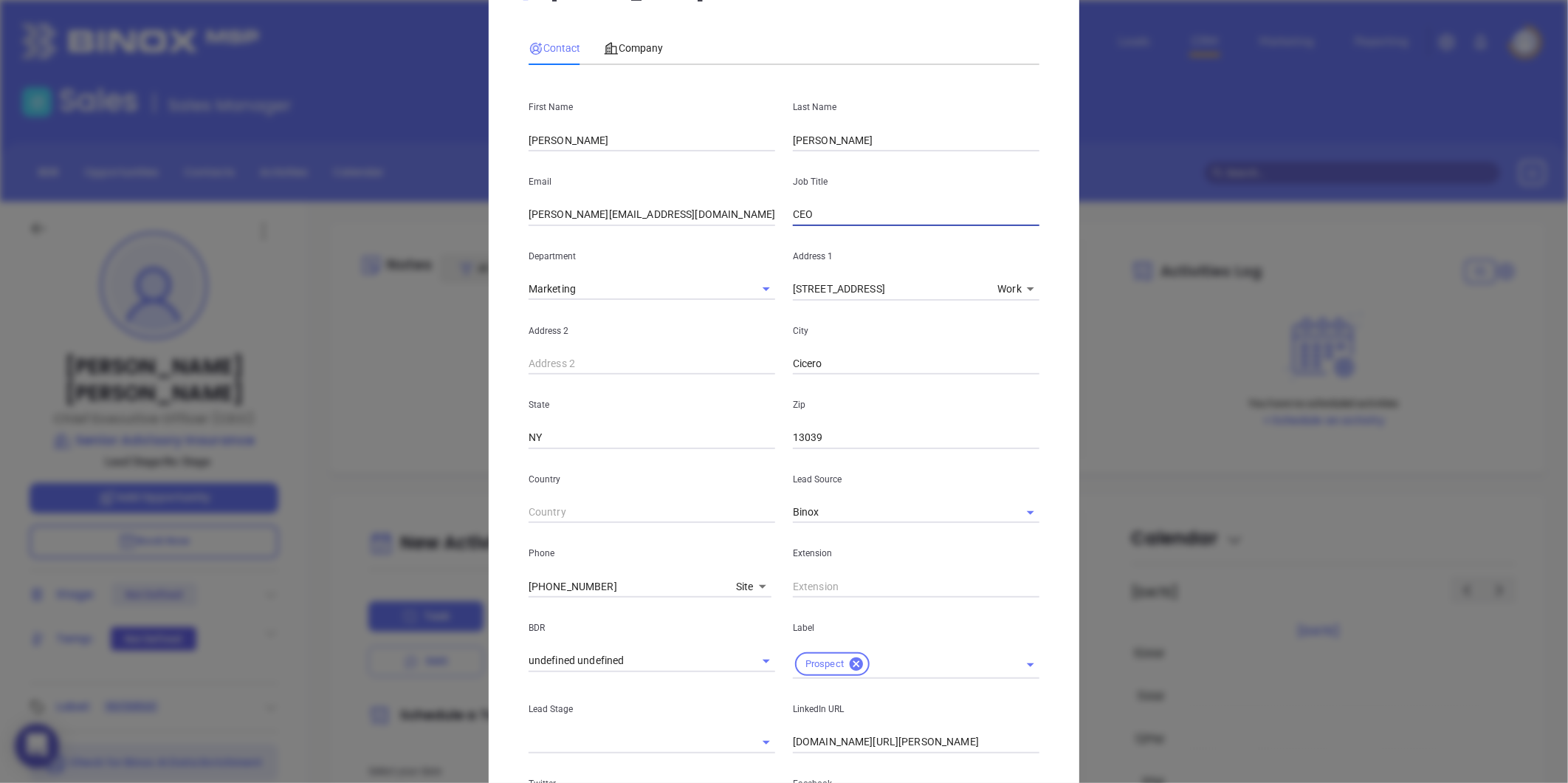
click at [687, 406] on p "State" at bounding box center [651, 404] width 246 height 16
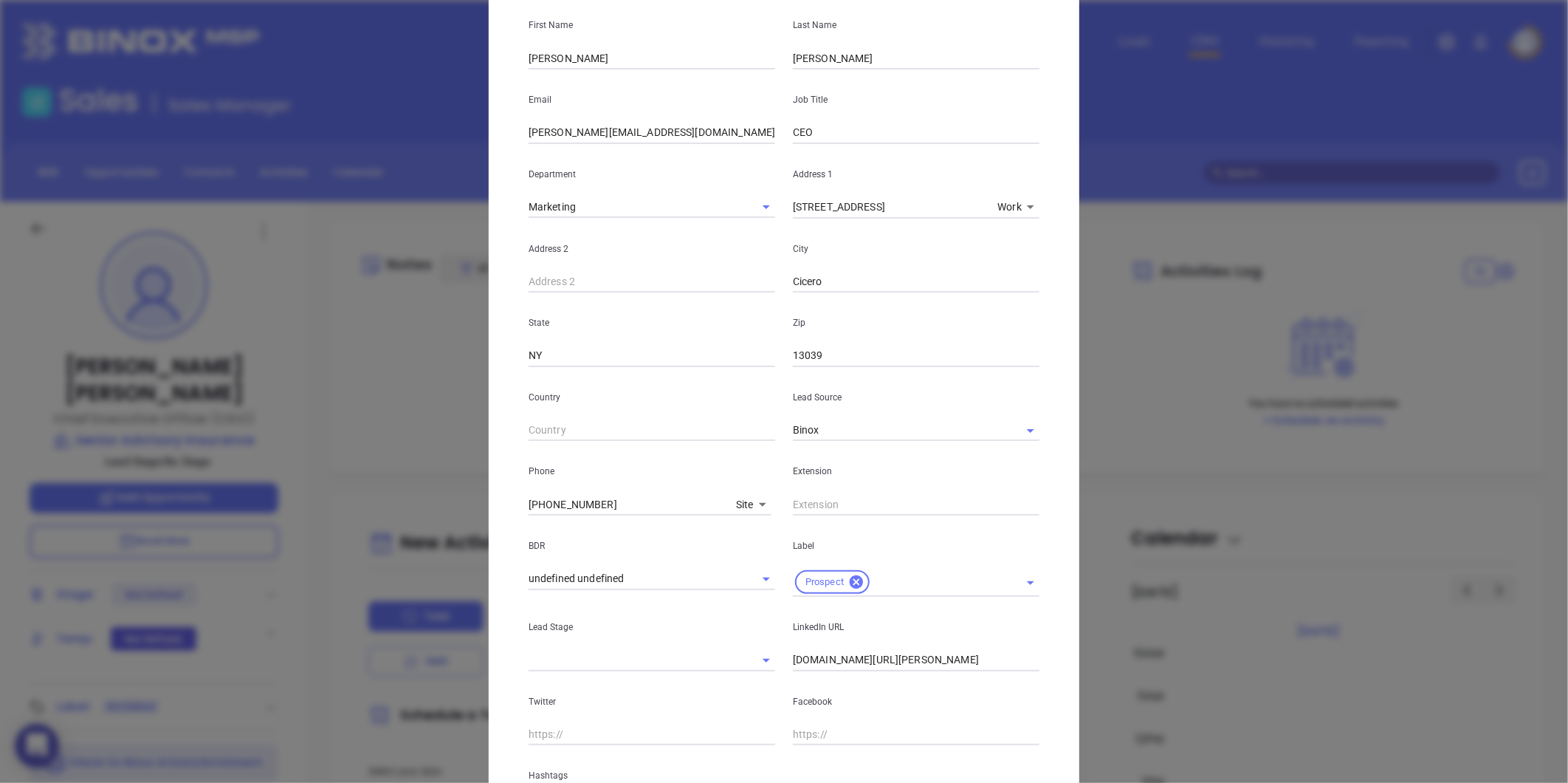
scroll to position [329, 0]
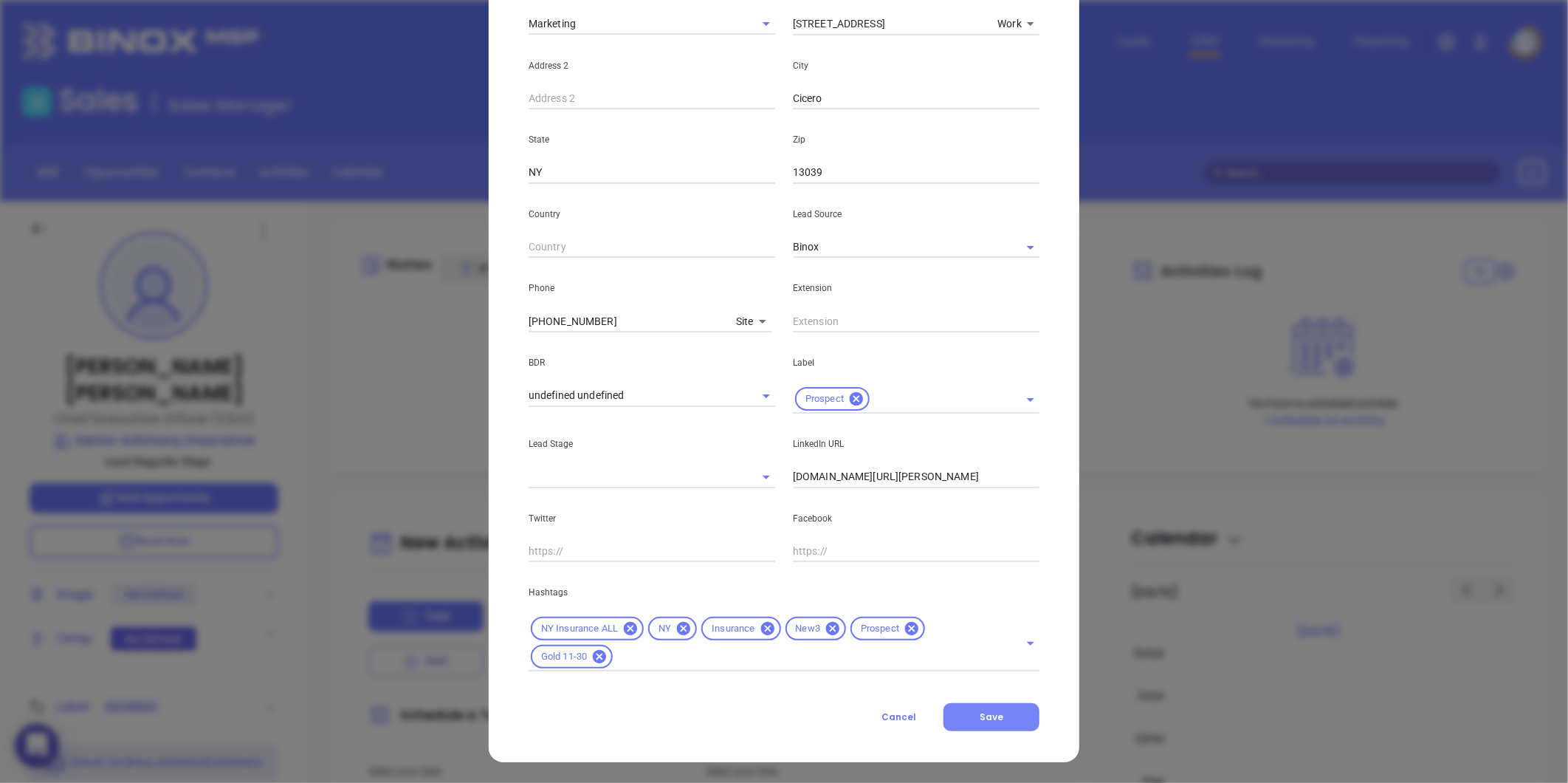
click at [979, 719] on span "Save" at bounding box center [991, 717] width 24 height 13
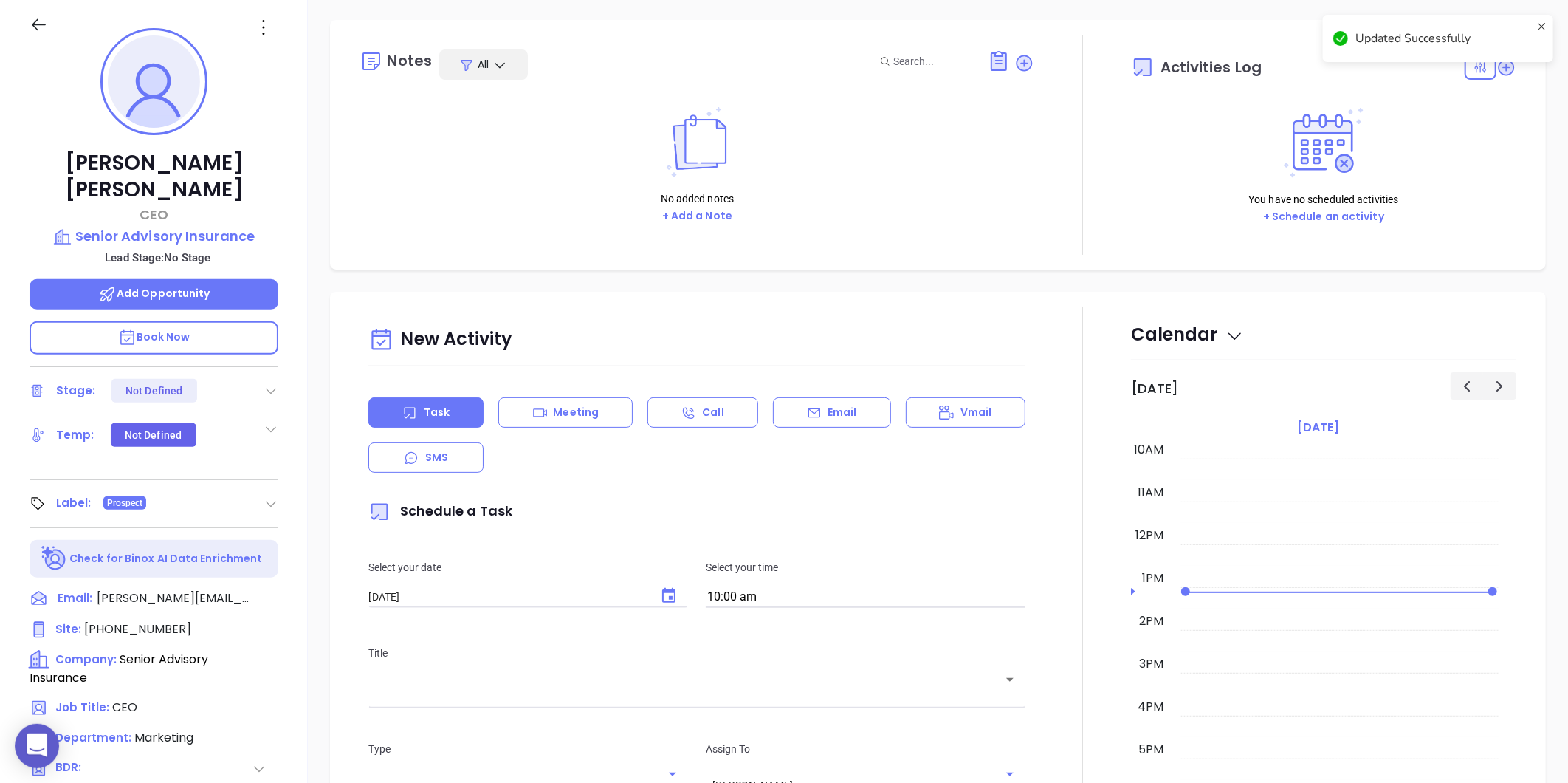
scroll to position [42, 0]
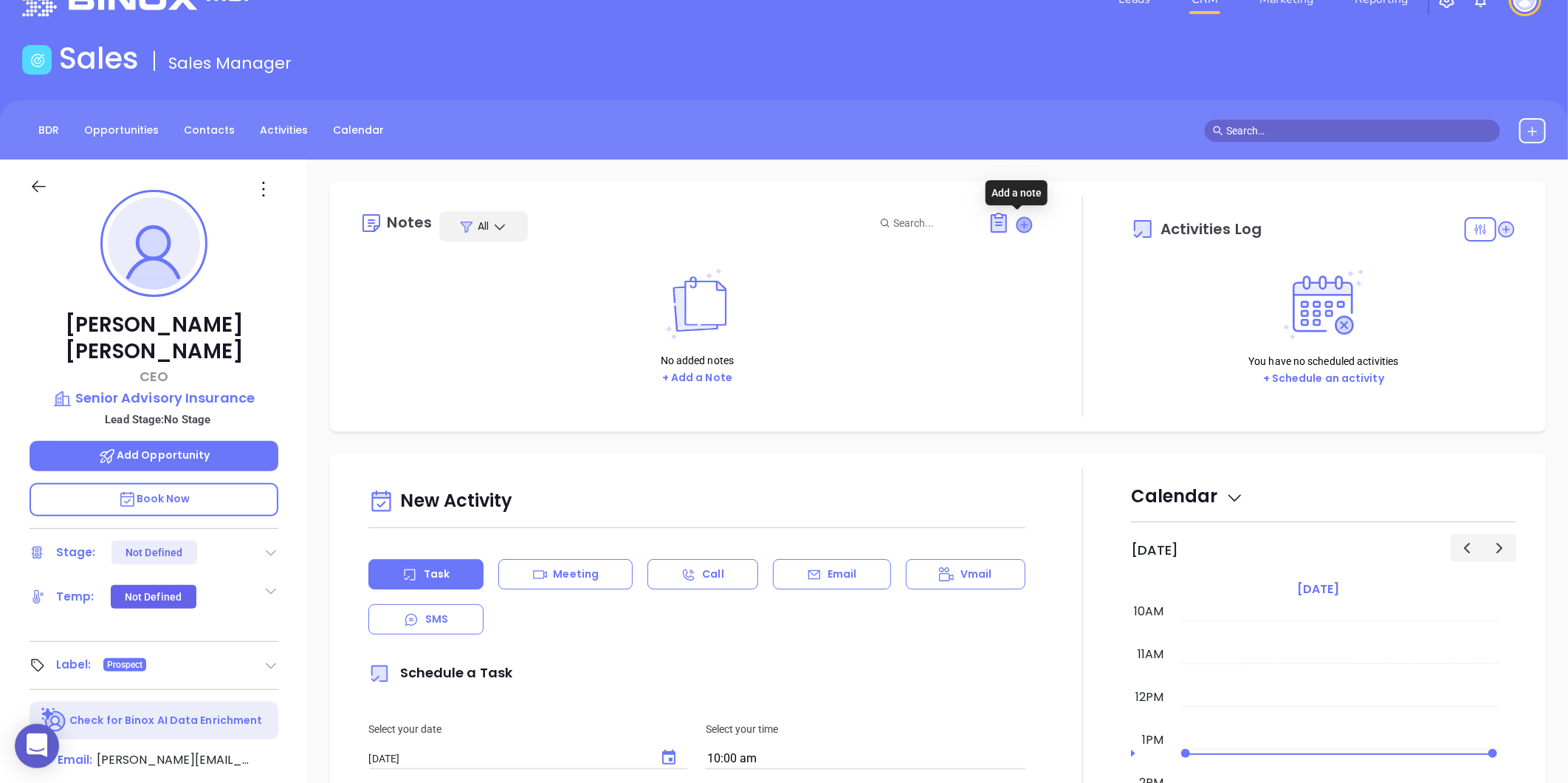
click at [1017, 226] on icon at bounding box center [1024, 224] width 14 height 14
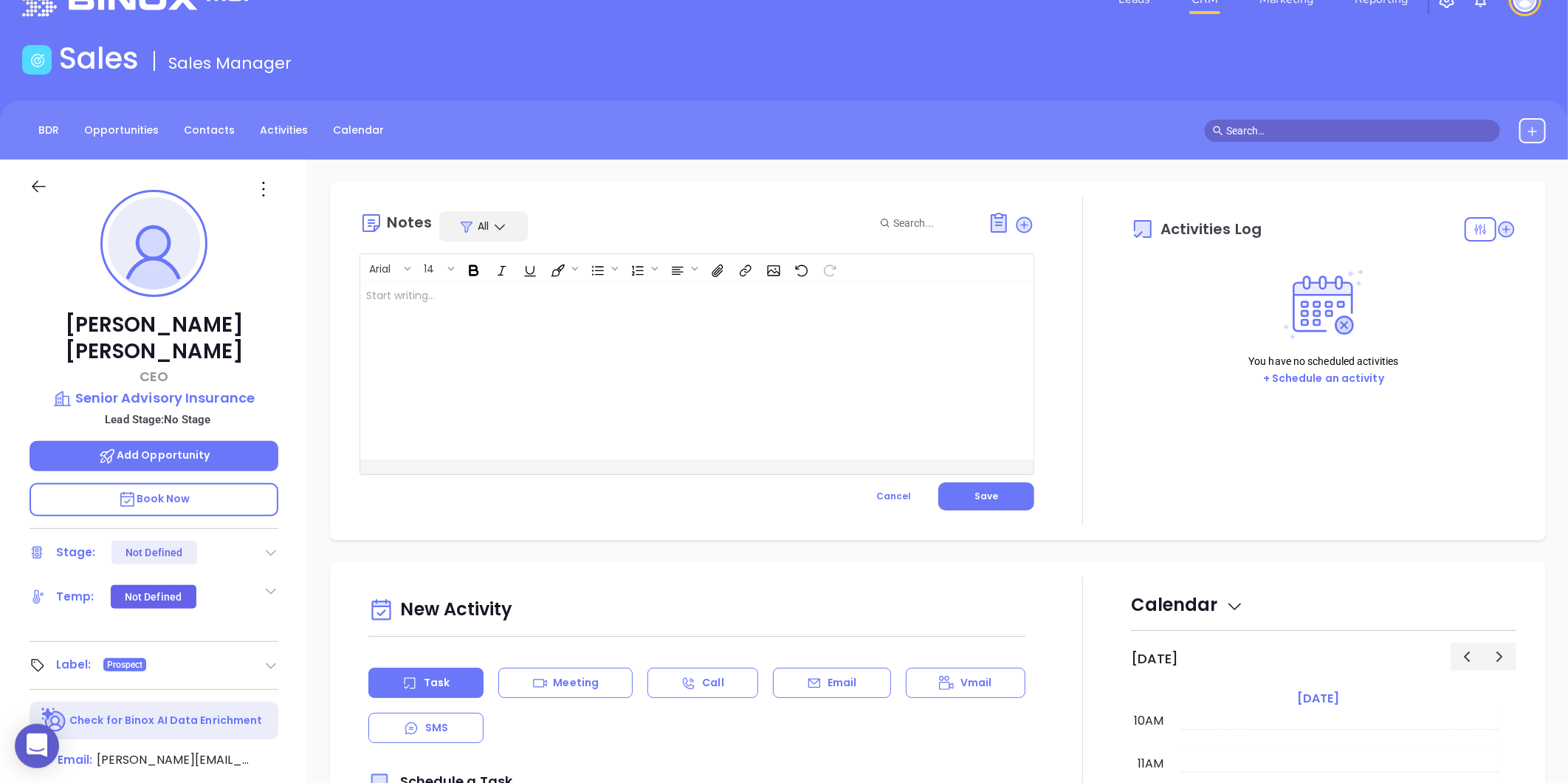
click at [646, 332] on div at bounding box center [673, 371] width 626 height 177
click at [983, 500] on span "Save" at bounding box center [986, 496] width 24 height 13
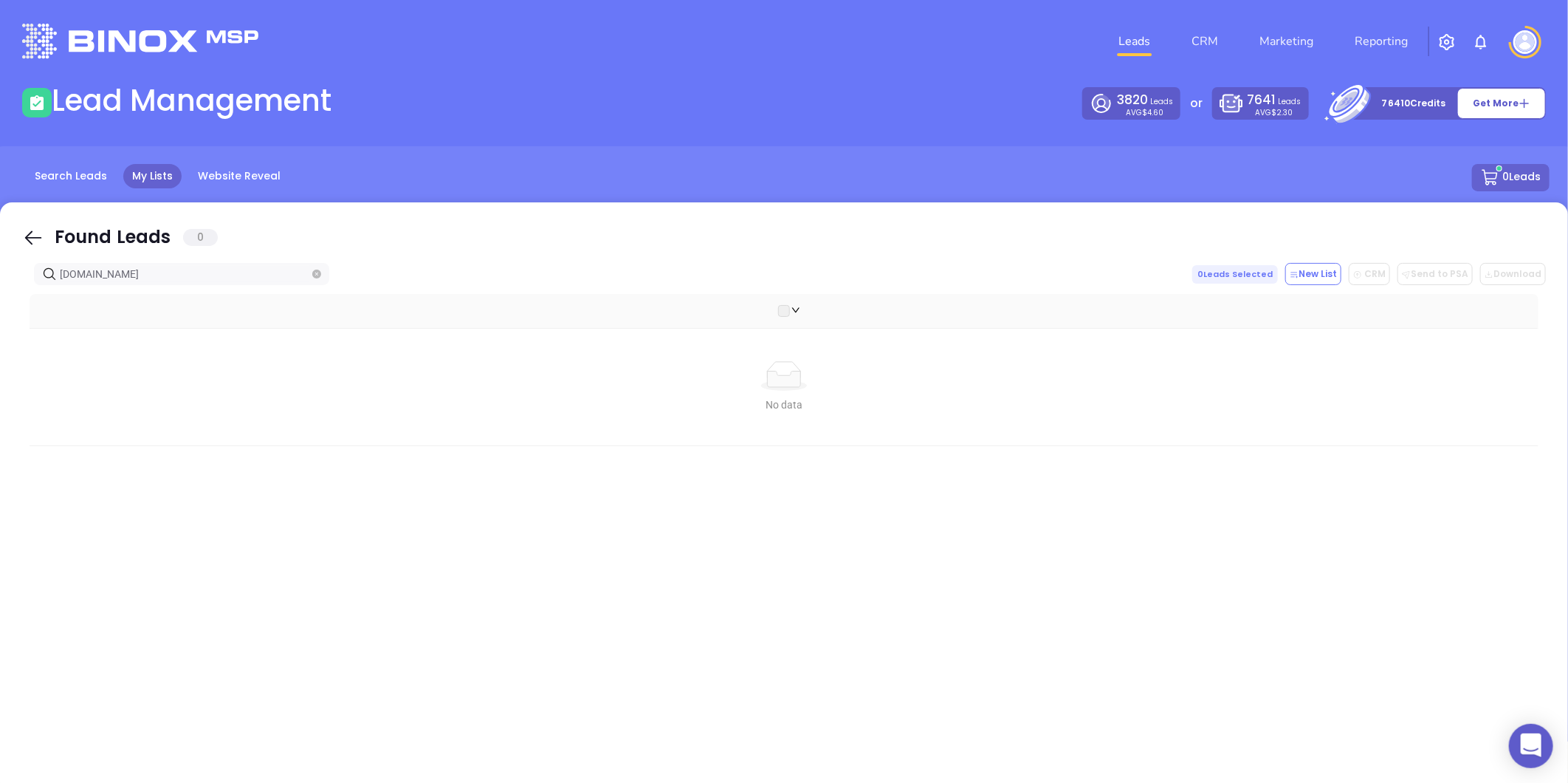
drag, startPoint x: 202, startPoint y: 275, endPoint x: -311, endPoint y: 409, distance: 530.2
click at [0, 409] on html "0 Leads CRM Marketing Reporting Financial Leads Leads Lead Management 3820 Lead…" at bounding box center [784, 391] width 1568 height 783
paste input "levantiagency"
type input "[DOMAIN_NAME]"
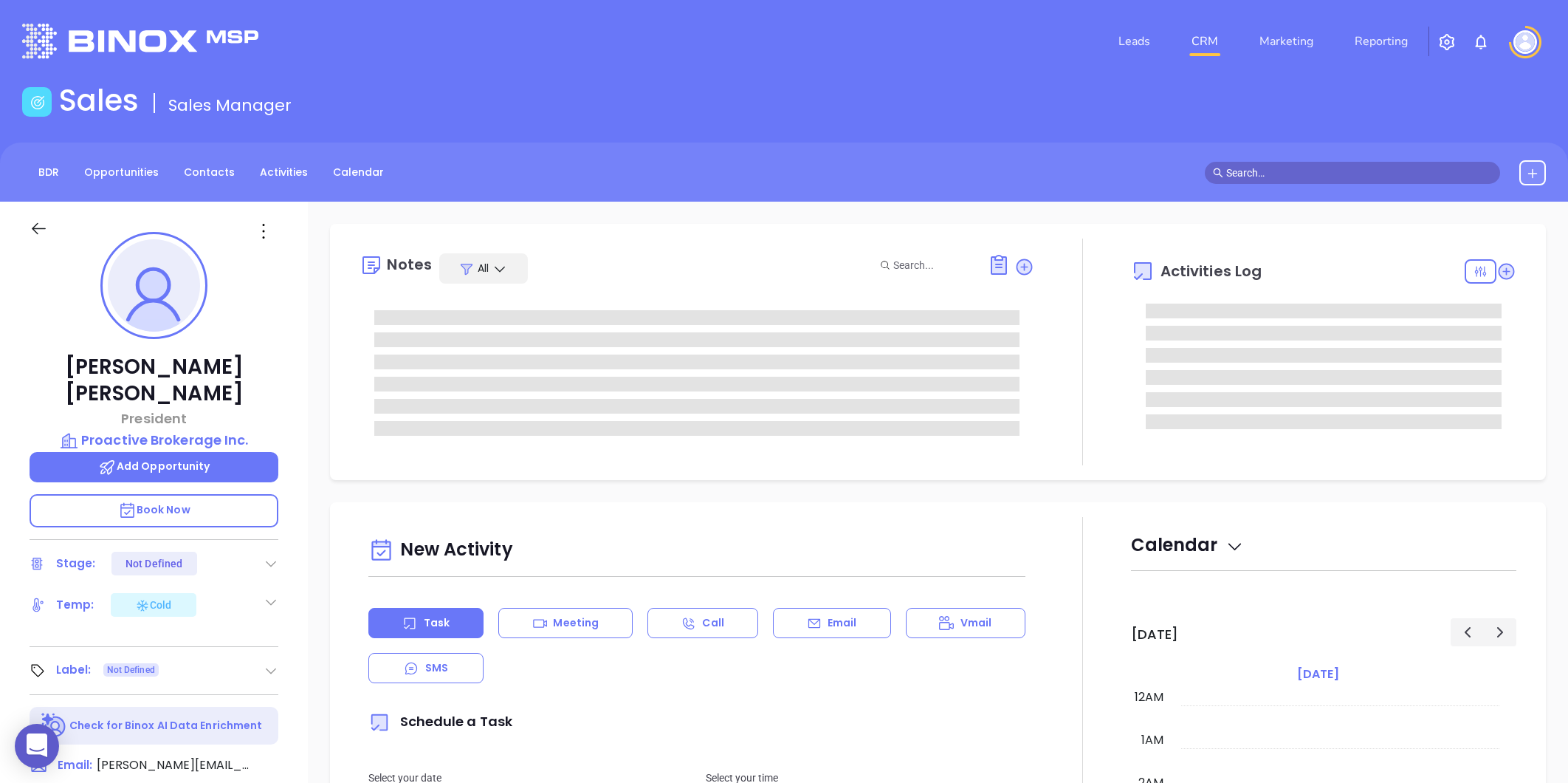
type input "[DATE]"
type input "[PERSON_NAME]"
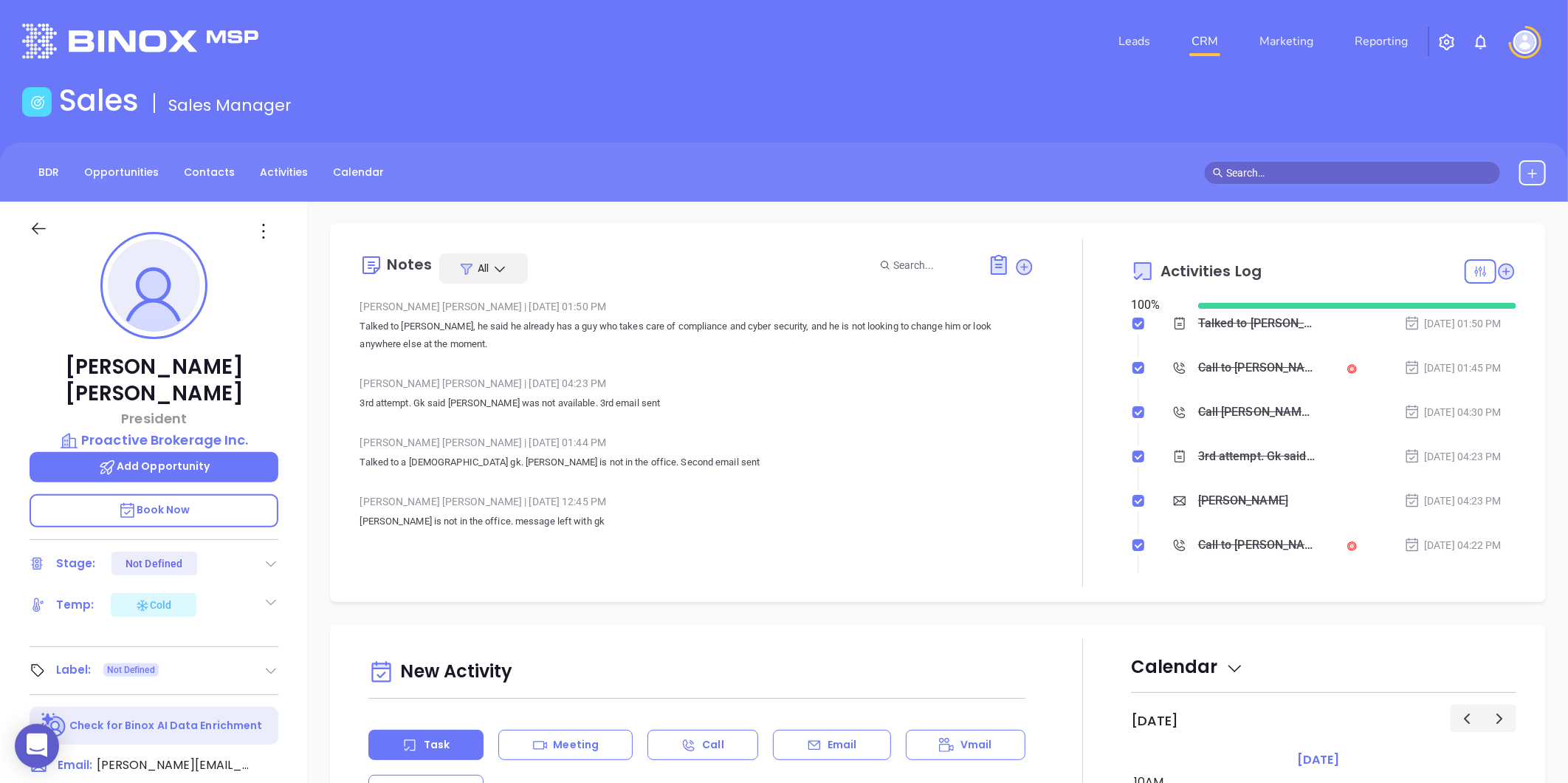
click at [263, 218] on div at bounding box center [153, 228] width 267 height 53
click at [263, 229] on icon at bounding box center [264, 231] width 24 height 24
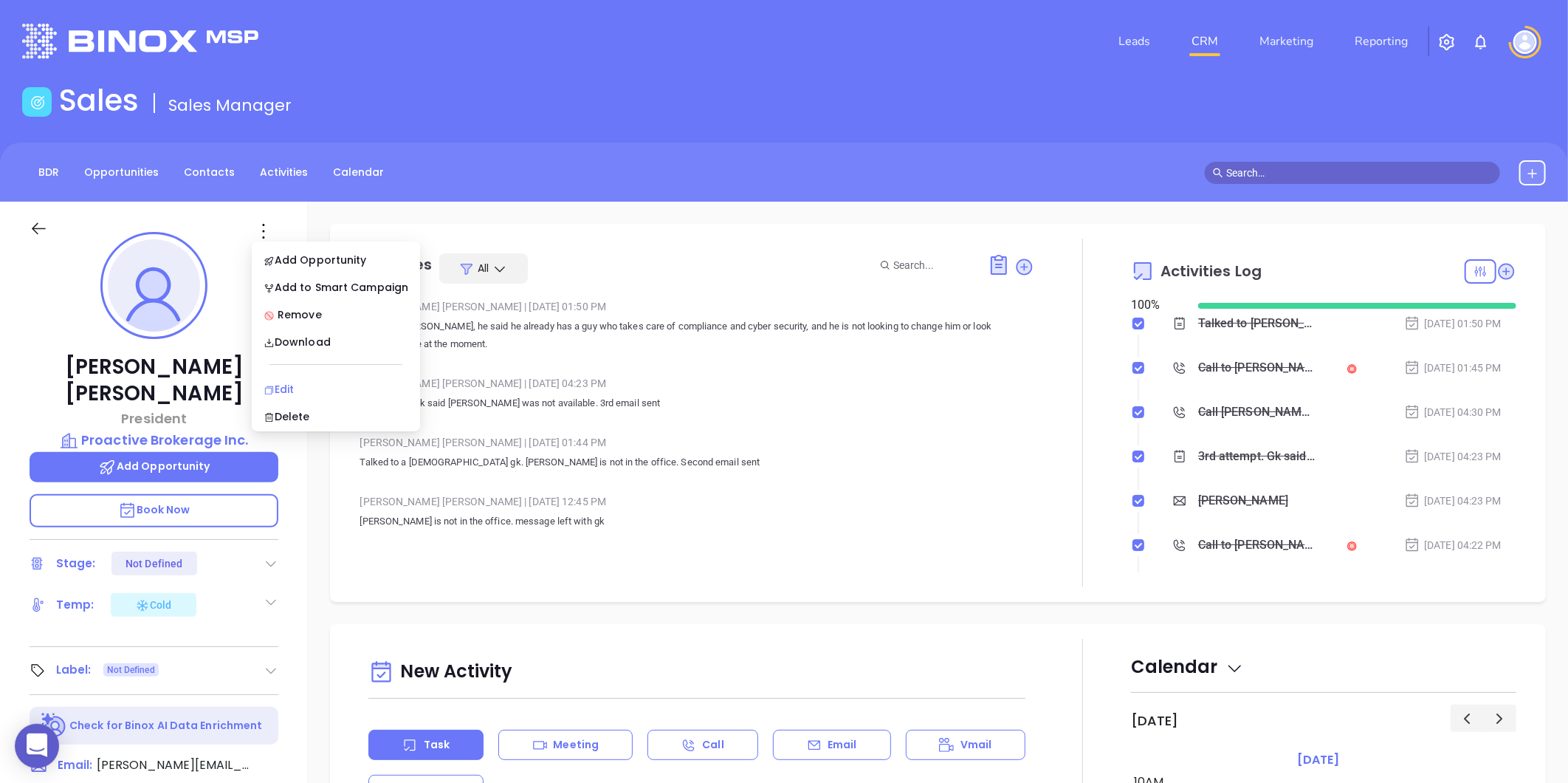
click at [290, 383] on div "Edit" at bounding box center [336, 389] width 145 height 16
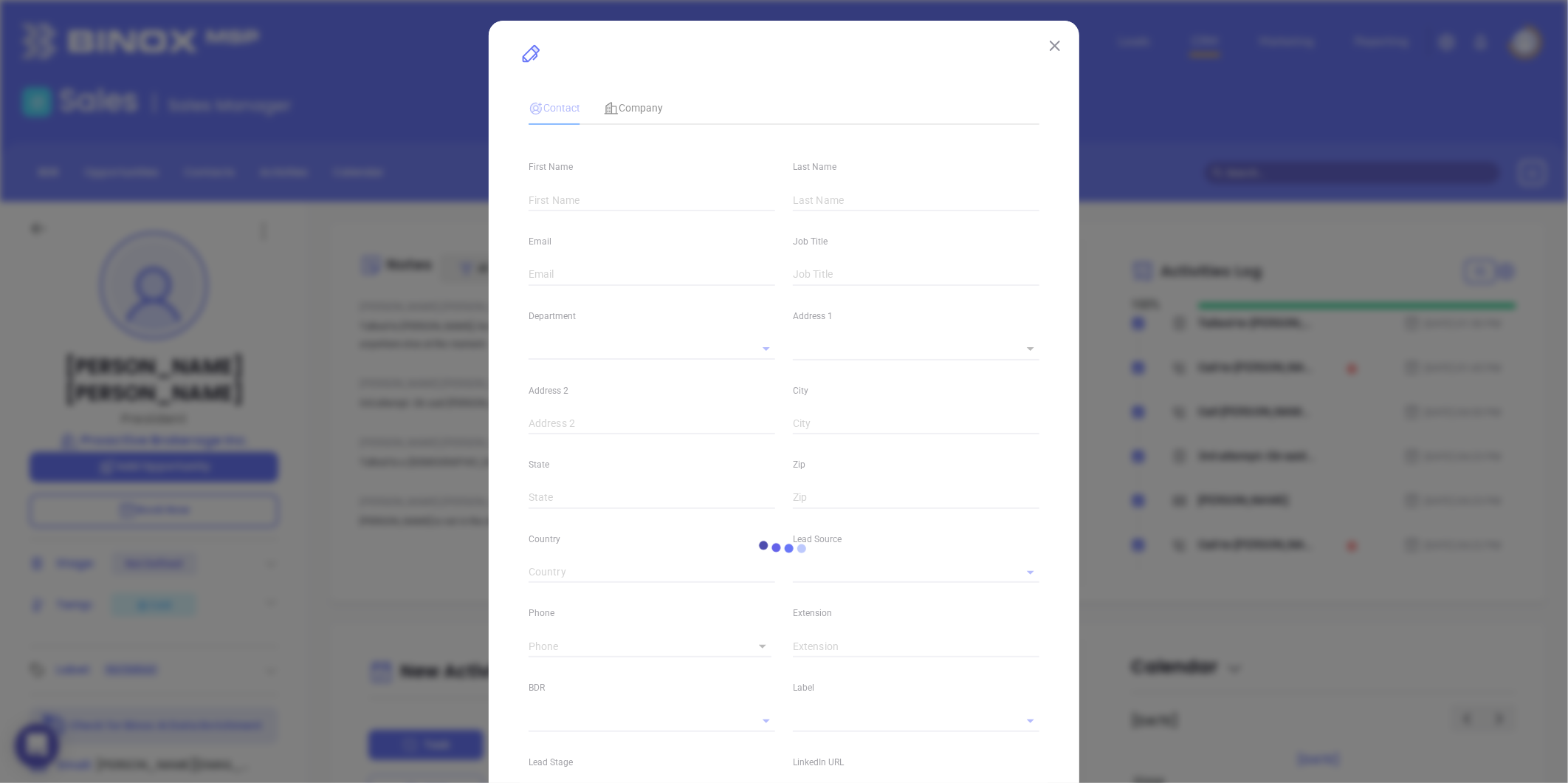
type input "[PERSON_NAME]"
type input "[PERSON_NAME][EMAIL_ADDRESS][DOMAIN_NAME]"
type input "President"
type textarea "960A Sunrise Hwy"
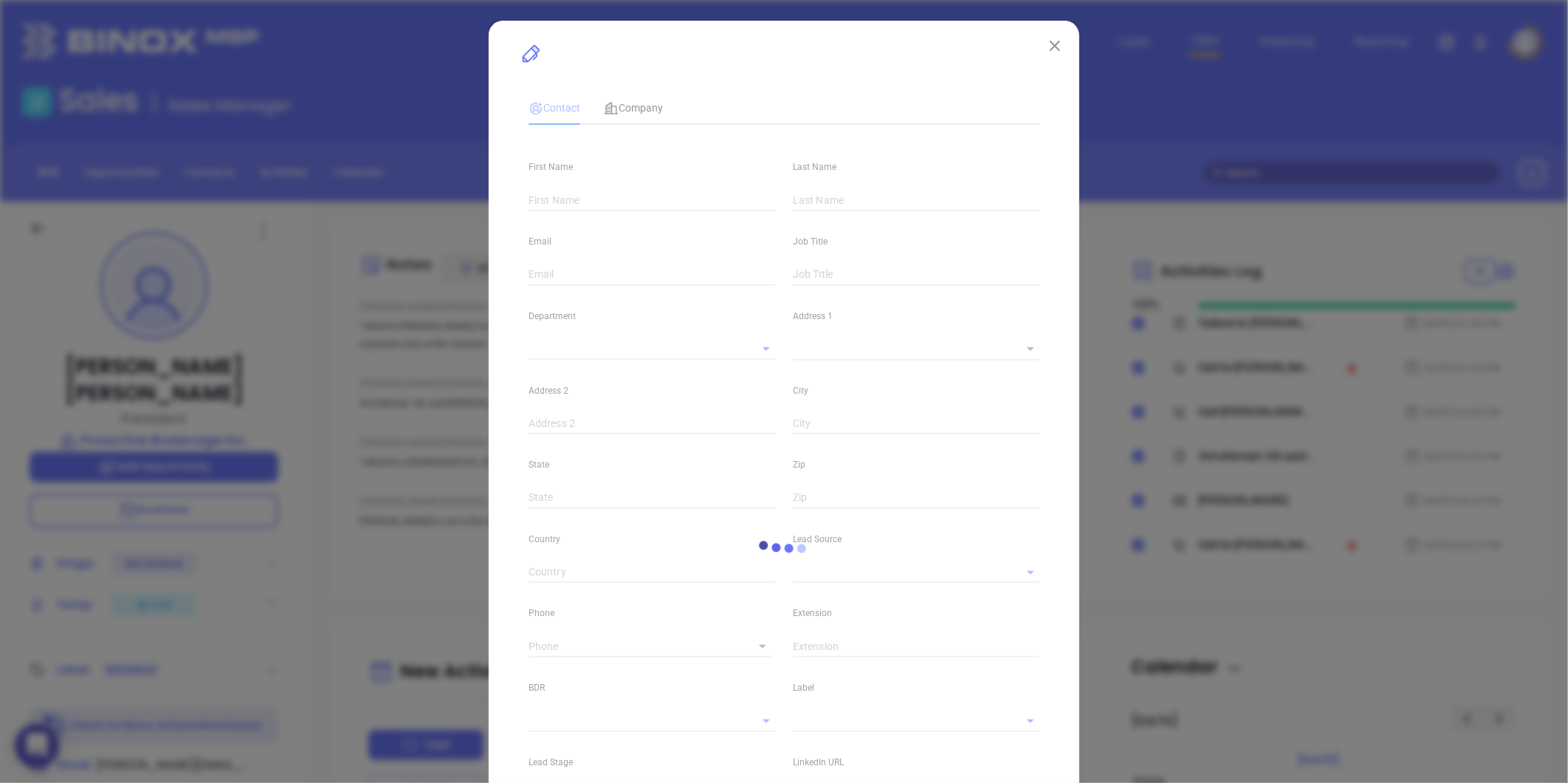
type input "1"
type input "[GEOGRAPHIC_DATA]"
type input "NY"
type input "11704"
type input "[PERSON_NAME]"
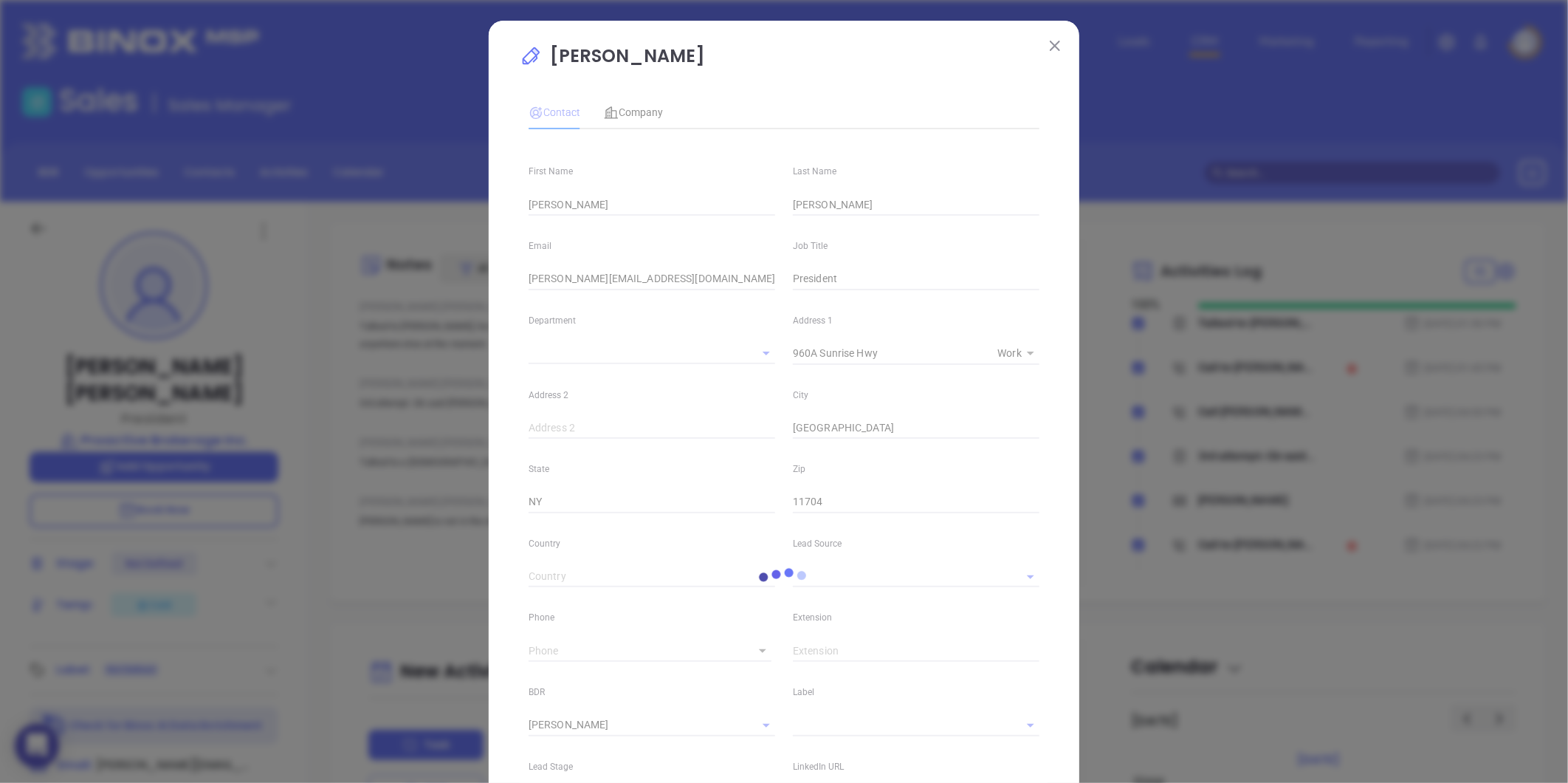
type input "1"
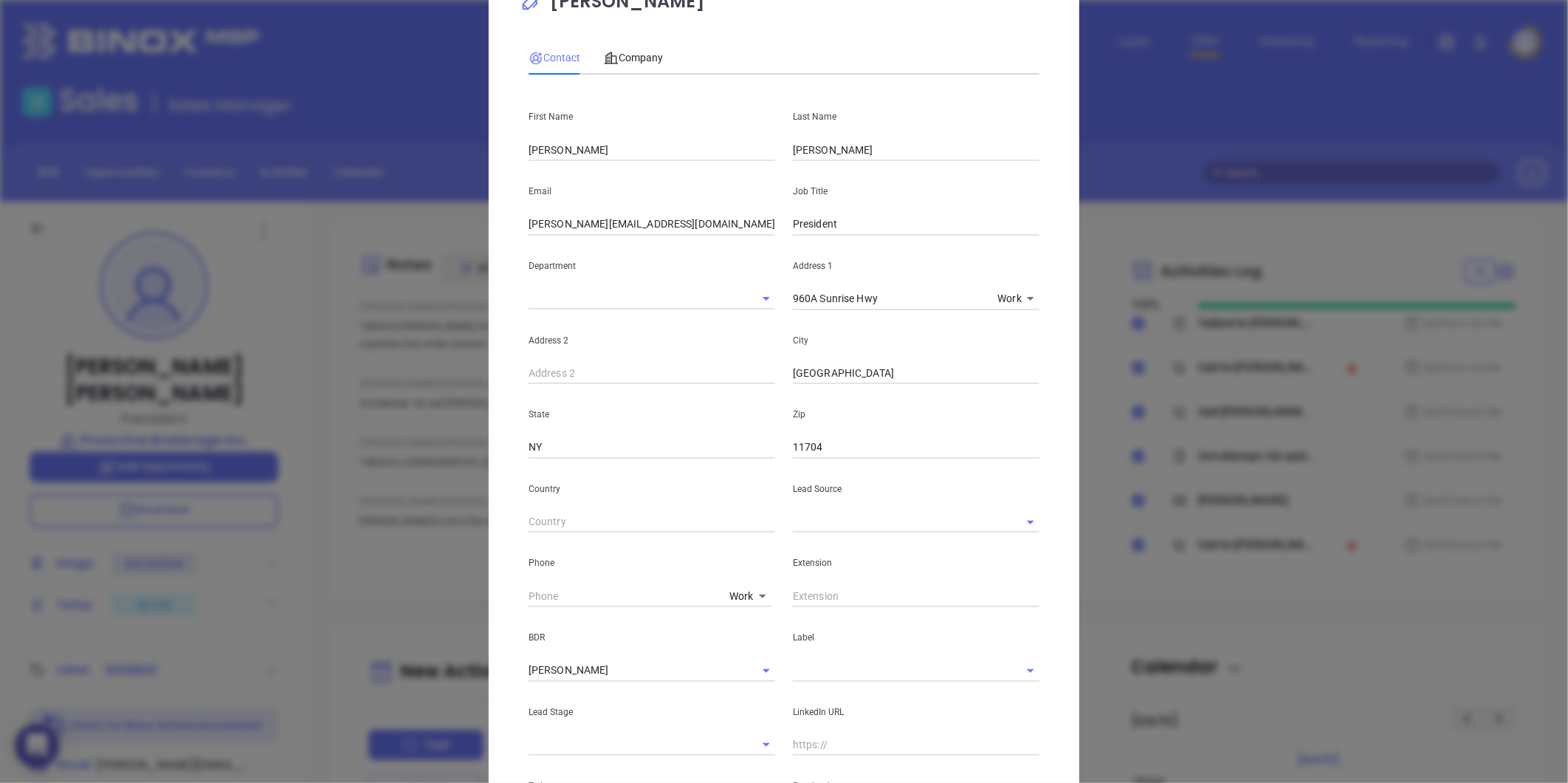
scroll to position [322, 0]
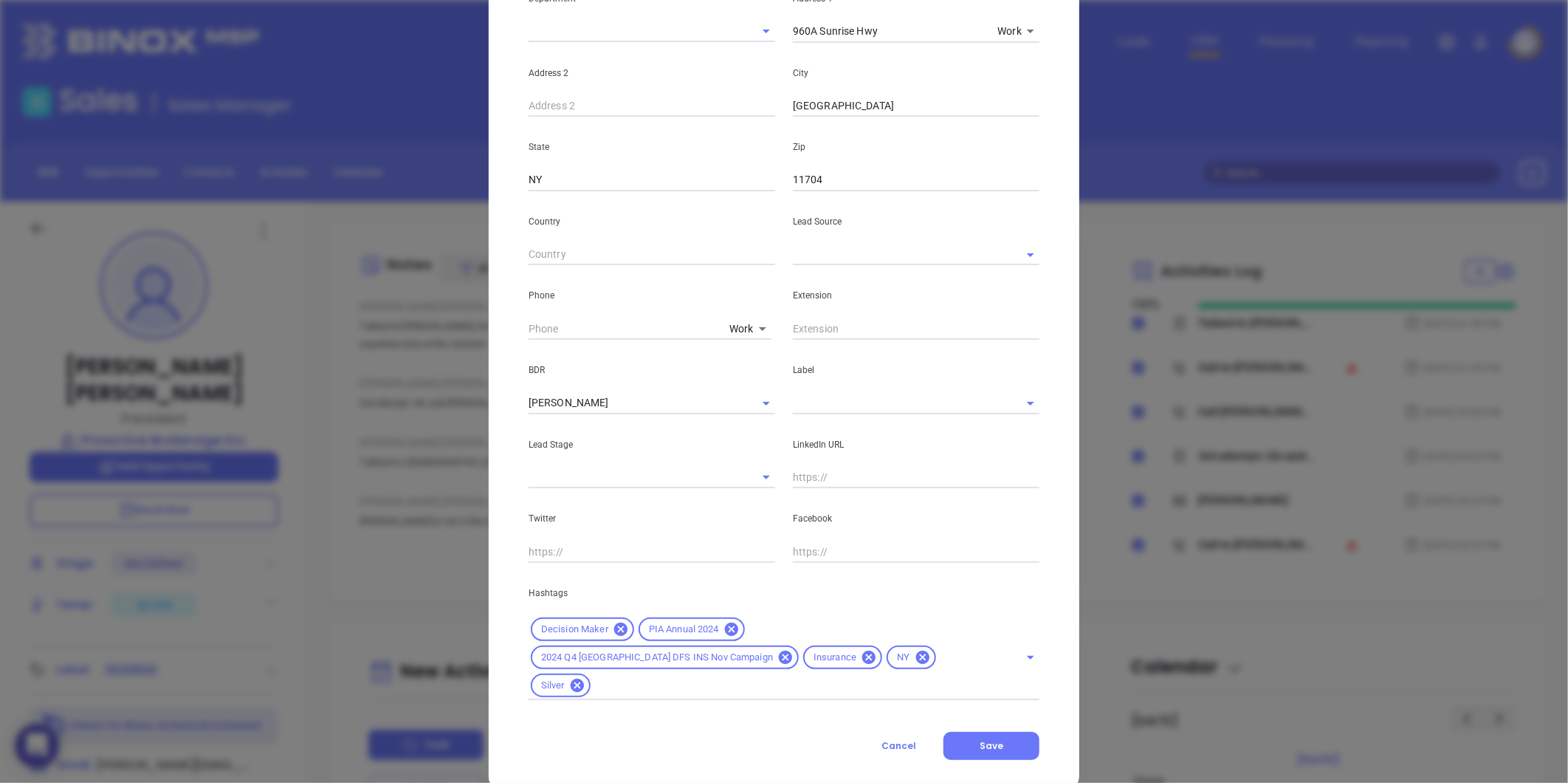
click at [831, 400] on input "text" at bounding box center [895, 402] width 205 height 21
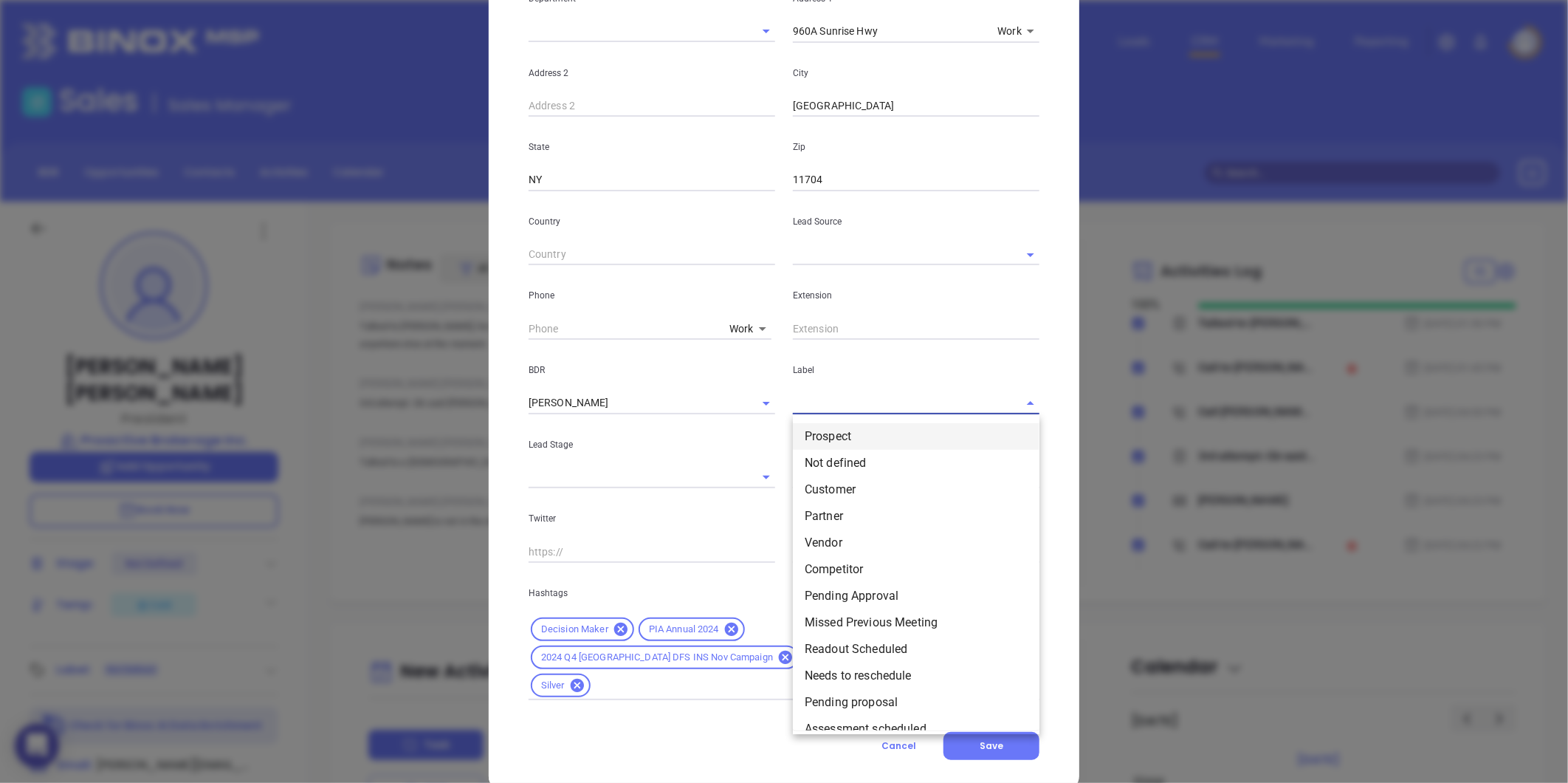
click at [828, 436] on li "Prospect" at bounding box center [916, 436] width 246 height 26
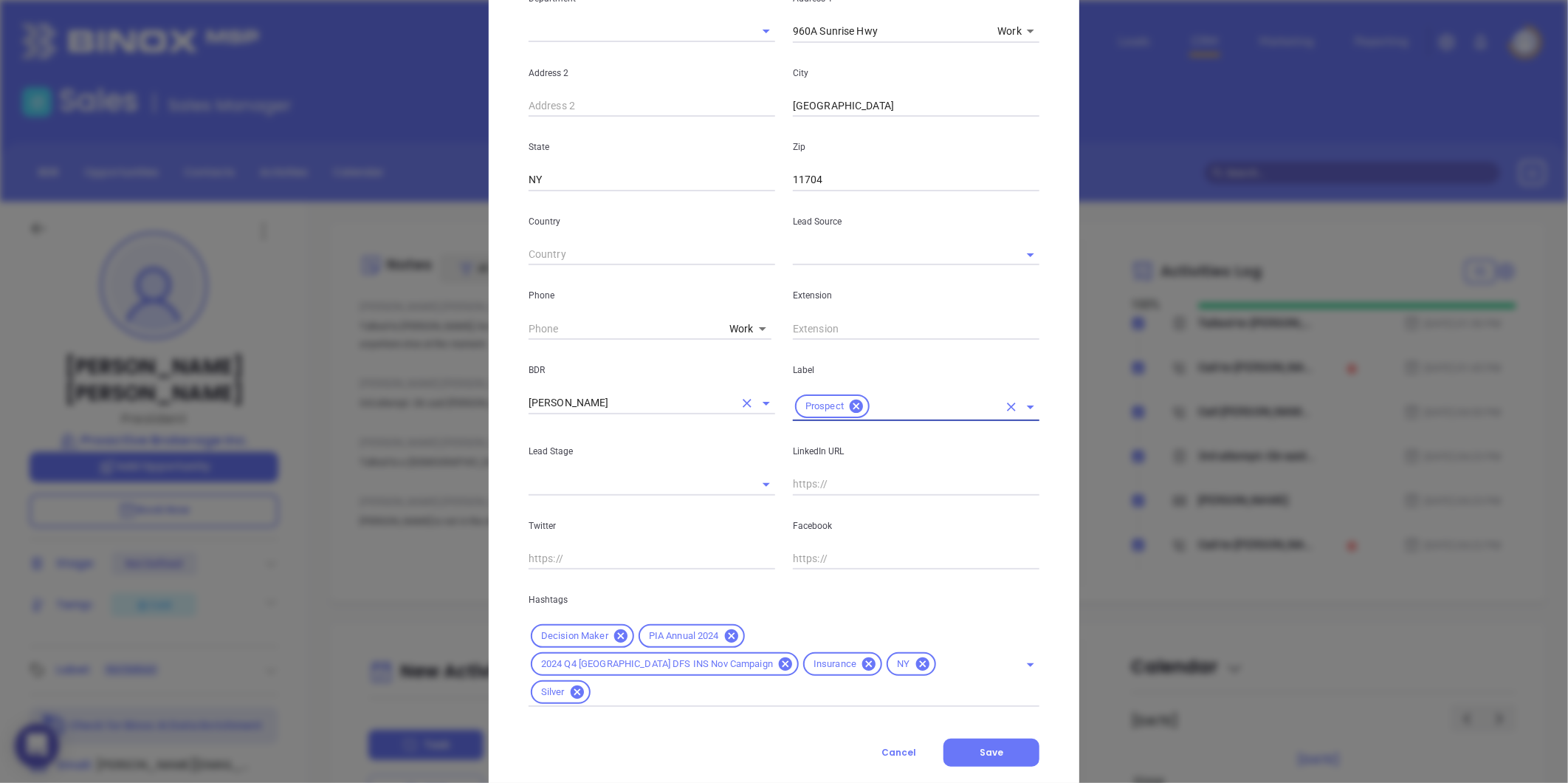
scroll to position [0, 0]
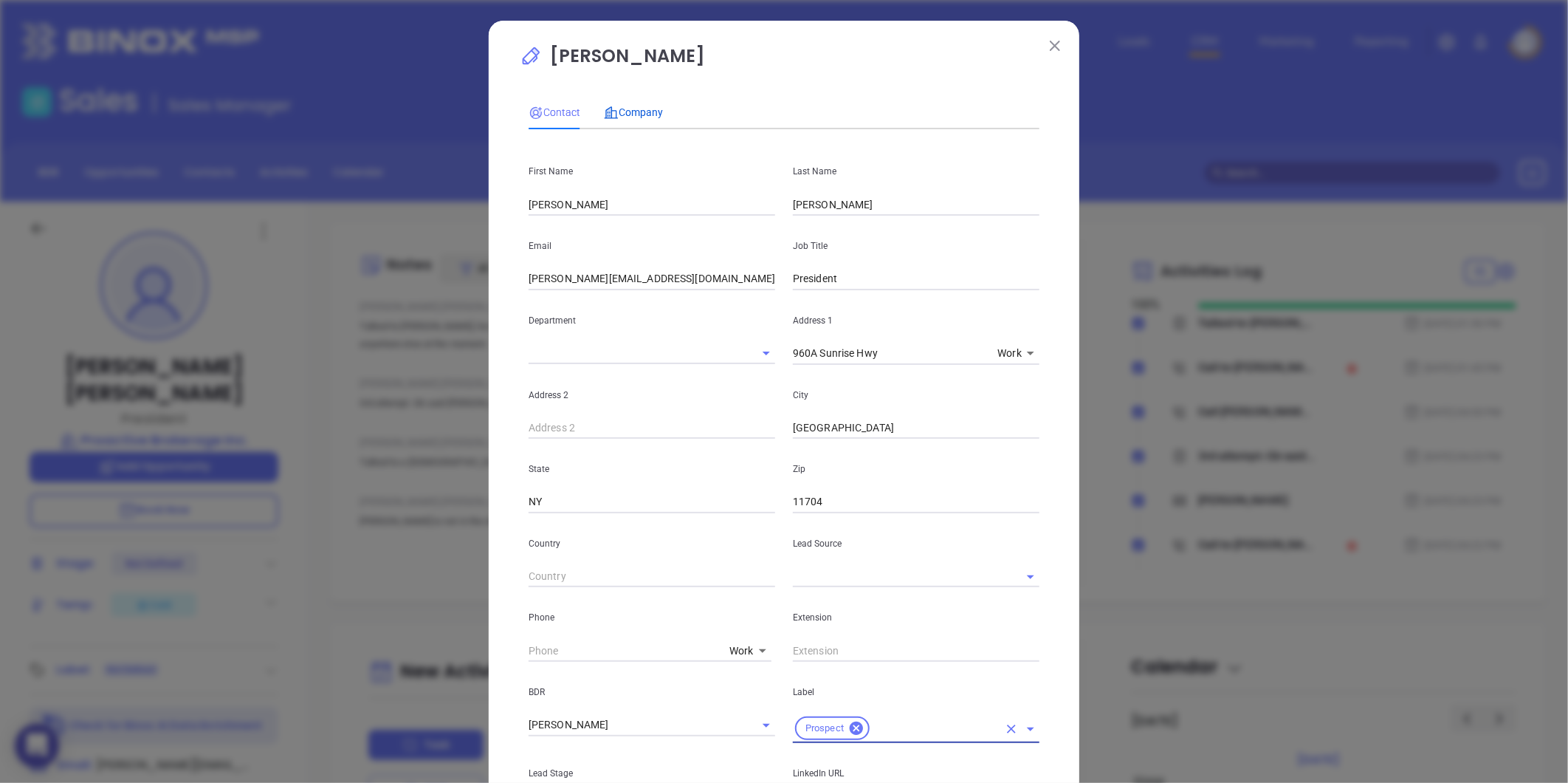
click at [632, 107] on span "Company" at bounding box center [633, 112] width 59 height 12
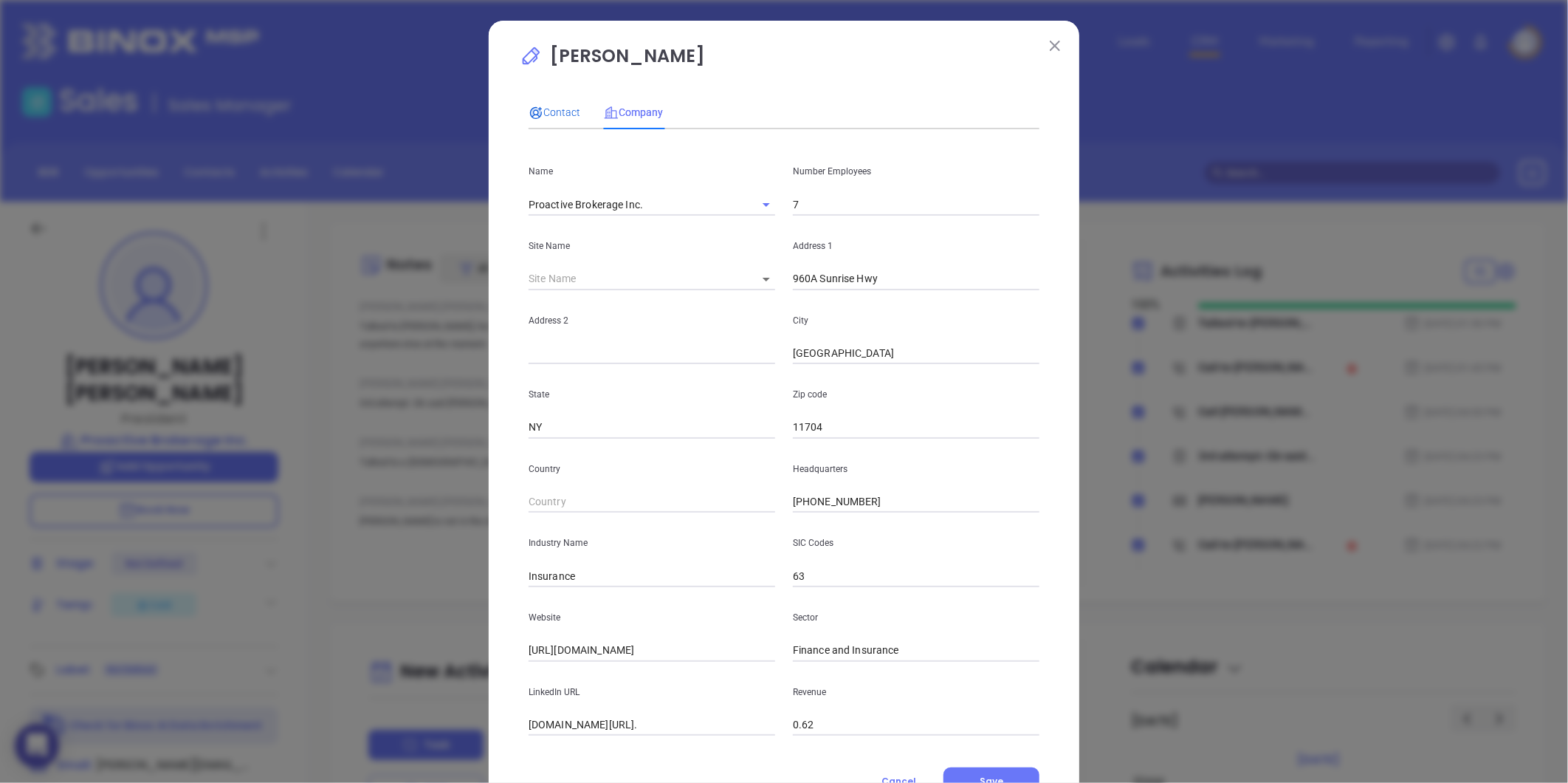
click at [550, 113] on span "Contact" at bounding box center [554, 112] width 52 height 12
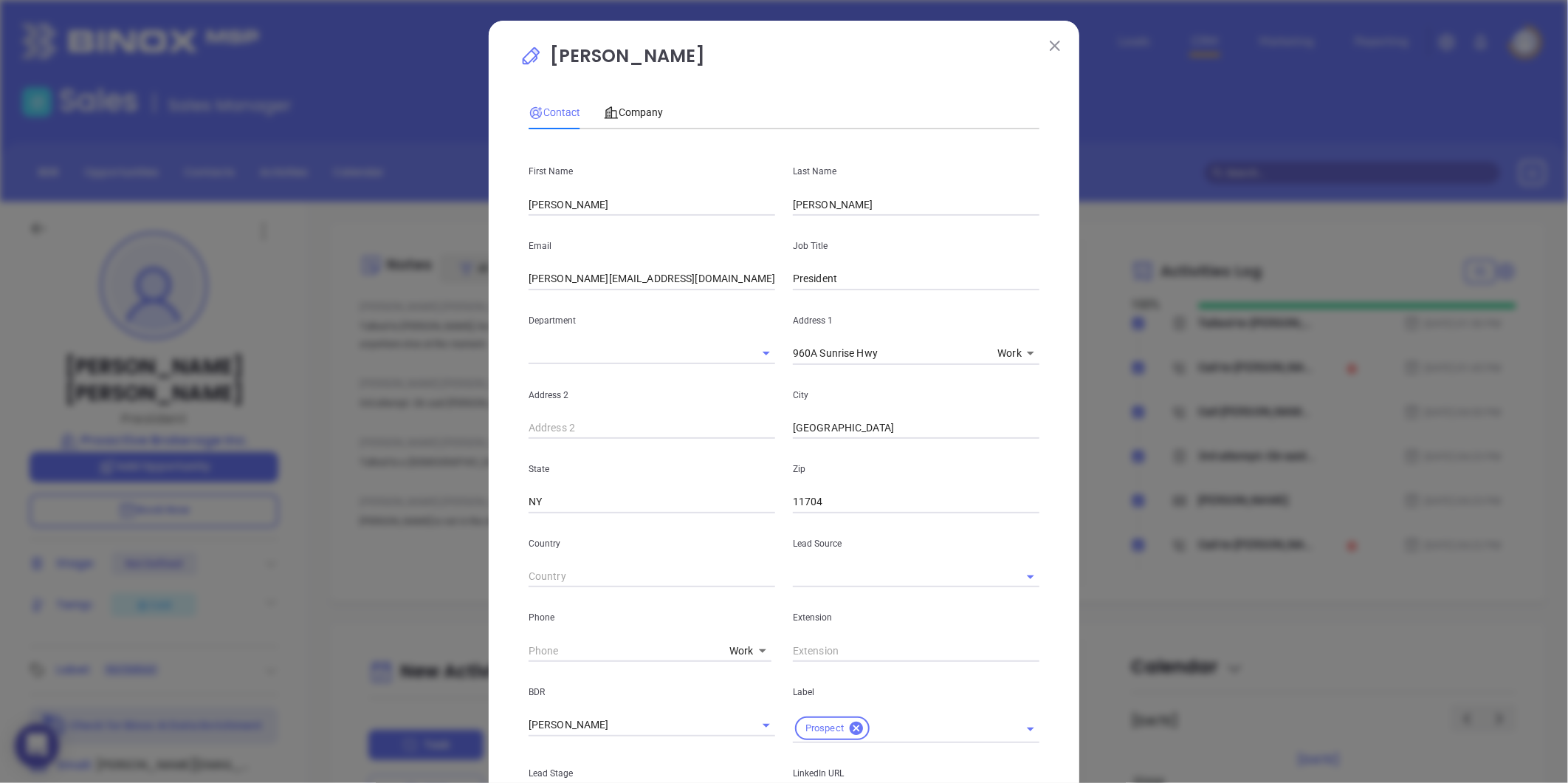
scroll to position [329, 0]
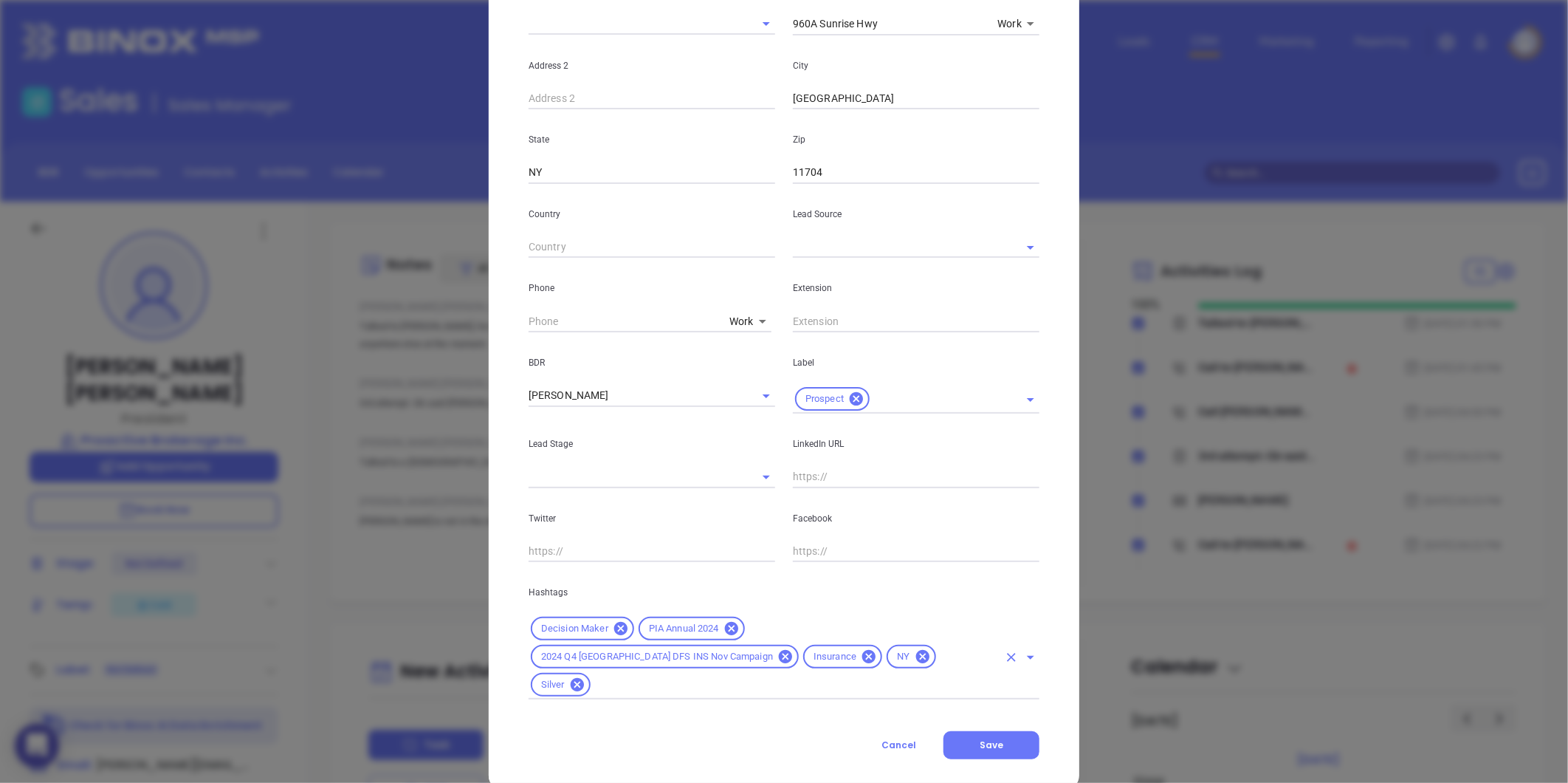
click at [761, 676] on input "text" at bounding box center [795, 685] width 405 height 19
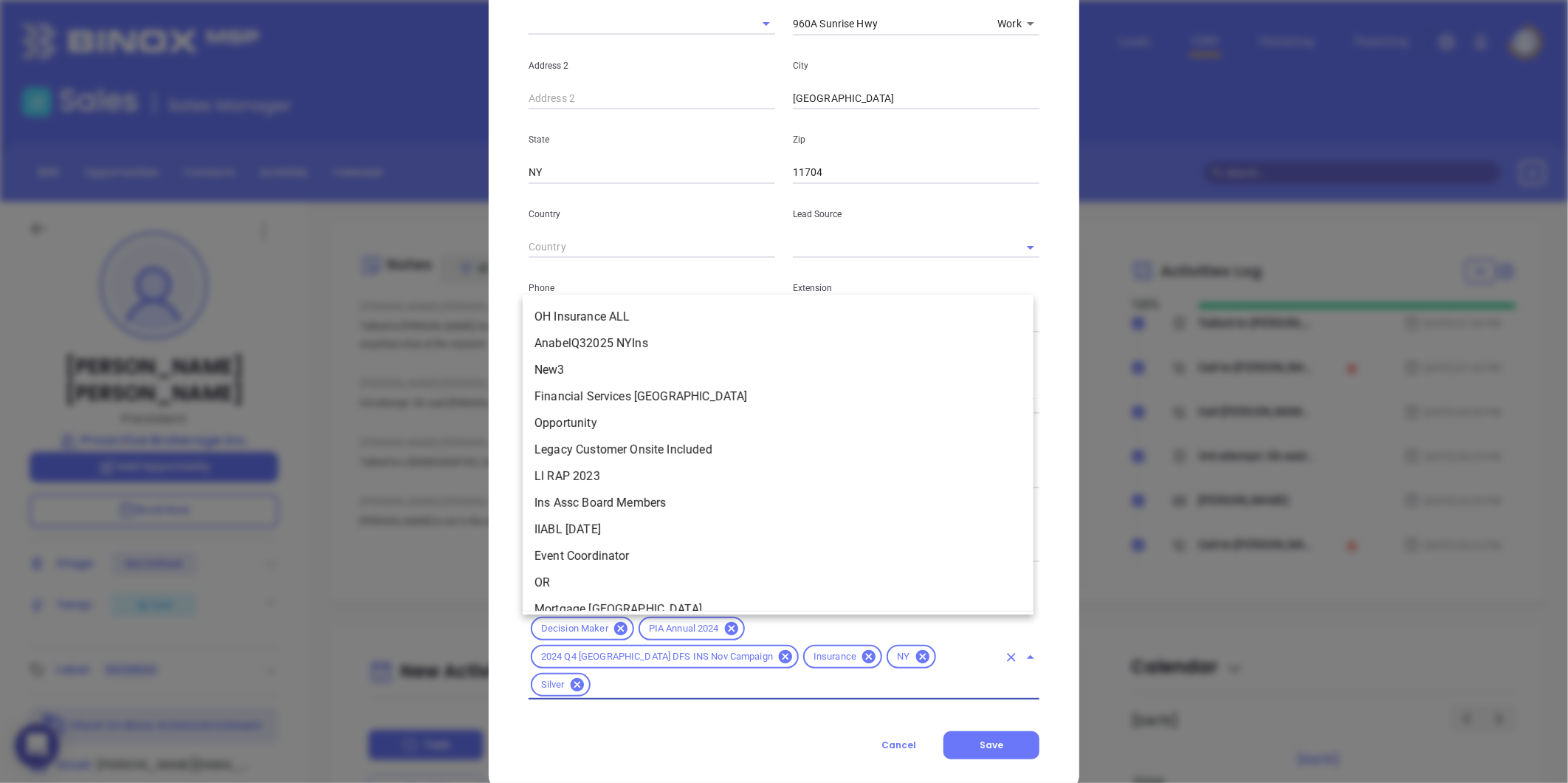
scroll to position [1688, 0]
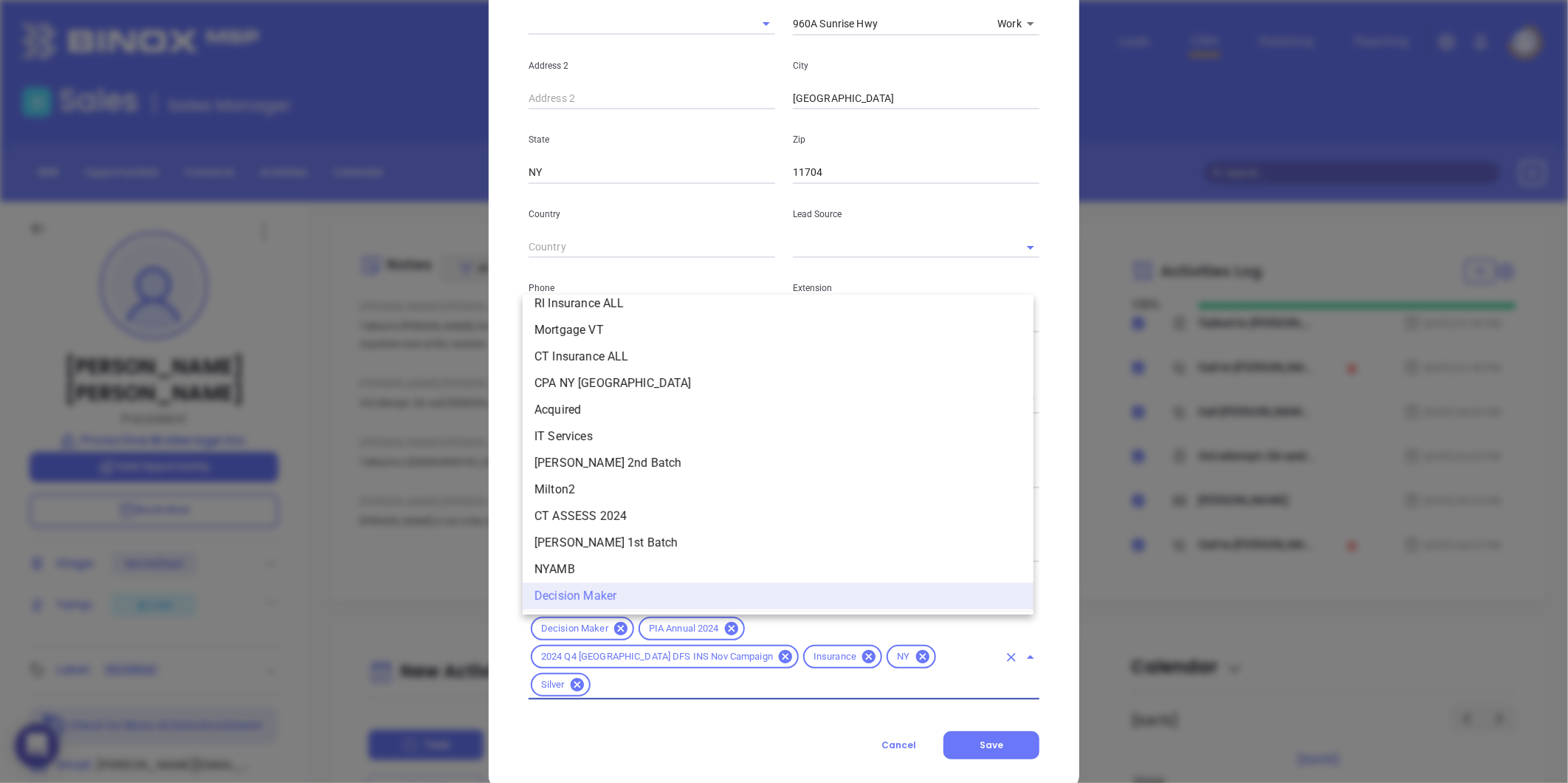
click at [583, 678] on icon at bounding box center [577, 685] width 14 height 14
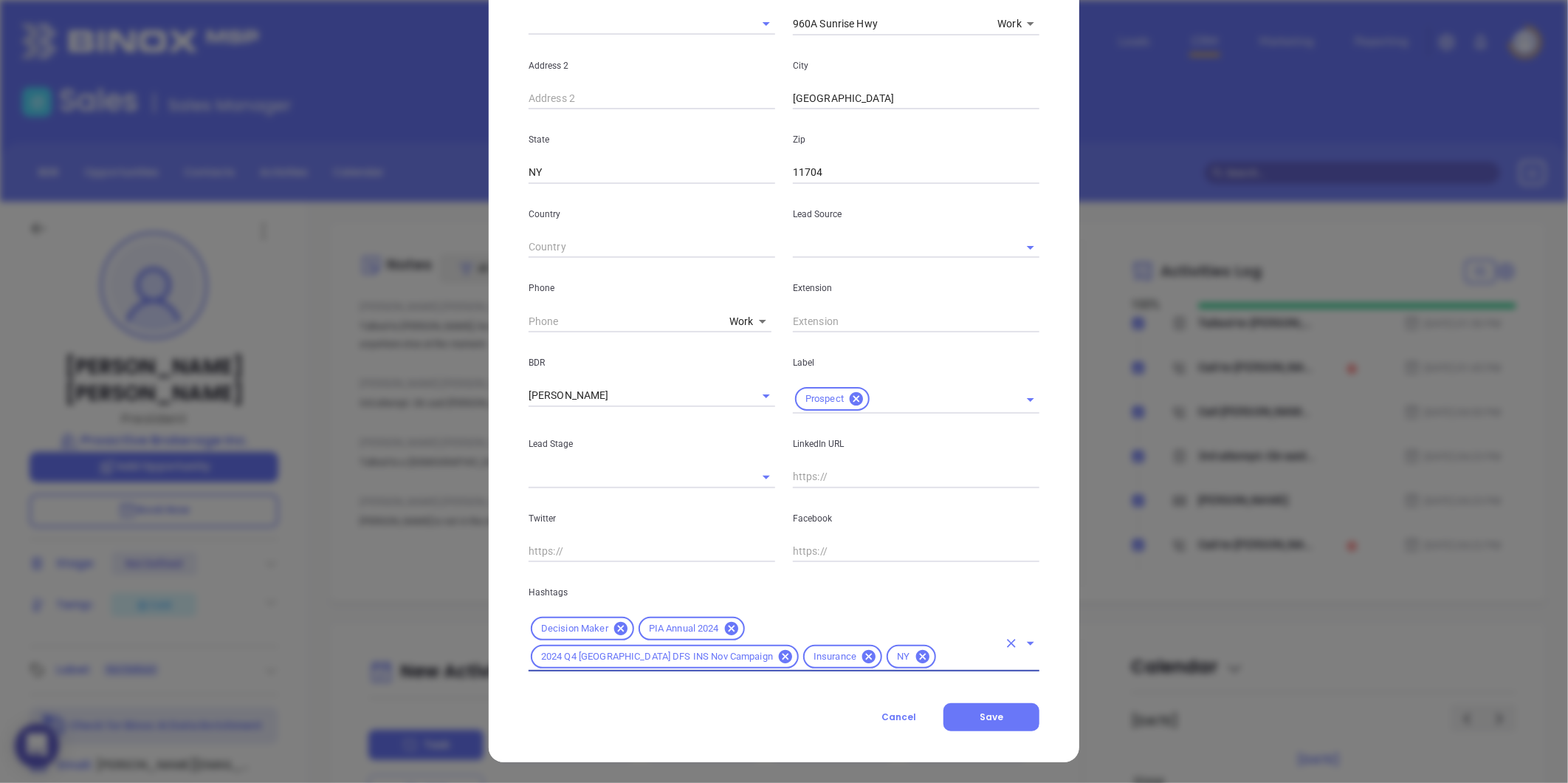
click at [938, 660] on input "text" at bounding box center [968, 657] width 60 height 19
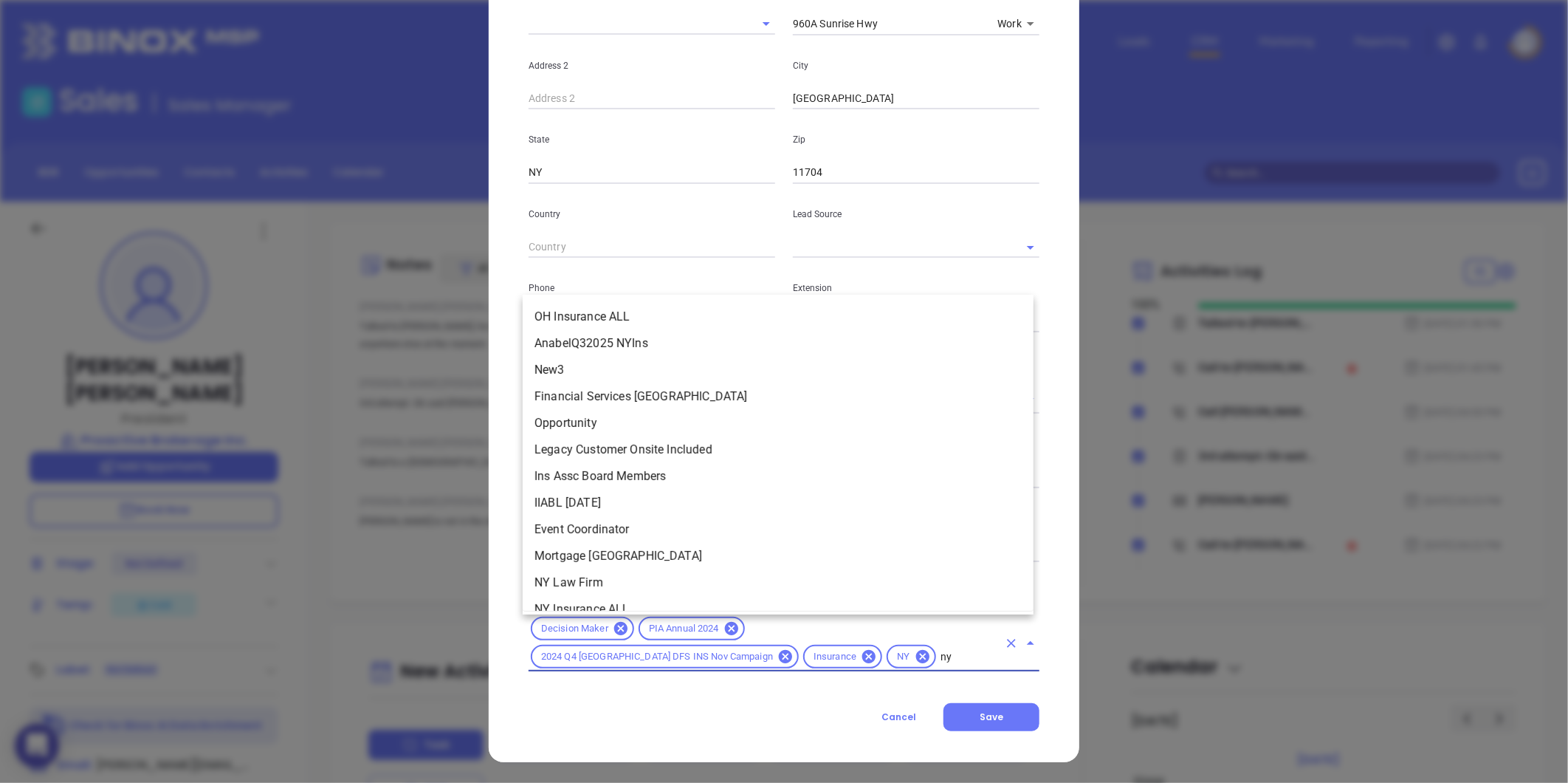
scroll to position [0, 0]
type input "ny in"
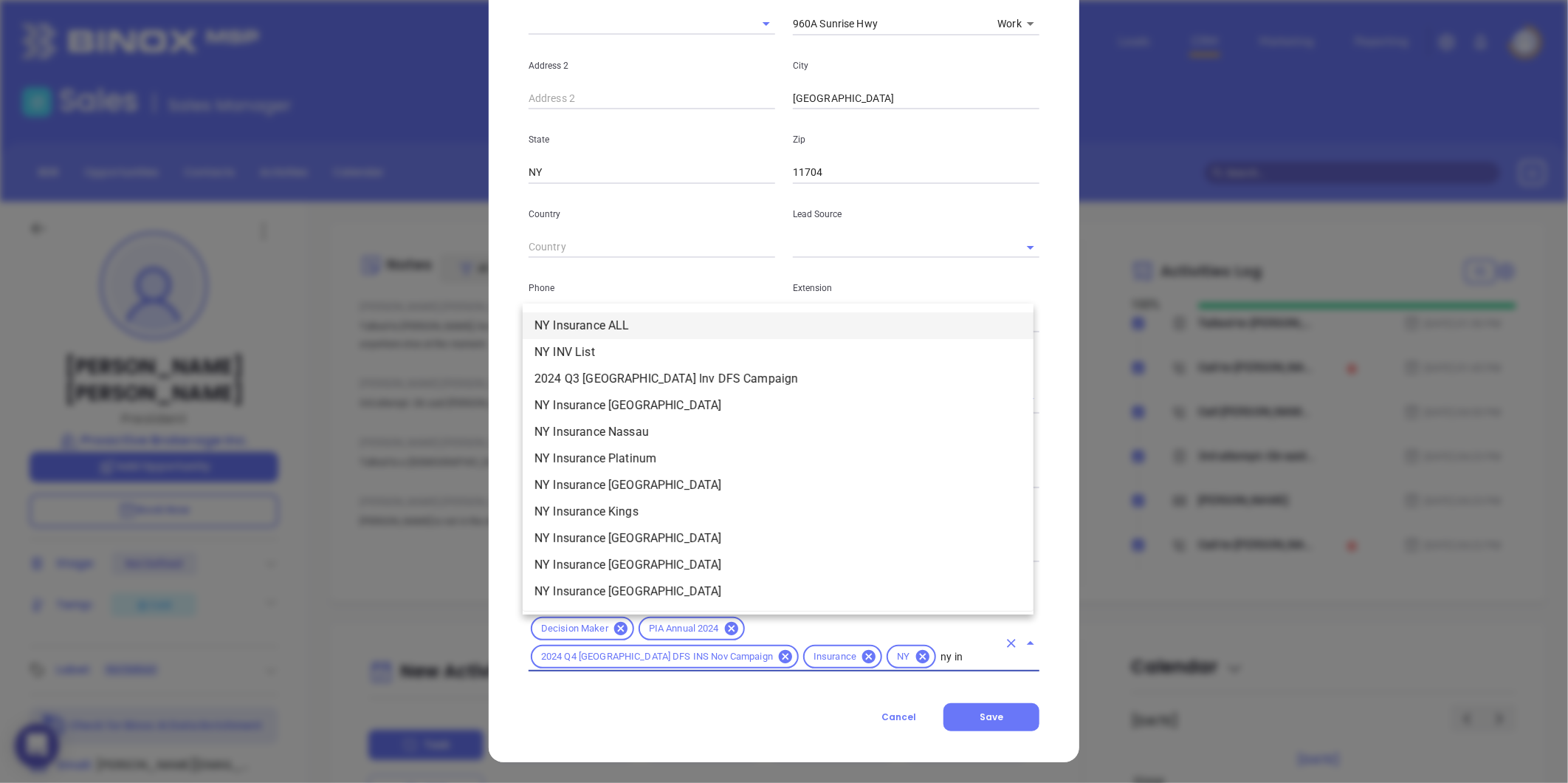
click at [596, 318] on li "NY Insurance ALL" at bounding box center [778, 325] width 511 height 26
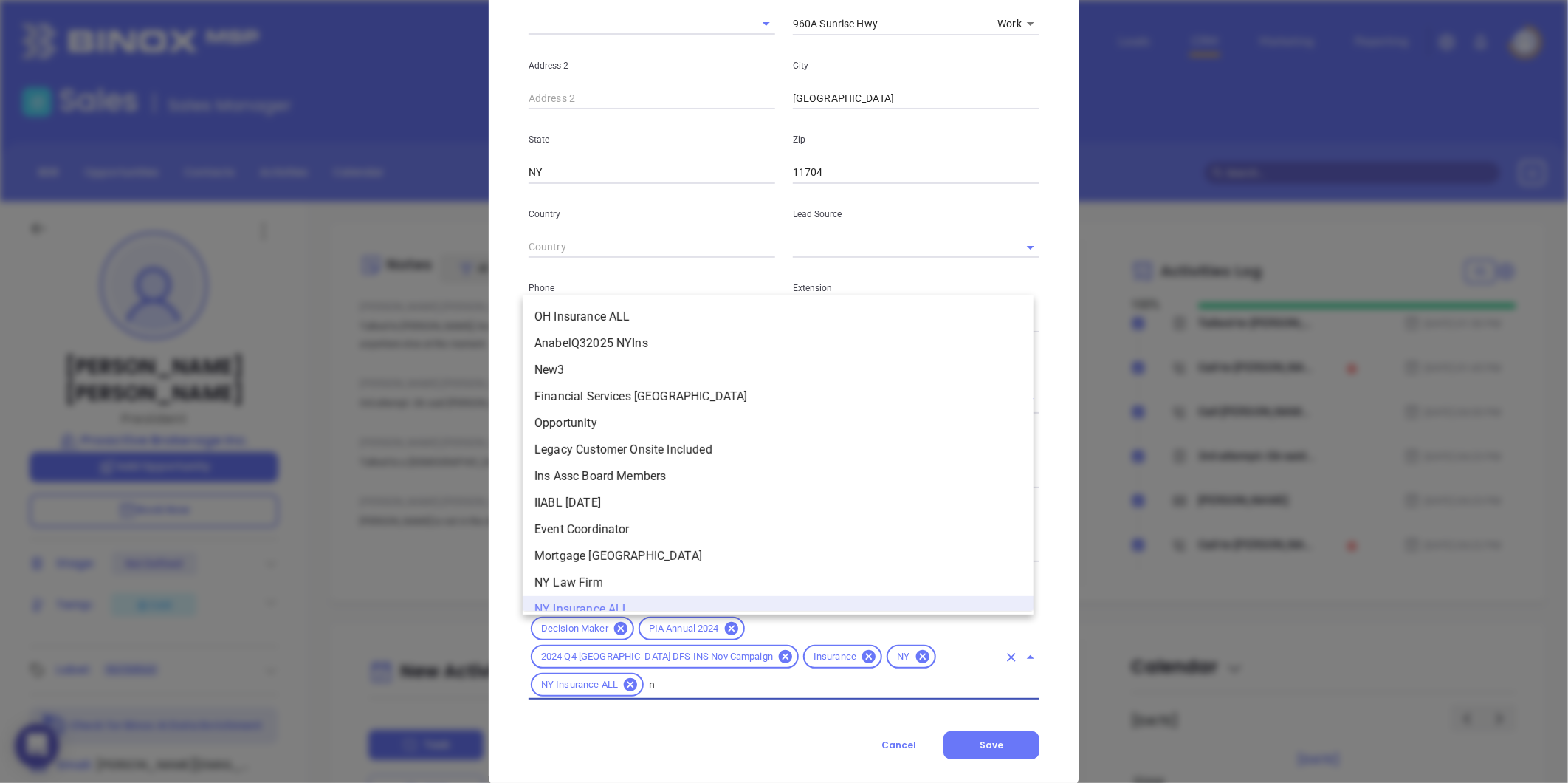
scroll to position [1156, 0]
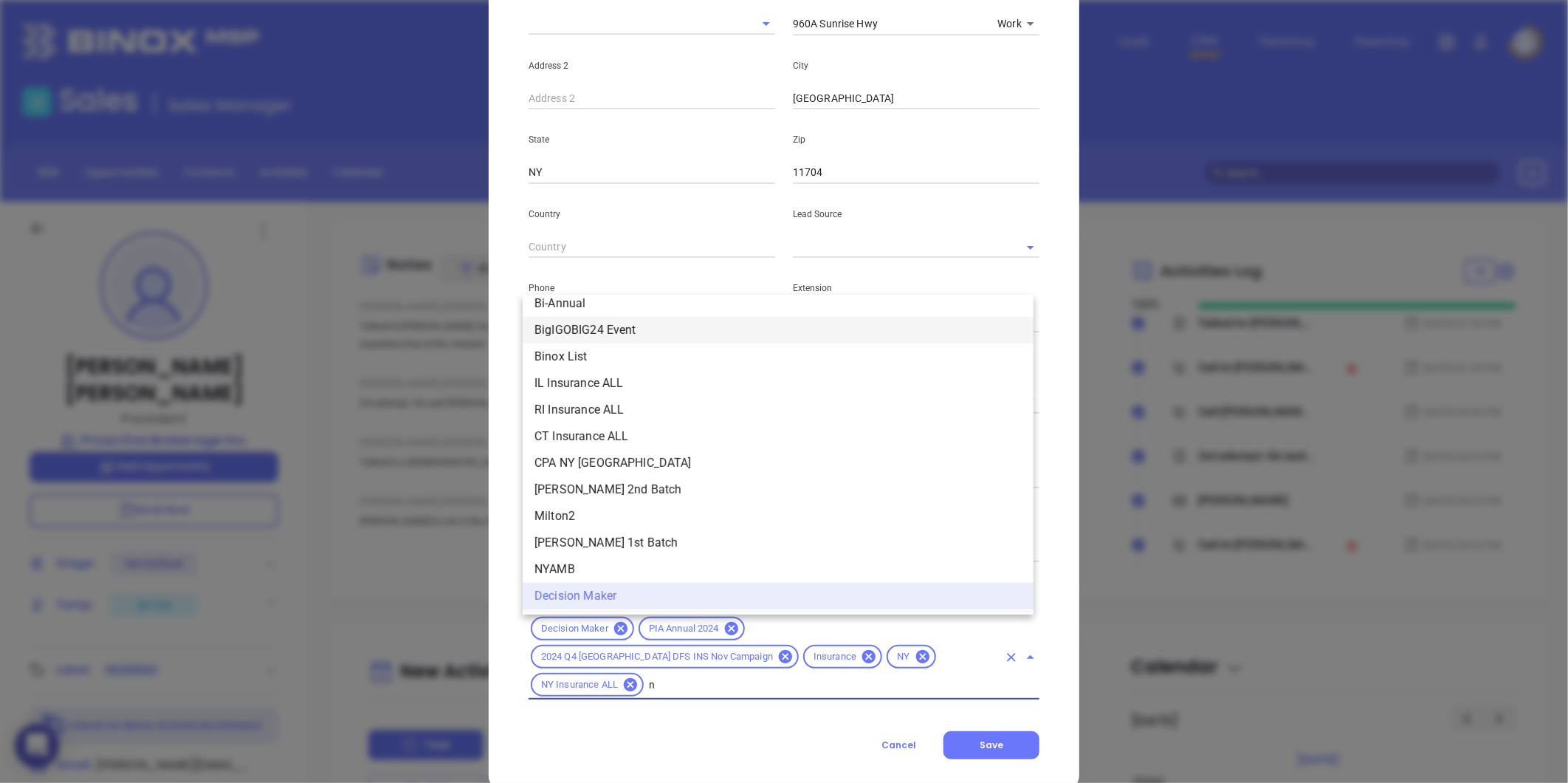
type input "ny"
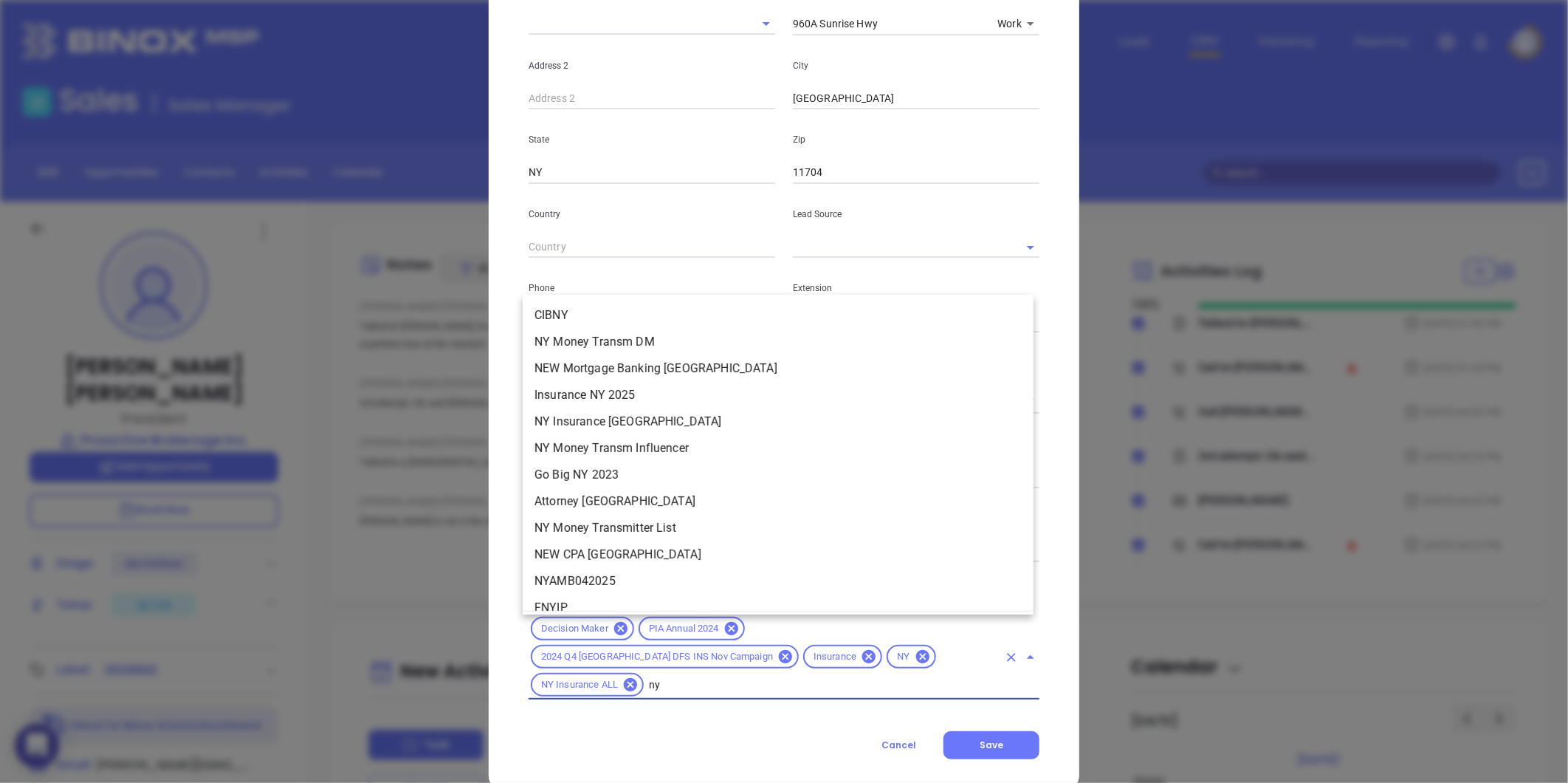
scroll to position [1477, 0]
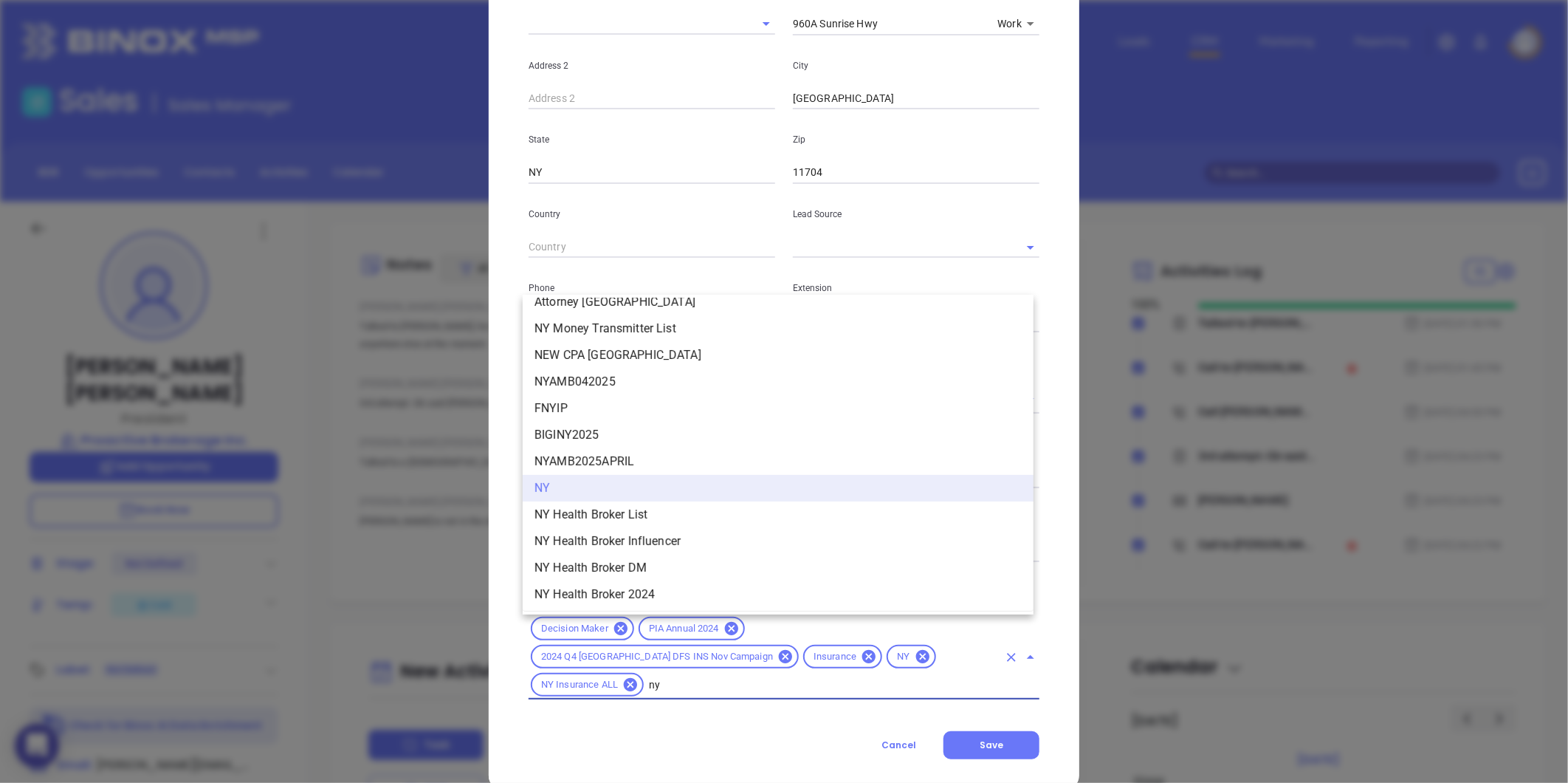
click at [584, 489] on li "NY" at bounding box center [778, 487] width 511 height 26
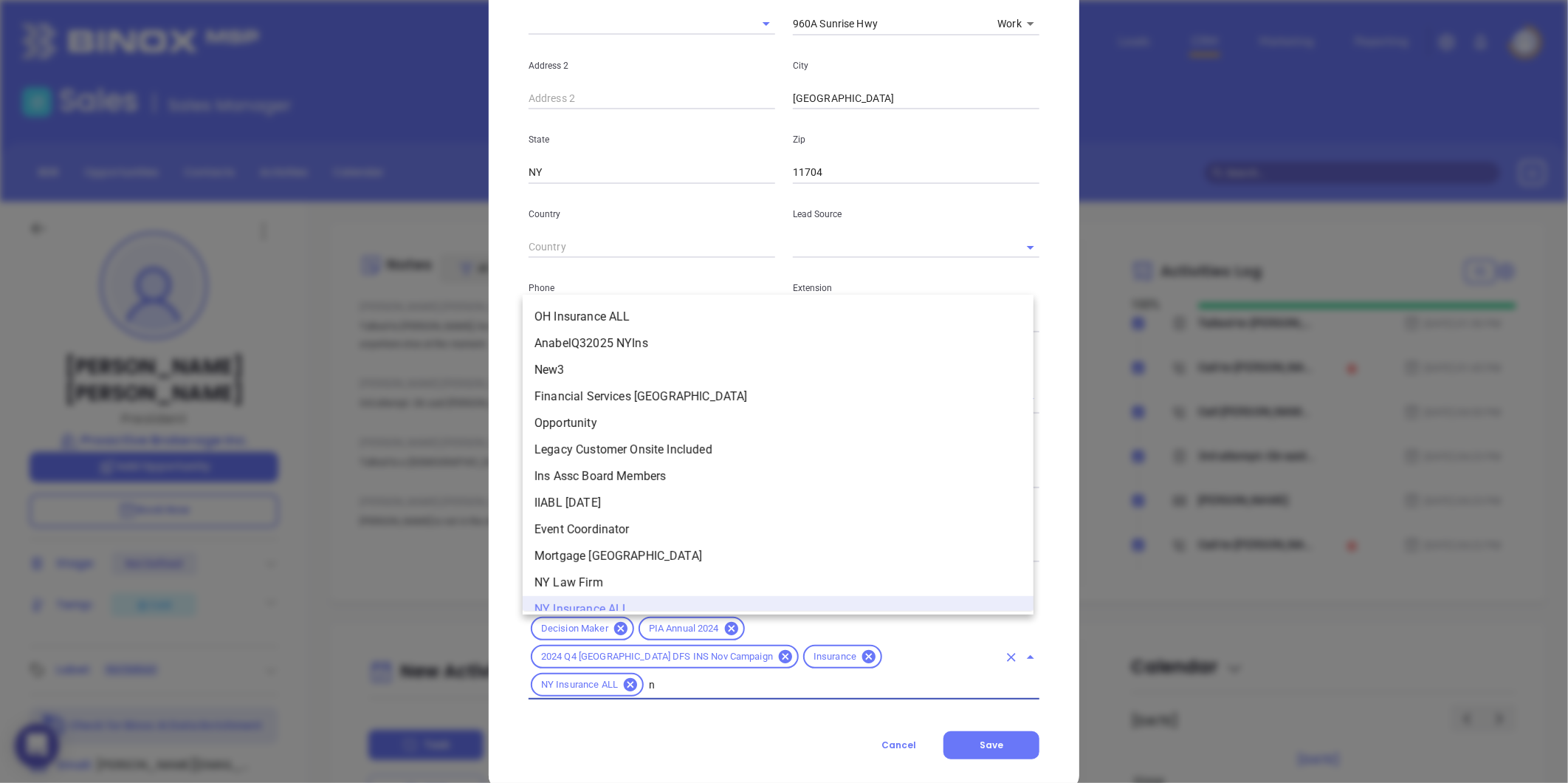
type input "ny"
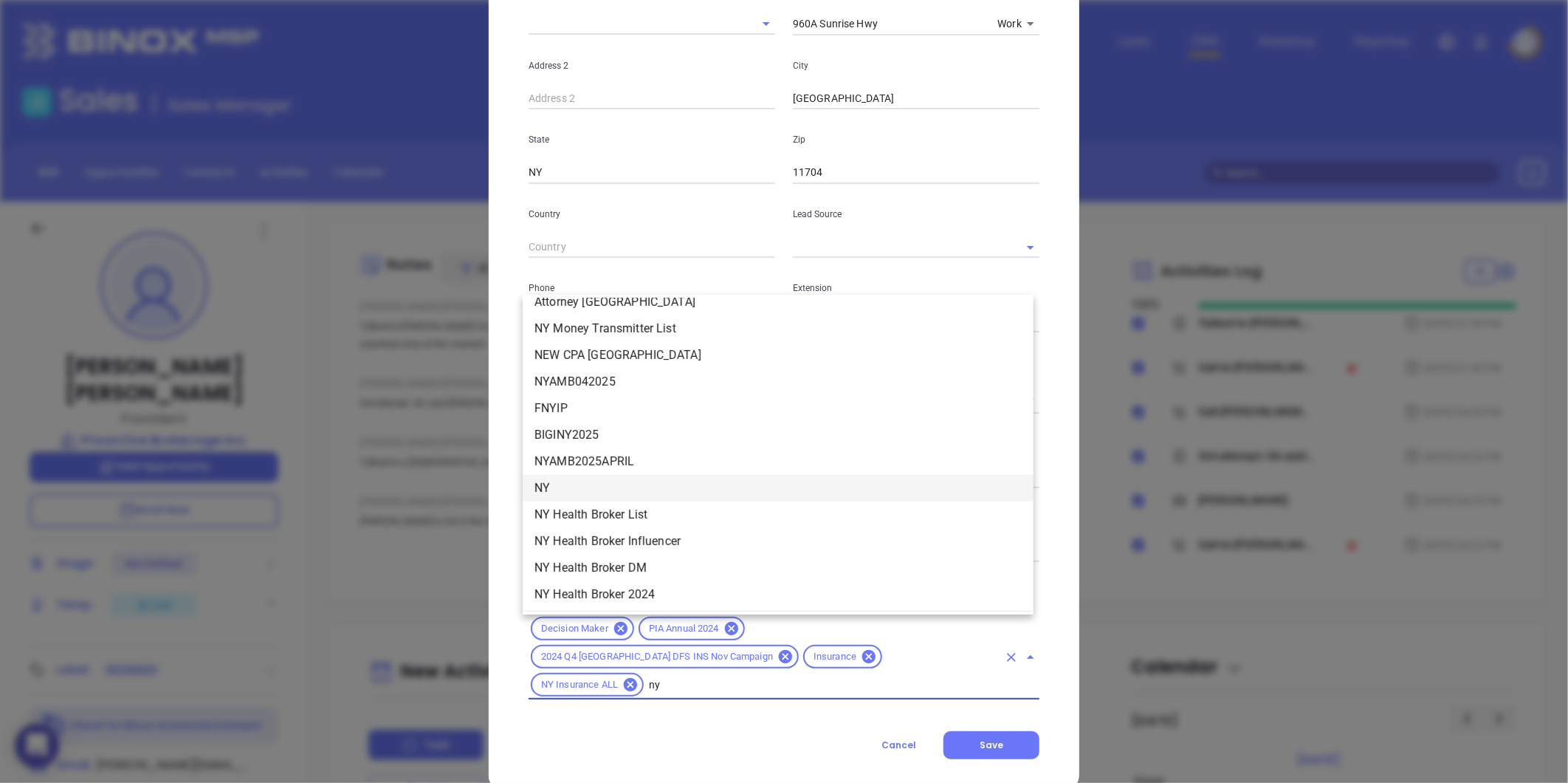
click at [567, 490] on li "NY" at bounding box center [778, 487] width 511 height 26
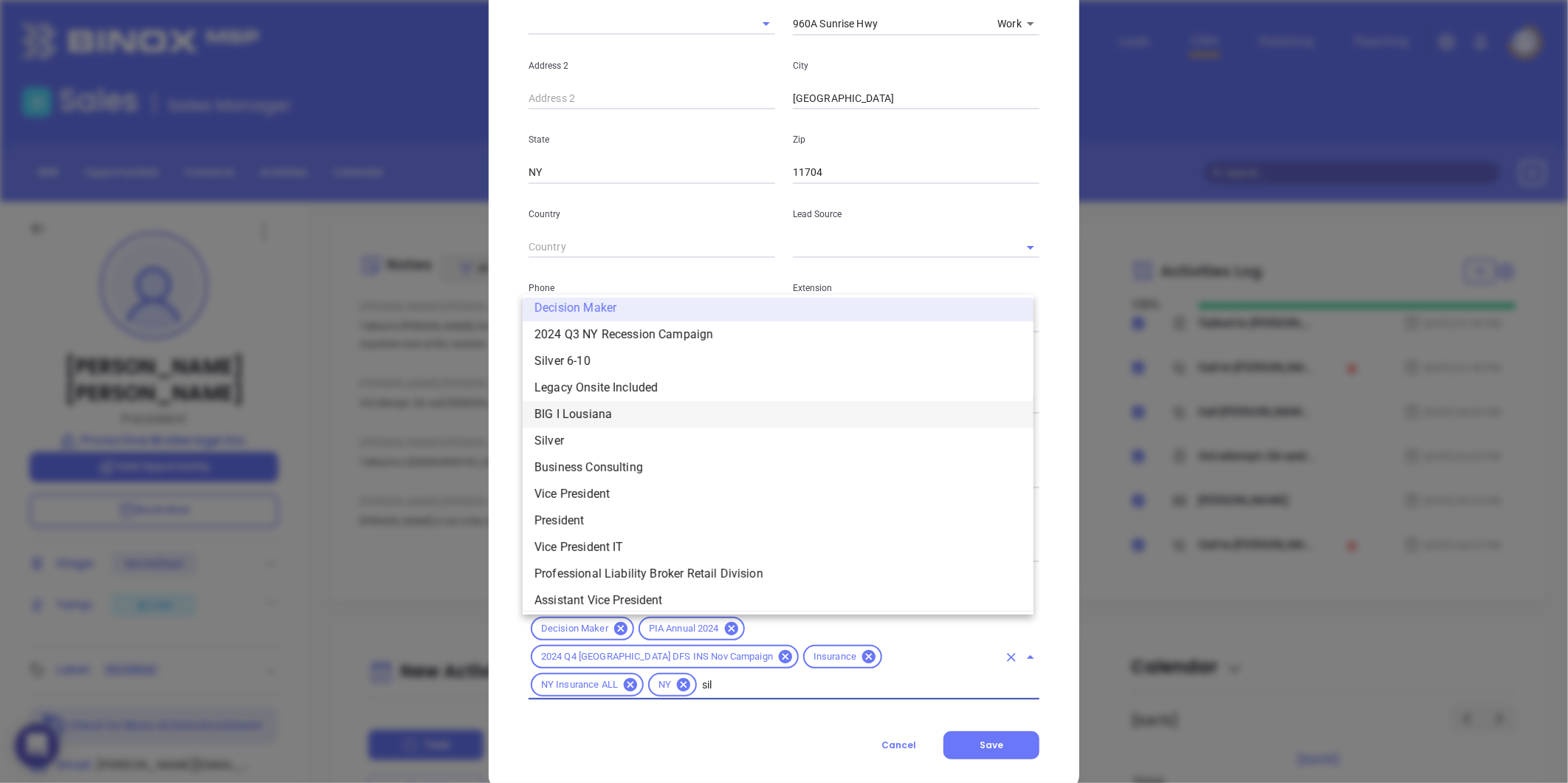
scroll to position [0, 0]
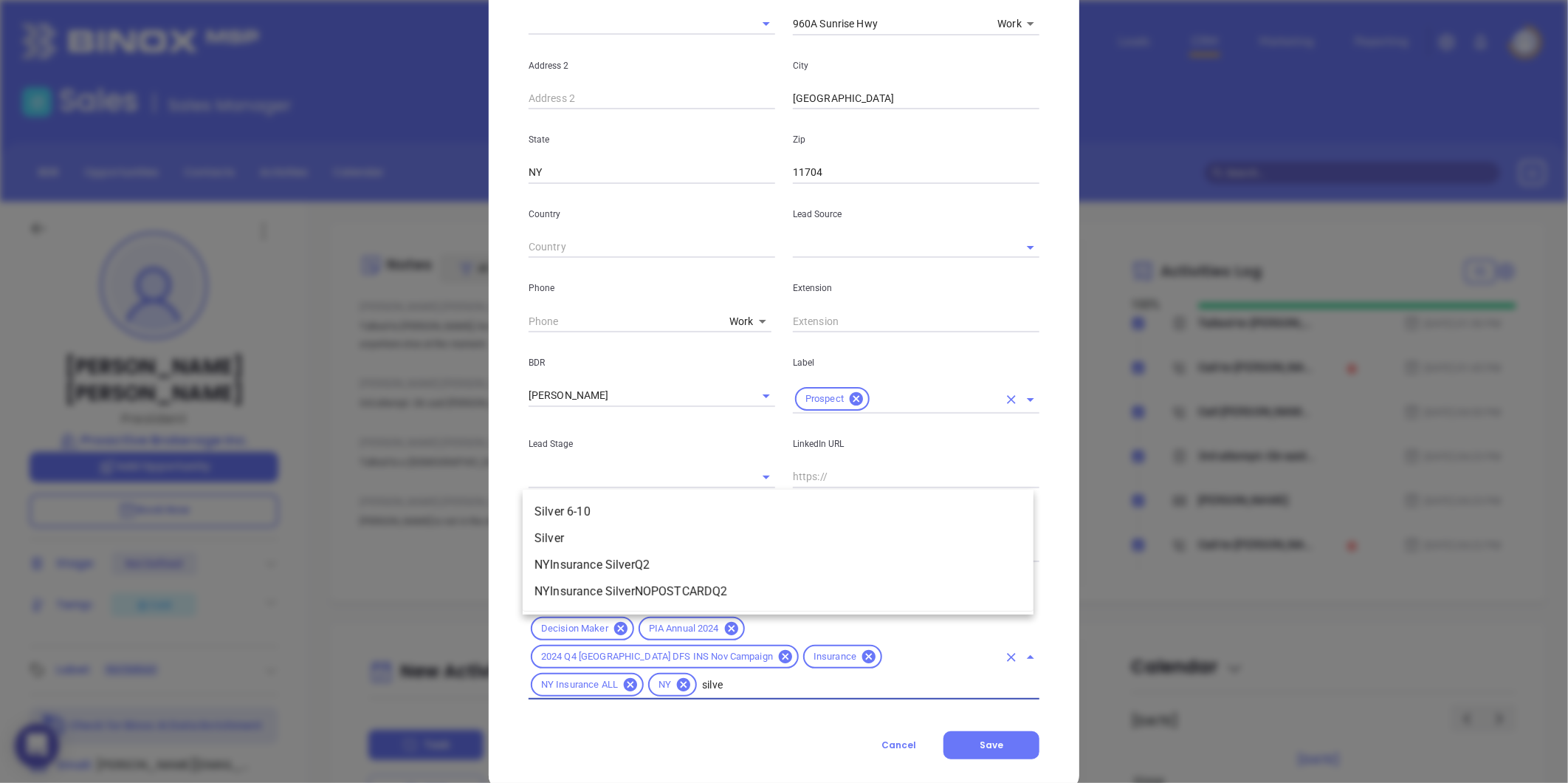
type input "silver"
click at [640, 505] on li "Silver 6-10" at bounding box center [778, 511] width 511 height 26
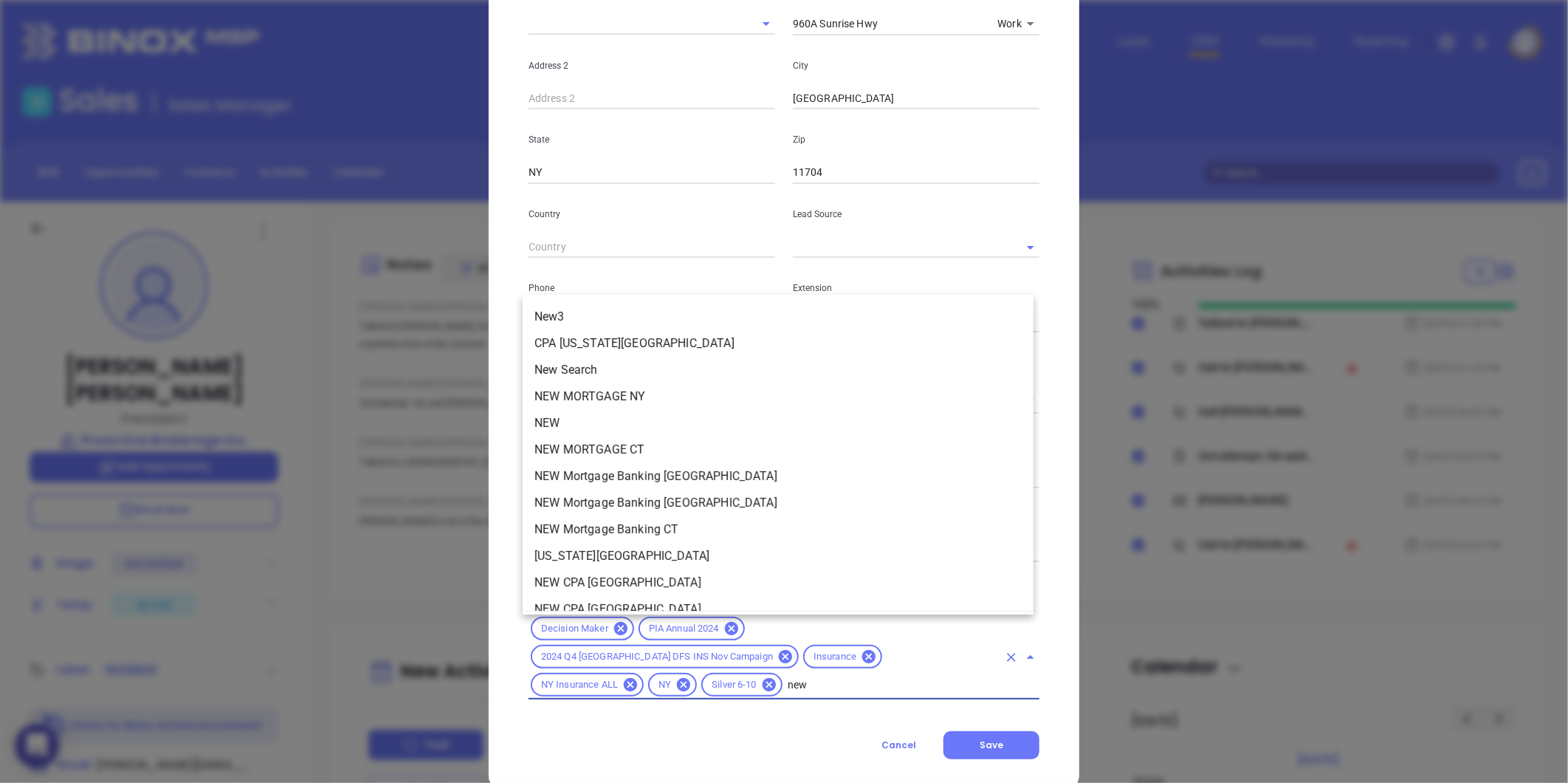
type input "new3"
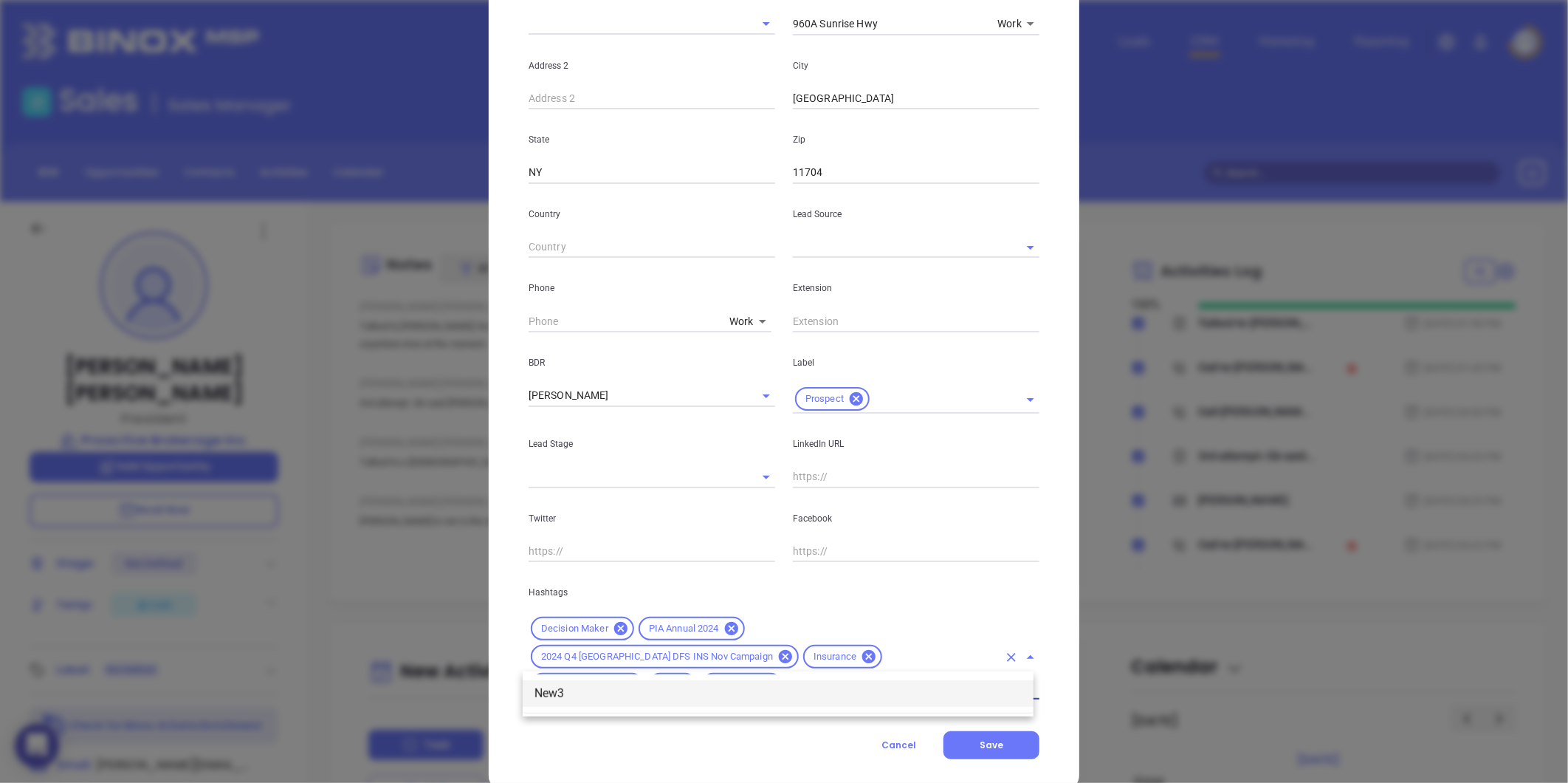
click at [579, 685] on li "New3" at bounding box center [778, 693] width 511 height 26
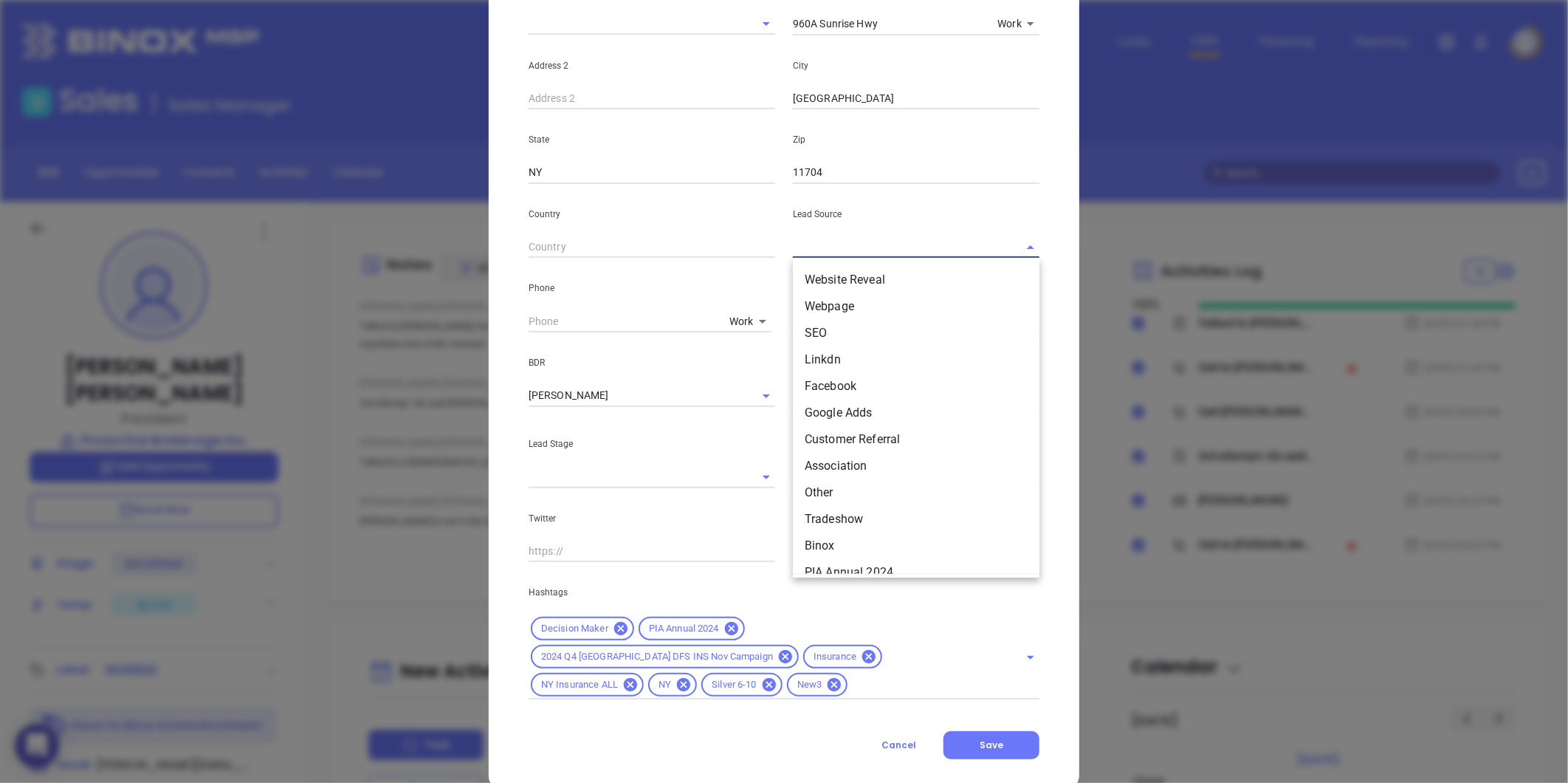
click at [825, 244] on input "text" at bounding box center [895, 246] width 205 height 21
click at [821, 548] on li "Binox" at bounding box center [916, 545] width 246 height 26
type input "Binox"
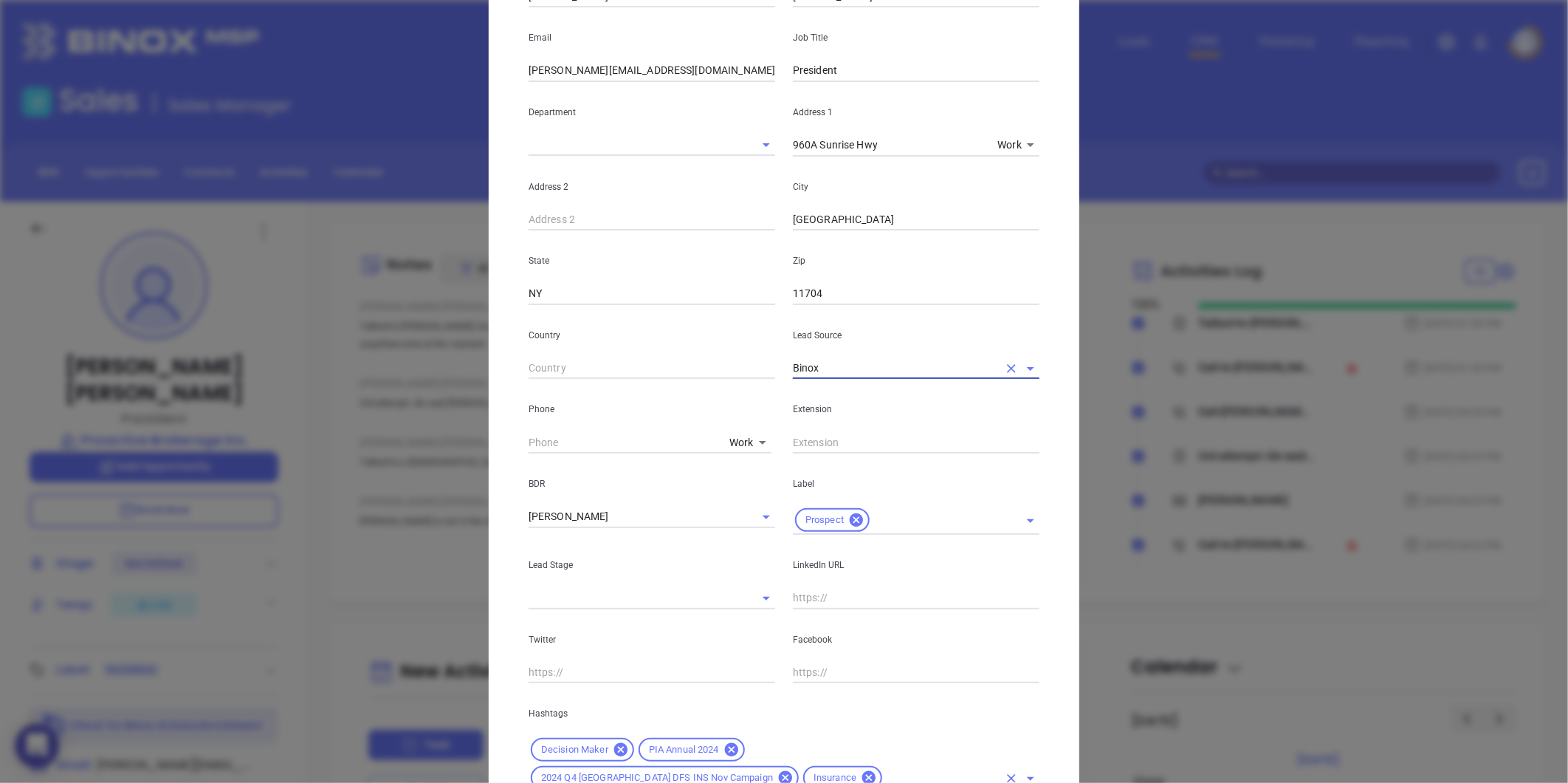
scroll to position [329, 0]
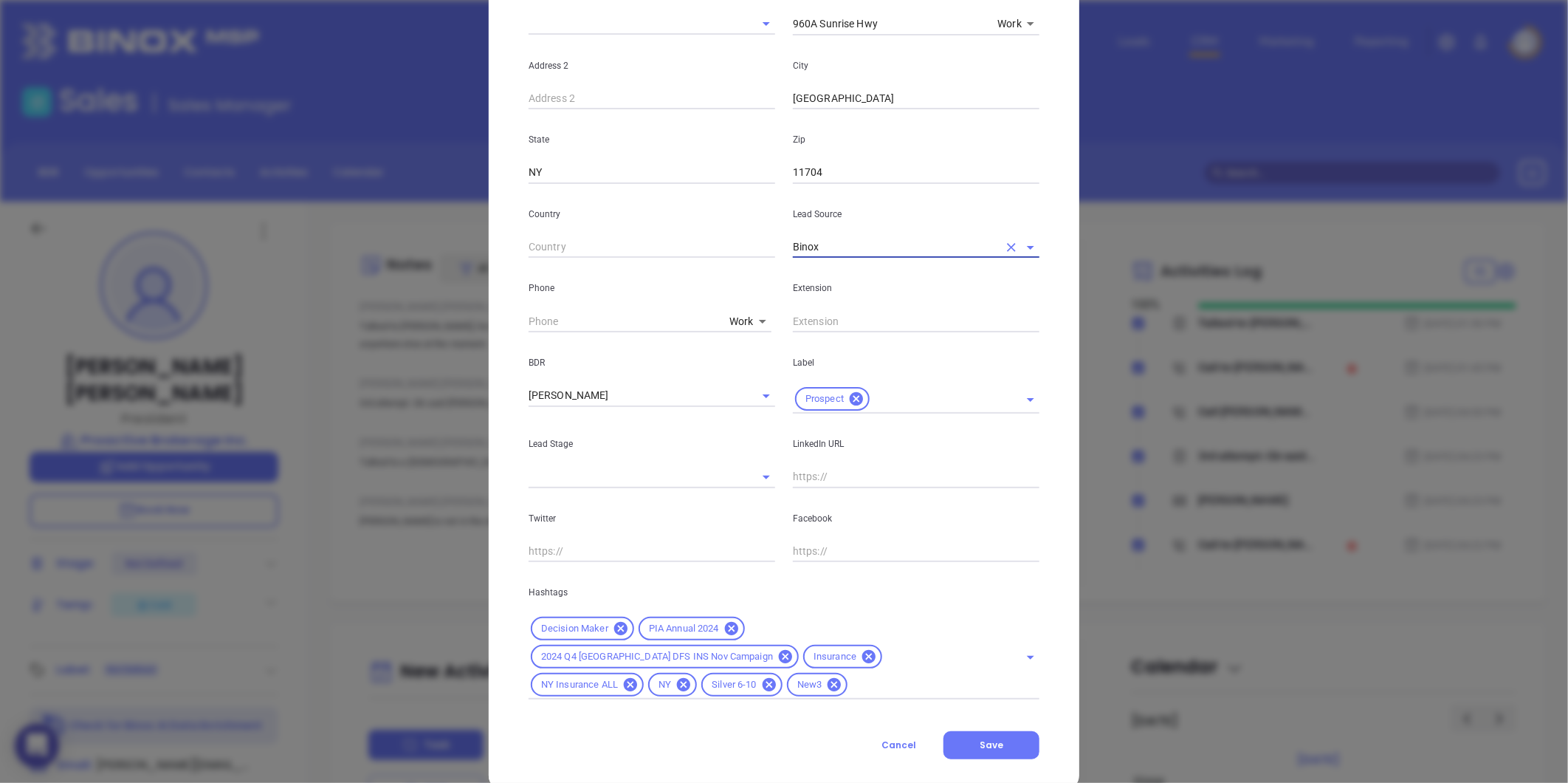
drag, startPoint x: 982, startPoint y: 717, endPoint x: 999, endPoint y: 674, distance: 46.2
click at [980, 739] on span "Save" at bounding box center [991, 745] width 24 height 13
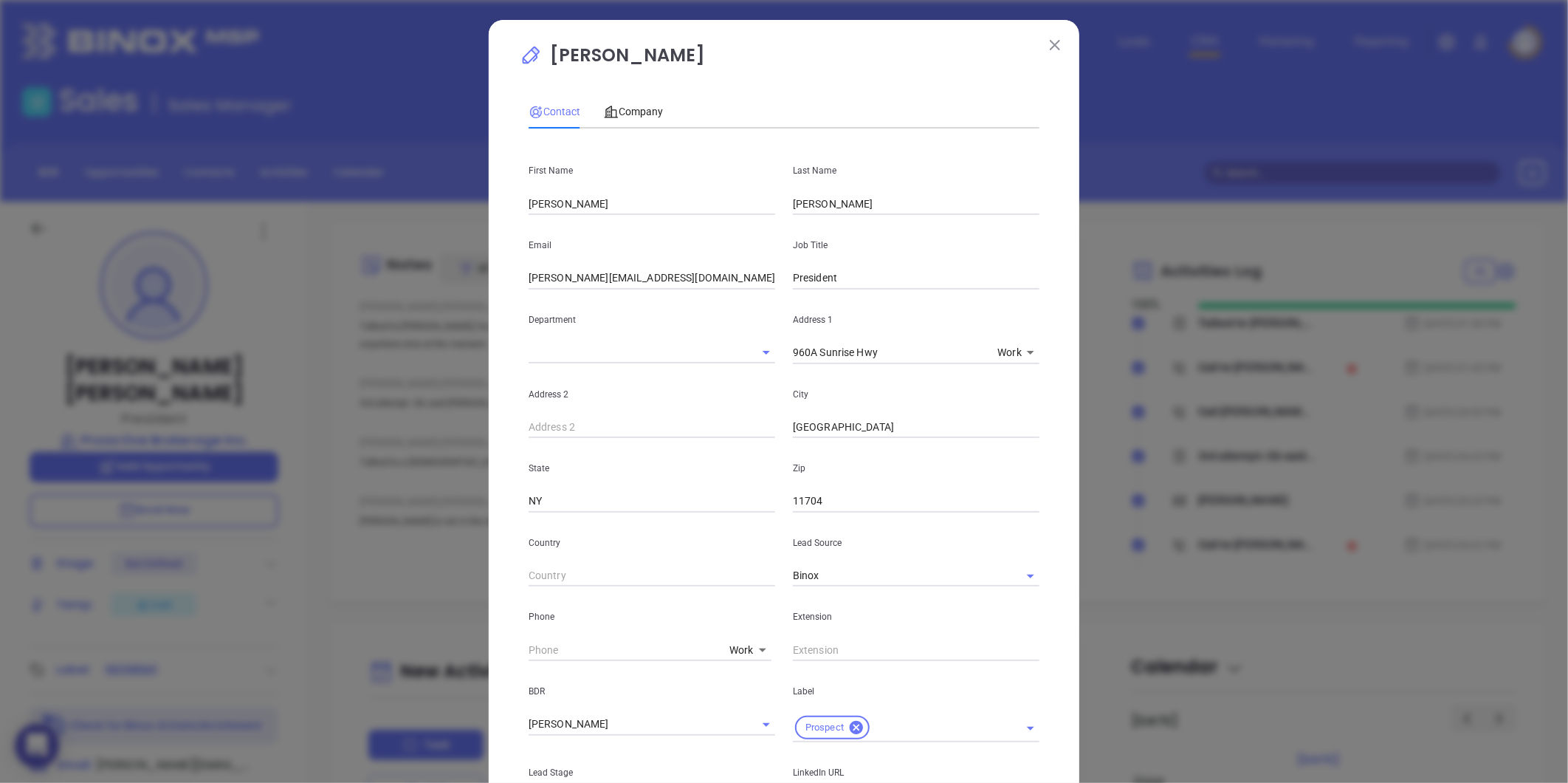
scroll to position [0, 0]
click at [636, 107] on span "Company" at bounding box center [633, 112] width 59 height 12
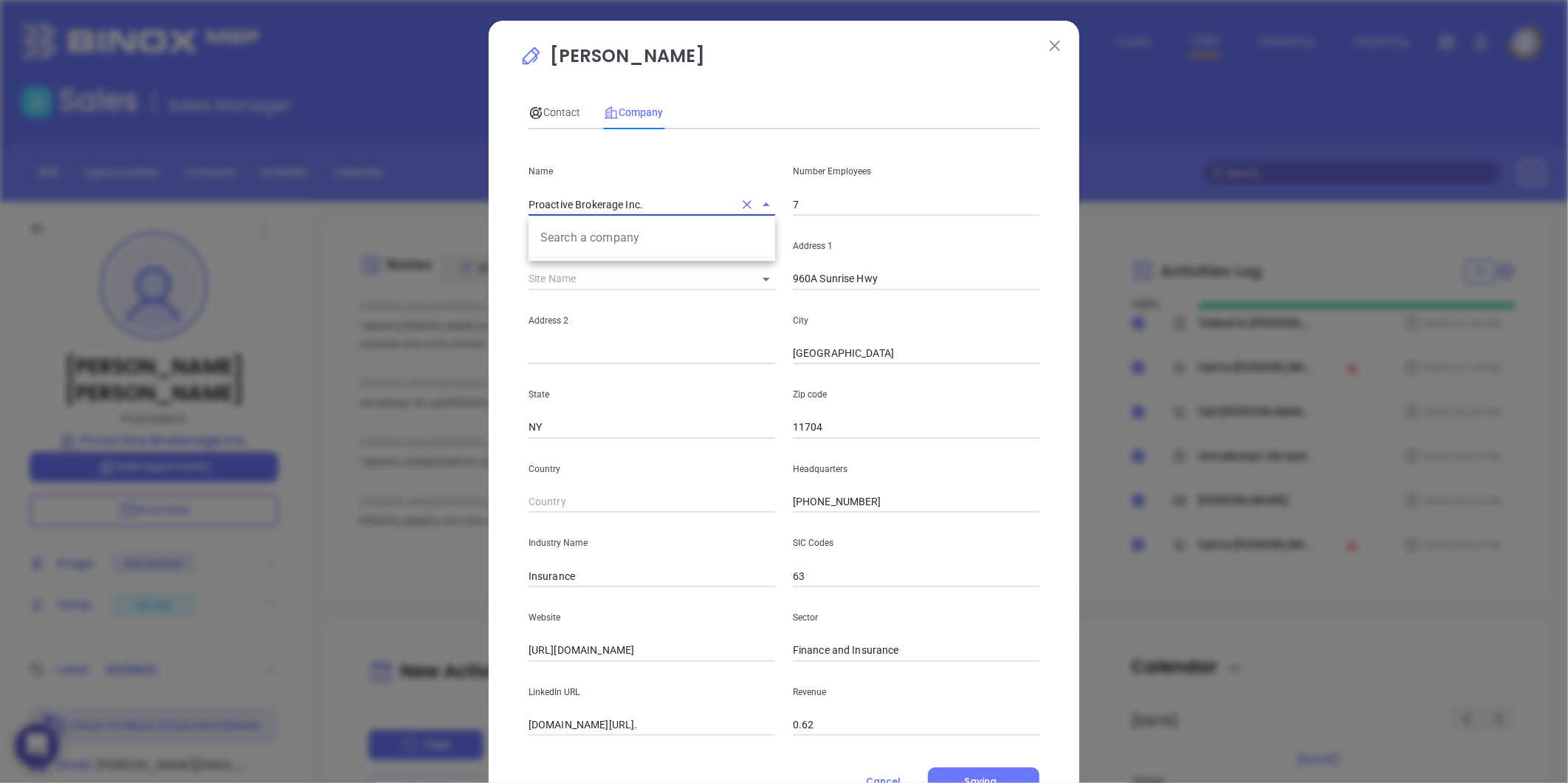
drag, startPoint x: 186, startPoint y: 348, endPoint x: 312, endPoint y: 336, distance: 126.6
click at [166, 351] on div "Adam Rostkowski Contact Company First Name Adam Last Name Rostkowski Email adam…" at bounding box center [784, 391] width 1568 height 783
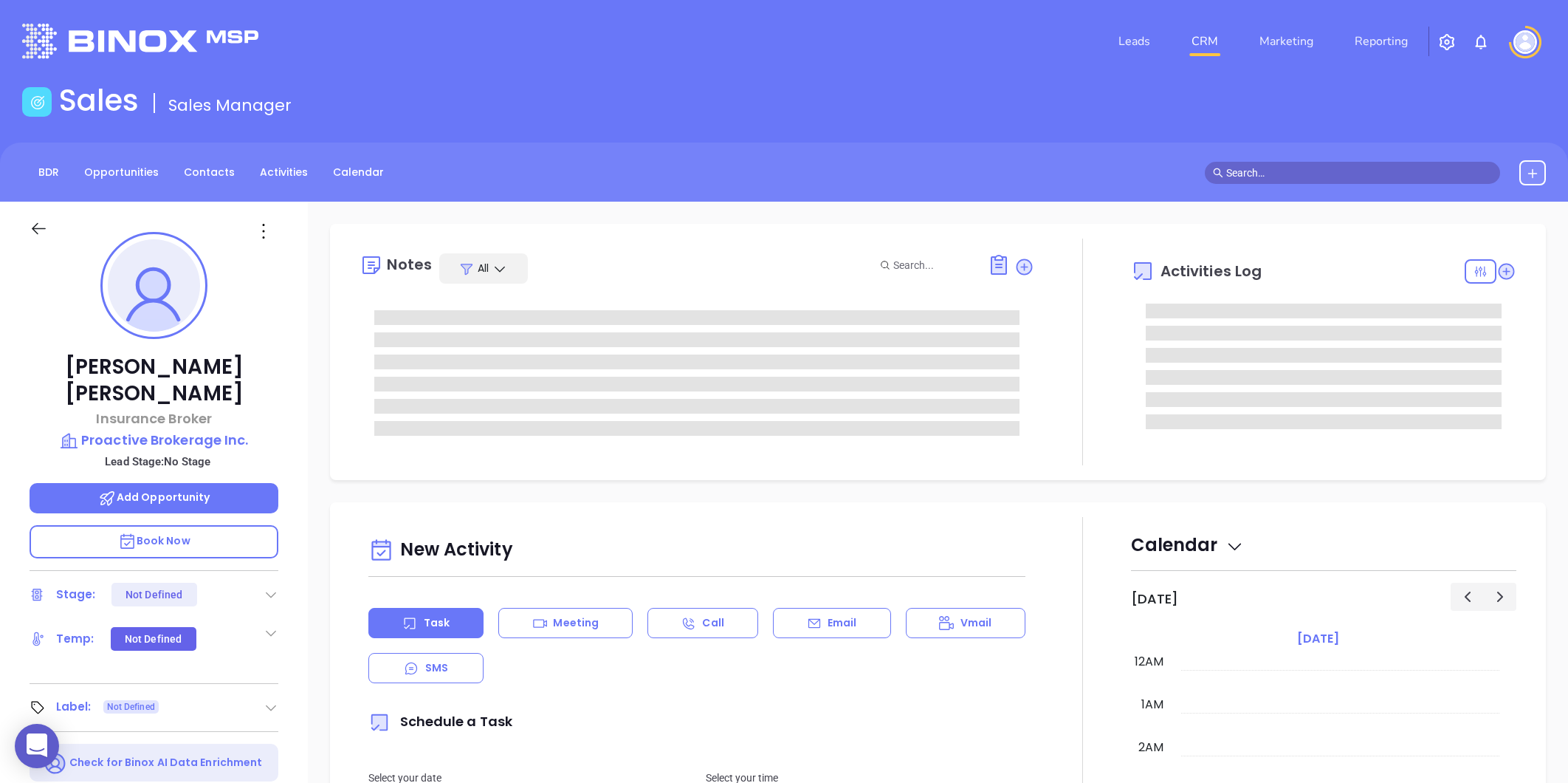
type input "[DATE]"
type input "[PERSON_NAME]"
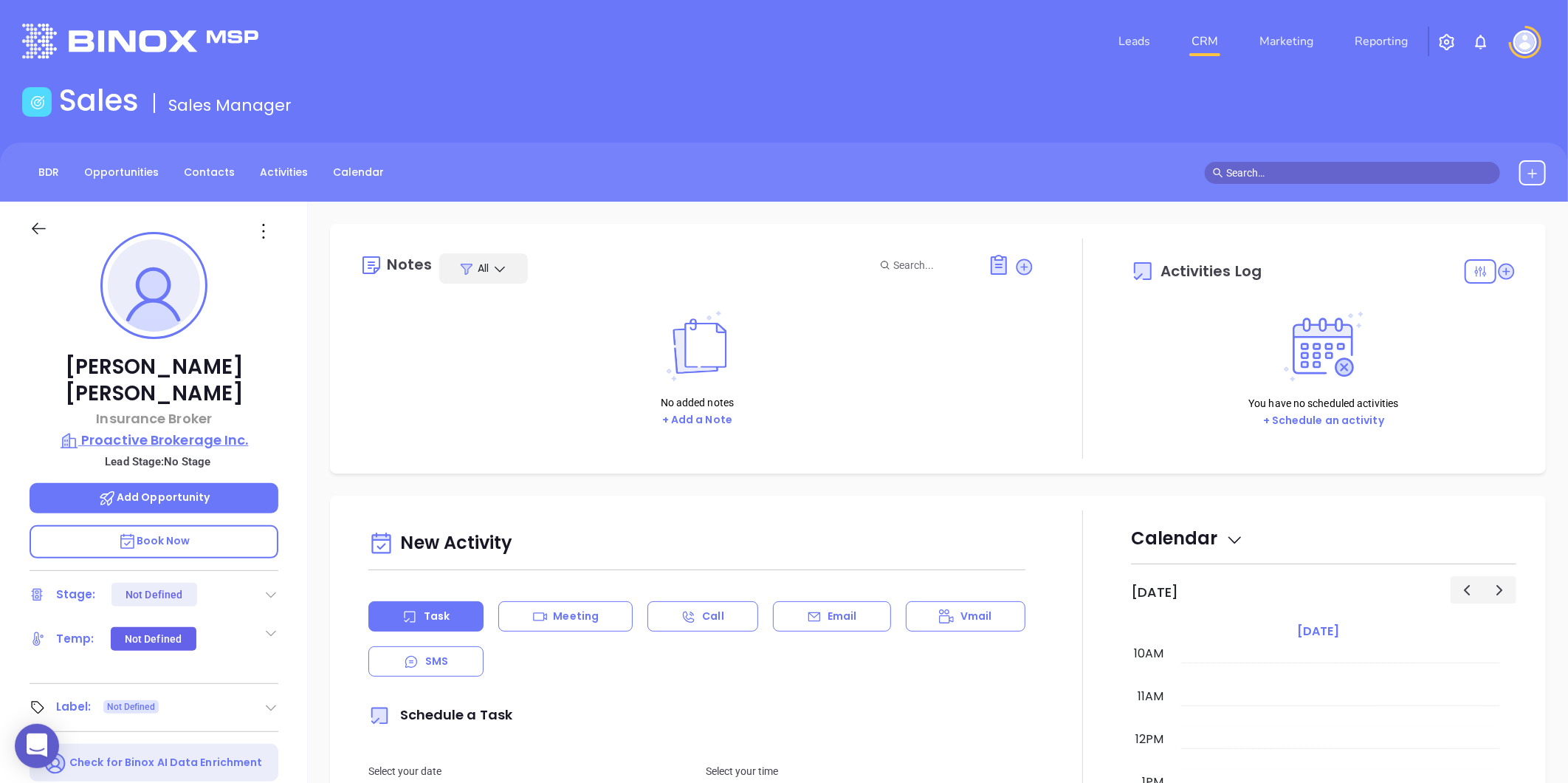
click at [205, 429] on p "Proactive Brokerage Inc." at bounding box center [154, 440] width 249 height 20
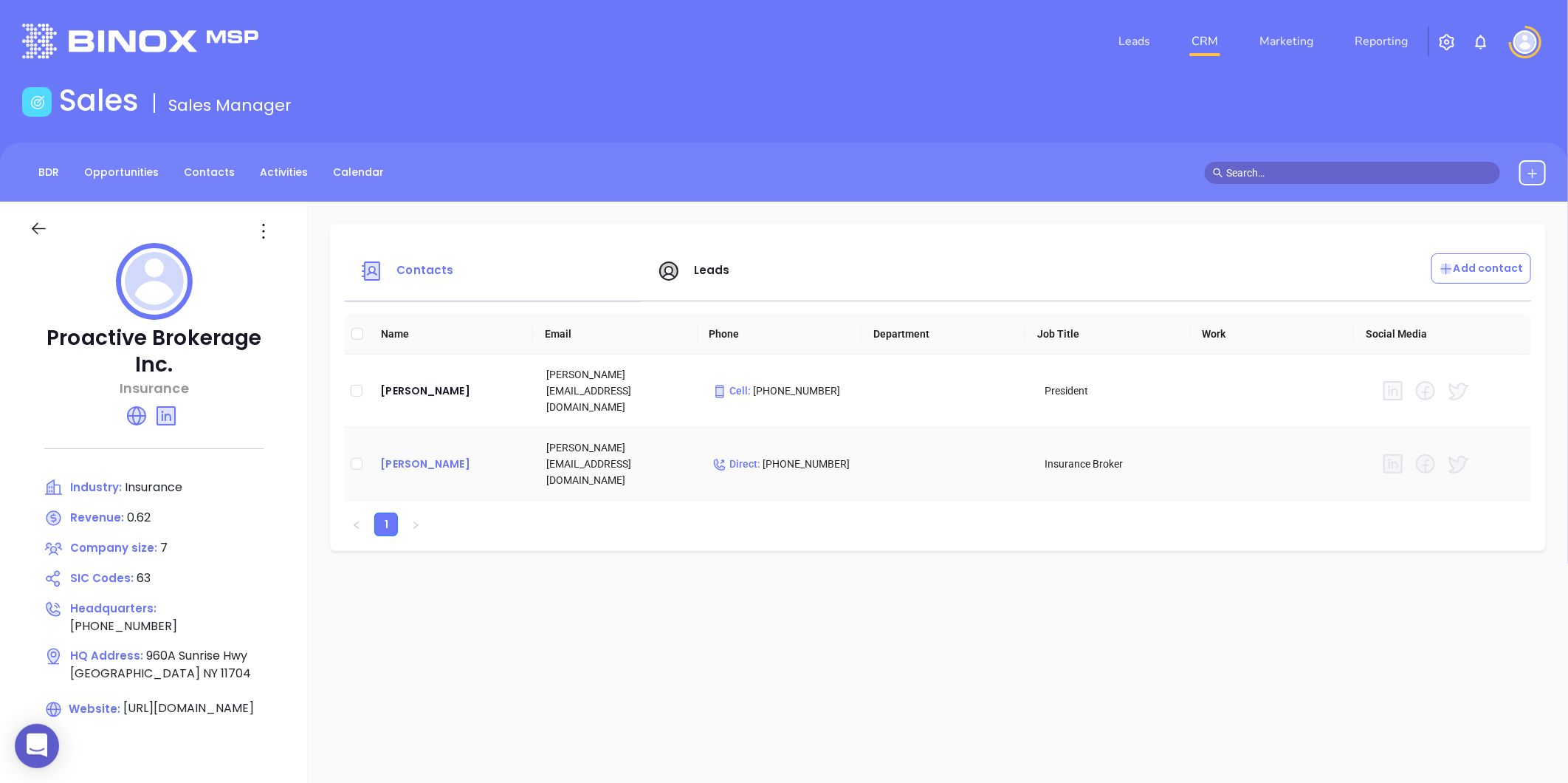
click at [417, 455] on div "[PERSON_NAME]" at bounding box center [451, 463] width 142 height 18
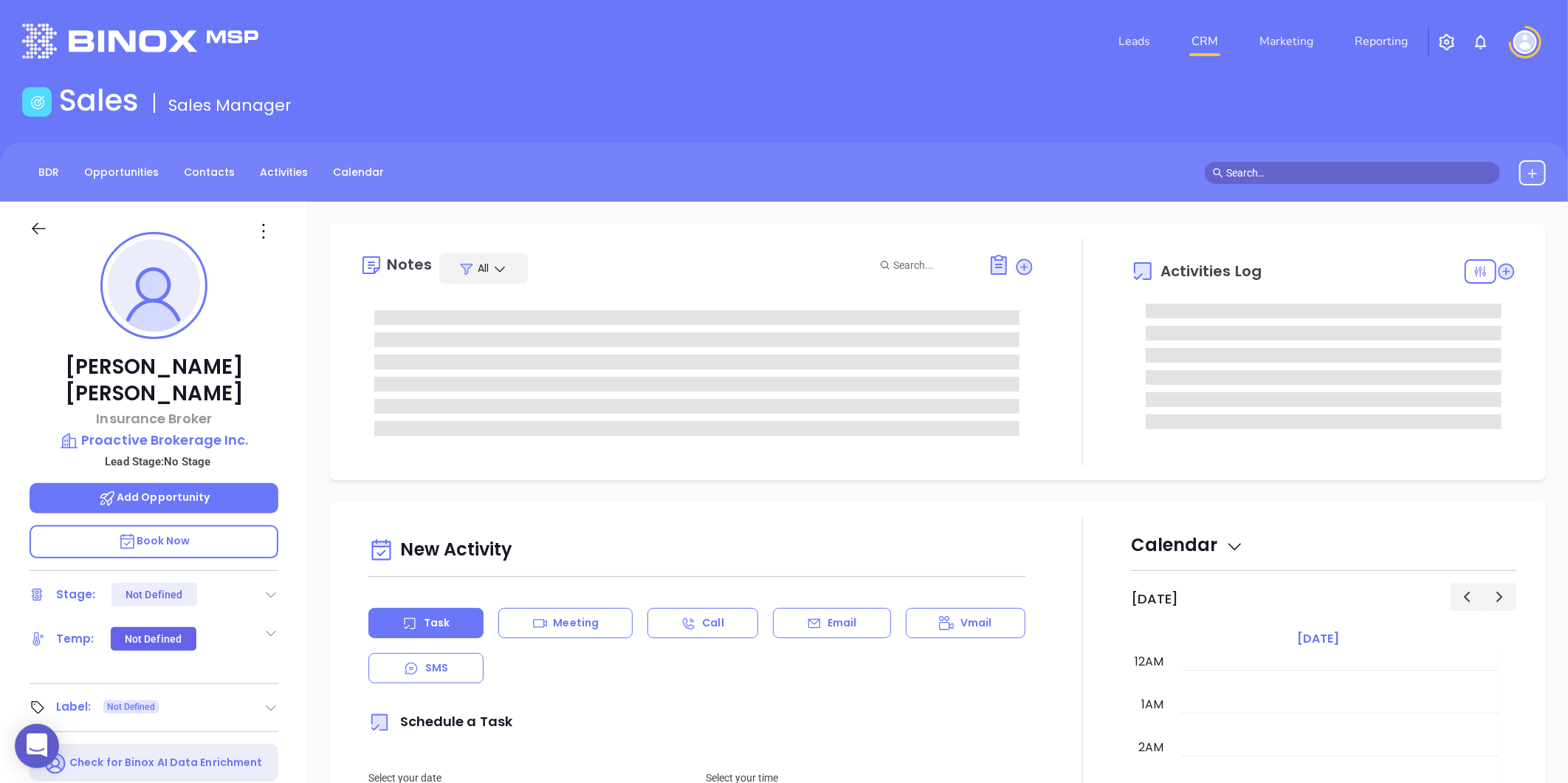
type input "[DATE]"
type input "[PERSON_NAME]"
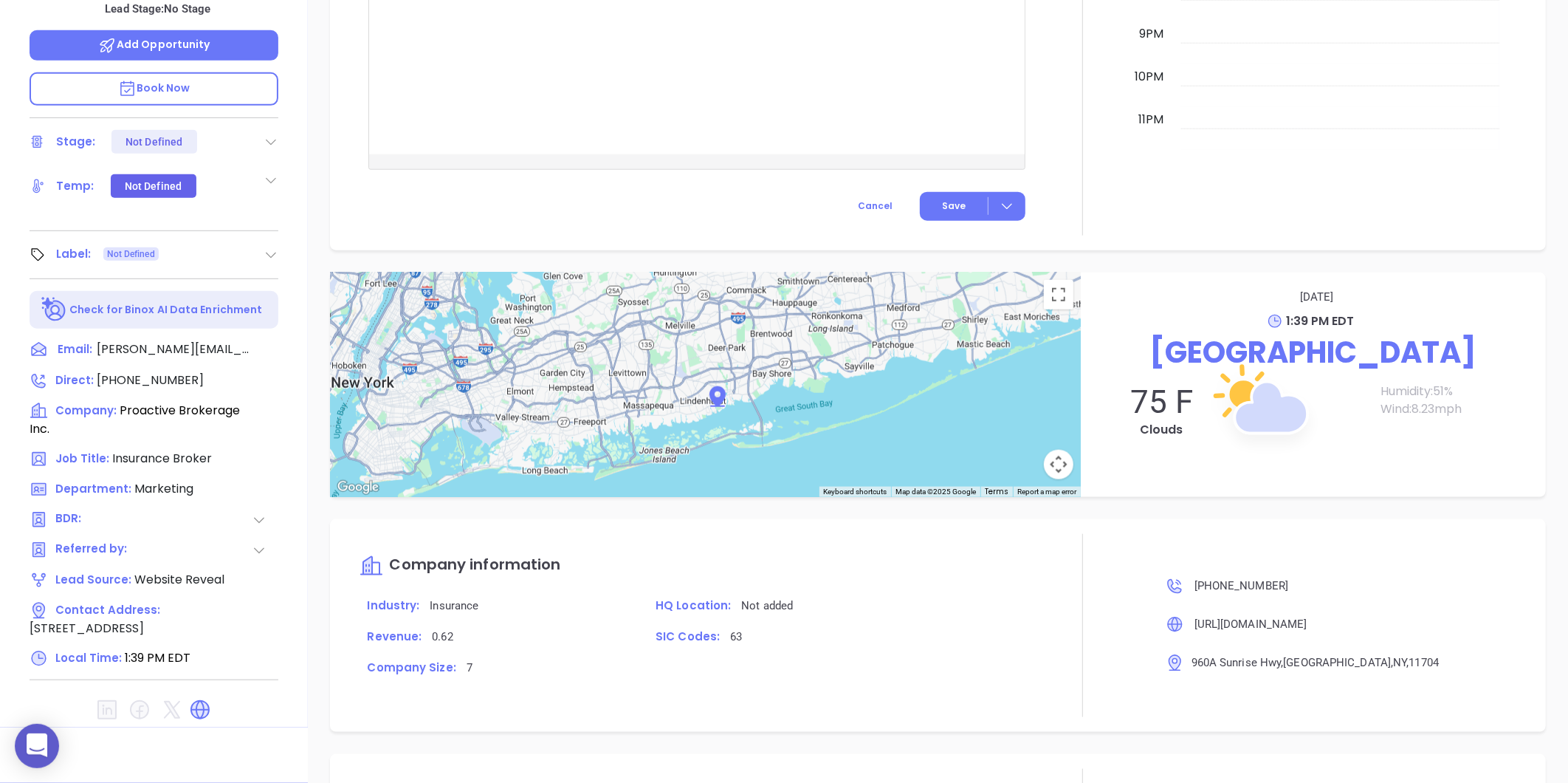
scroll to position [0, 0]
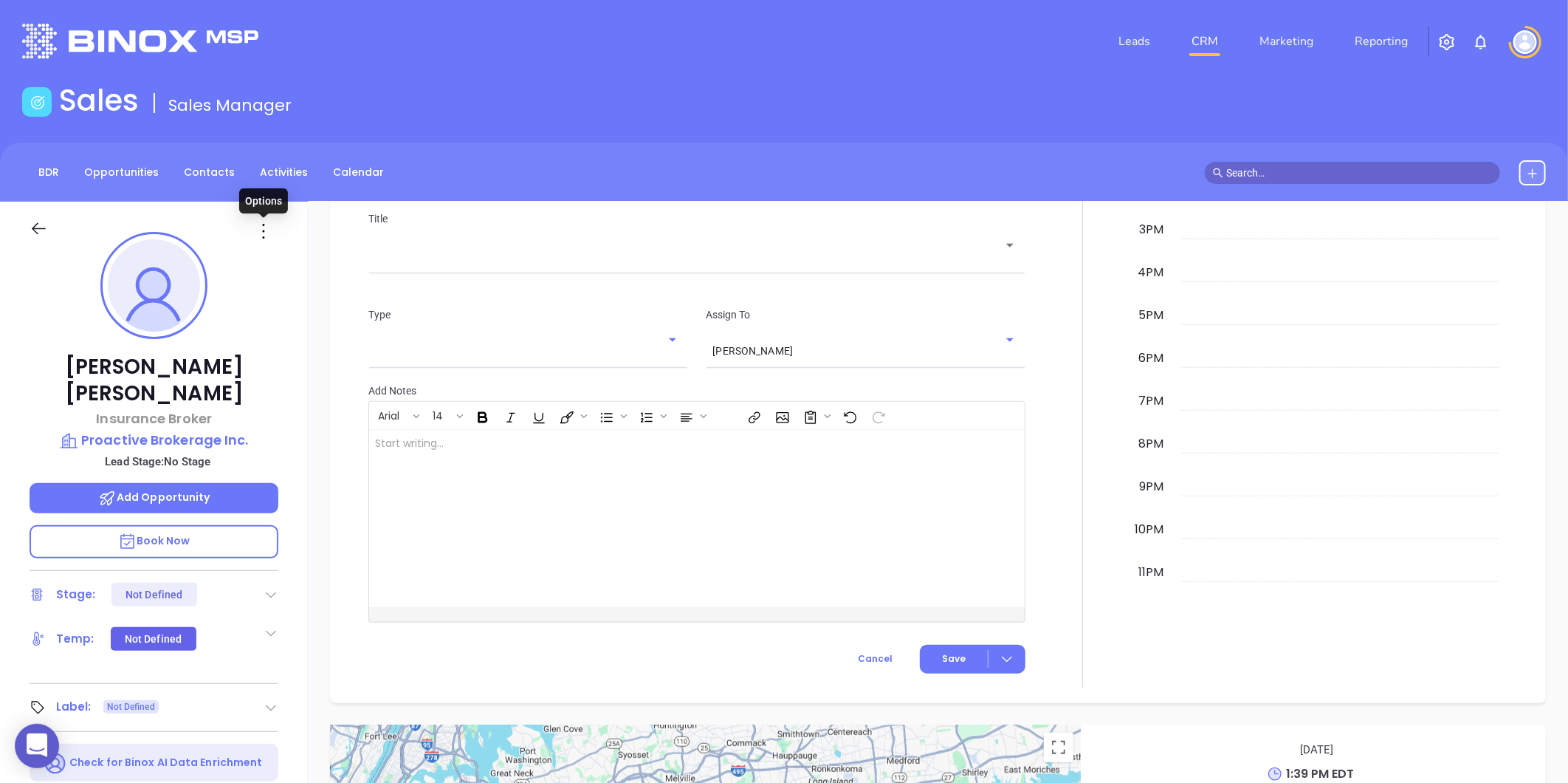
click at [263, 227] on icon at bounding box center [264, 231] width 24 height 24
click at [291, 386] on div "Edit" at bounding box center [336, 389] width 145 height 16
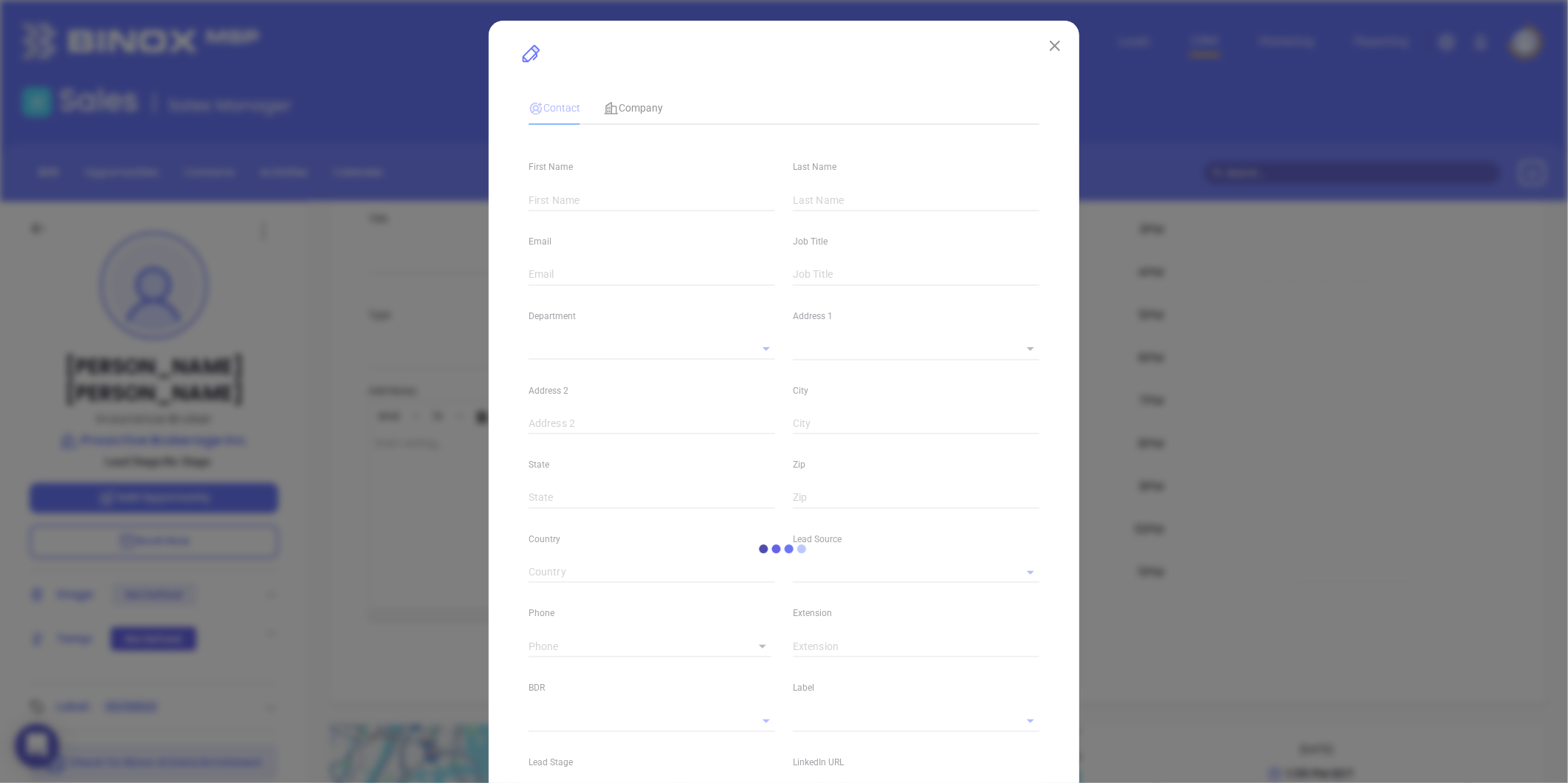
type input "John"
type input "Stanczyk"
type input "john@proactivebro.com"
type input "Insurance Broker"
type textarea "960A Sunrise Hwy"
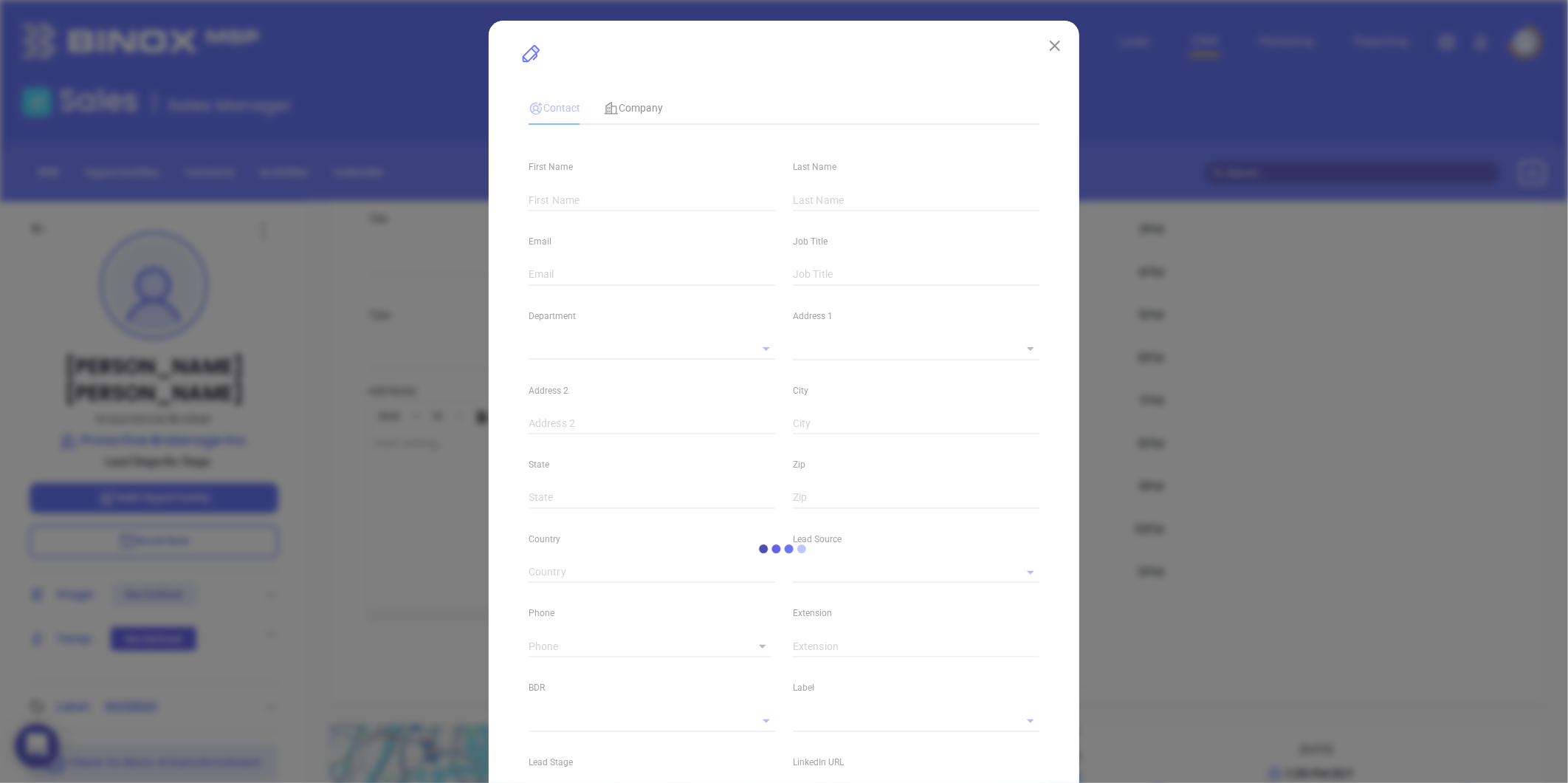
type input "1"
type input "West Babylon"
type input "NY"
type input "11704"
type input "Marketing"
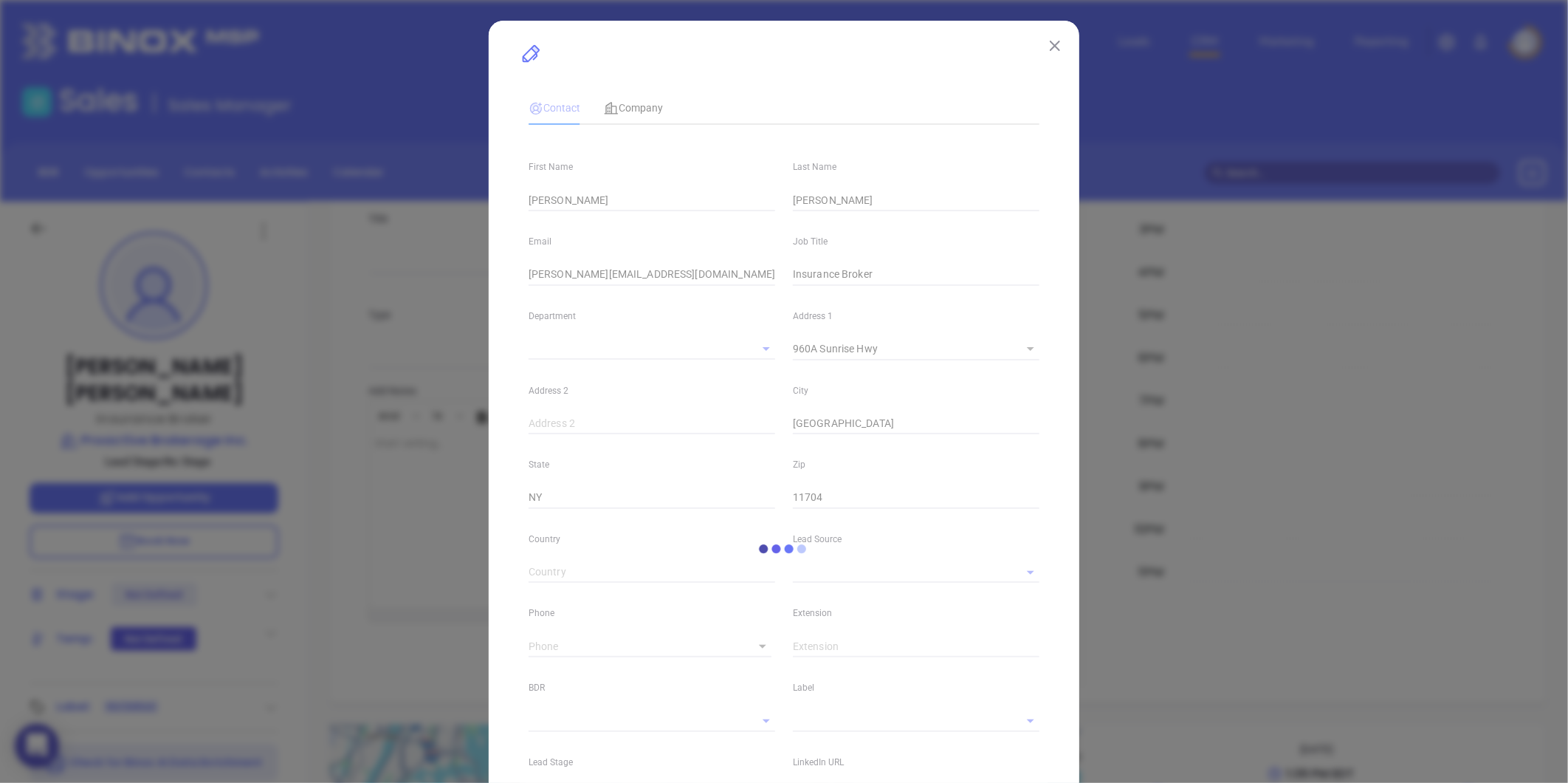
type input "Website Reveal"
type input "undefined undefined"
type input "1"
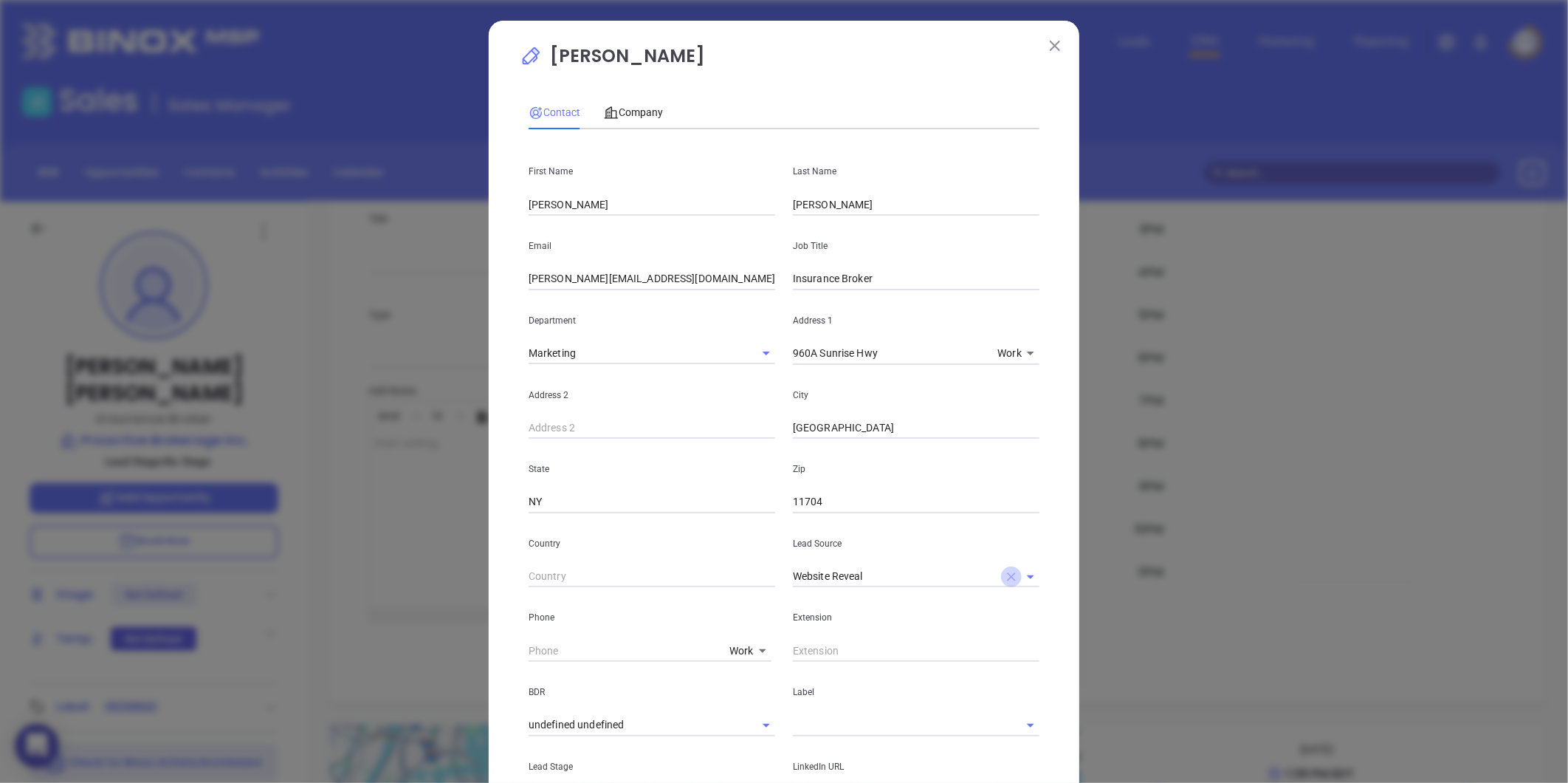
click at [1007, 576] on icon "Clear" at bounding box center [1011, 577] width 9 height 9
click at [949, 586] on input "text" at bounding box center [895, 576] width 205 height 21
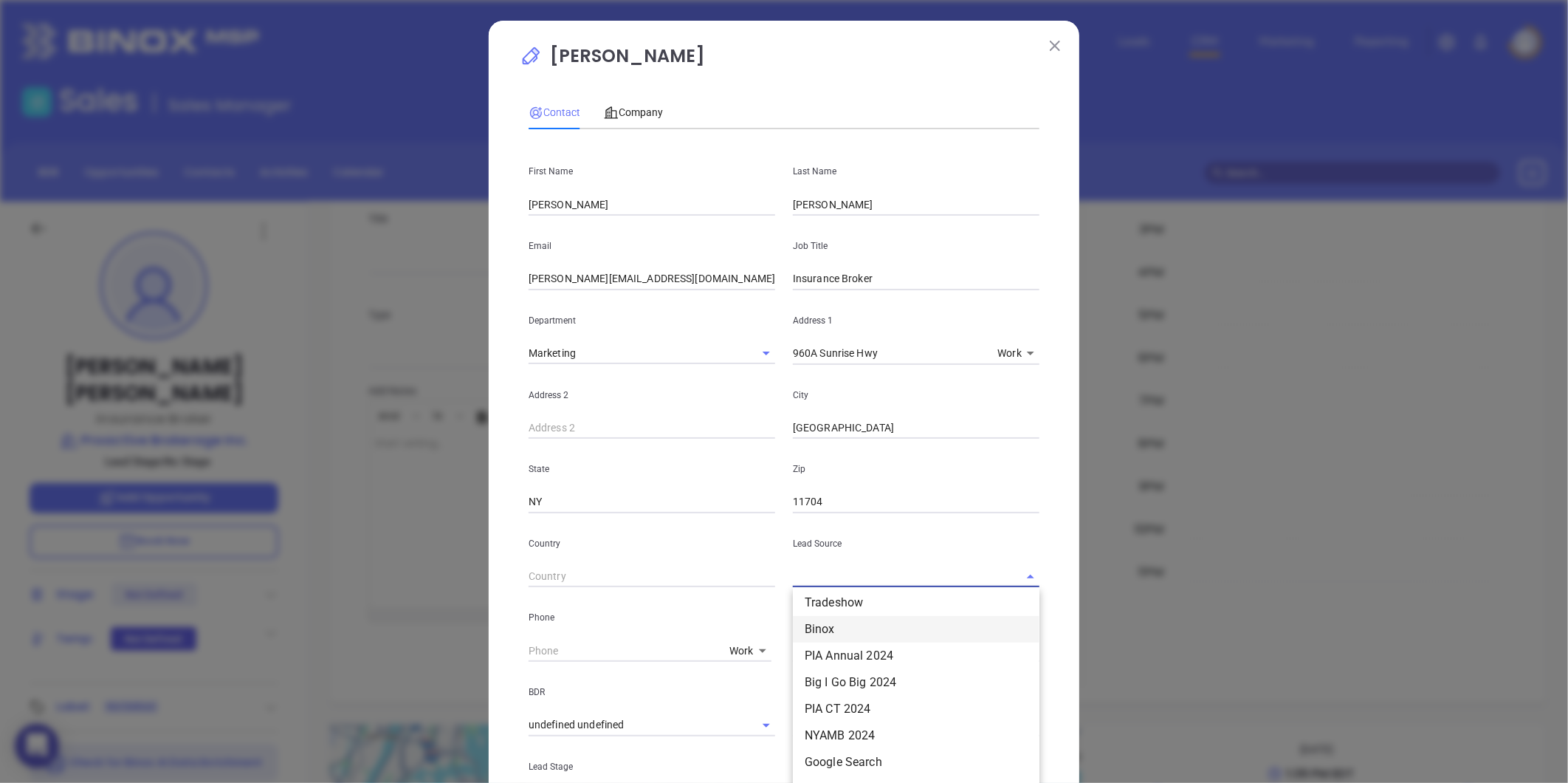
click at [846, 617] on li "Binox" at bounding box center [916, 629] width 246 height 26
type input "Binox"
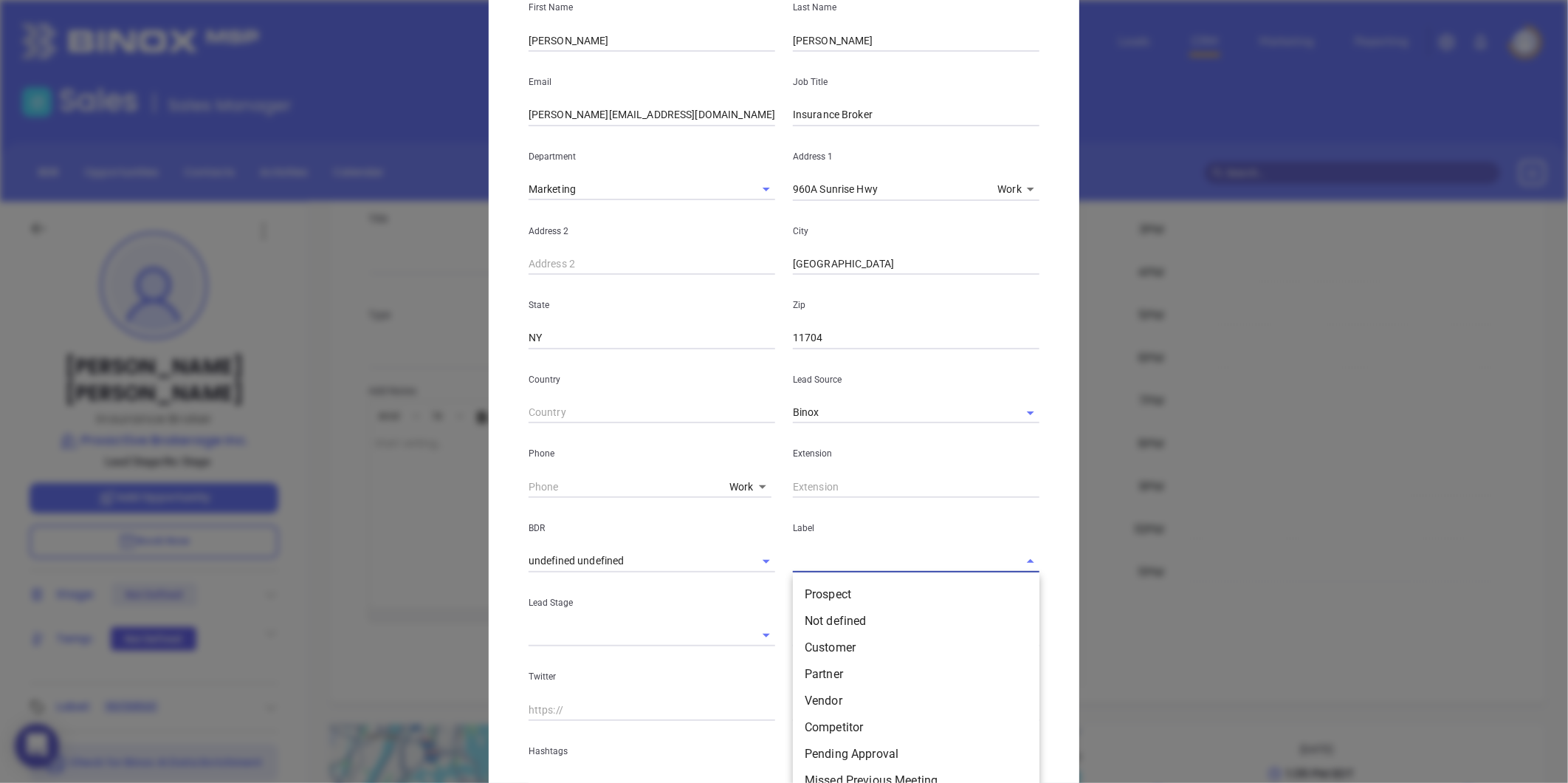
click at [827, 556] on input "text" at bounding box center [895, 561] width 205 height 21
click at [823, 596] on li "Prospect" at bounding box center [916, 594] width 246 height 26
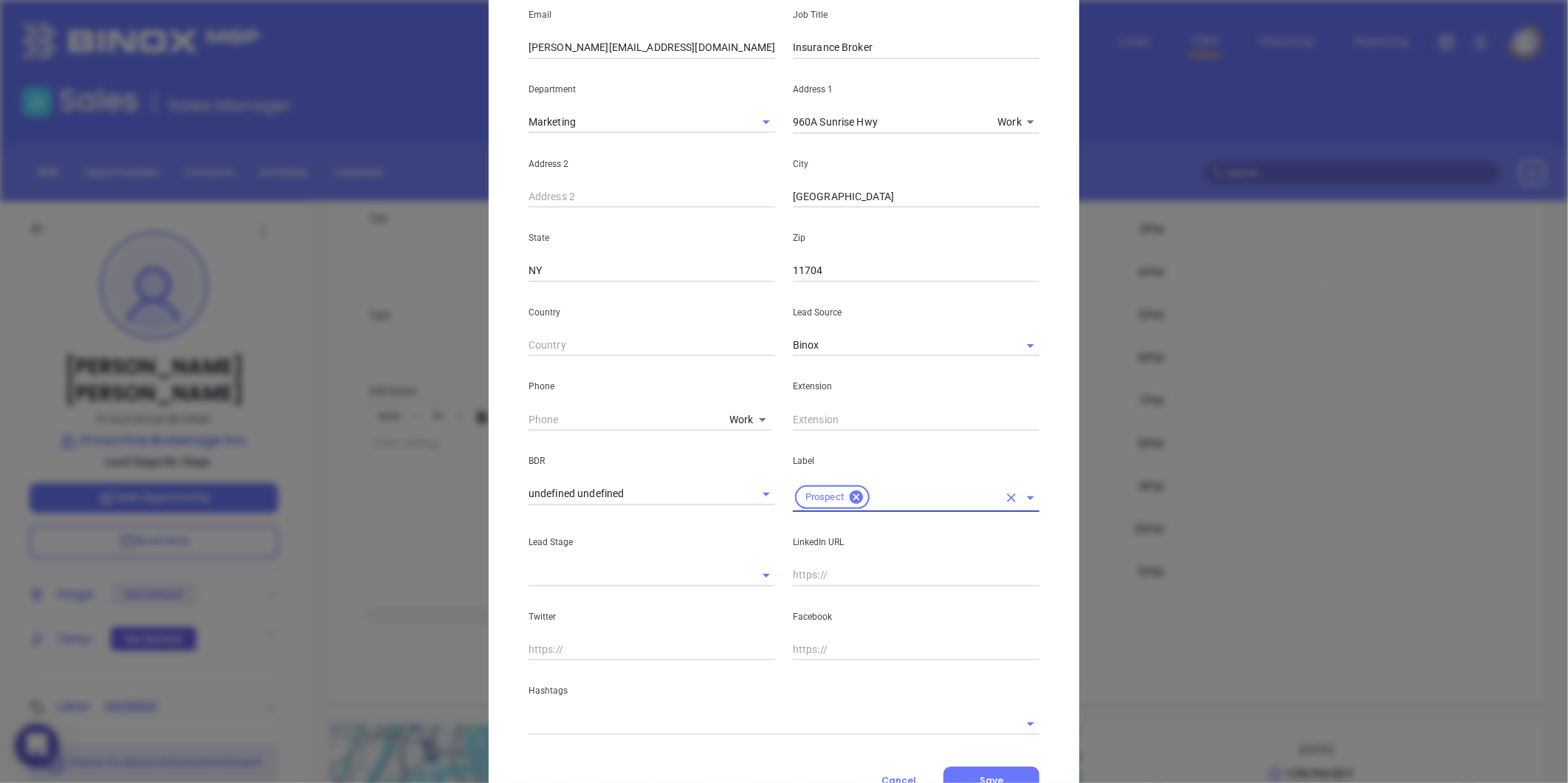
scroll to position [294, 0]
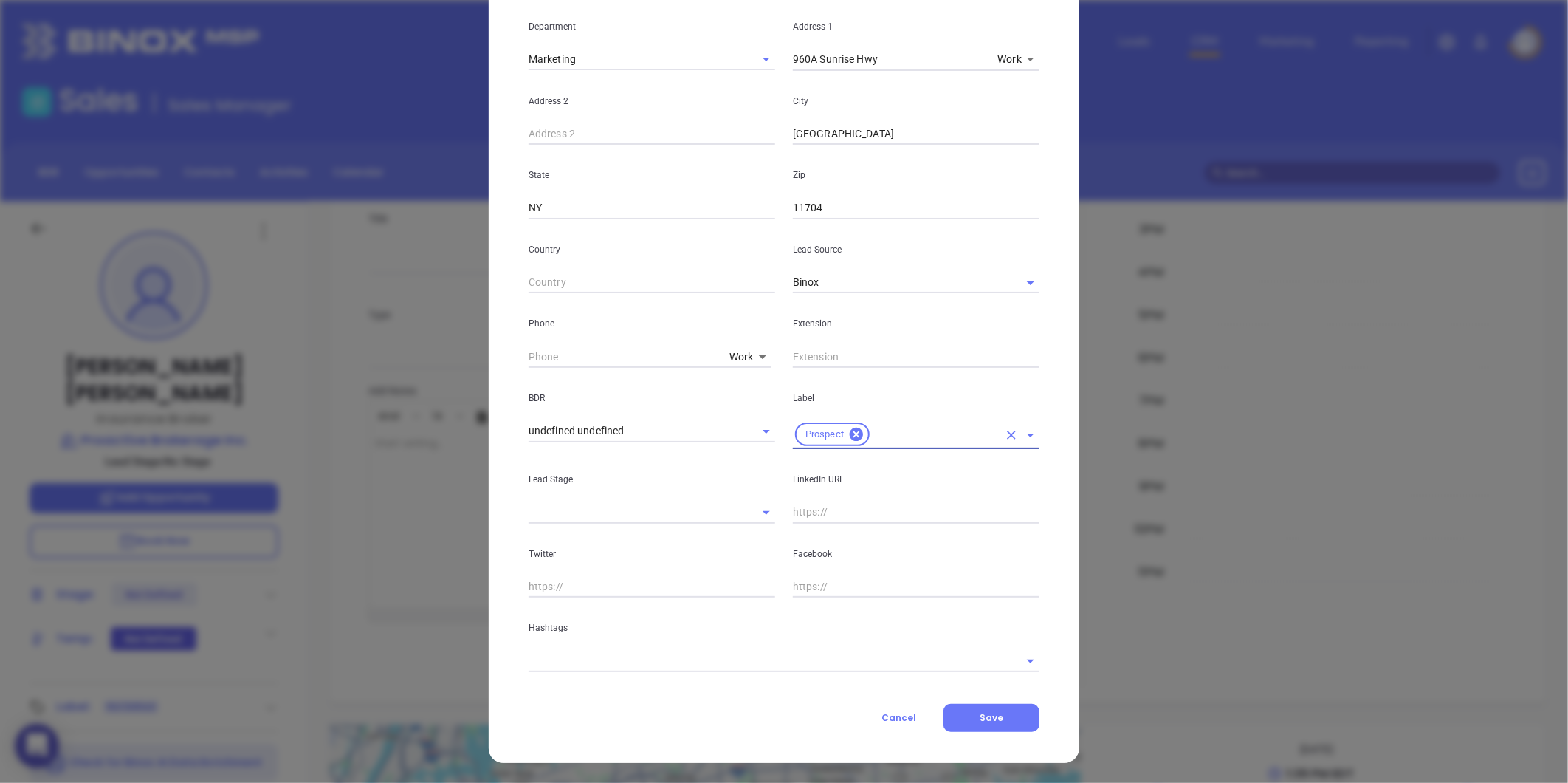
click at [629, 667] on input "text" at bounding box center [762, 660] width 469 height 21
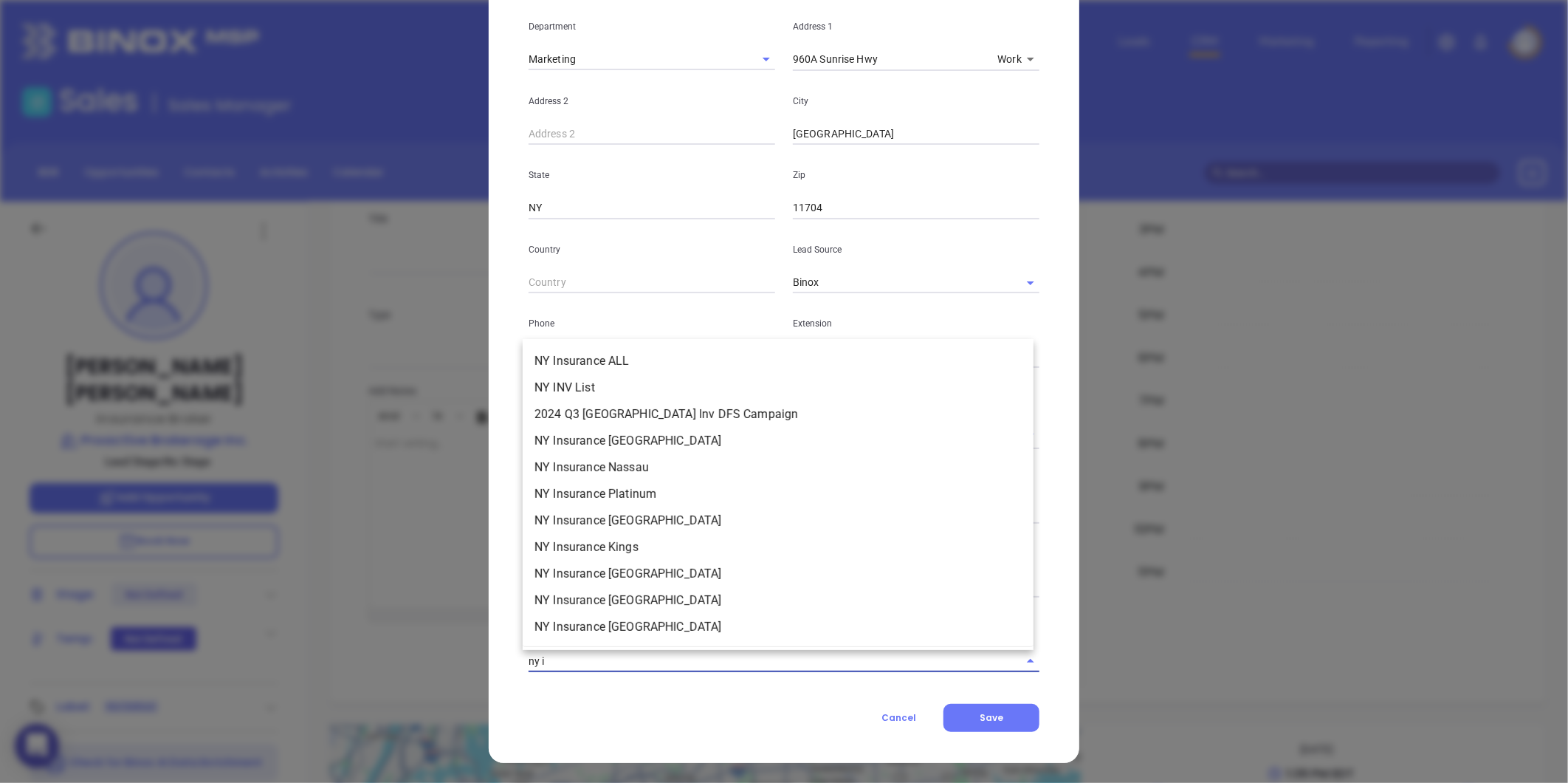
type input "ny in"
click at [607, 362] on li "NY Insurance ALL" at bounding box center [778, 360] width 511 height 26
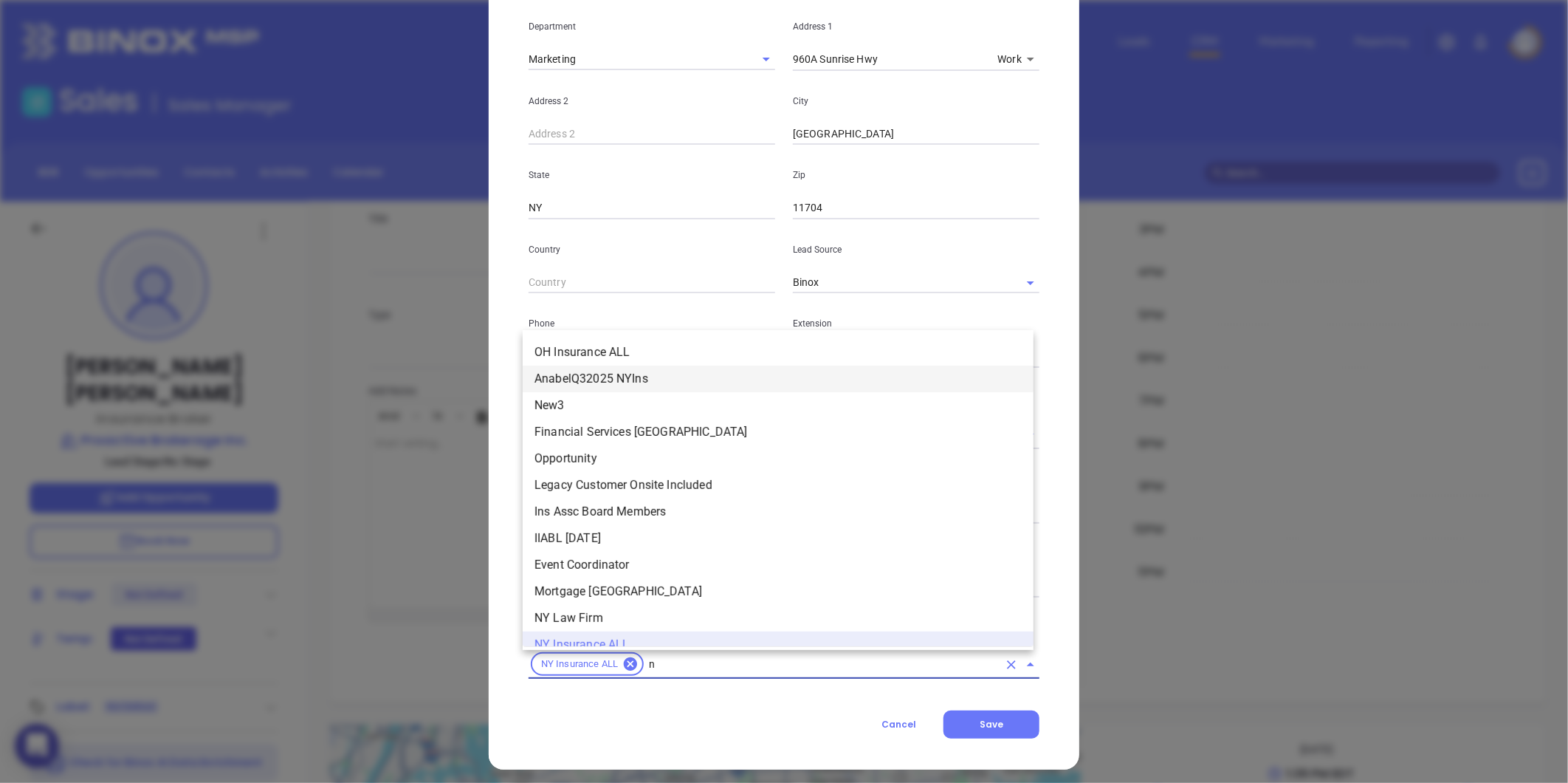
scroll to position [14, 0]
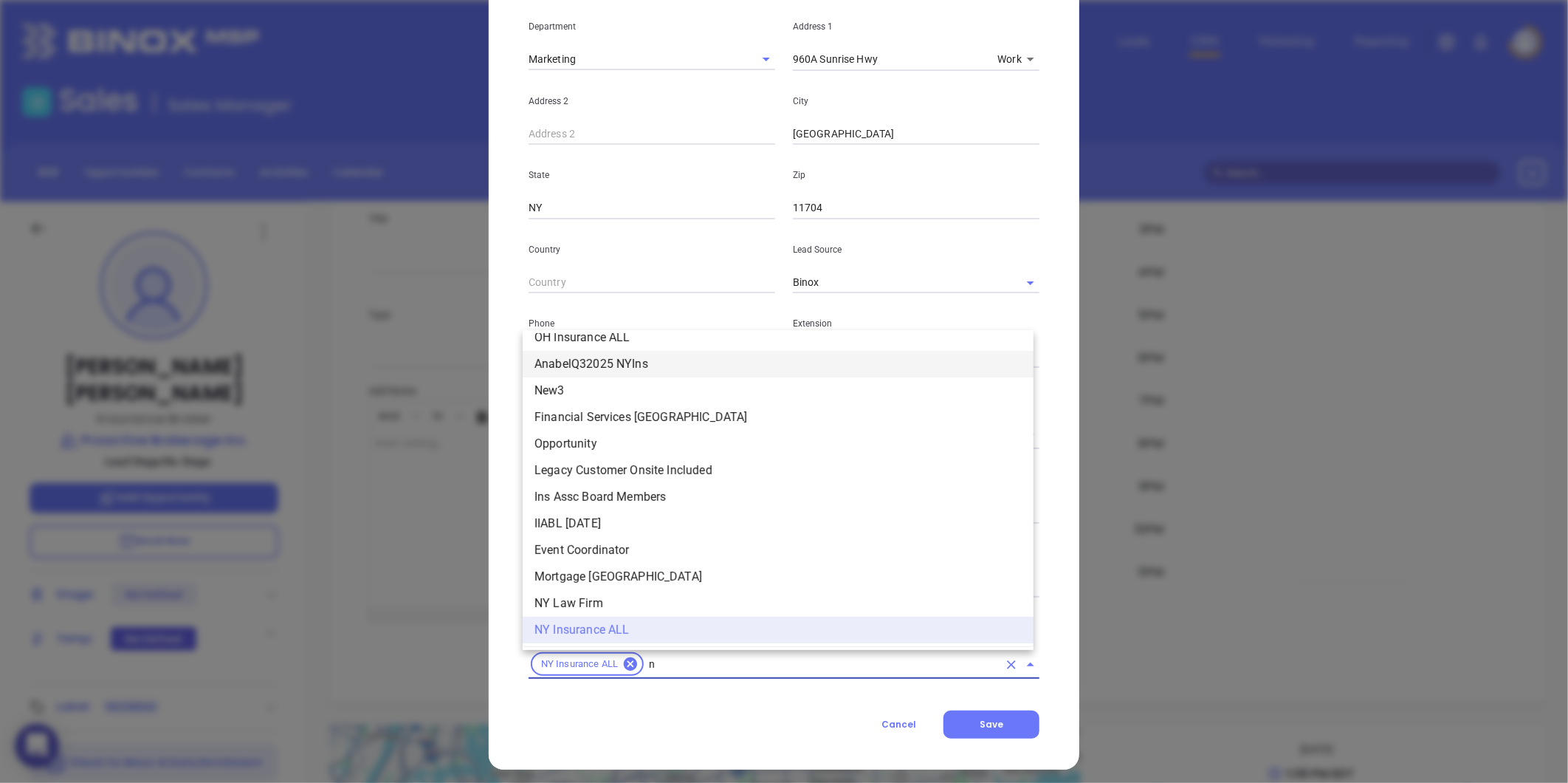
type input "ny"
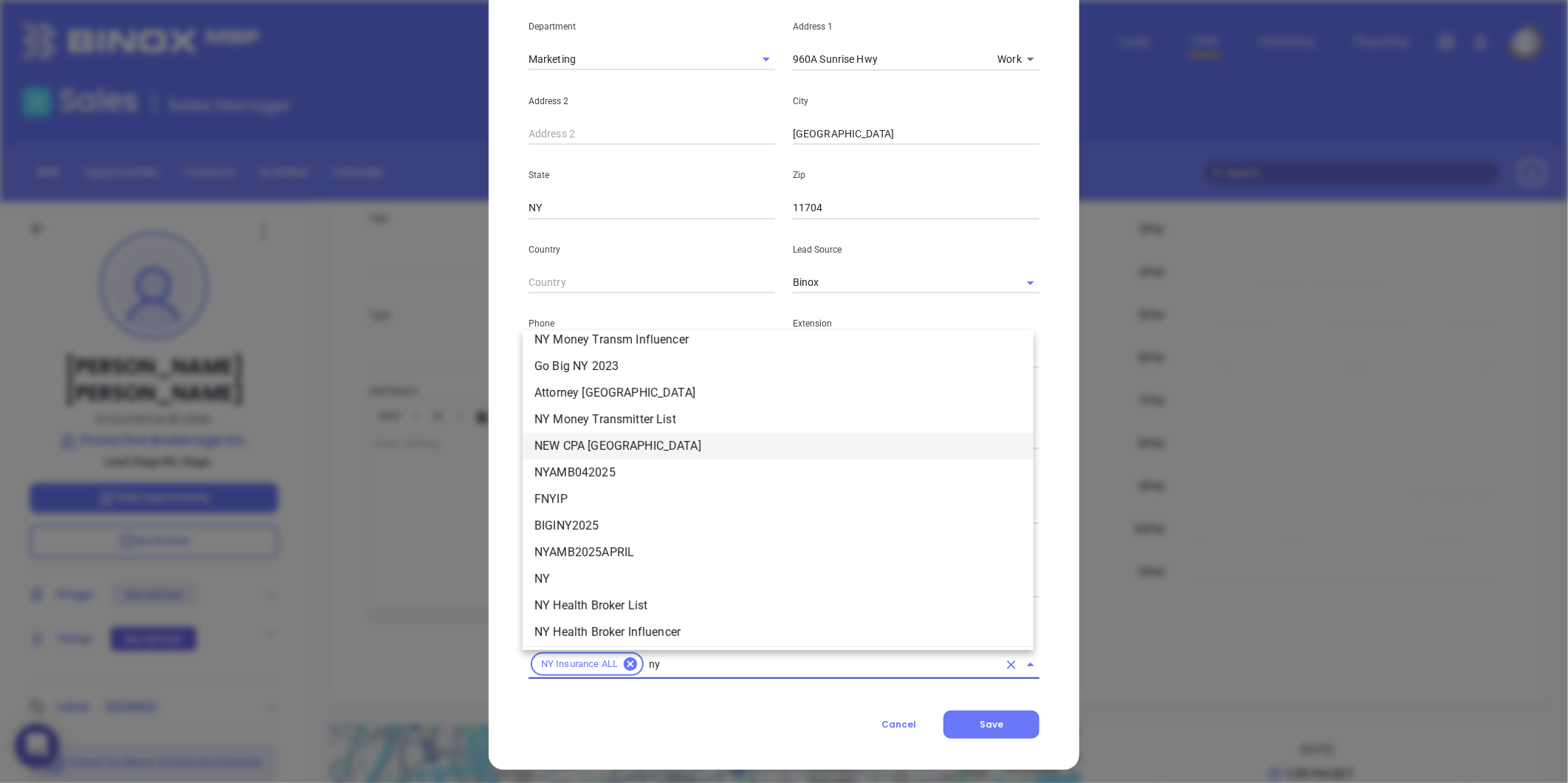
scroll to position [1491, 0]
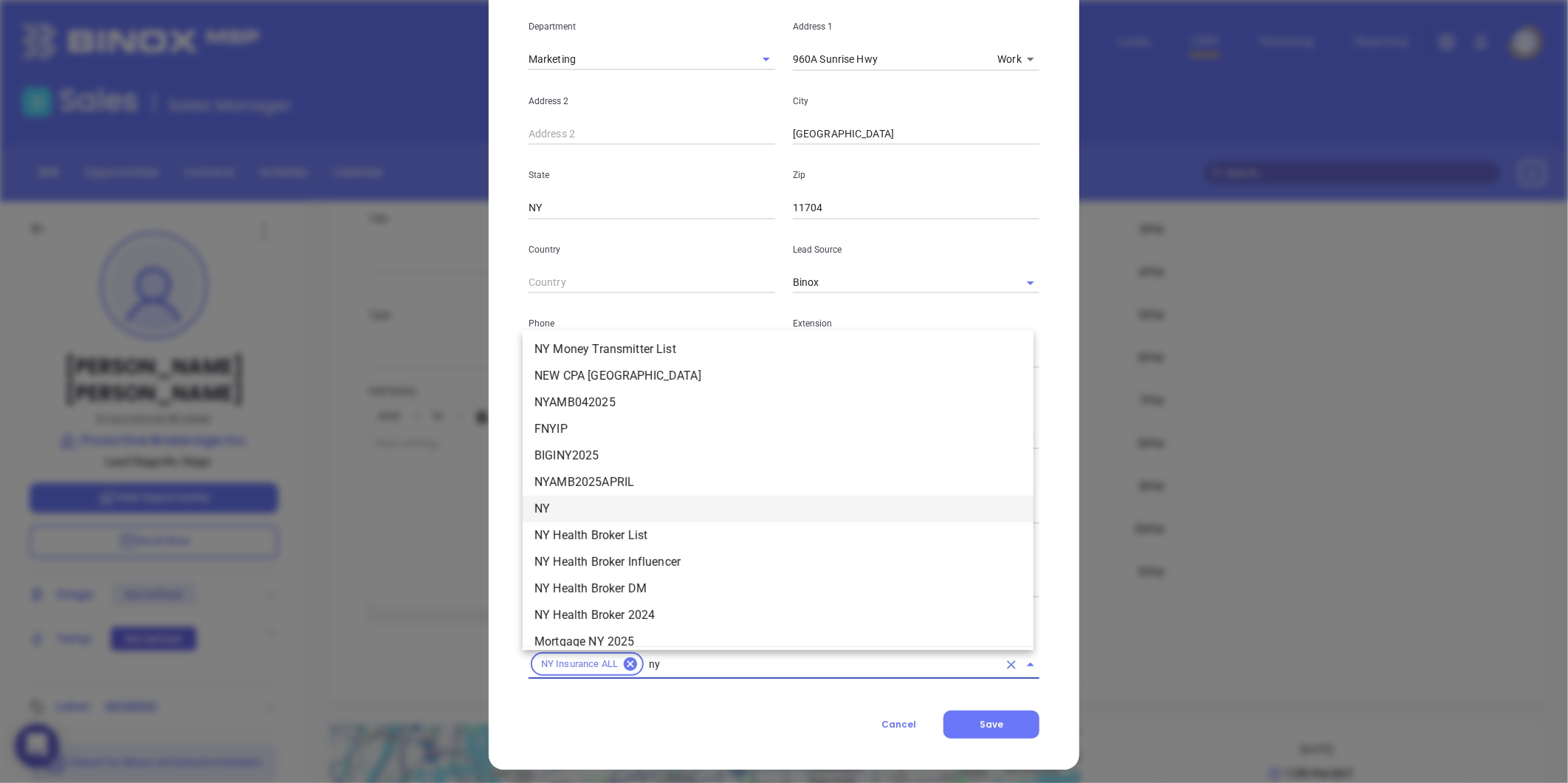
click at [568, 495] on li "NY" at bounding box center [778, 508] width 511 height 26
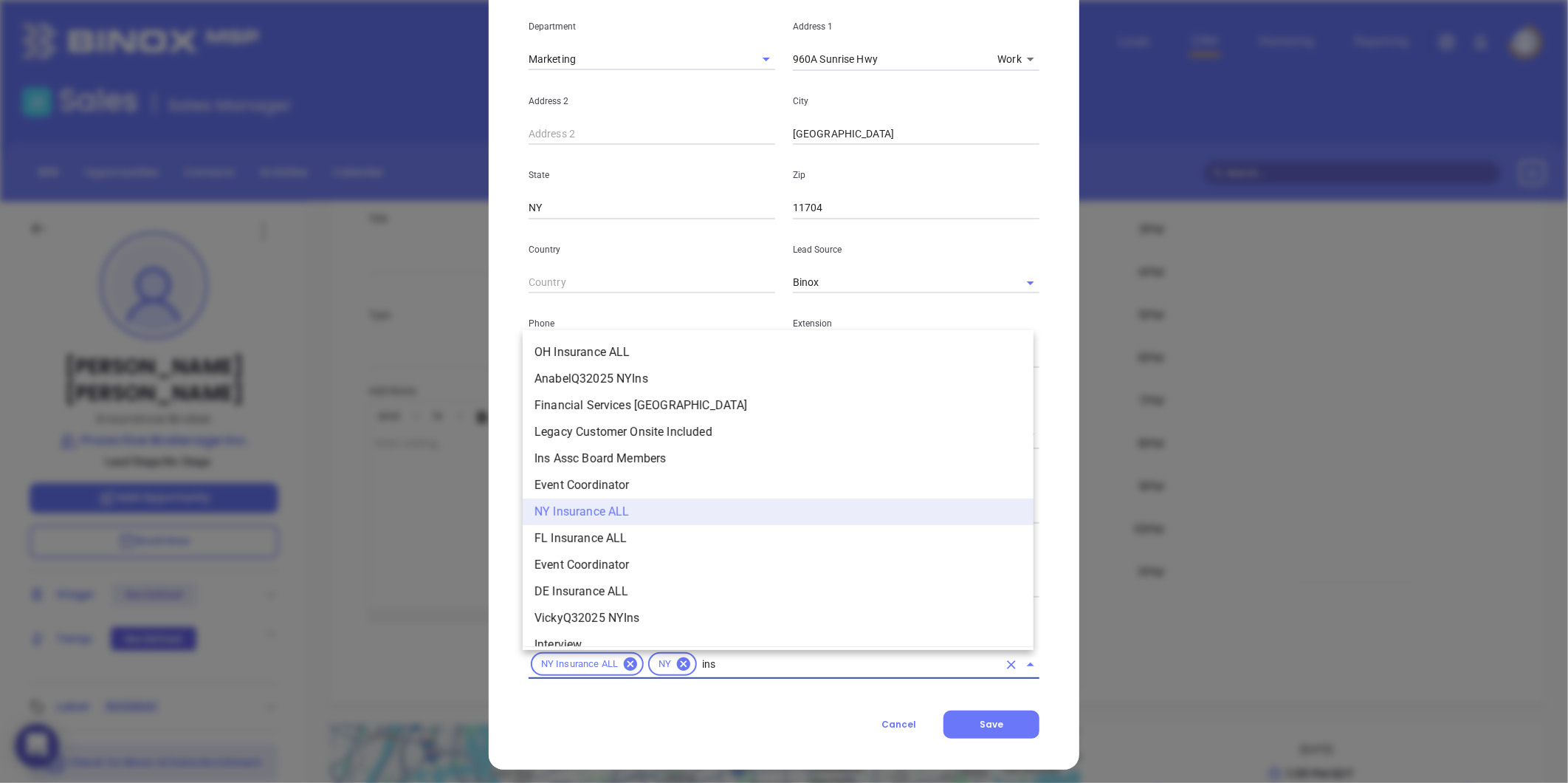
scroll to position [14, 0]
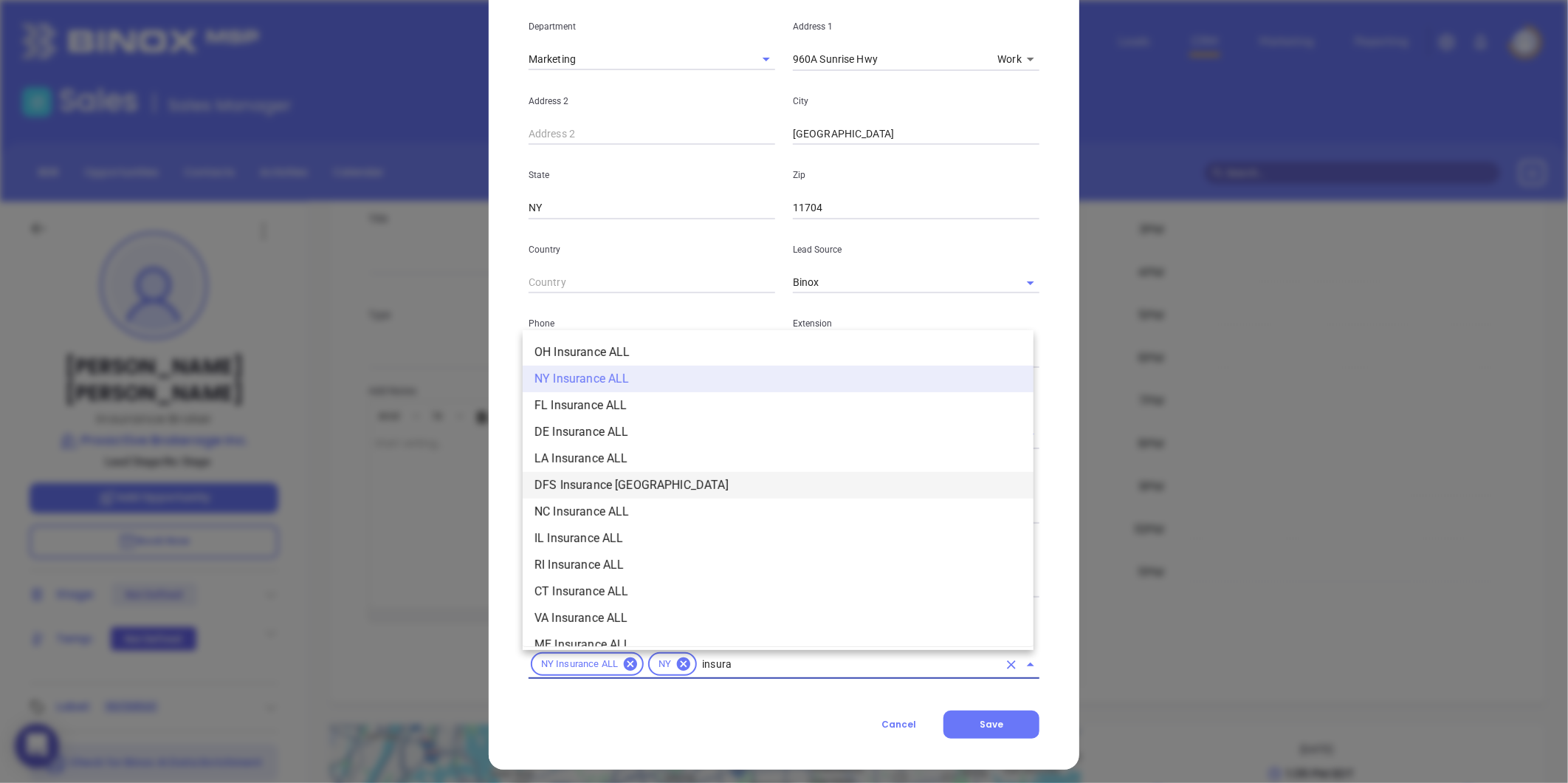
type input "insuran"
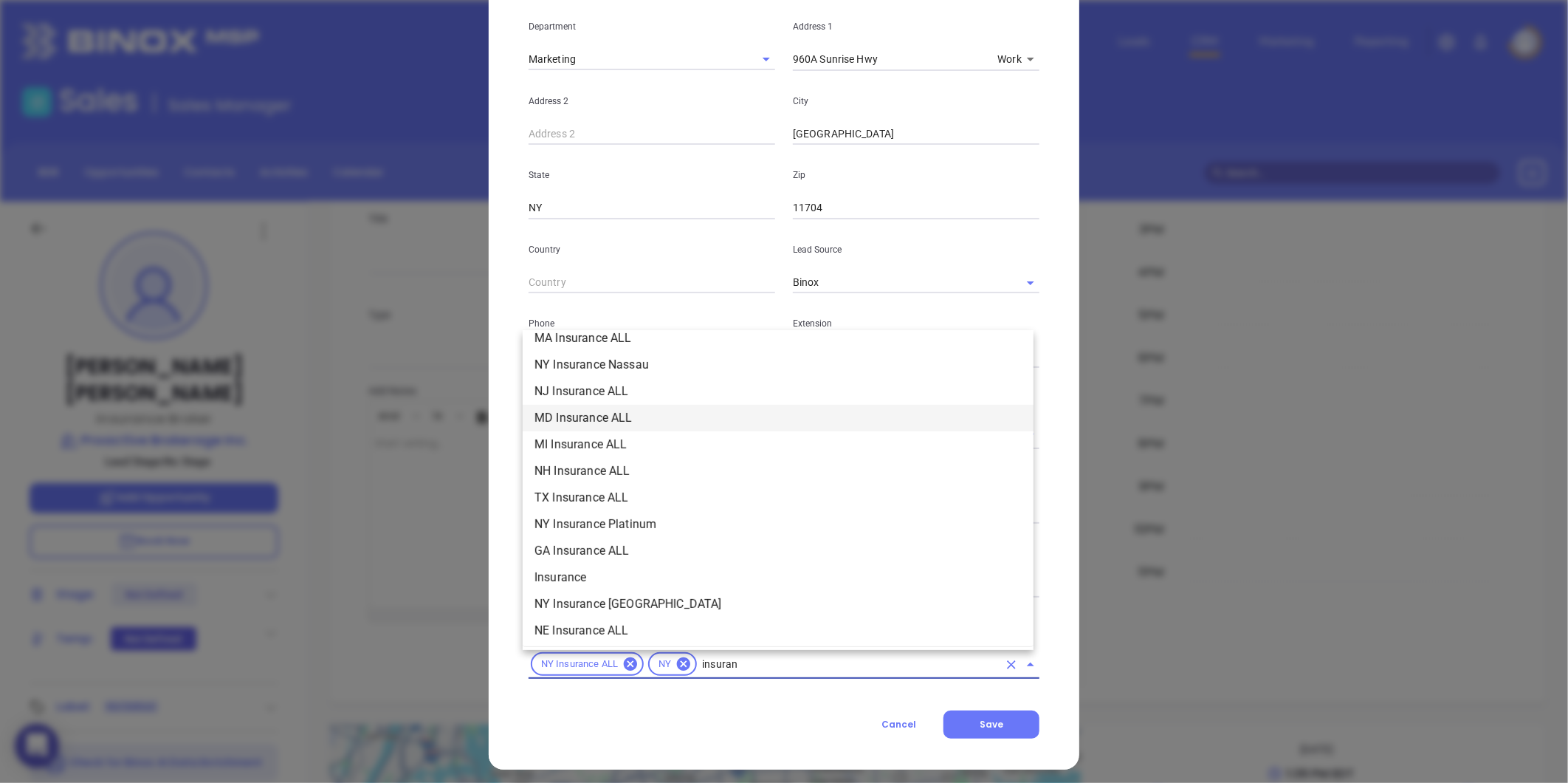
scroll to position [410, 0]
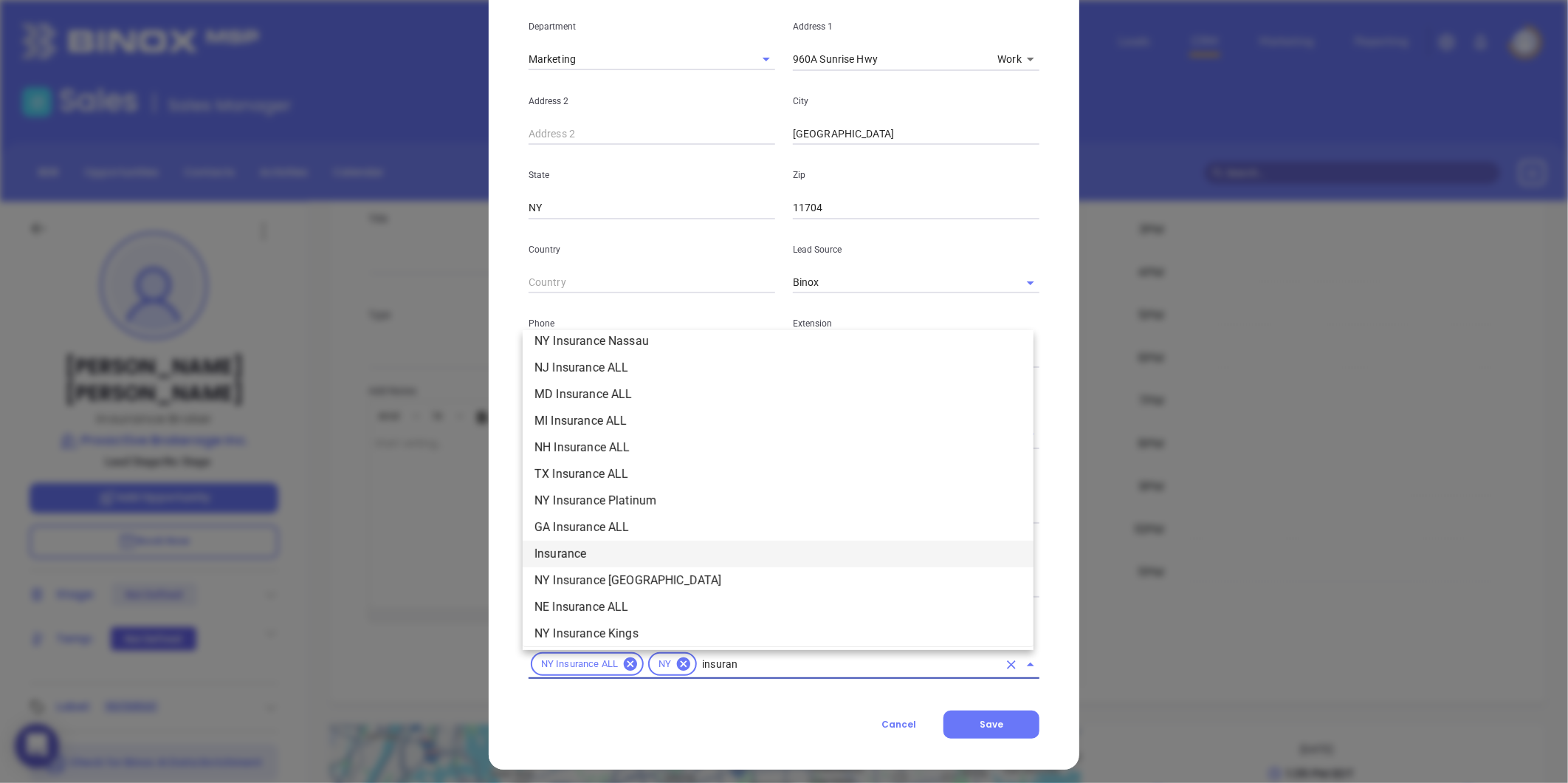
click at [563, 547] on li "Insurance" at bounding box center [778, 553] width 511 height 26
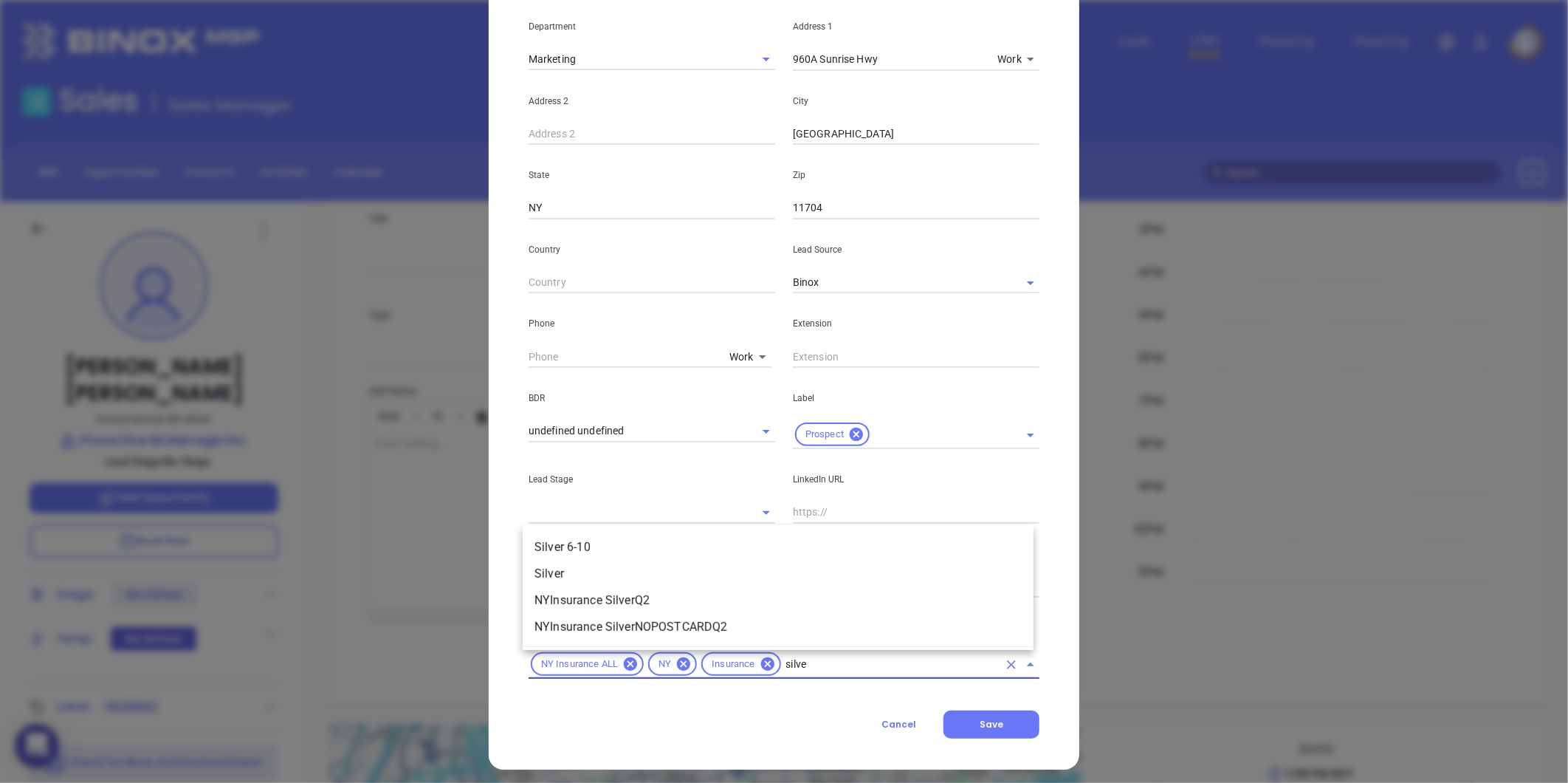
type input "silver"
click at [574, 544] on li "Silver 6-10" at bounding box center [778, 547] width 511 height 26
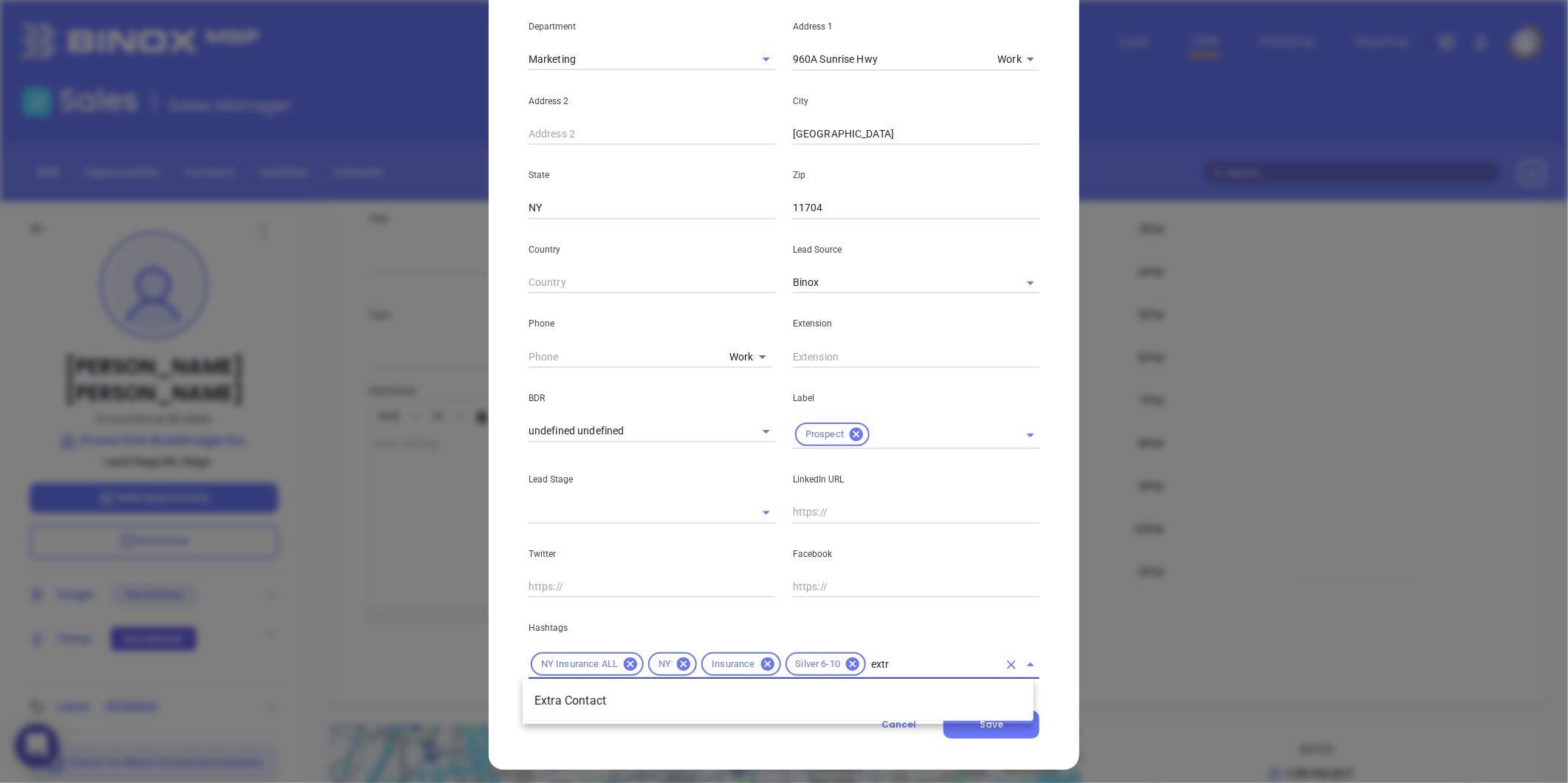
type input "extra"
click at [600, 705] on li "Extra Contact" at bounding box center [778, 700] width 511 height 26
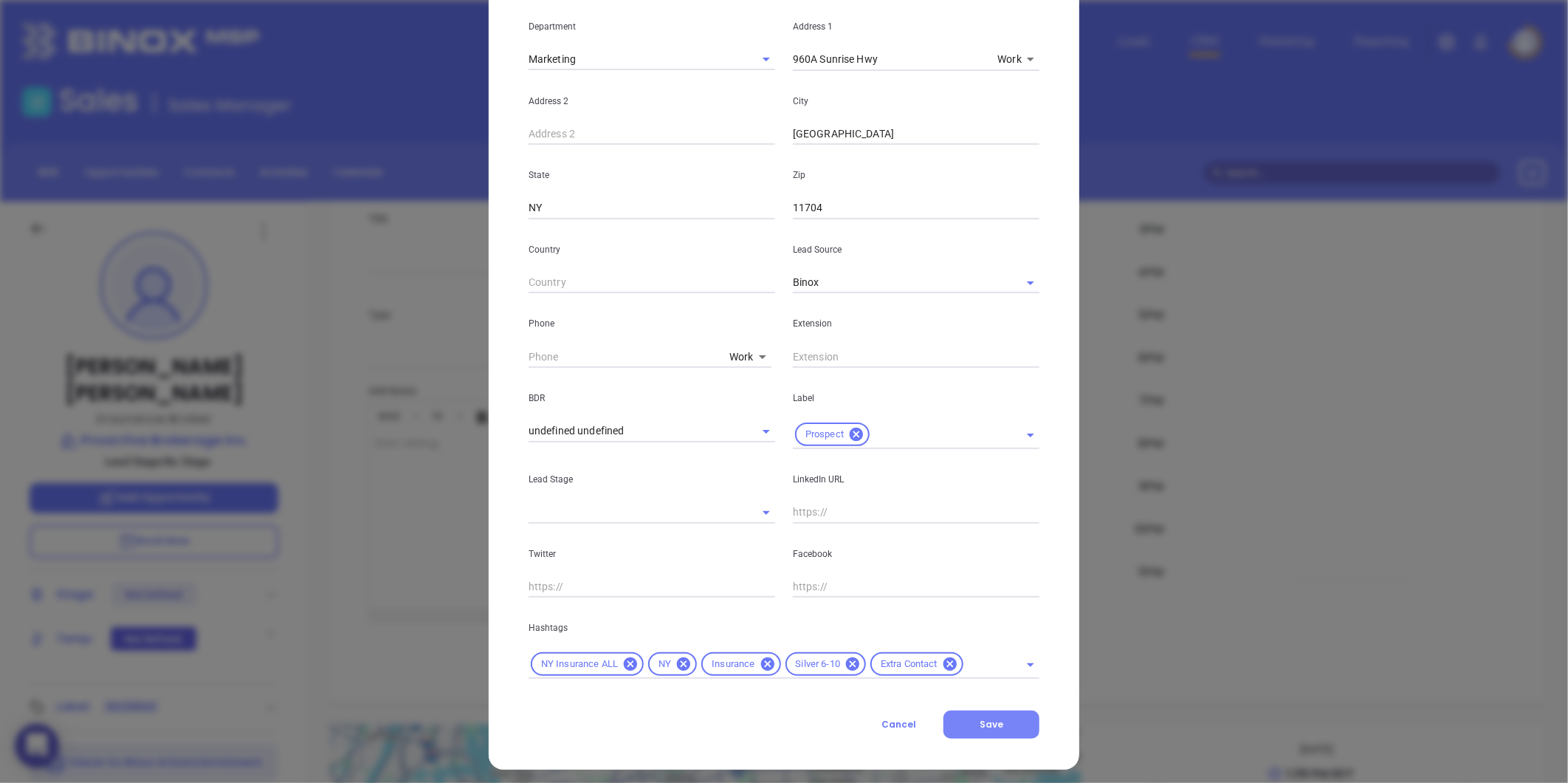
click at [992, 714] on button "Save" at bounding box center [991, 724] width 96 height 28
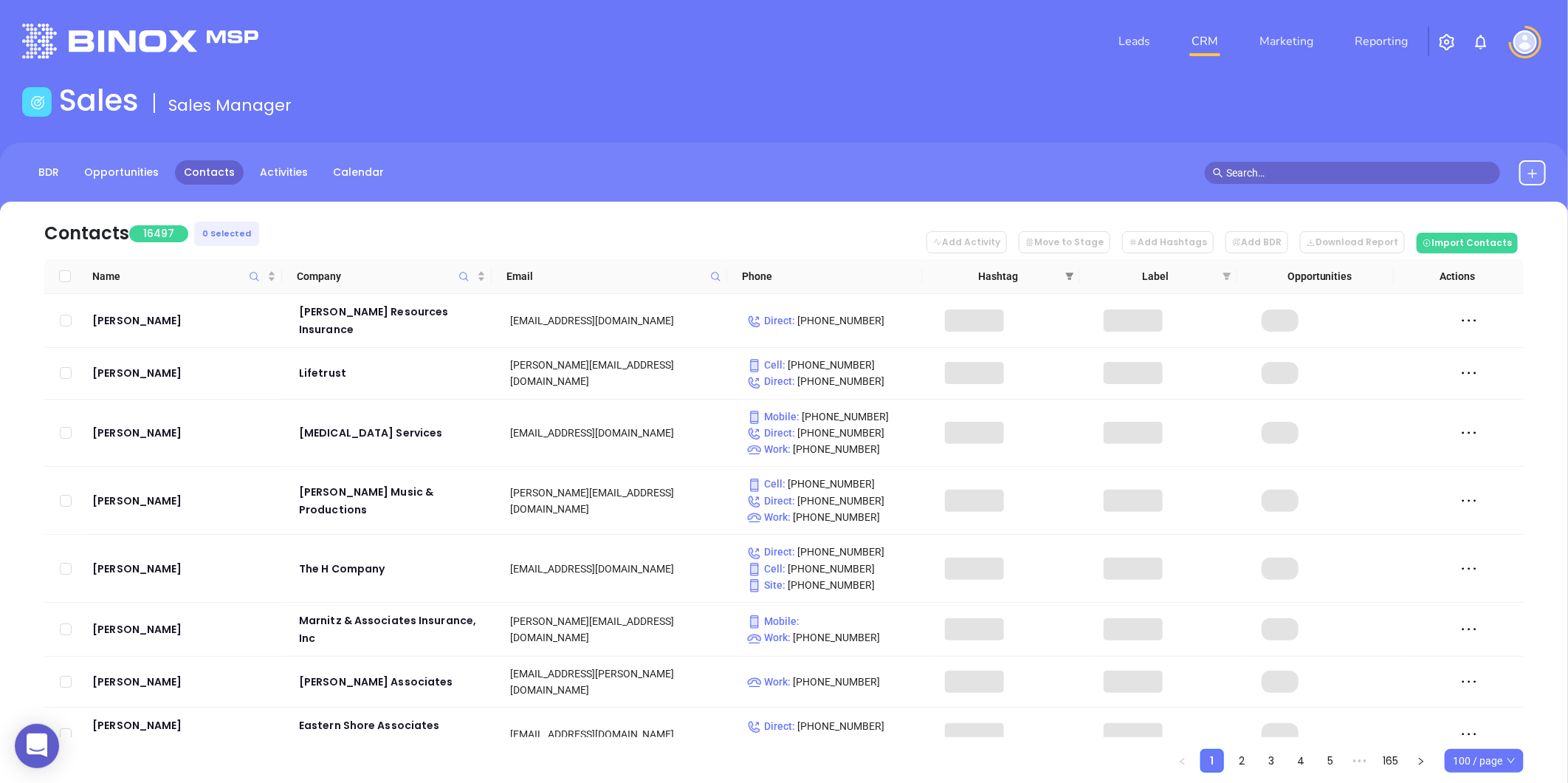
click at [1071, 268] on span at bounding box center [1069, 276] width 14 height 22
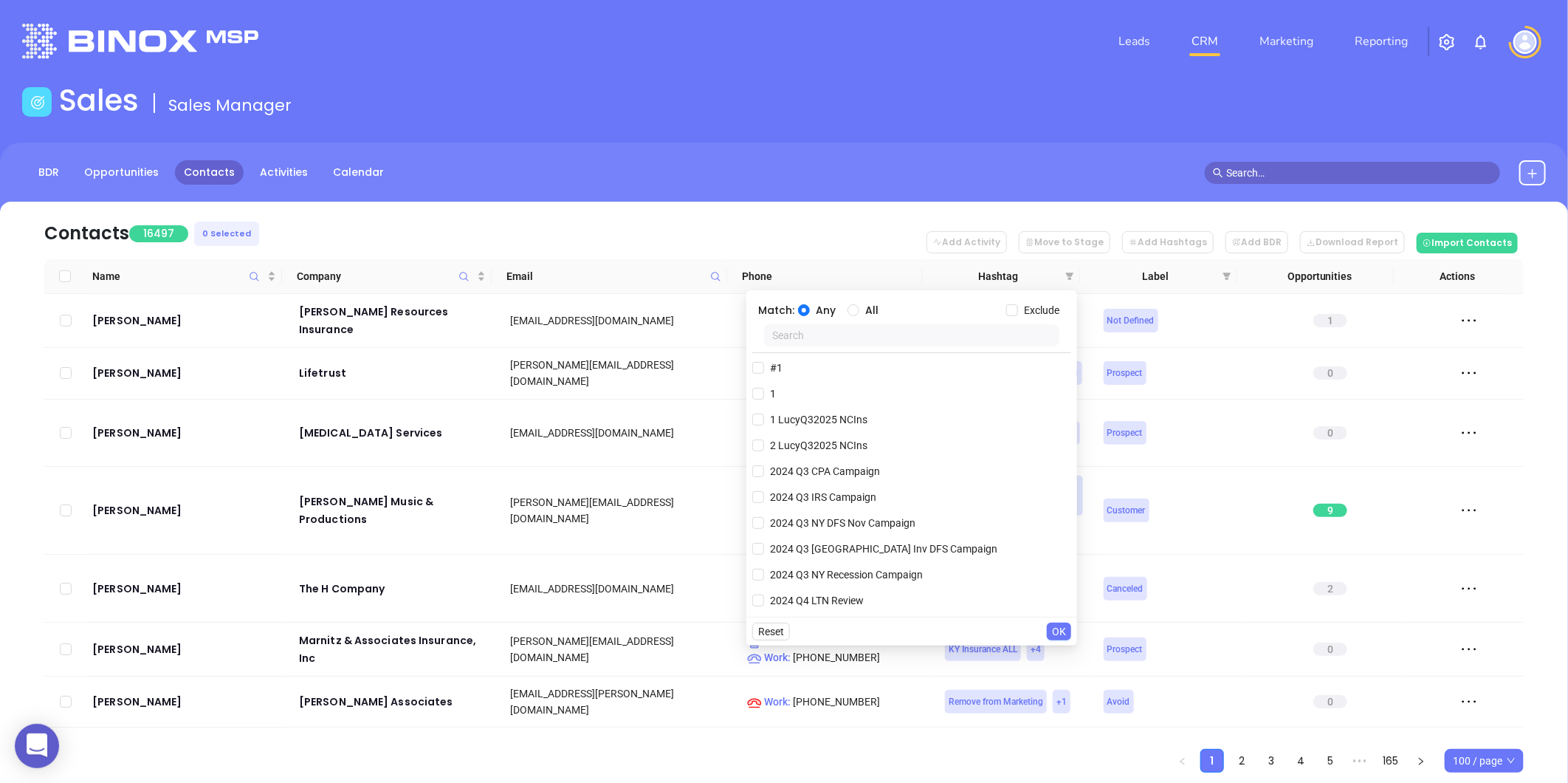
click at [903, 338] on input "text" at bounding box center [911, 335] width 296 height 22
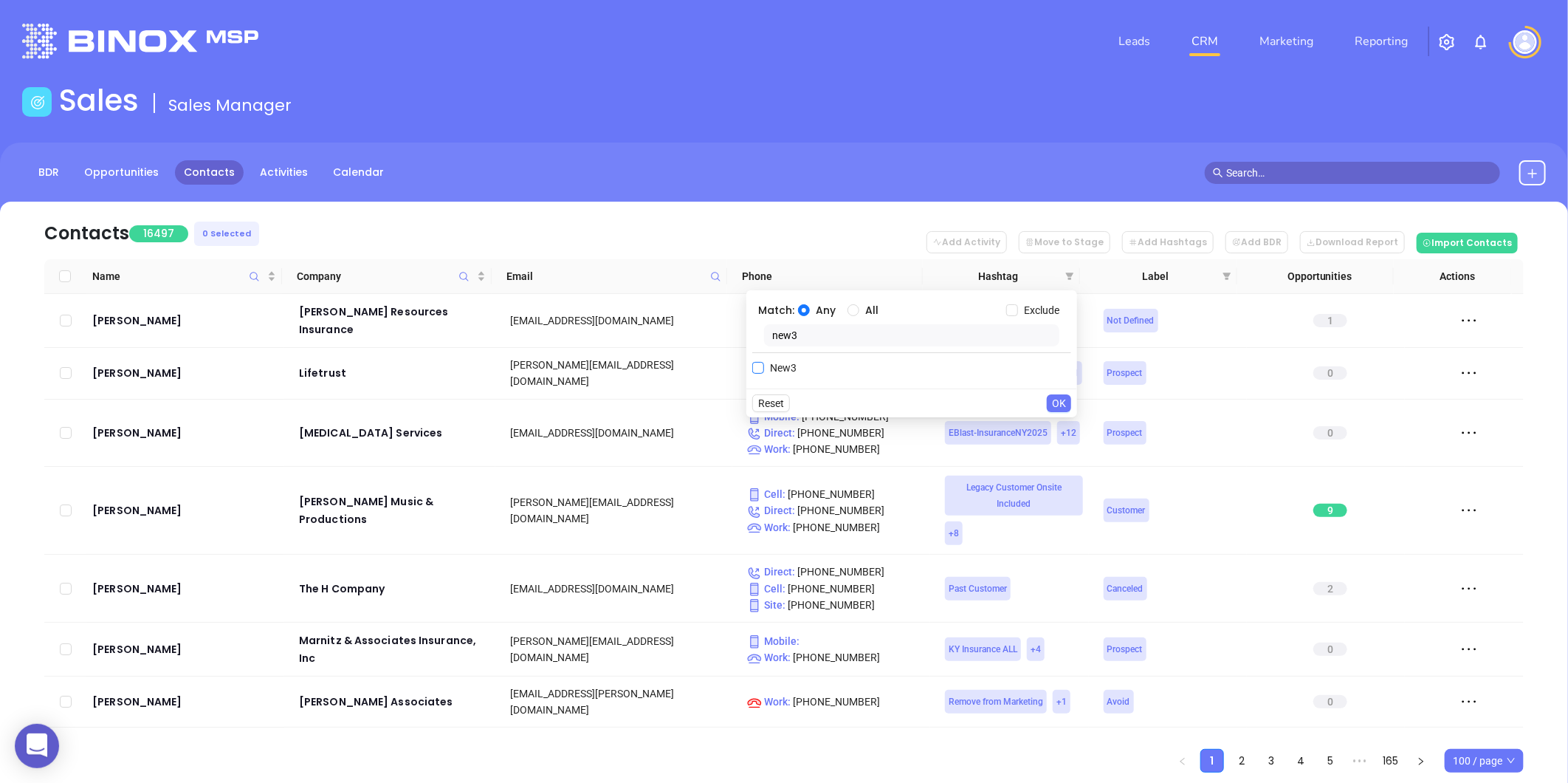
type input "new3"
click at [758, 368] on input "New3" at bounding box center [758, 368] width 12 height 12
checkbox input "true"
click at [744, 348] on body "0 Leads CRM Marketing Reporting Financial Leads Leads Sales Sales Manager BDR O…" at bounding box center [784, 391] width 1568 height 783
type input "tit"
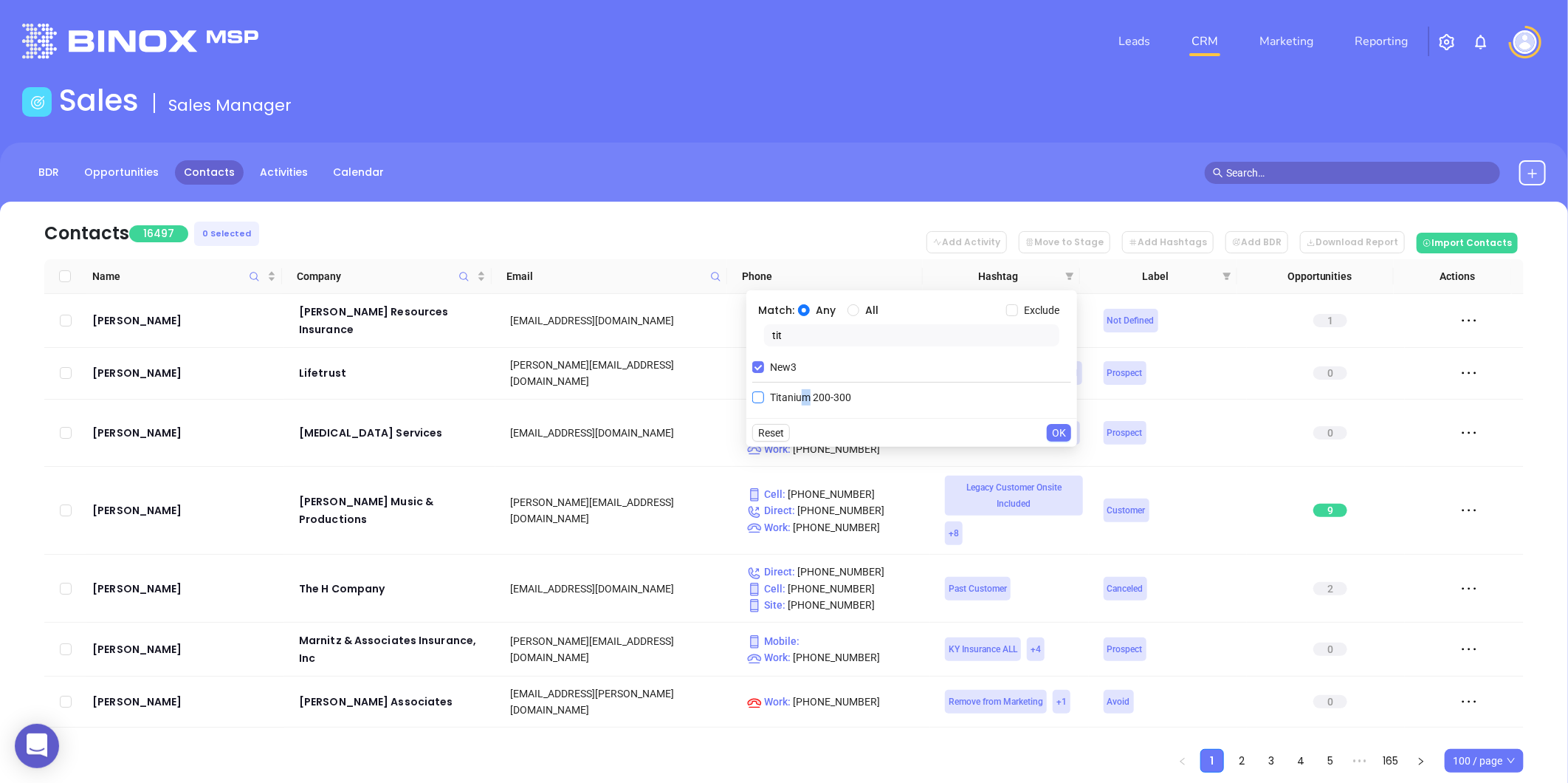
click at [807, 396] on span "Titanium 200-300" at bounding box center [810, 397] width 93 height 16
drag, startPoint x: 807, startPoint y: 396, endPoint x: 761, endPoint y: 396, distance: 46.0
click at [761, 396] on input "Titanium 200-300" at bounding box center [758, 397] width 12 height 12
checkbox input "true"
click at [854, 313] on input "All" at bounding box center [853, 310] width 12 height 12
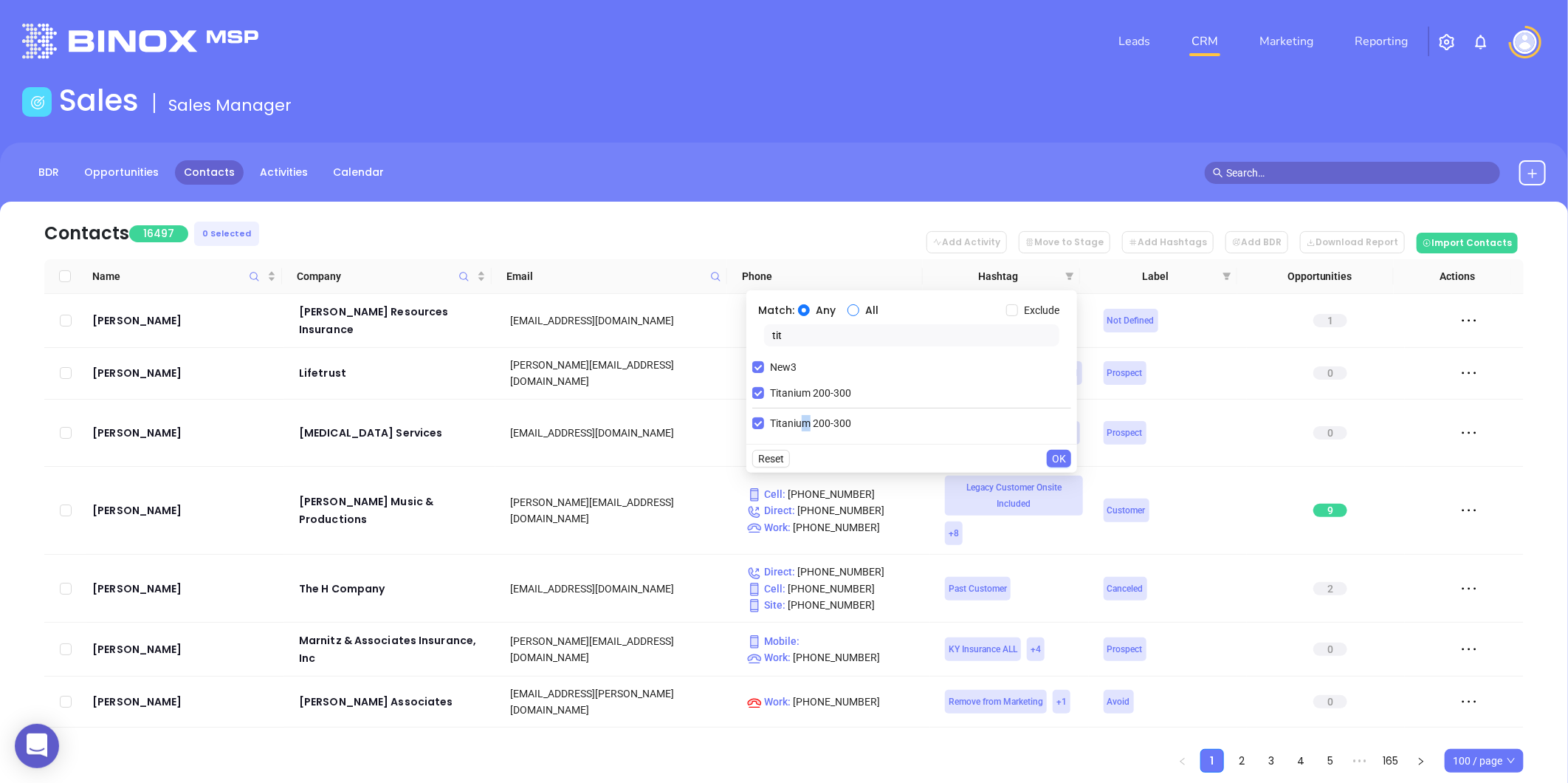
radio input "true"
click at [1053, 455] on span "OK" at bounding box center [1059, 458] width 14 height 16
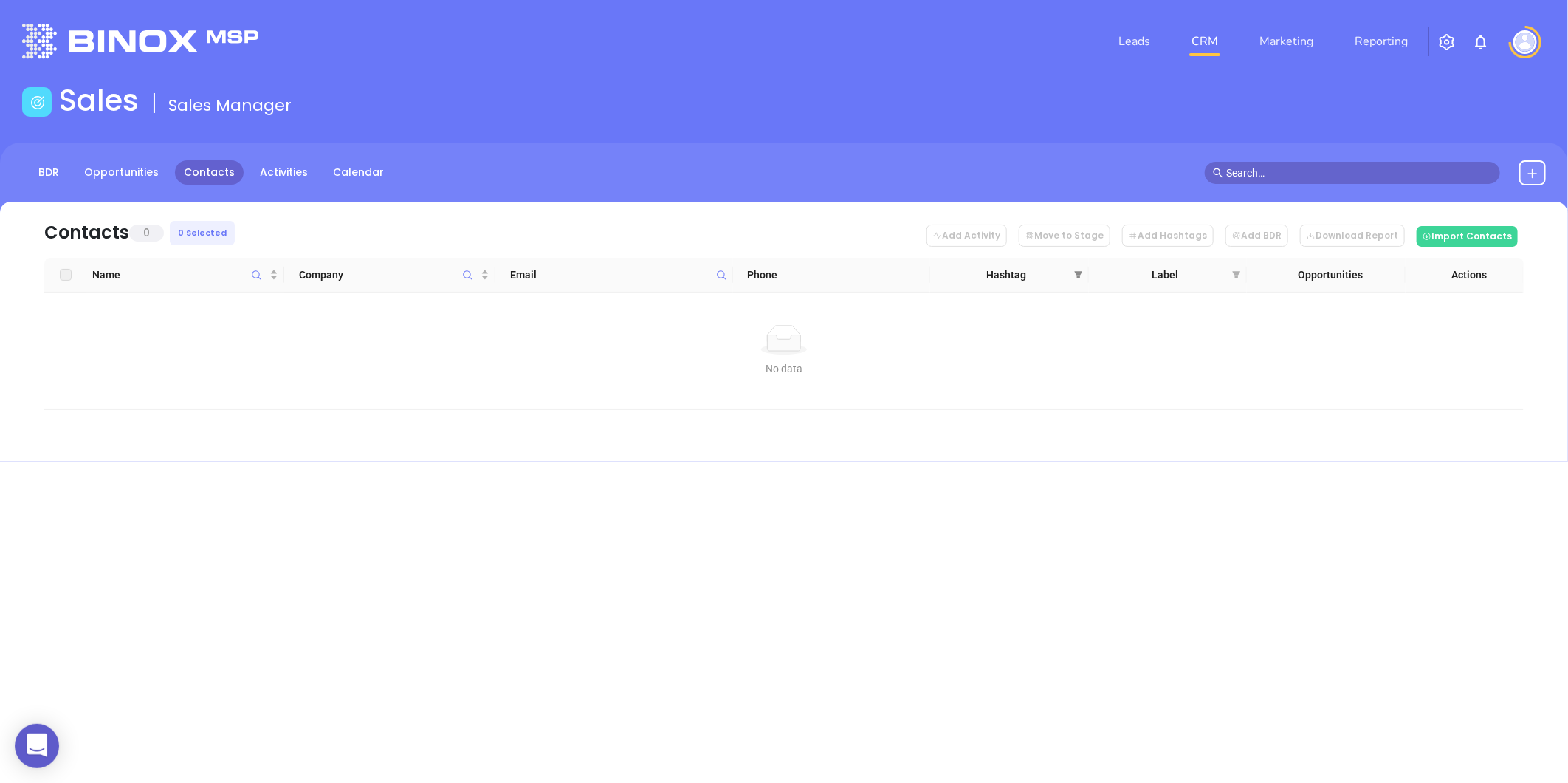
click at [1072, 268] on span at bounding box center [1077, 274] width 14 height 22
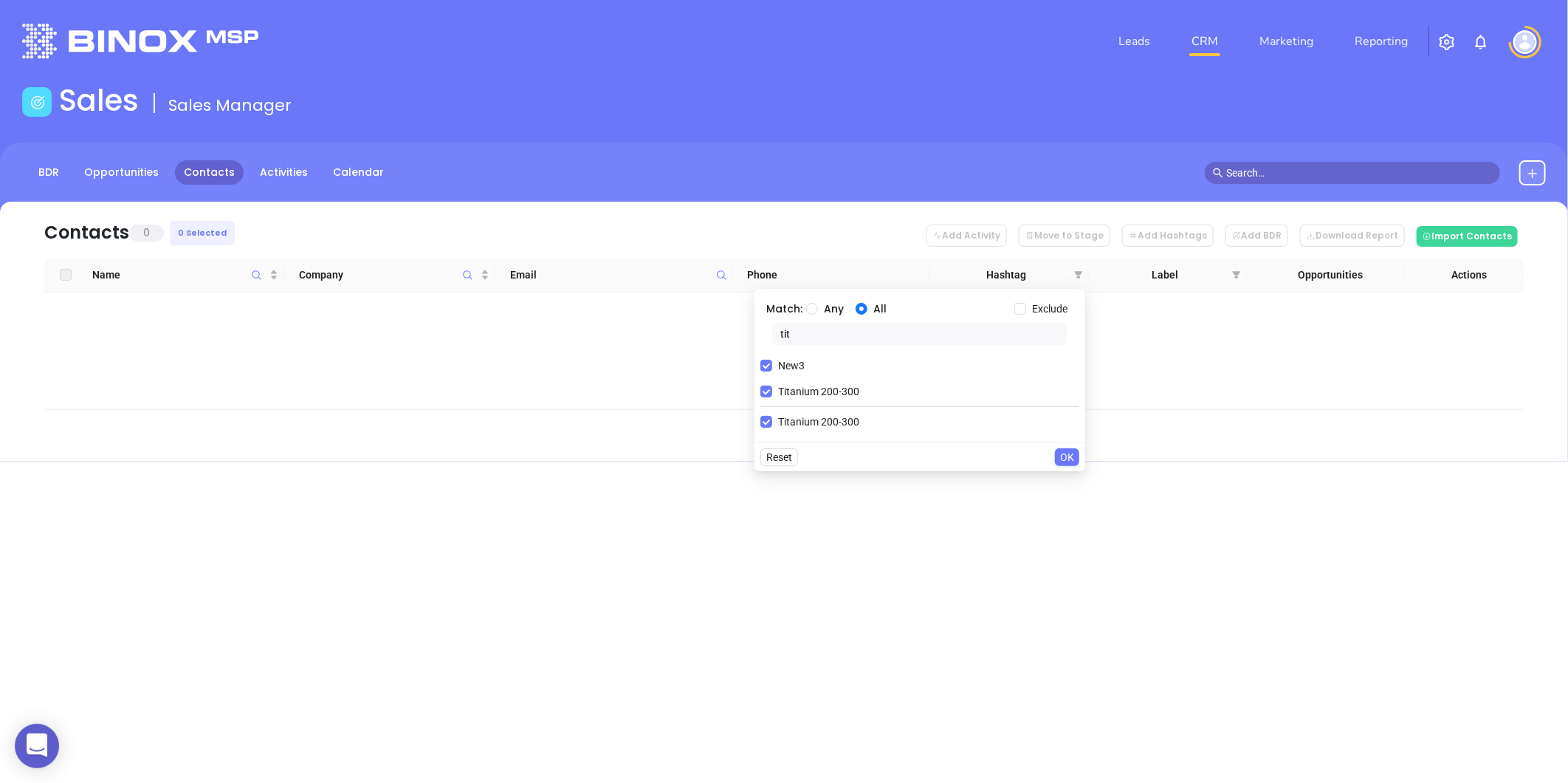
click at [813, 337] on input "tit" at bounding box center [919, 334] width 296 height 22
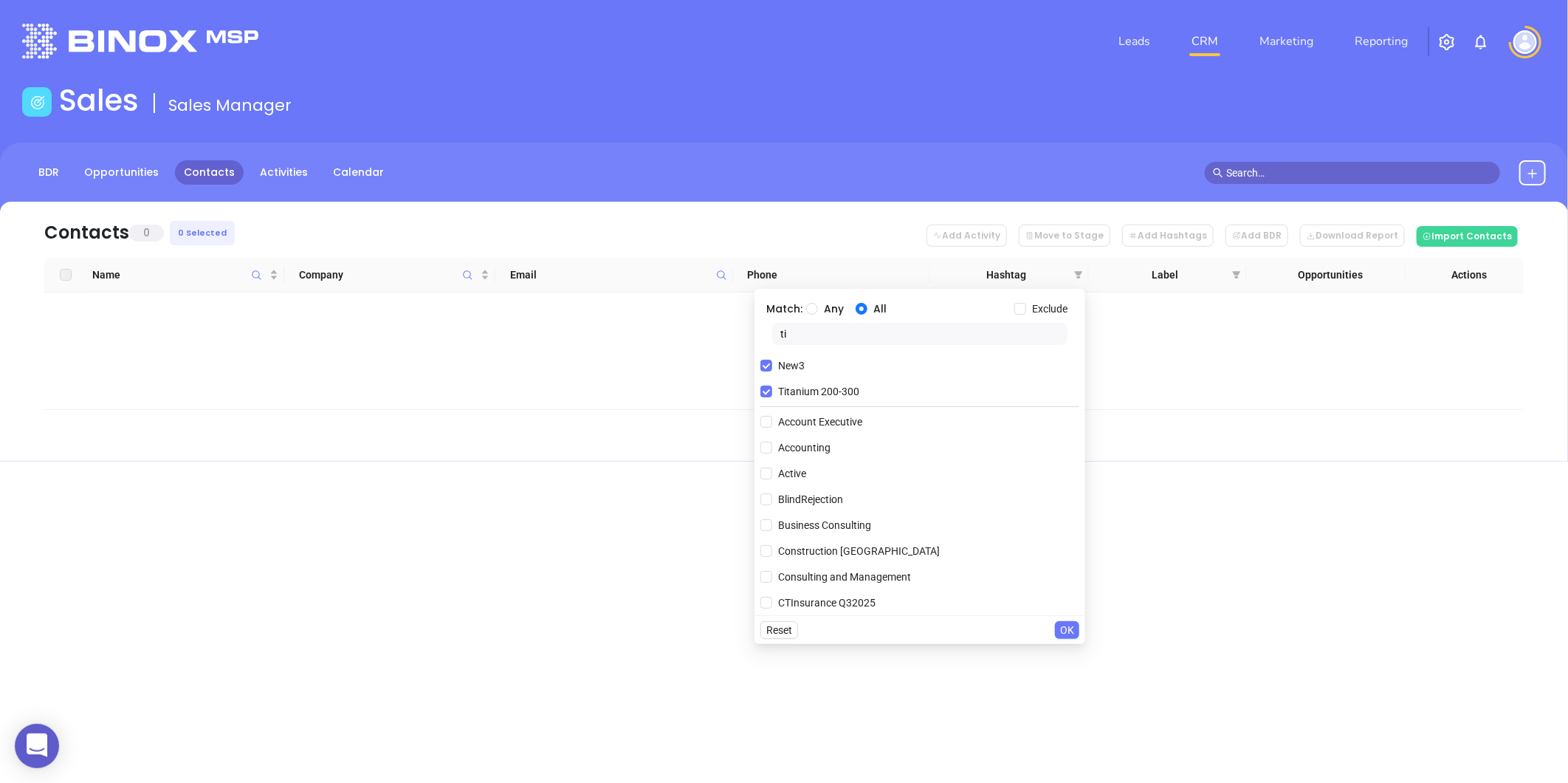
type input "t"
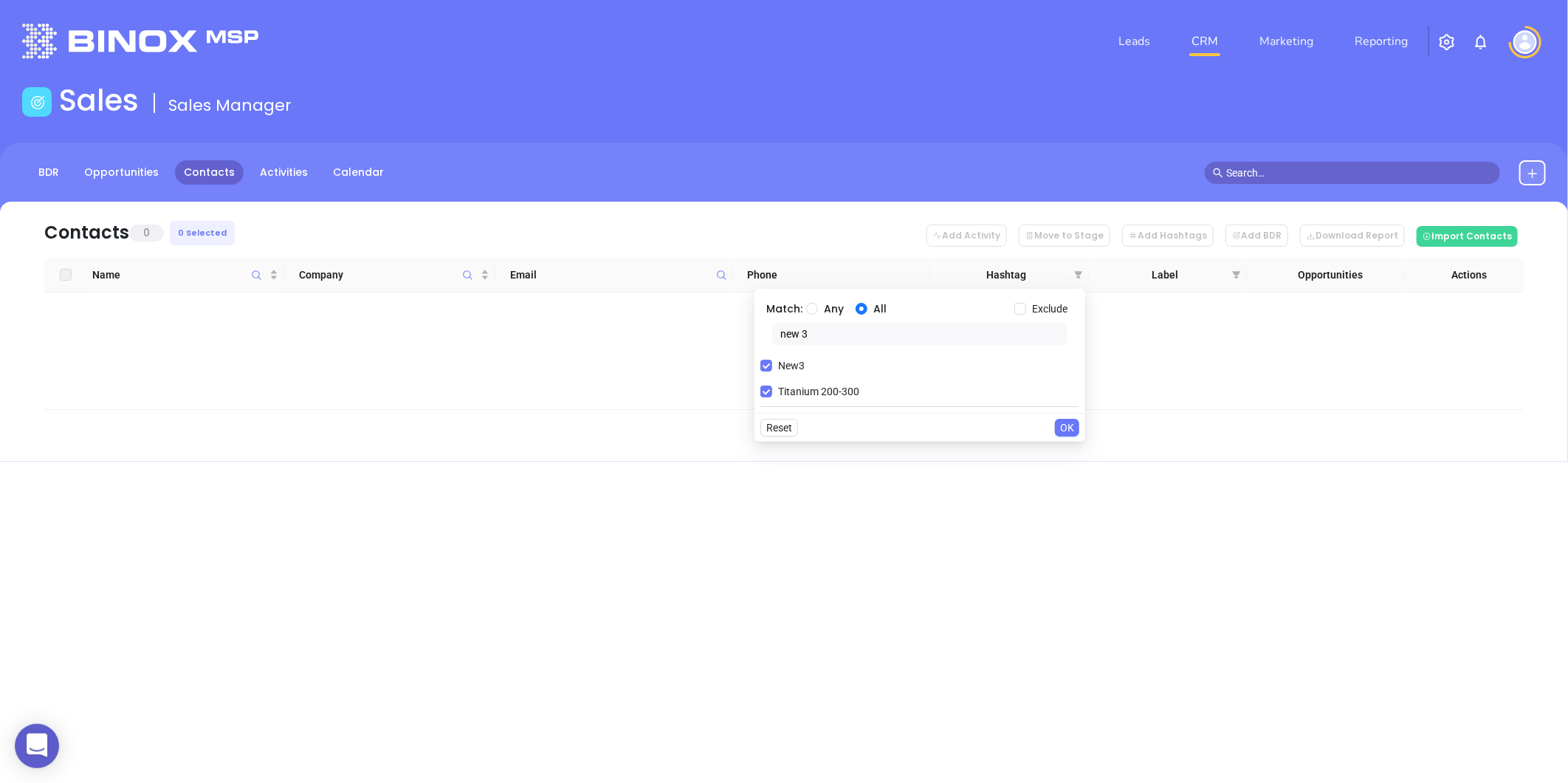
click at [824, 338] on input "new 3" at bounding box center [919, 334] width 296 height 22
type input "new 3"
click at [1071, 423] on span "OK" at bounding box center [1066, 427] width 14 height 16
click at [1074, 277] on icon "filter" at bounding box center [1078, 274] width 9 height 9
click at [1066, 424] on span "OK" at bounding box center [1066, 427] width 14 height 16
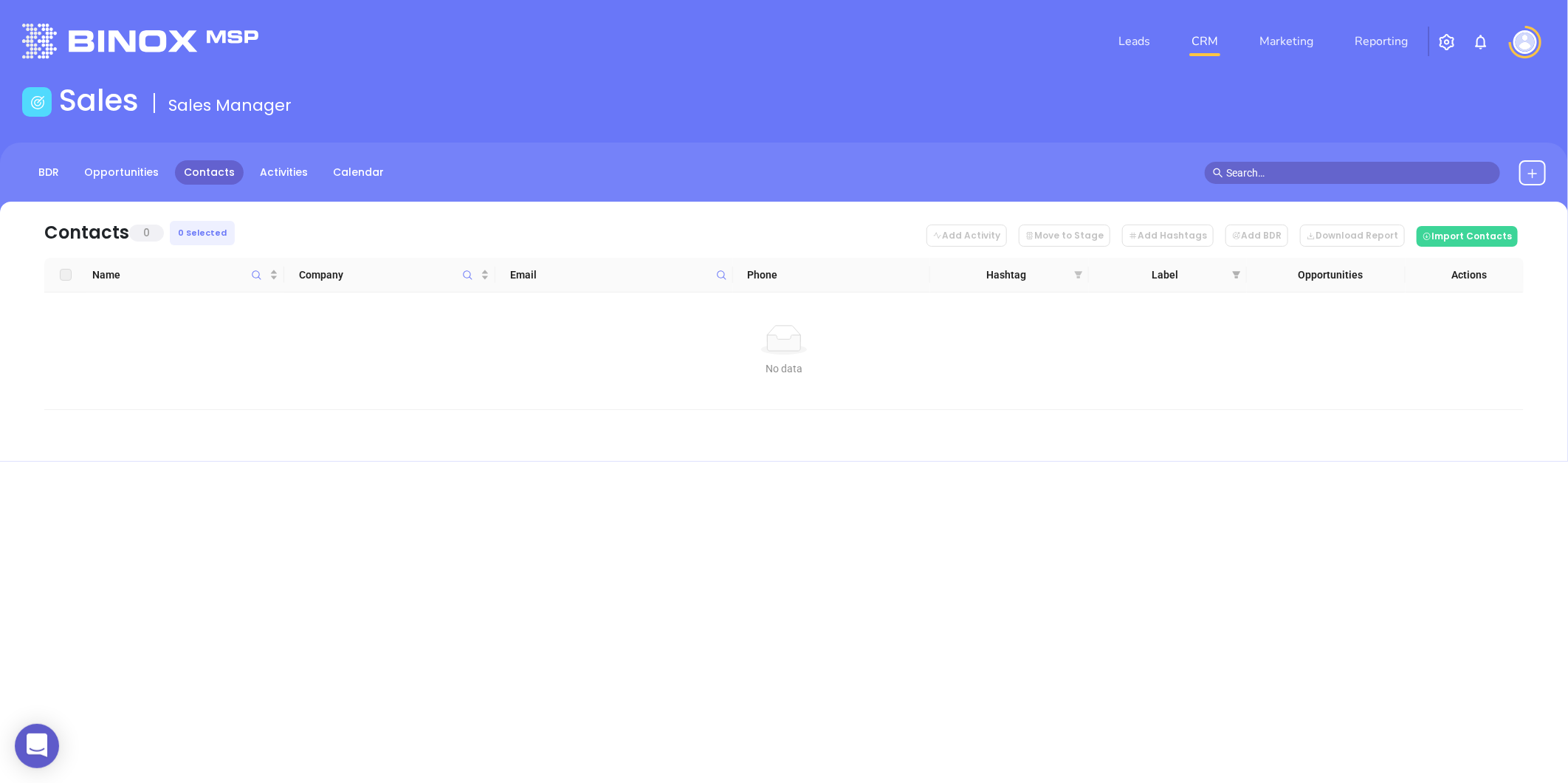
click at [1076, 271] on icon "filter" at bounding box center [1078, 274] width 9 height 8
click at [1065, 427] on span "OK" at bounding box center [1066, 427] width 14 height 16
click at [1078, 274] on icon "filter" at bounding box center [1078, 274] width 9 height 8
click at [1066, 419] on span "OK" at bounding box center [1066, 427] width 14 height 16
click at [1075, 270] on icon "filter" at bounding box center [1078, 274] width 9 height 9
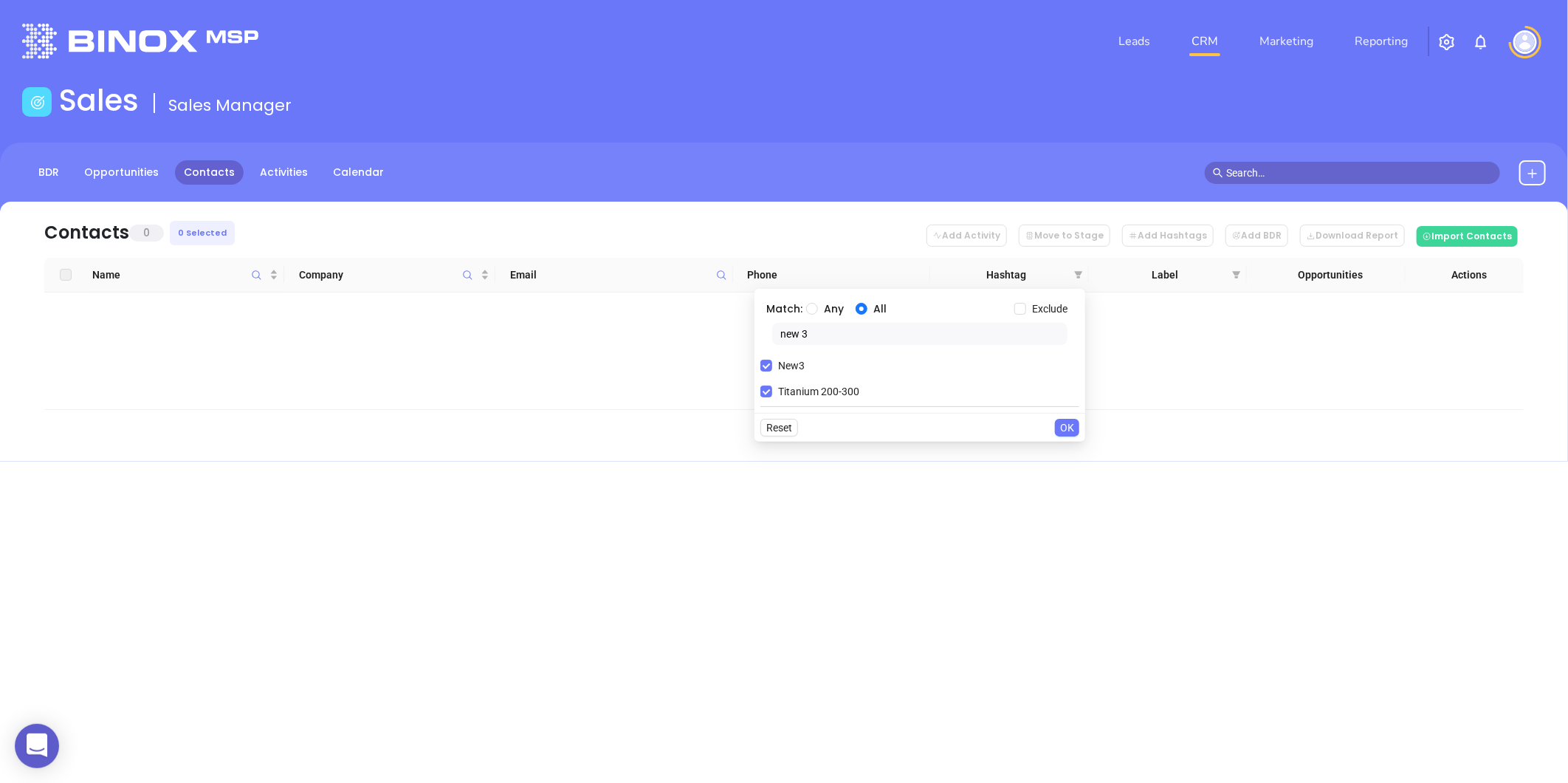
click at [1060, 424] on span "OK" at bounding box center [1066, 427] width 14 height 16
click at [1080, 270] on icon "filter" at bounding box center [1078, 274] width 9 height 9
click at [1067, 426] on span "OK" at bounding box center [1066, 427] width 14 height 16
drag, startPoint x: 1075, startPoint y: 277, endPoint x: 1076, endPoint y: 316, distance: 39.0
click at [1075, 277] on icon "filter" at bounding box center [1078, 274] width 9 height 9
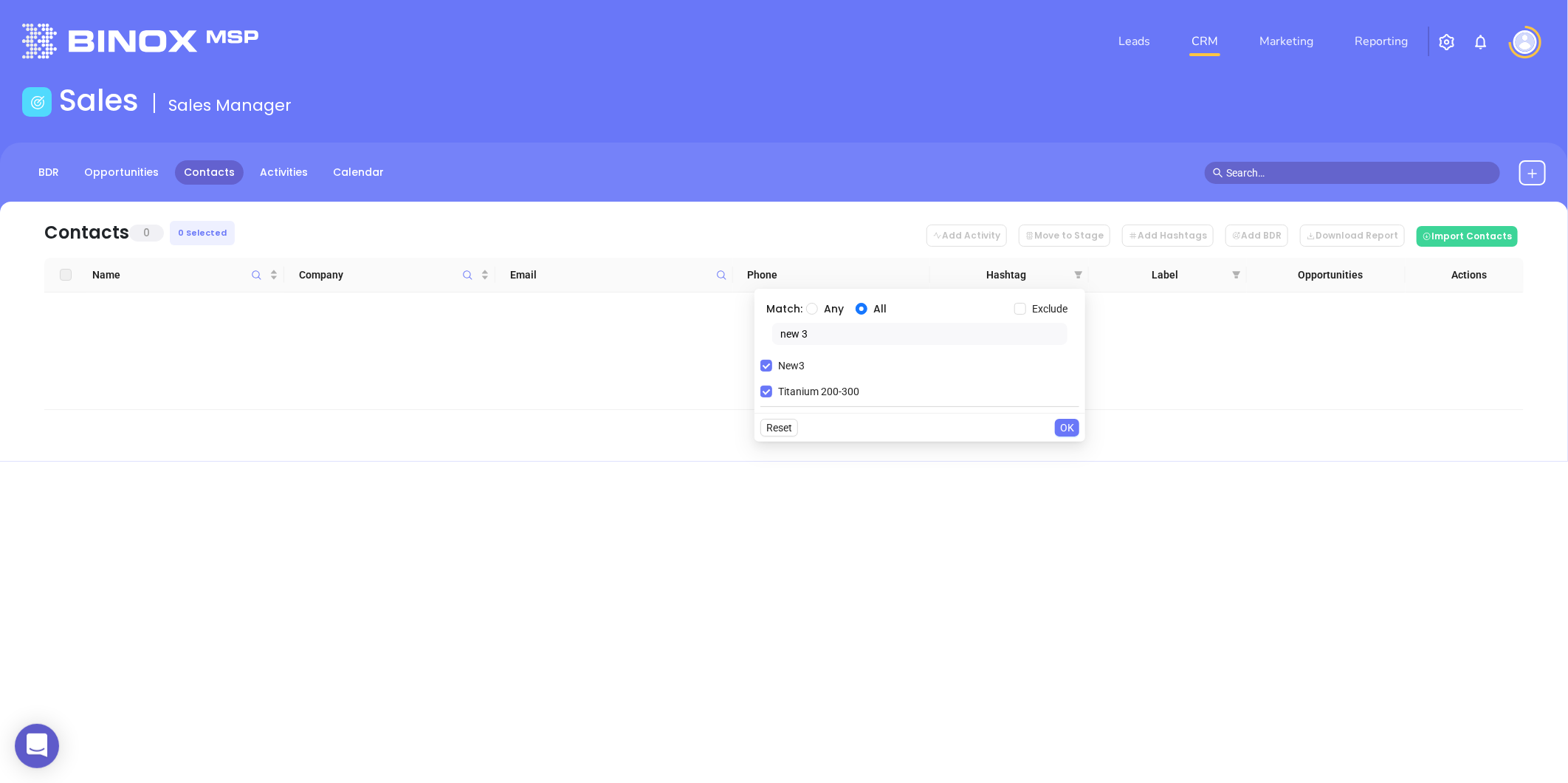
drag, startPoint x: 1065, startPoint y: 423, endPoint x: 1086, endPoint y: 413, distance: 23.3
click at [1065, 419] on span "OK" at bounding box center [1066, 427] width 14 height 16
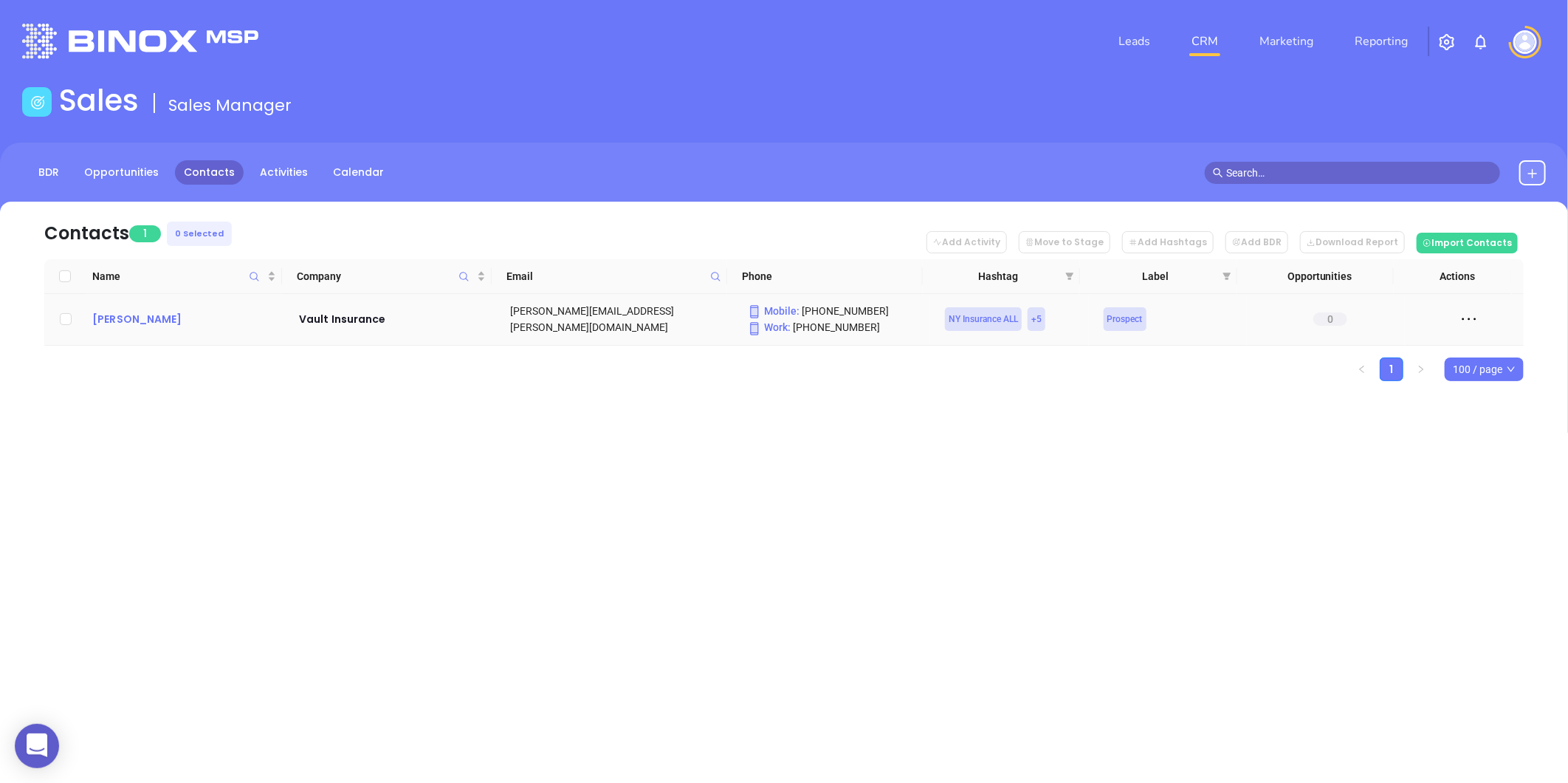
click at [157, 316] on div "Michele Verducci" at bounding box center [185, 319] width 186 height 18
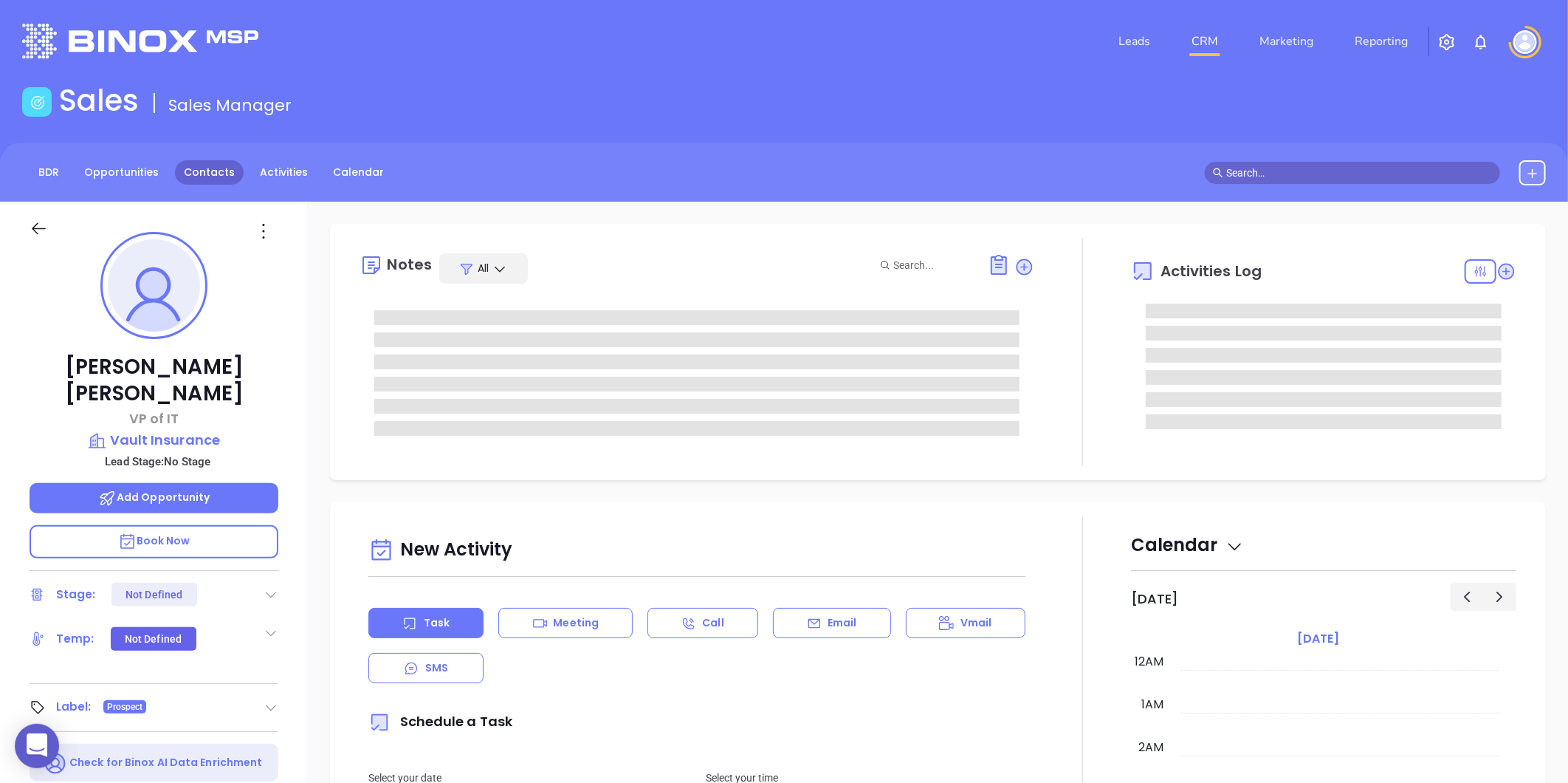
type input "08/29/2025"
type input "Liz Cruz"
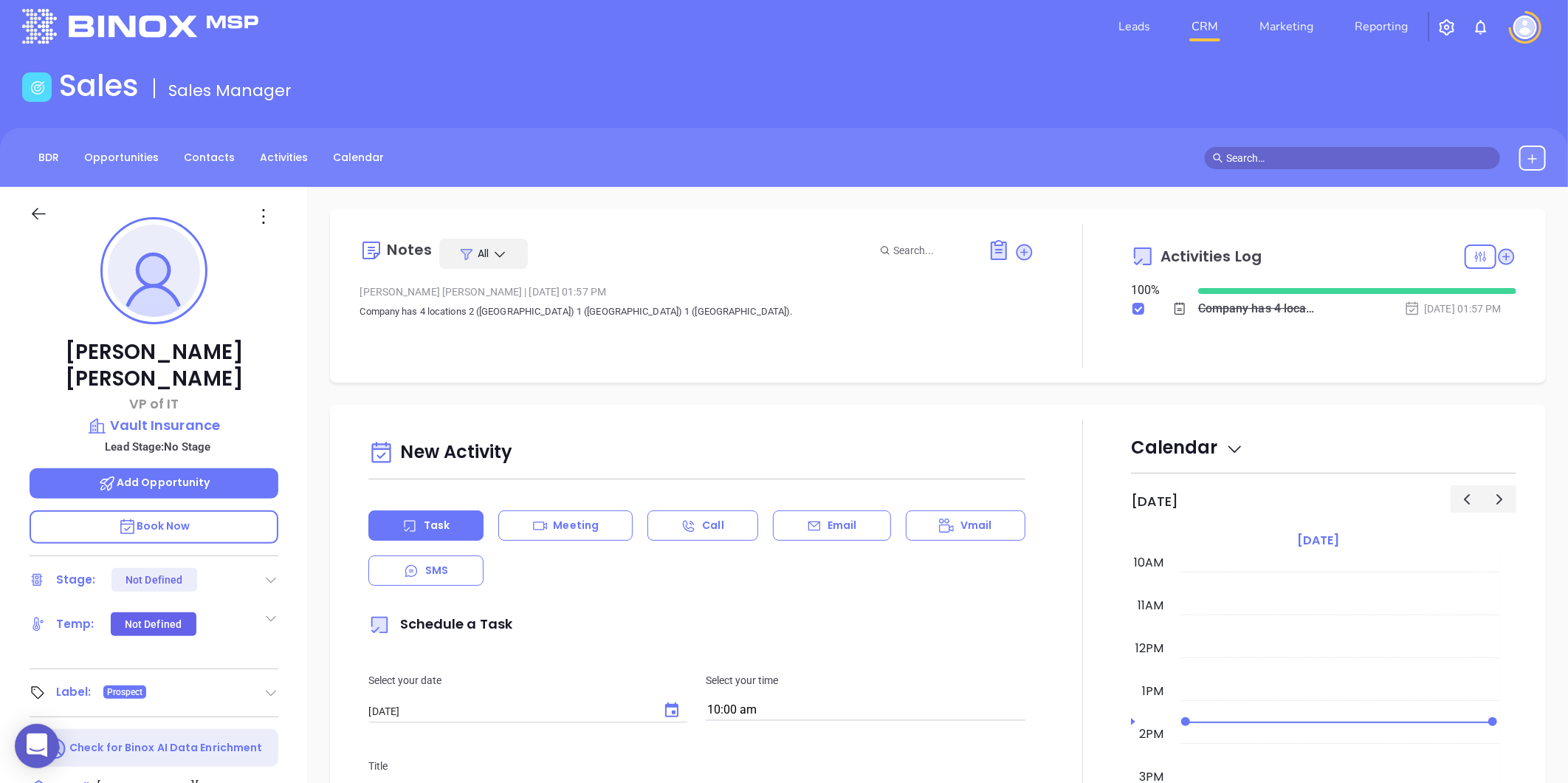
scroll to position [0, 0]
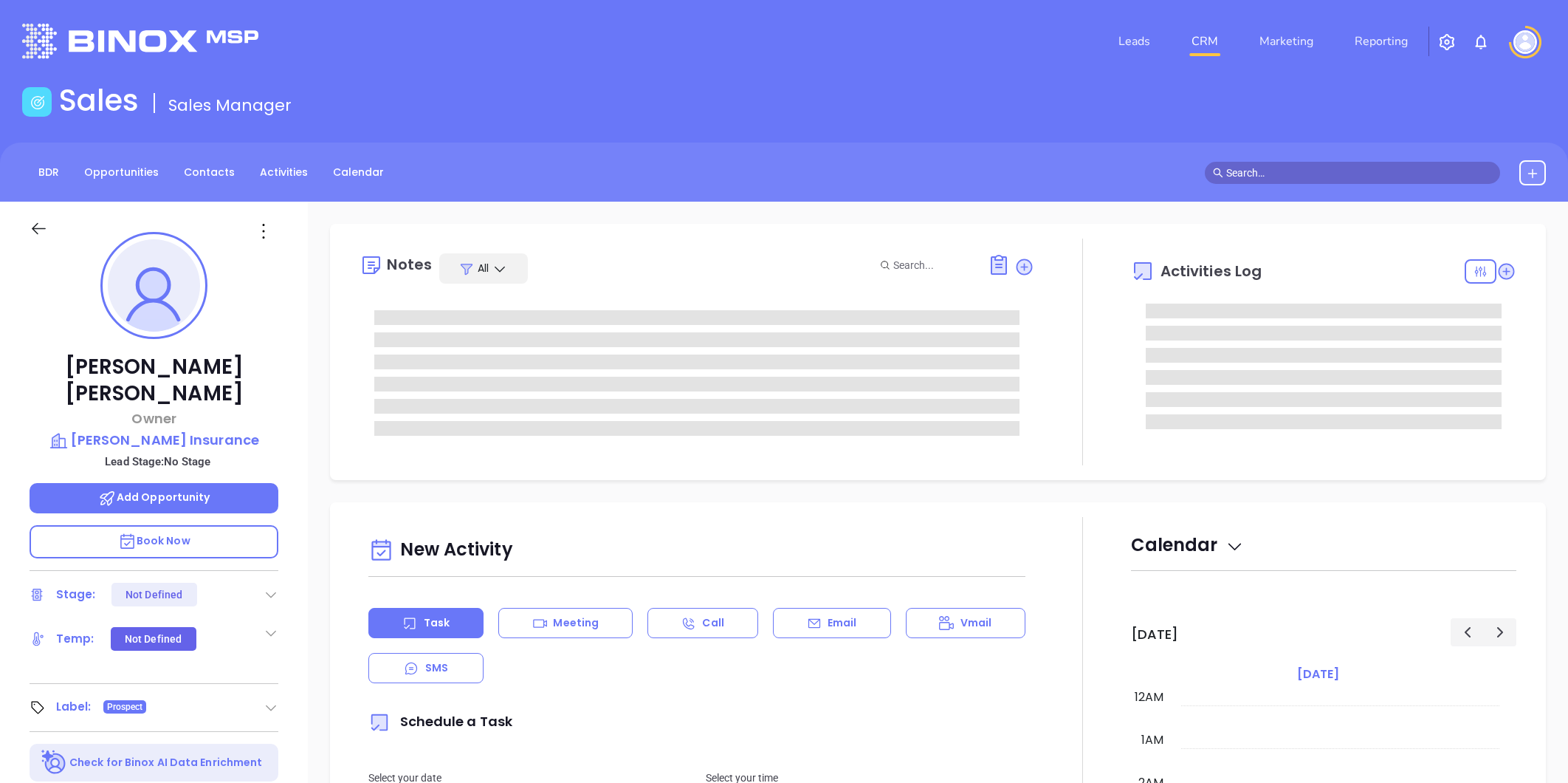
type input "[DATE]"
type input "[PERSON_NAME]"
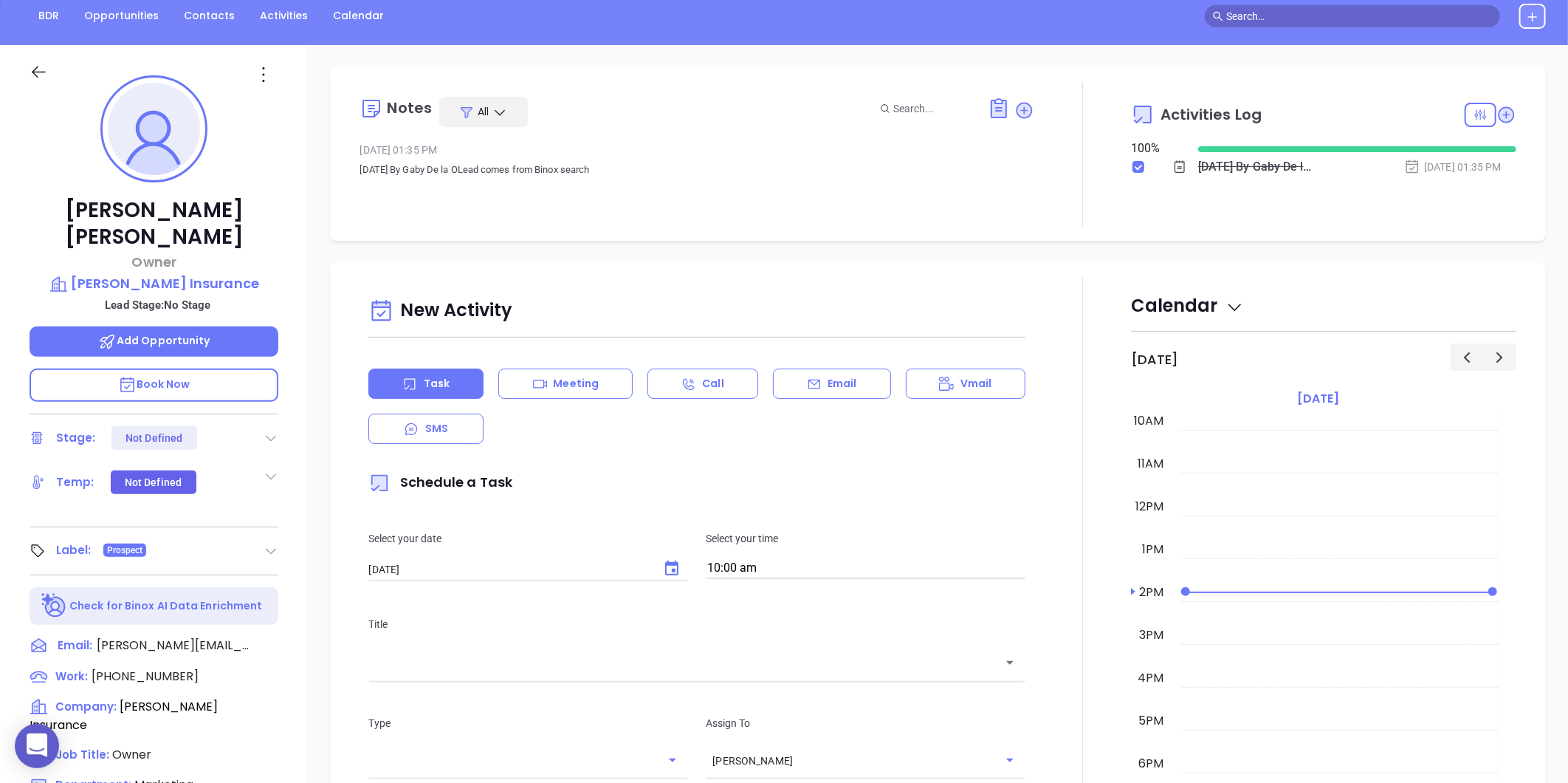
scroll to position [164, 0]
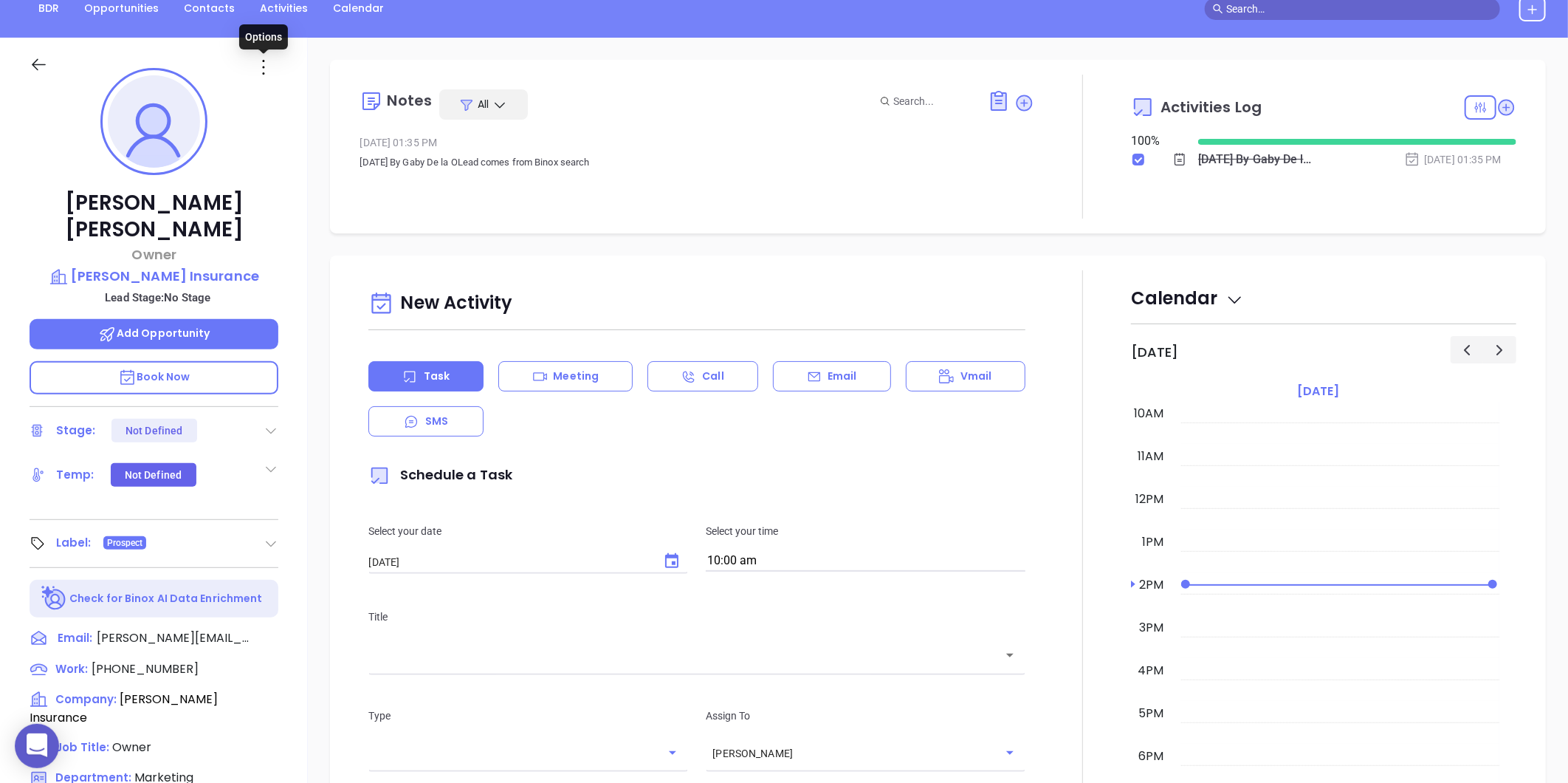
click at [267, 69] on icon at bounding box center [264, 67] width 24 height 24
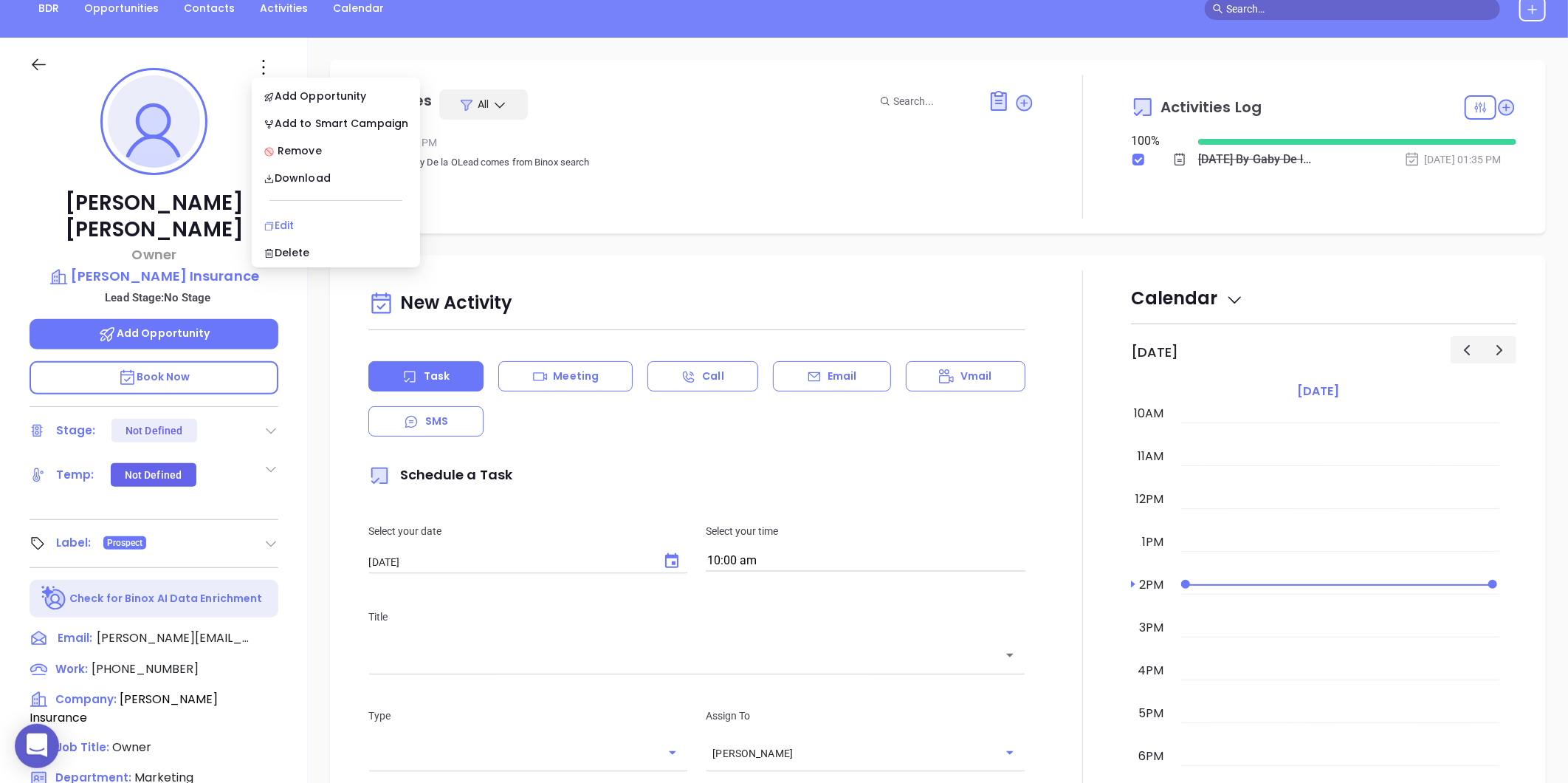
click at [293, 222] on div "Edit" at bounding box center [336, 225] width 145 height 16
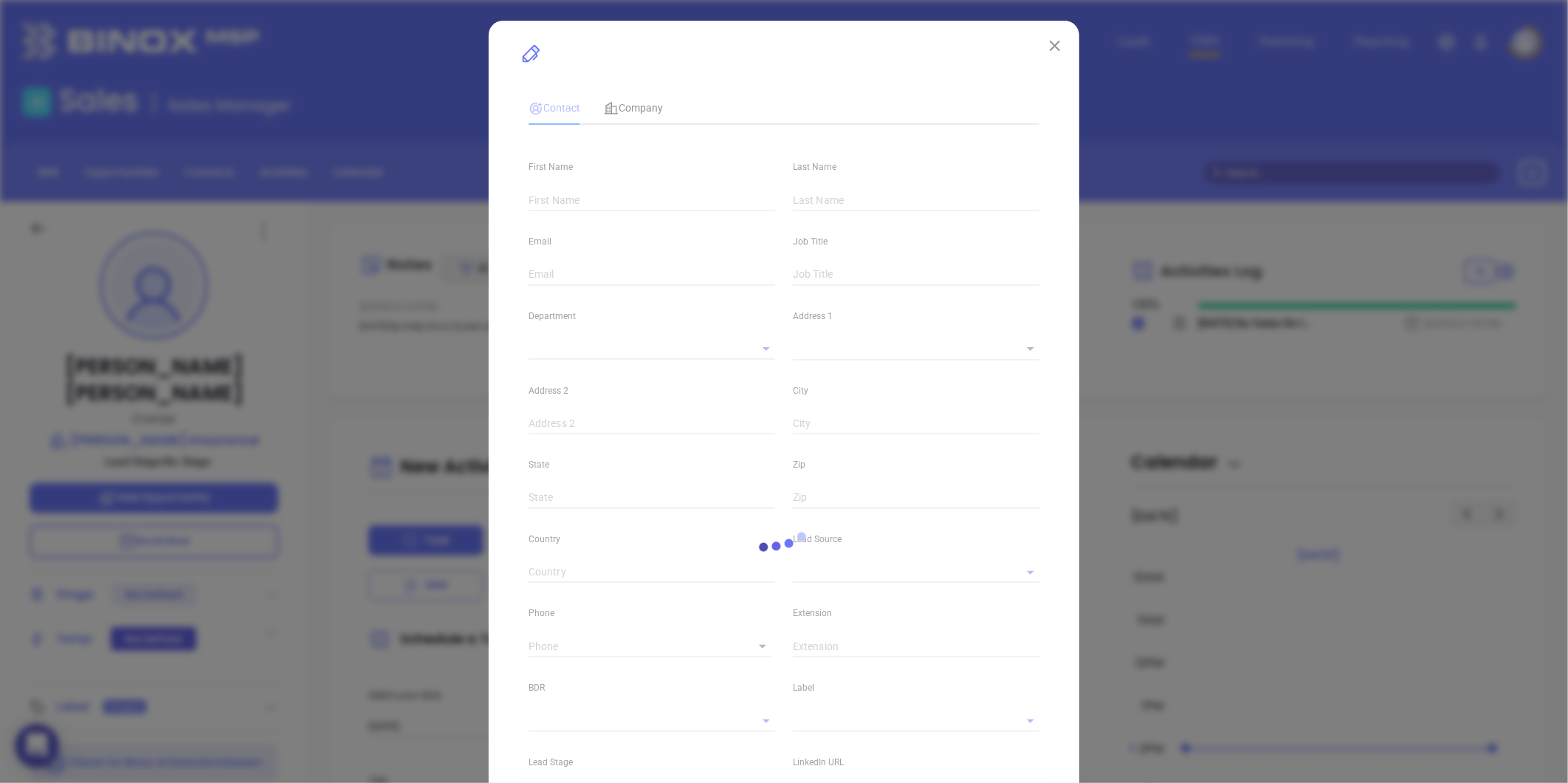
type input "[PERSON_NAME]"
type input "[PERSON_NAME][EMAIL_ADDRESS][DOMAIN_NAME]"
type input "Owner"
type input "1"
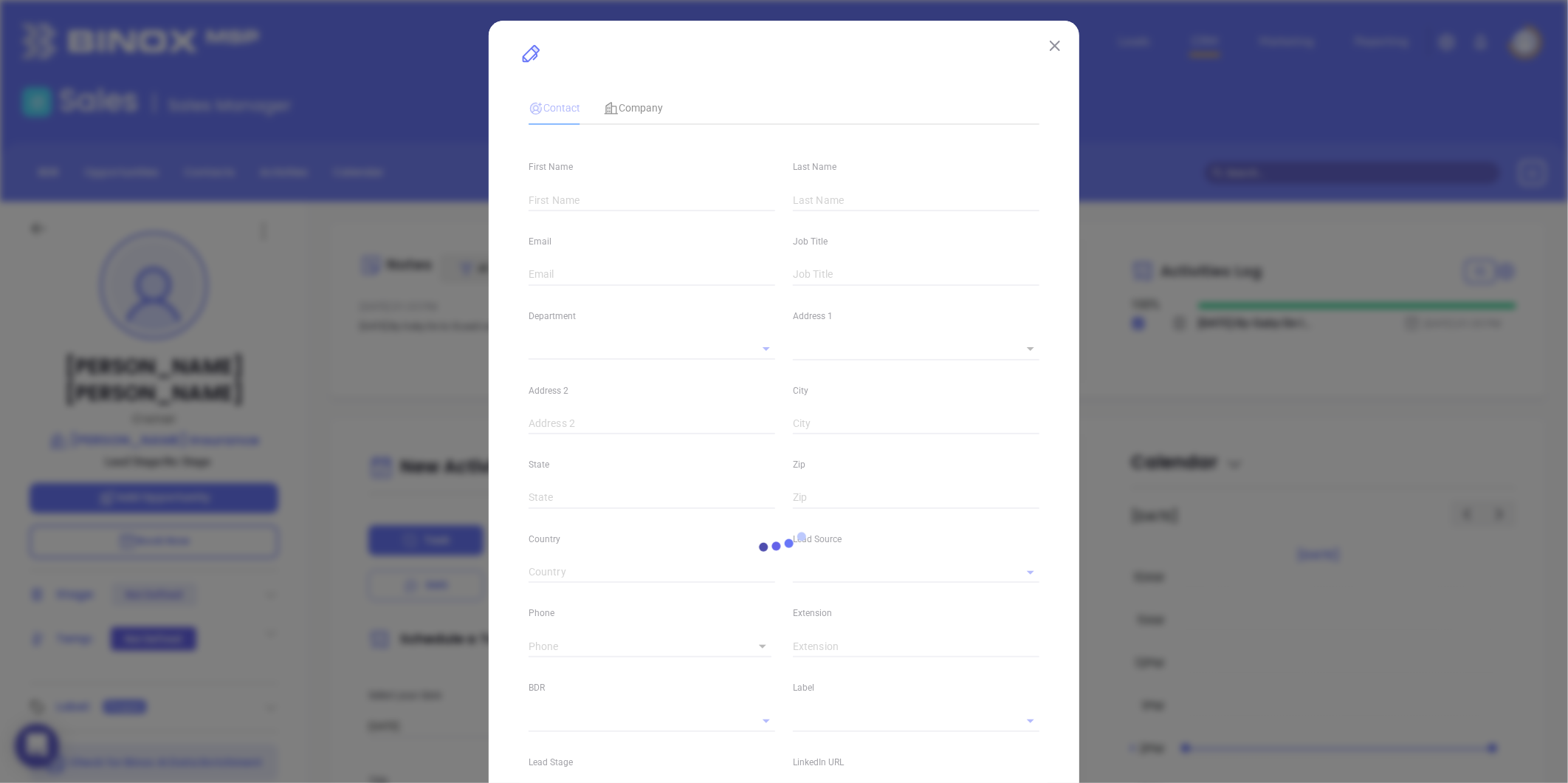
type input "[DOMAIN_NAME][URL][PERSON_NAME]"
type input "Marketing"
type input "Binox"
type input "undefined undefined"
type input "[PHONE_NUMBER]"
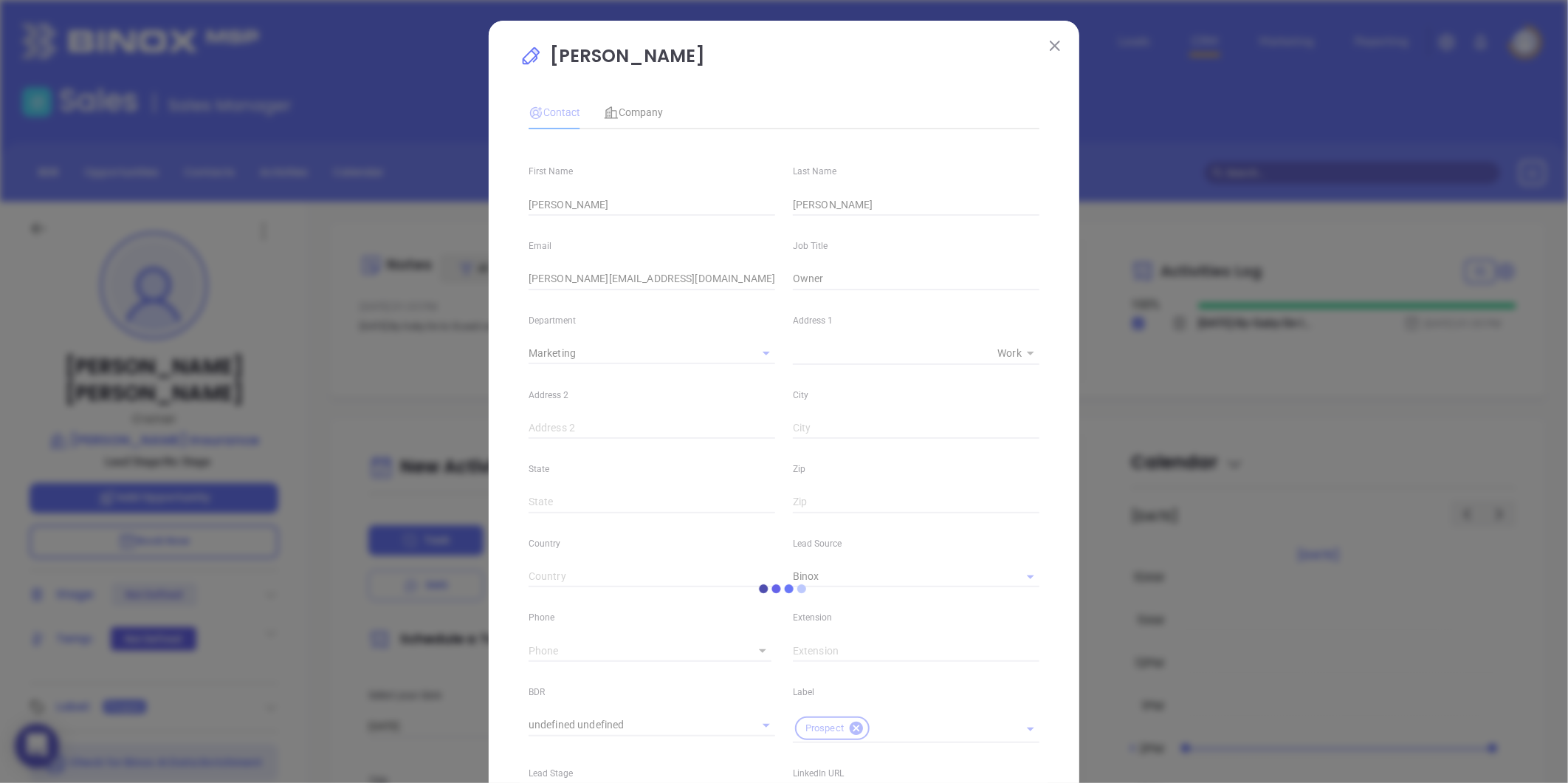
type input "1"
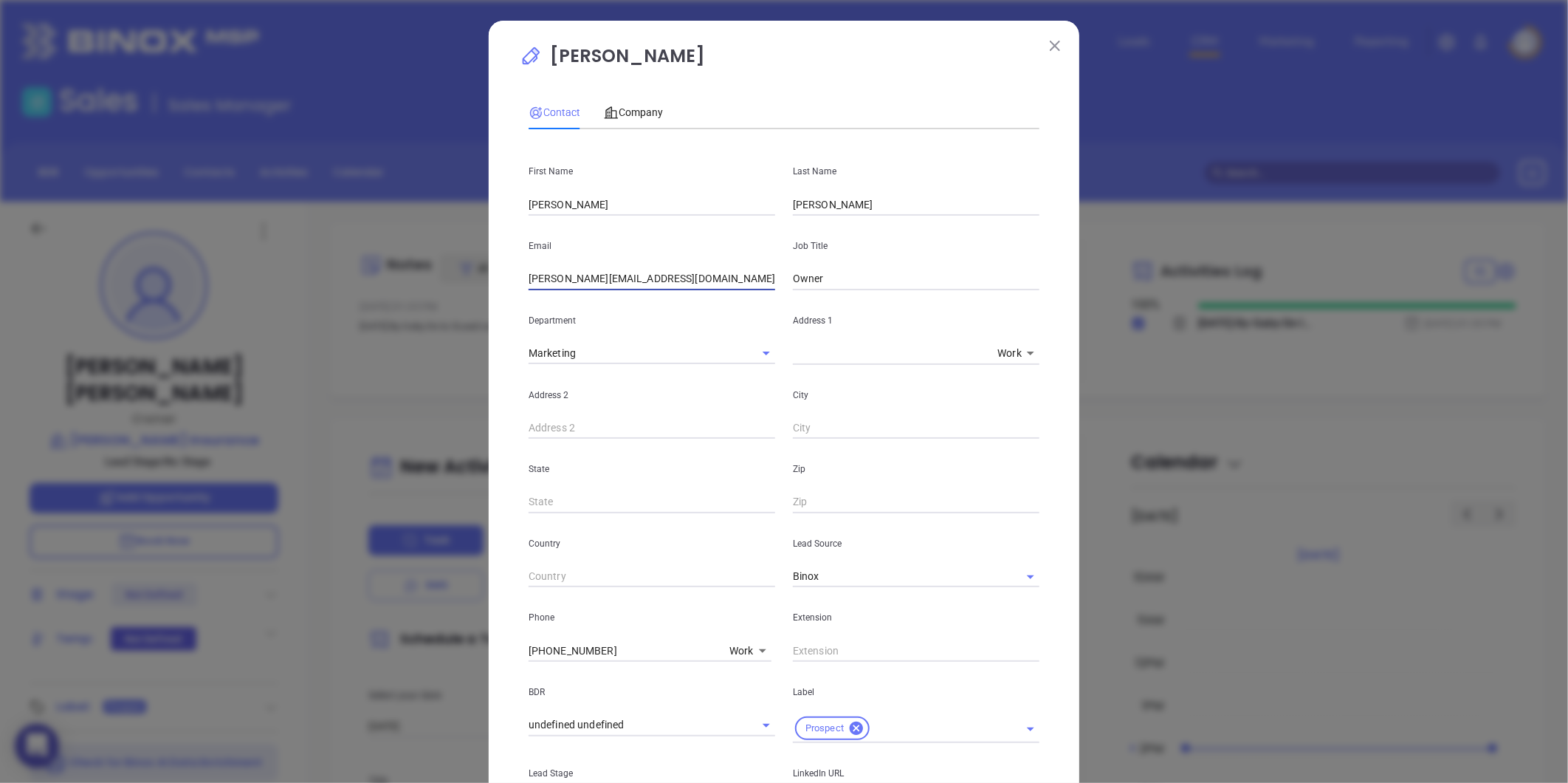
drag, startPoint x: 567, startPoint y: 274, endPoint x: 735, endPoint y: 242, distance: 171.0
click at [735, 242] on div "Email [PERSON_NAME][EMAIL_ADDRESS][DOMAIN_NAME]" at bounding box center [652, 253] width 264 height 75
drag, startPoint x: 565, startPoint y: 277, endPoint x: 750, endPoint y: 231, distance: 190.6
click at [750, 234] on div "Email [PERSON_NAME][EMAIL_ADDRESS][DOMAIN_NAME]" at bounding box center [652, 253] width 264 height 75
type input "[PERSON_NAME][EMAIL_ADDRESS][DOMAIN_NAME]"
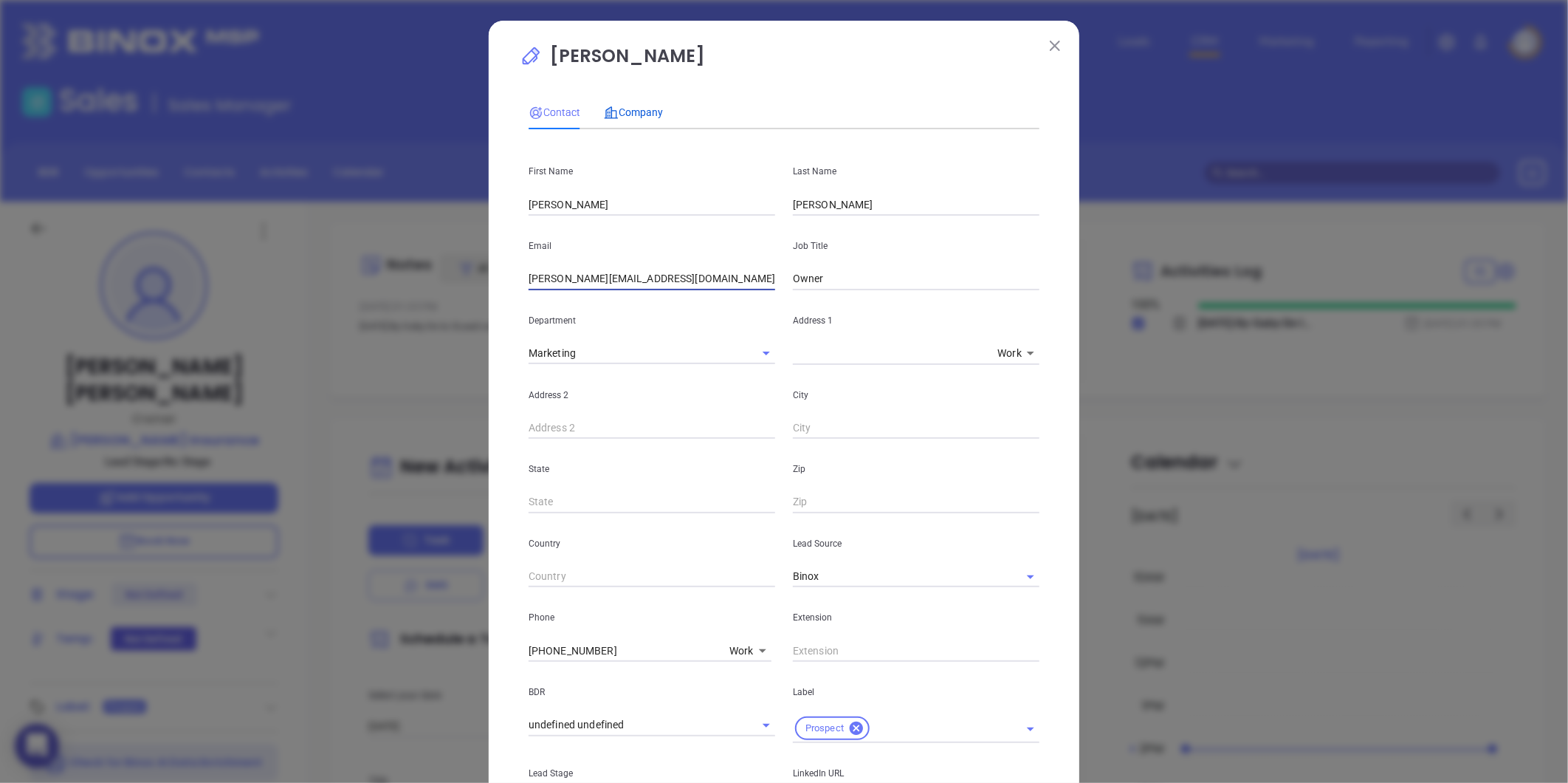
click at [636, 107] on span "Company" at bounding box center [633, 112] width 59 height 12
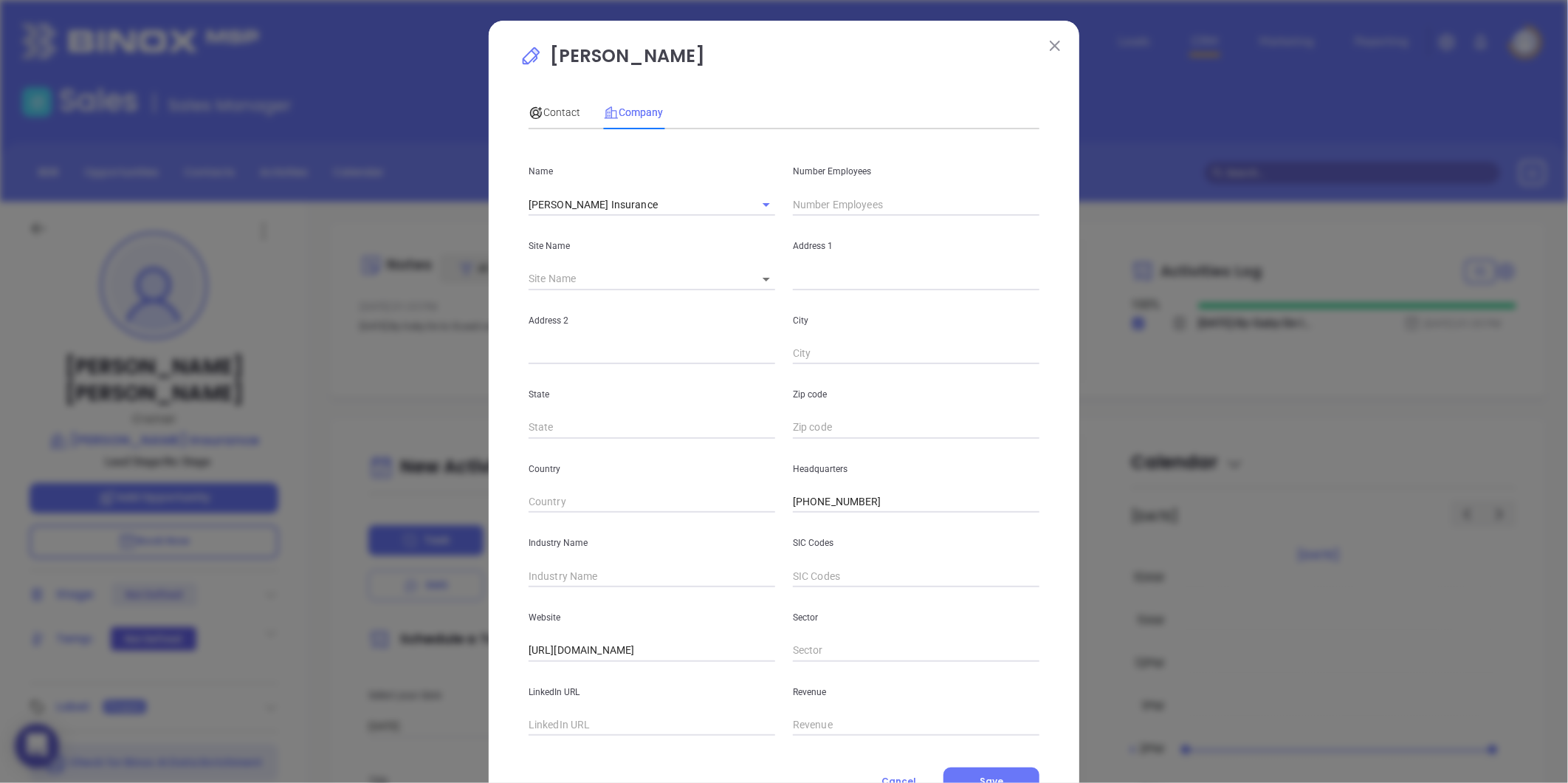
click at [764, 269] on body "0 Leads CRM Marketing Reporting Financial Leads Leads Sales Sales Manager BDR O…" at bounding box center [784, 391] width 1568 height 783
click at [759, 282] on li "Slidell" at bounding box center [767, 279] width 56 height 26
type input "Slidell"
type input "100378"
type input "2090 Gause West Boulevard"
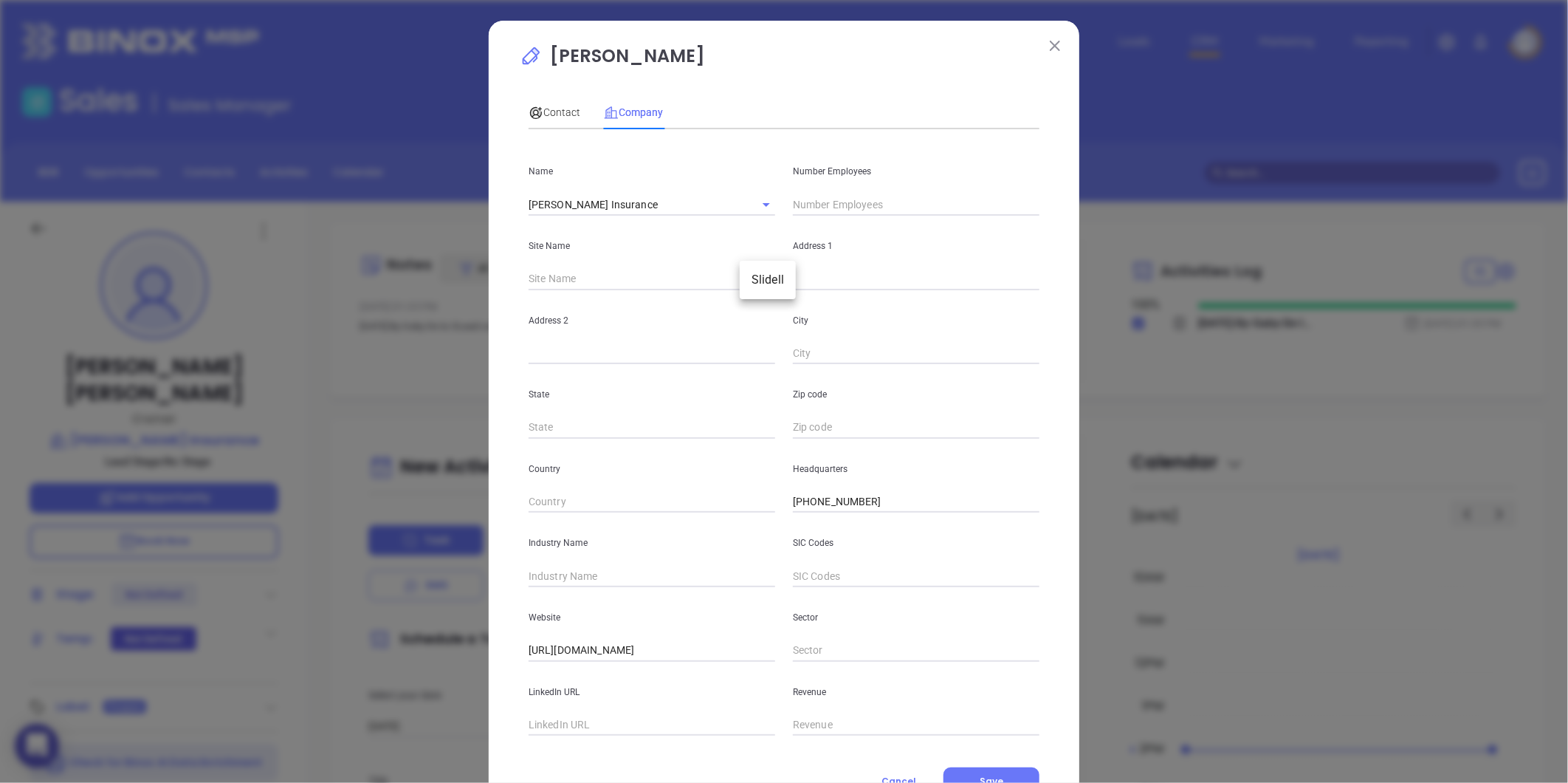
type input "Slidell"
type input "LA"
type input "70460"
click at [843, 205] on input "text" at bounding box center [916, 204] width 246 height 22
click at [546, 112] on span "Contact" at bounding box center [554, 112] width 52 height 12
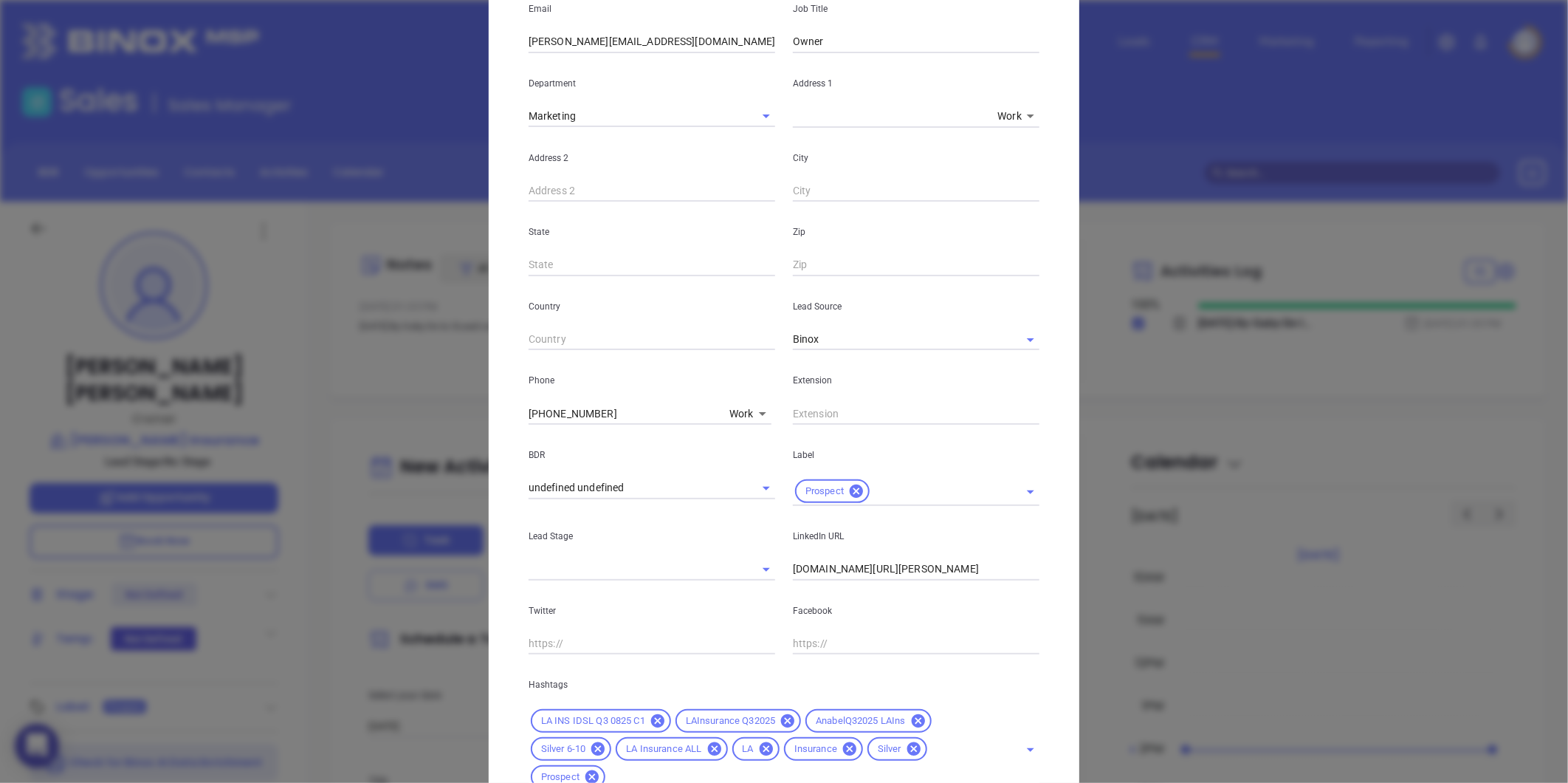
scroll to position [357, 0]
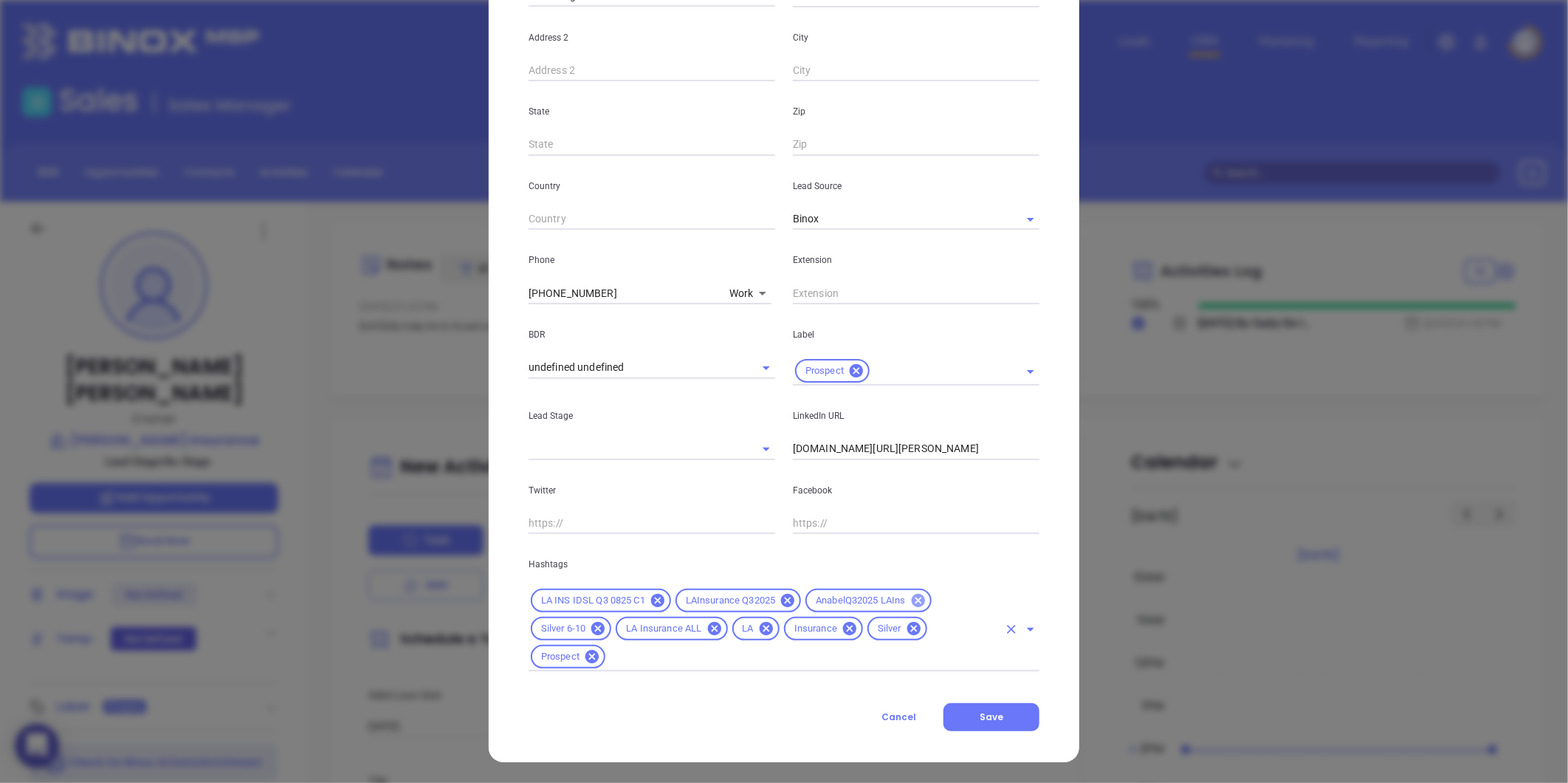
click at [907, 623] on icon at bounding box center [914, 629] width 14 height 14
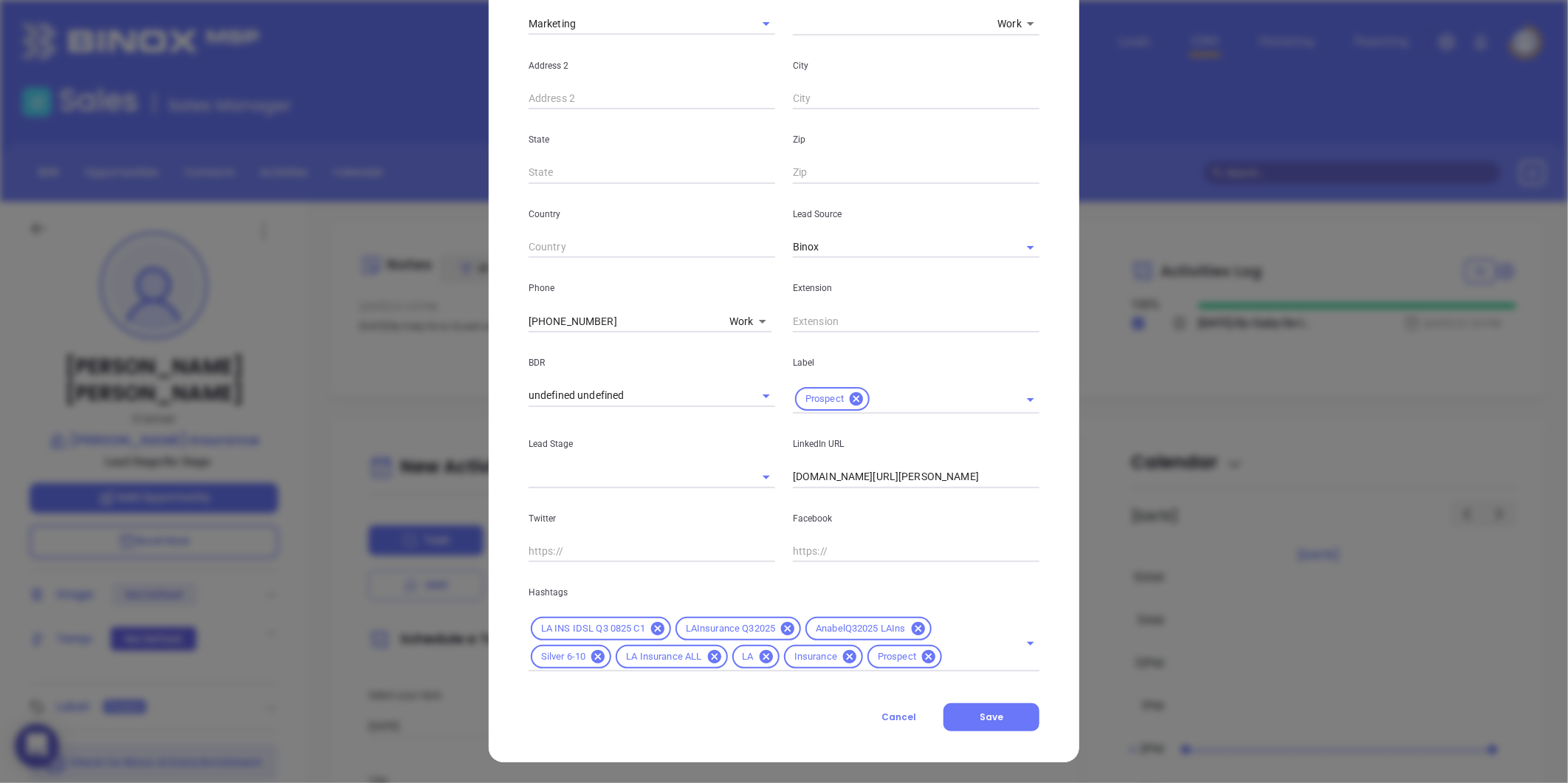
scroll to position [0, 0]
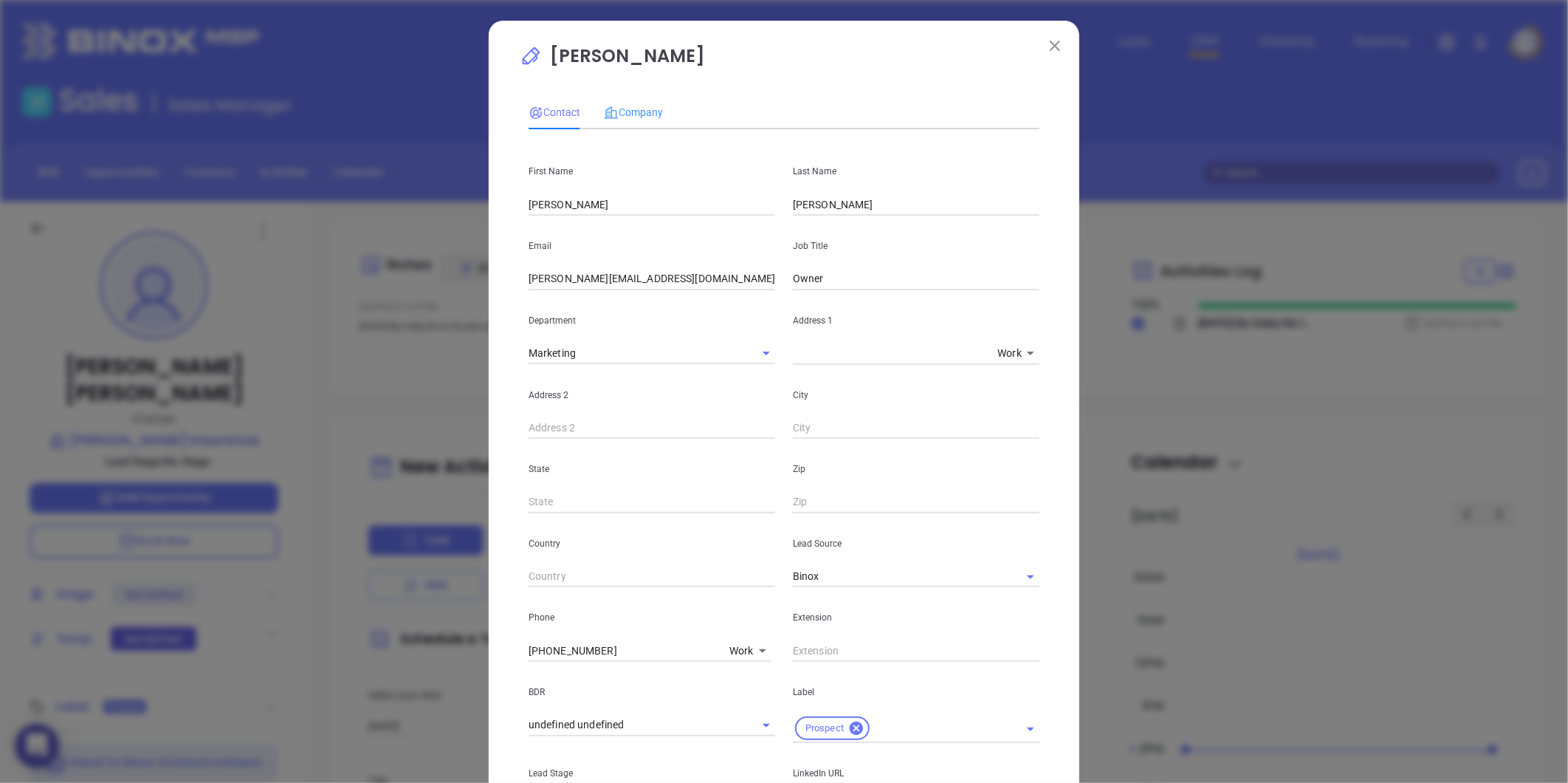
click at [650, 99] on div "Company" at bounding box center [633, 112] width 59 height 34
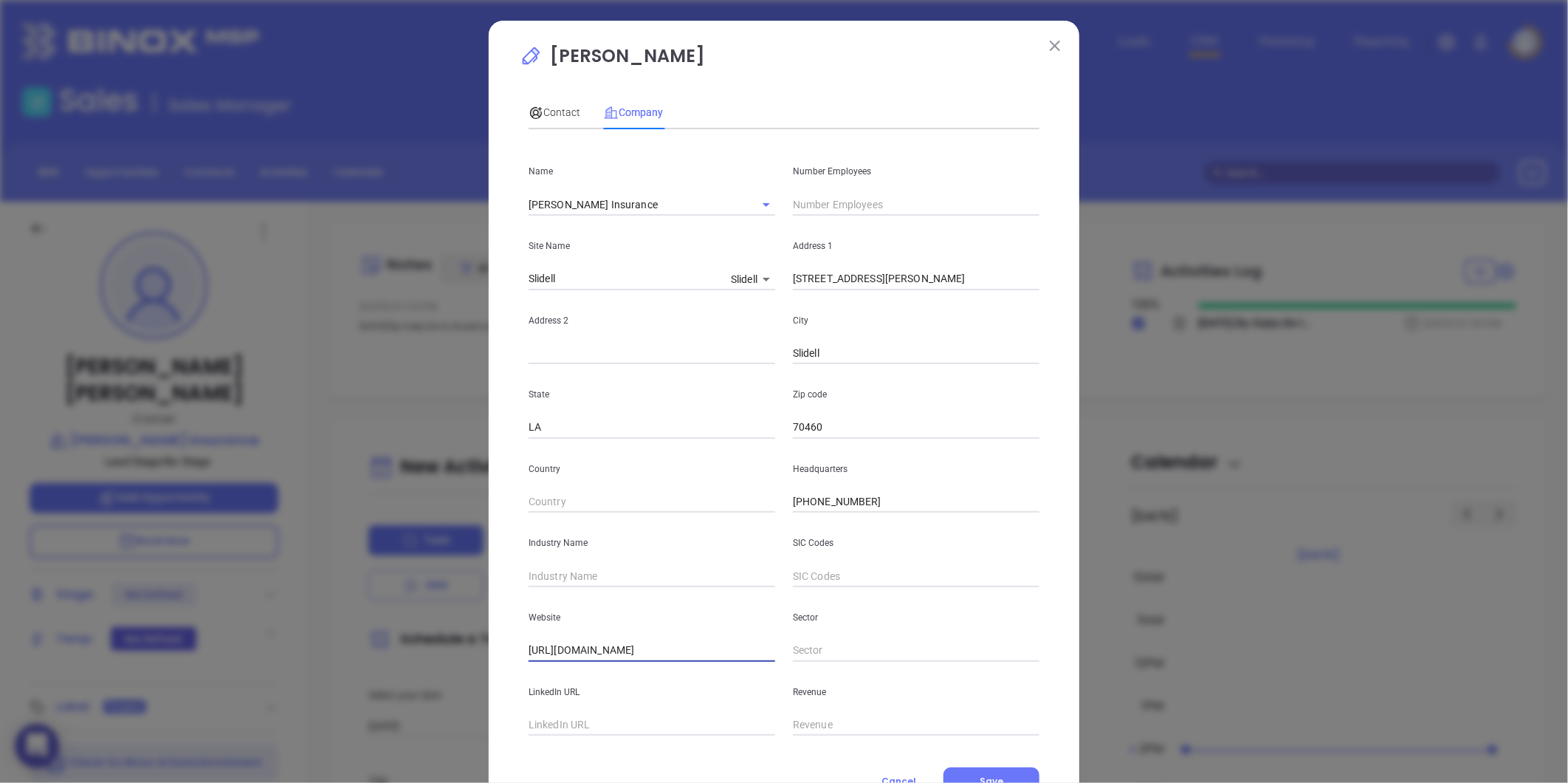
drag, startPoint x: 678, startPoint y: 646, endPoint x: 297, endPoint y: 745, distance: 393.7
click at [292, 746] on div "Jennifer Boesch Contact Company First Name Jennifer Last Name Boesch Email jenn…" at bounding box center [784, 391] width 1568 height 783
drag, startPoint x: 623, startPoint y: 208, endPoint x: 549, endPoint y: 250, distance: 85.1
click at [422, 262] on div "Jennifer Boesch Contact Company First Name Jennifer Last Name Boesch Email jenn…" at bounding box center [784, 391] width 1568 height 783
drag, startPoint x: 926, startPoint y: 279, endPoint x: 713, endPoint y: 315, distance: 216.0
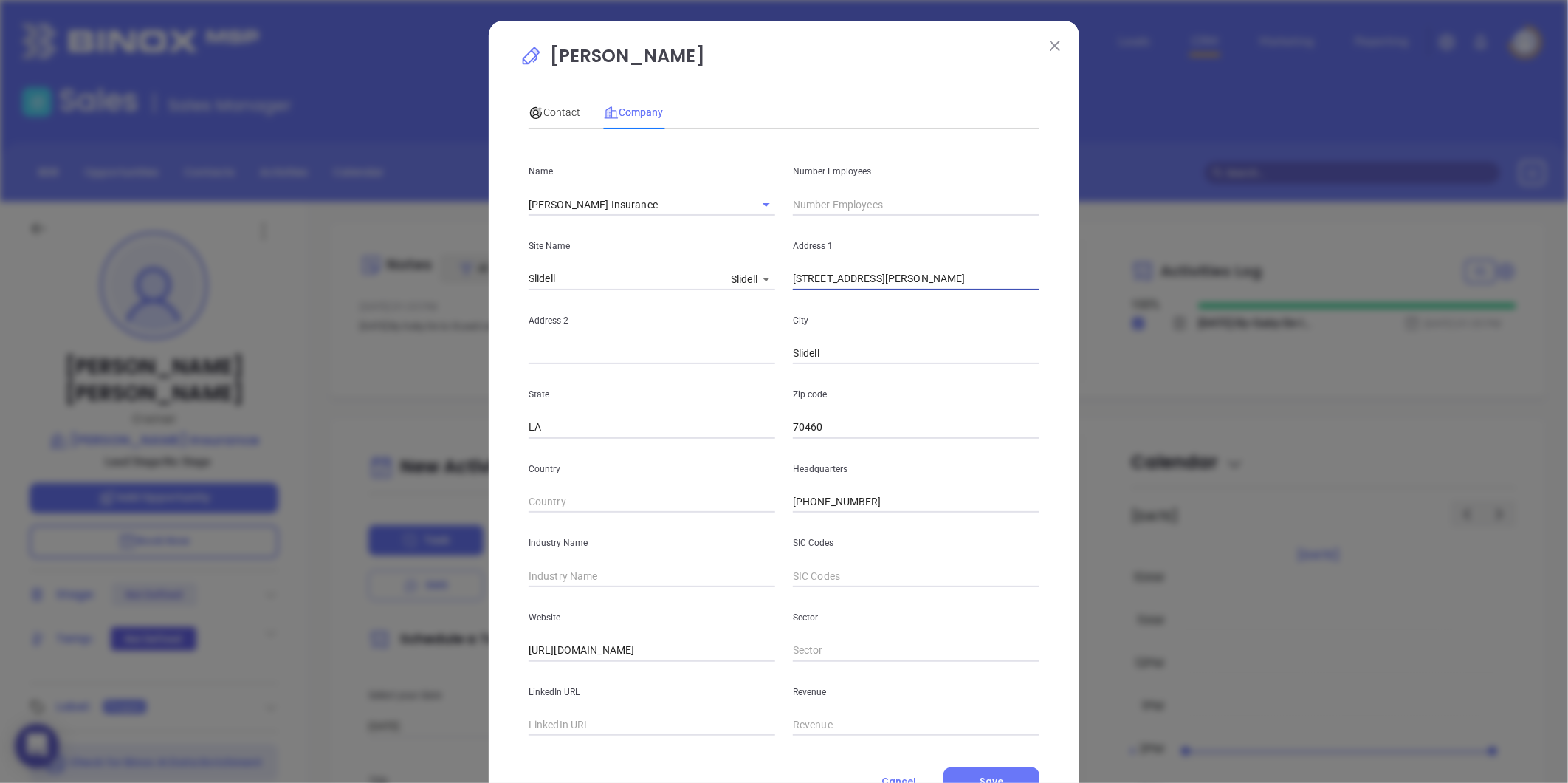
click at [589, 353] on div "Name Boesch Insurance Number Employees Site Name Slidell Slidell 100378 Address…" at bounding box center [784, 439] width 511 height 595
paste input "PO Box 7231 Slidell, LA 70469"
drag, startPoint x: 850, startPoint y: 278, endPoint x: 1149, endPoint y: 175, distance: 316.2
click at [1149, 175] on div "Jennifer Boesch Contact Company First Name Jennifer Last Name Boesch Email jenn…" at bounding box center [784, 391] width 1568 height 783
type input "PO Box 7231"
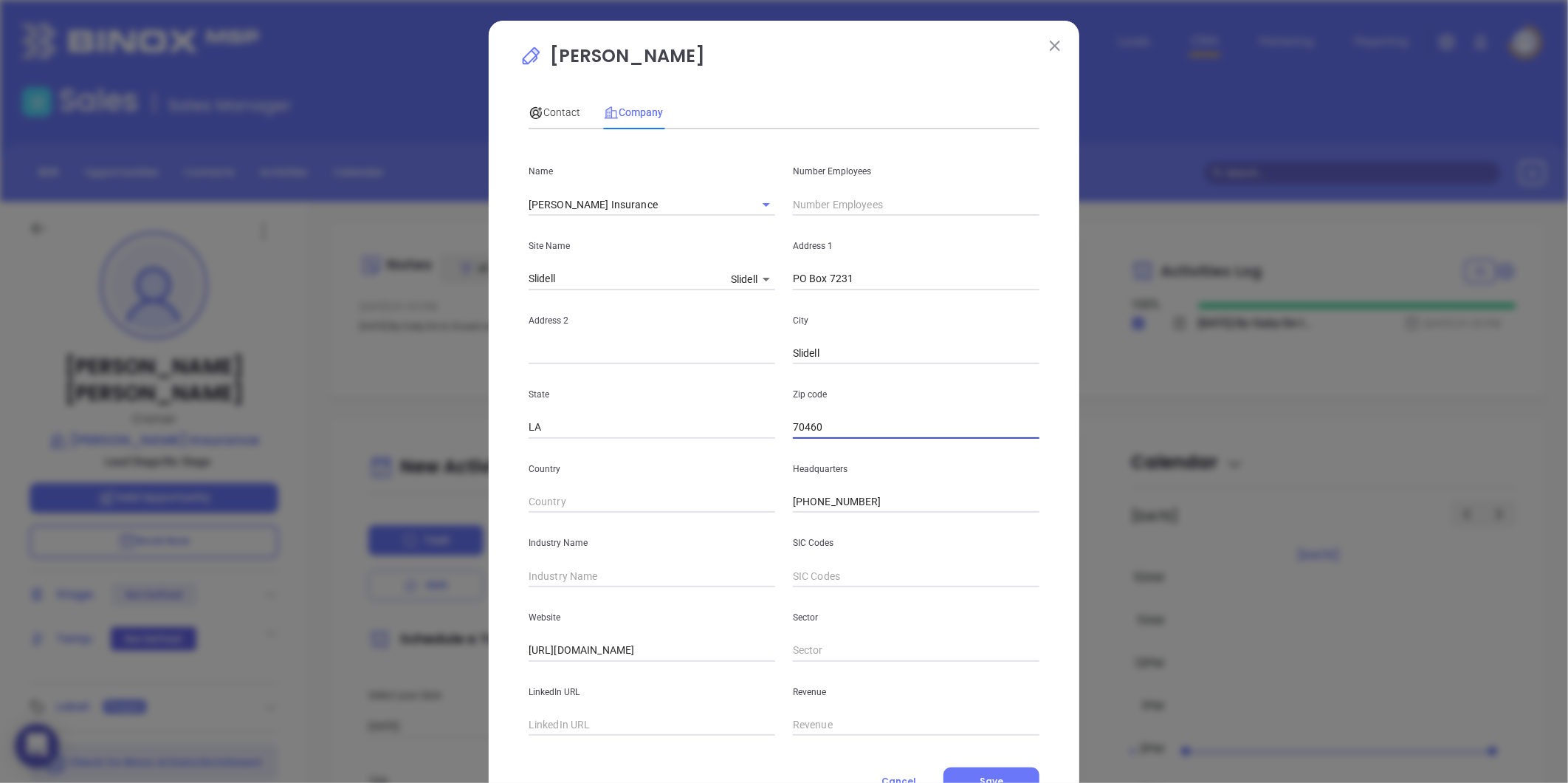
drag, startPoint x: 761, startPoint y: 439, endPoint x: 943, endPoint y: 390, distance: 188.5
click at [761, 440] on div "Name Boesch Insurance Number Employees Site Name Slidell Slidell 100378 Address…" at bounding box center [784, 439] width 511 height 595
paste input "Slidell, LA 70469"
drag, startPoint x: 832, startPoint y: 431, endPoint x: 634, endPoint y: 433, distance: 198.0
click at [594, 443] on div "Name Boesch Insurance Number Employees Site Name Slidell Slidell 100378 Address…" at bounding box center [784, 439] width 511 height 595
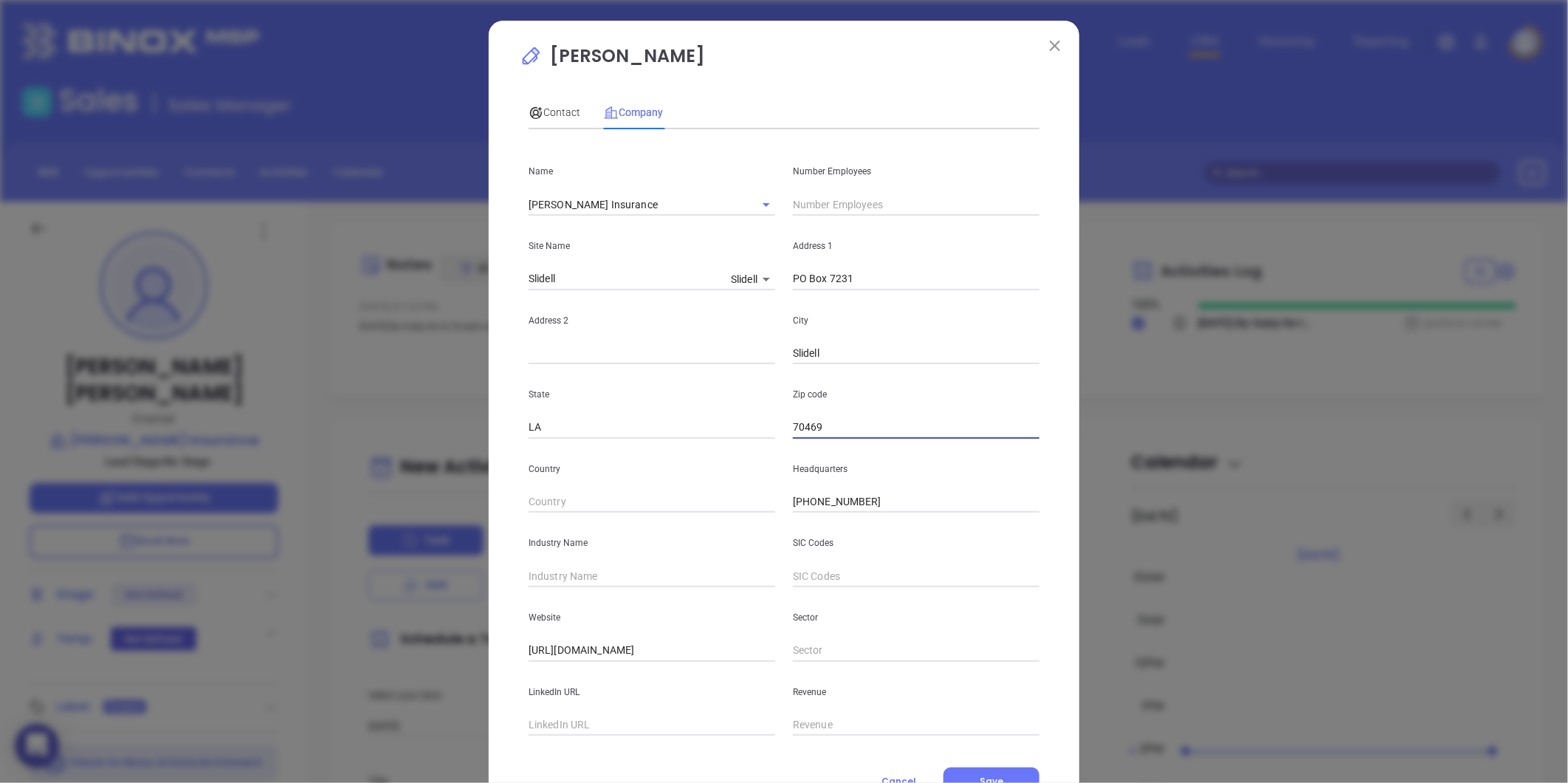
type input "70469"
click at [813, 199] on input "text" at bounding box center [916, 204] width 246 height 22
type input "1"
click at [677, 425] on input "LA" at bounding box center [651, 428] width 246 height 22
drag, startPoint x: 546, startPoint y: 568, endPoint x: 536, endPoint y: 573, distance: 11.2
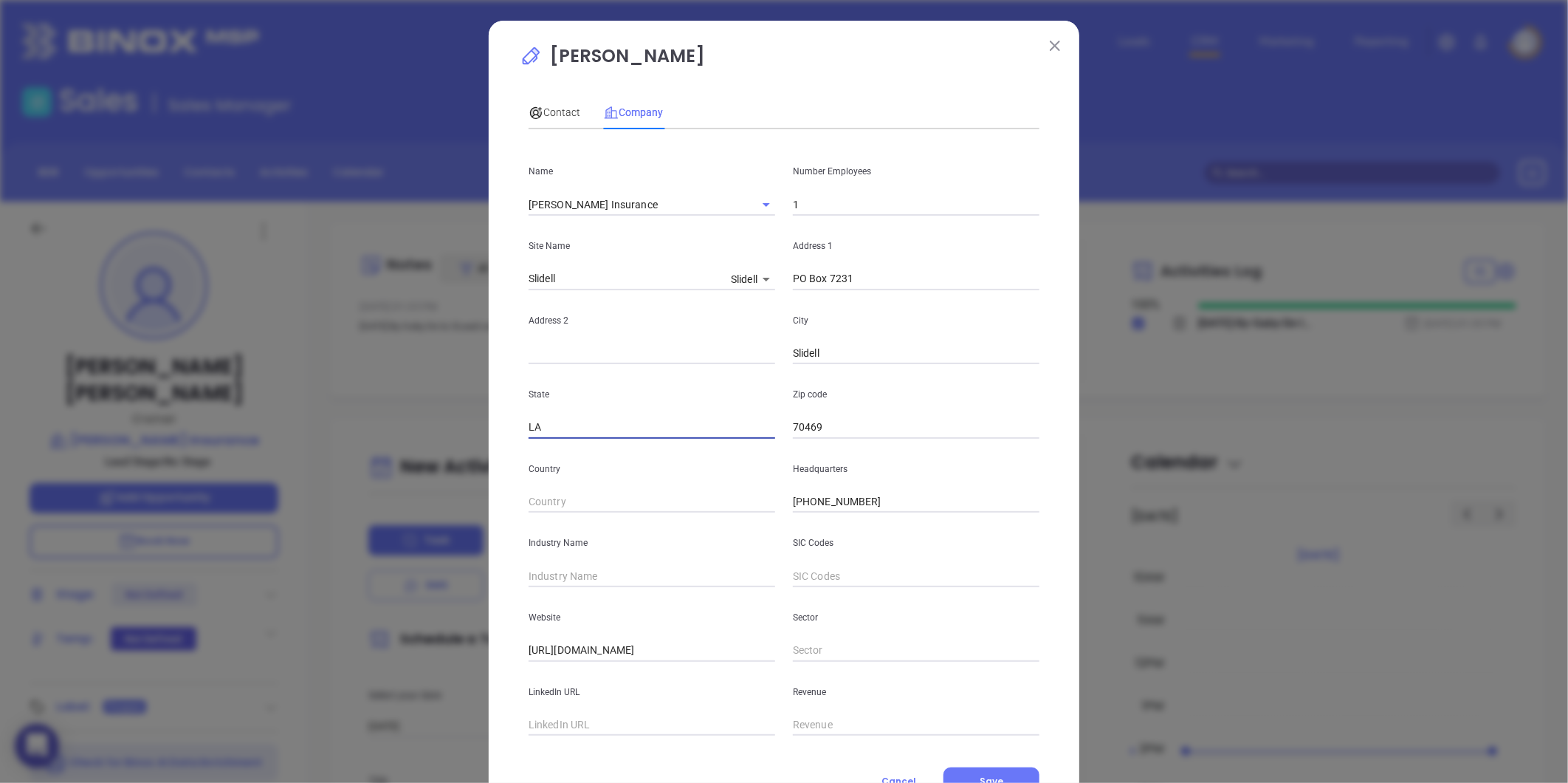
click at [546, 568] on input "text" at bounding box center [651, 576] width 246 height 22
type input "Insurance"
click at [544, 107] on span "Contact" at bounding box center [554, 112] width 52 height 12
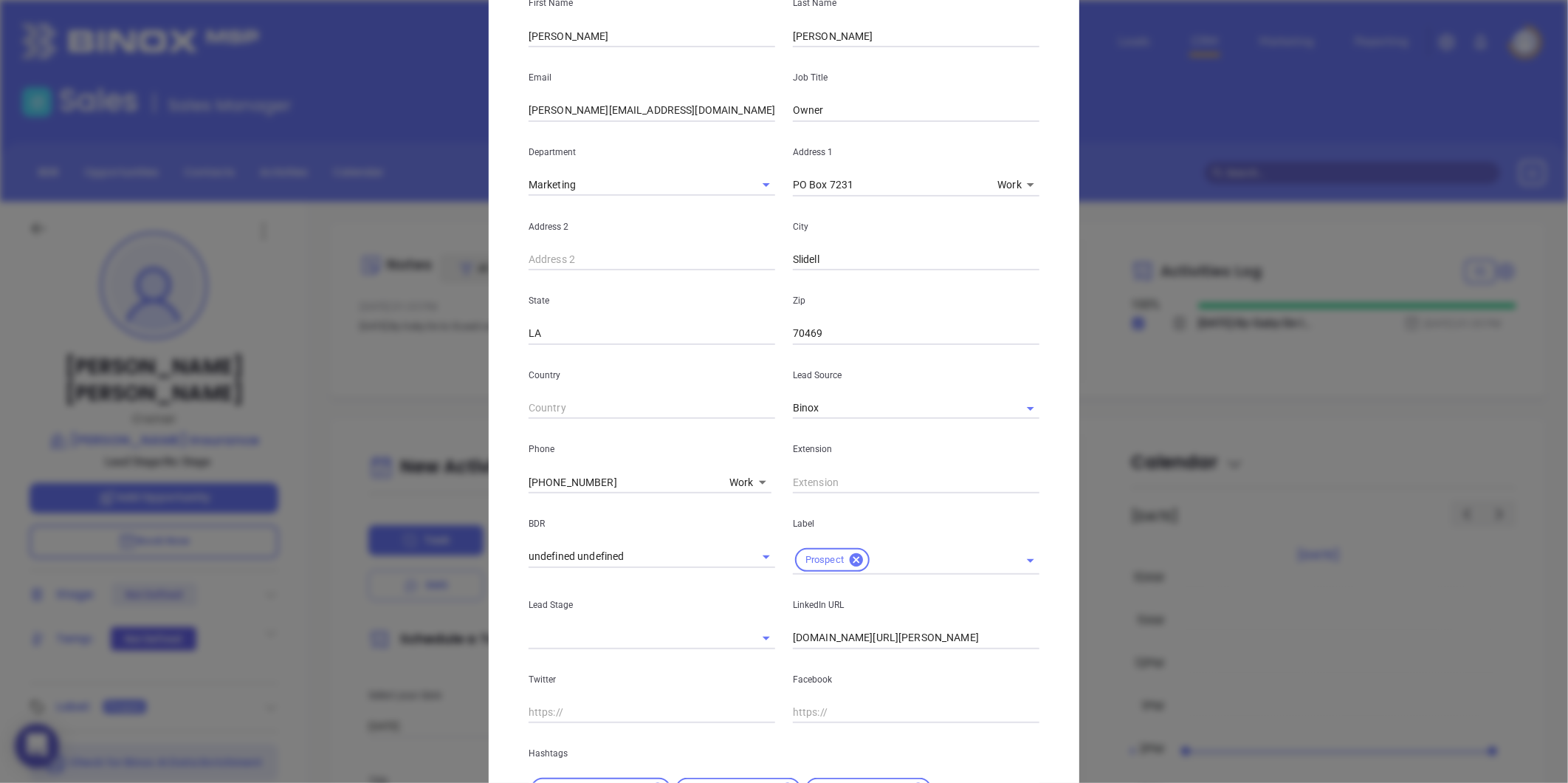
scroll to position [246, 0]
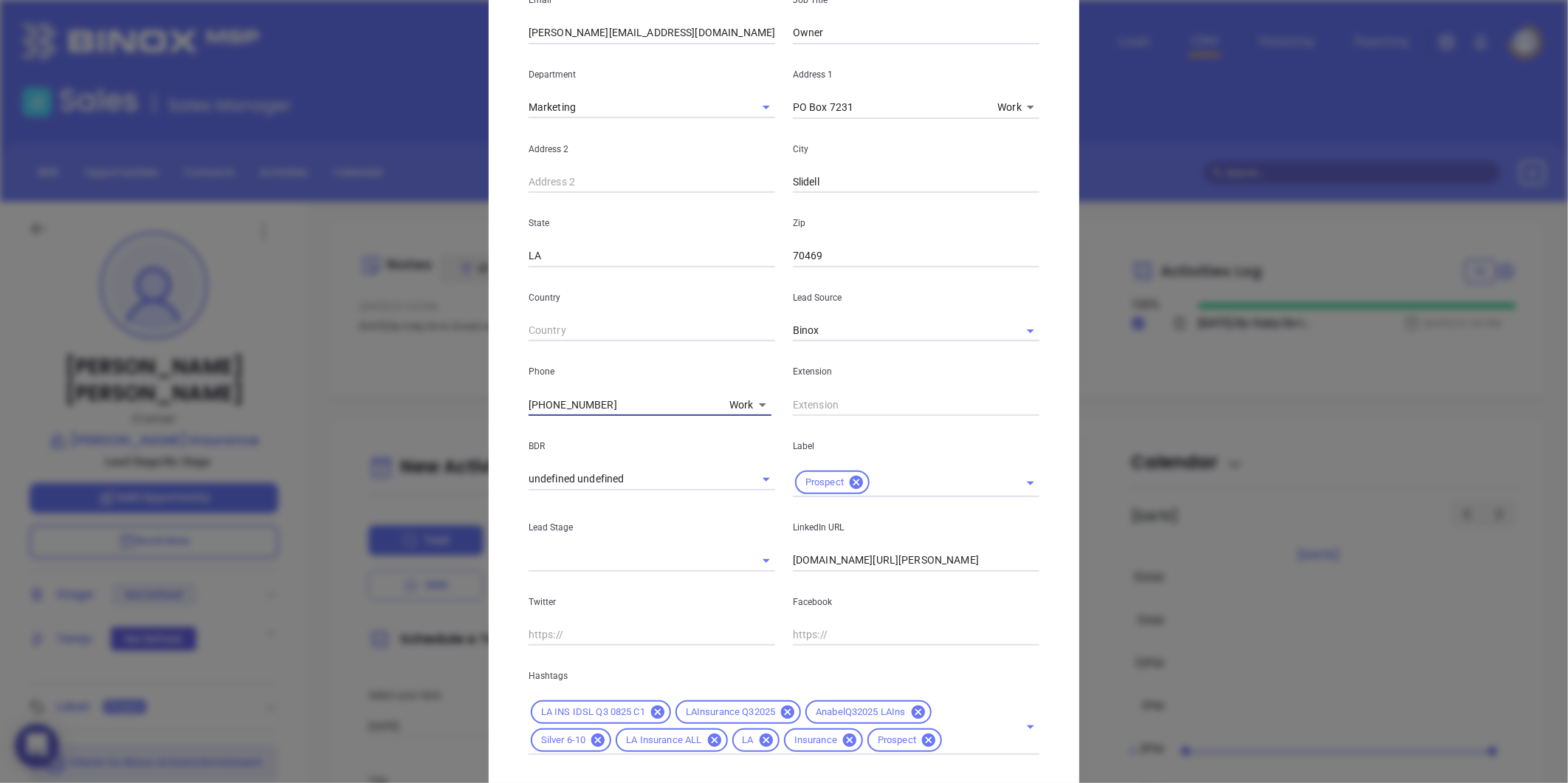
drag, startPoint x: 612, startPoint y: 400, endPoint x: 172, endPoint y: 478, distance: 446.9
click at [170, 478] on div "Jennifer Boesch Contact Company First Name Jennifer Last Name Boesch Email jenn…" at bounding box center [784, 391] width 1568 height 783
type input "( ) -"
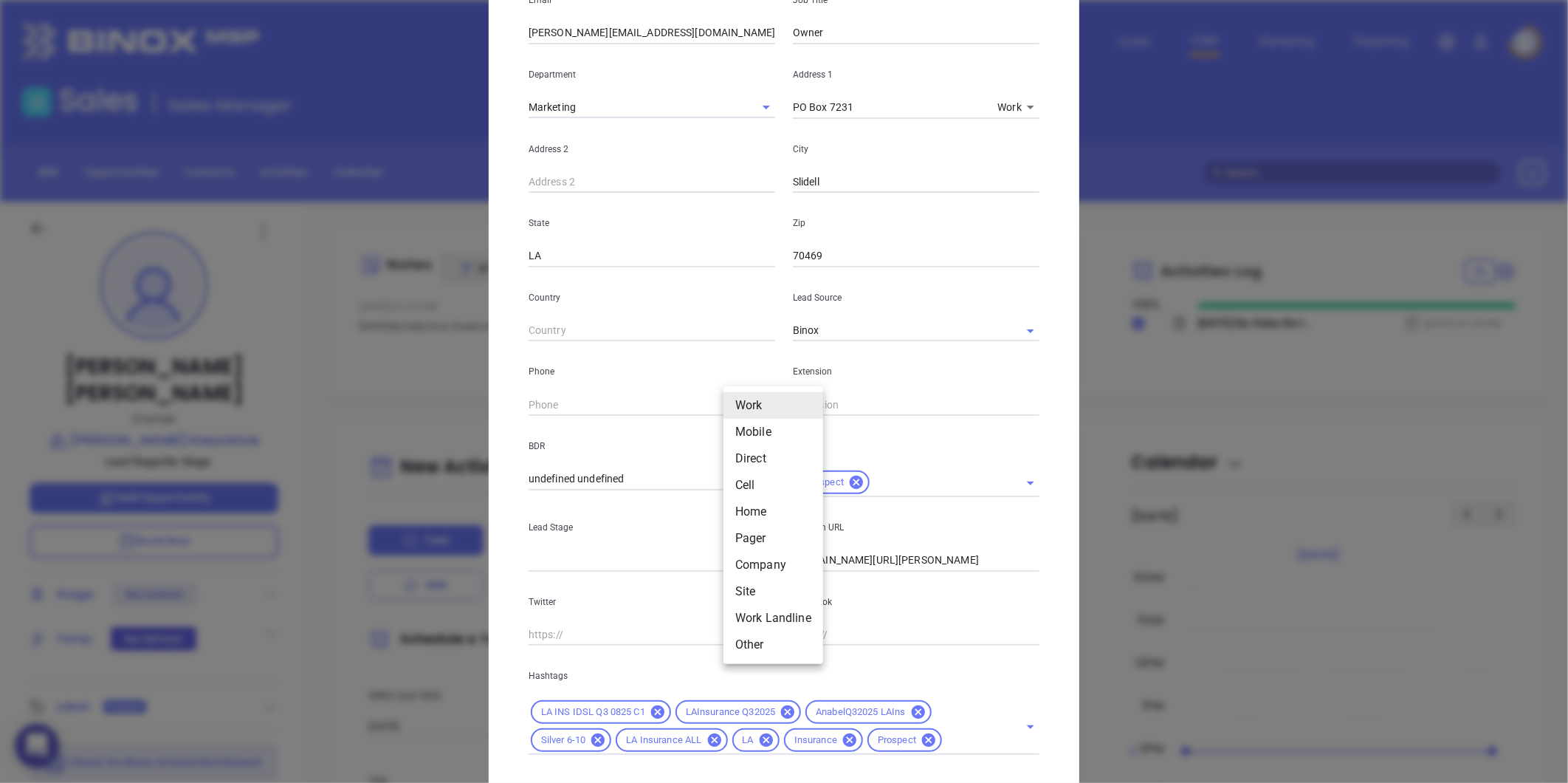
click at [738, 397] on body "0 Leads CRM Marketing Reporting Financial Leads Leads Sales Sales Manager BDR O…" at bounding box center [784, 391] width 1568 height 783
click at [761, 447] on li "Direct" at bounding box center [773, 458] width 100 height 26
click at [747, 400] on body "0 Leads CRM Marketing Reporting Financial Leads Leads Sales Sales Manager BDR O…" at bounding box center [784, 391] width 1568 height 783
click at [749, 532] on li "Site" at bounding box center [769, 538] width 100 height 26
type input "11"
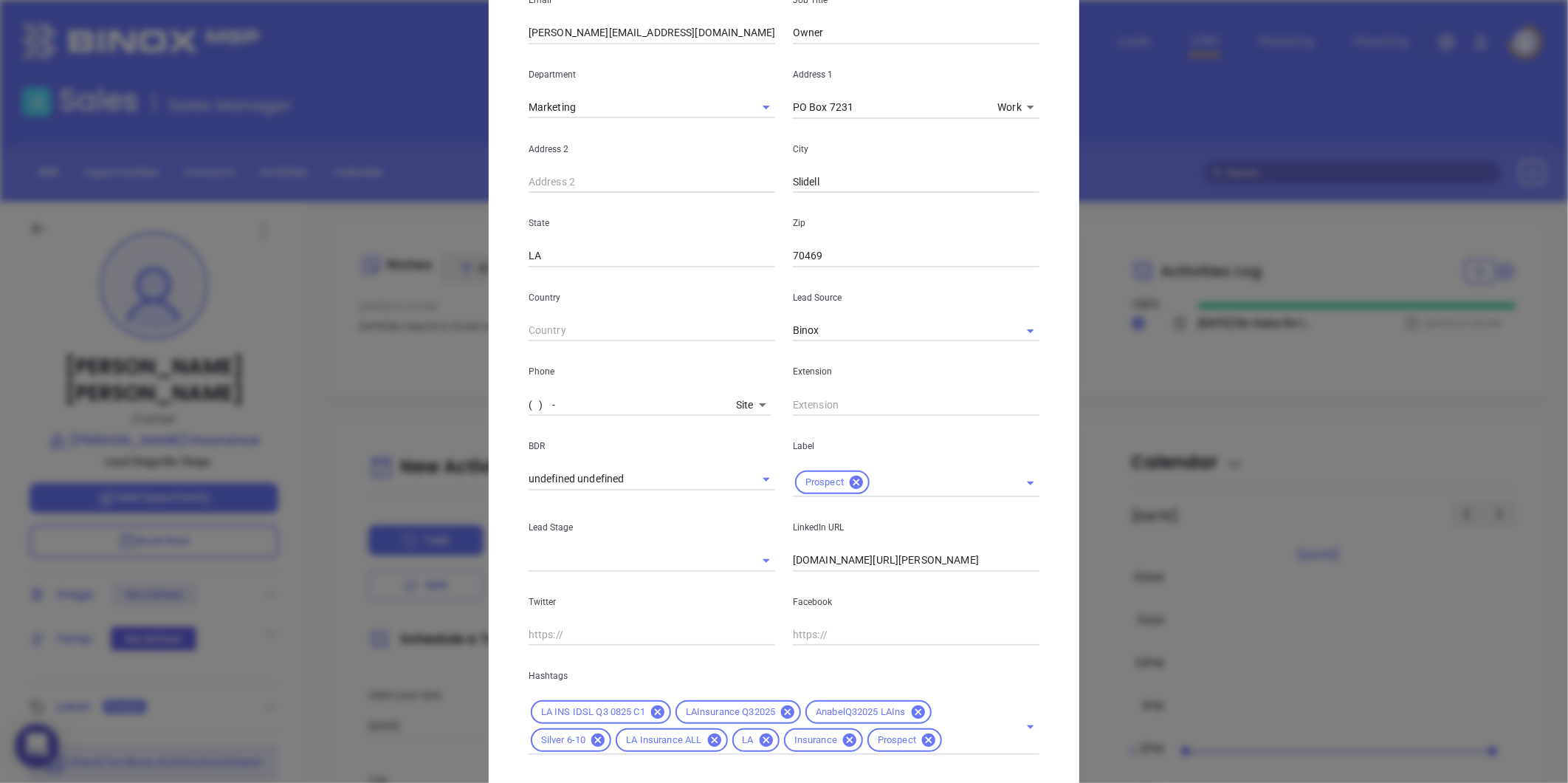
click at [603, 403] on input "( ) -" at bounding box center [629, 405] width 202 height 22
drag, startPoint x: 620, startPoint y: 410, endPoint x: 318, endPoint y: 498, distance: 314.6
click at [318, 498] on div "Jennifer Boesch Contact Company First Name Jennifer Last Name Boesch Email jenn…" at bounding box center [784, 391] width 1568 height 783
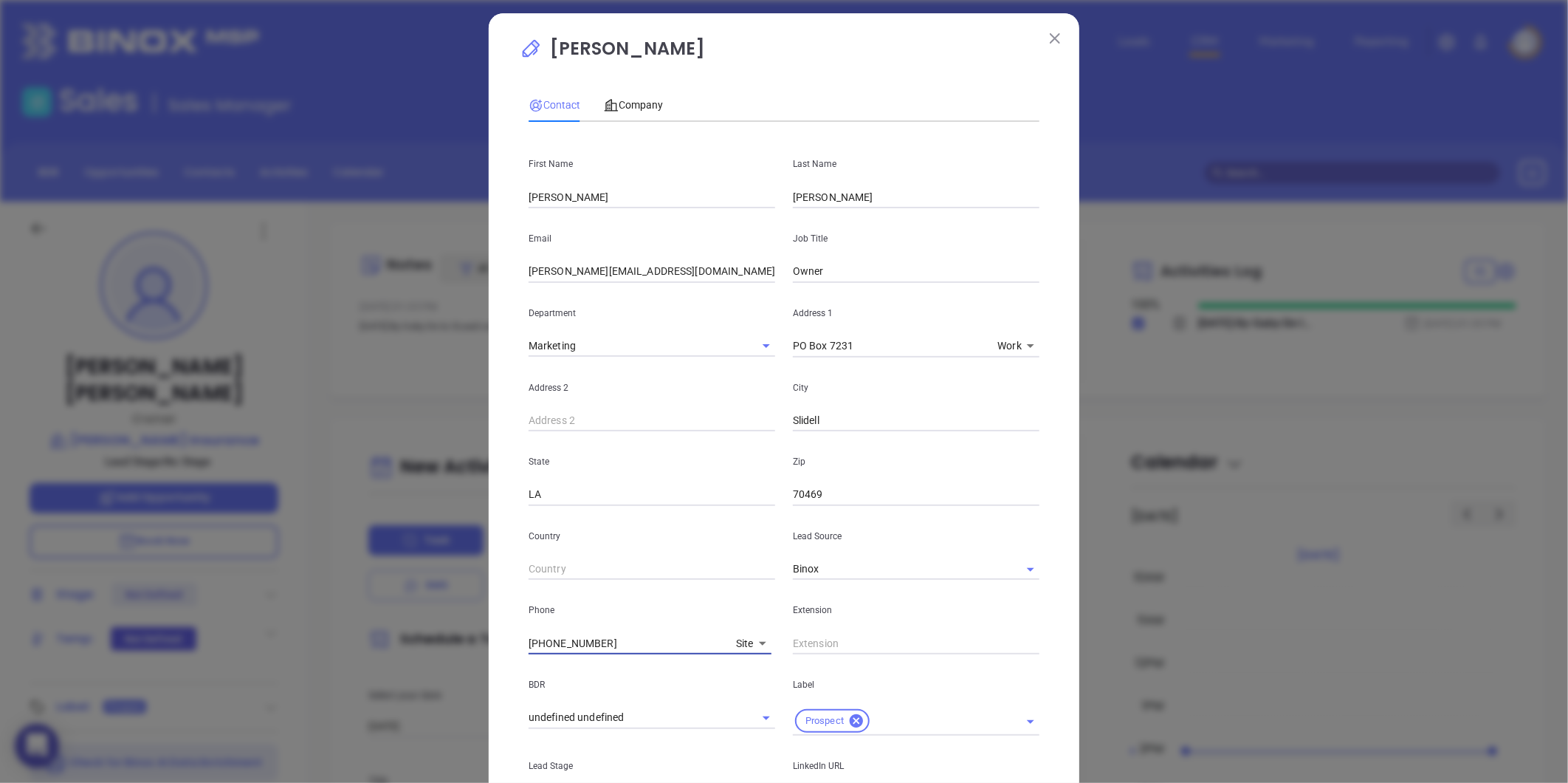
scroll to position [0, 0]
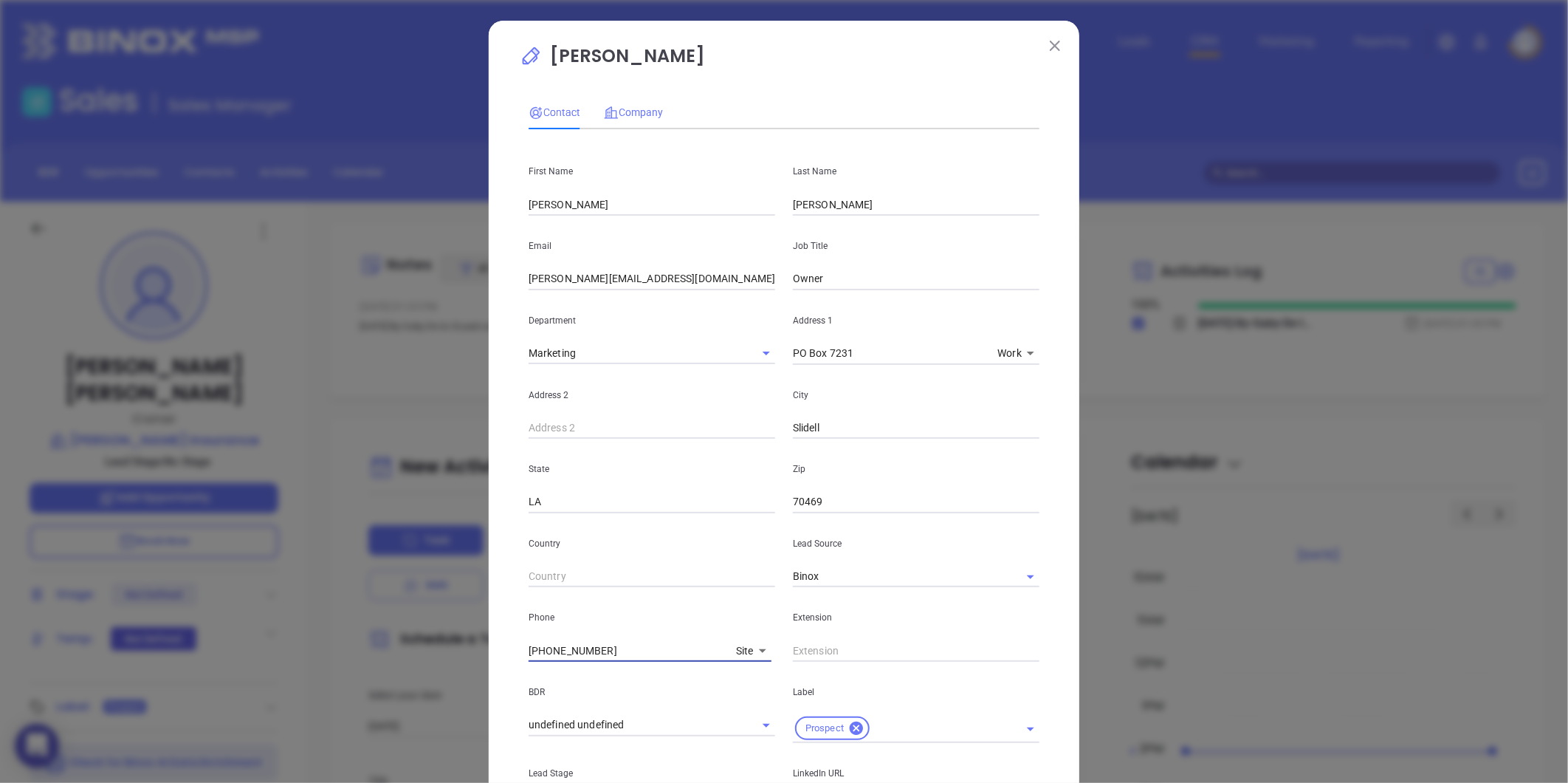
type input "(985) 960-8505"
click at [635, 107] on span "Company" at bounding box center [633, 112] width 59 height 12
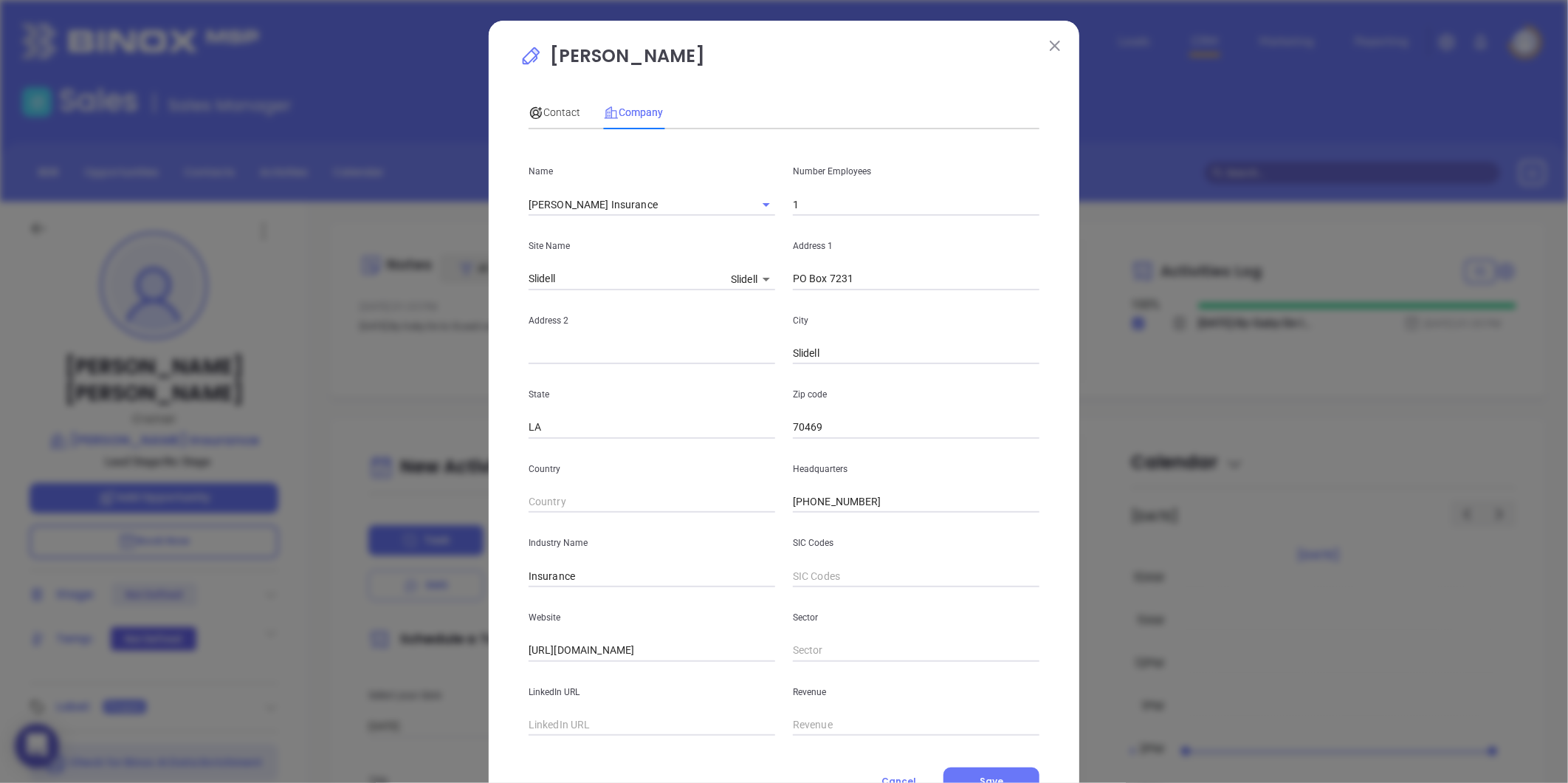
click at [687, 542] on div "Name Boesch Insurance Number Employees 1 Site Name Slidell Slidell 100378 Addre…" at bounding box center [784, 439] width 511 height 595
paste input "960-8505"
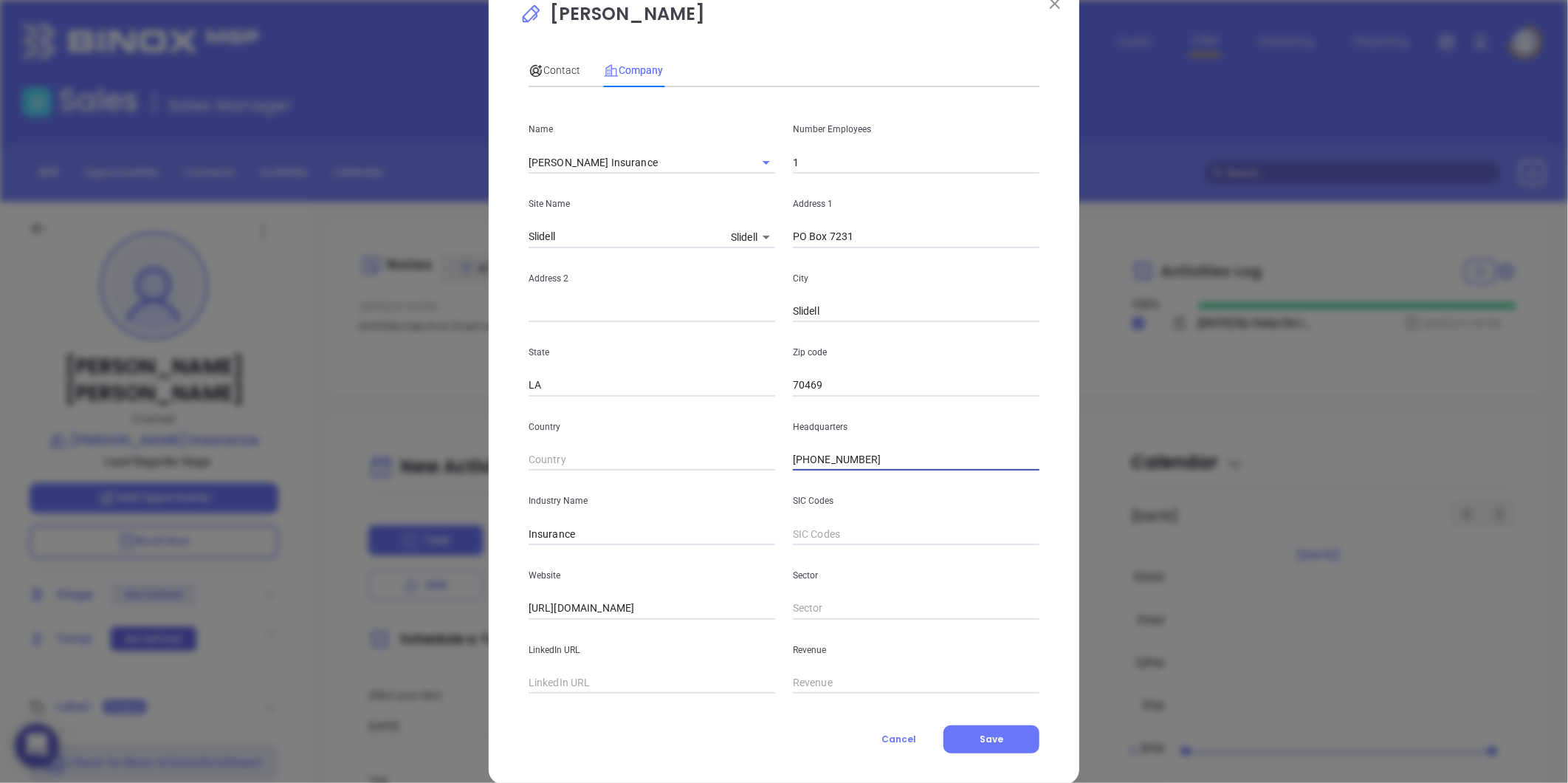
scroll to position [64, 0]
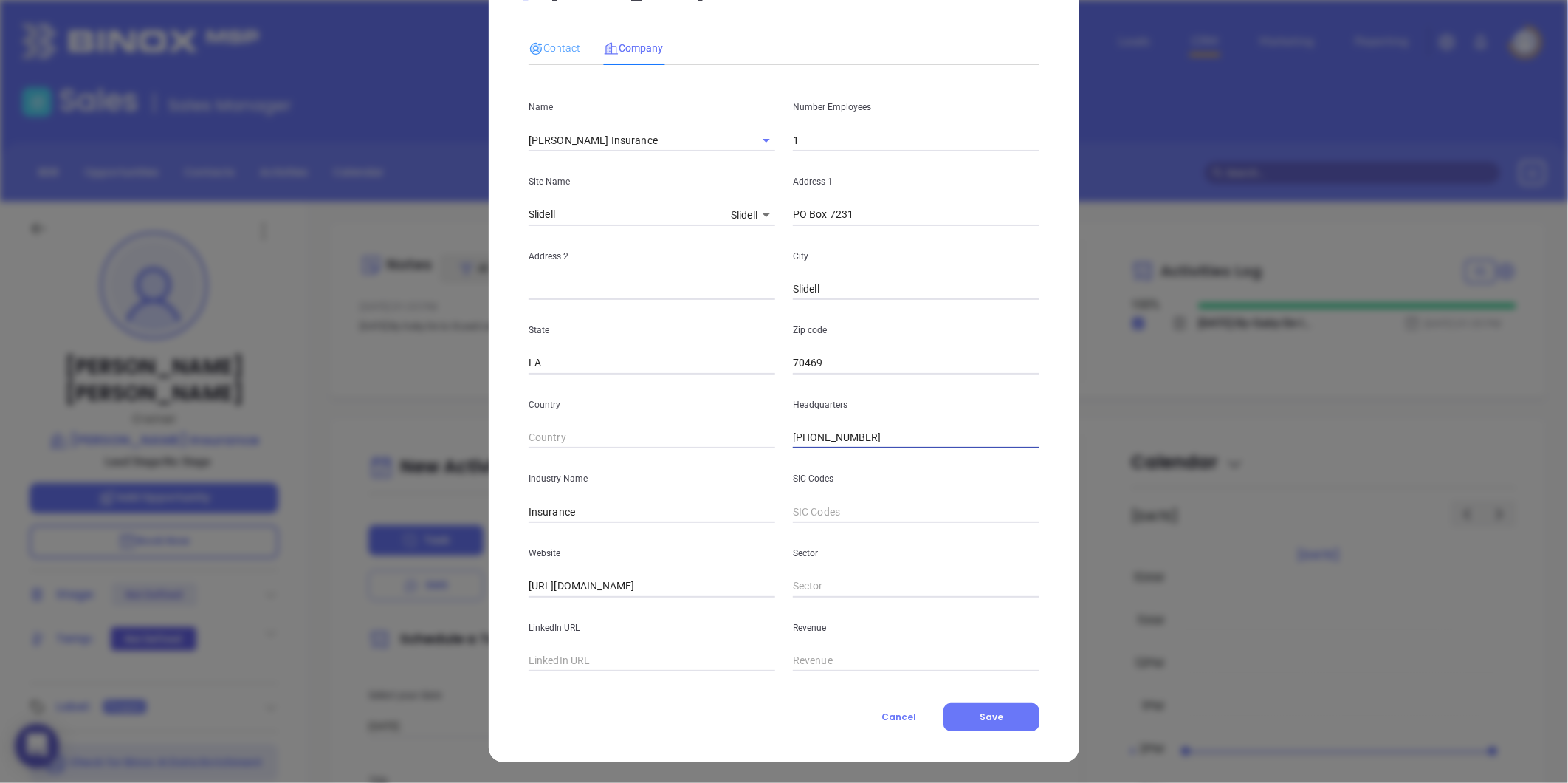
type input "(985) 960-8505"
click at [542, 36] on div "Contact" at bounding box center [554, 48] width 52 height 34
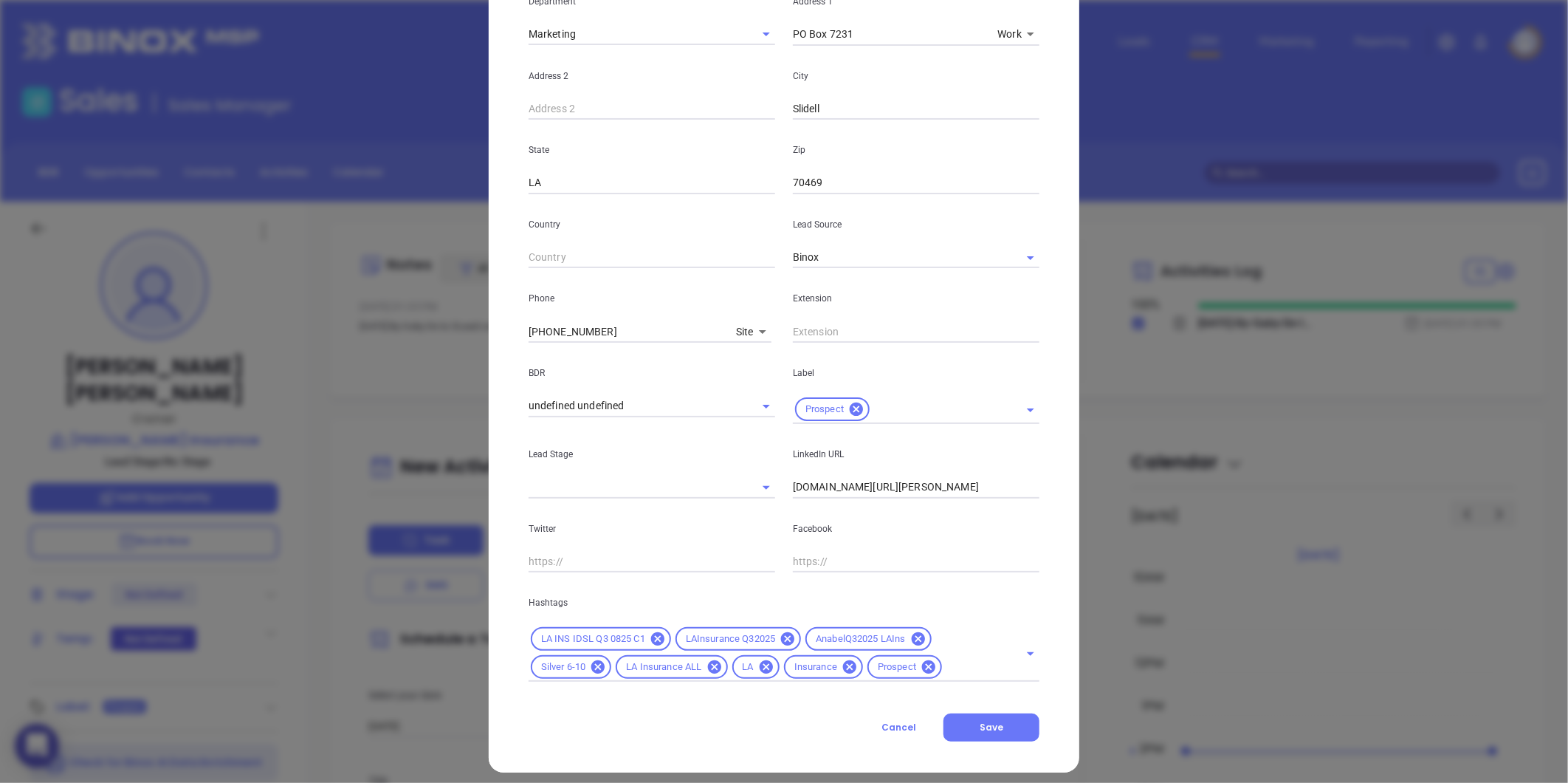
scroll to position [329, 0]
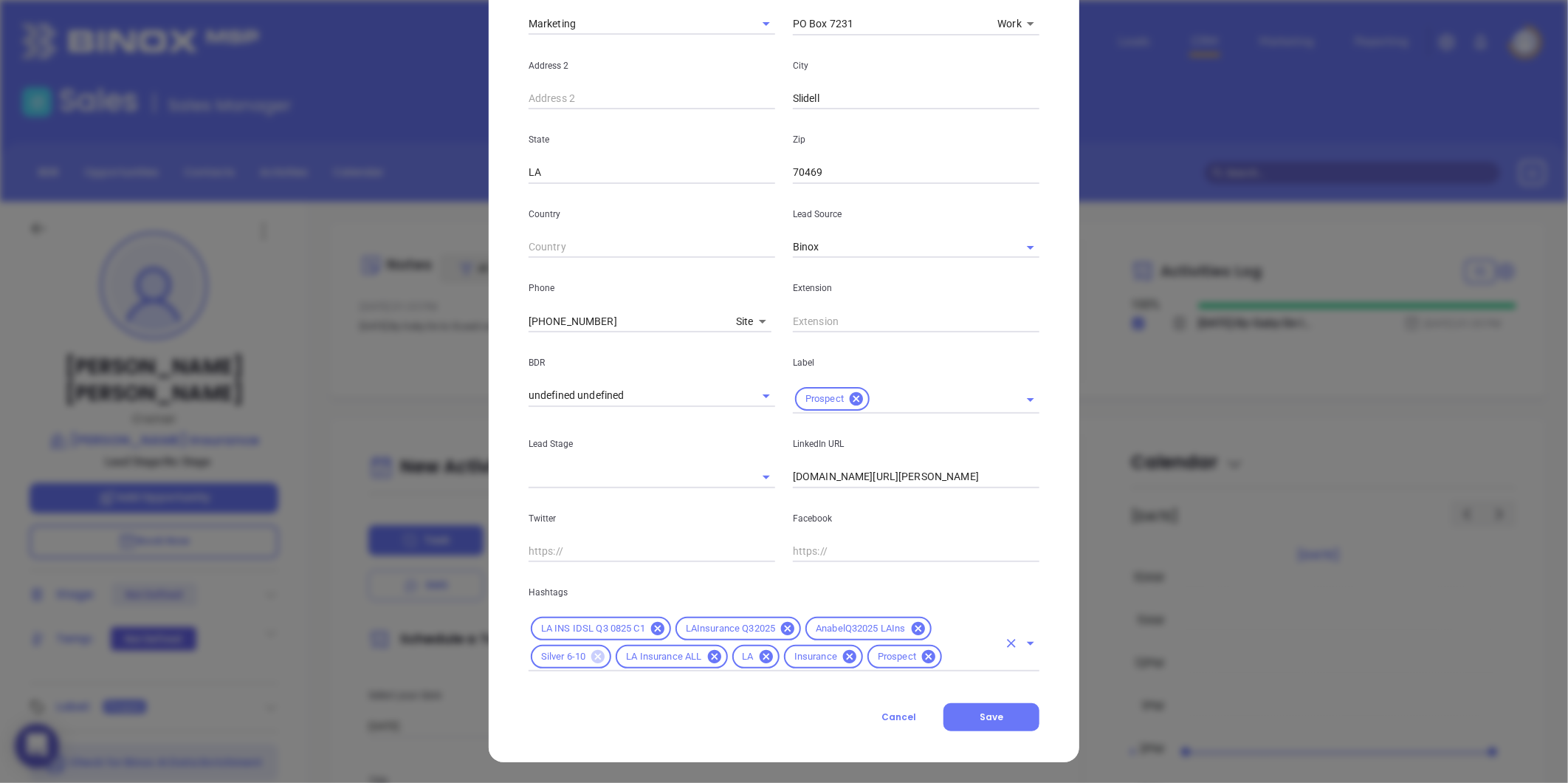
click at [594, 659] on icon at bounding box center [598, 657] width 14 height 14
click at [859, 666] on div "LA INS IDSL Q3 0825 C1 LAInsurance Q32025 AnabelQ32025 LAIns LA Insurance ALL L…" at bounding box center [784, 642] width 511 height 57
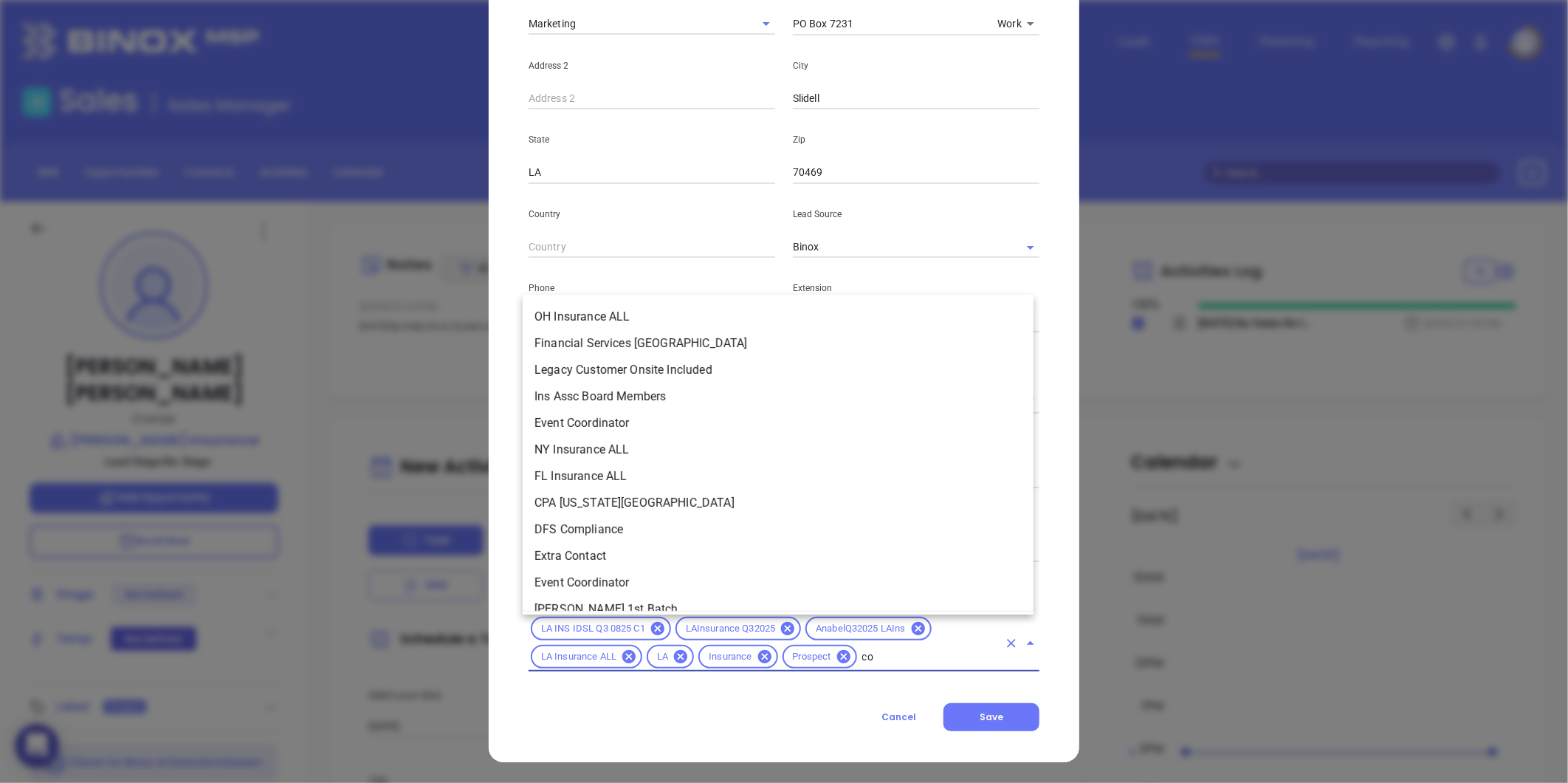
scroll to position [0, 0]
type input "cop"
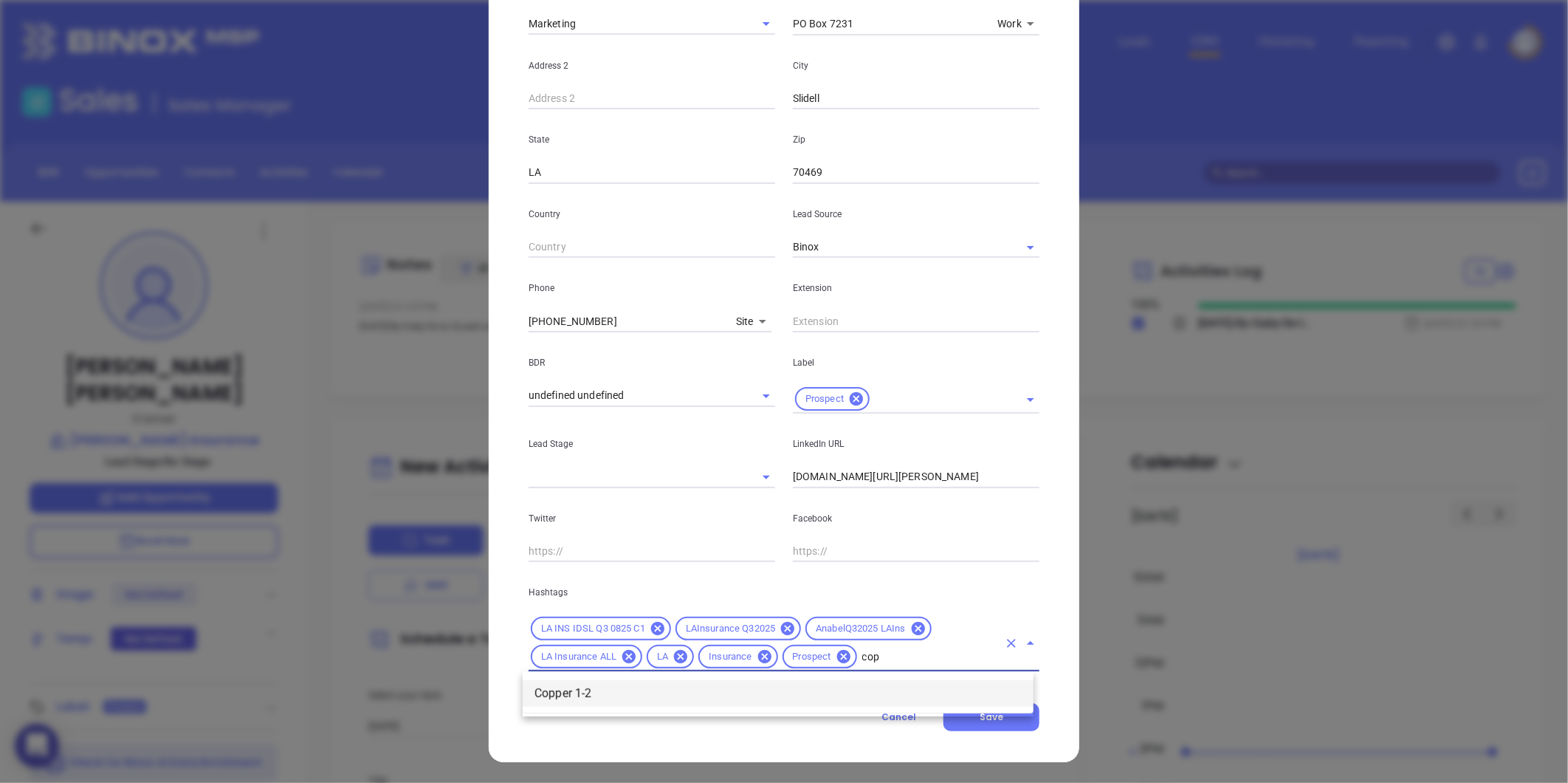
drag, startPoint x: 678, startPoint y: 689, endPoint x: 692, endPoint y: 690, distance: 14.0
click at [678, 688] on li "Copper 1-2" at bounding box center [778, 693] width 511 height 26
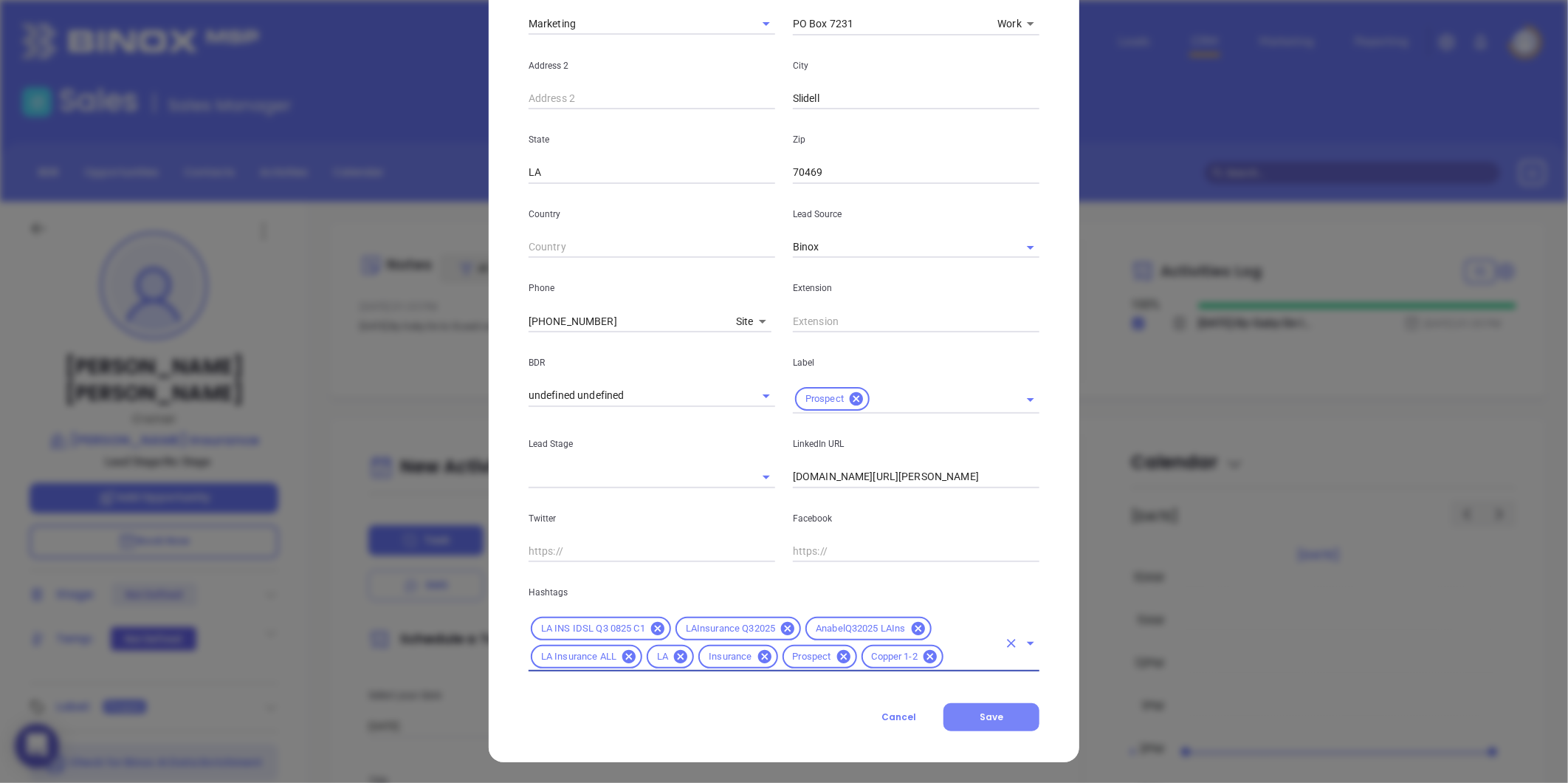
click at [991, 717] on span "Save" at bounding box center [991, 717] width 24 height 13
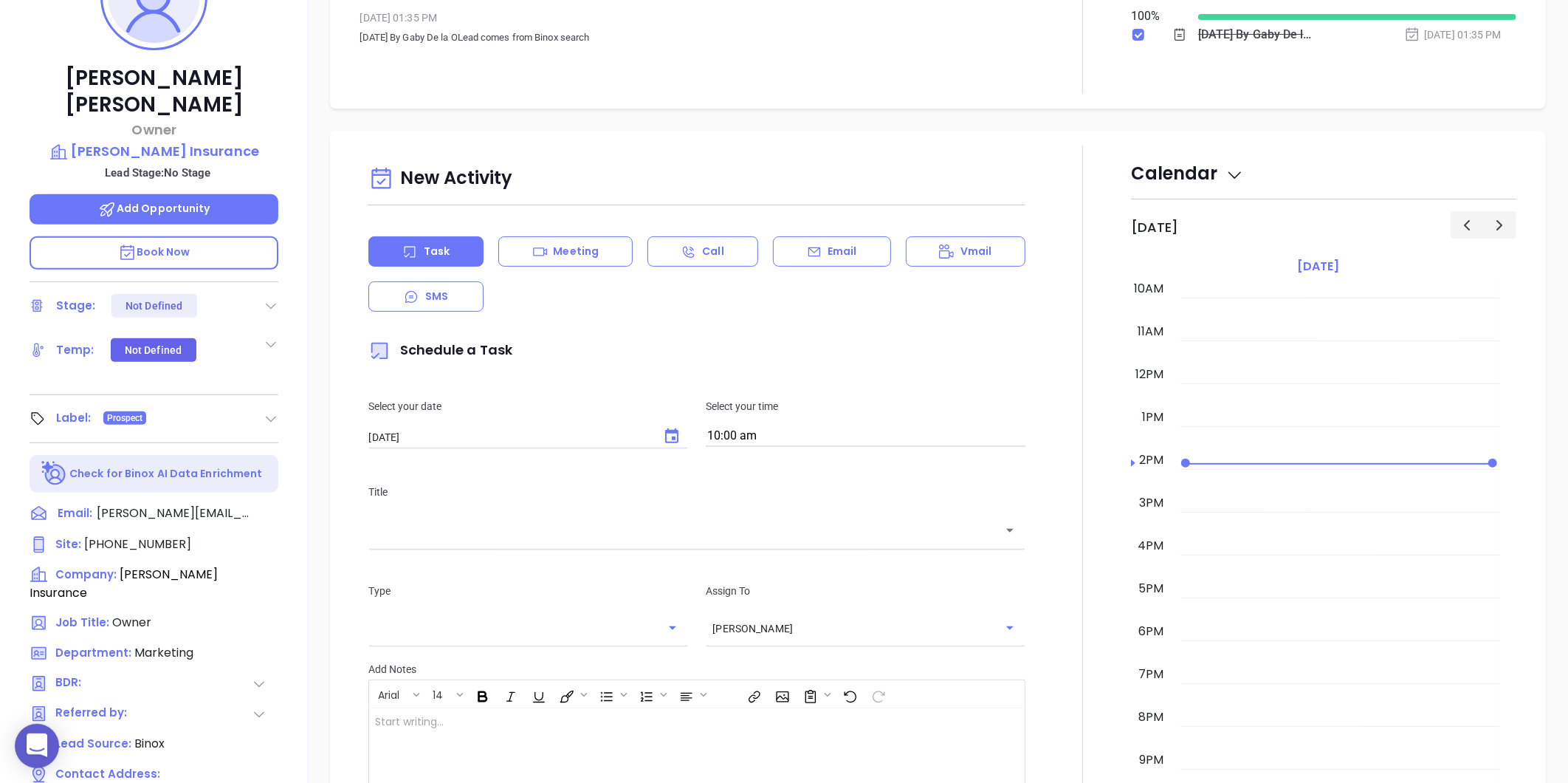
scroll to position [124, 0]
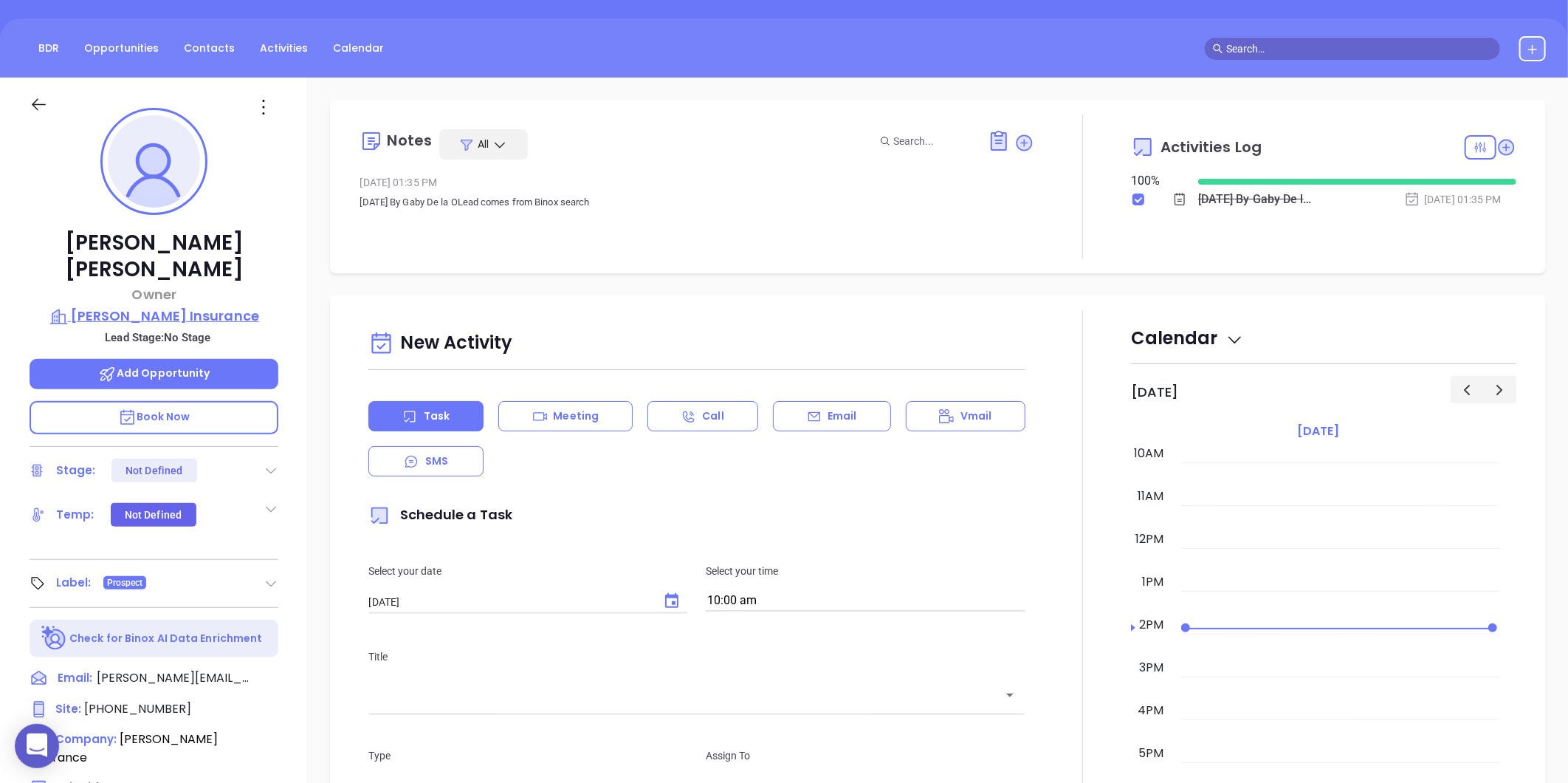
click at [211, 306] on p "Boesch Insurance" at bounding box center [154, 316] width 249 height 20
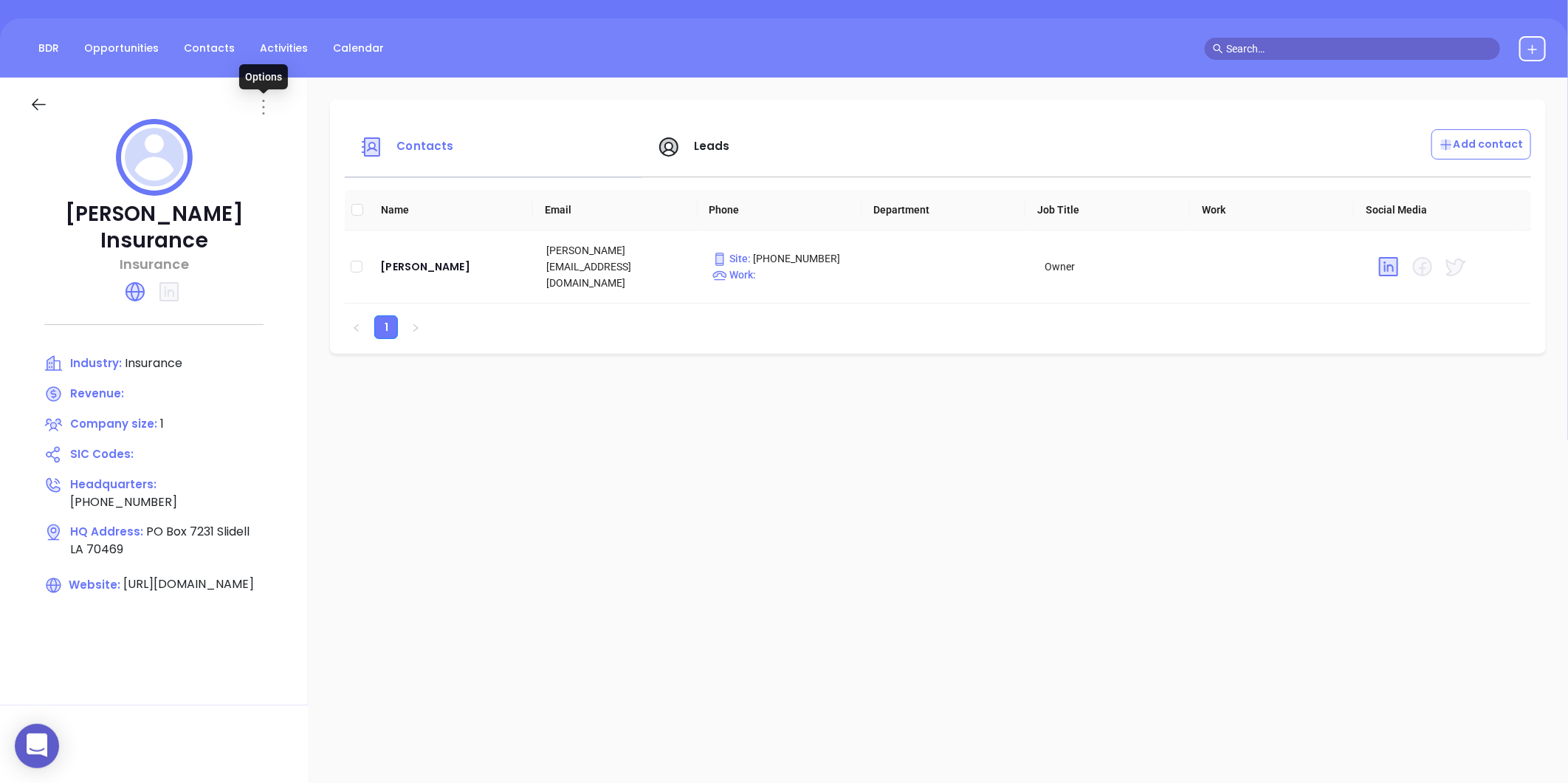
click at [263, 106] on icon at bounding box center [264, 107] width 3 height 14
click at [291, 136] on div "Edit" at bounding box center [330, 135] width 134 height 16
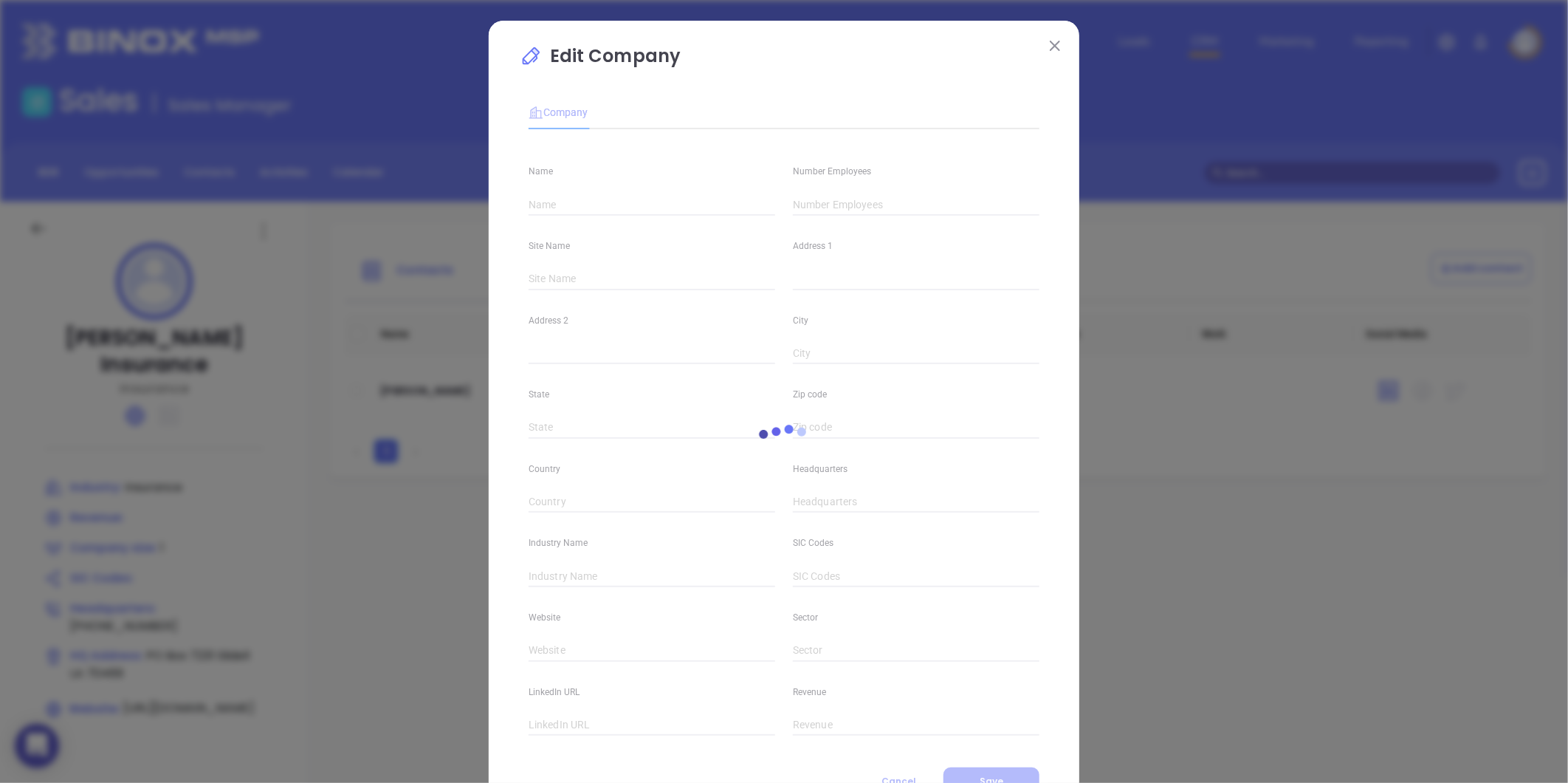
type input "Boesch Insurance"
type input "1"
type input "(985) 960-8505"
type input "Insurance"
type input "https://boeschinsurance.com/"
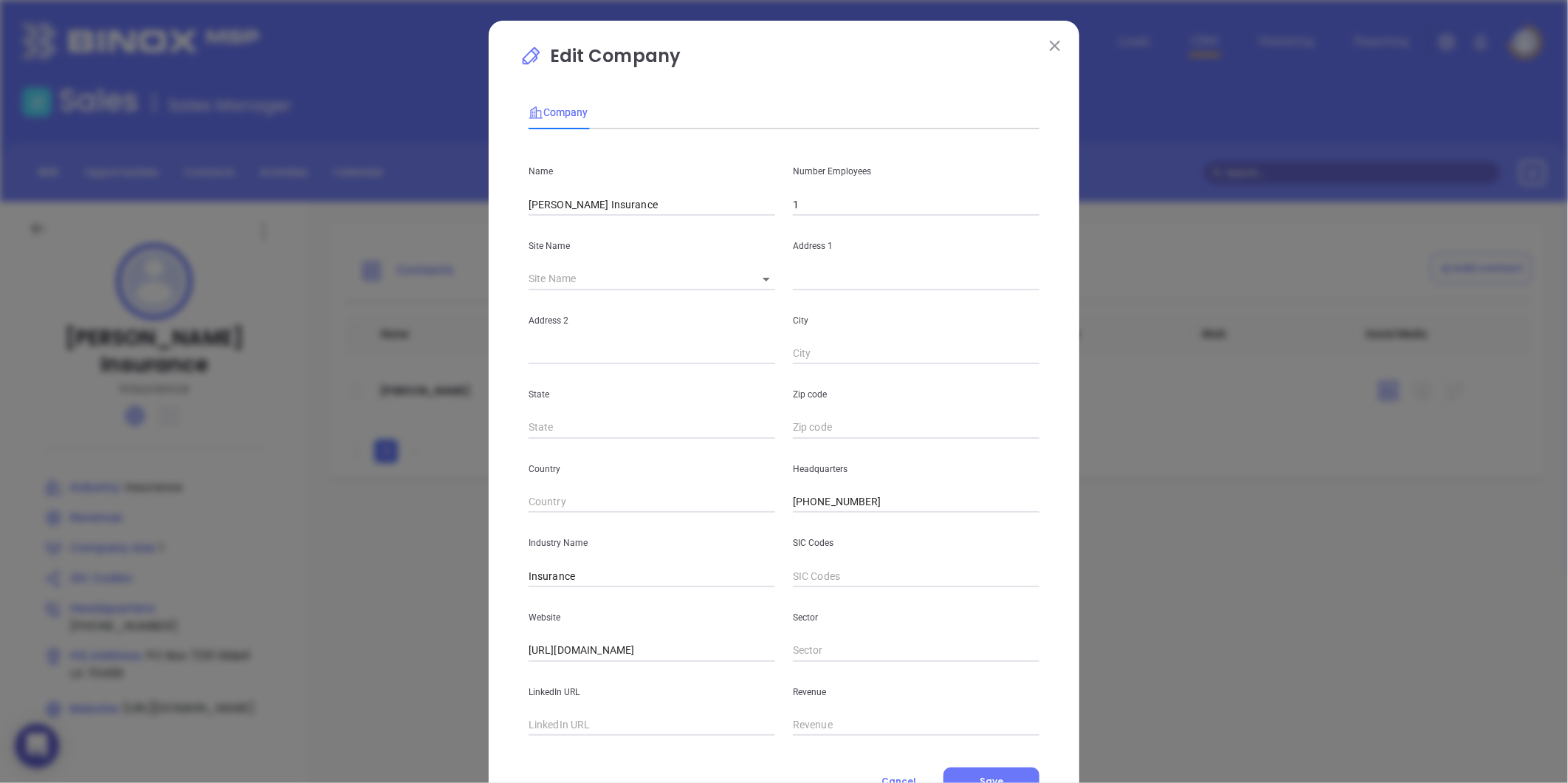
drag, startPoint x: 612, startPoint y: 202, endPoint x: 474, endPoint y: 218, distance: 138.9
click at [460, 224] on div "Edit Company Company Name Boesch Insurance Number Employees 1 Site Name ​ Addre…" at bounding box center [784, 391] width 1568 height 783
paste input "Jennifer Boesch Insurance,"
click at [528, 205] on input "Jennifer Boesch Insurance" at bounding box center [651, 204] width 246 height 22
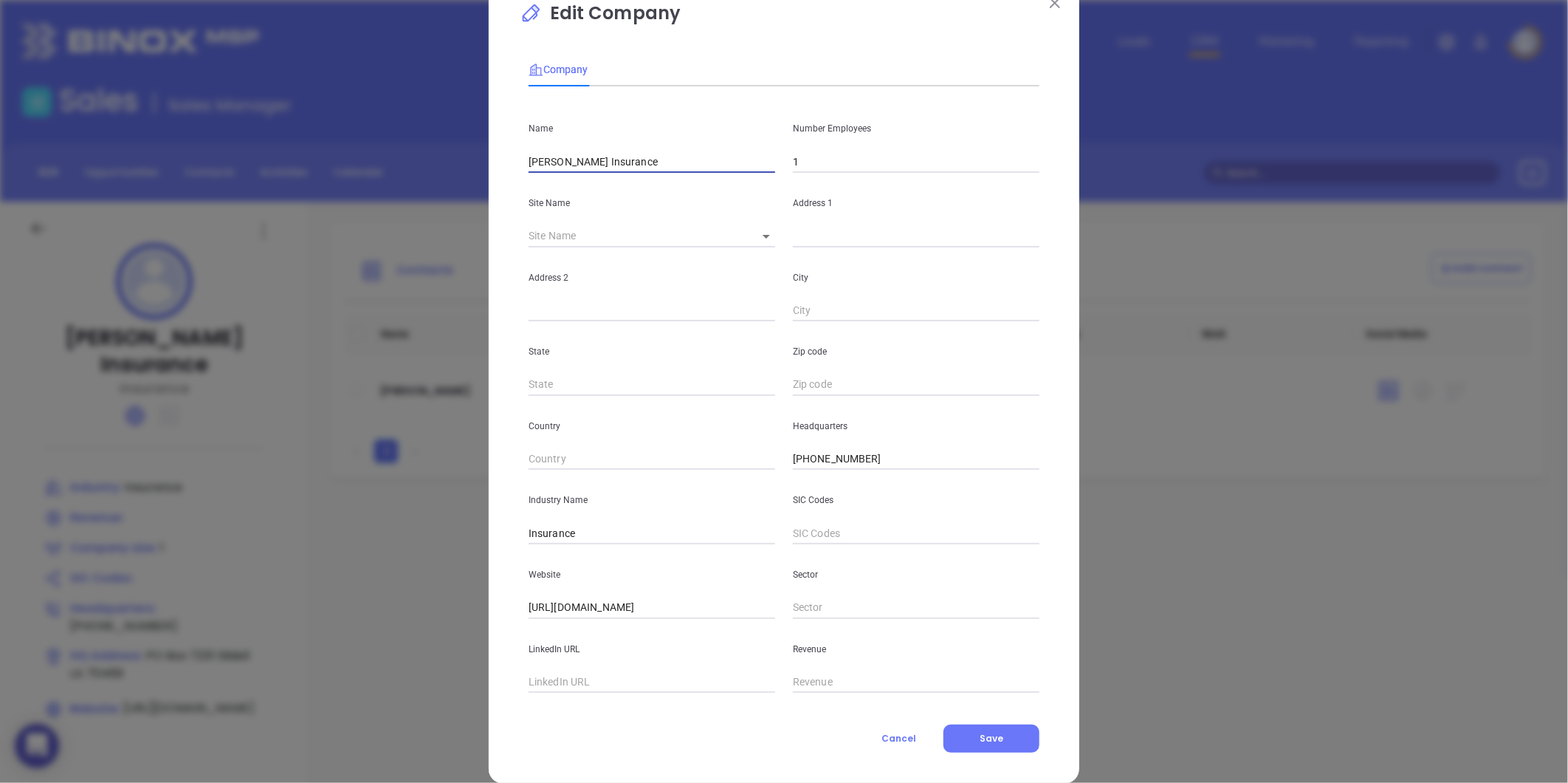
scroll to position [64, 0]
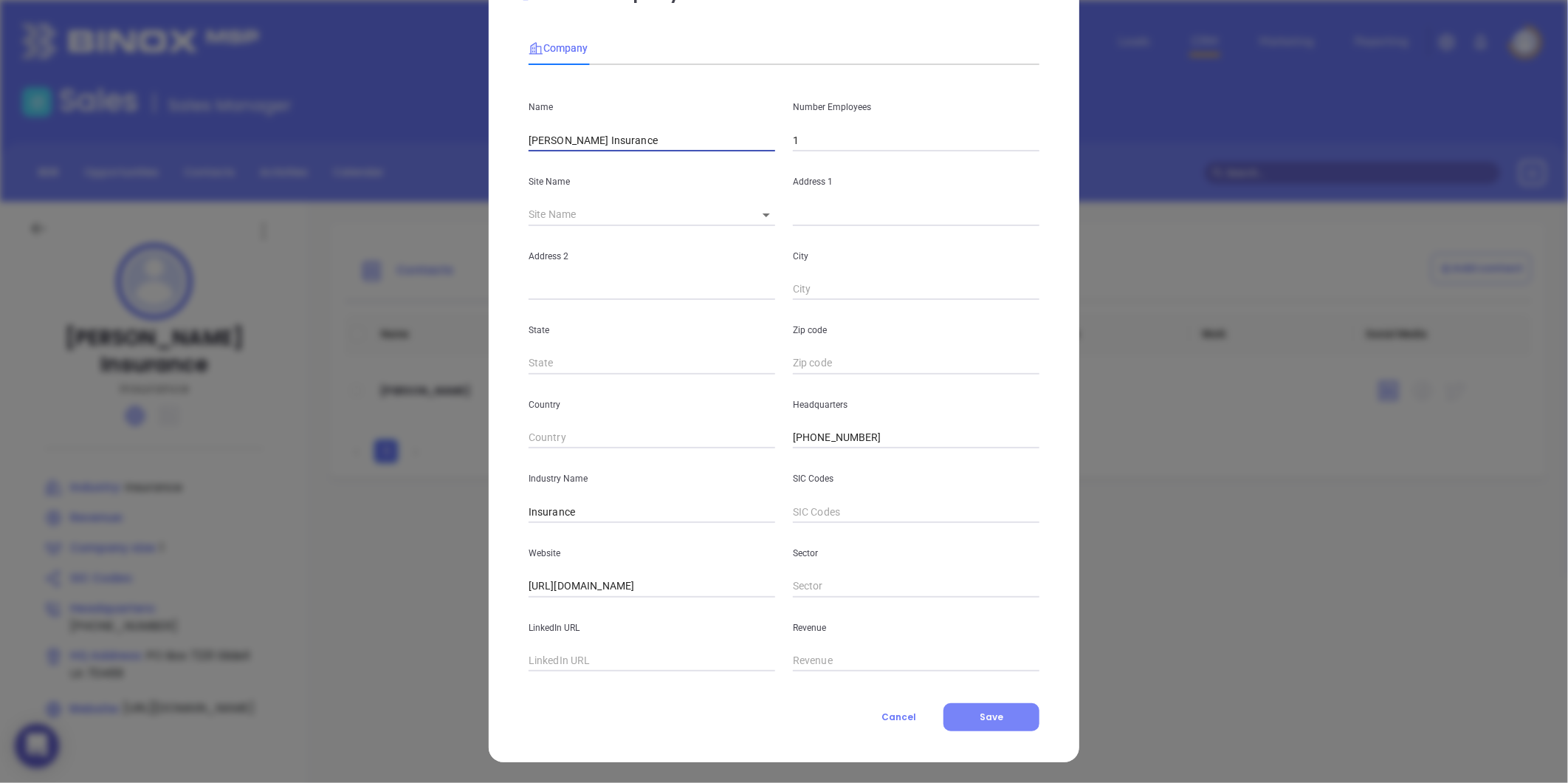
type input "Jennifer Boesch Insurance"
click at [986, 714] on span "Save" at bounding box center [991, 717] width 24 height 13
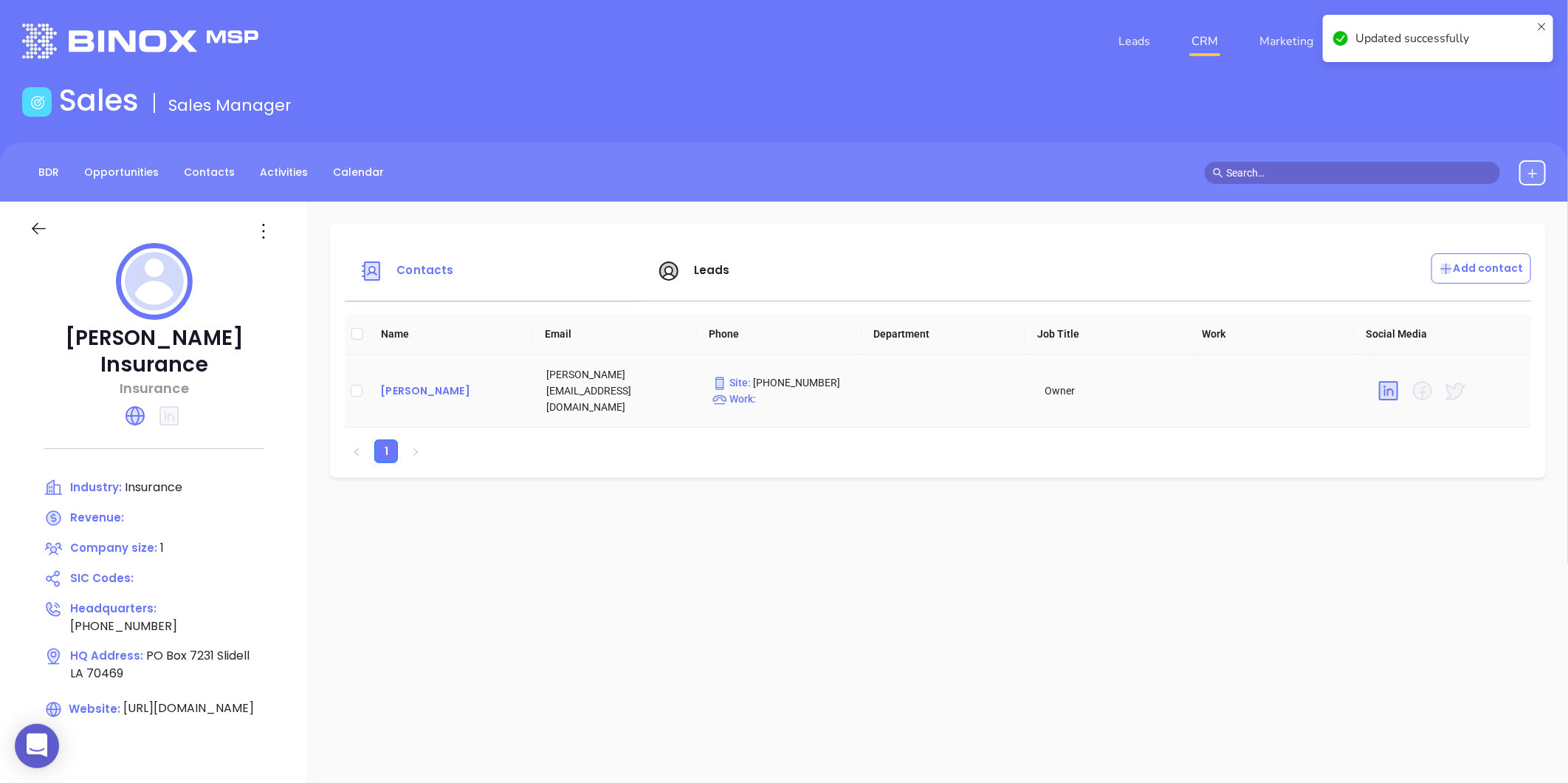
click at [440, 382] on div "Jennifer Boesch" at bounding box center [451, 390] width 142 height 18
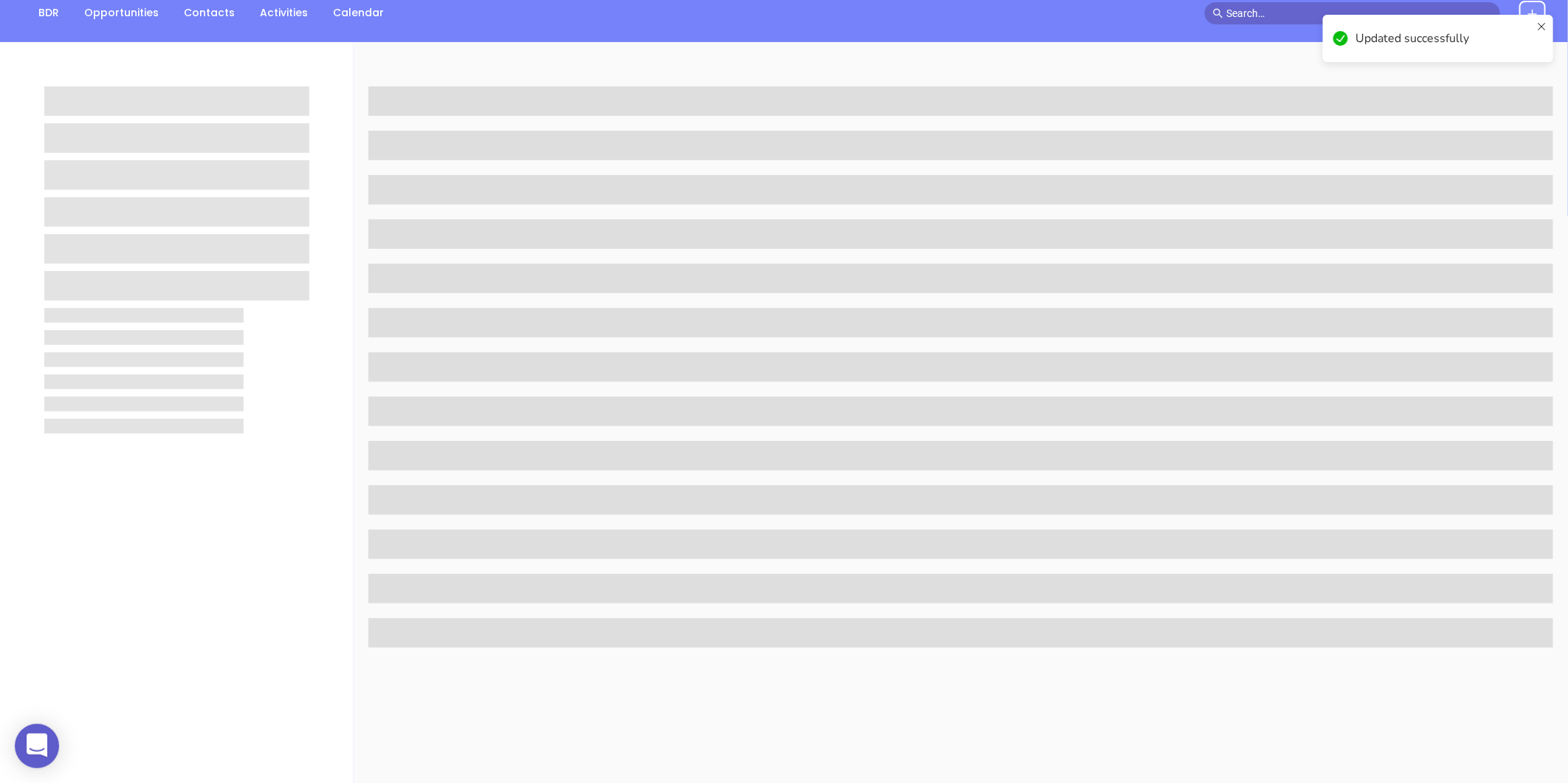
scroll to position [452, 0]
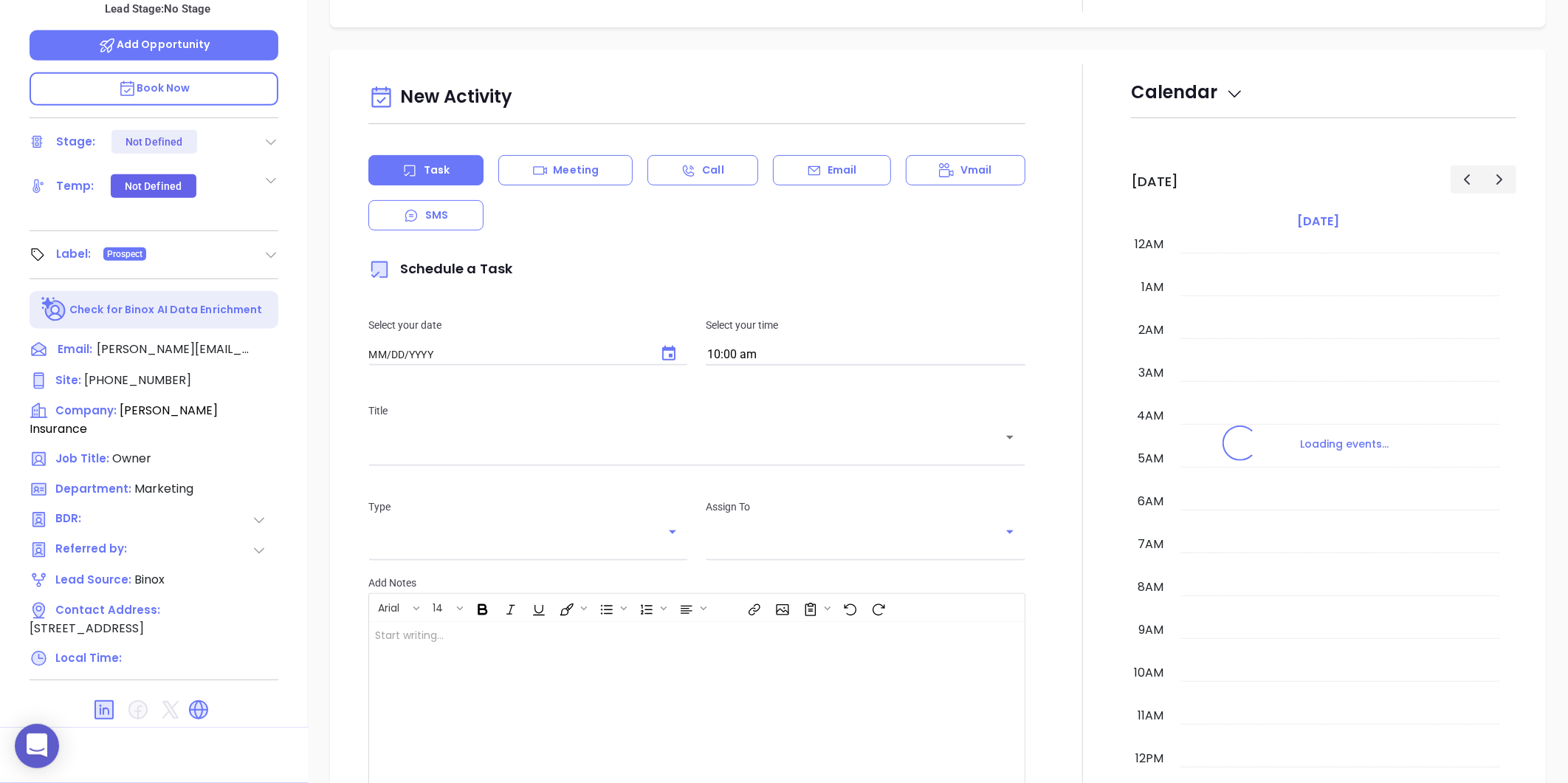
type input "08/29/2025"
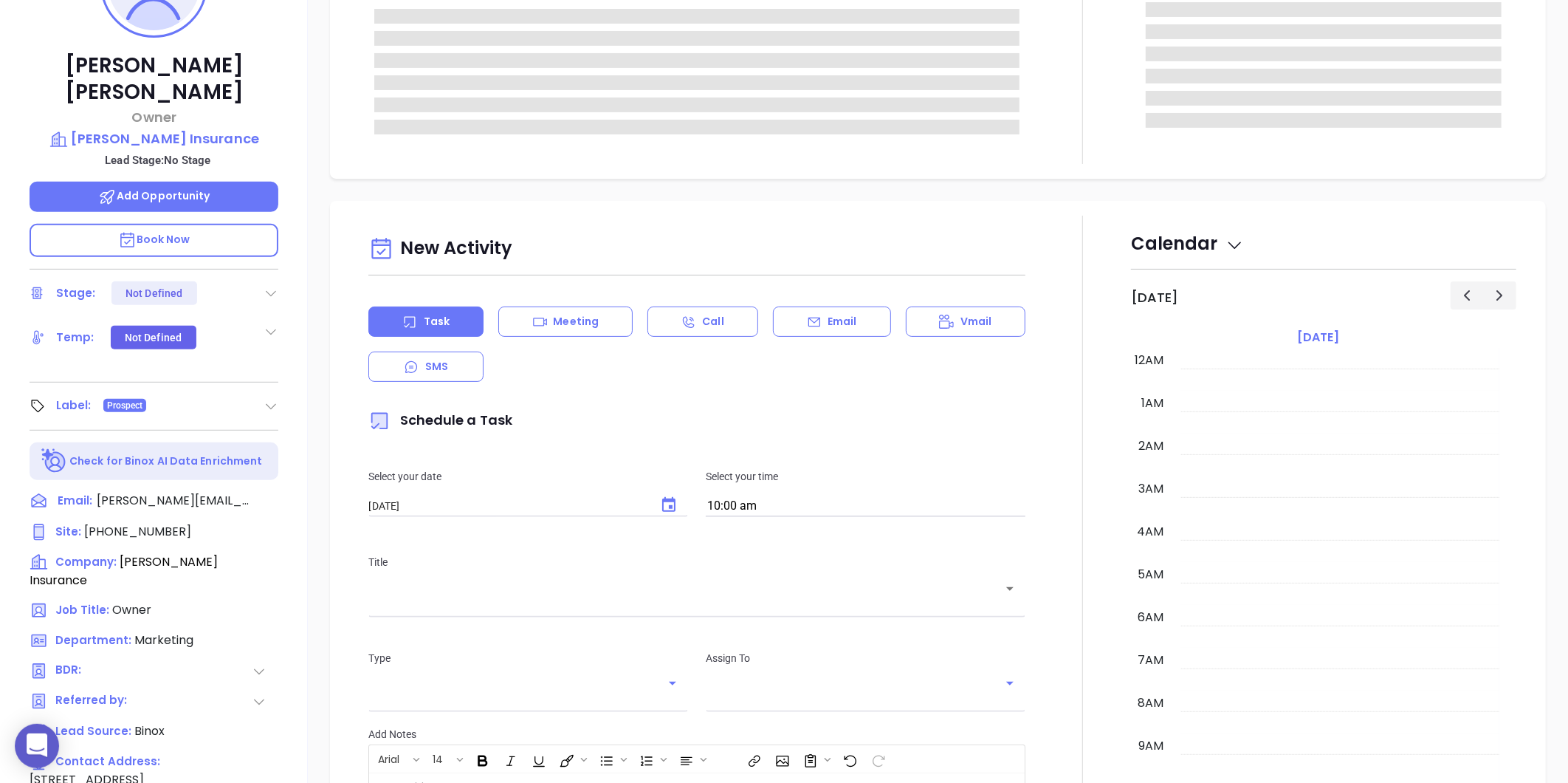
scroll to position [0, 0]
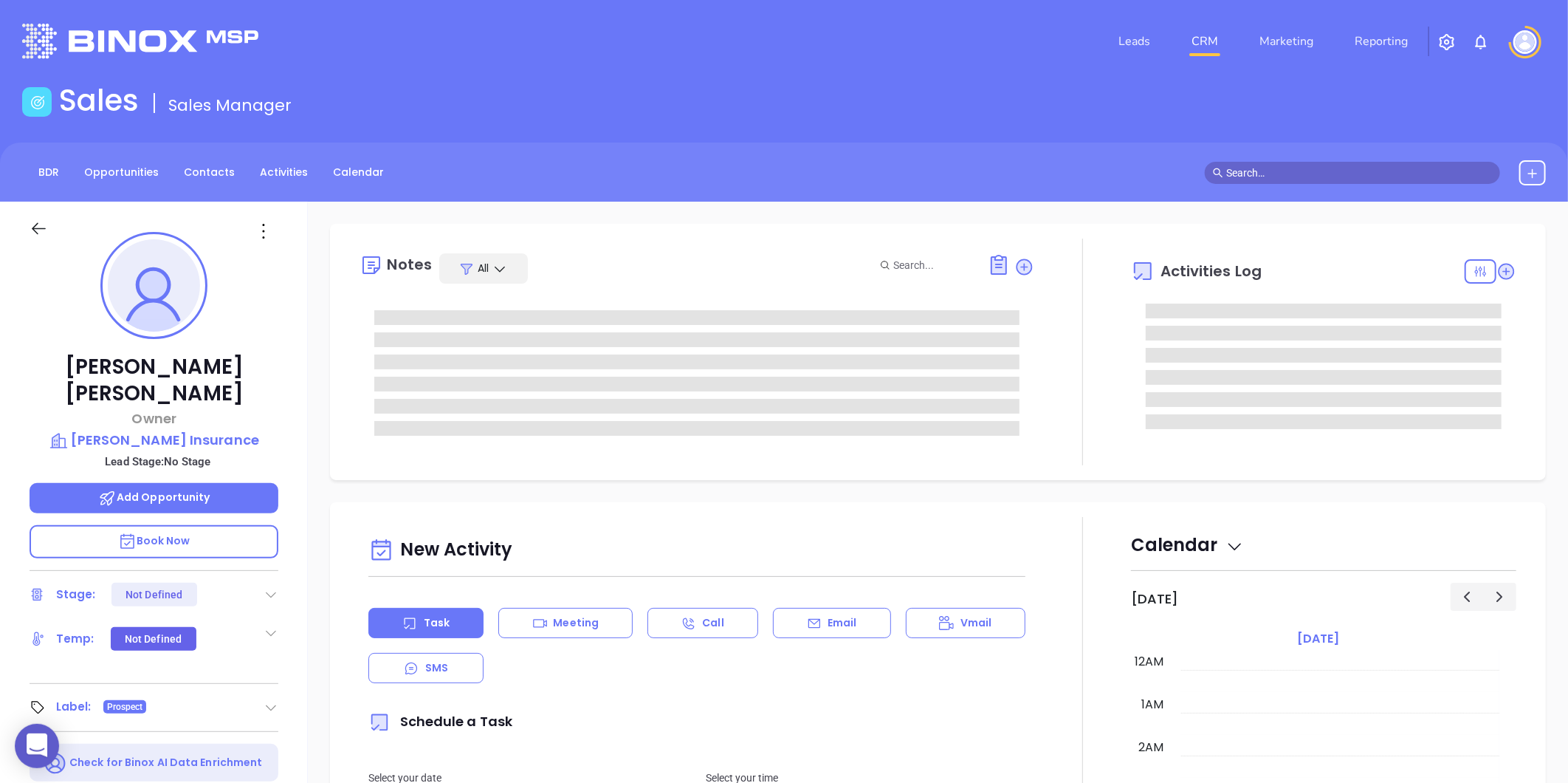
type input "Liz Cruz"
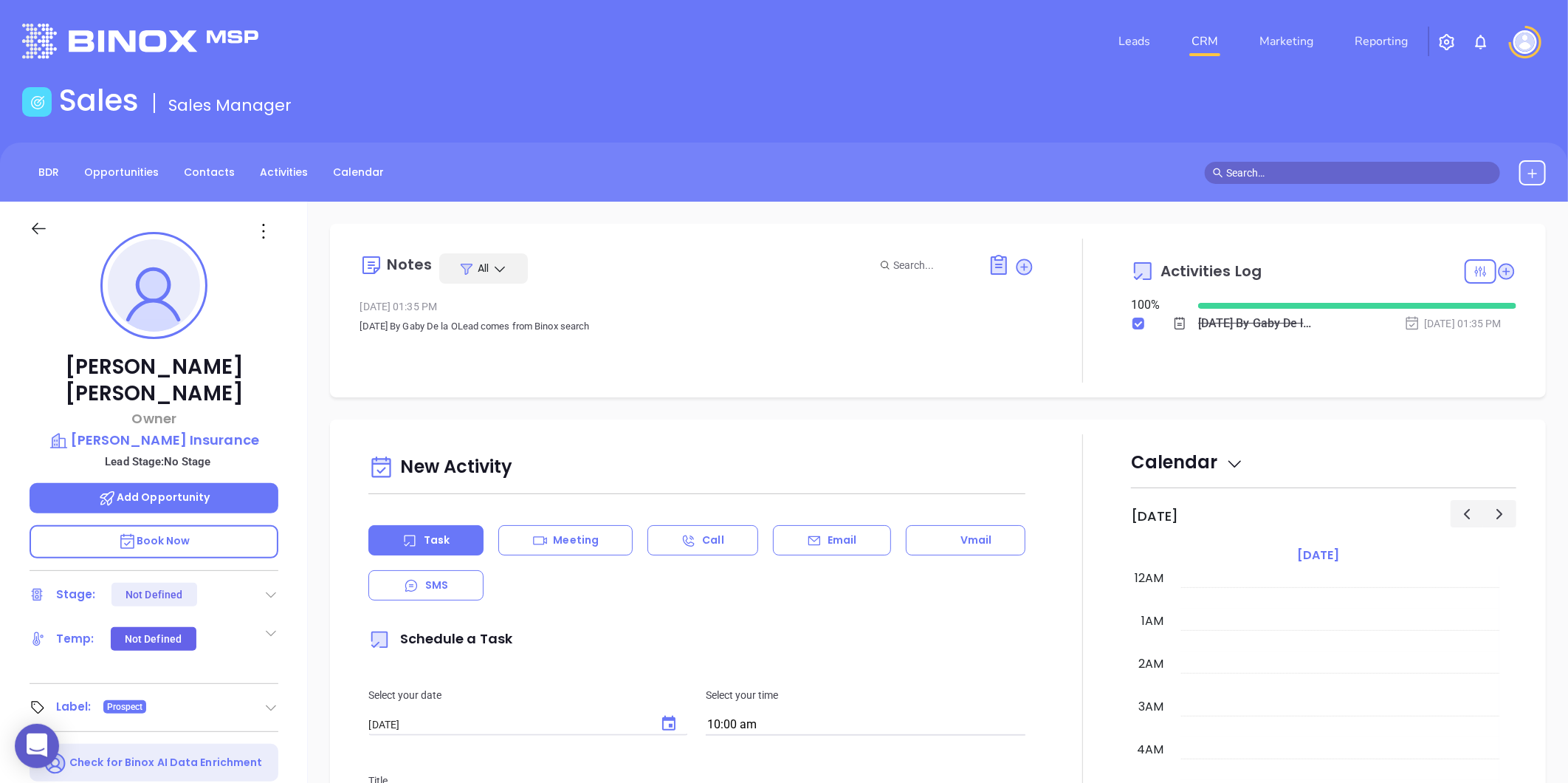
drag, startPoint x: 497, startPoint y: 96, endPoint x: 374, endPoint y: 15, distance: 147.3
click at [498, 91] on div "Sales Sales Manager" at bounding box center [784, 103] width 1541 height 42
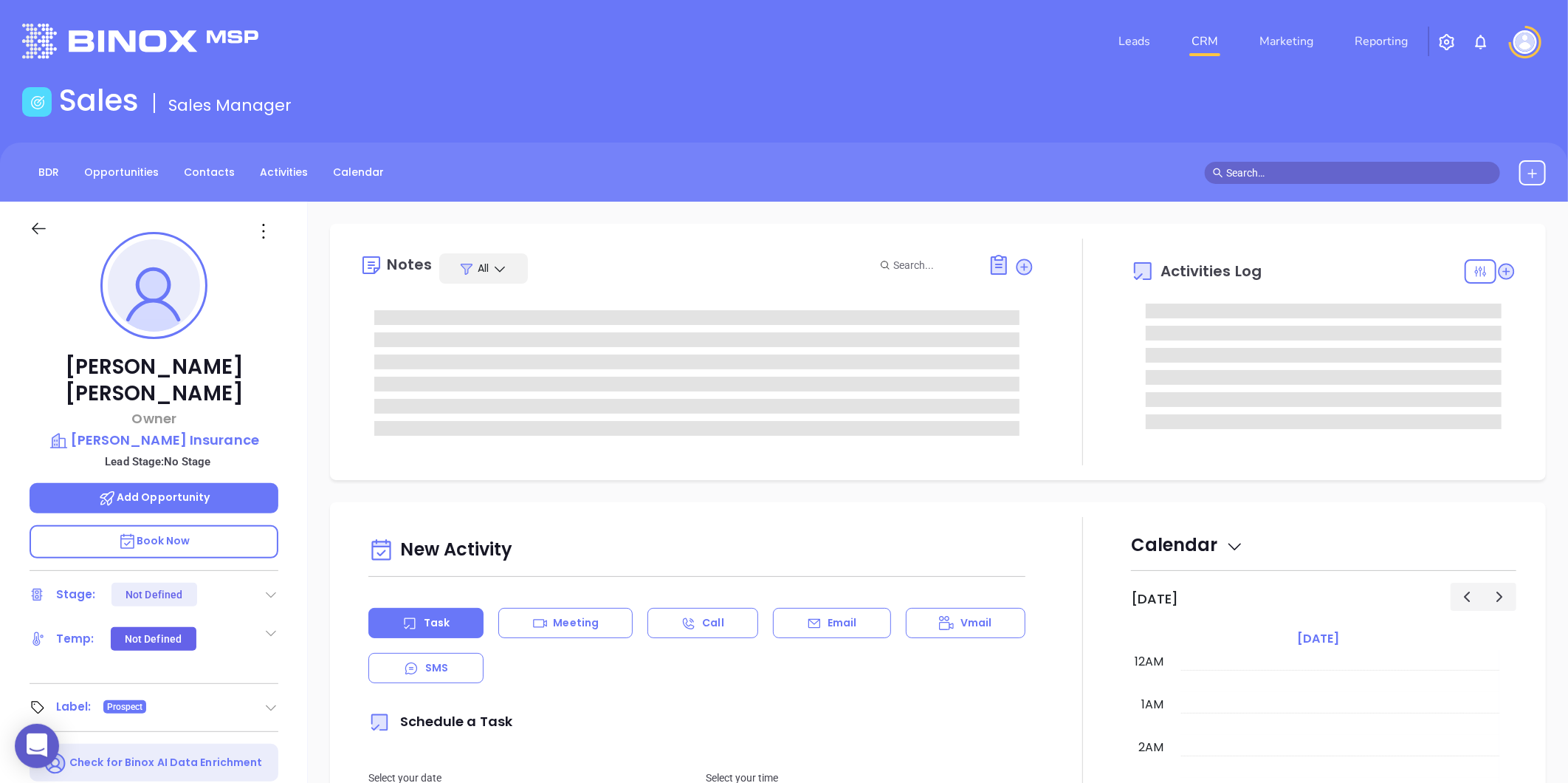
type input "[DATE]"
type input "[PERSON_NAME]"
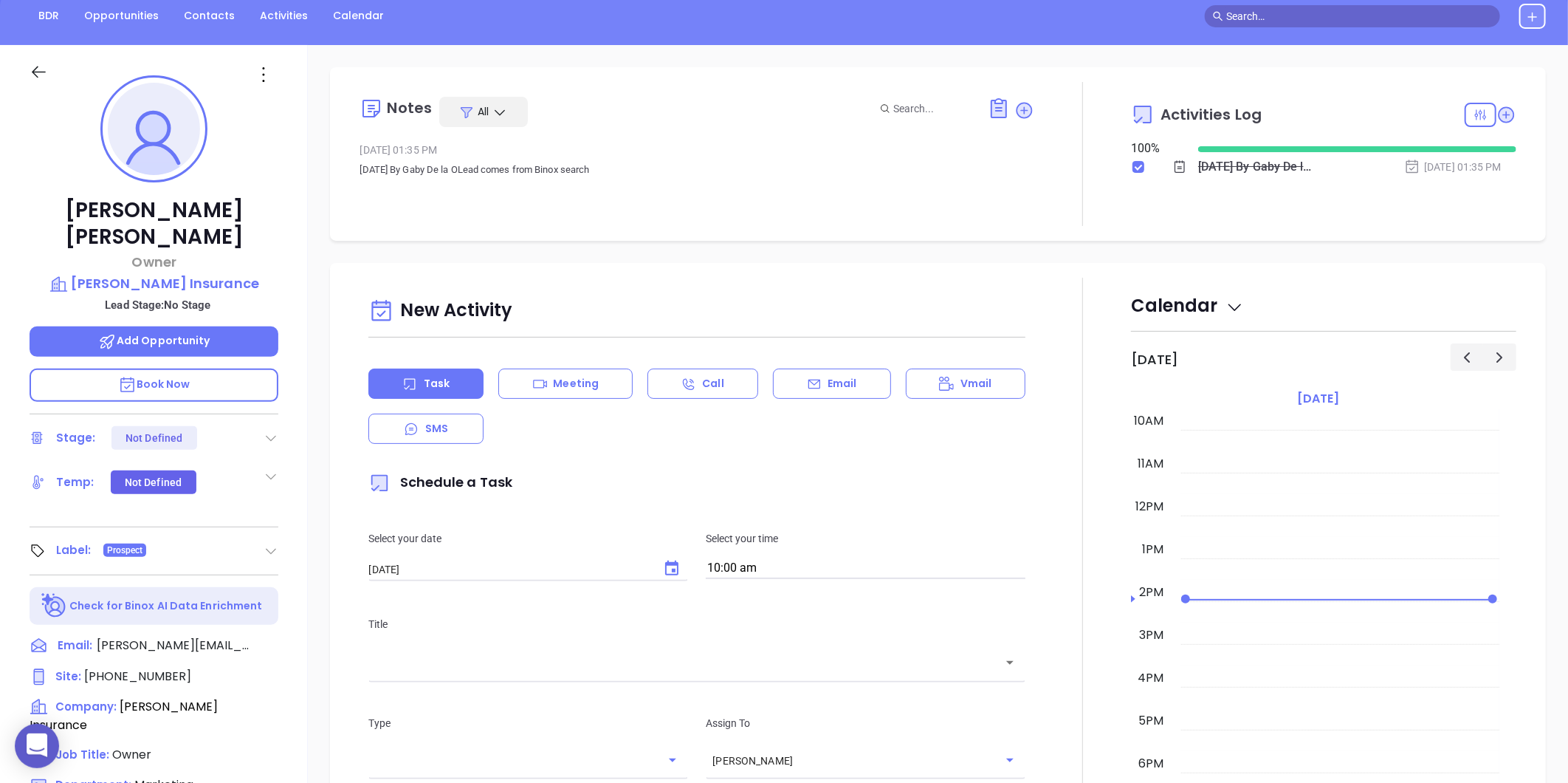
scroll to position [0, 0]
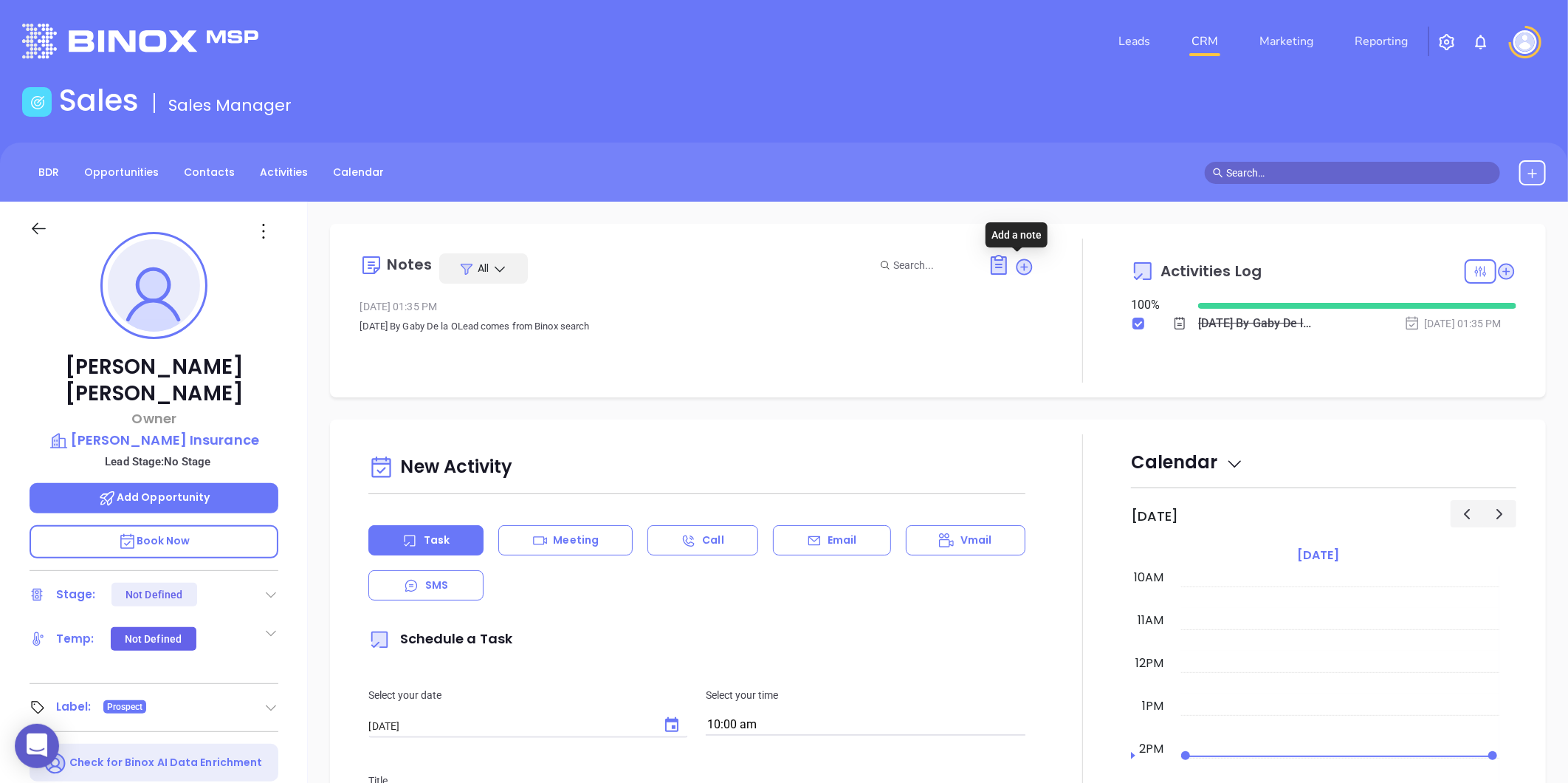
drag, startPoint x: 1014, startPoint y: 268, endPoint x: 985, endPoint y: 279, distance: 31.0
click at [1017, 268] on icon at bounding box center [1024, 266] width 14 height 14
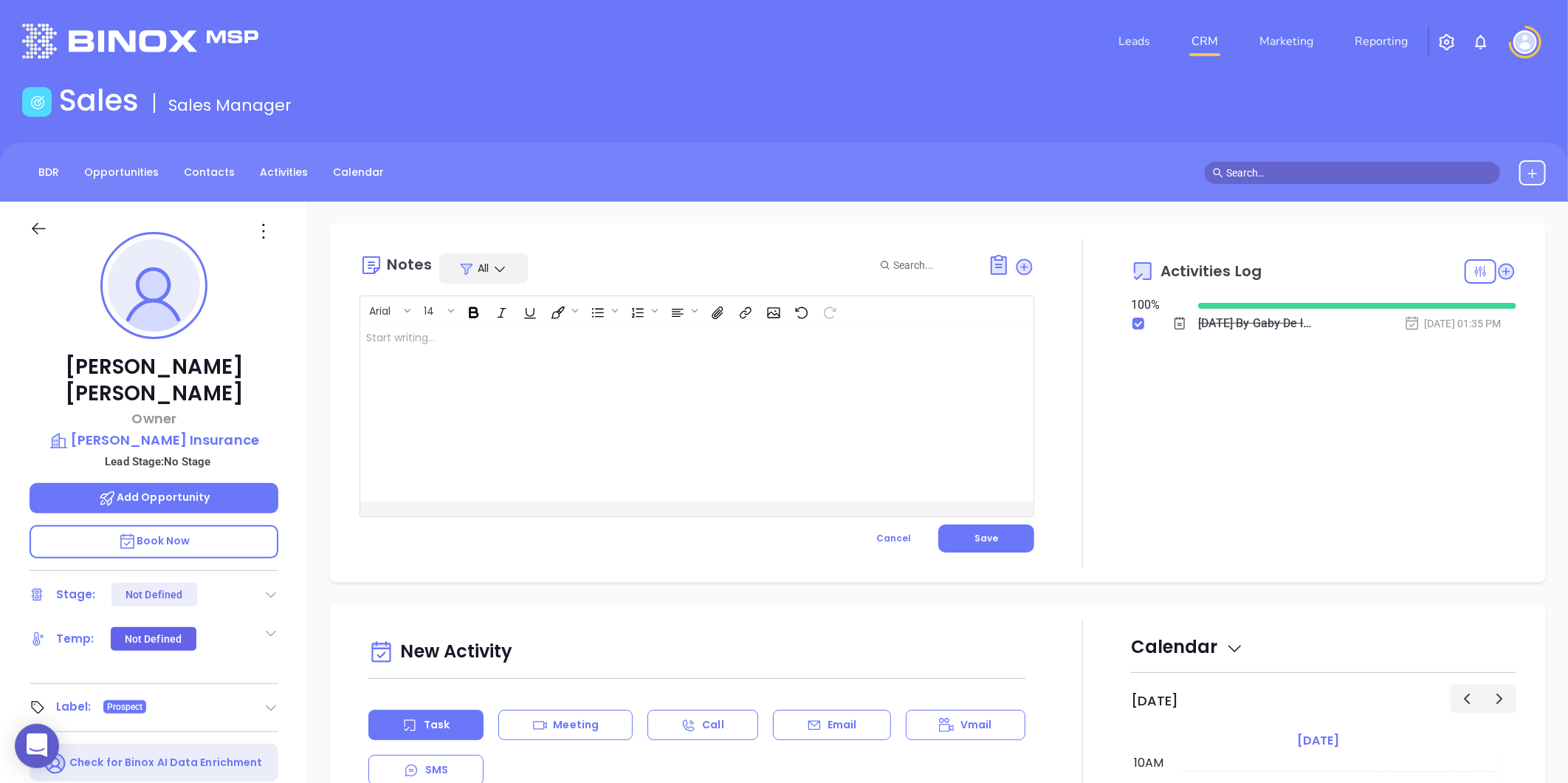
click at [382, 340] on div at bounding box center [673, 412] width 626 height 177
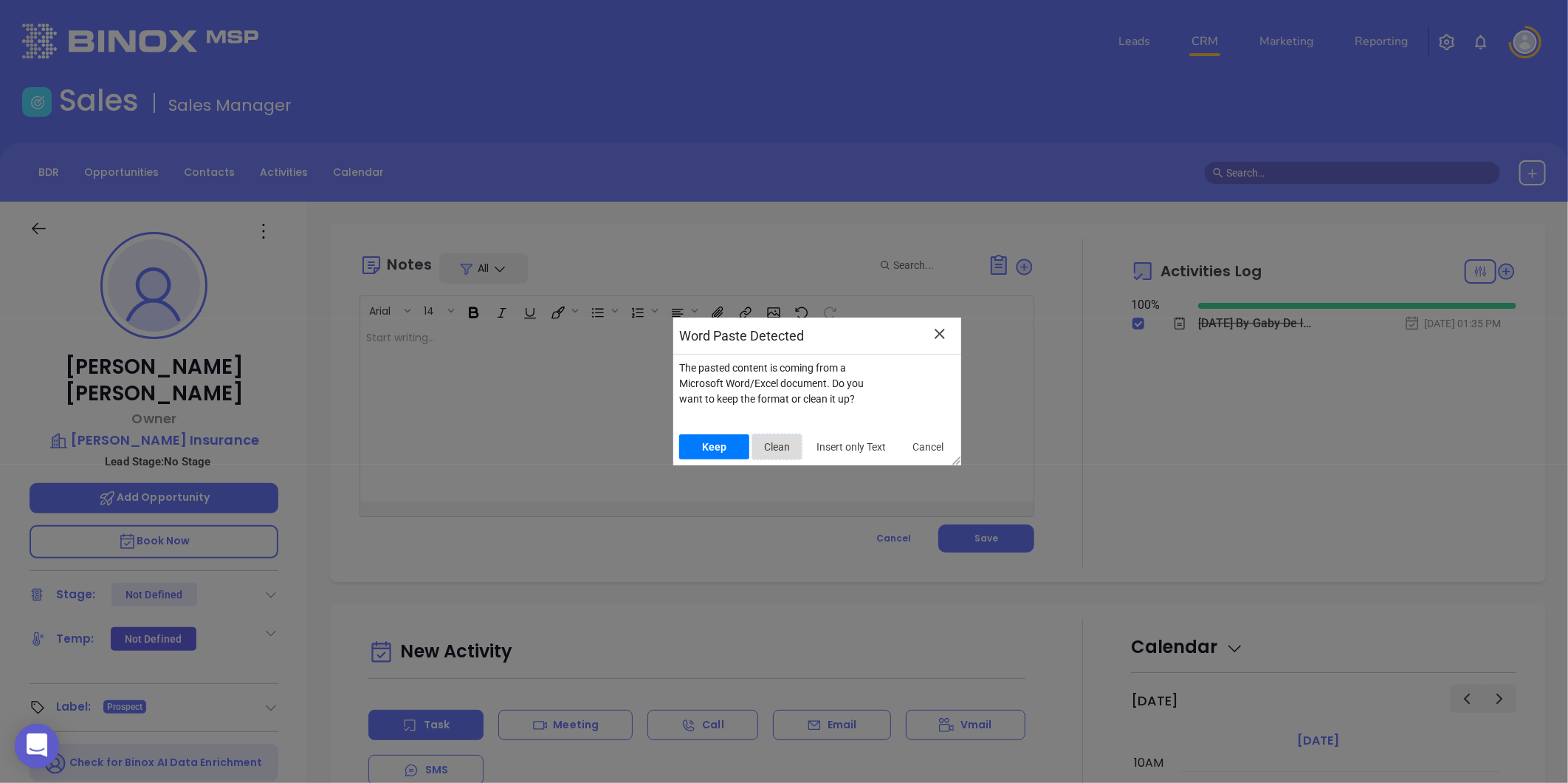
click at [778, 446] on span "Clean" at bounding box center [777, 447] width 37 height 15
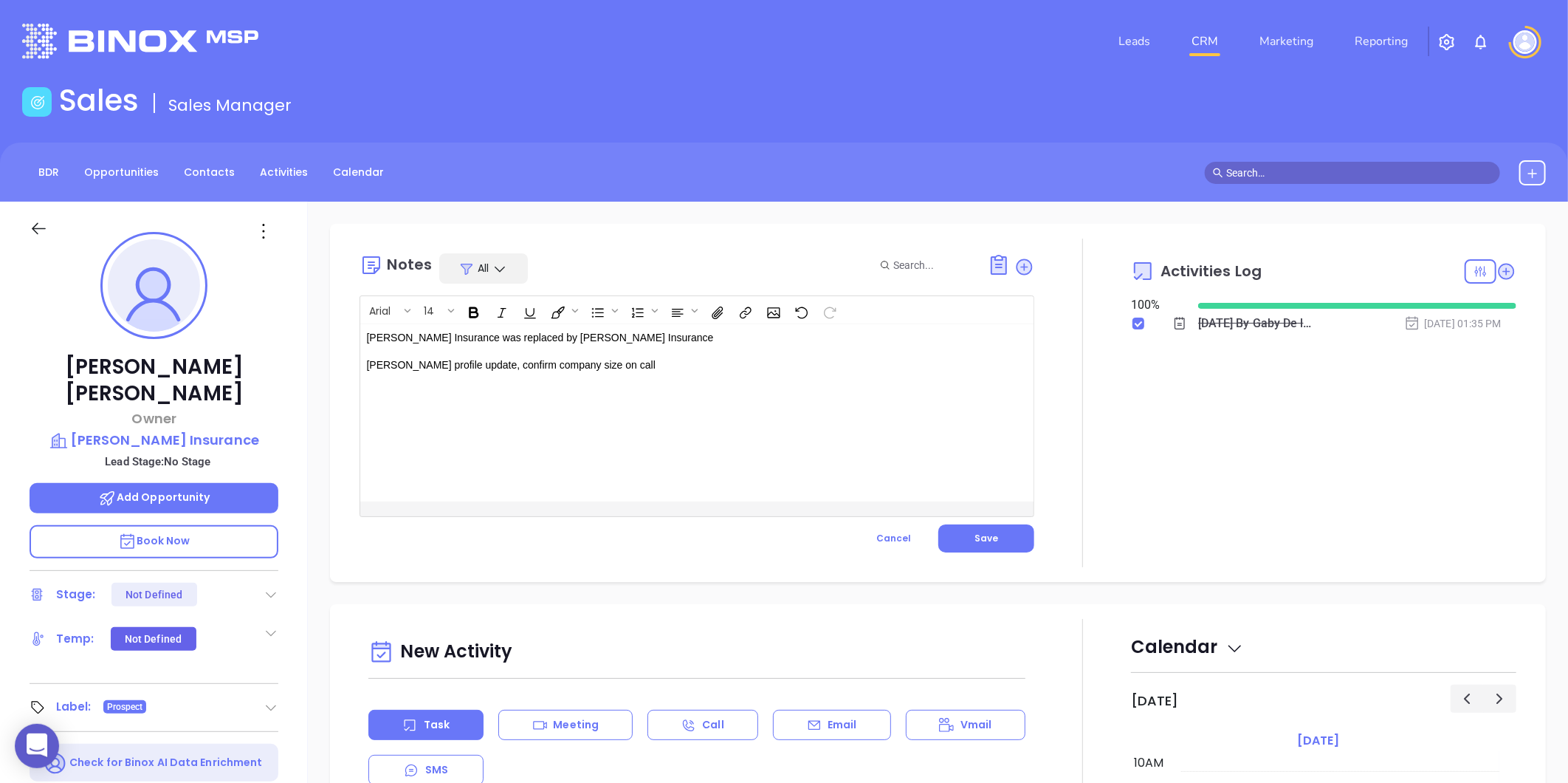
click at [624, 337] on p "[PERSON_NAME] Insurance was replaced by [PERSON_NAME] Insurance" at bounding box center [673, 337] width 614 height 15
click at [527, 374] on span "[PERSON_NAME] profile update, confirm company size on call" at bounding box center [510, 380] width 289 height 12
click at [526, 375] on span "[PERSON_NAME] profile update, confirm company size on call" at bounding box center [510, 380] width 289 height 12
click at [366, 348] on p "[PERSON_NAME] Insurance was replaced by [PERSON_NAME] Insurance" at bounding box center [673, 345] width 614 height 31
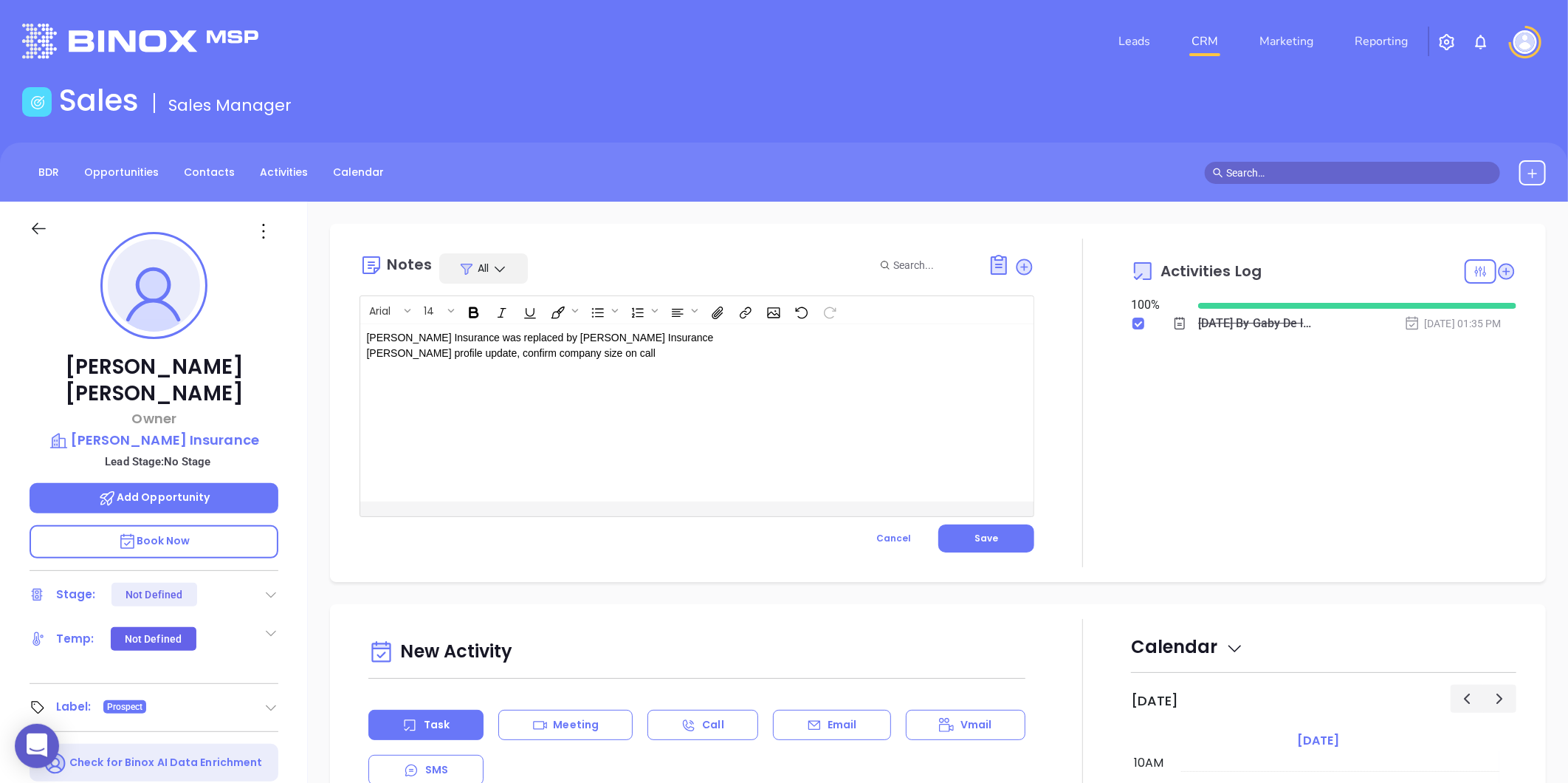
click at [451, 338] on span "[PERSON_NAME] Insurance was replaced by [PERSON_NAME] Insurance [PERSON_NAME] p…" at bounding box center [539, 345] width 347 height 27
click at [650, 409] on div "[PERSON_NAME] Insurance company name was replaced by [PERSON_NAME] Insurance [P…" at bounding box center [673, 412] width 626 height 177
click at [608, 340] on span "[PERSON_NAME] Insurance company name was replaced by [PERSON_NAME] Insurance [P…" at bounding box center [577, 345] width 421 height 27
click at [403, 352] on span "[PERSON_NAME] profile update, confirm company size on call" at bounding box center [510, 353] width 289 height 12
click at [474, 355] on span "[PERSON_NAME]'s profile update, confirm company size on call" at bounding box center [514, 353] width 296 height 12
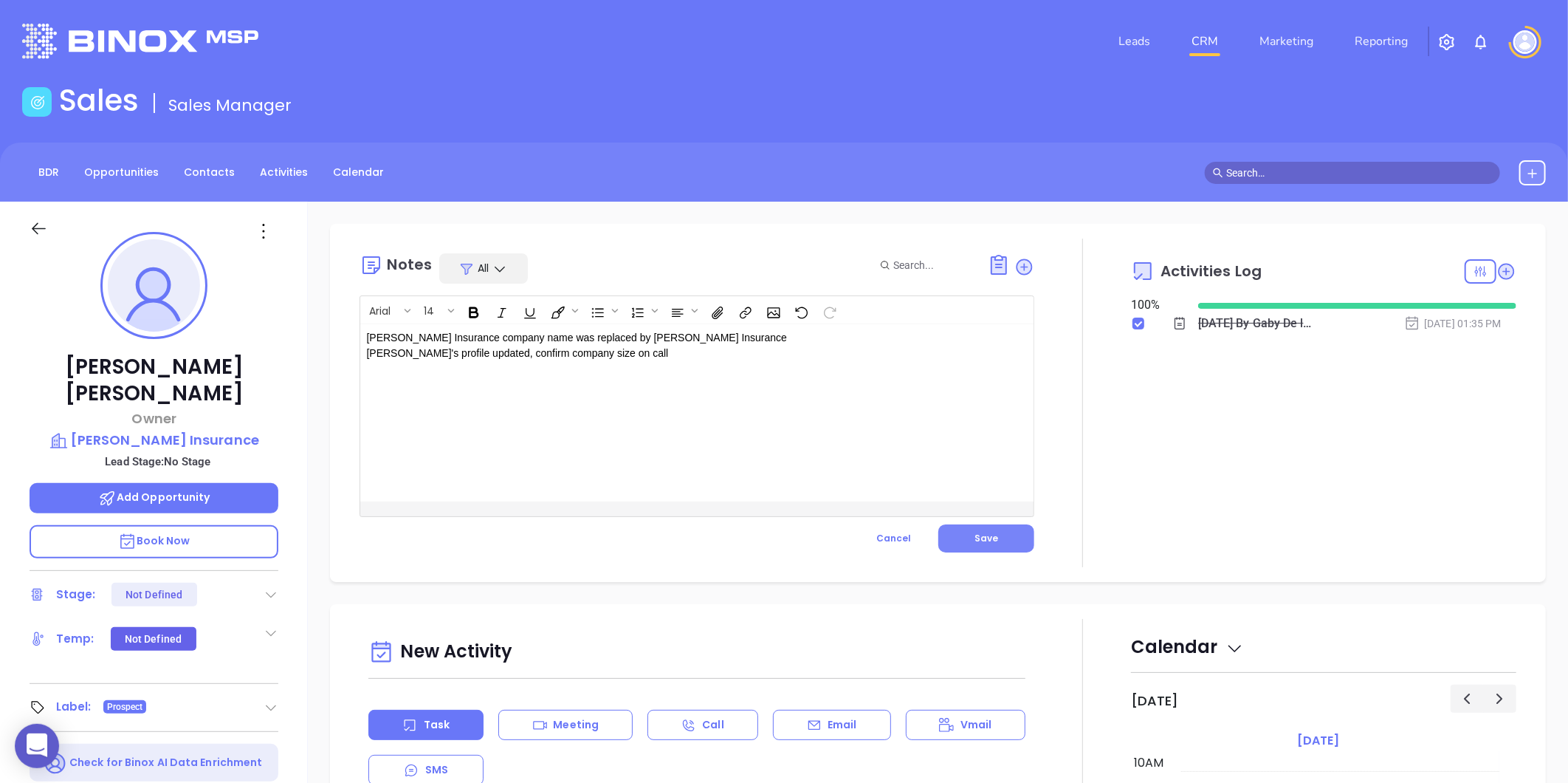
click at [982, 533] on span "Save" at bounding box center [986, 538] width 24 height 13
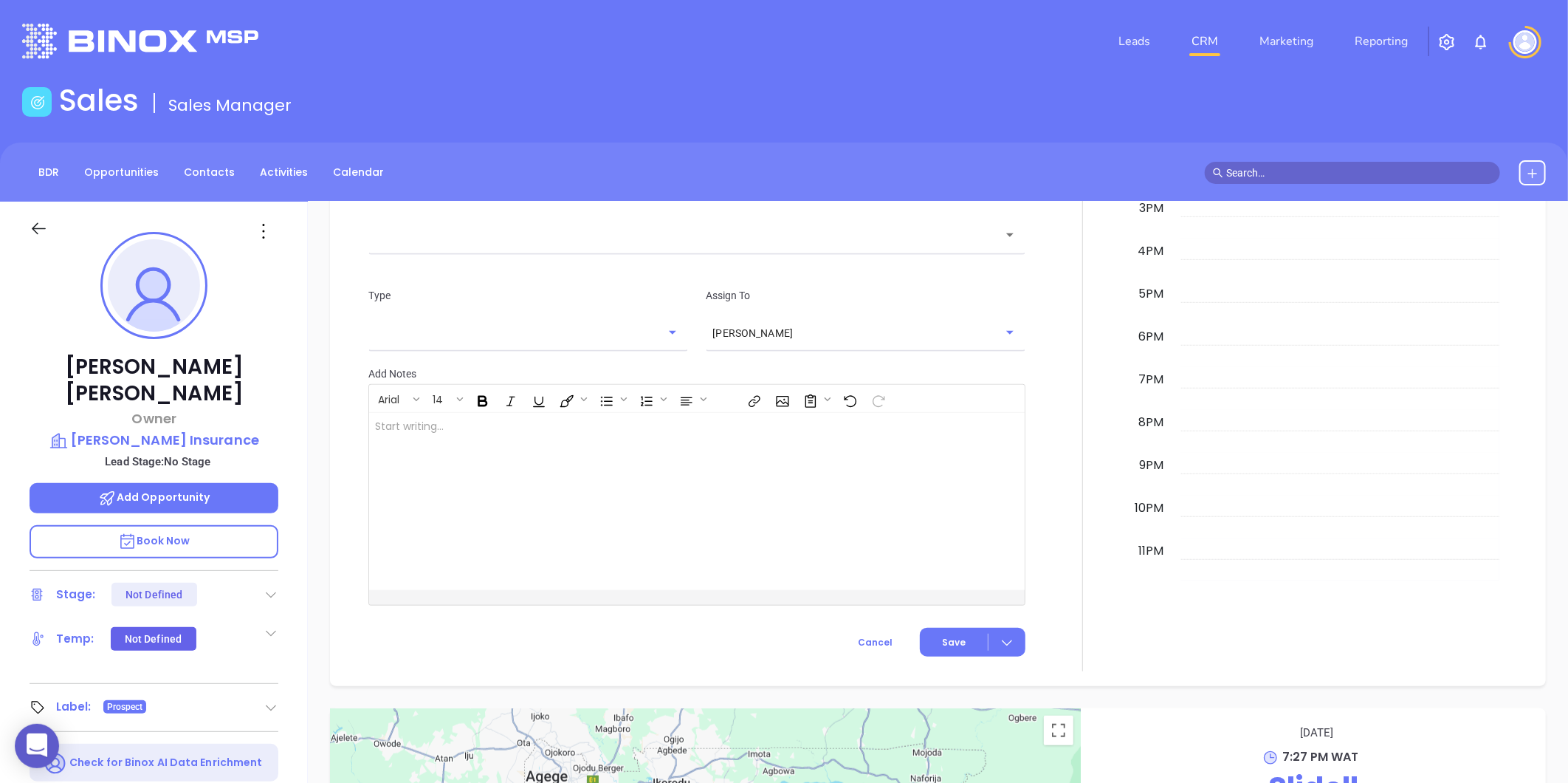
scroll to position [745, 0]
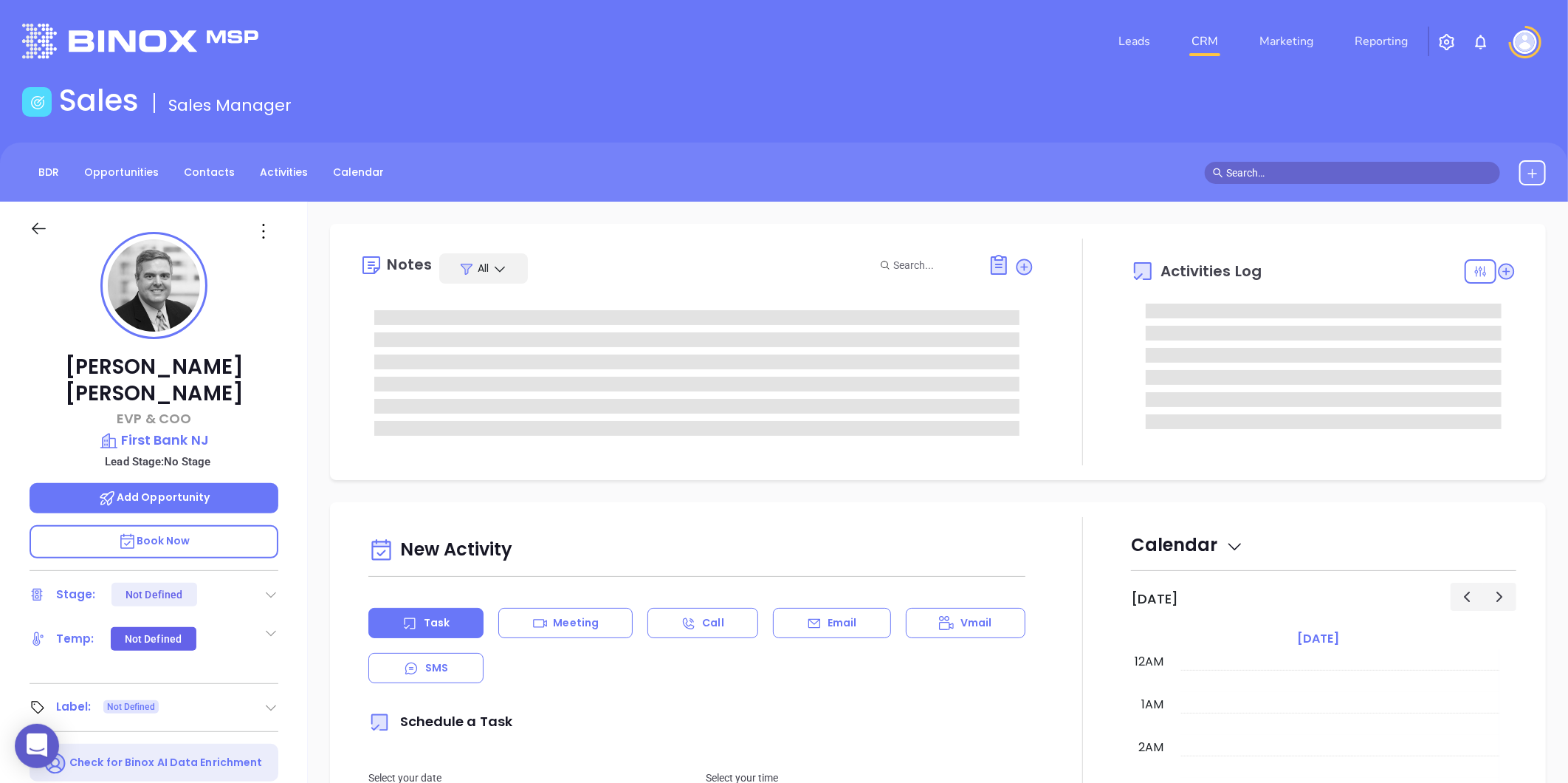
type input "[DATE]"
click at [175, 429] on p "First Bank NJ" at bounding box center [154, 440] width 249 height 20
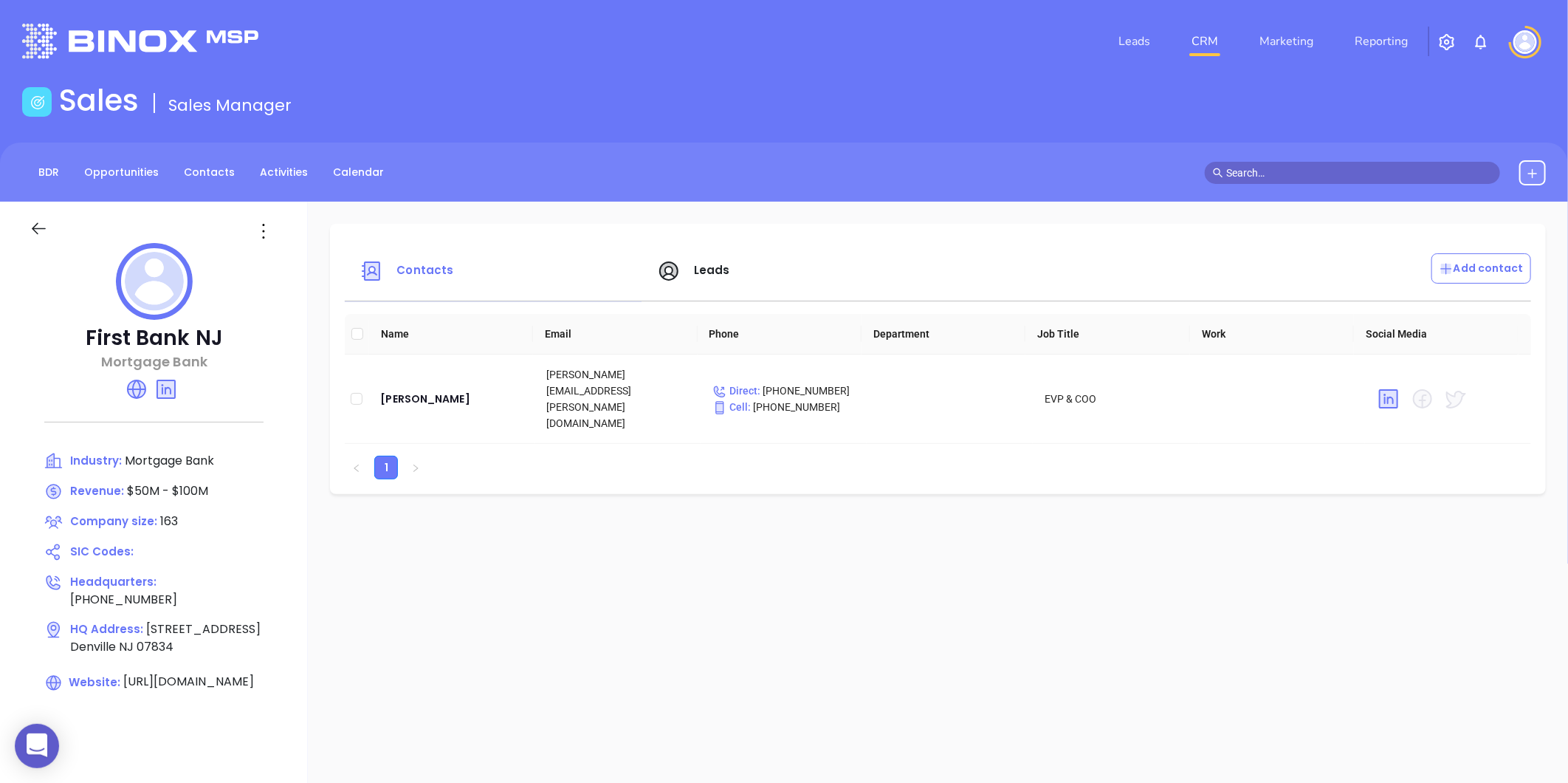
click at [698, 266] on span "Leads" at bounding box center [712, 270] width 36 height 15
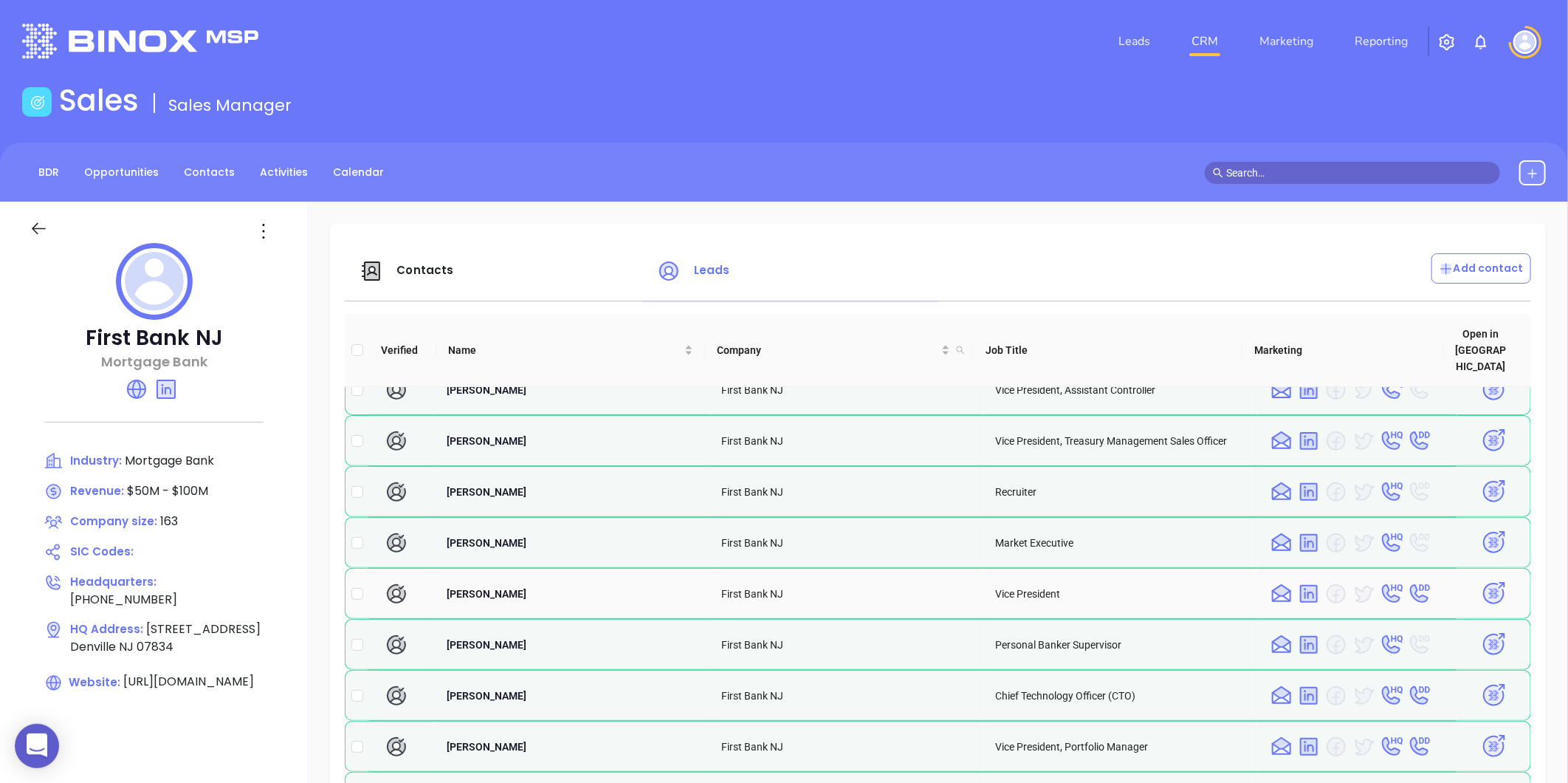
scroll to position [820, 0]
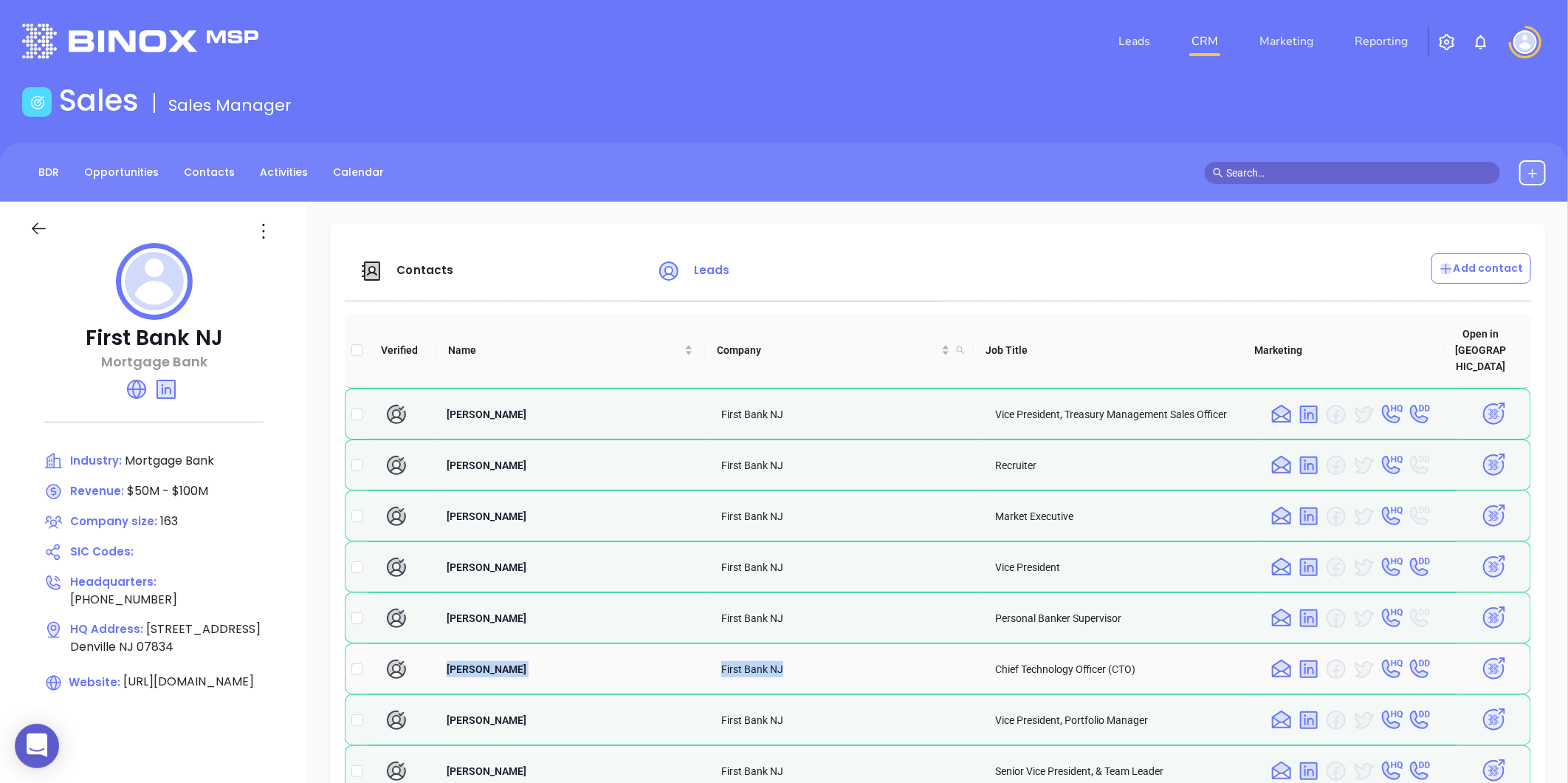
drag, startPoint x: 439, startPoint y: 654, endPoint x: 788, endPoint y: 655, distance: 349.0
click at [788, 655] on tr "David Lidster First Bank NJ Chief Technology Officer (CTO)" at bounding box center [938, 669] width 1186 height 51
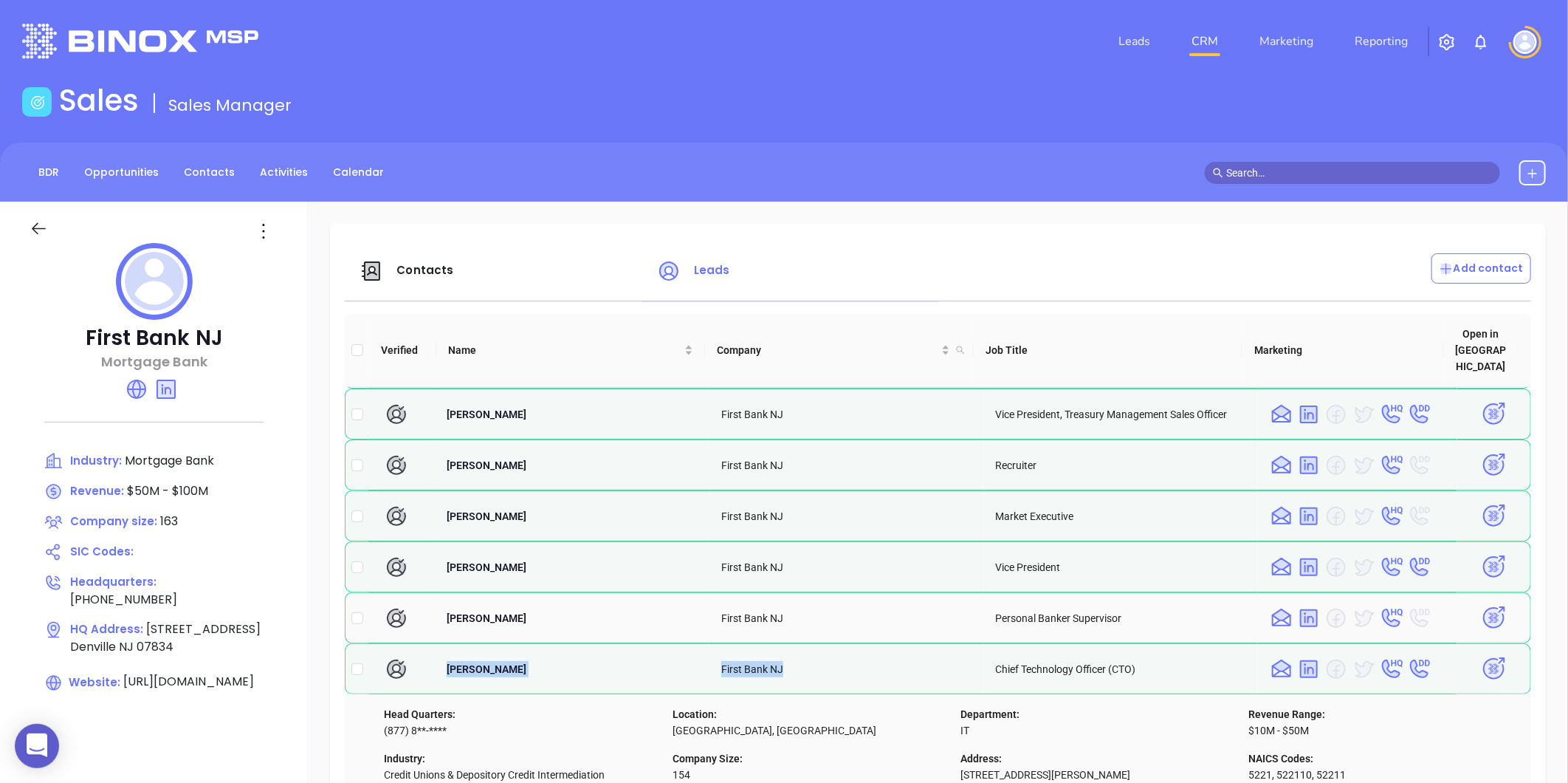
copy tr "David Lidster First Bank NJ"
click at [557, 672] on td "David Lidster" at bounding box center [571, 669] width 274 height 51
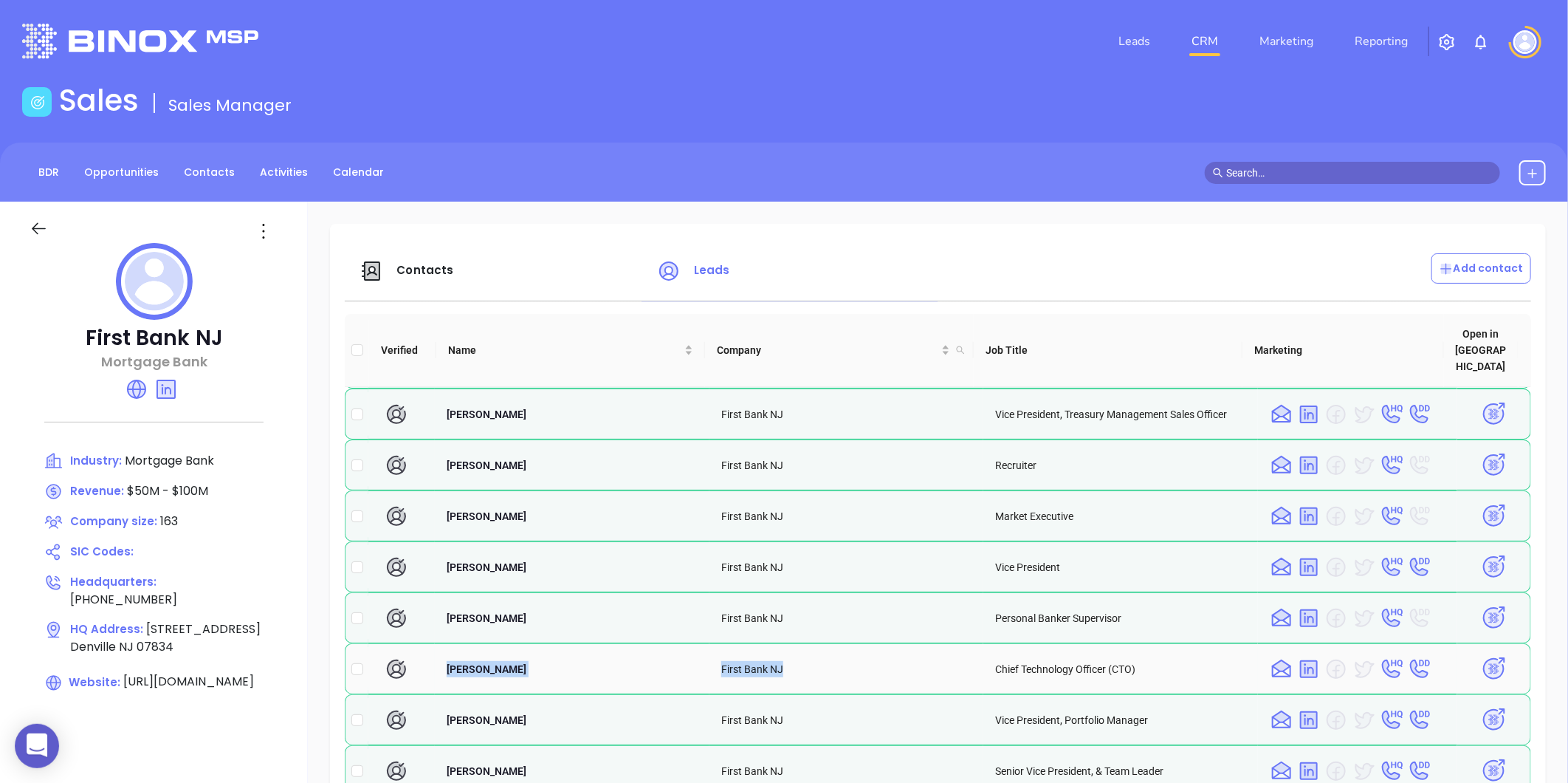
click at [534, 654] on td "David Lidster" at bounding box center [571, 669] width 274 height 51
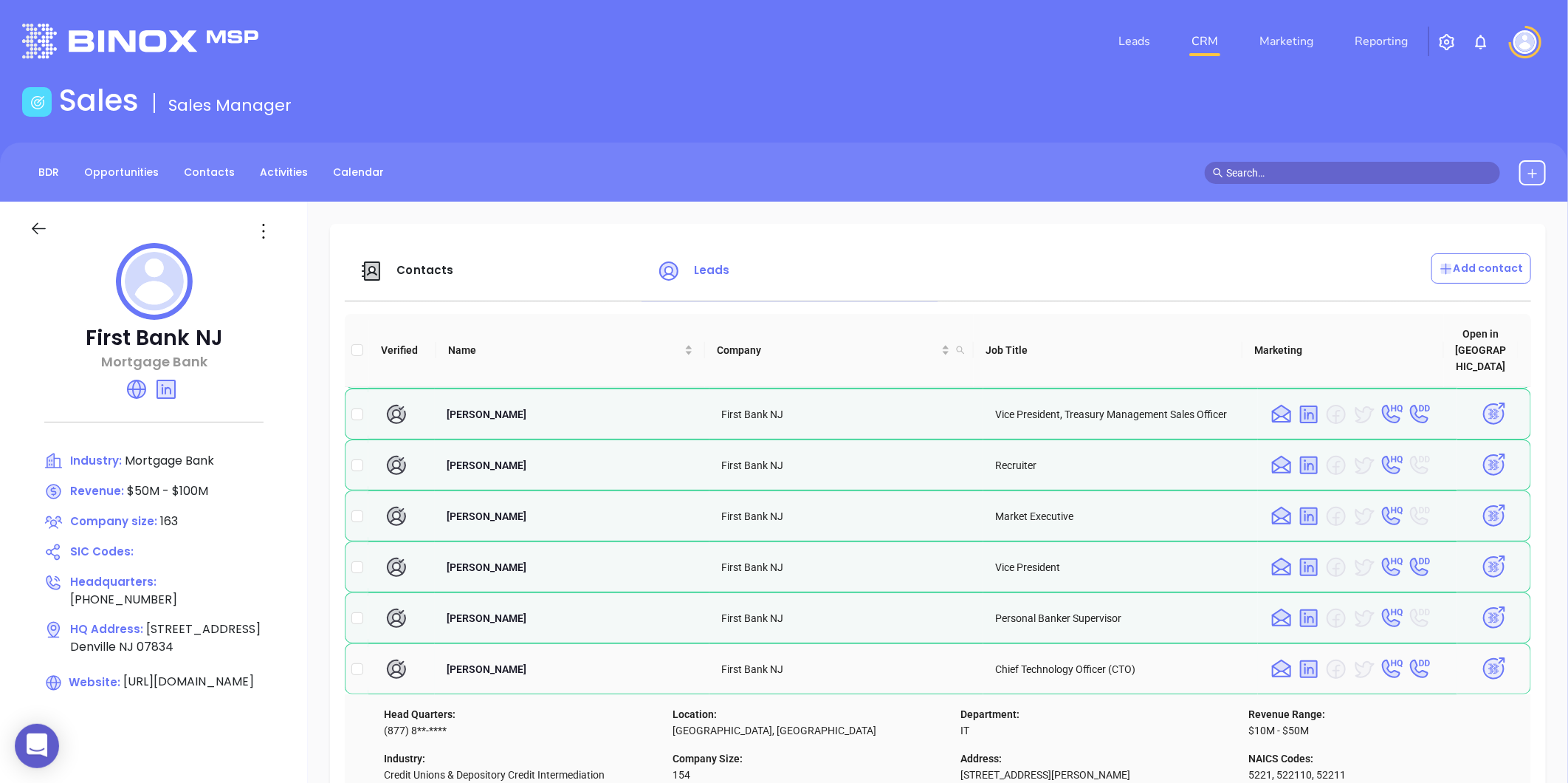
click at [430, 646] on td at bounding box center [401, 669] width 66 height 51
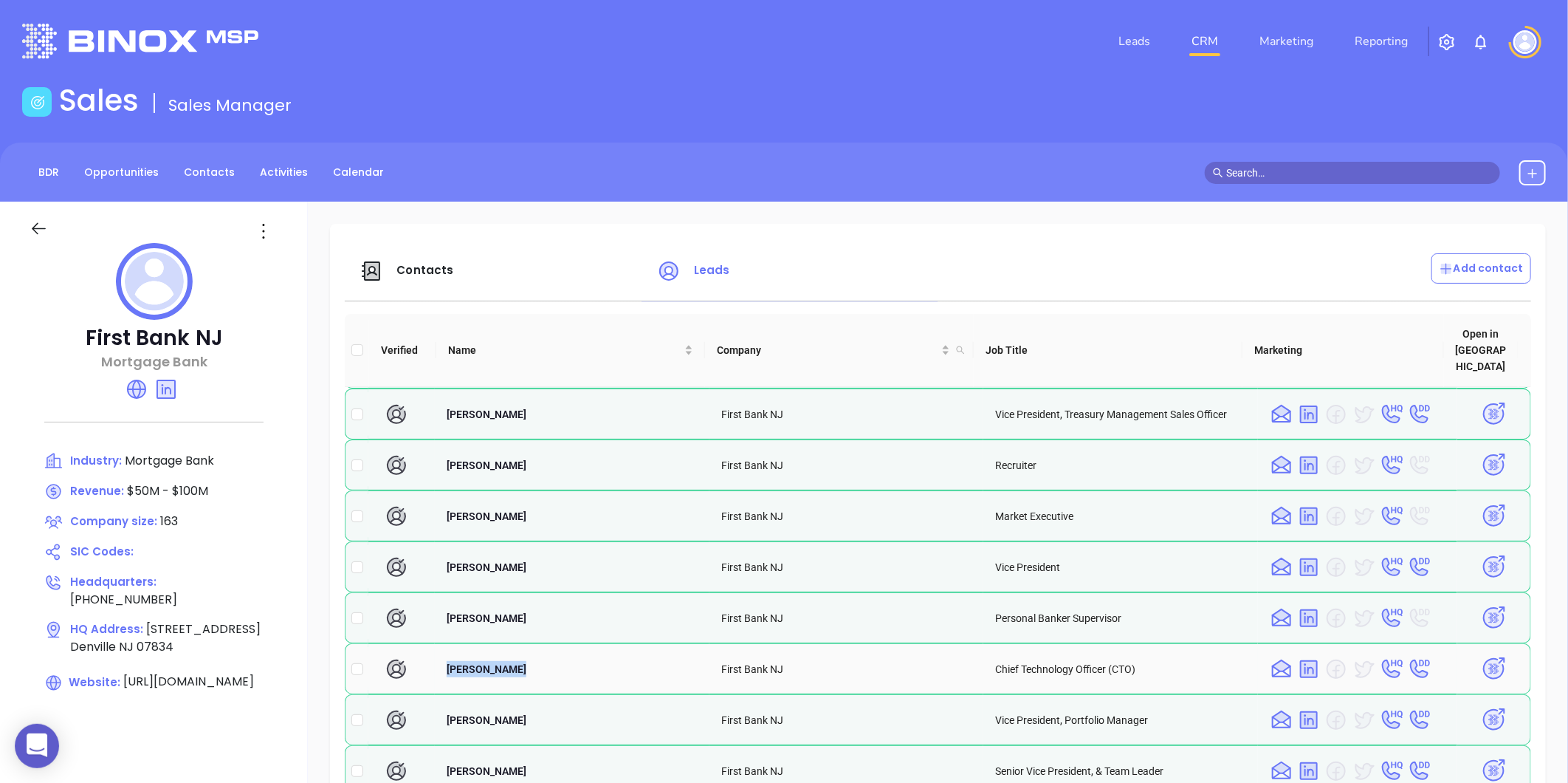
drag, startPoint x: 445, startPoint y: 653, endPoint x: 509, endPoint y: 672, distance: 66.8
click at [509, 672] on td "David Lidster" at bounding box center [571, 669] width 274 height 51
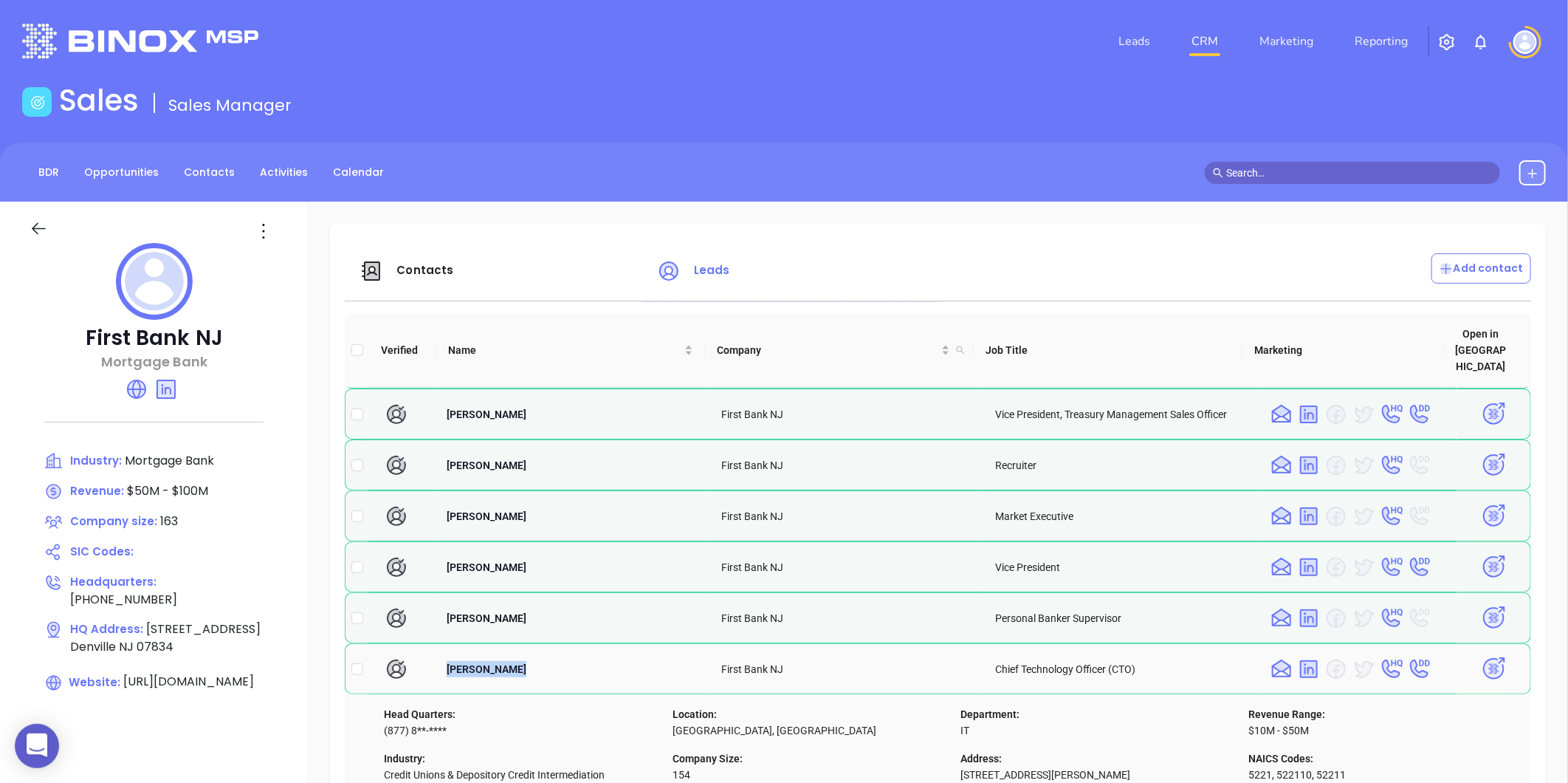
copy span "David Lidster"
click at [422, 268] on span "Contacts" at bounding box center [424, 270] width 57 height 15
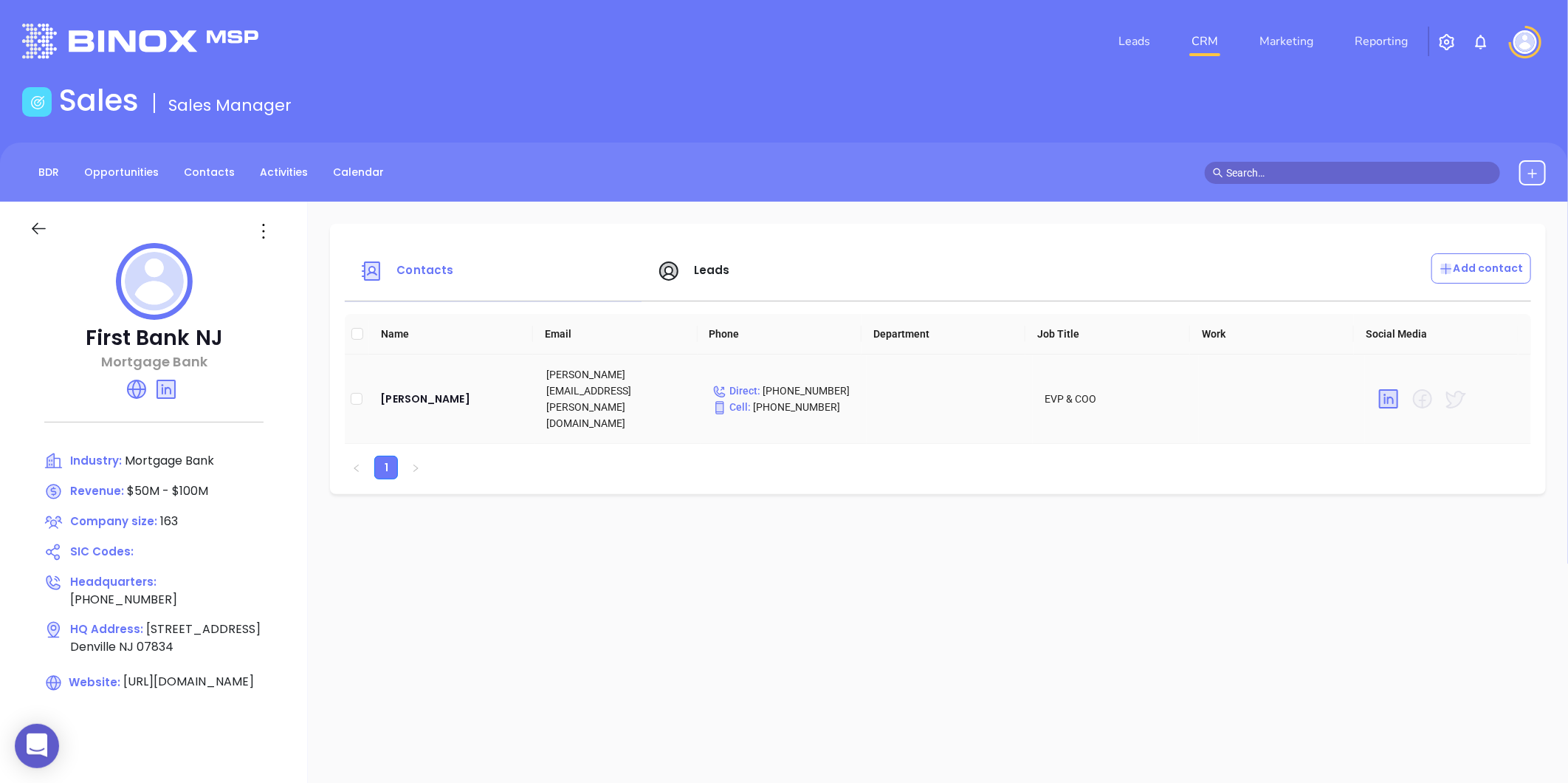
drag, startPoint x: 376, startPoint y: 383, endPoint x: 476, endPoint y: 396, distance: 100.8
click at [476, 396] on td "John Shepardson" at bounding box center [451, 399] width 166 height 89
copy div "John Shepardson"
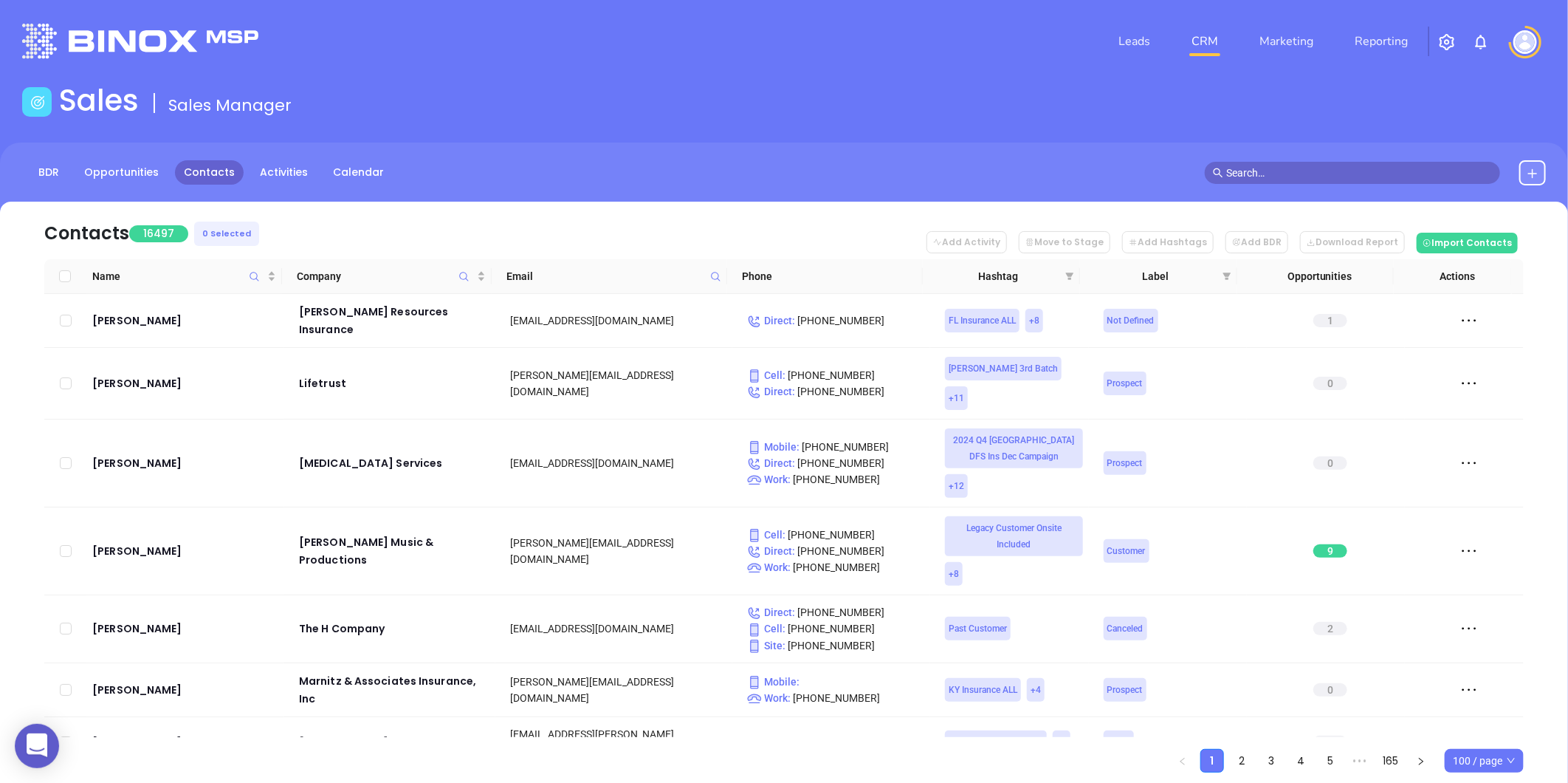
drag, startPoint x: 1071, startPoint y: 276, endPoint x: 1142, endPoint y: 61, distance: 226.4
click at [1071, 276] on icon "filter" at bounding box center [1069, 276] width 9 height 9
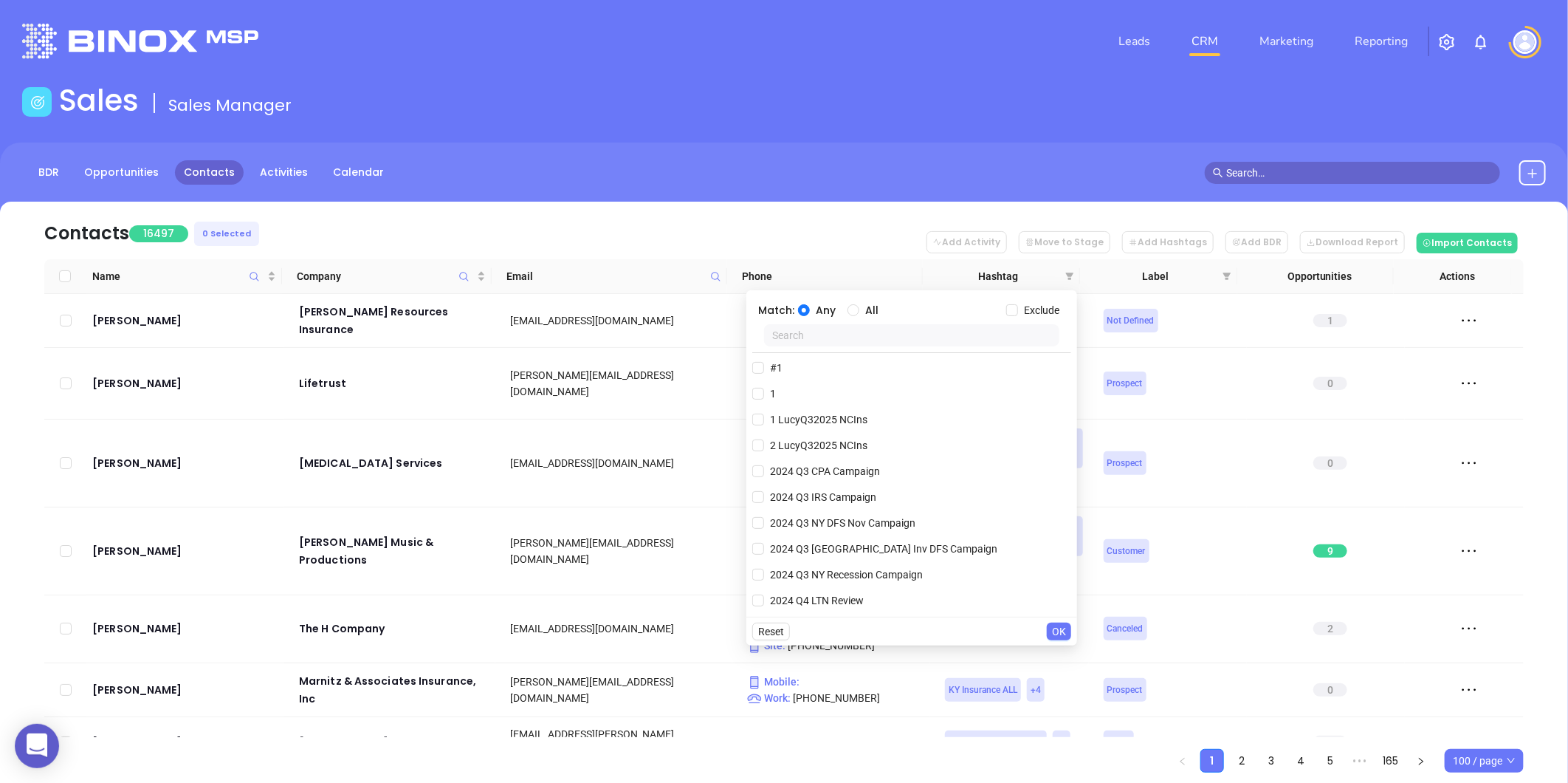
click at [807, 340] on input "text" at bounding box center [911, 335] width 296 height 22
paste input "KarinaQ32025 LAIns"
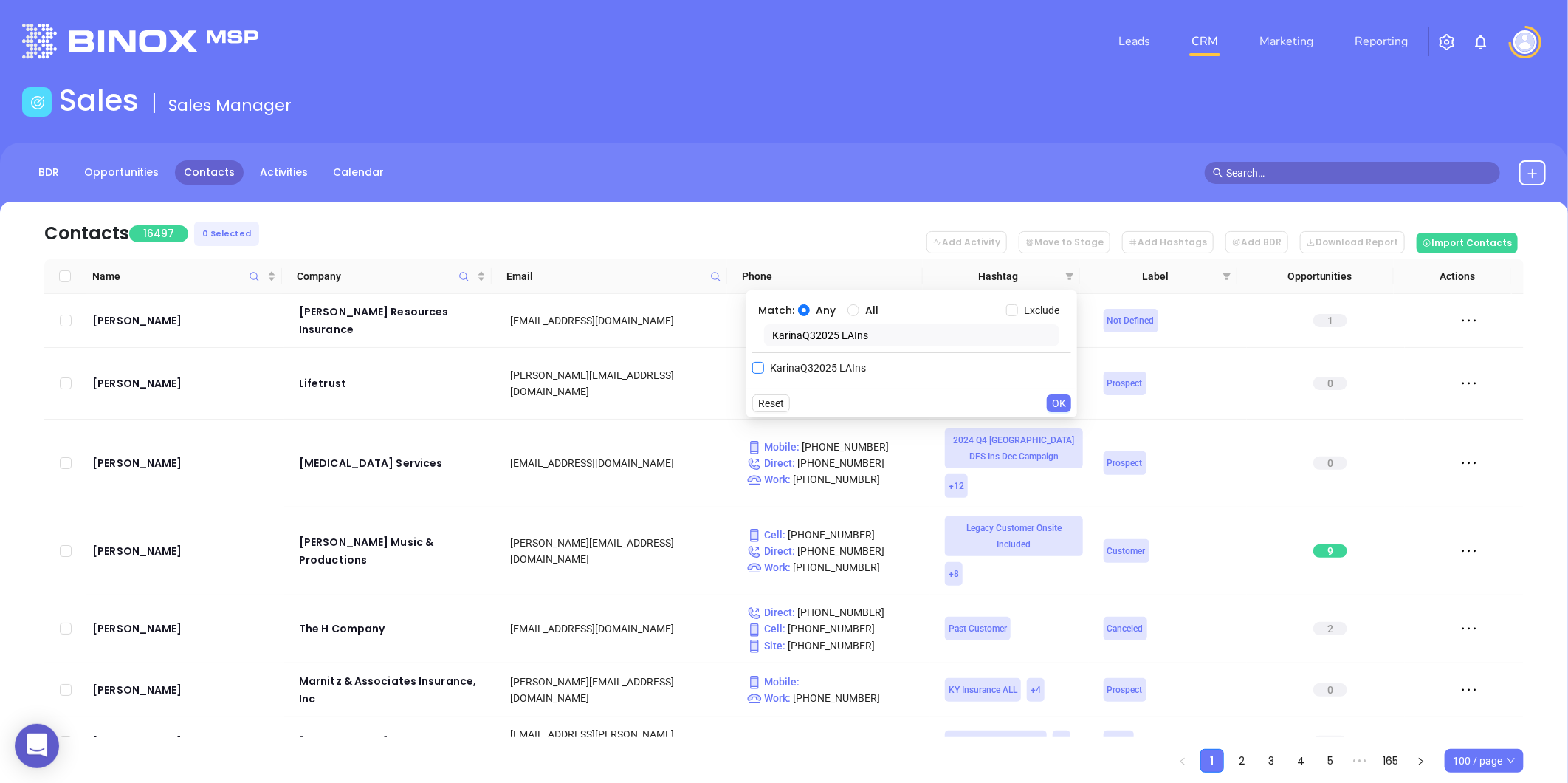
type input "KarinaQ32025 LAIns"
click at [759, 369] on input "KarinaQ32025 LAIns" at bounding box center [758, 368] width 12 height 12
checkbox input "true"
click at [1060, 432] on span "OK" at bounding box center [1059, 432] width 14 height 16
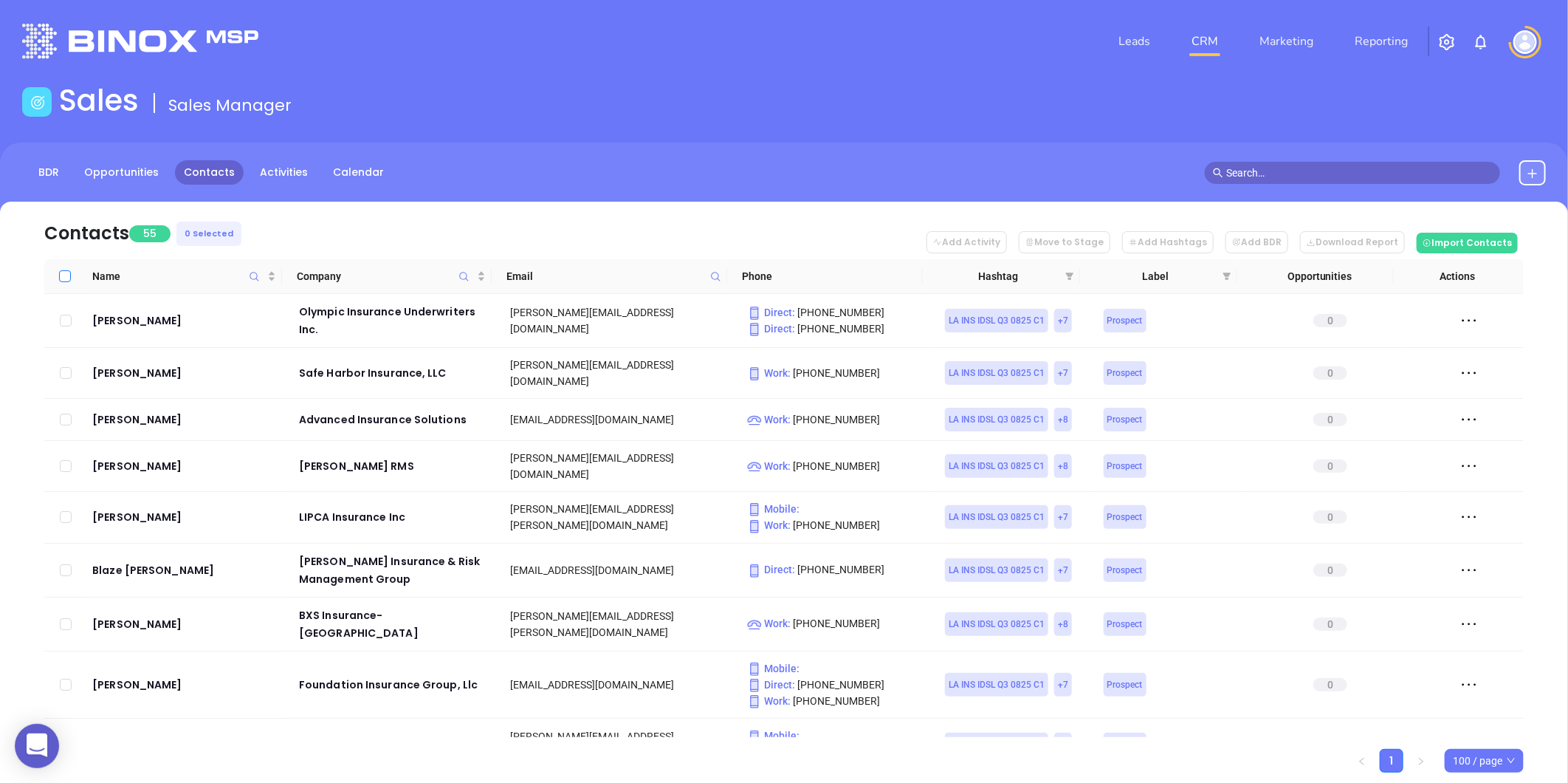
click at [64, 276] on input "Select all" at bounding box center [65, 276] width 12 height 12
checkbox input "true"
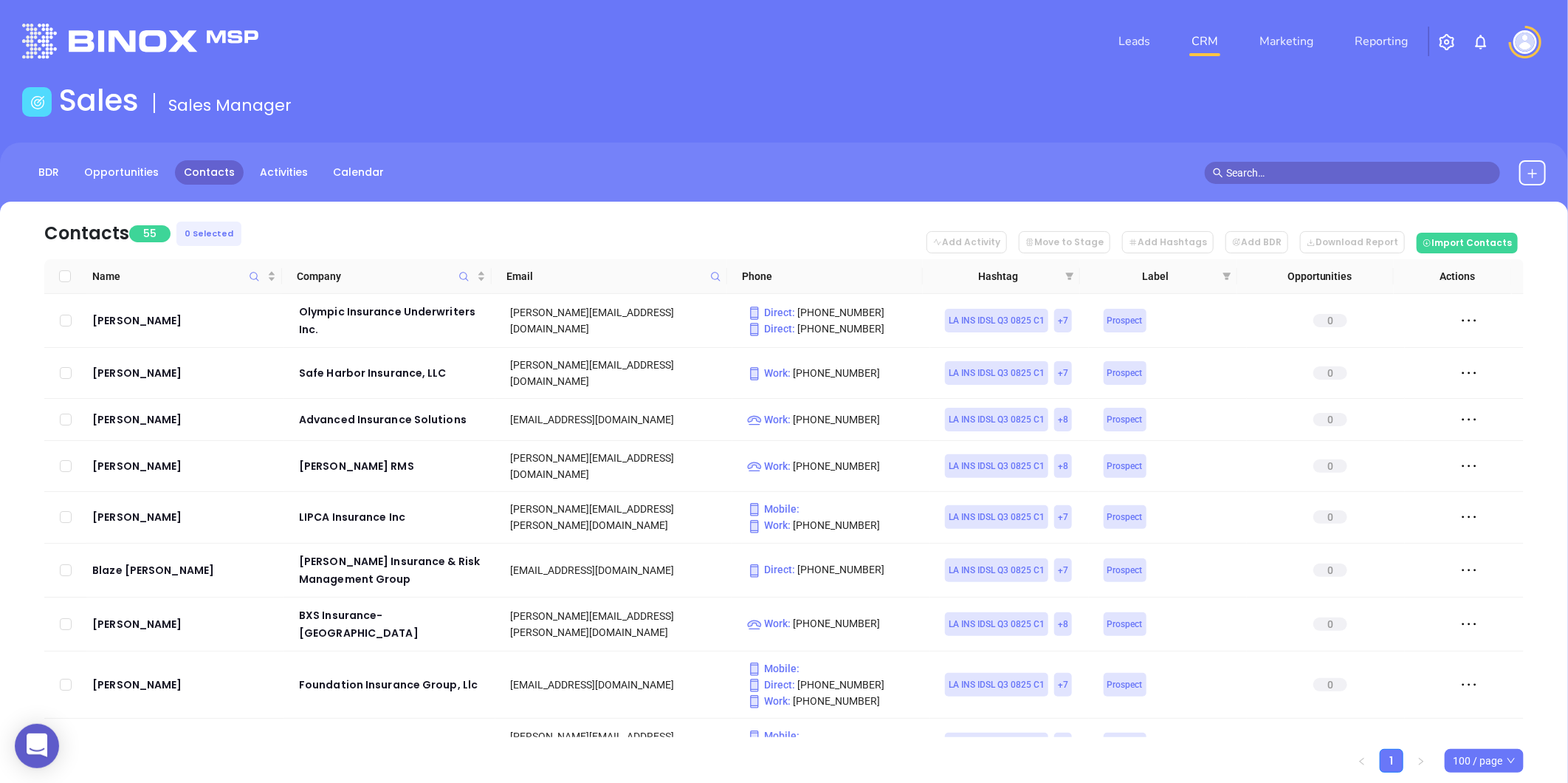
checkbox input "true"
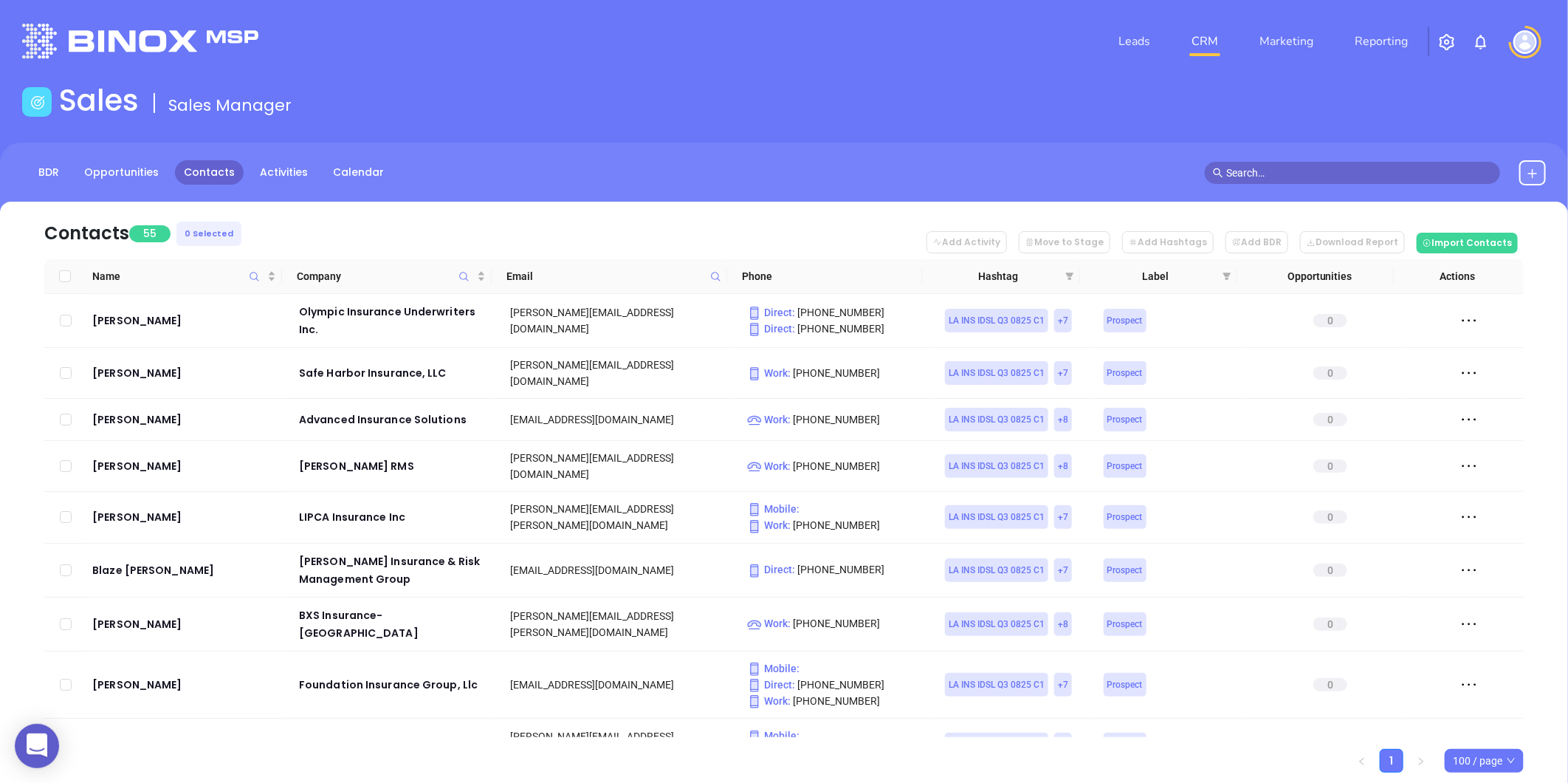
checkbox input "true"
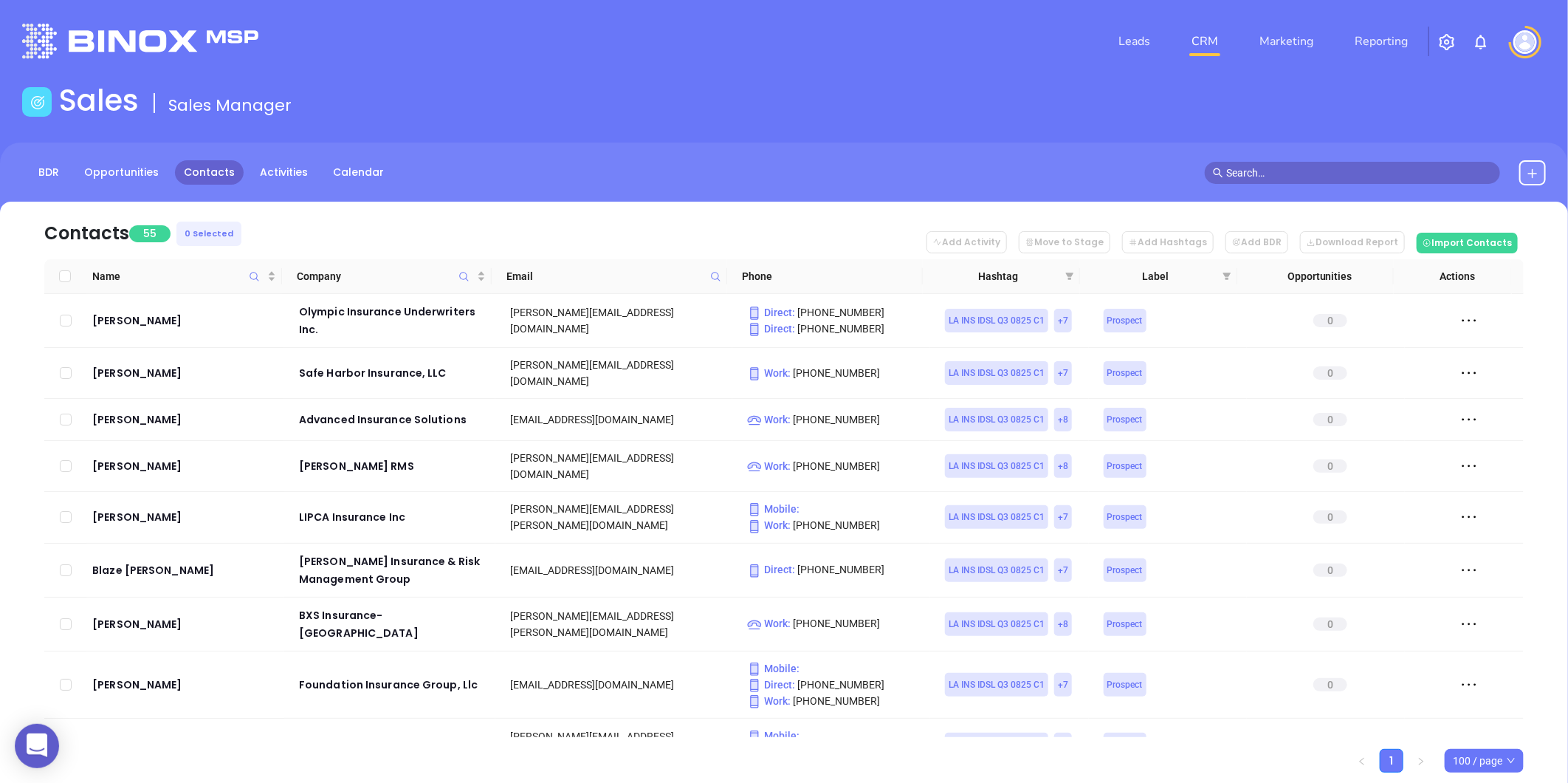
checkbox input "true"
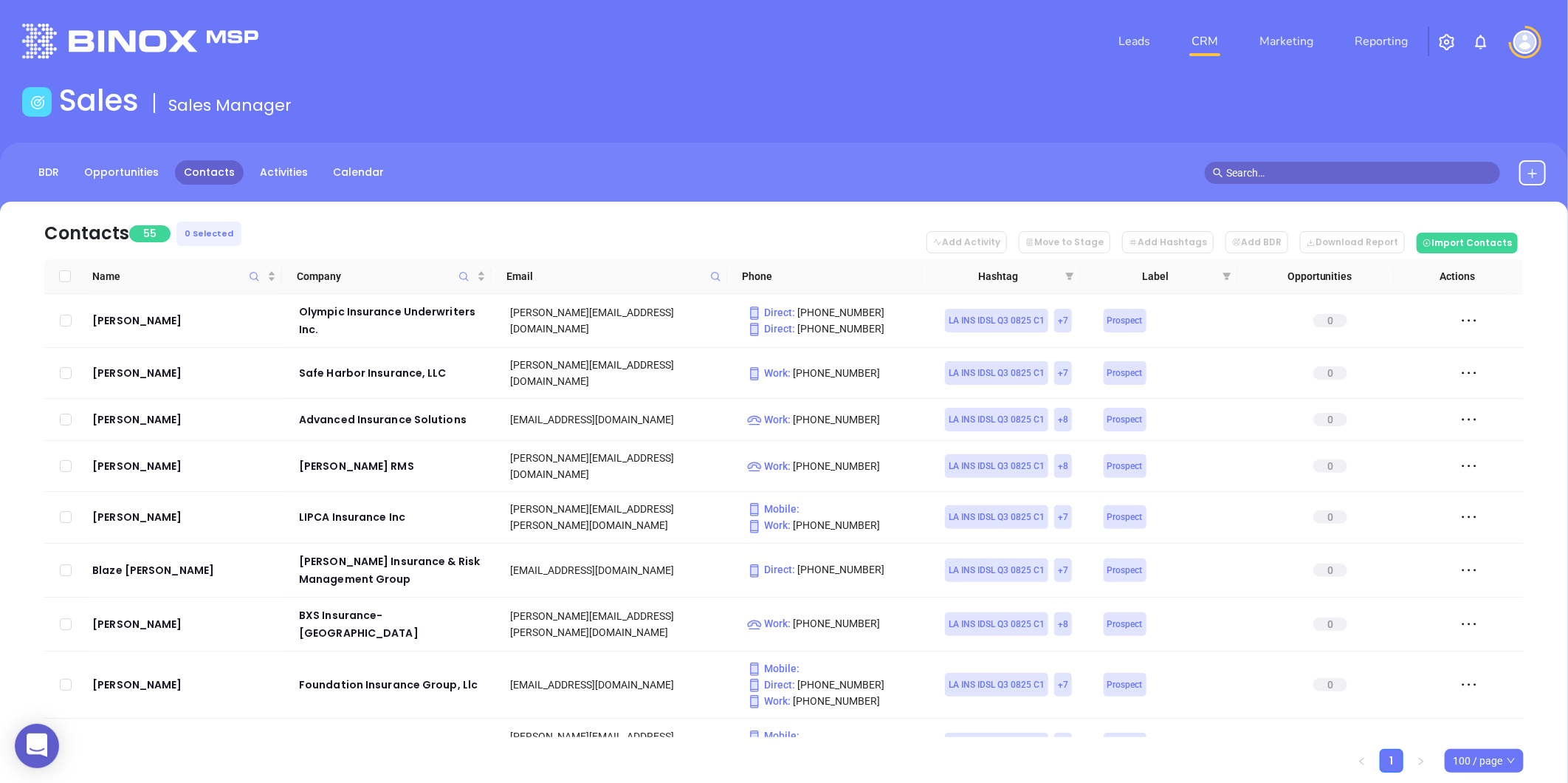
checkbox input "true"
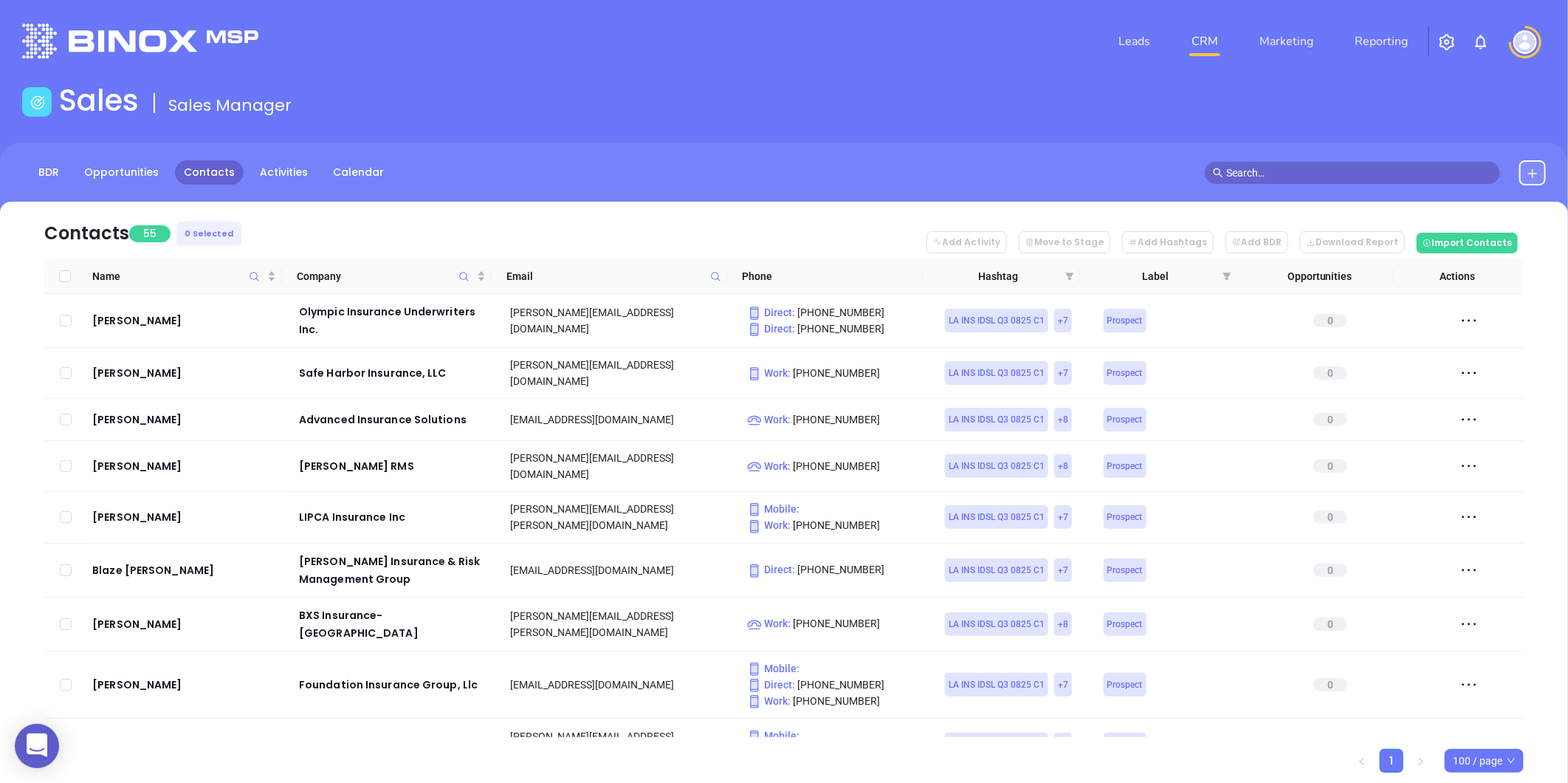
checkbox input "true"
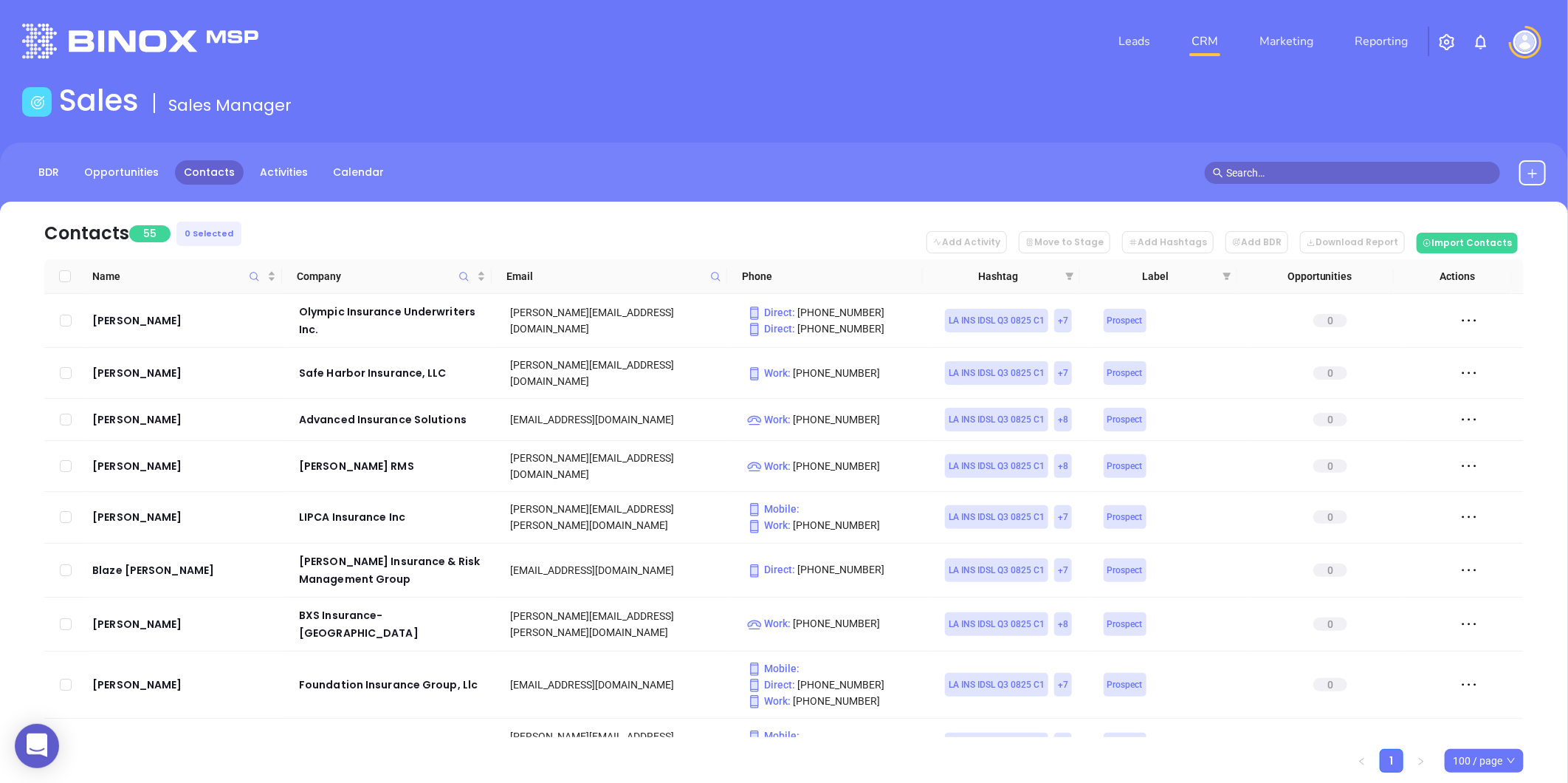
checkbox input "true"
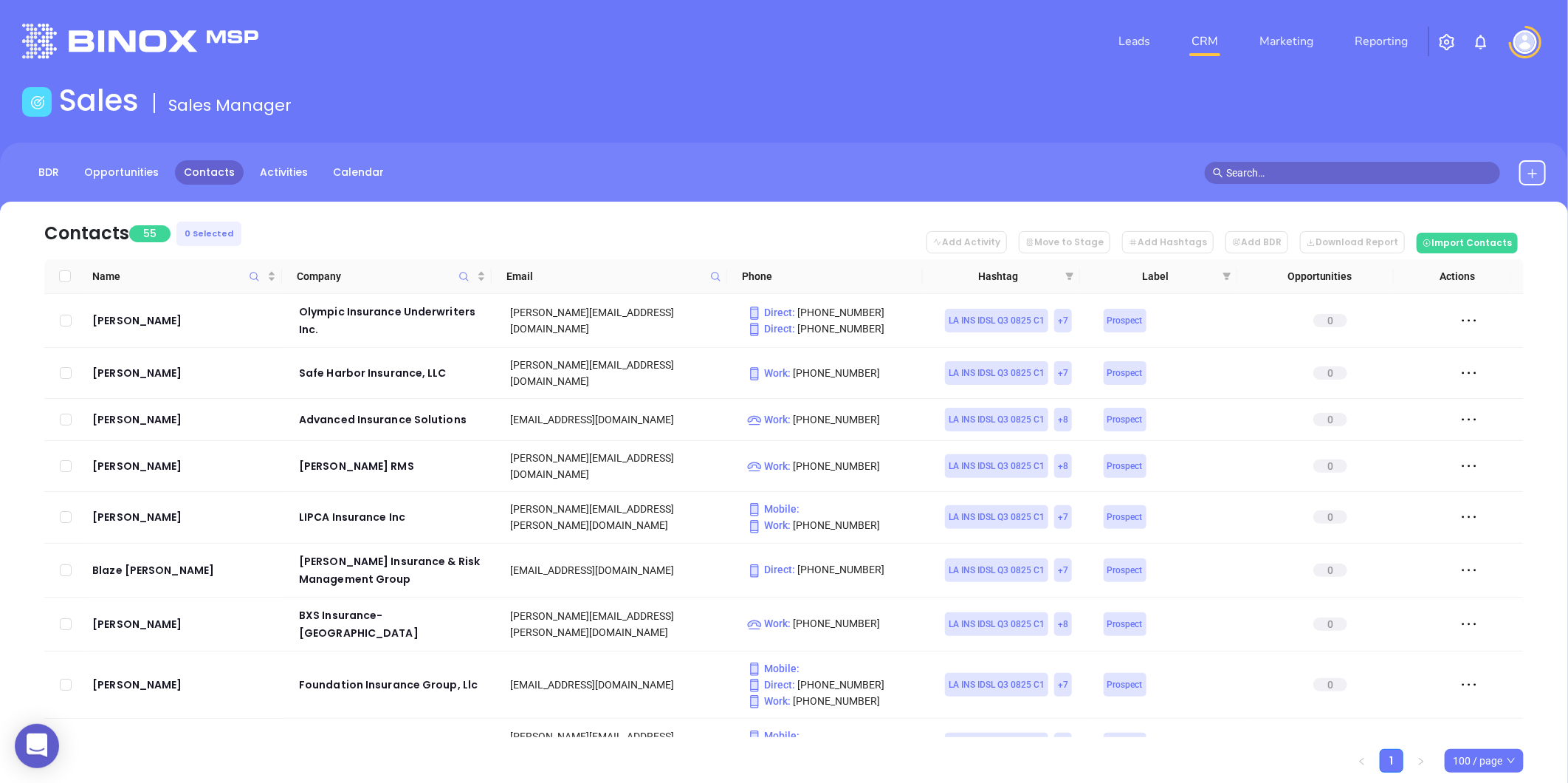
checkbox input "true"
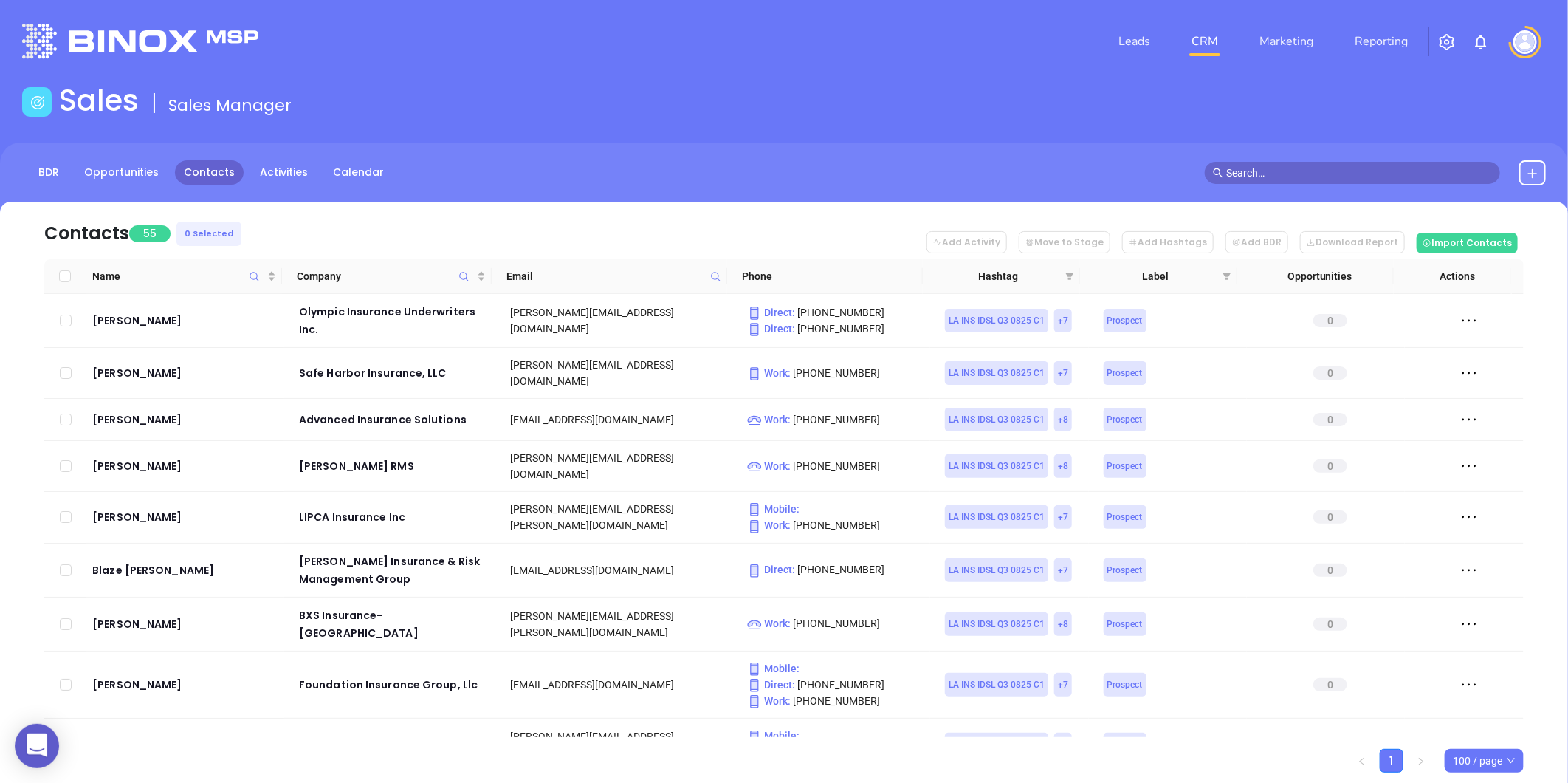
checkbox input "true"
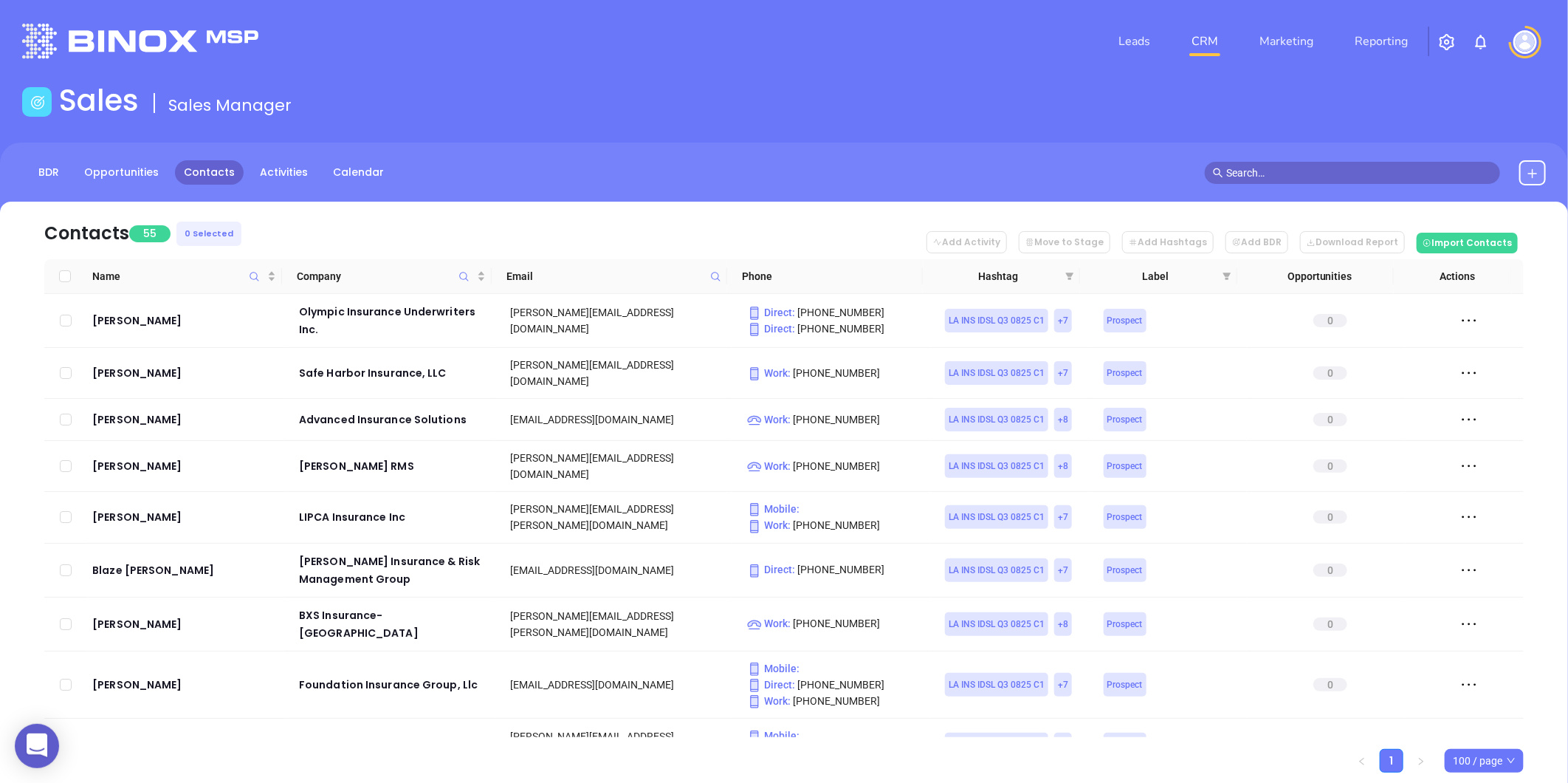
checkbox input "true"
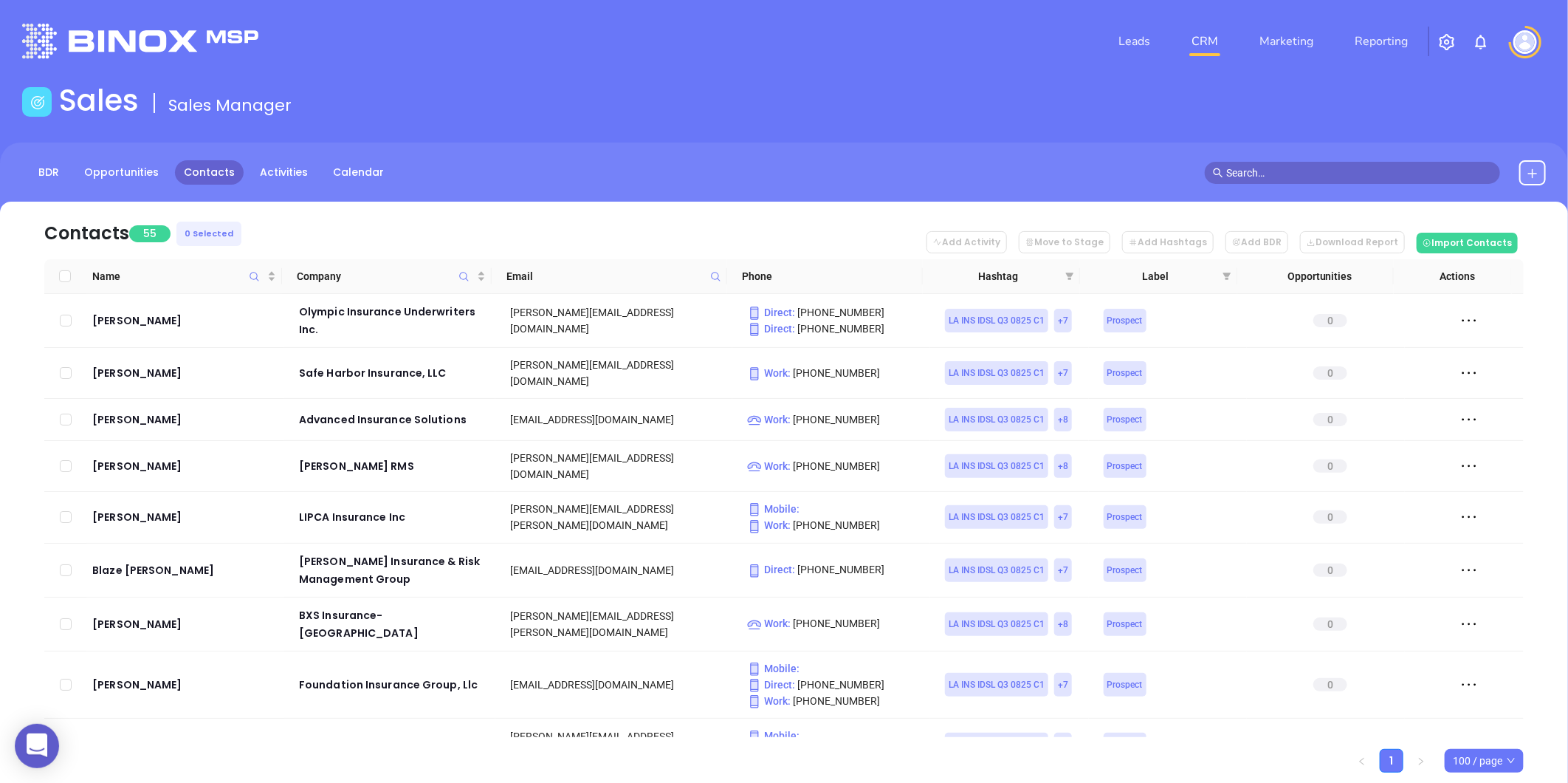
checkbox input "true"
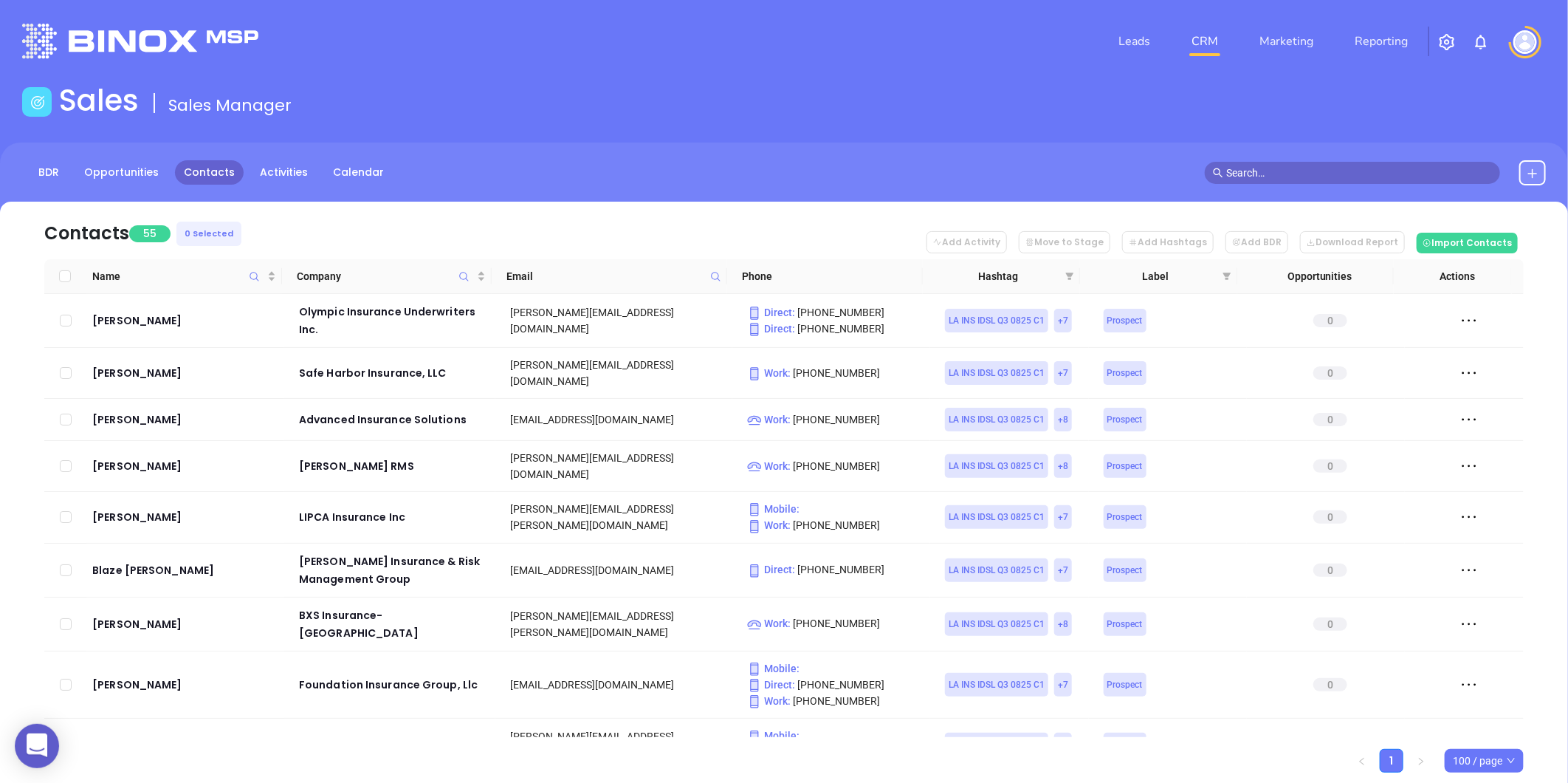
checkbox input "true"
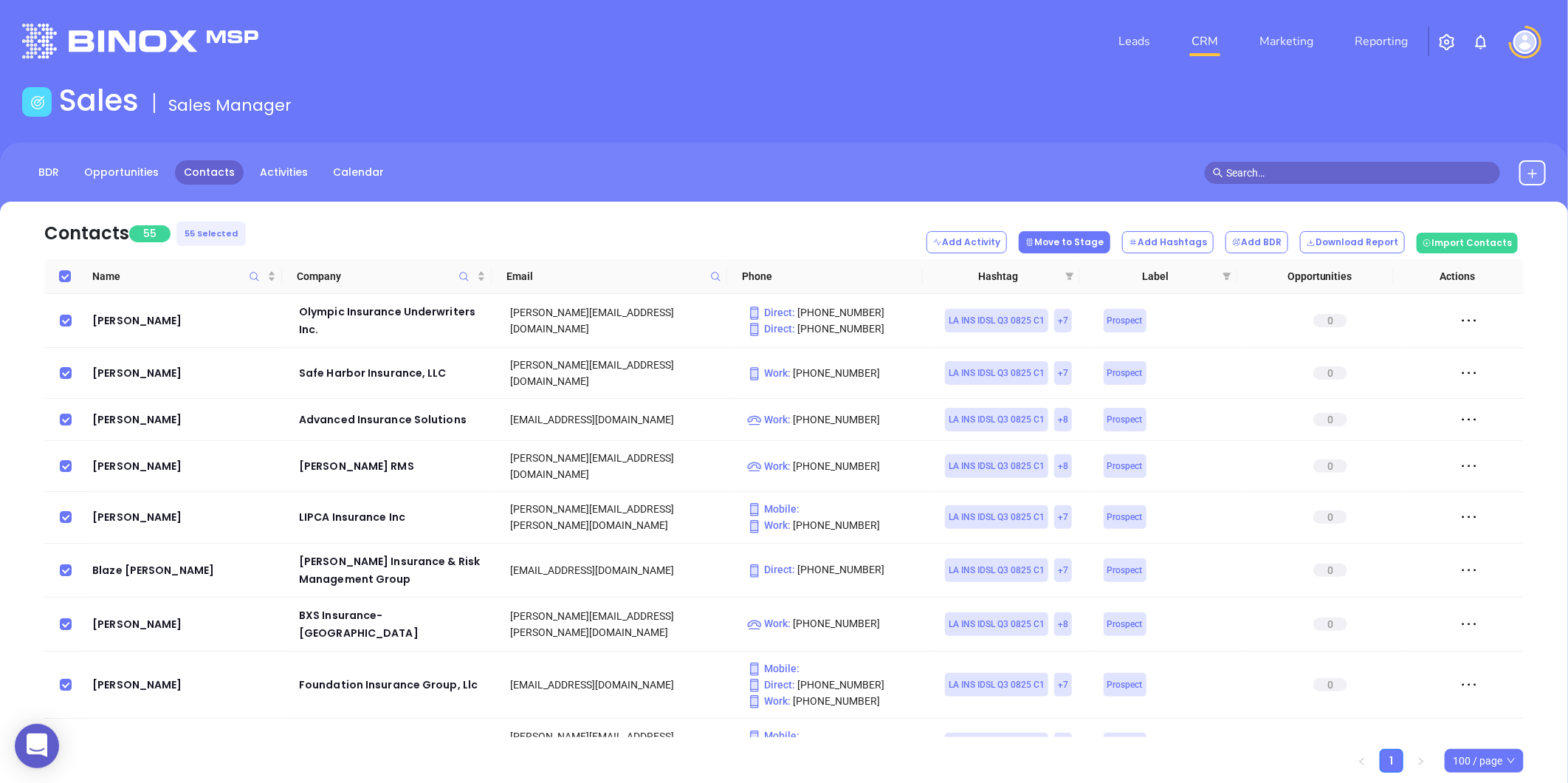
click at [1090, 237] on button "Move to Stage" at bounding box center [1064, 242] width 91 height 22
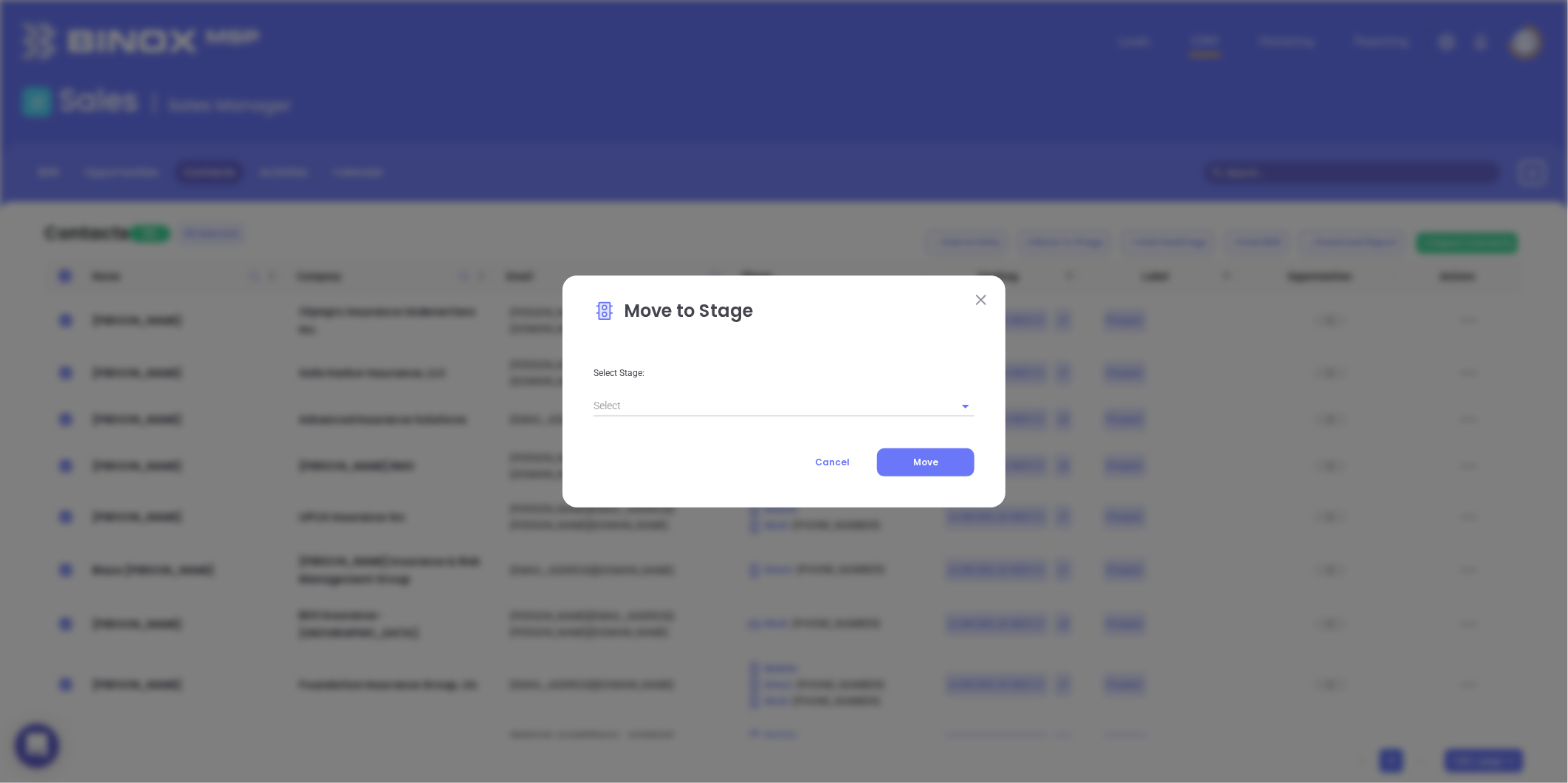
click at [977, 297] on img at bounding box center [981, 300] width 10 height 10
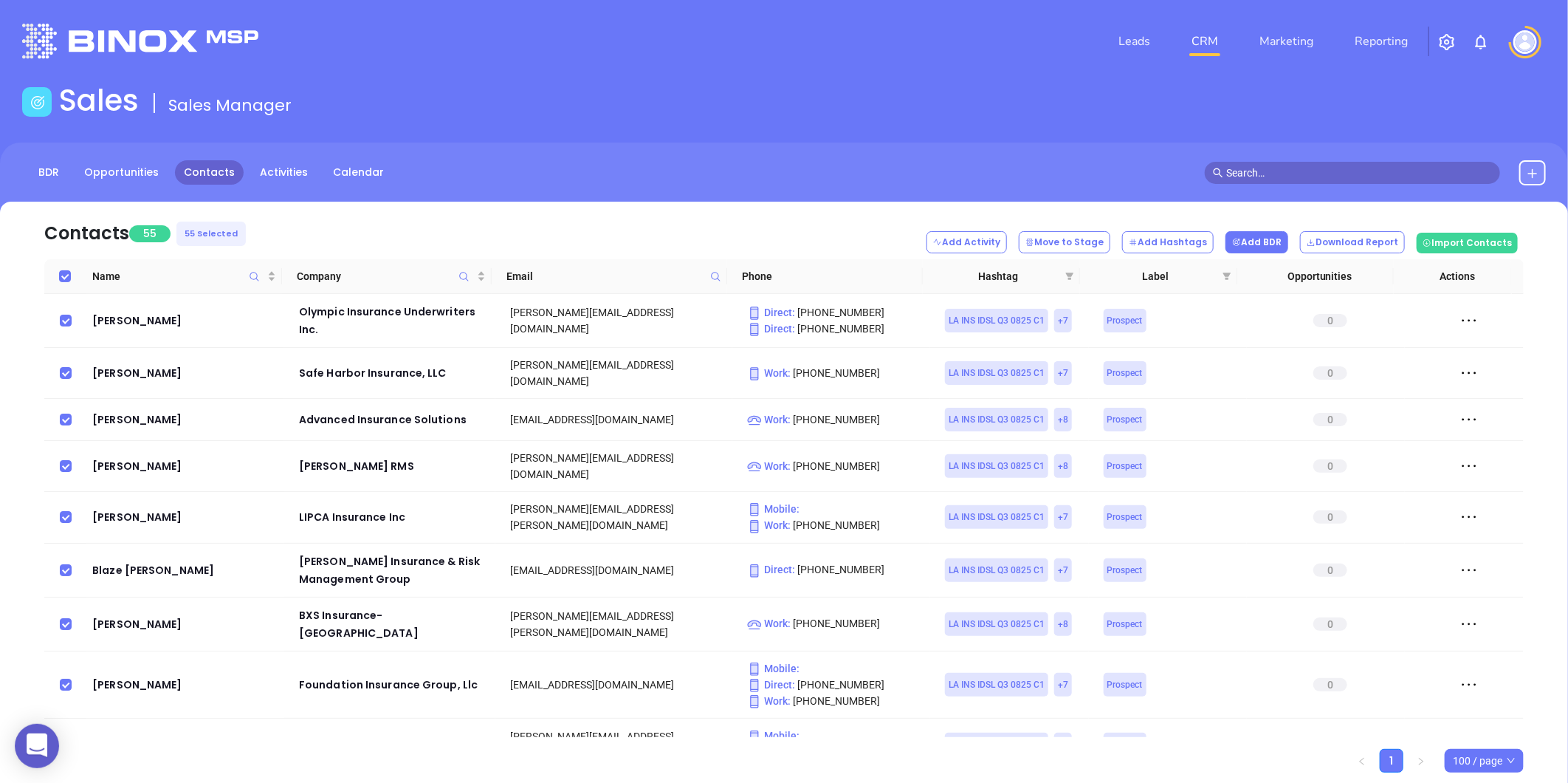
click at [1272, 239] on button "Add BDR" at bounding box center [1257, 242] width 63 height 22
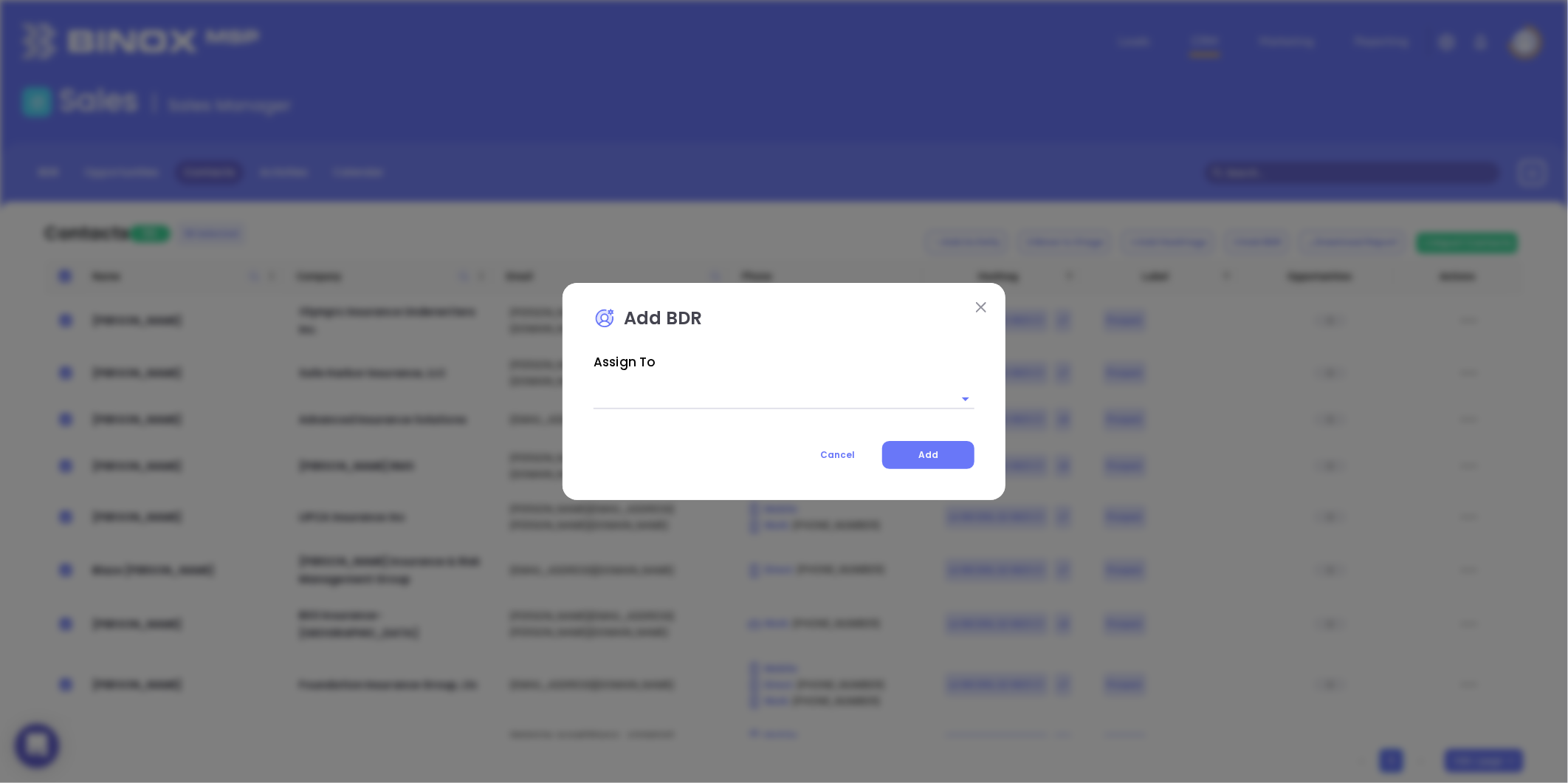
click at [989, 305] on button at bounding box center [980, 307] width 20 height 20
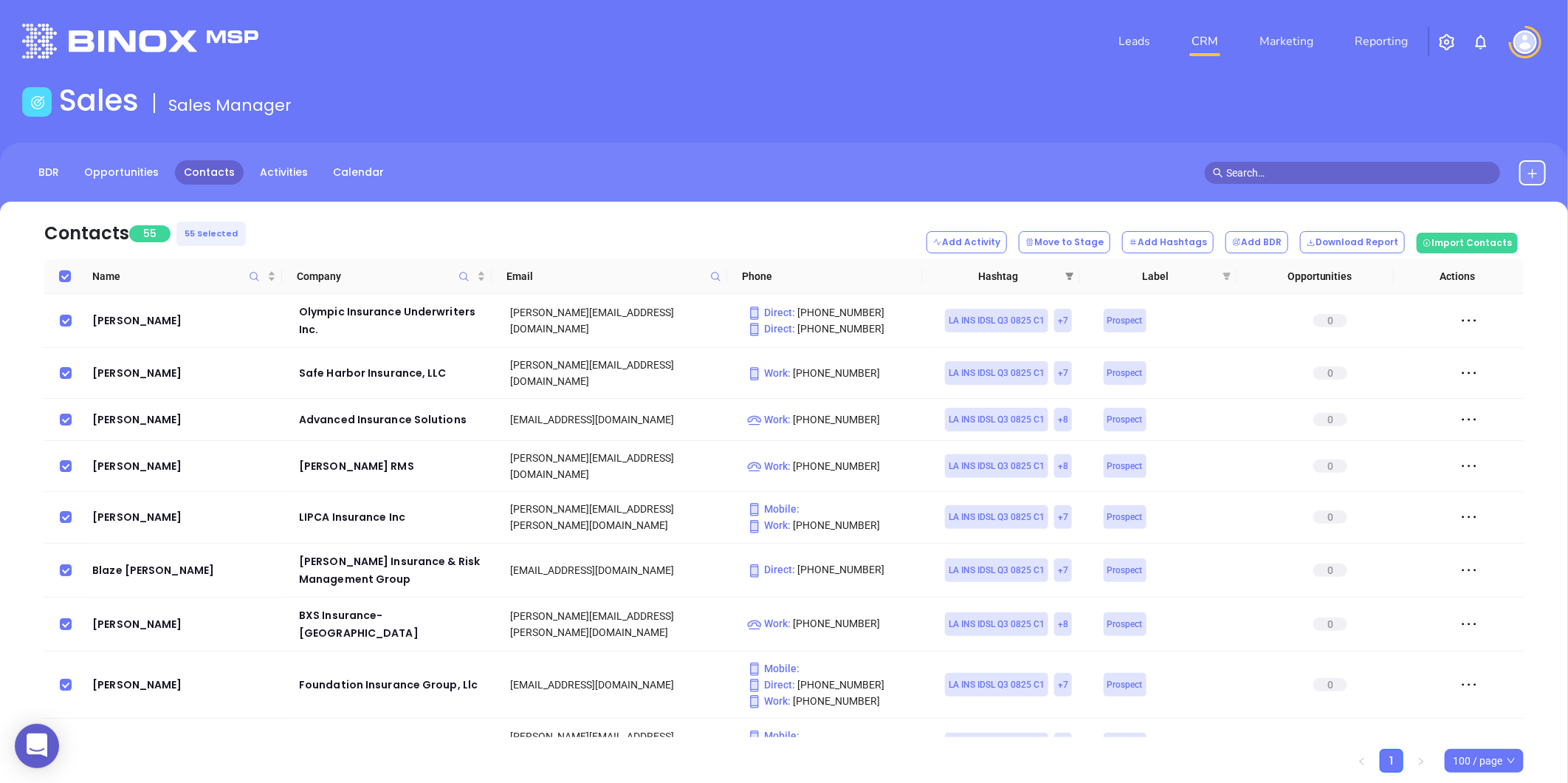
click at [1071, 272] on icon "filter" at bounding box center [1069, 276] width 9 height 9
click at [406, 222] on nav "Contacts 55 55 Selected Add Activity Move to Stage Add Hashtags Add BDR Downloa…" at bounding box center [784, 231] width 1479 height 58
click at [66, 273] on input "Select all" at bounding box center [65, 276] width 12 height 12
checkbox input "false"
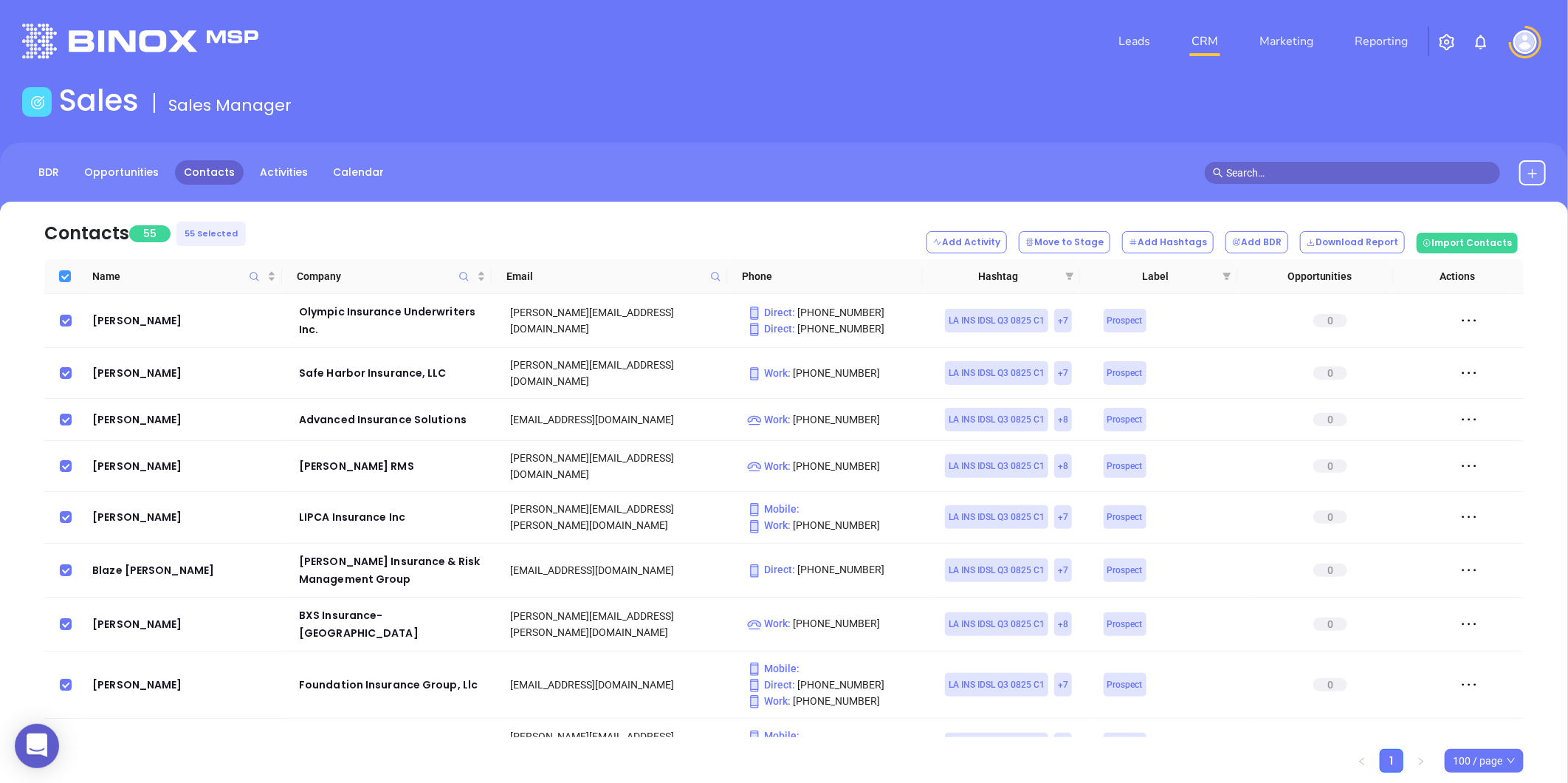
checkbox input "false"
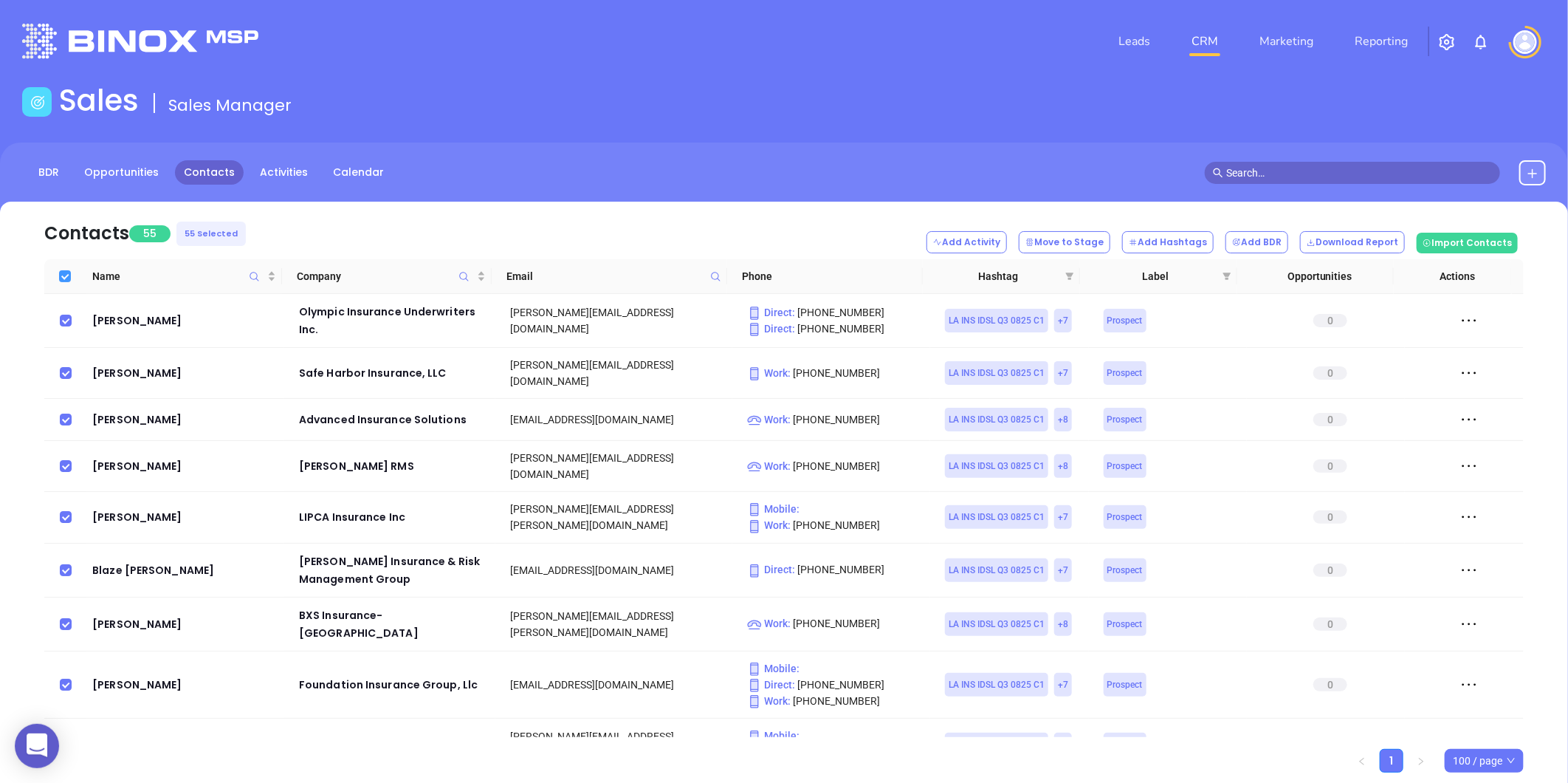
checkbox input "false"
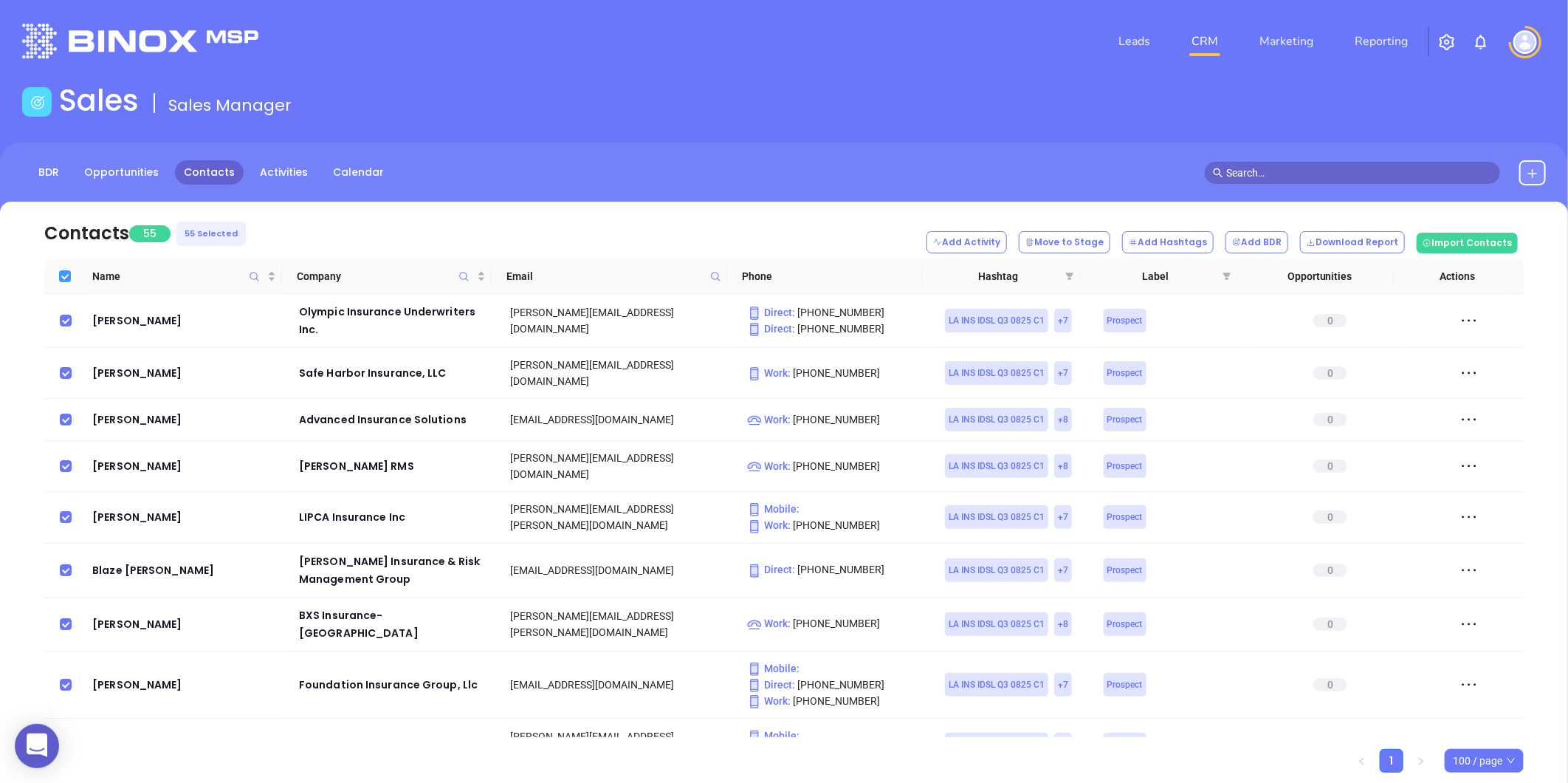
checkbox input "false"
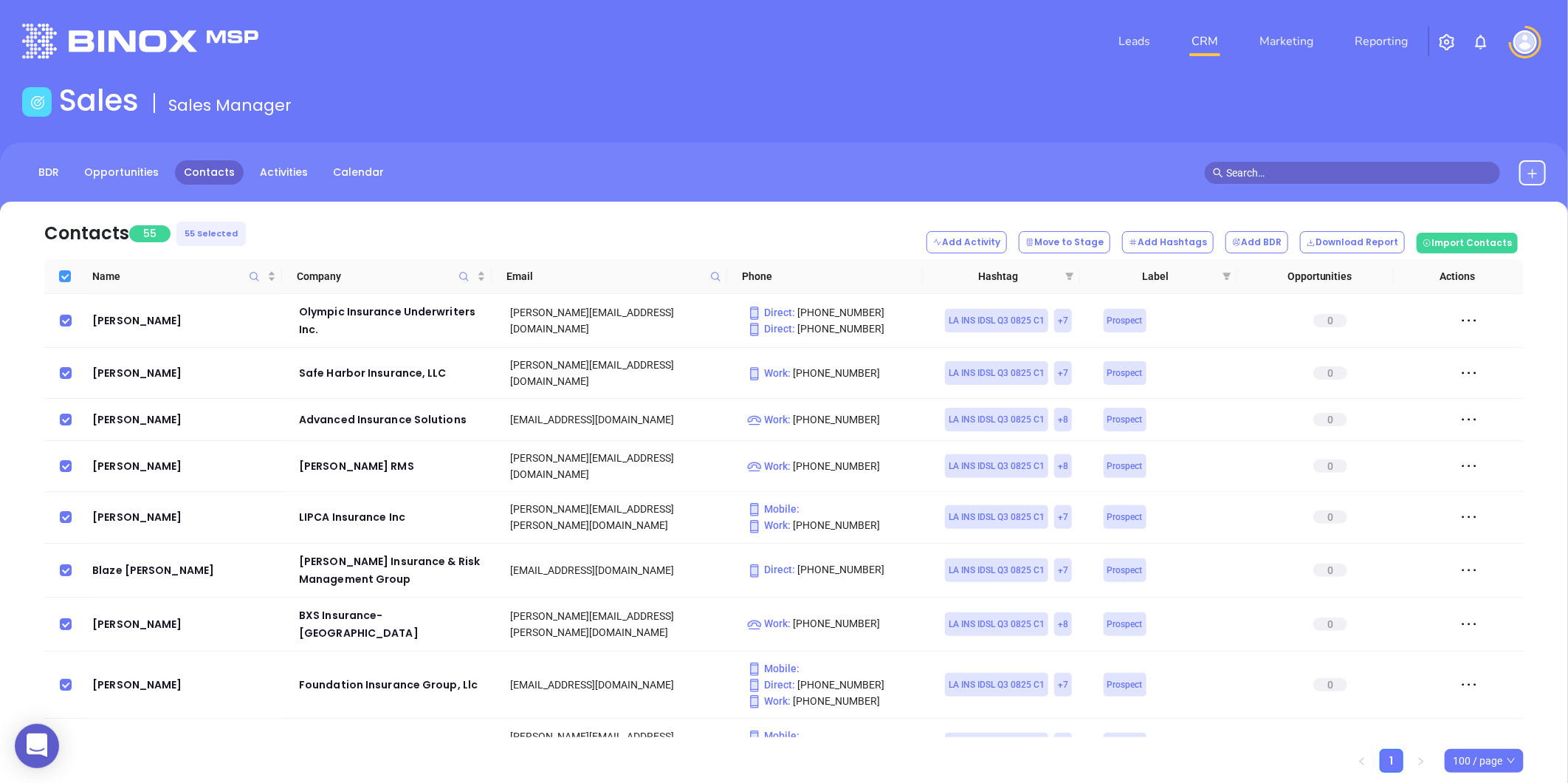
checkbox input "false"
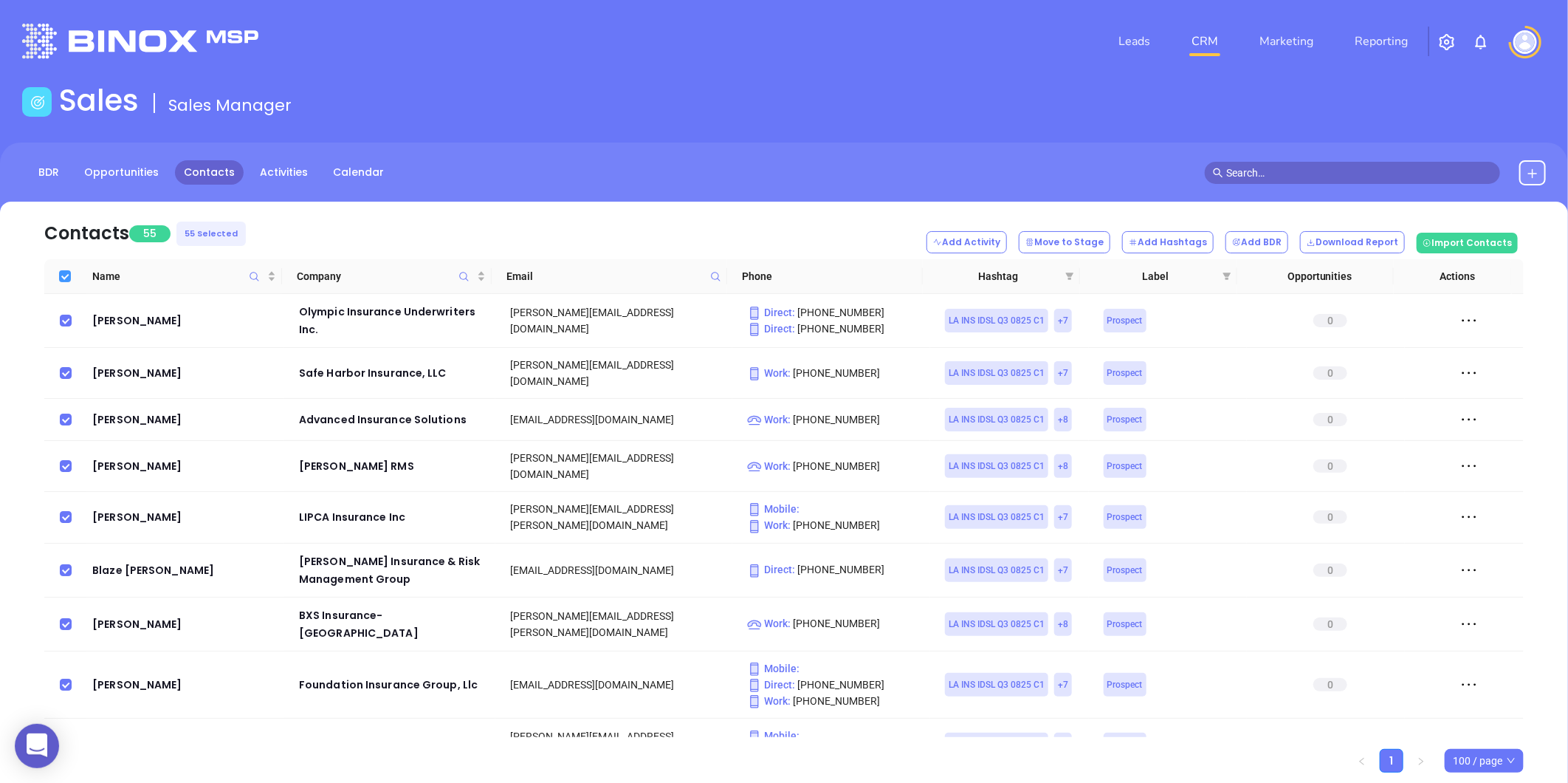
checkbox input "false"
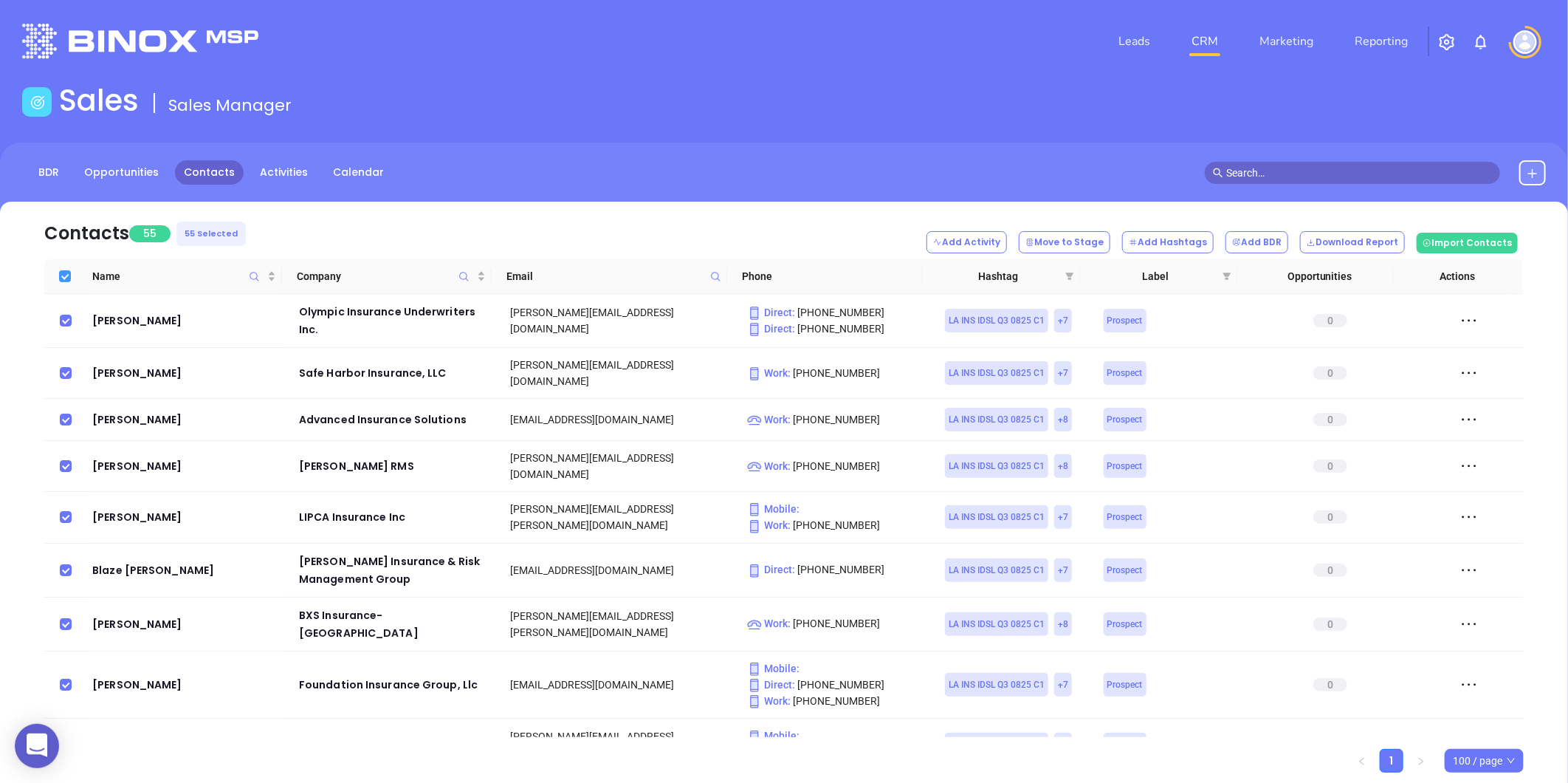
checkbox input "false"
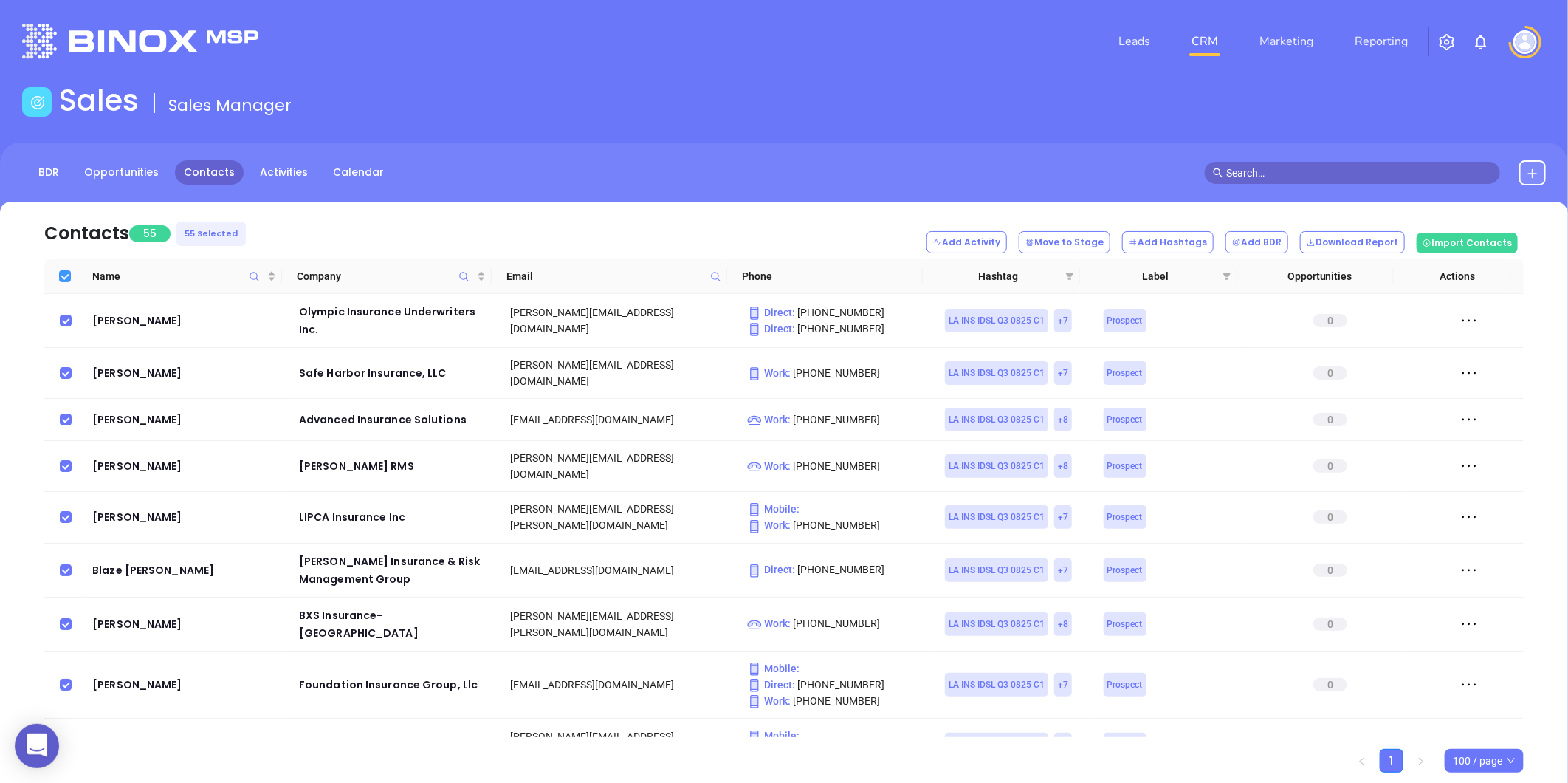
checkbox input "false"
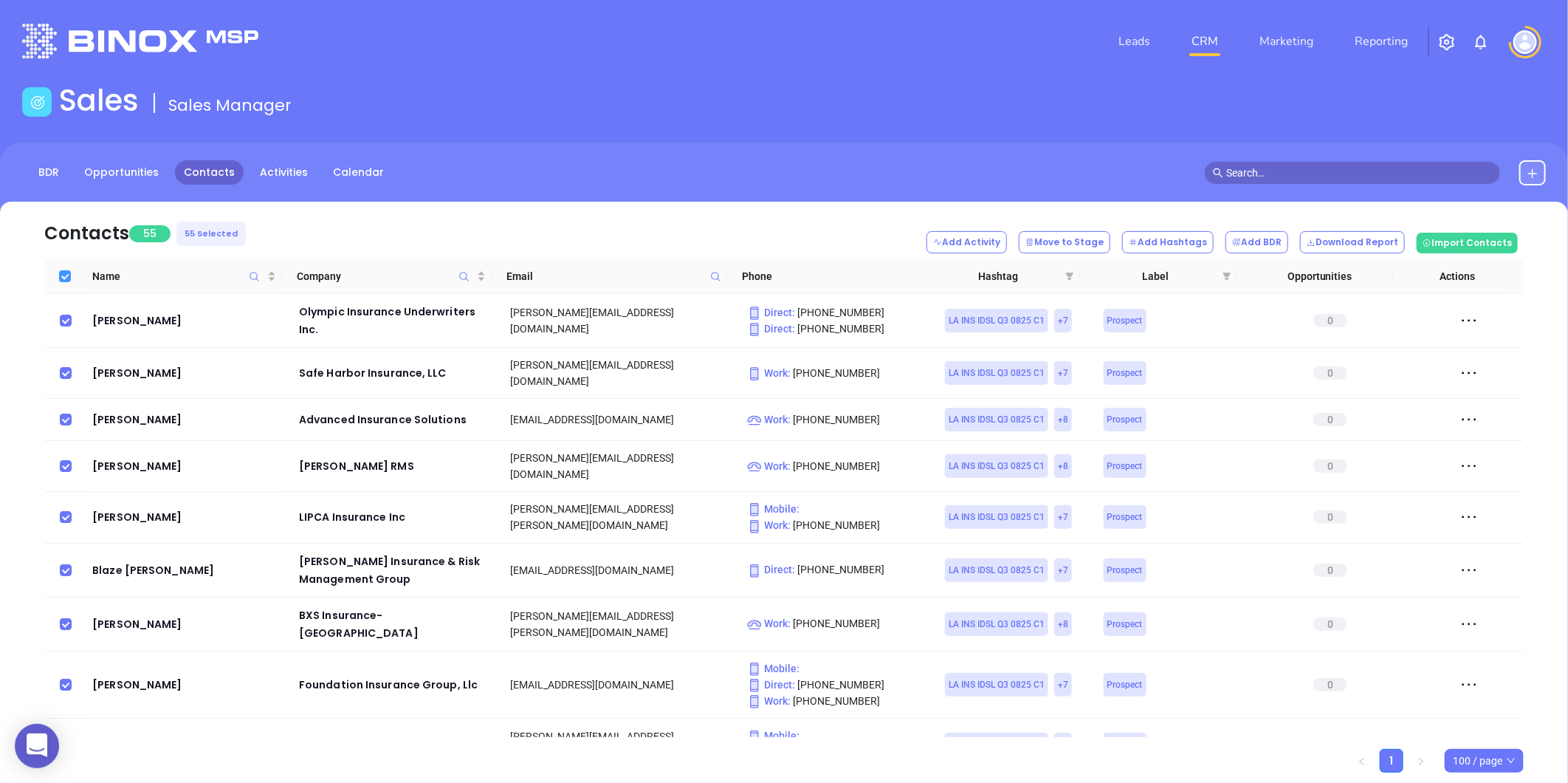
checkbox input "false"
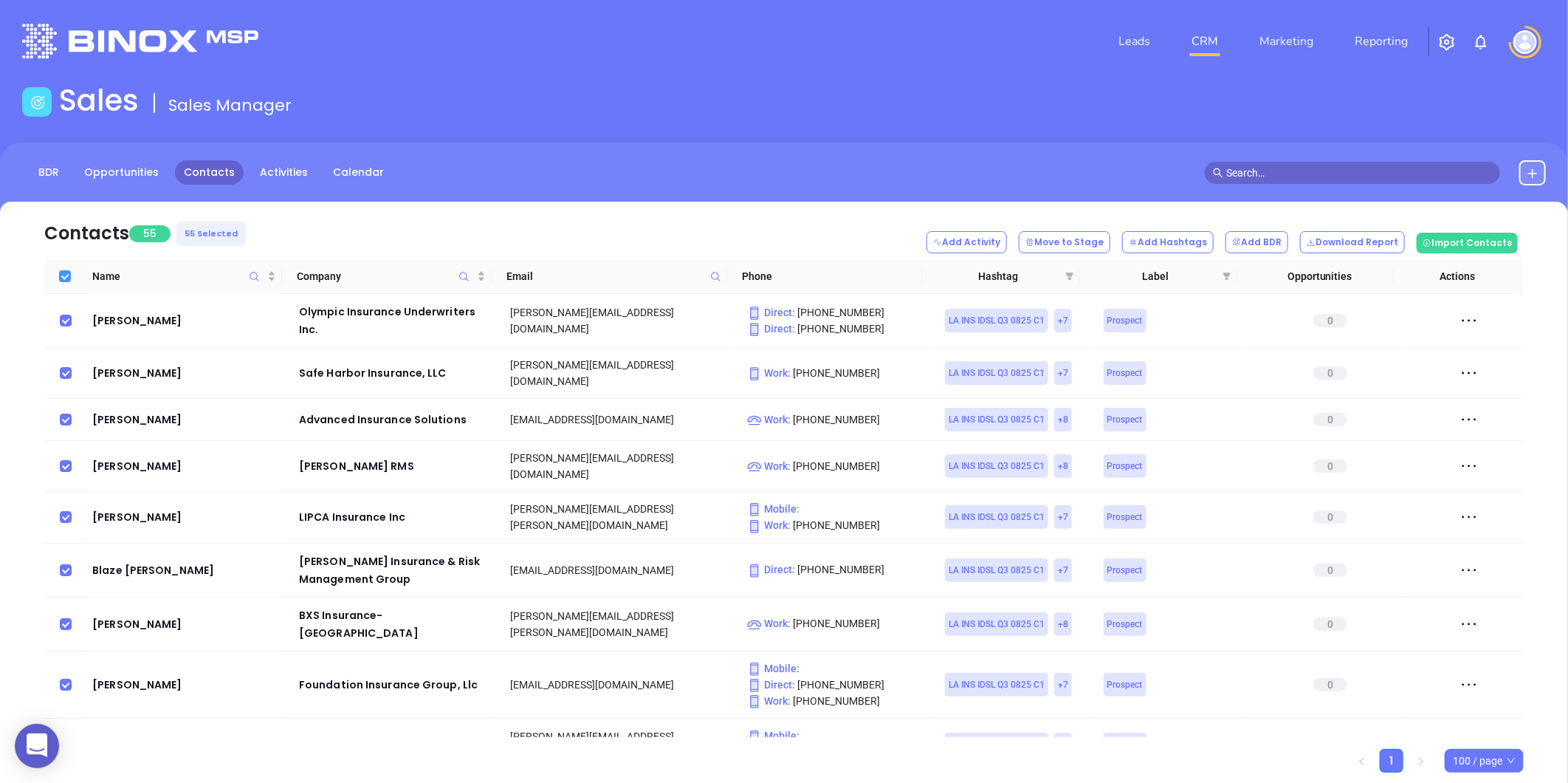
checkbox input "false"
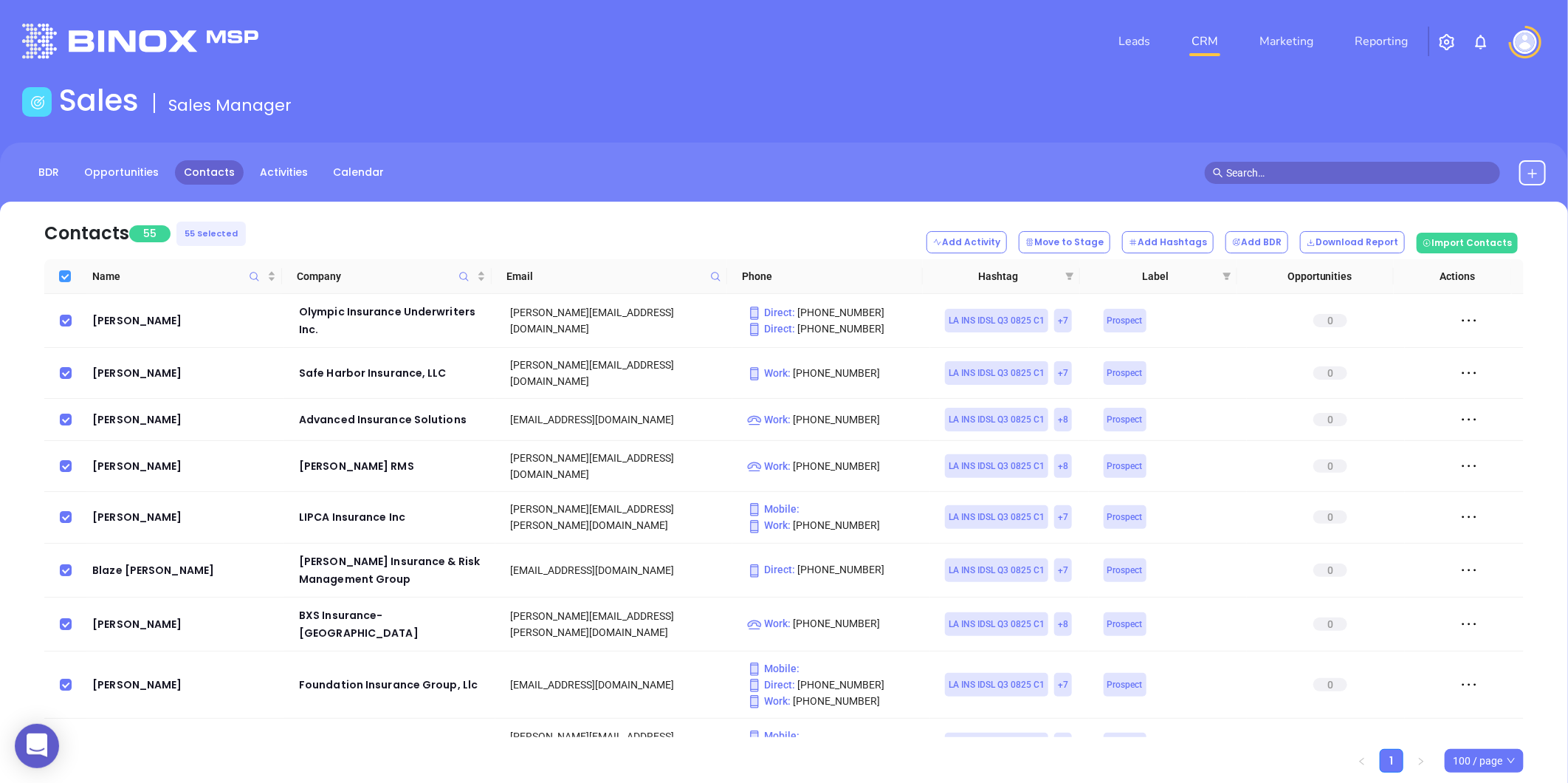
checkbox input "false"
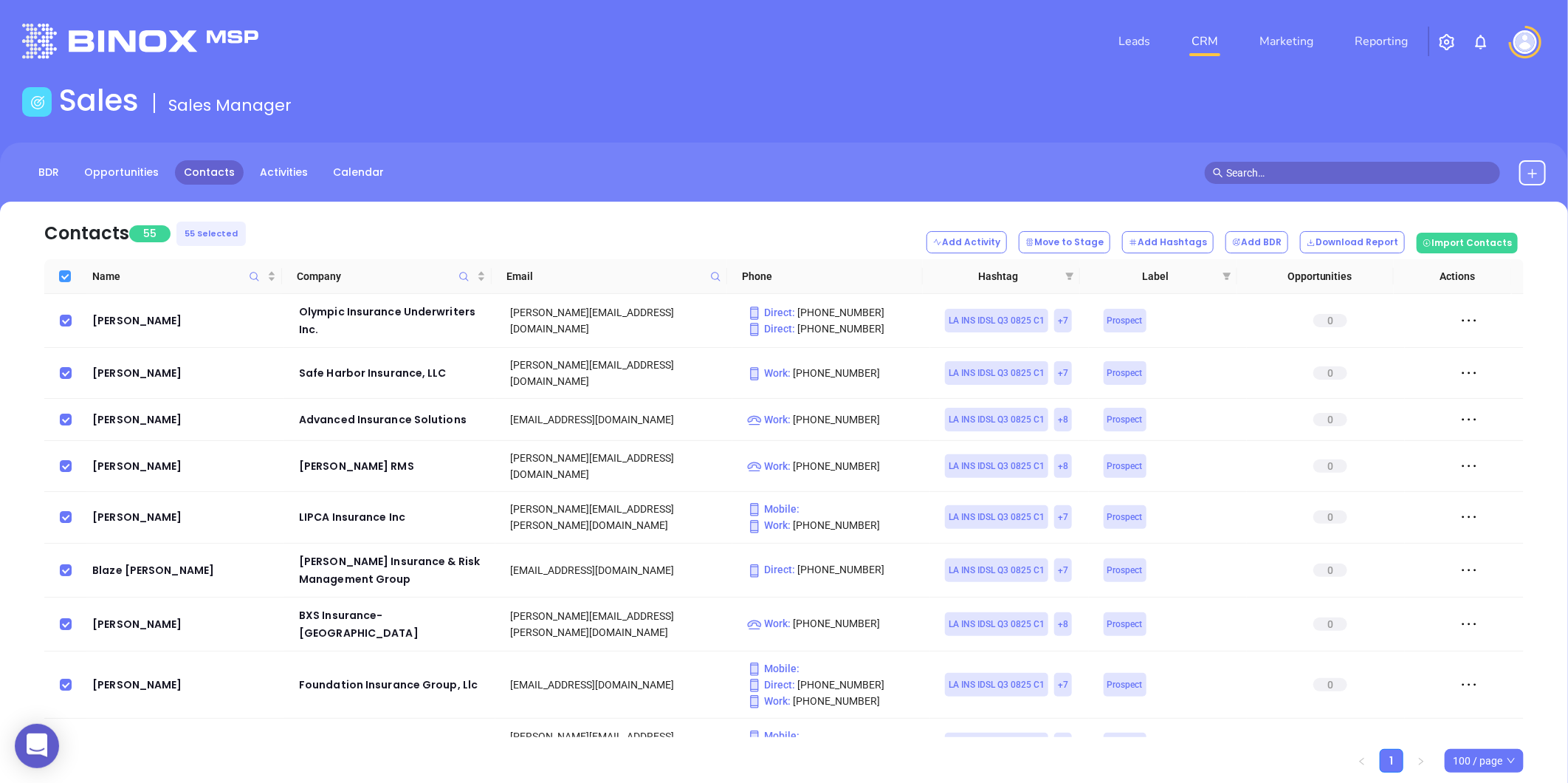
checkbox input "false"
click at [67, 273] on input "Select all" at bounding box center [65, 276] width 12 height 12
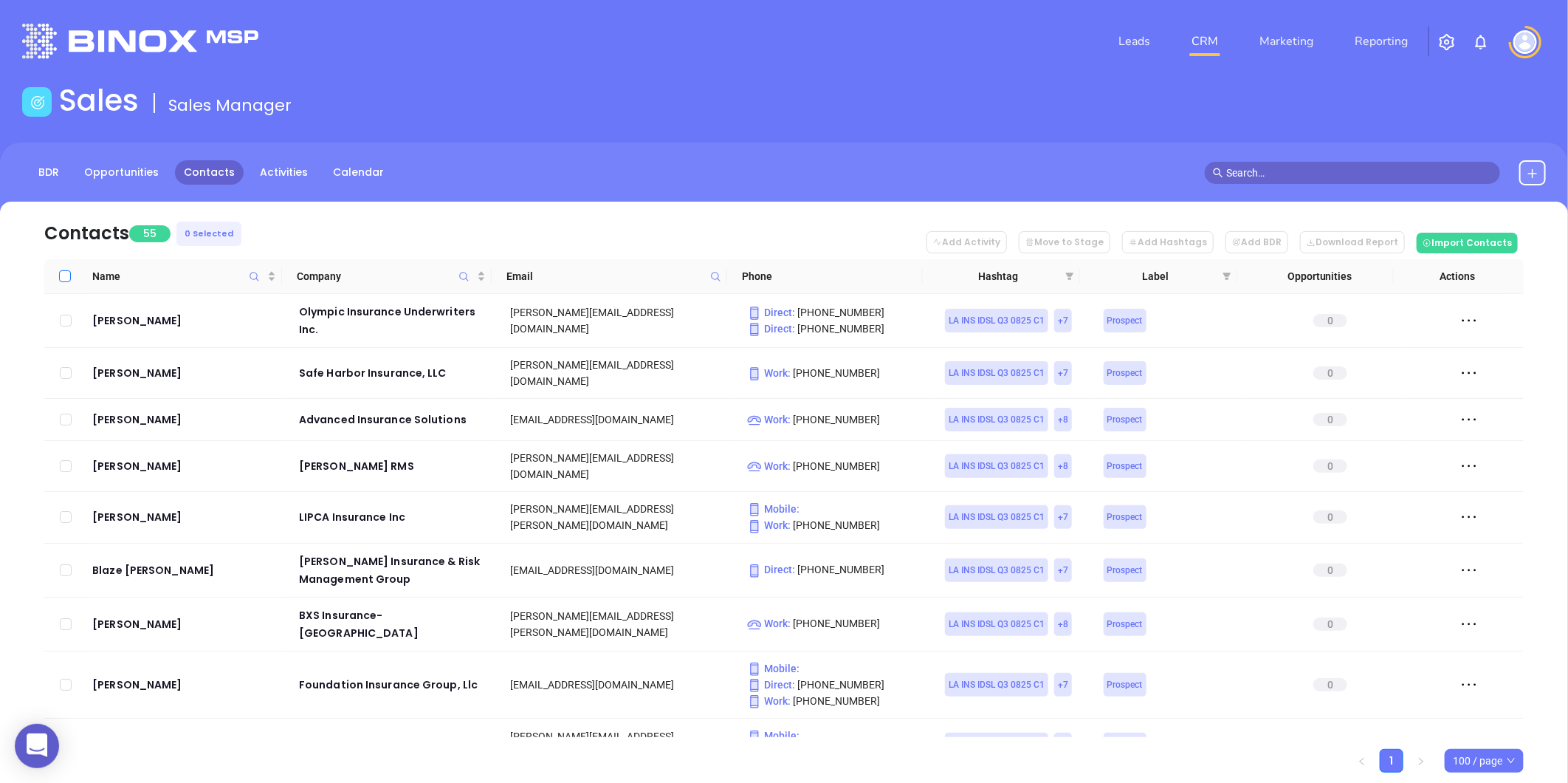
checkbox input "true"
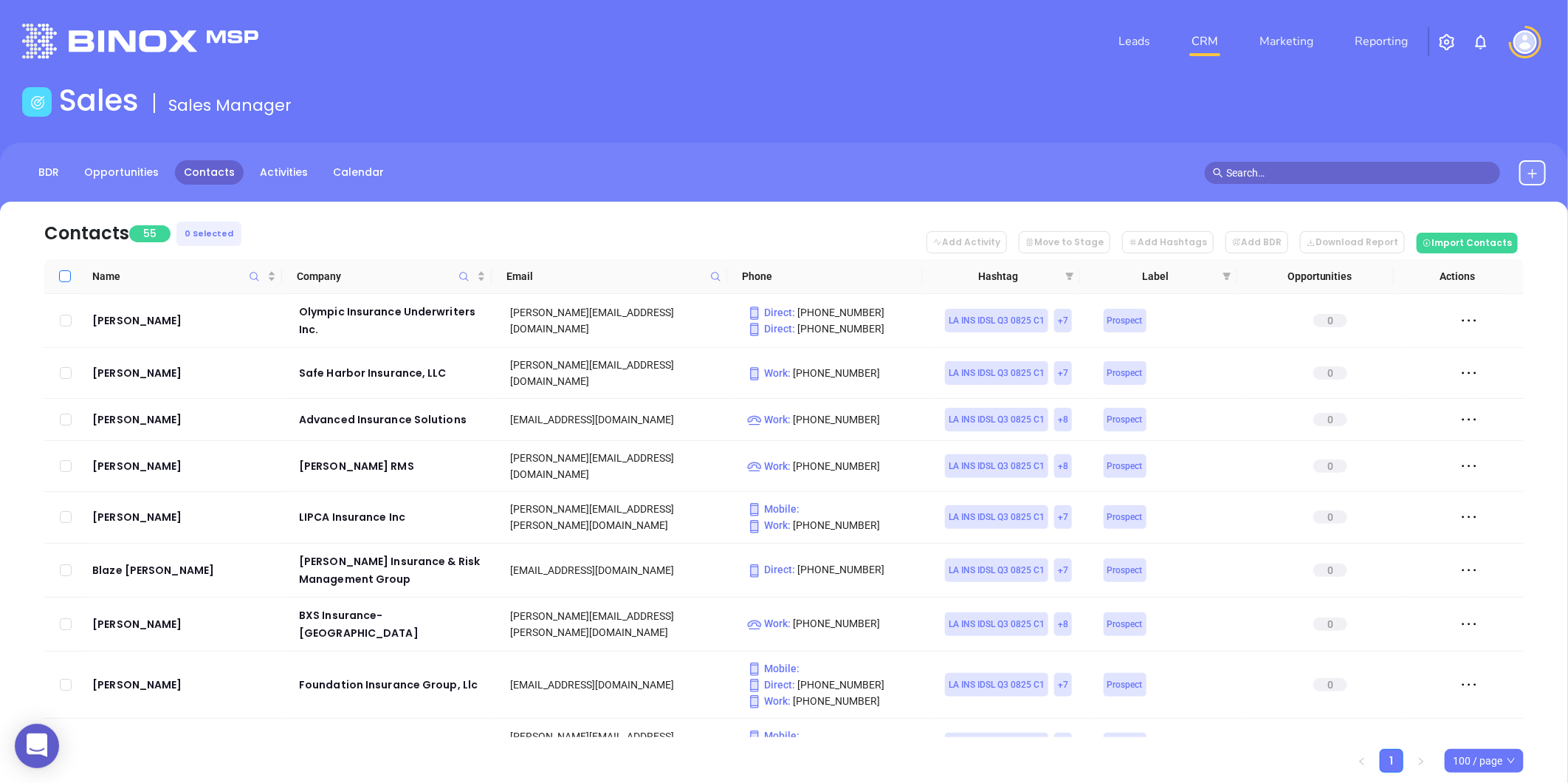
checkbox input "true"
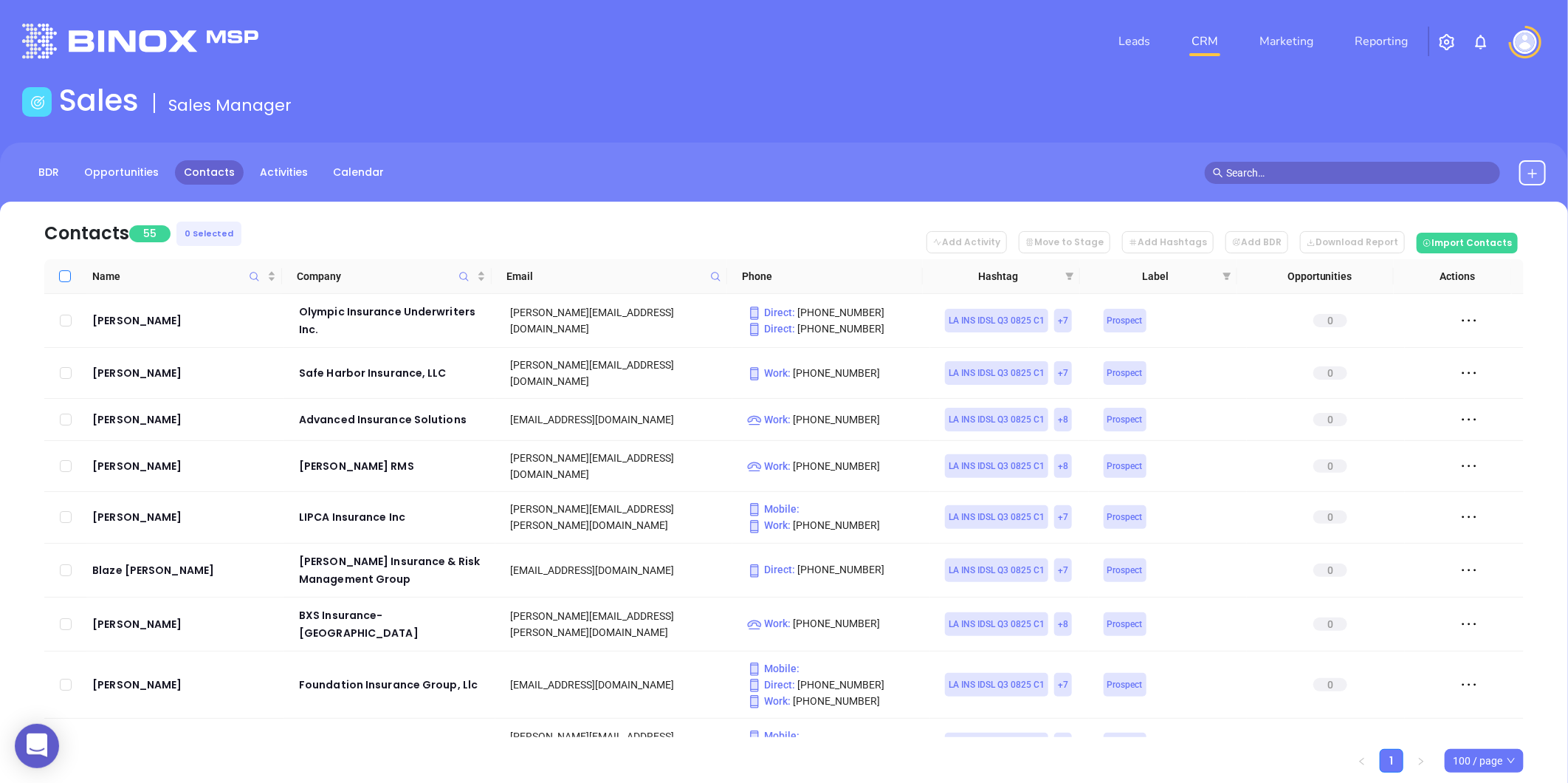
checkbox input "true"
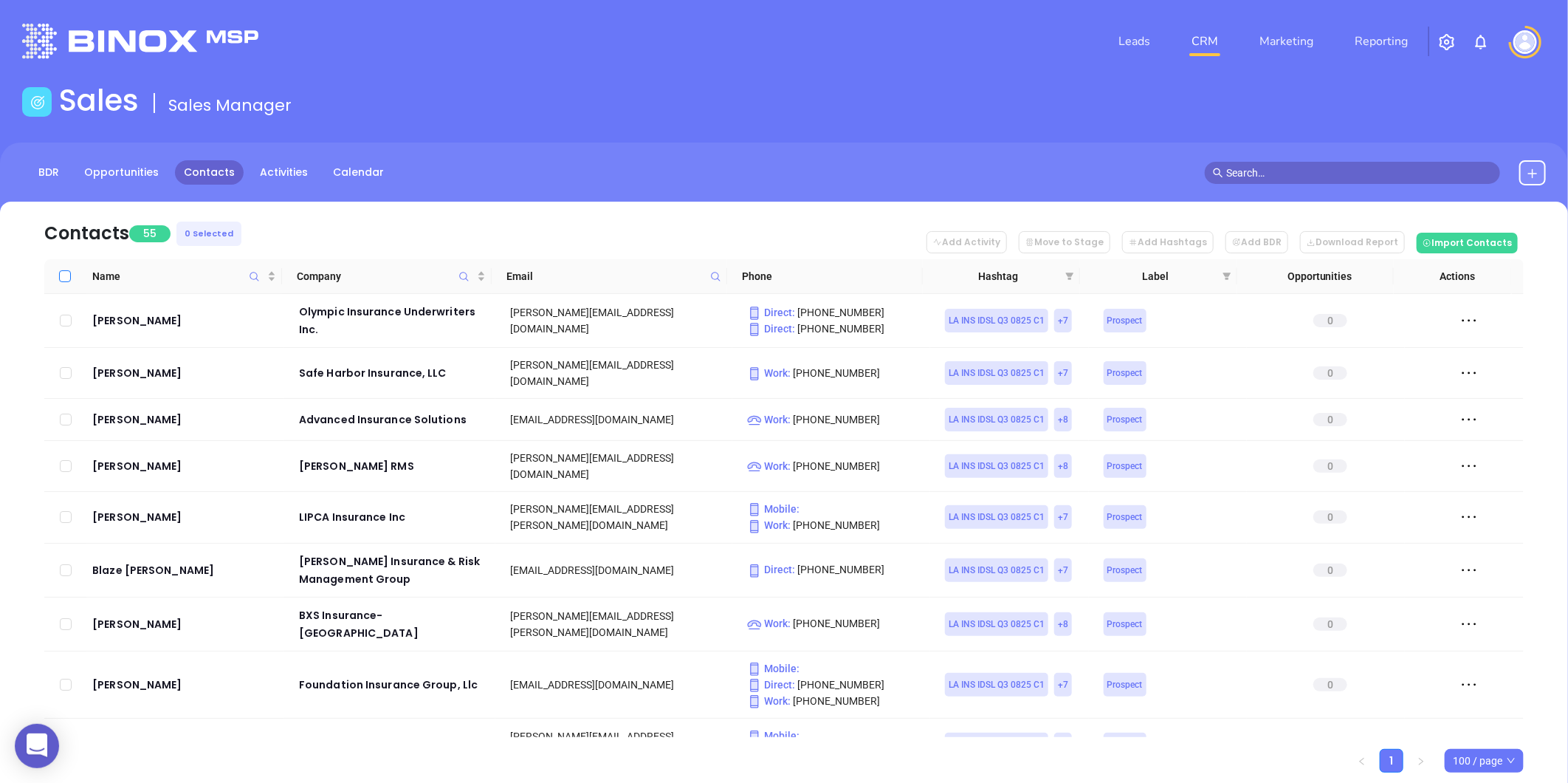
checkbox input "true"
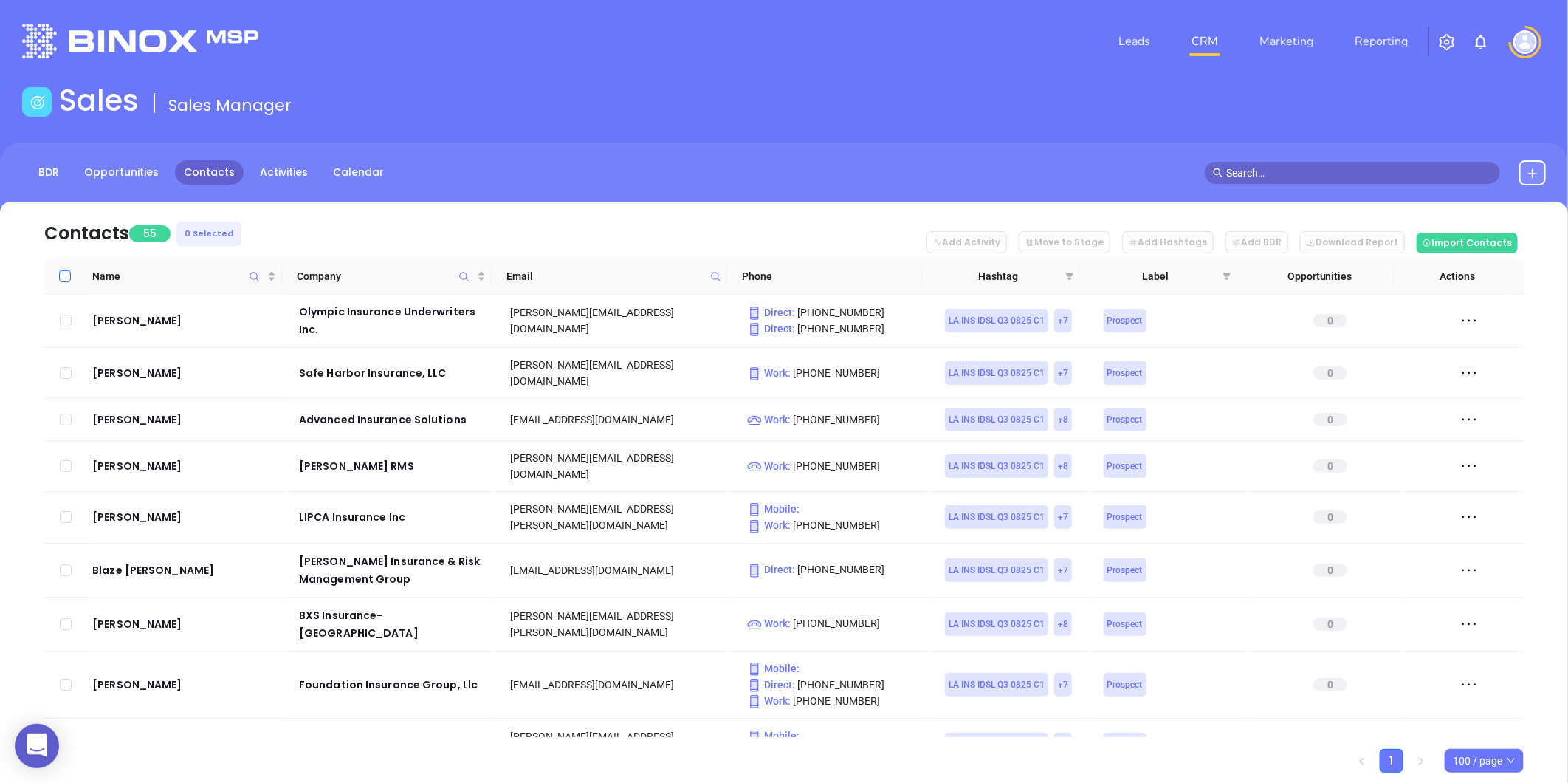
checkbox input "true"
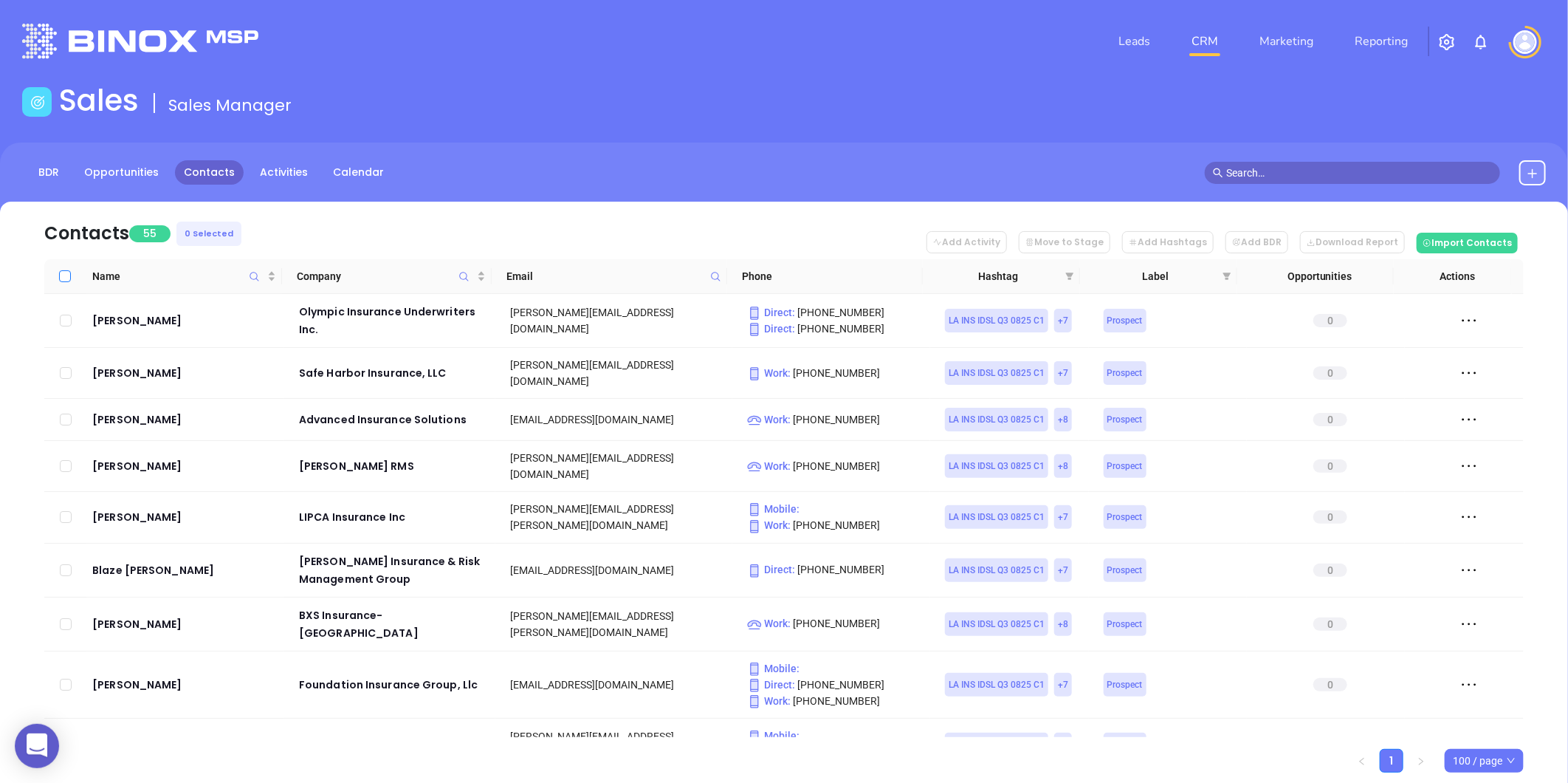
checkbox input "true"
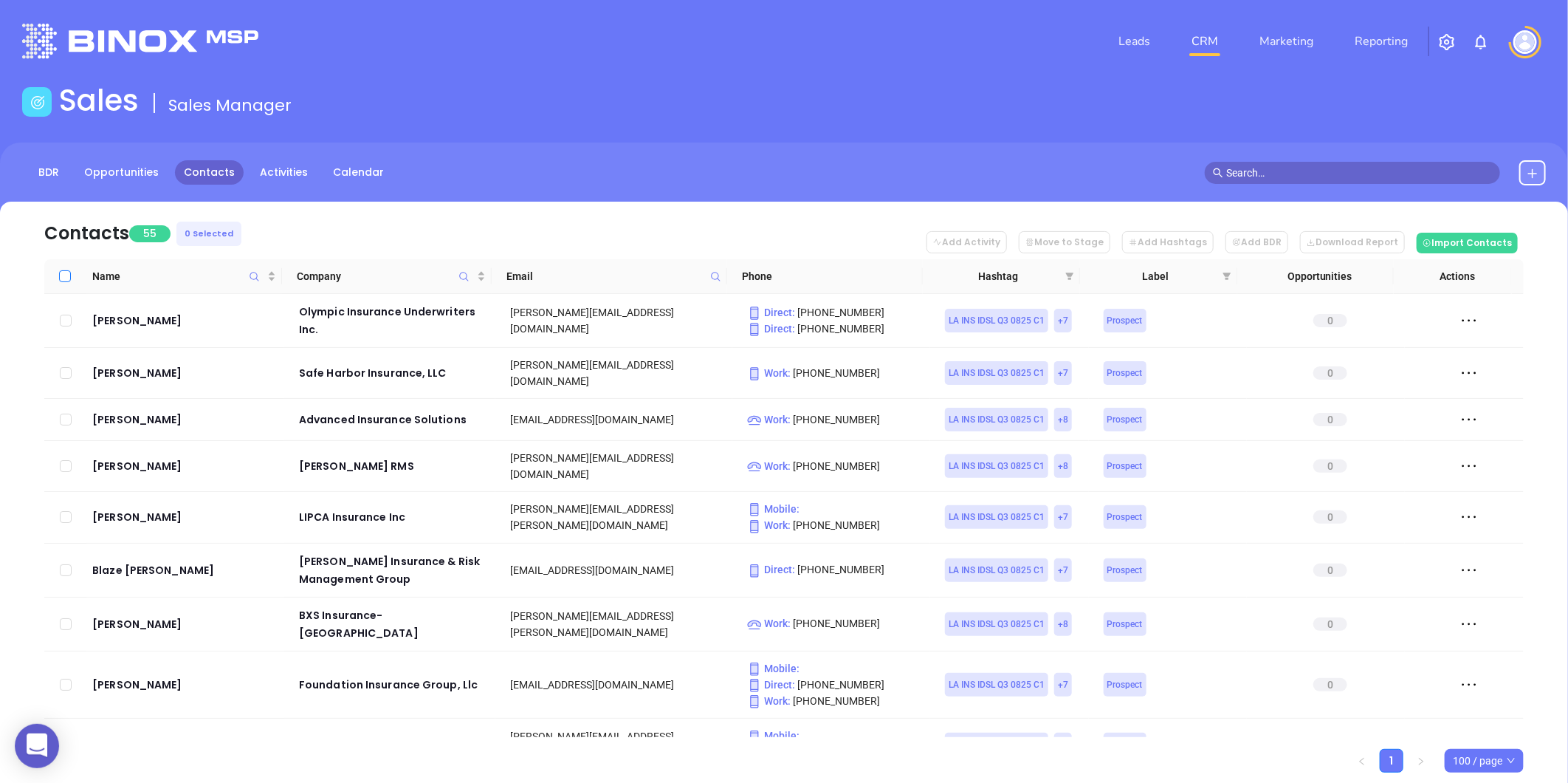
checkbox input "true"
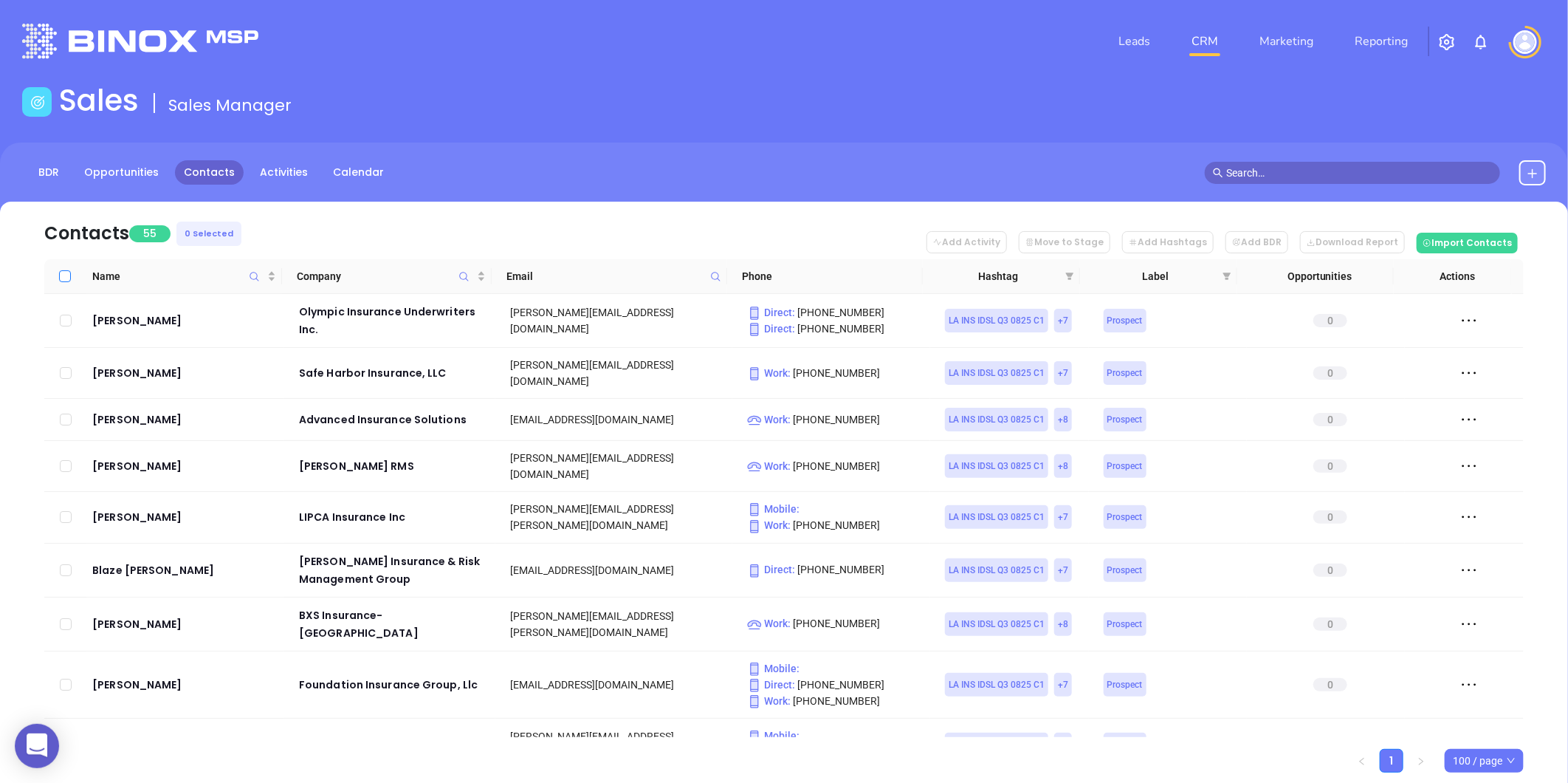
checkbox input "true"
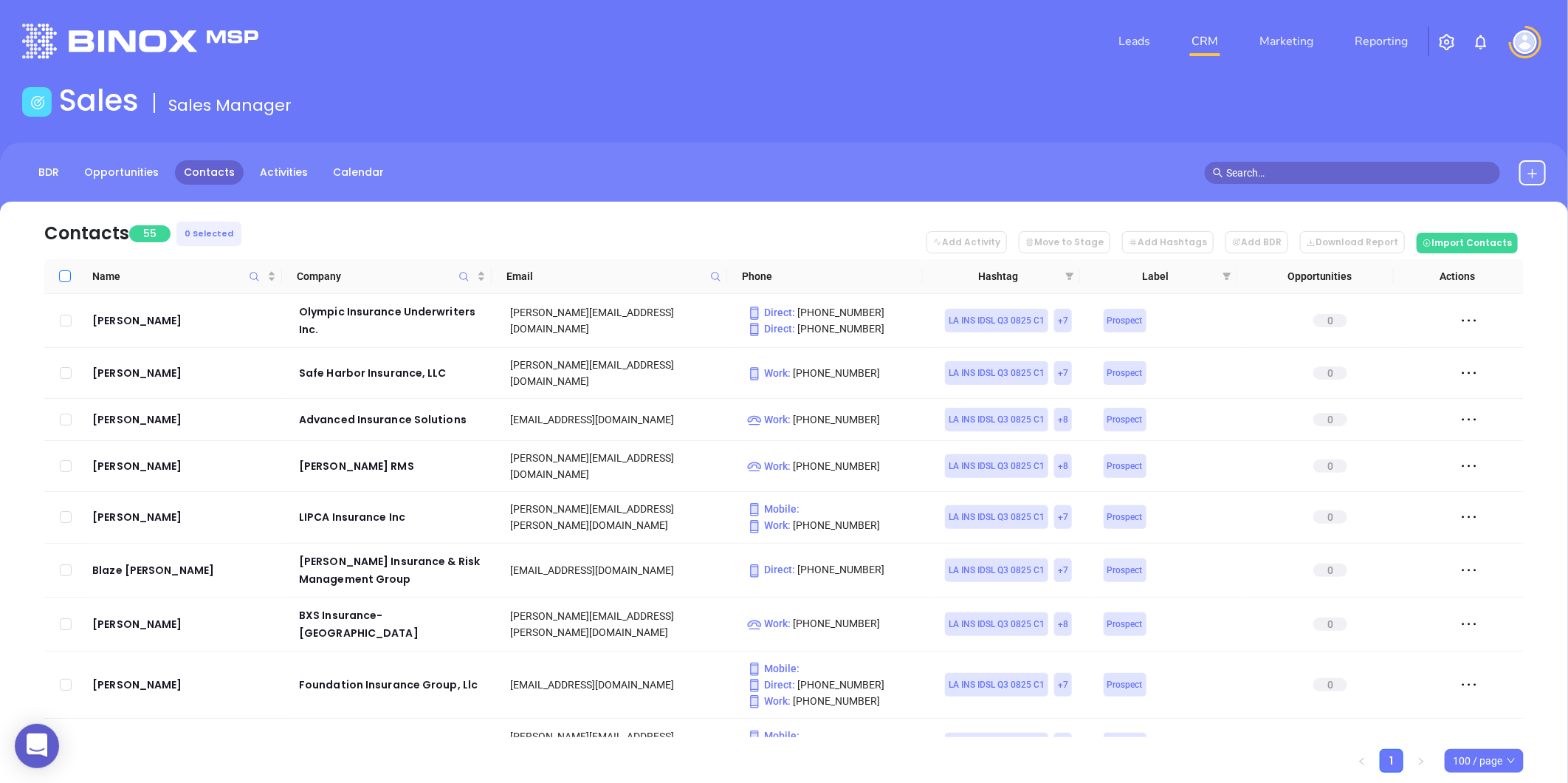
checkbox input "true"
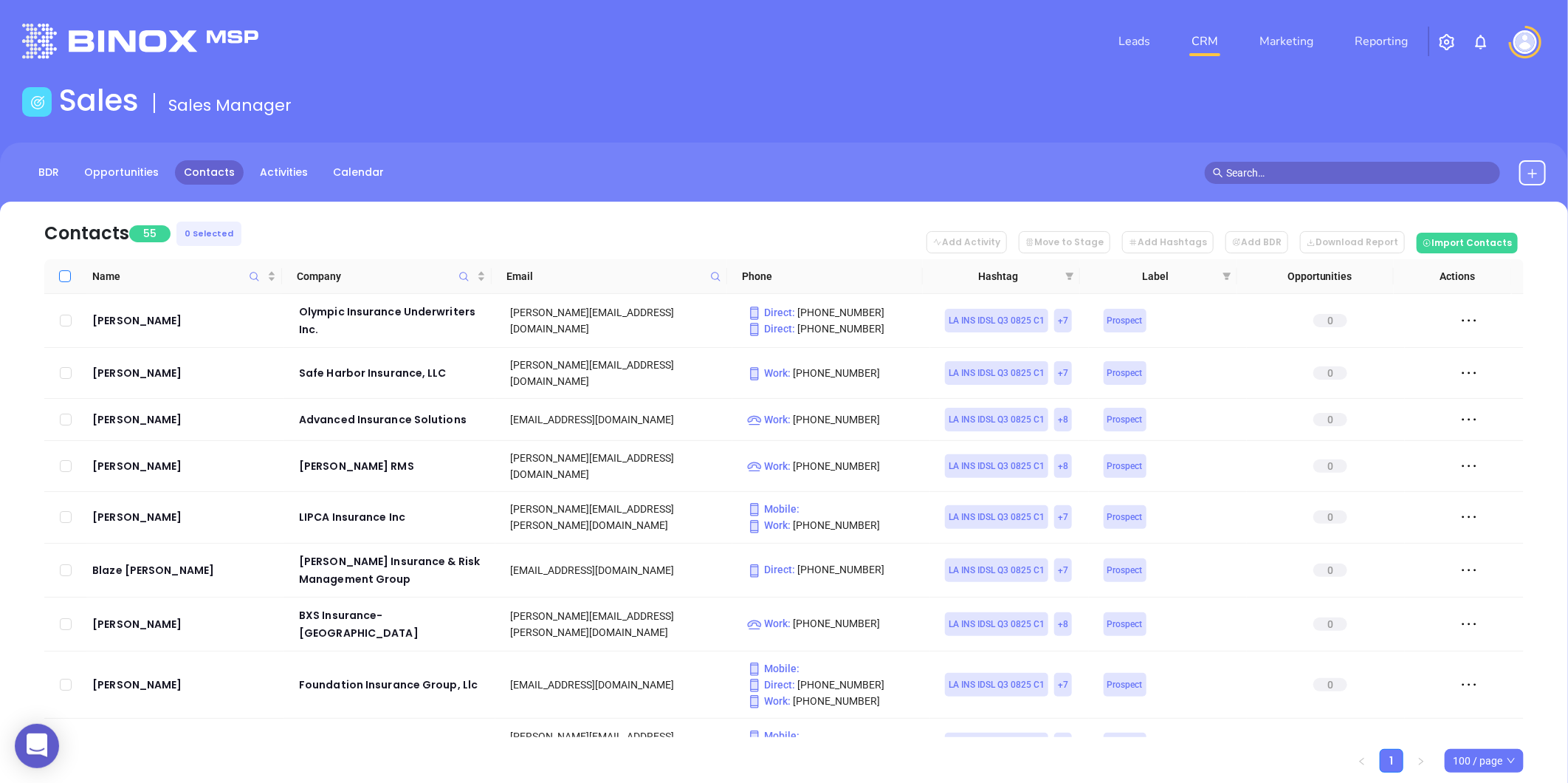
checkbox input "true"
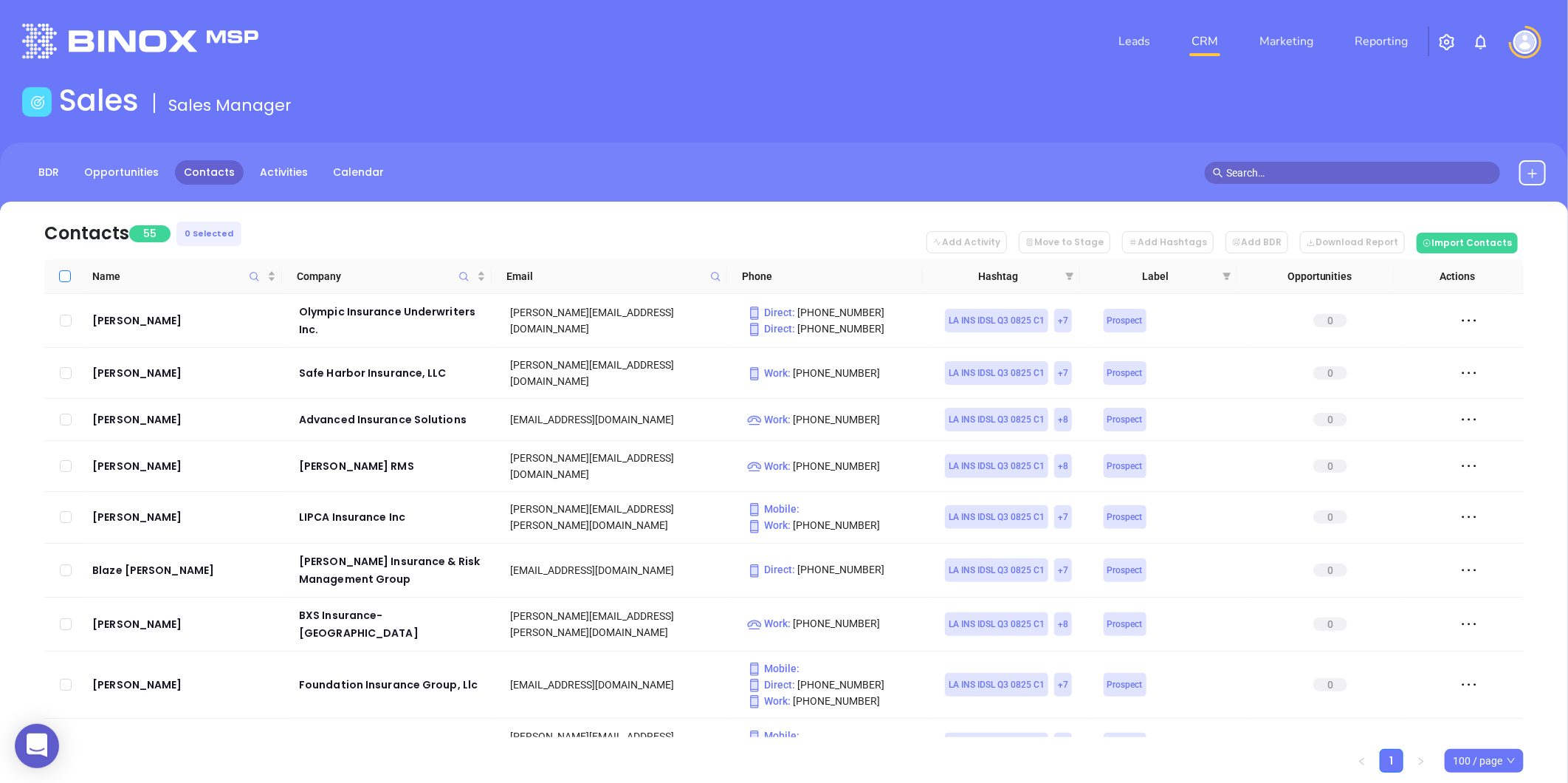
checkbox input "true"
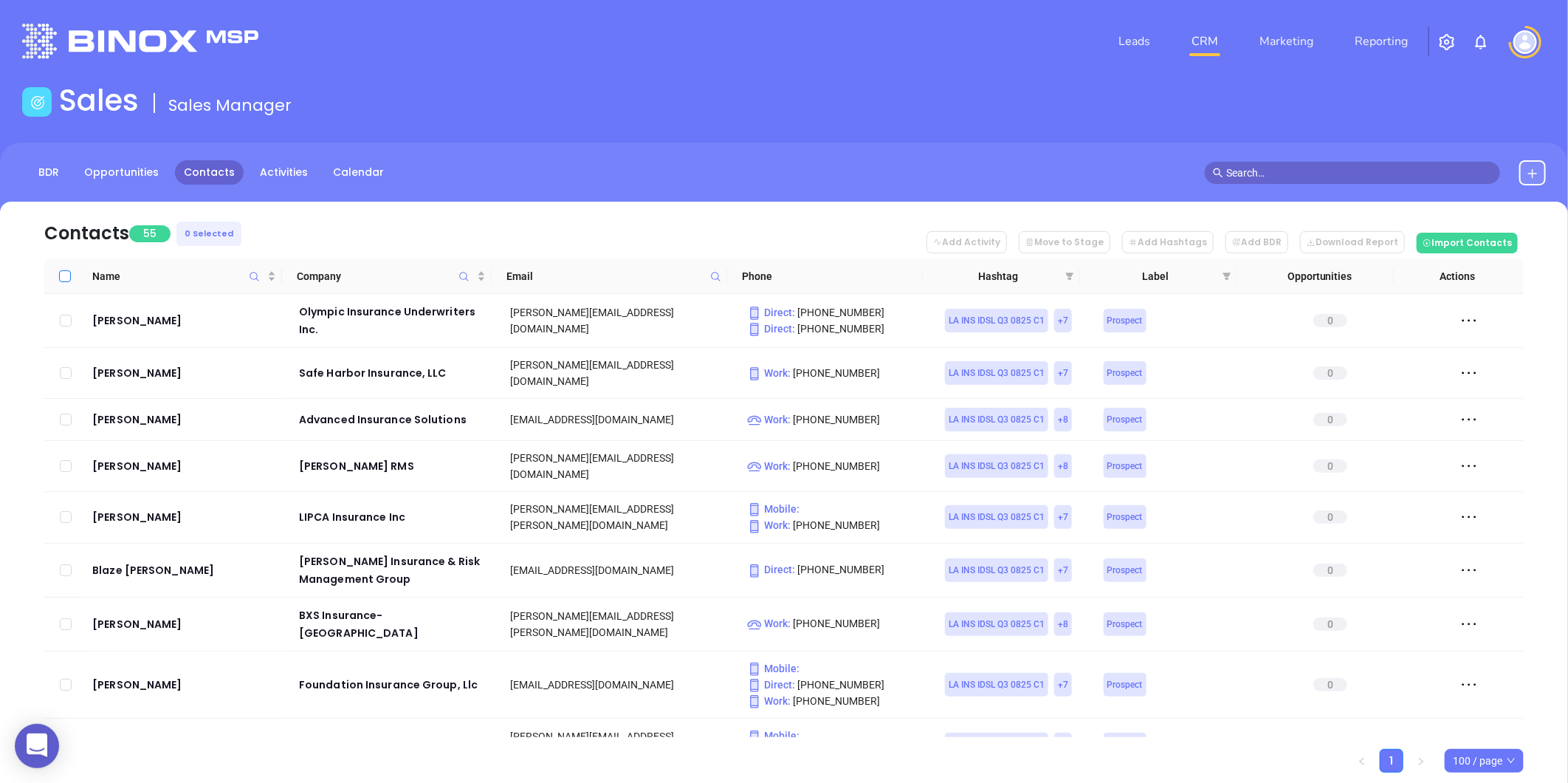
checkbox input "true"
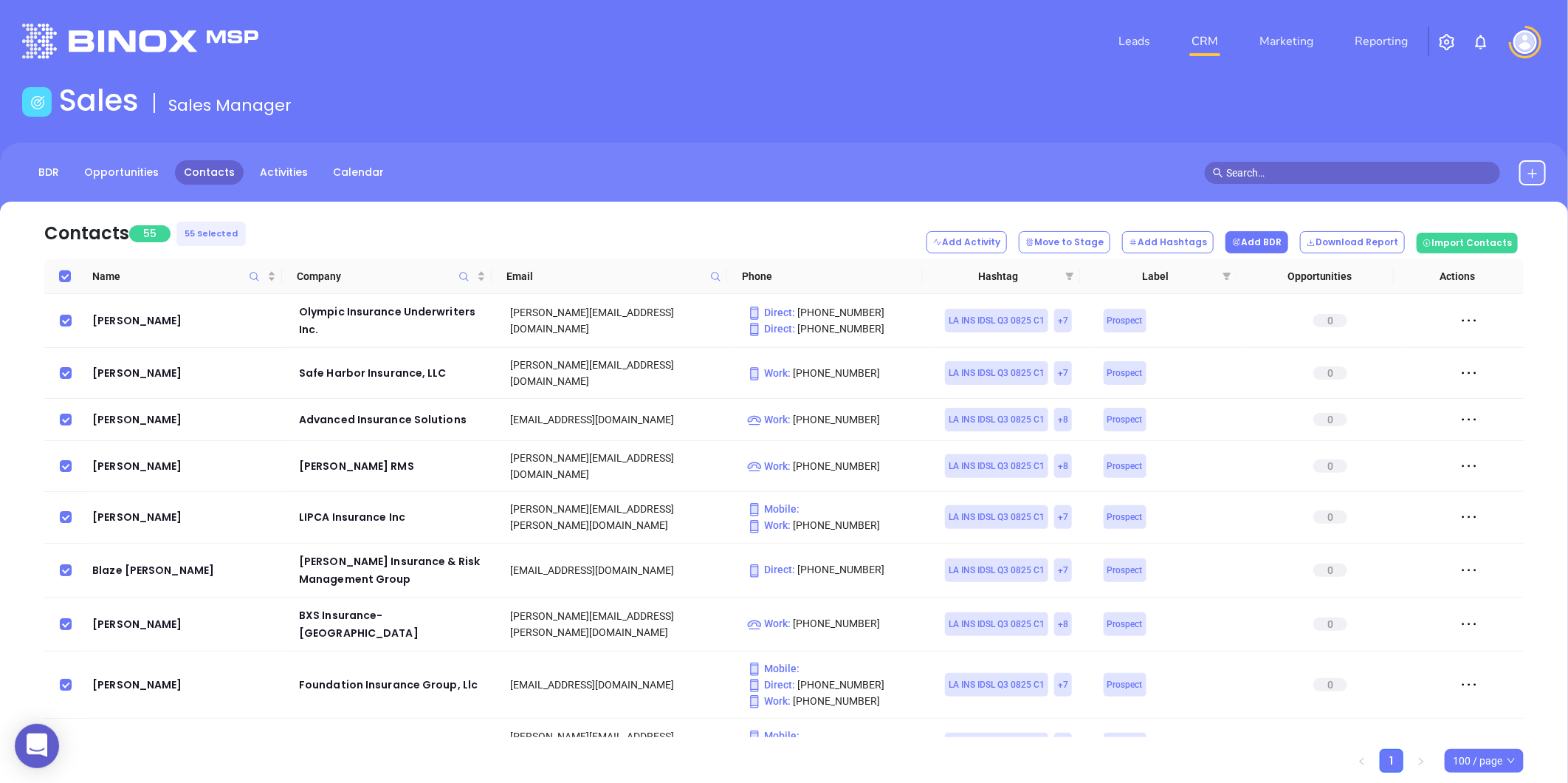
click at [1264, 241] on button "Add BDR" at bounding box center [1257, 242] width 63 height 22
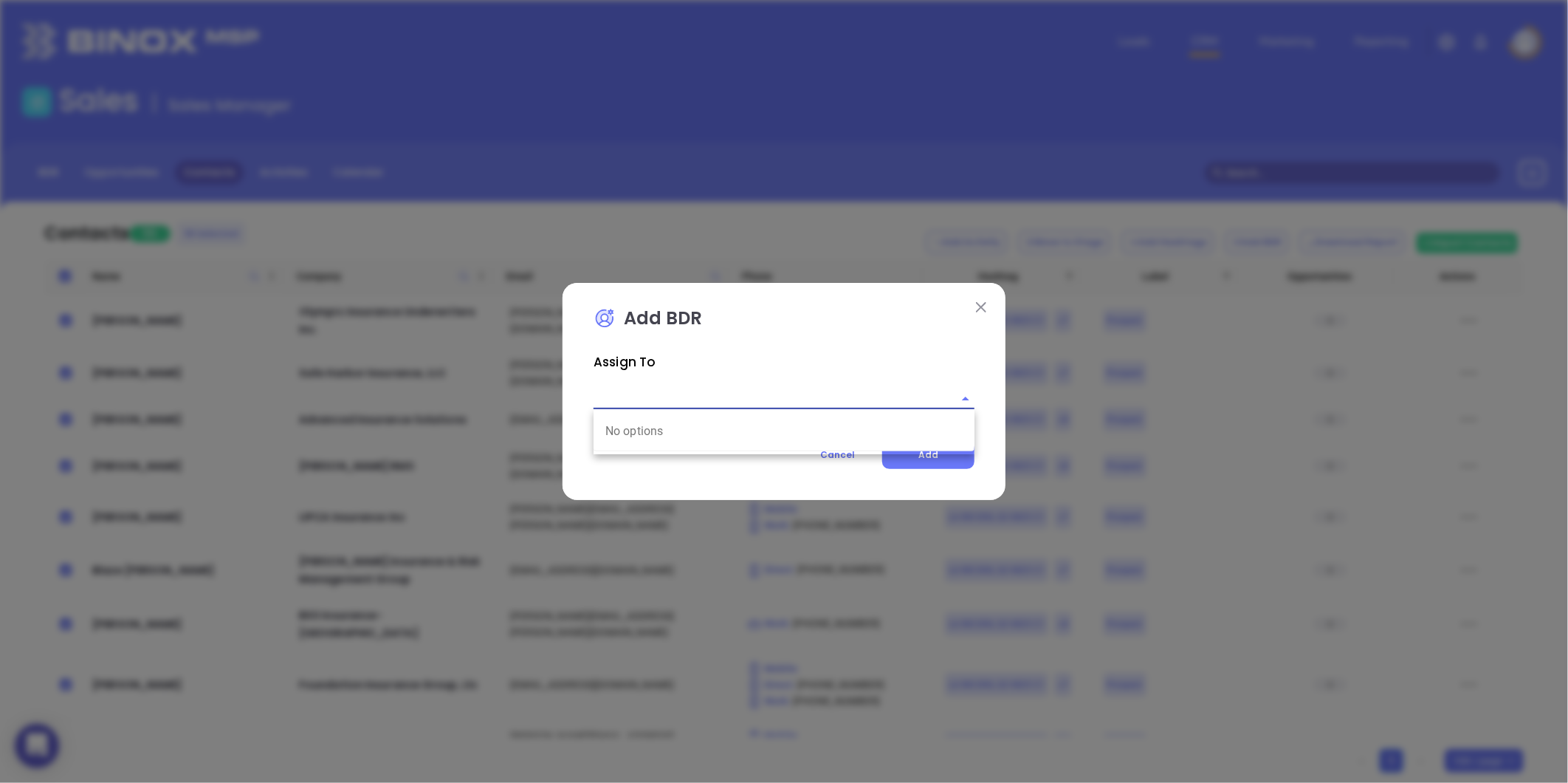
click at [683, 399] on input "text" at bounding box center [763, 398] width 340 height 21
type input "ka"
click at [979, 306] on img at bounding box center [981, 307] width 10 height 10
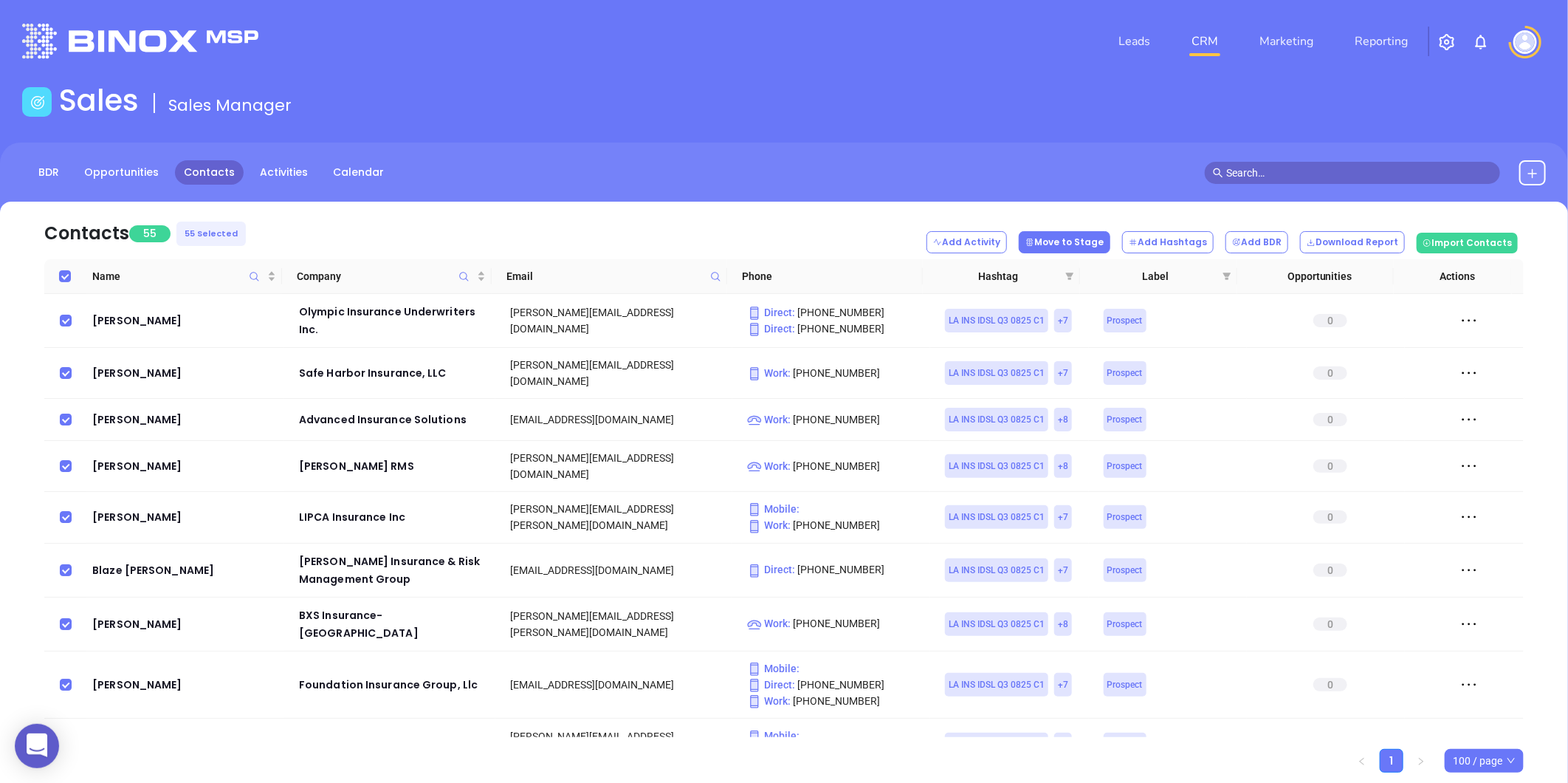
click at [1082, 237] on button "Move to Stage" at bounding box center [1064, 242] width 91 height 22
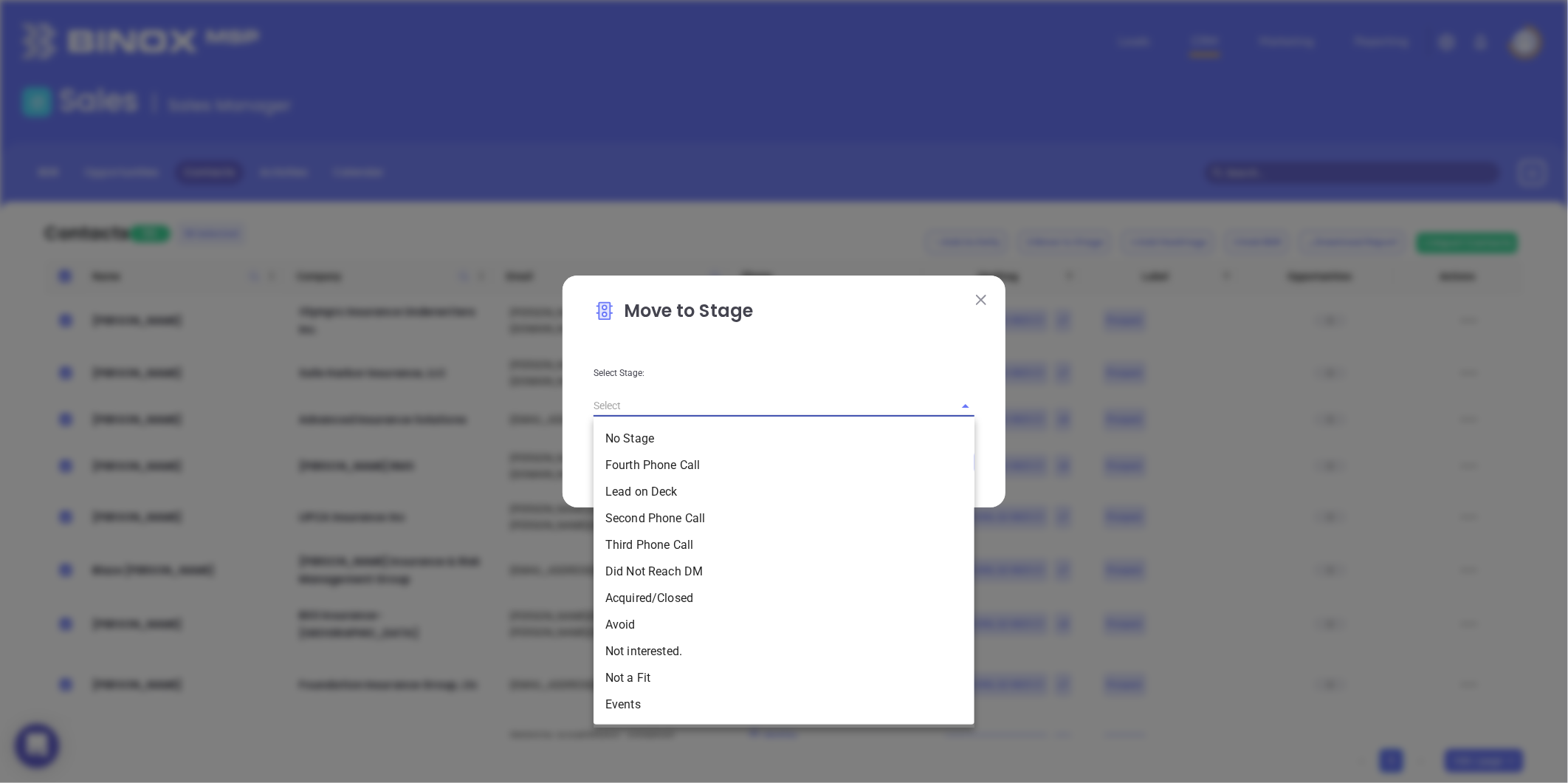
click at [712, 406] on input "text" at bounding box center [763, 406] width 340 height 21
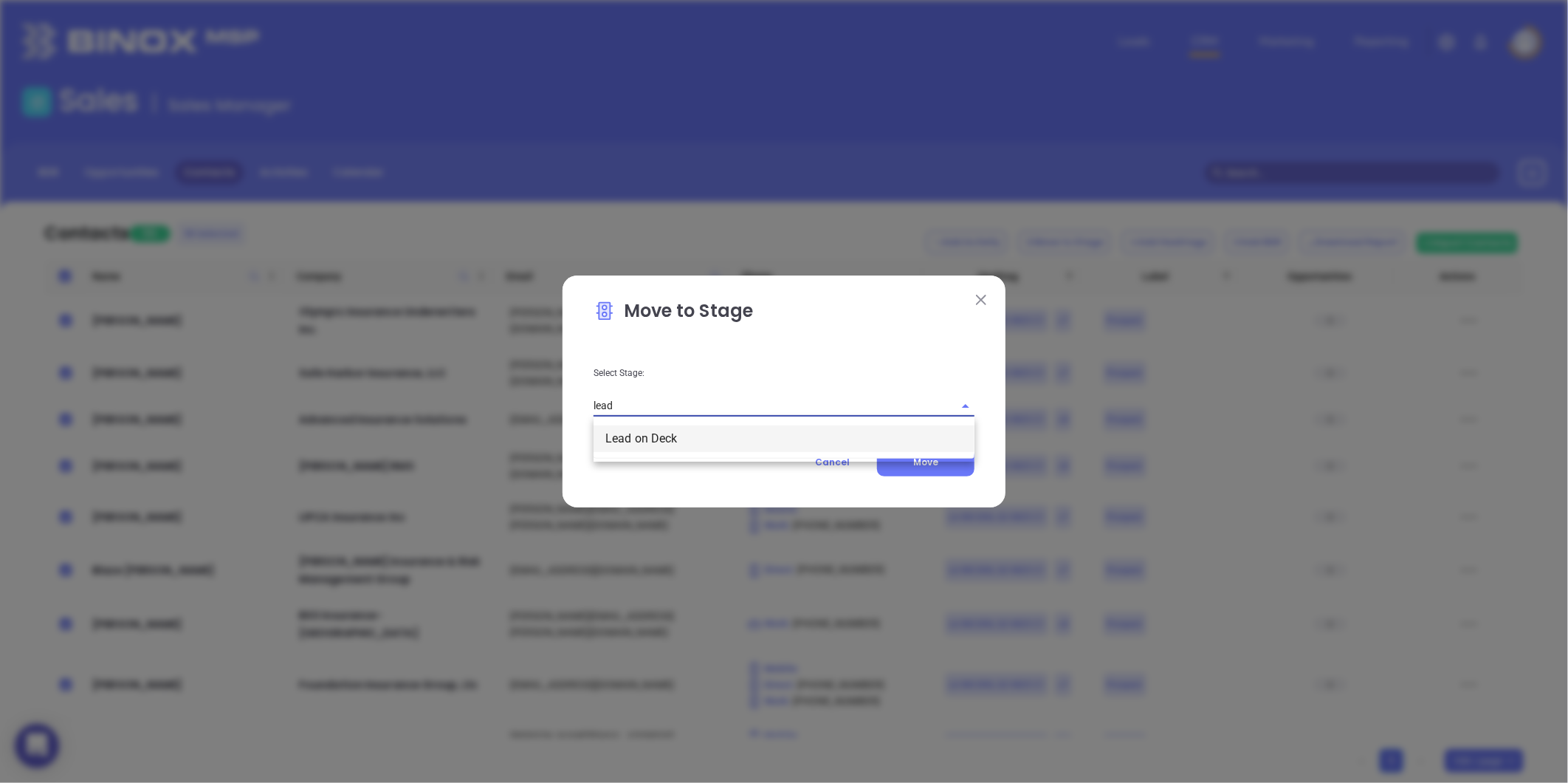
click at [685, 429] on li "Lead on Deck" at bounding box center [784, 438] width 381 height 26
type input "Lead on Deck"
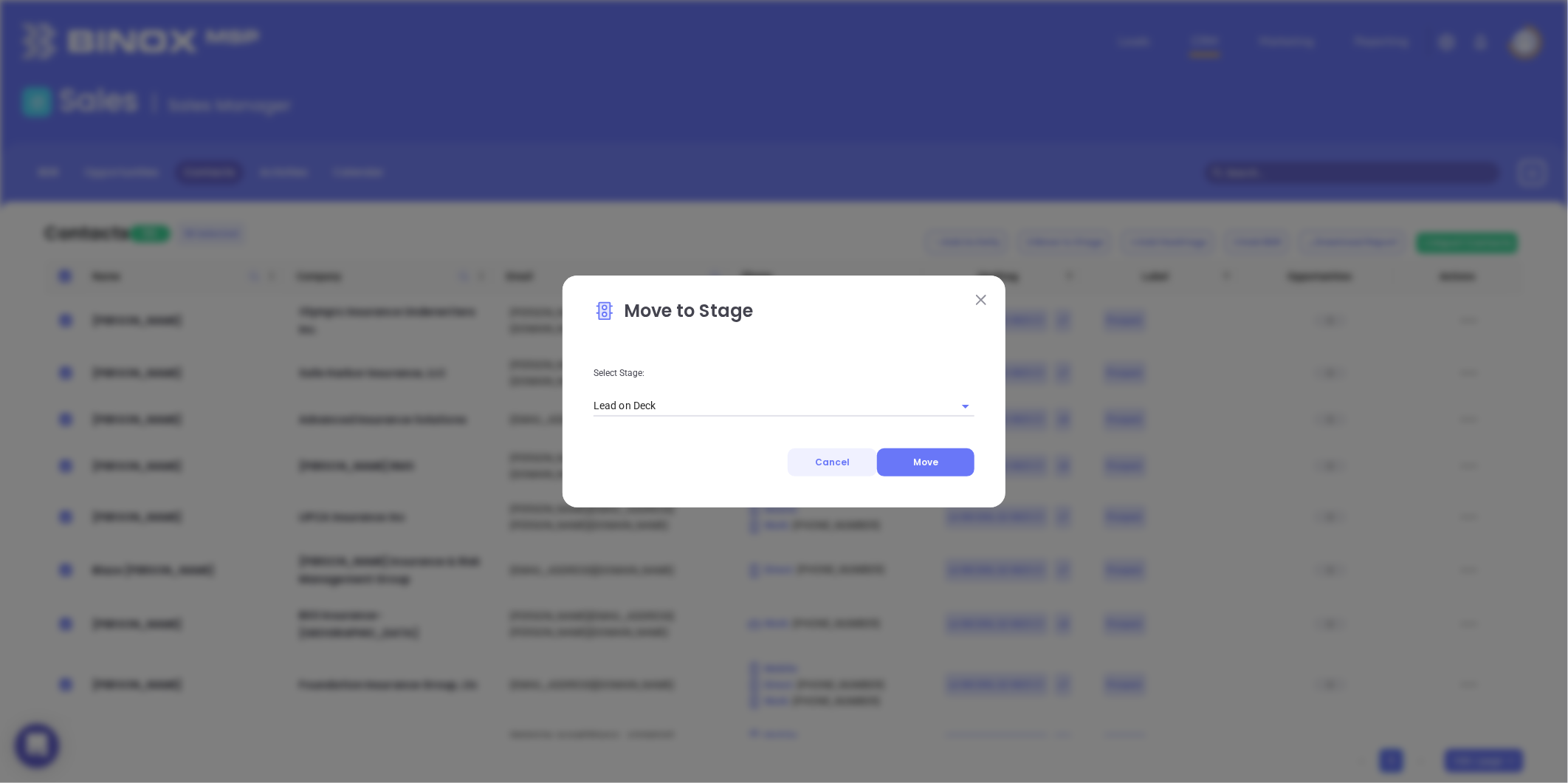
click at [822, 462] on span "Cancel" at bounding box center [832, 462] width 35 height 13
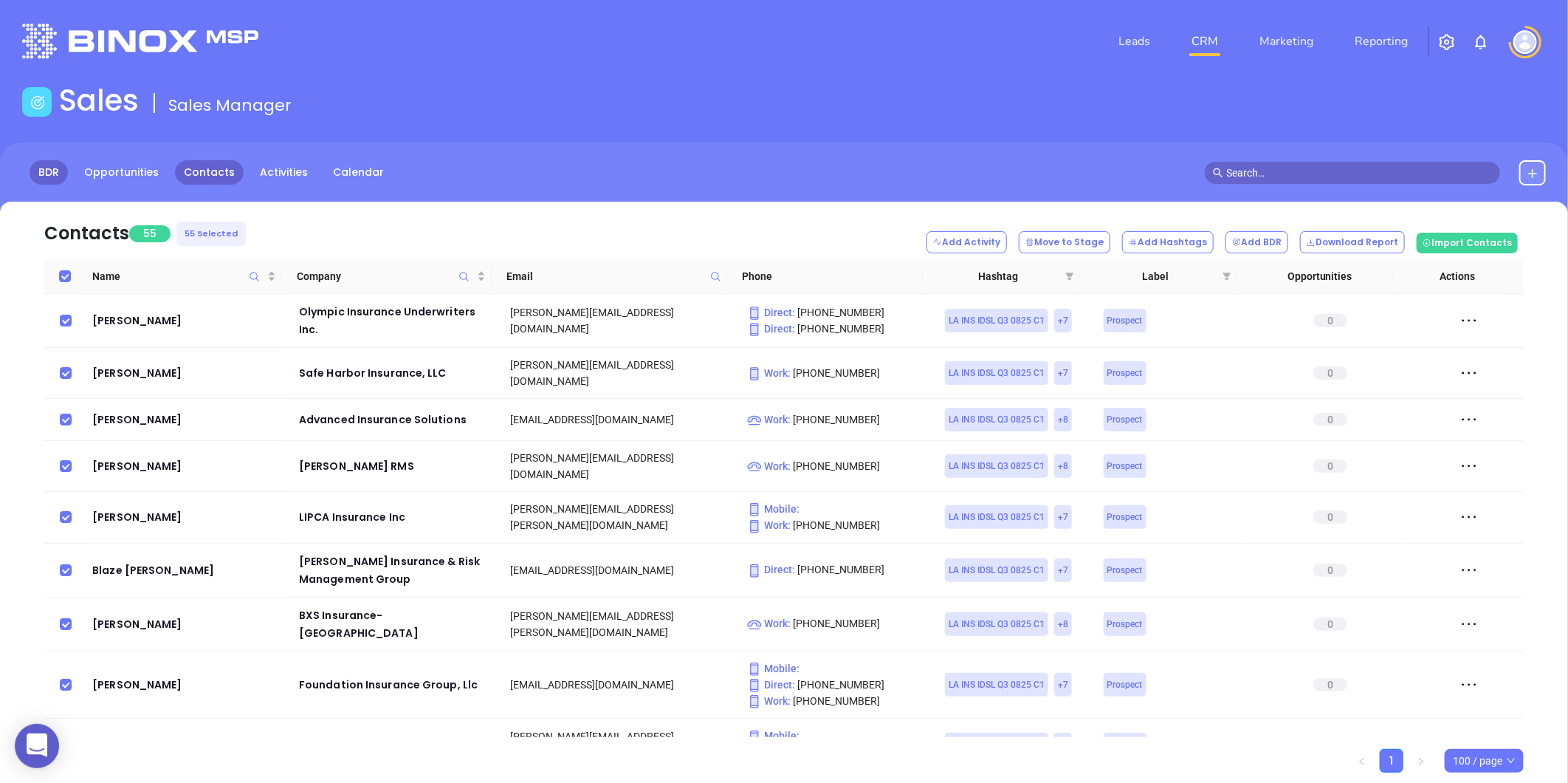
click at [42, 167] on link "BDR" at bounding box center [49, 172] width 38 height 25
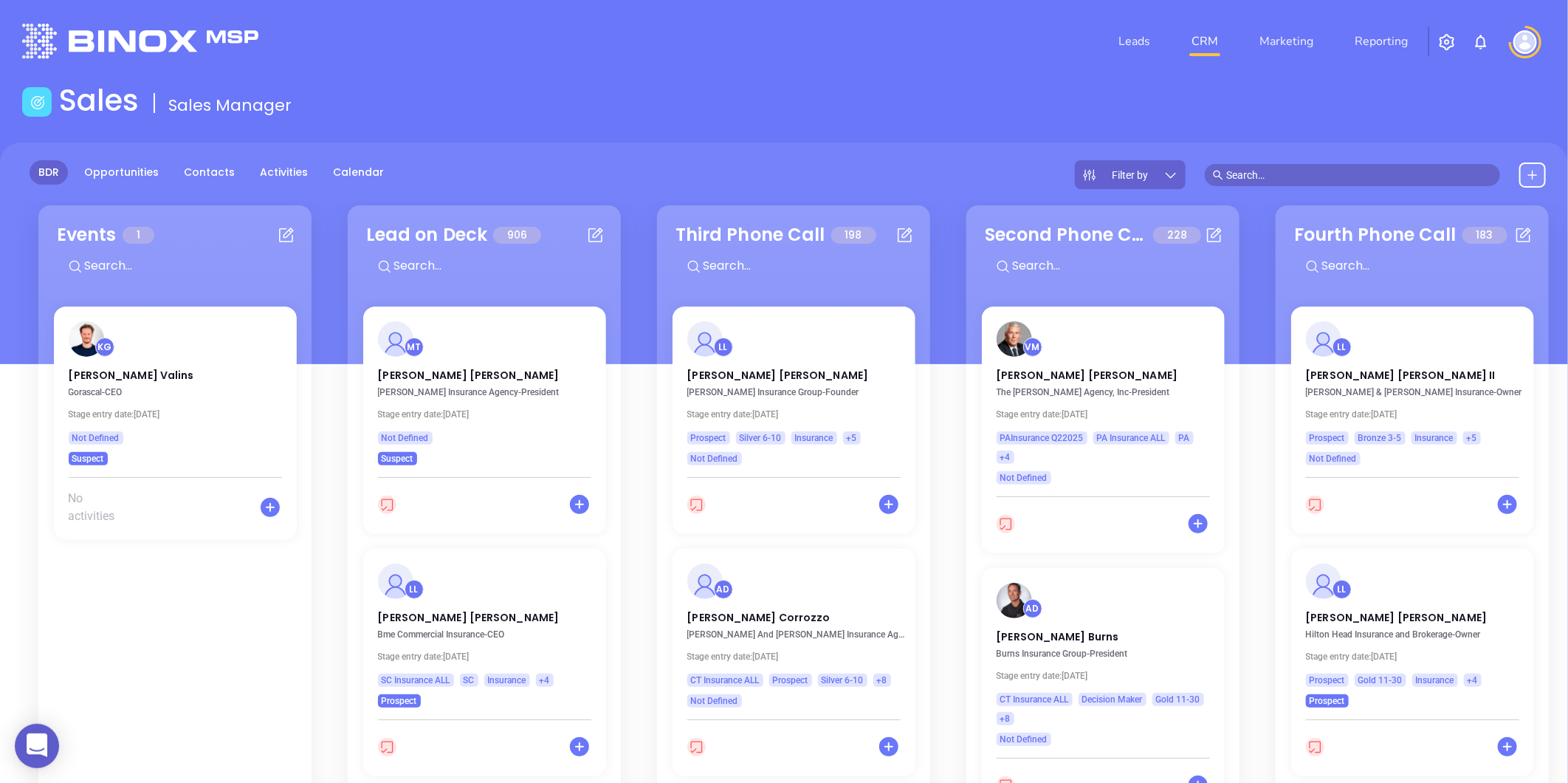
click at [1178, 172] on icon at bounding box center [1170, 175] width 14 height 14
